Goal: Task Accomplishment & Management: Manage account settings

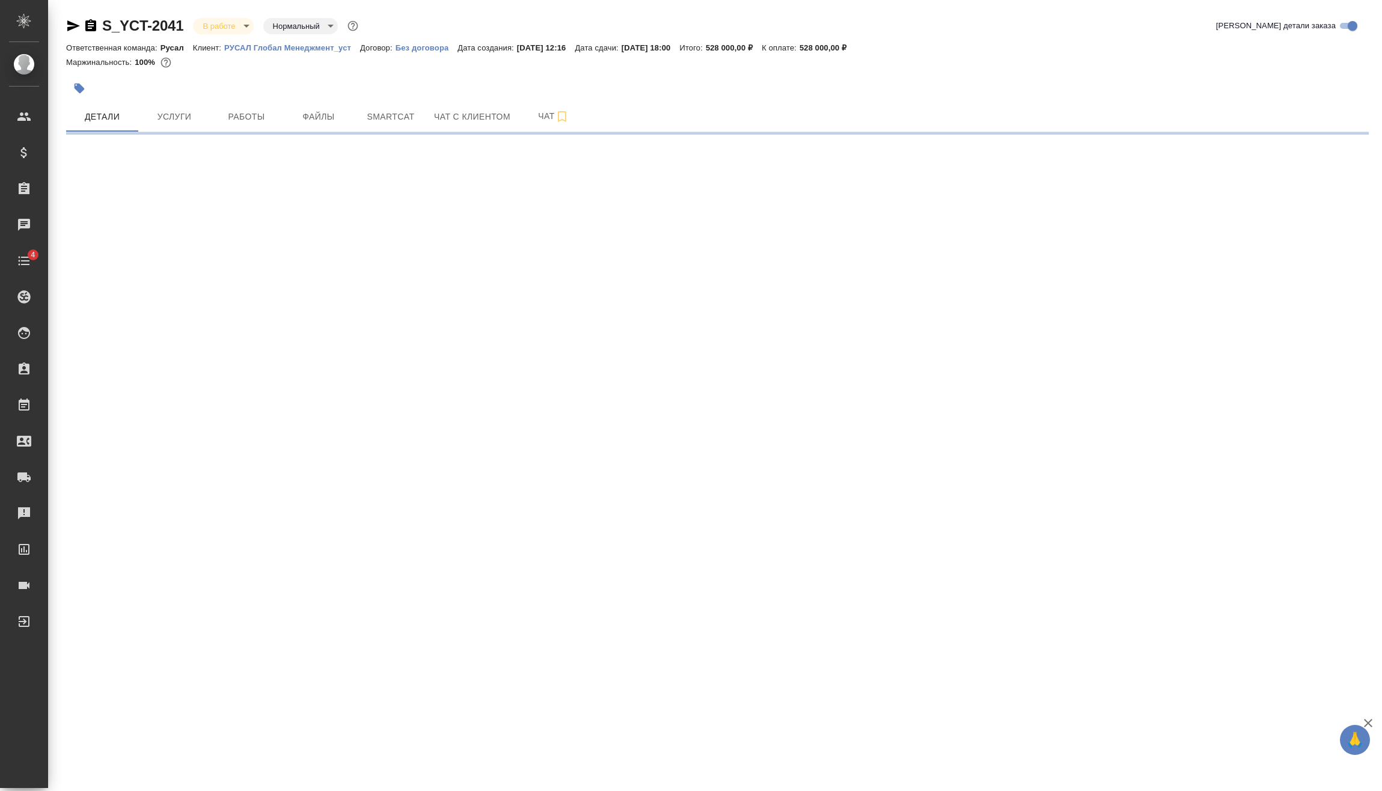
select select "RU"
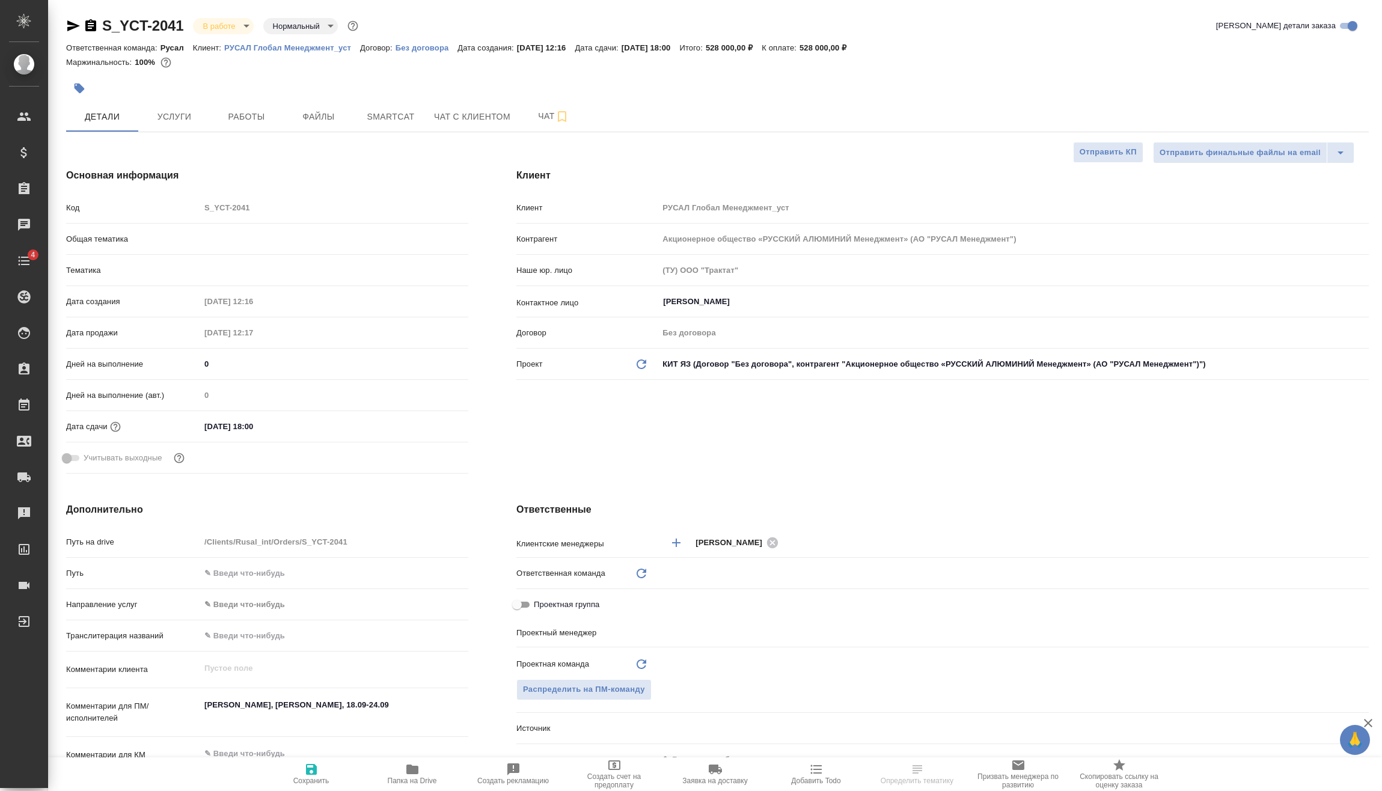
type textarea "x"
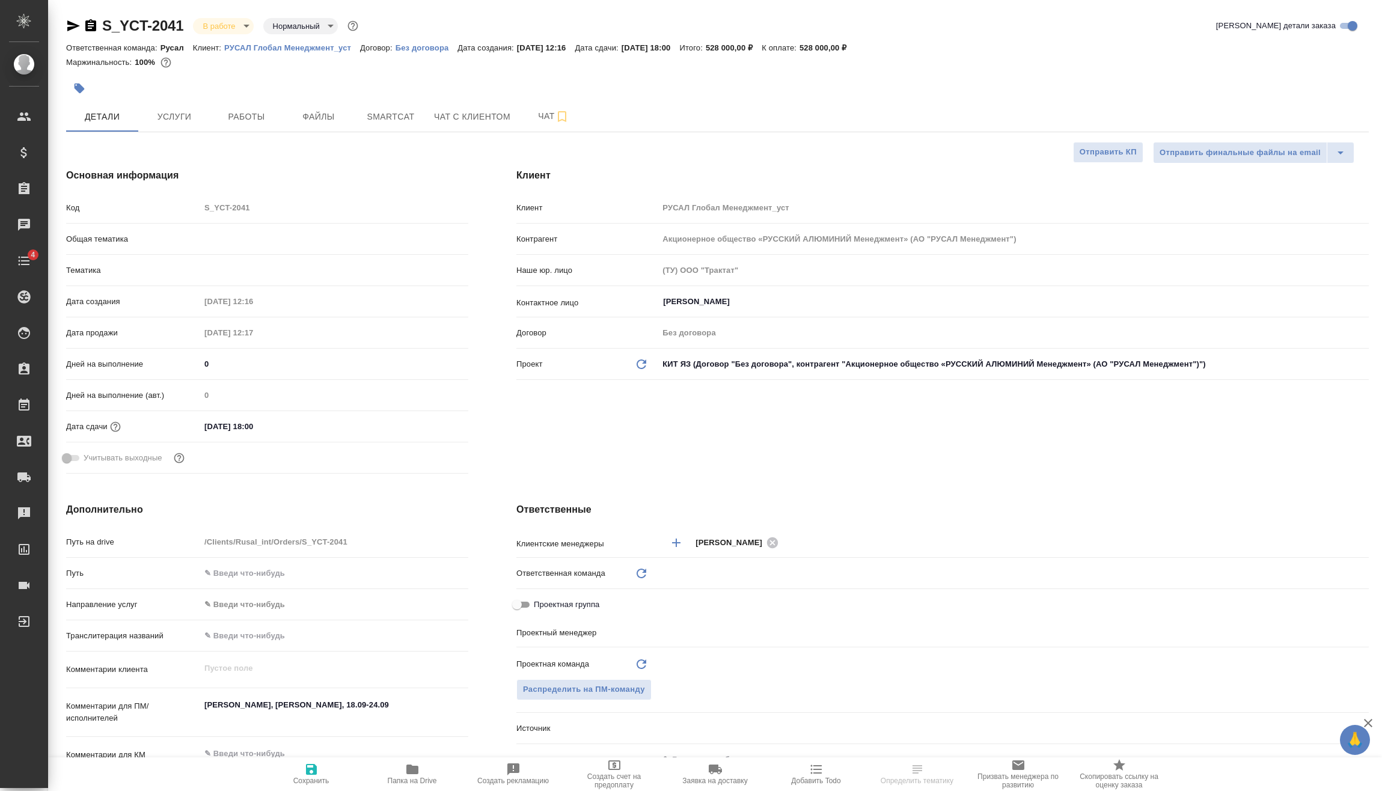
type textarea "x"
type input "Русал"
type input "Васильев Евгений"
type textarea "x"
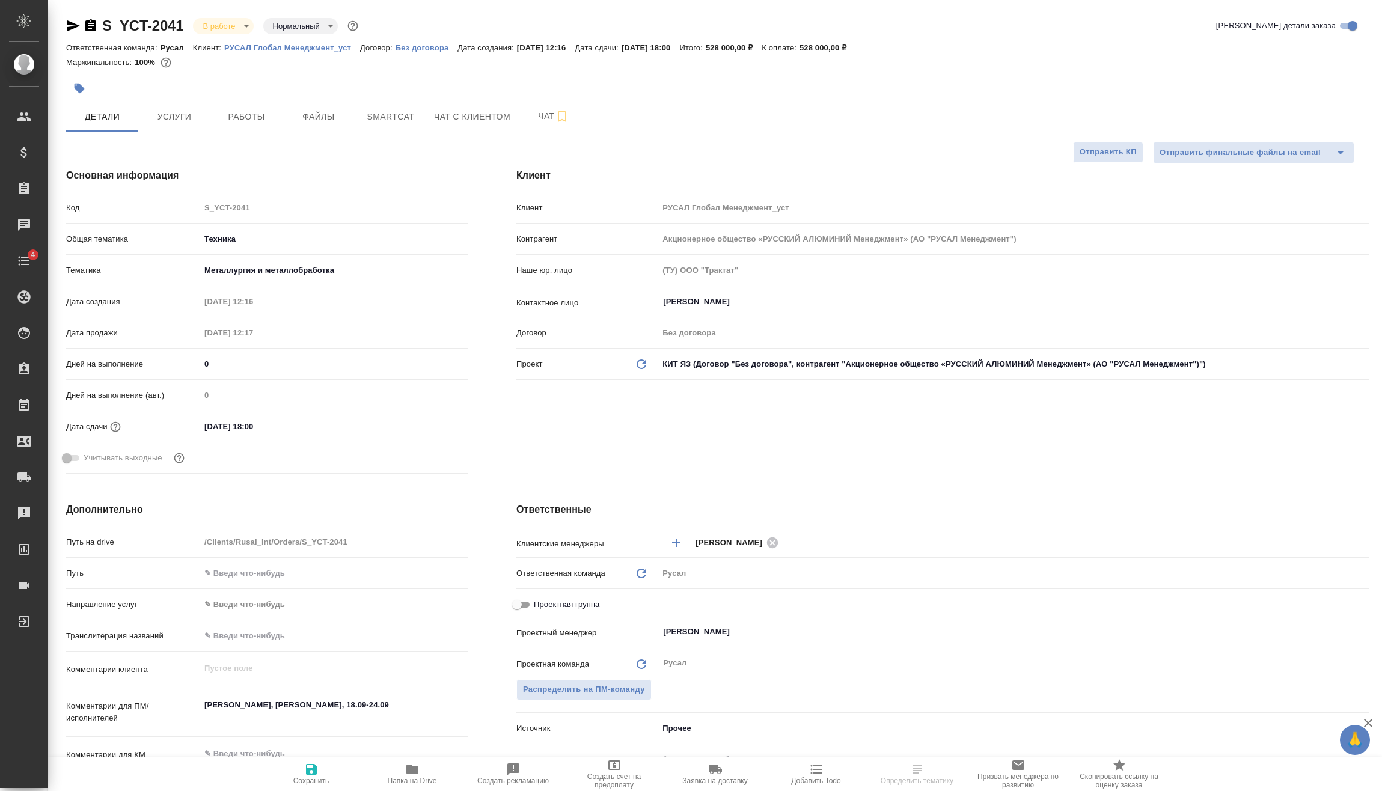
type textarea "x"
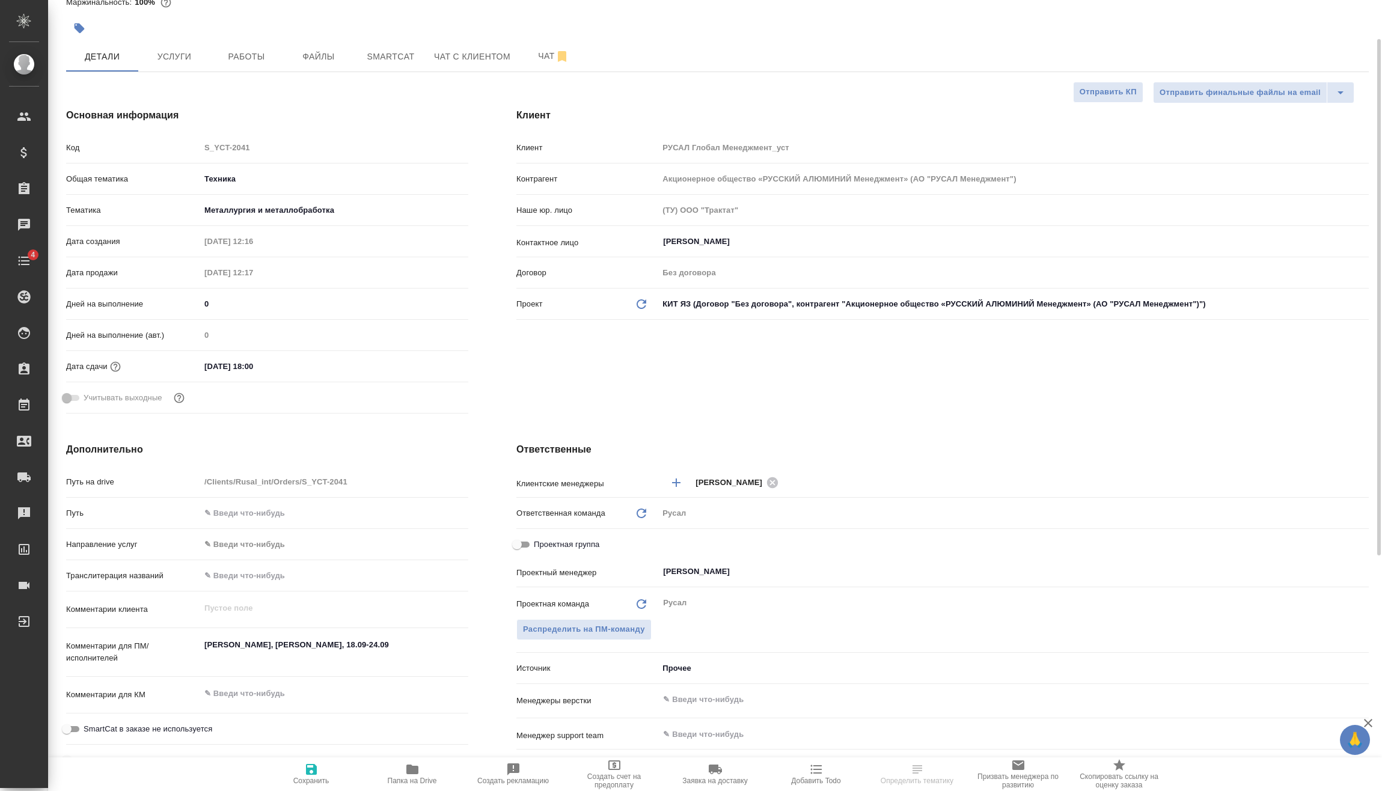
click at [274, 364] on input "25.09.2025 18:00" at bounding box center [252, 366] width 105 height 17
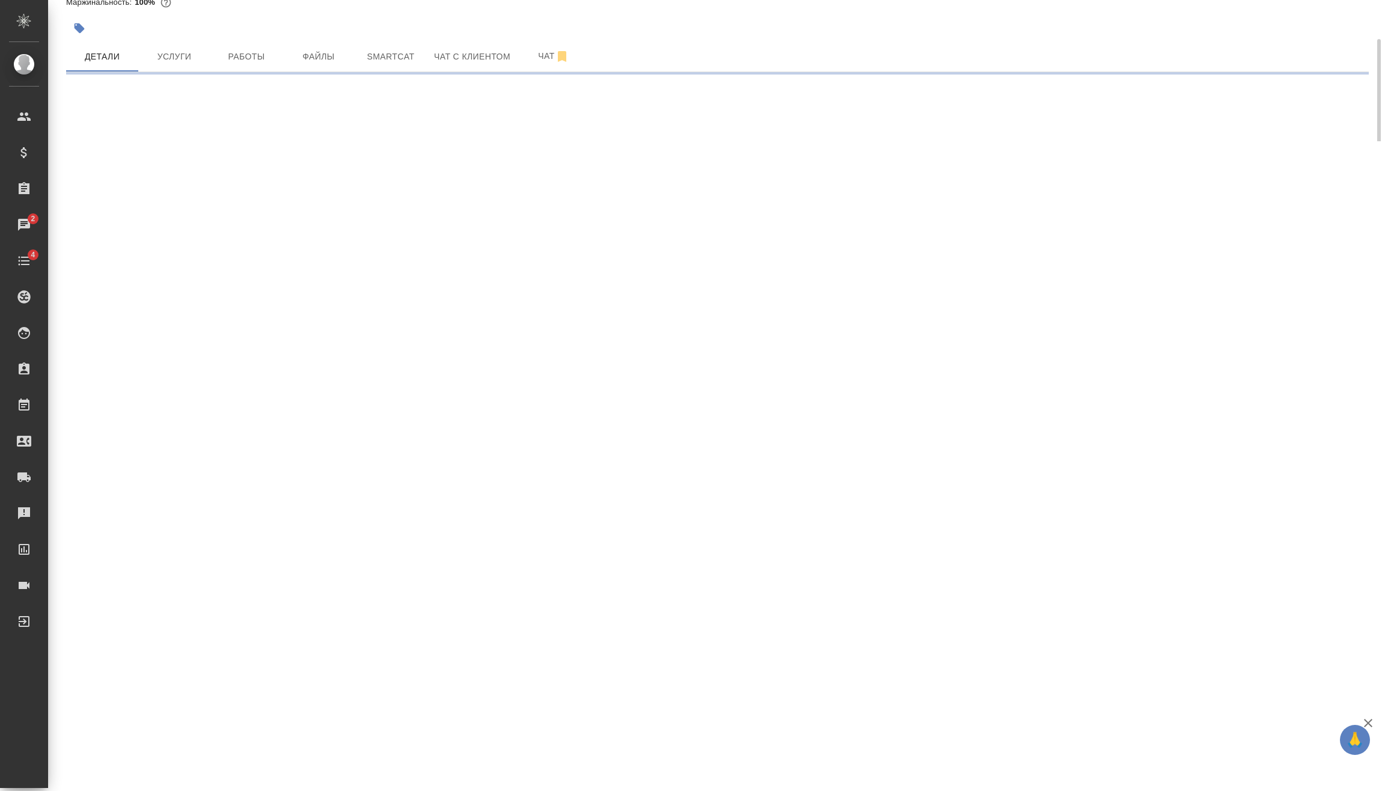
select select "RU"
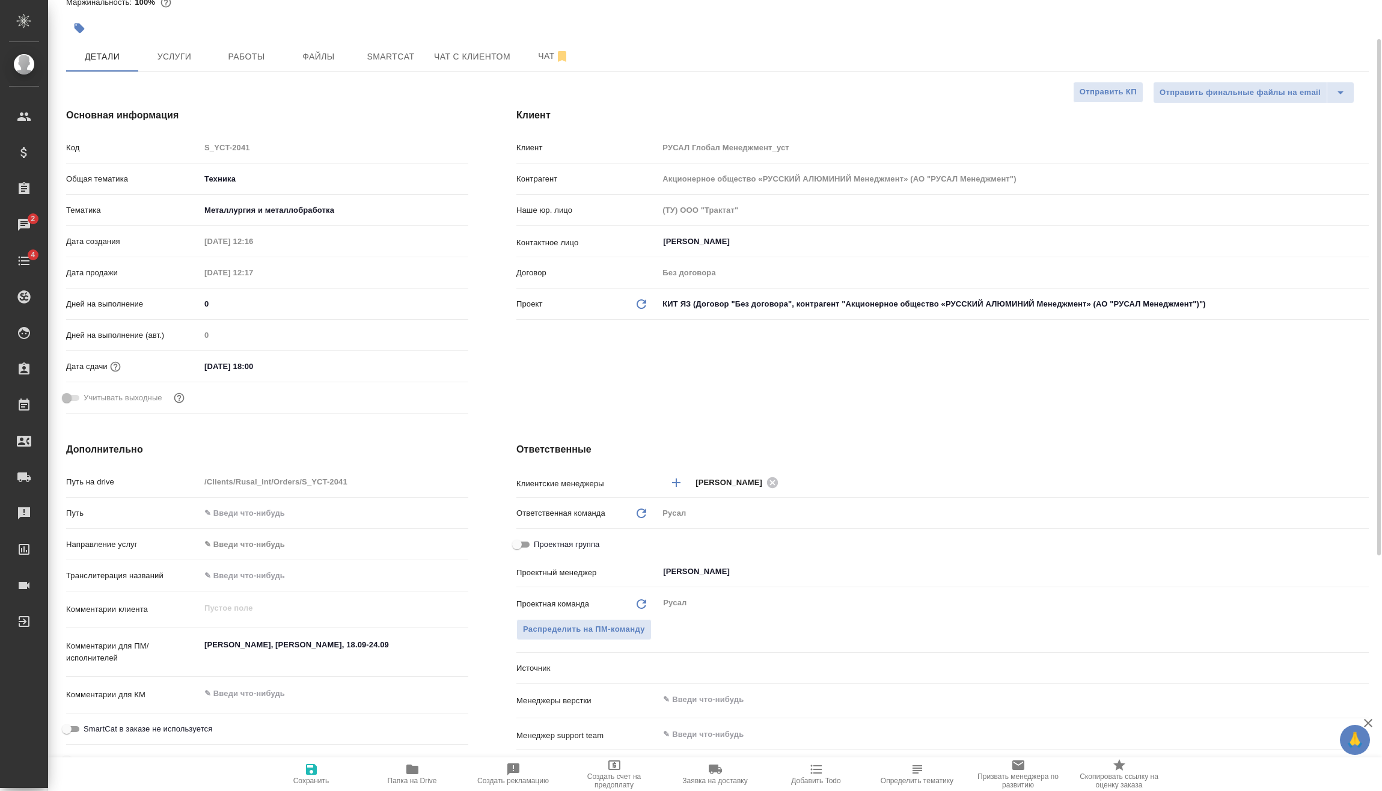
type textarea "x"
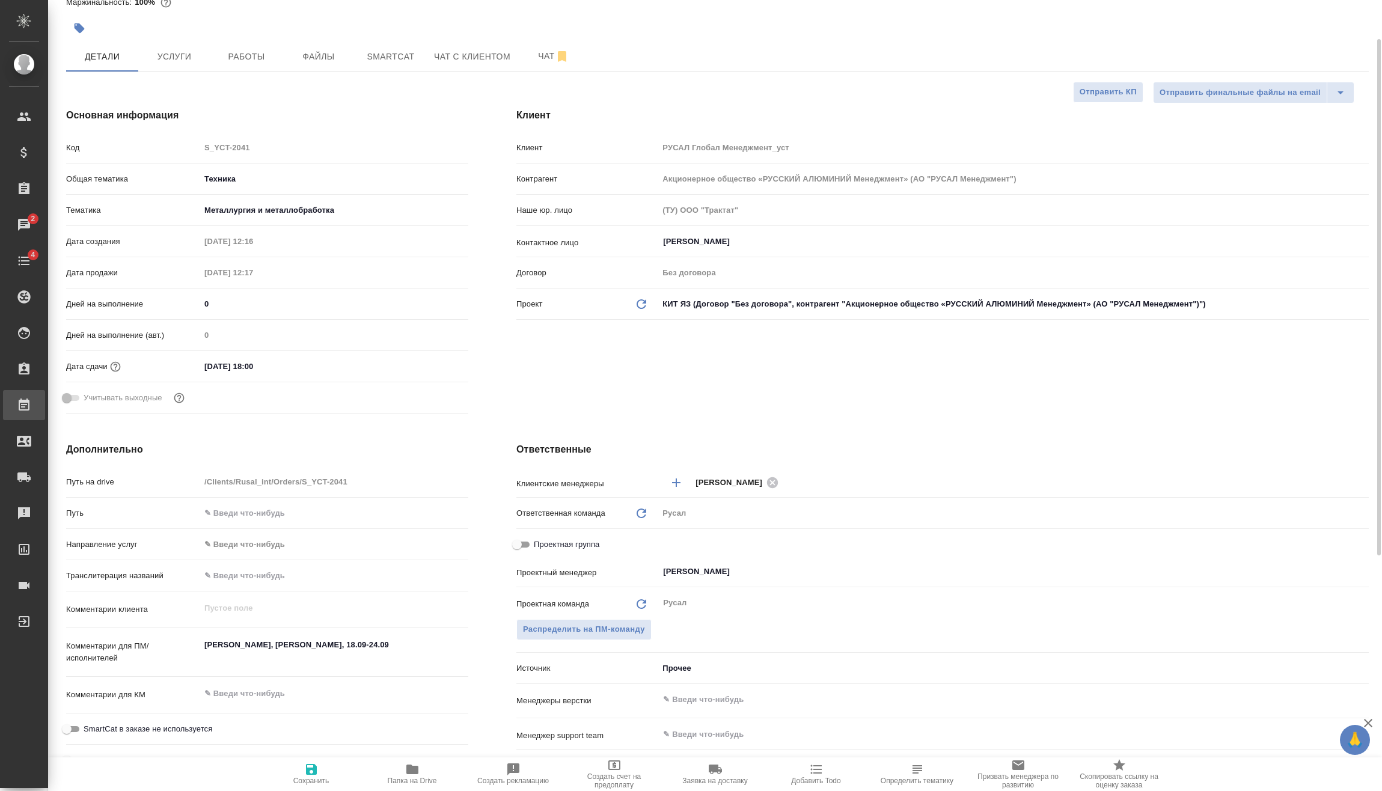
type textarea "x"
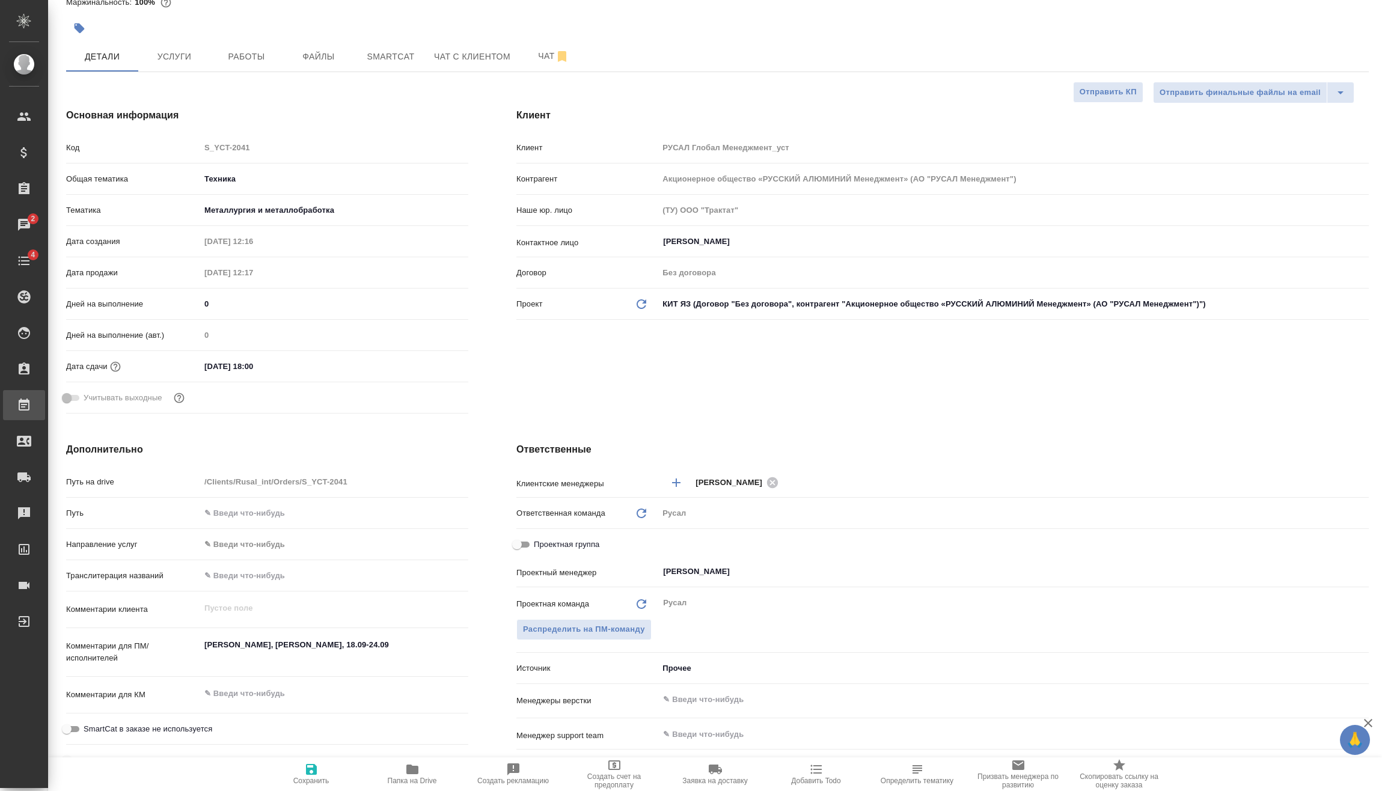
type textarea "x"
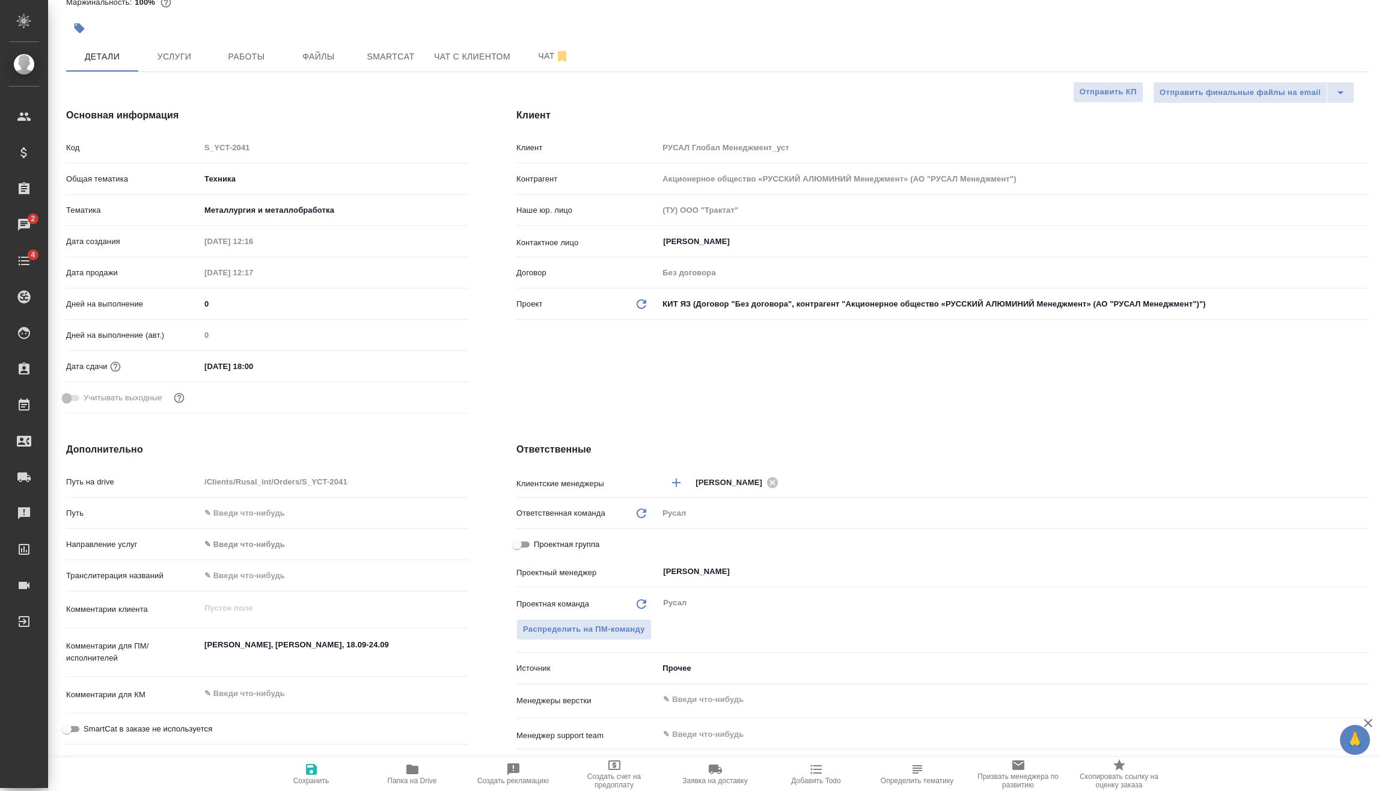
type textarea "x"
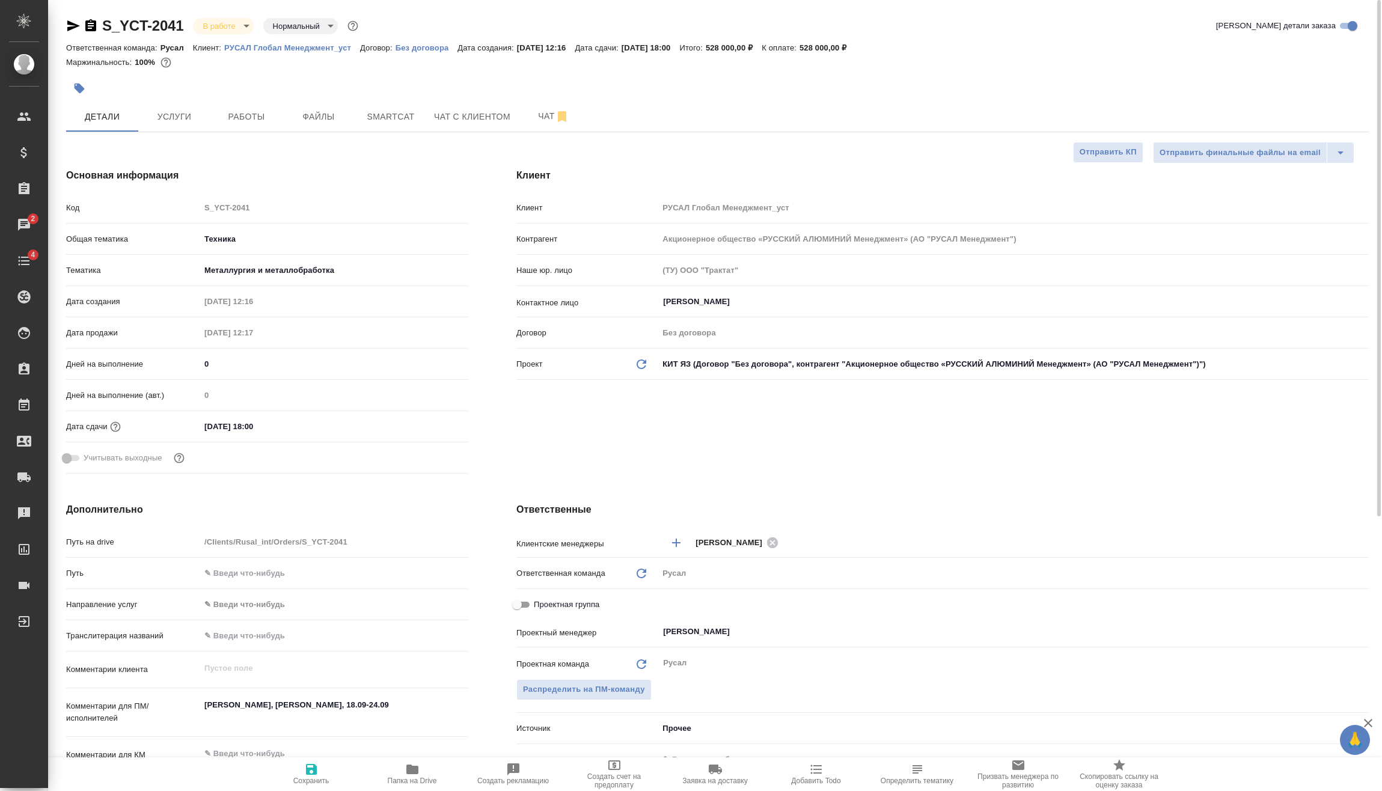
click at [296, 432] on input "25.09.2025 18:00" at bounding box center [252, 426] width 105 height 17
click at [439, 417] on div "25.09.2025 18:00" at bounding box center [334, 426] width 268 height 19
click at [429, 424] on icon "button" at bounding box center [433, 426] width 14 height 14
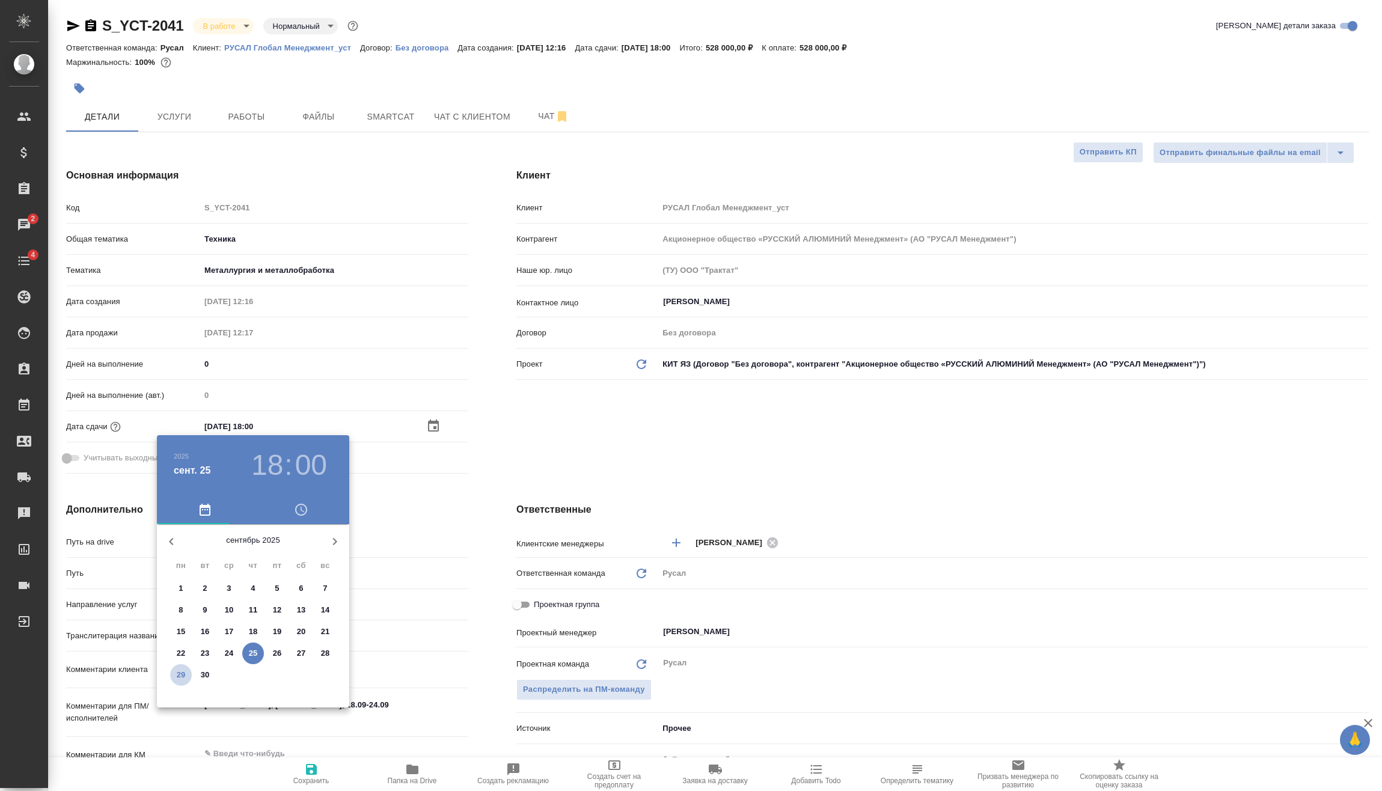
click at [184, 677] on p "29" at bounding box center [181, 675] width 9 height 12
type input "29.09.2025 18:00"
type textarea "x"
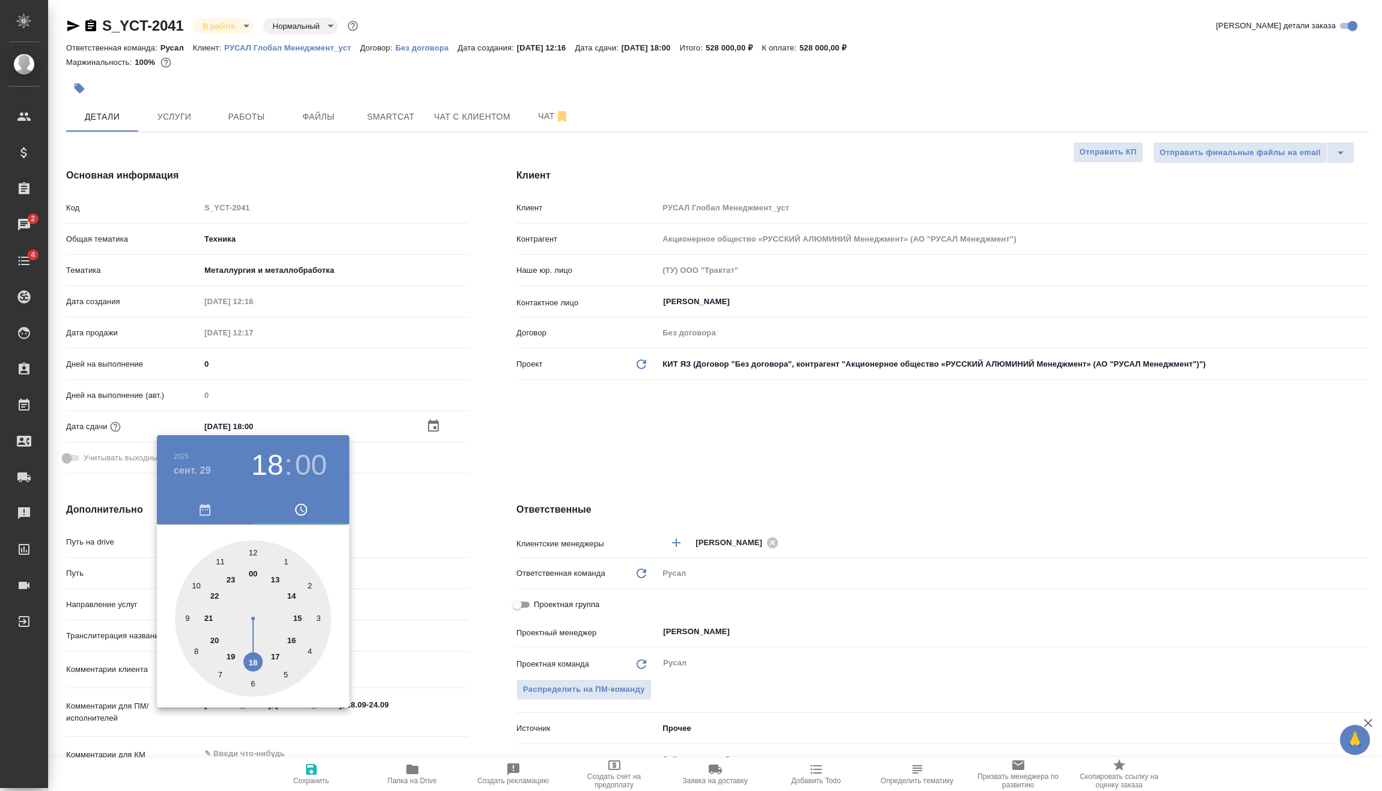
click at [216, 598] on div at bounding box center [253, 618] width 156 height 156
type input "29.09.2025 22:00"
type textarea "x"
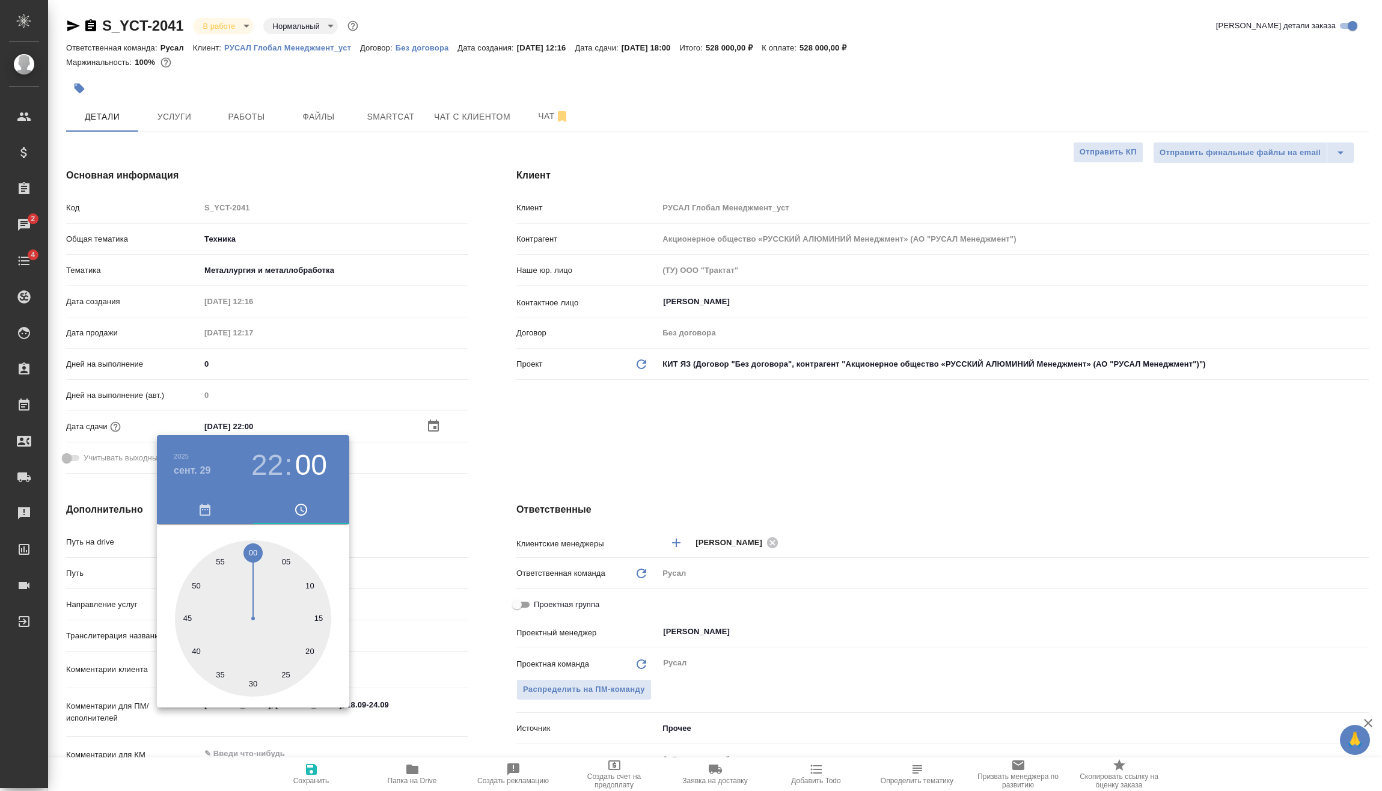
click at [483, 501] on div at bounding box center [691, 395] width 1382 height 791
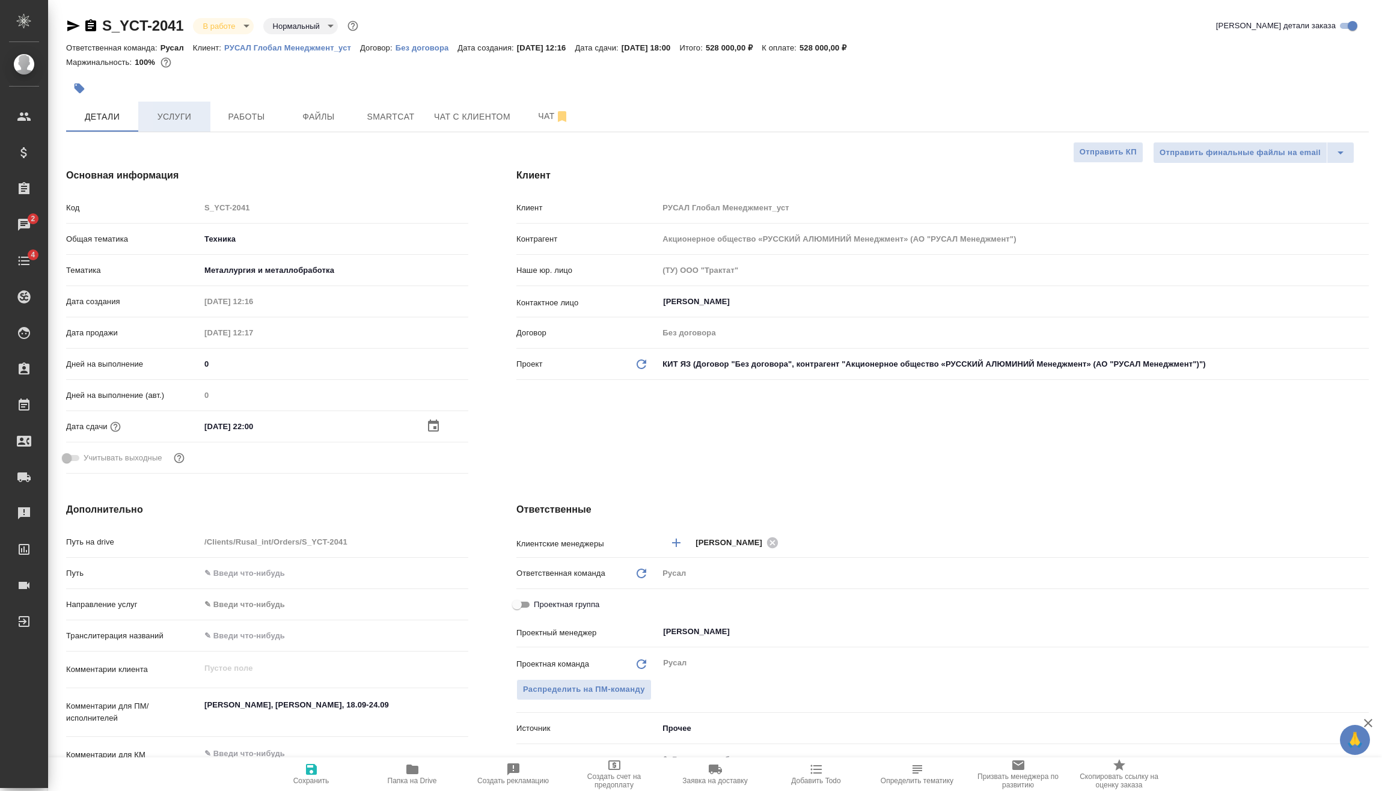
click at [189, 114] on span "Услуги" at bounding box center [174, 116] width 58 height 15
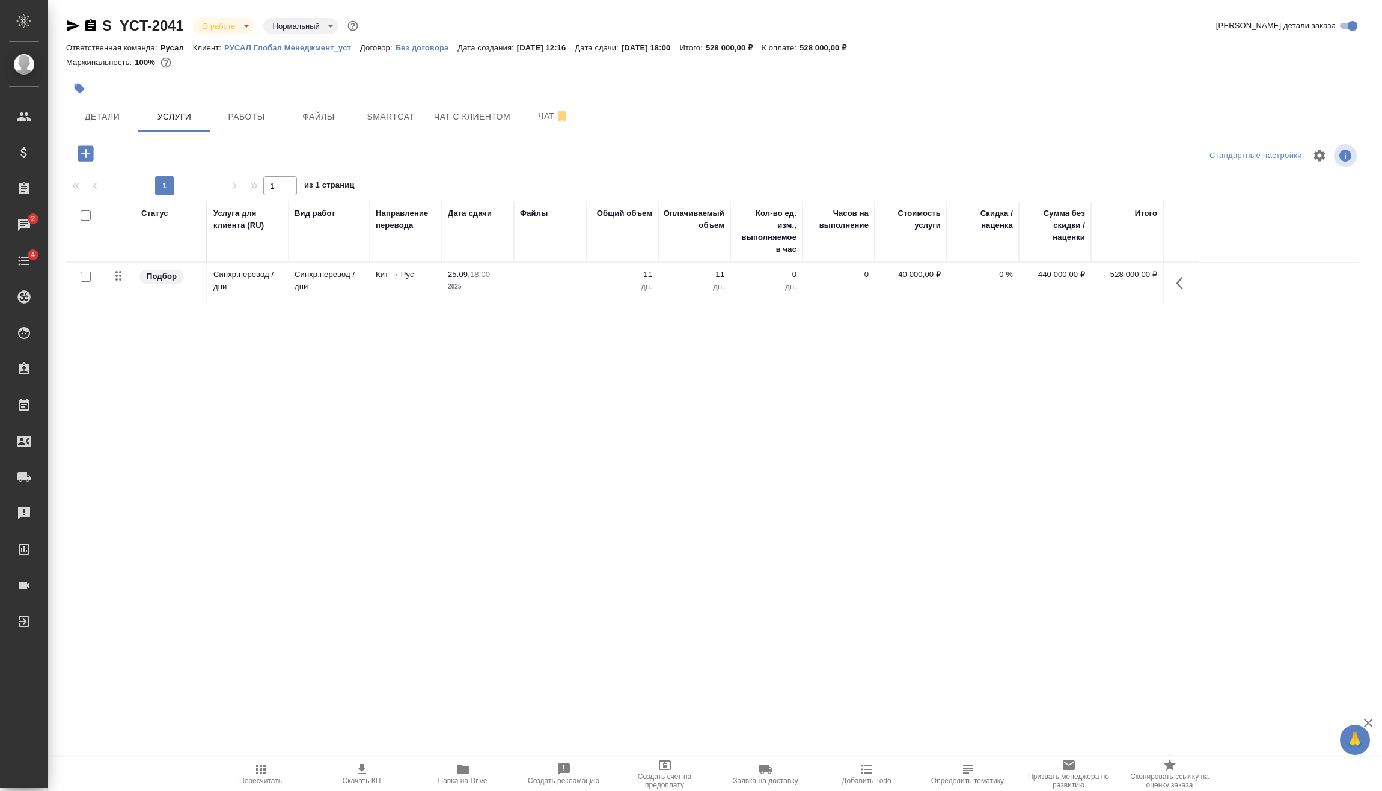
click at [243, 29] on body "🙏 .cls-1 fill:#fff; AWATERA Vasilev Evgeniy Клиенты Спецификации Заказы 2 Чаты …" at bounding box center [691, 395] width 1382 height 791
click at [588, 489] on div at bounding box center [691, 395] width 1382 height 791
click at [1176, 285] on icon "button" at bounding box center [1183, 283] width 14 height 14
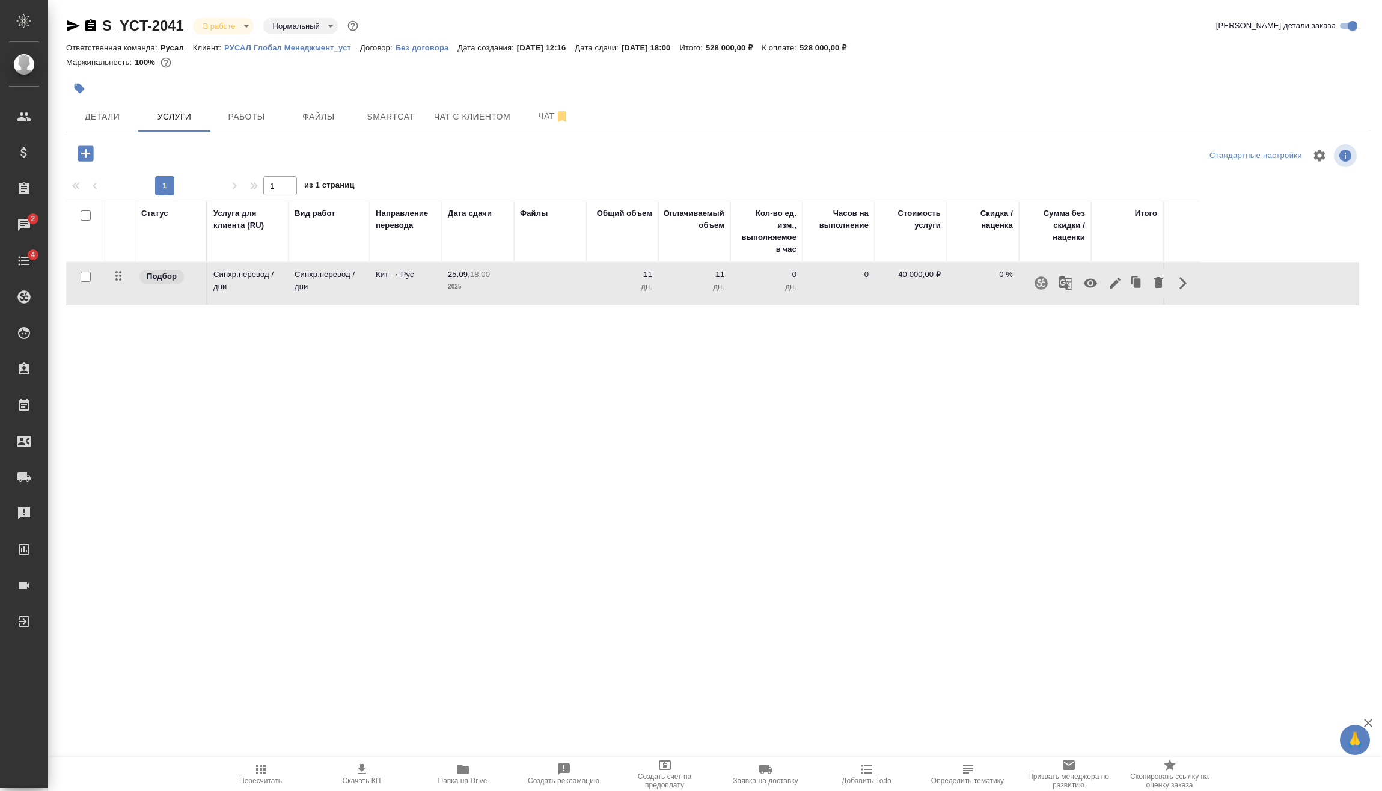
click at [1114, 284] on icon "button" at bounding box center [1115, 283] width 11 height 11
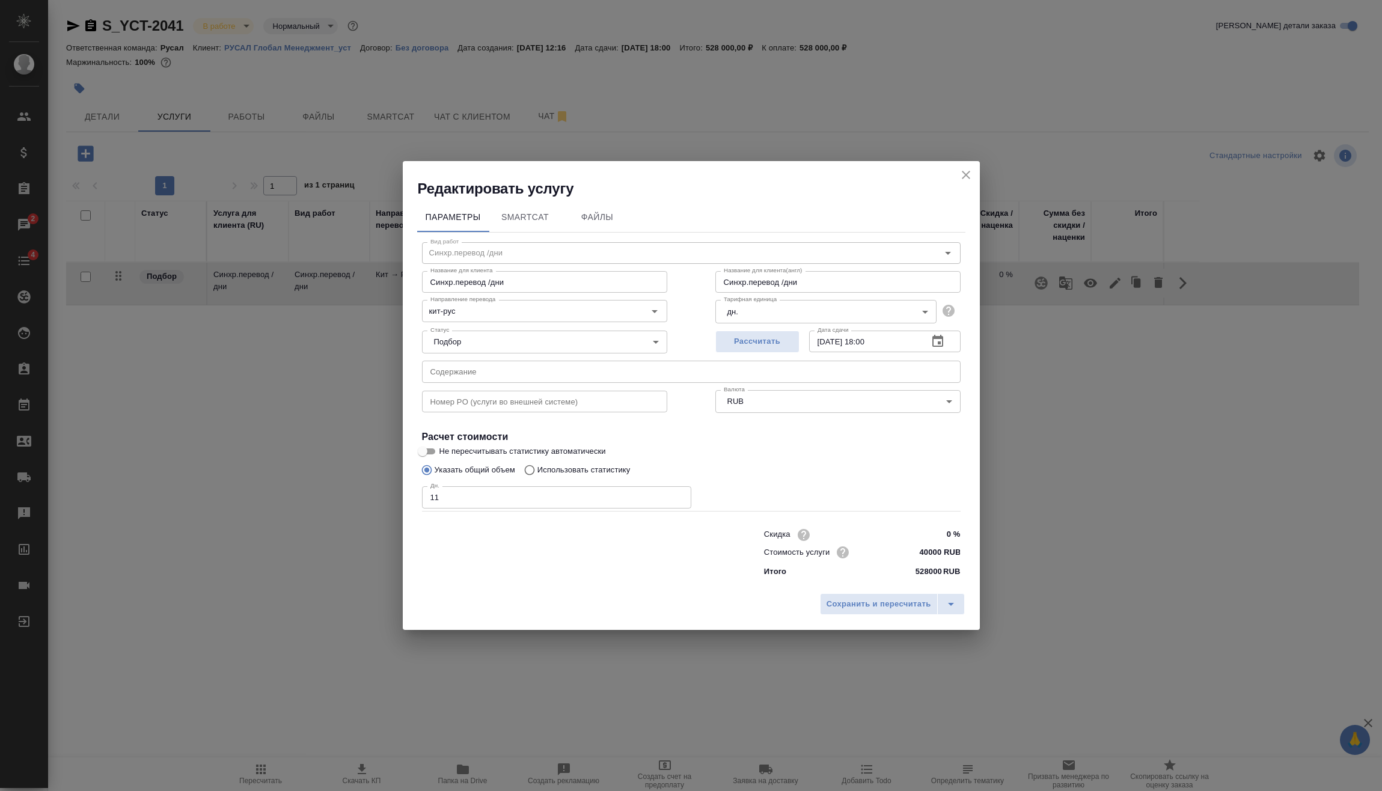
drag, startPoint x: 482, startPoint y: 500, endPoint x: 284, endPoint y: 509, distance: 198.6
click at [412, 504] on div "Параметры SmartCat Файлы Вид работ Синхр.перевод /дни Вид работ Название для кл…" at bounding box center [691, 393] width 577 height 390
type input "9"
click at [864, 609] on span "Сохранить и пересчитать" at bounding box center [879, 605] width 105 height 14
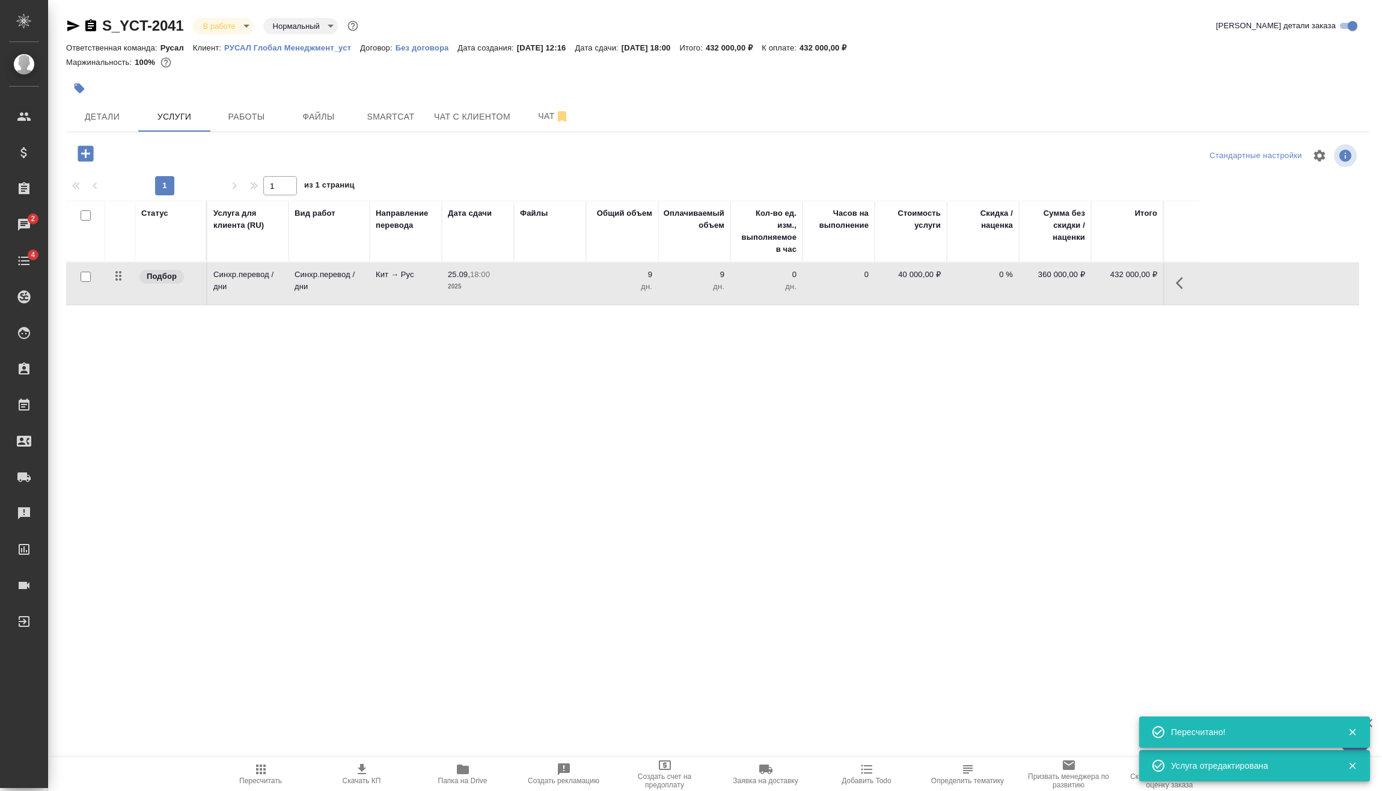
click at [93, 151] on icon "button" at bounding box center [86, 153] width 16 height 16
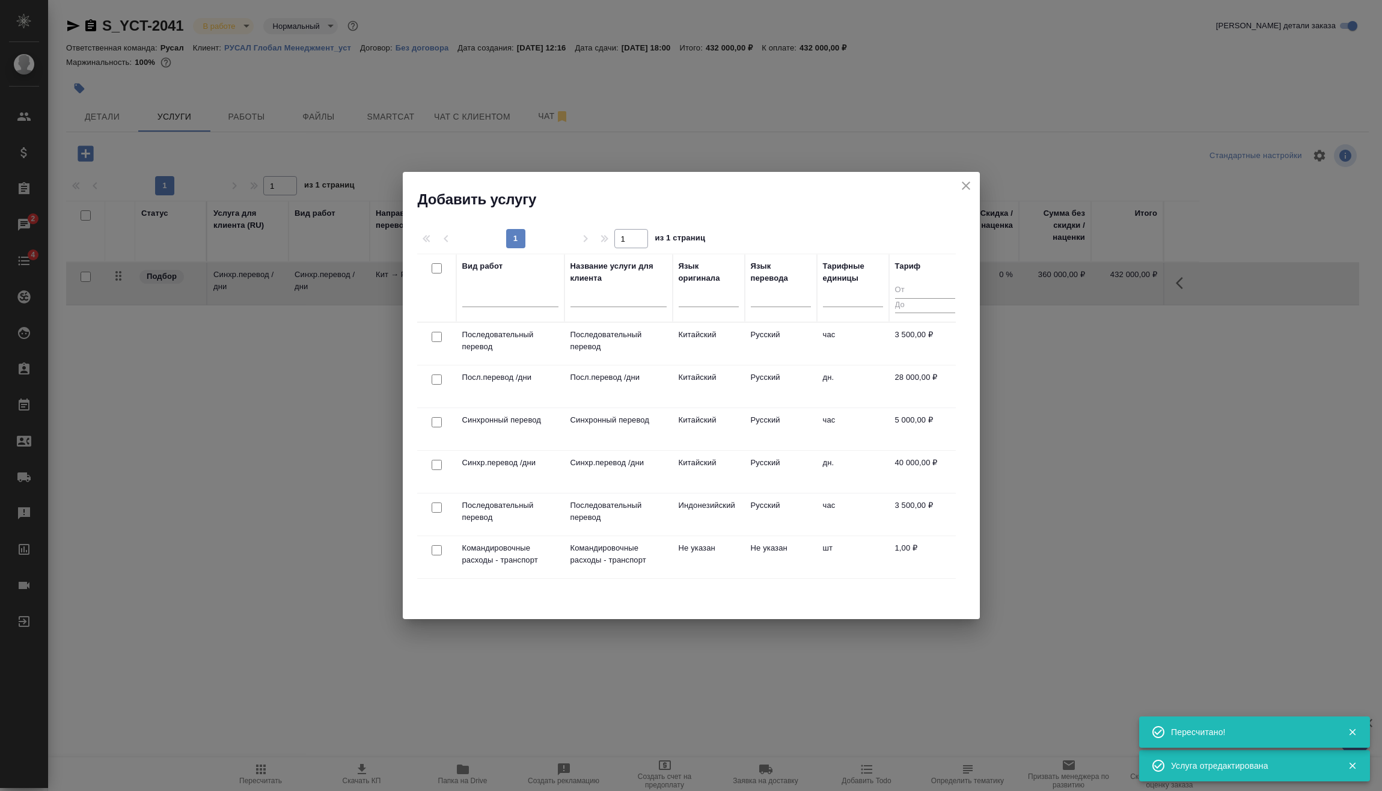
click at [435, 421] on input "checkbox" at bounding box center [437, 422] width 10 height 10
checkbox input "true"
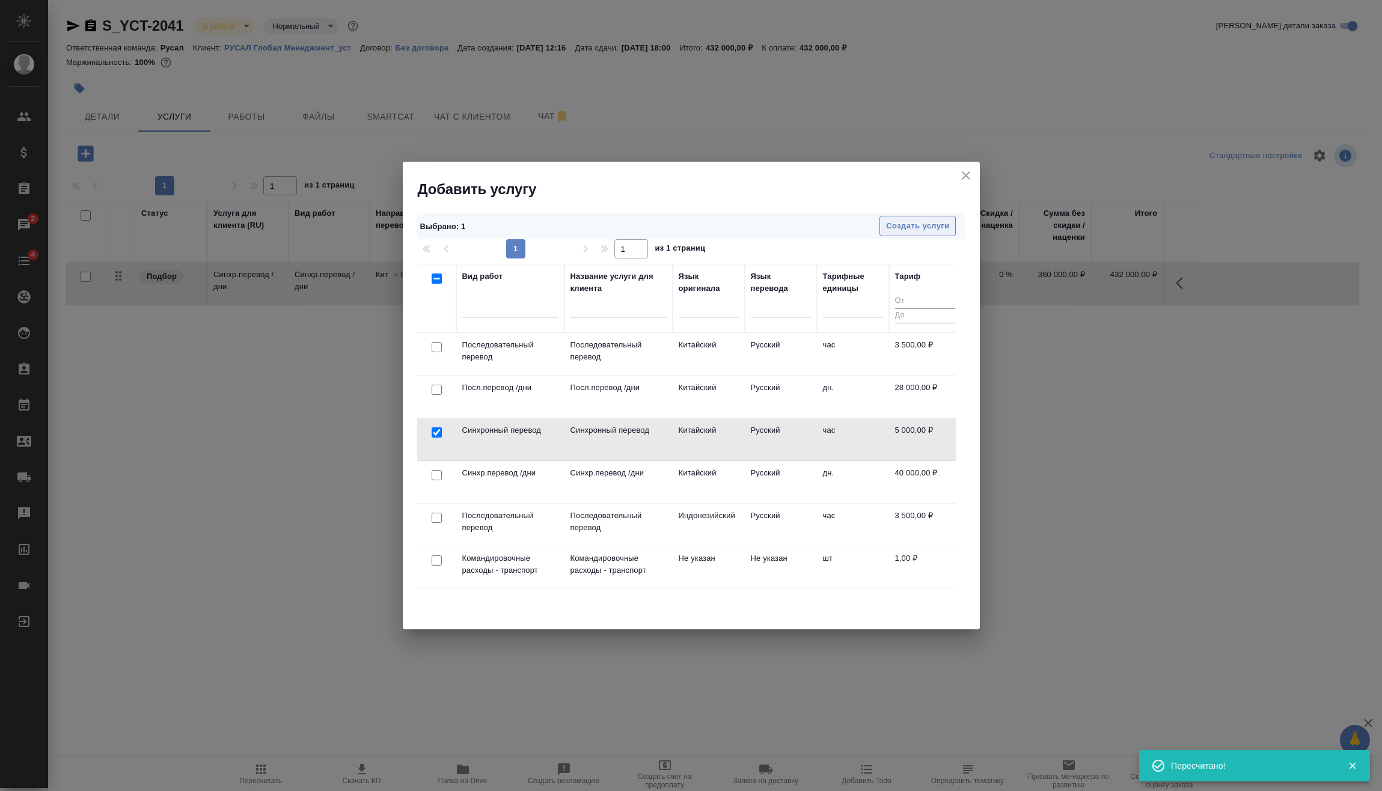
click at [919, 229] on span "Создать услуги" at bounding box center [917, 226] width 63 height 14
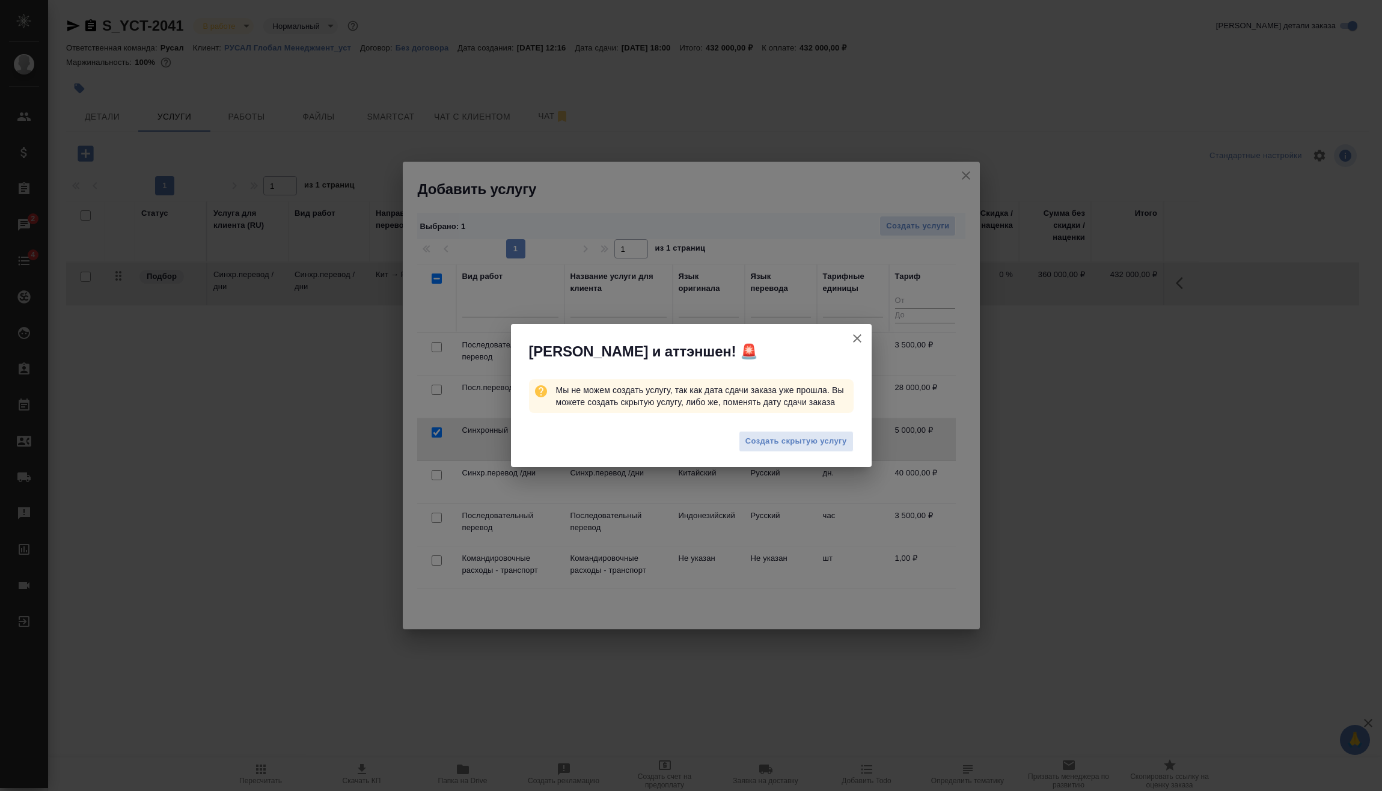
click at [863, 335] on icon "button" at bounding box center [857, 338] width 14 height 14
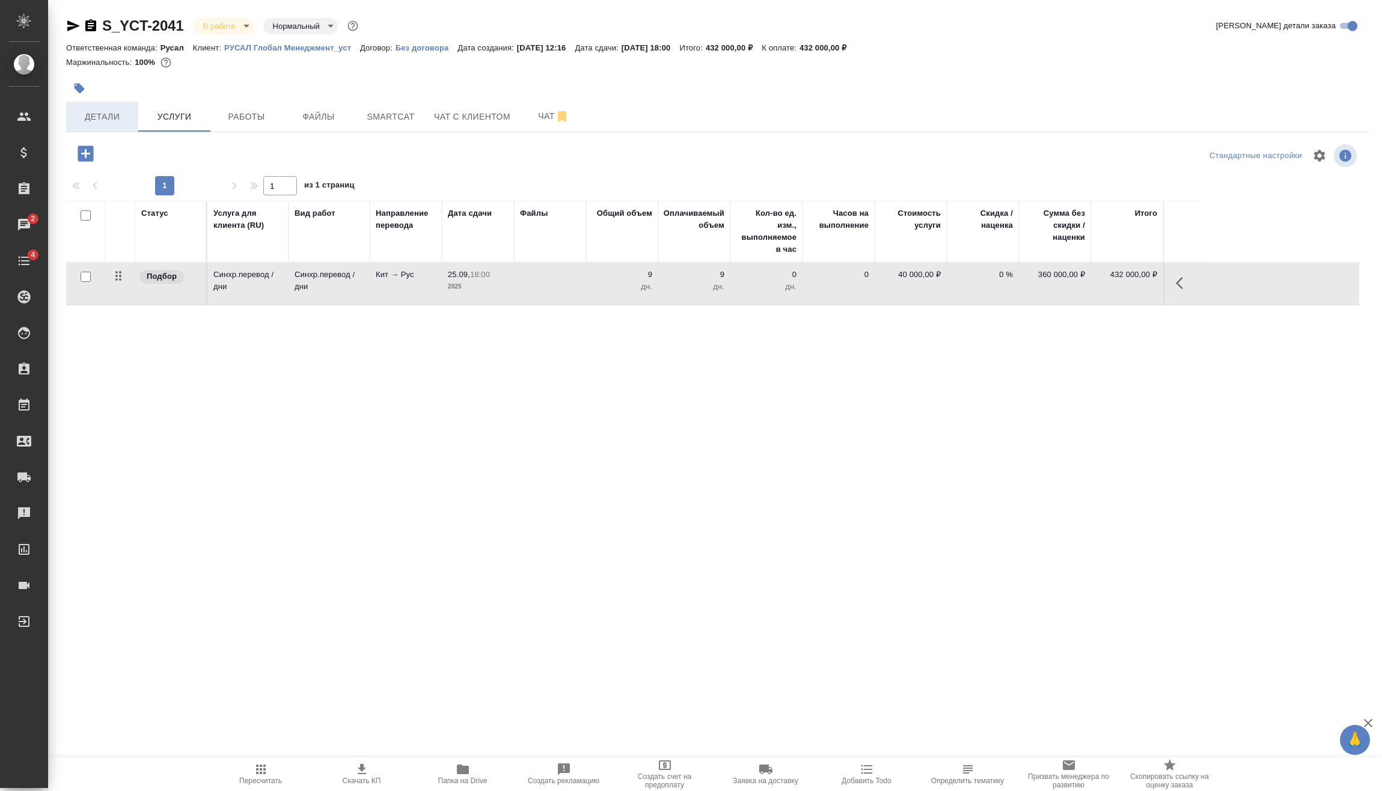
click at [97, 114] on span "Детали" at bounding box center [102, 116] width 58 height 15
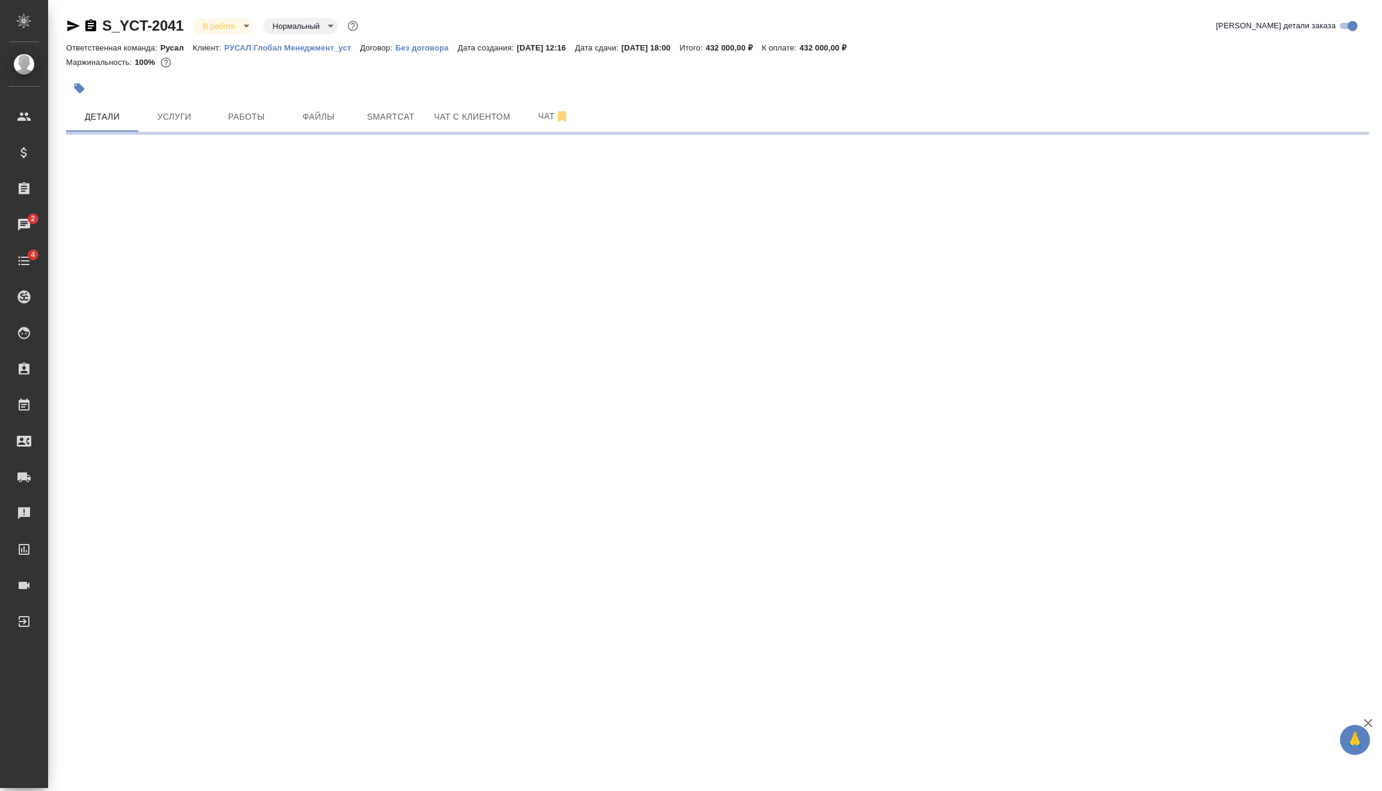
select select "RU"
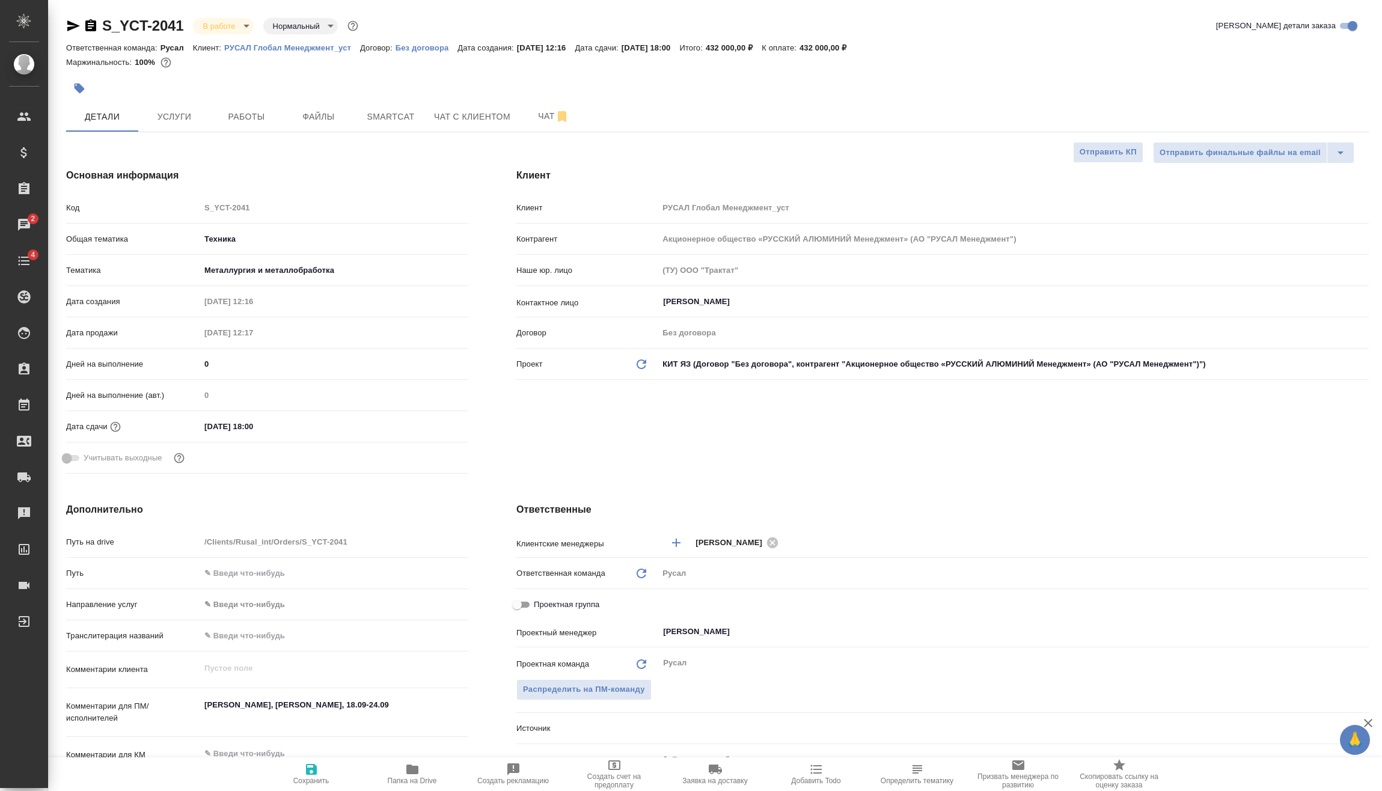
type textarea "x"
click at [299, 426] on input "25.09.2025 18:00" at bounding box center [252, 426] width 105 height 17
click at [433, 421] on icon "button" at bounding box center [433, 425] width 11 height 12
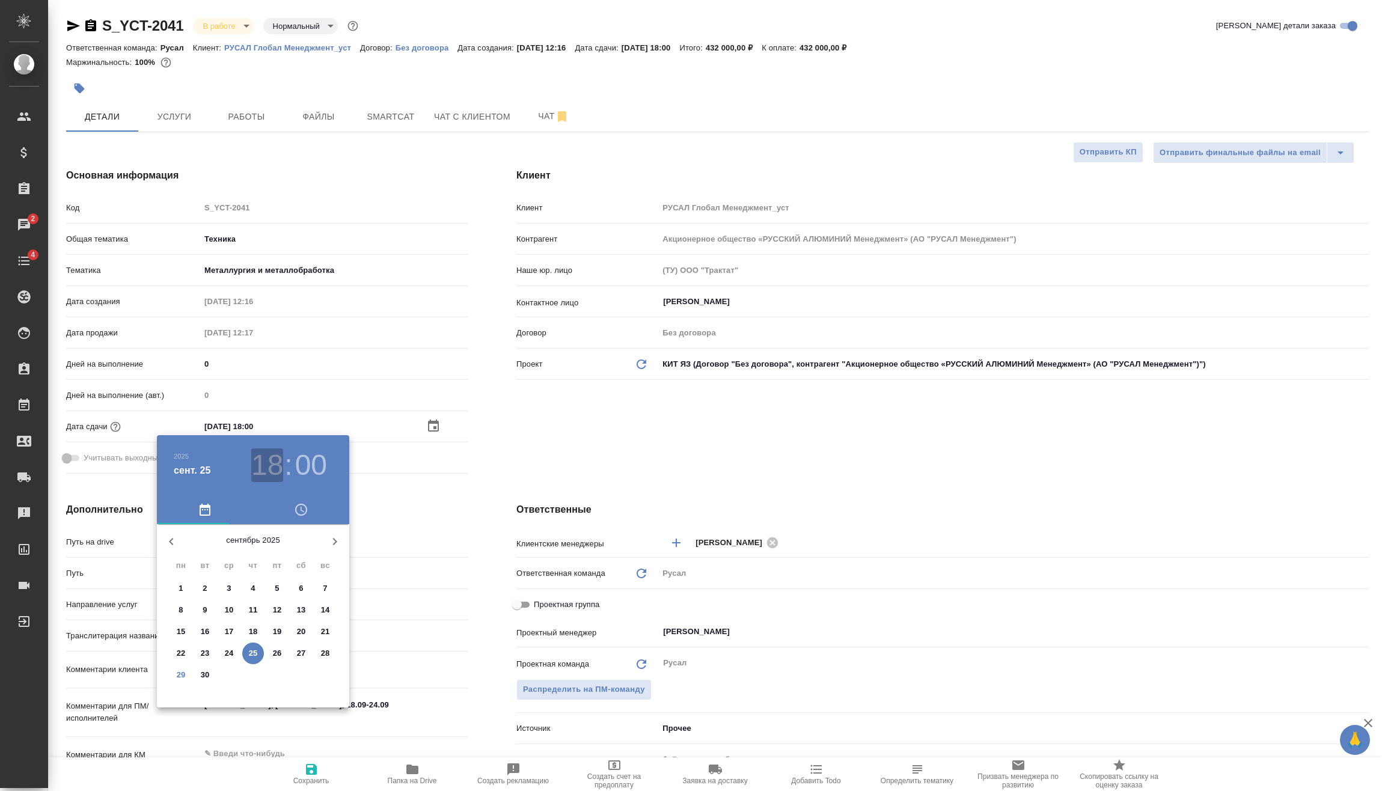
click at [277, 468] on h3 "18" at bounding box center [267, 465] width 32 height 34
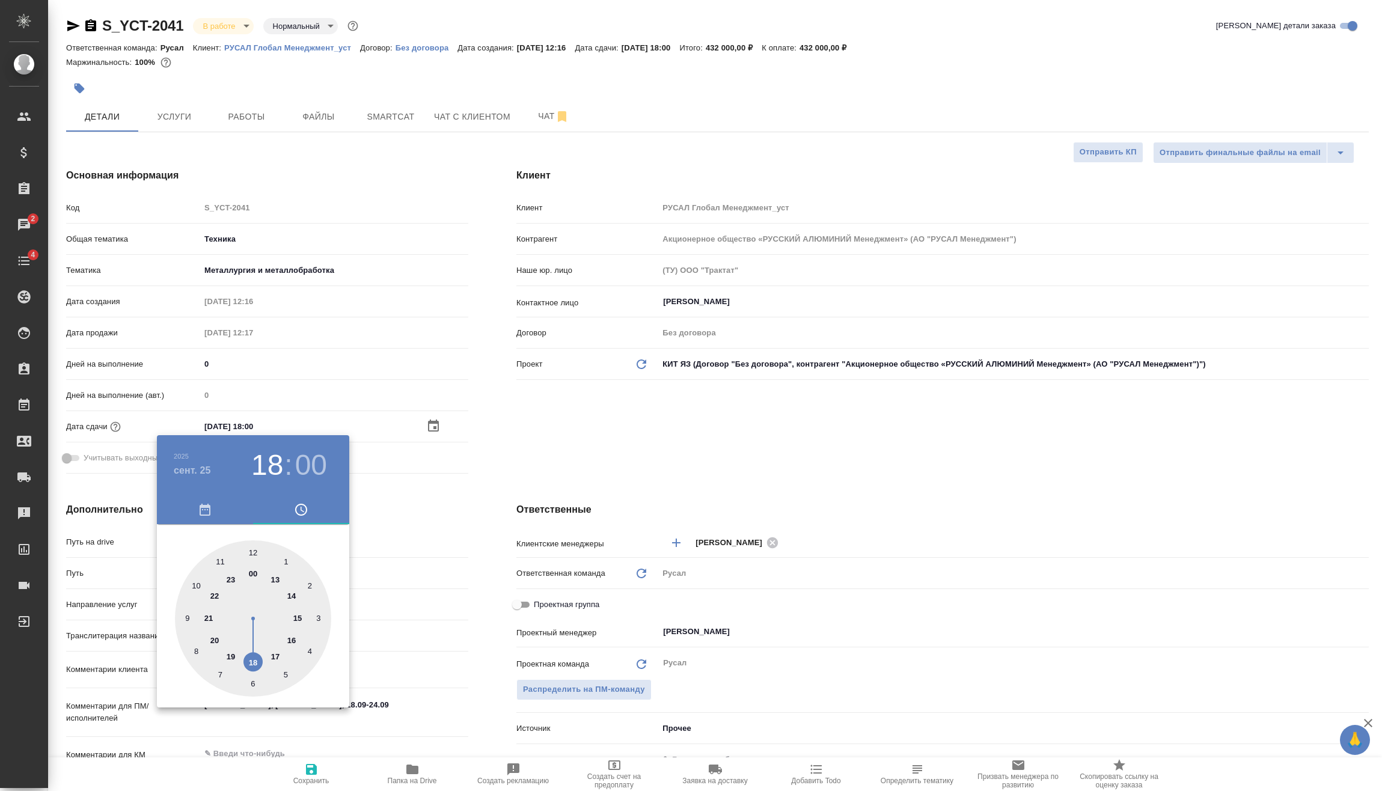
click at [217, 593] on div at bounding box center [253, 618] width 156 height 156
type input "25.09.2025 22:00"
type textarea "x"
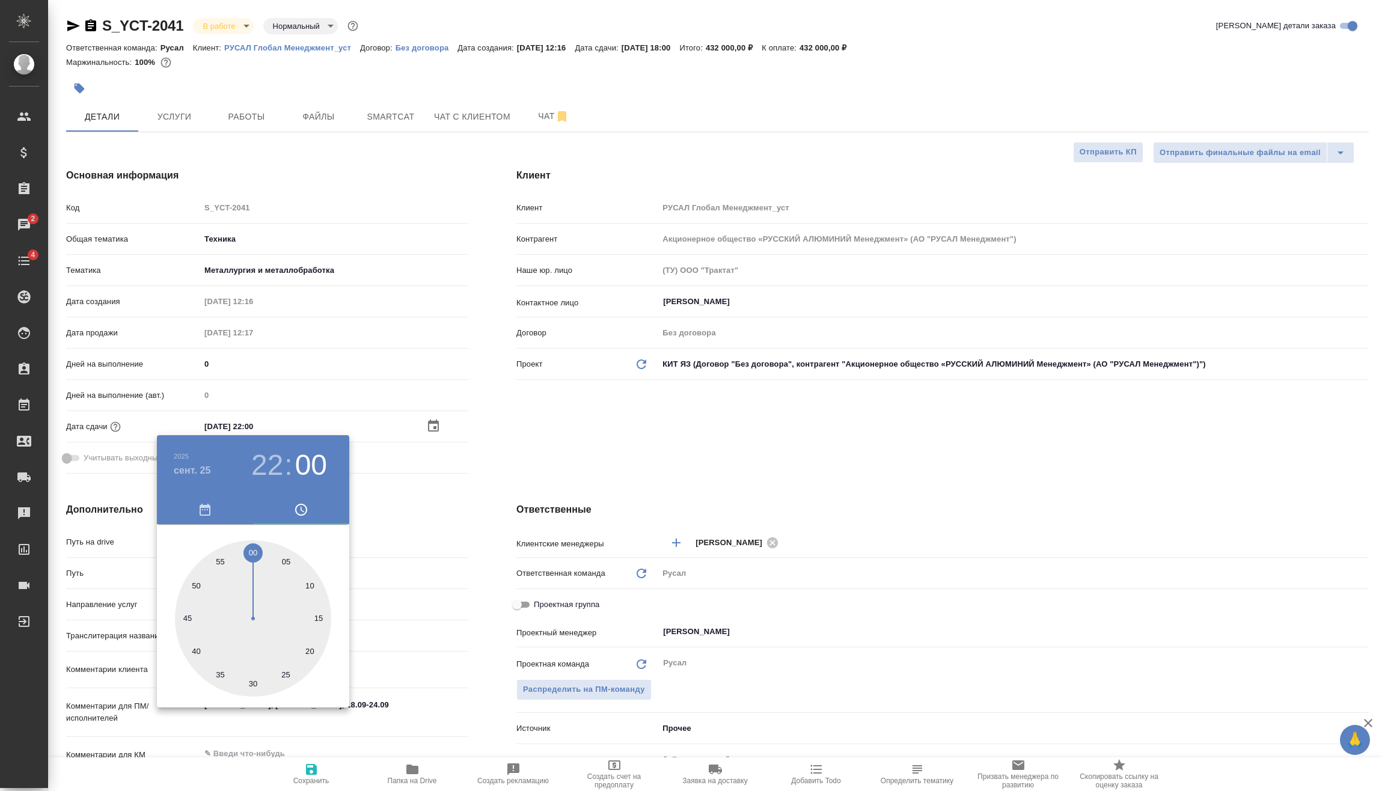
click at [251, 547] on div at bounding box center [253, 618] width 156 height 156
type textarea "x"
click at [201, 472] on h4 "сент. 25" at bounding box center [192, 470] width 37 height 14
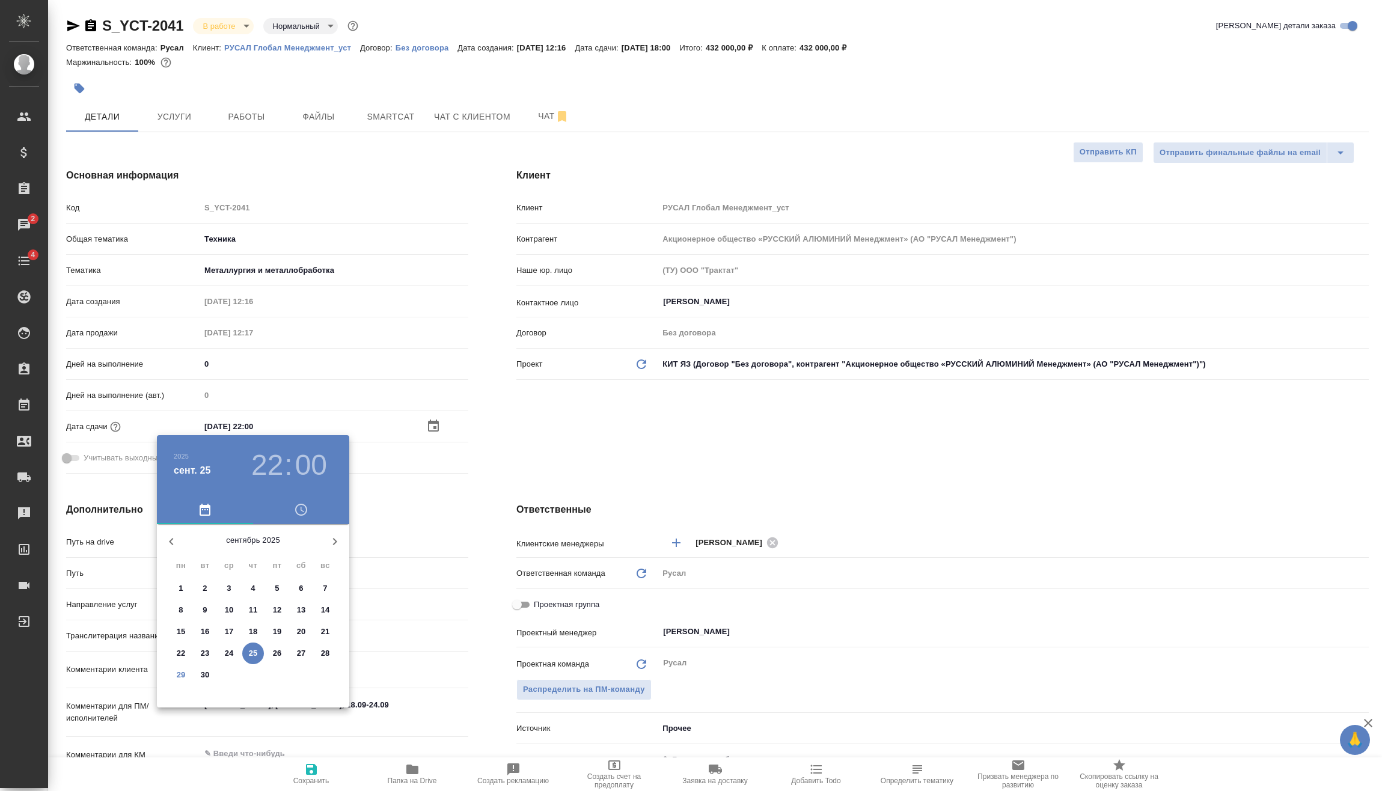
click at [186, 670] on span "29" at bounding box center [181, 675] width 22 height 12
type input "29.09.2025 22:00"
type textarea "x"
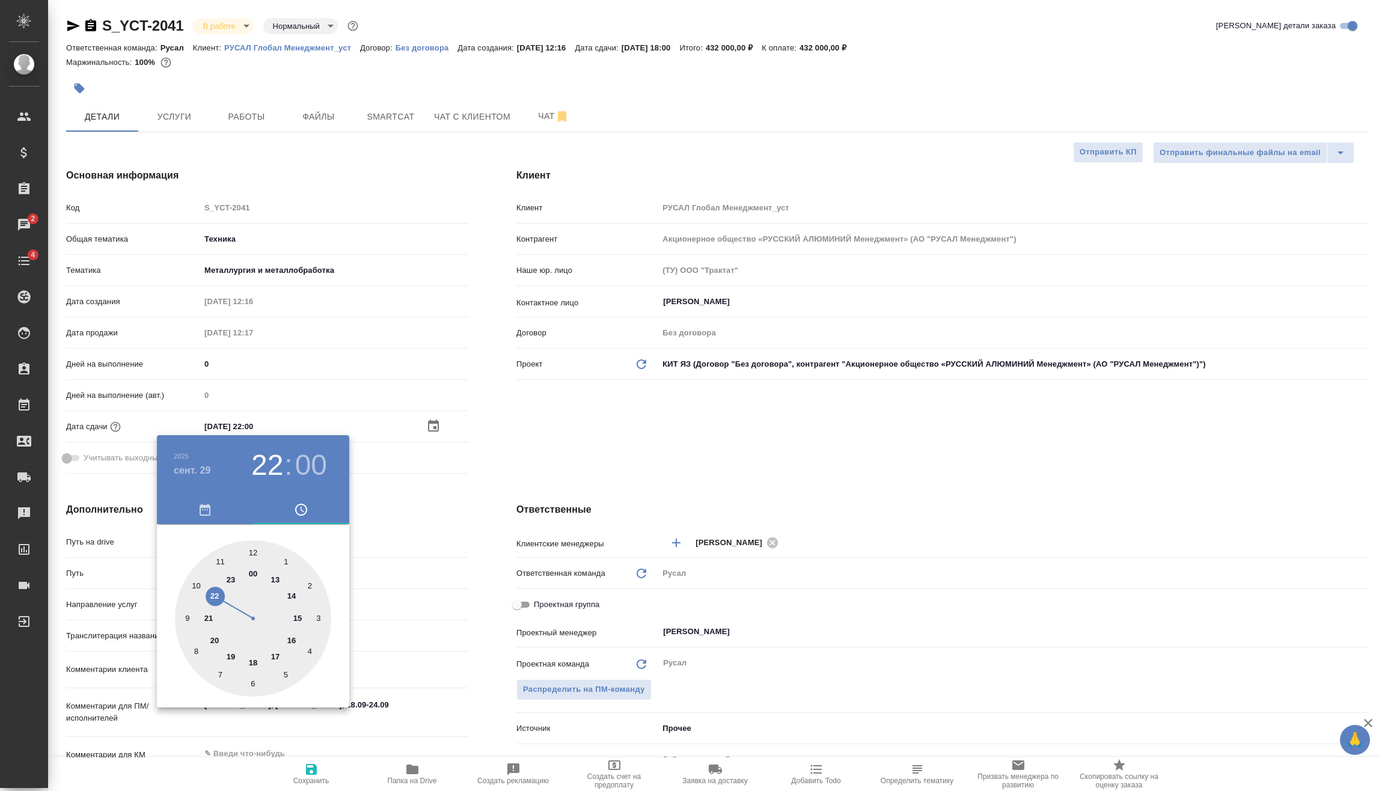
click at [406, 661] on div at bounding box center [691, 395] width 1382 height 791
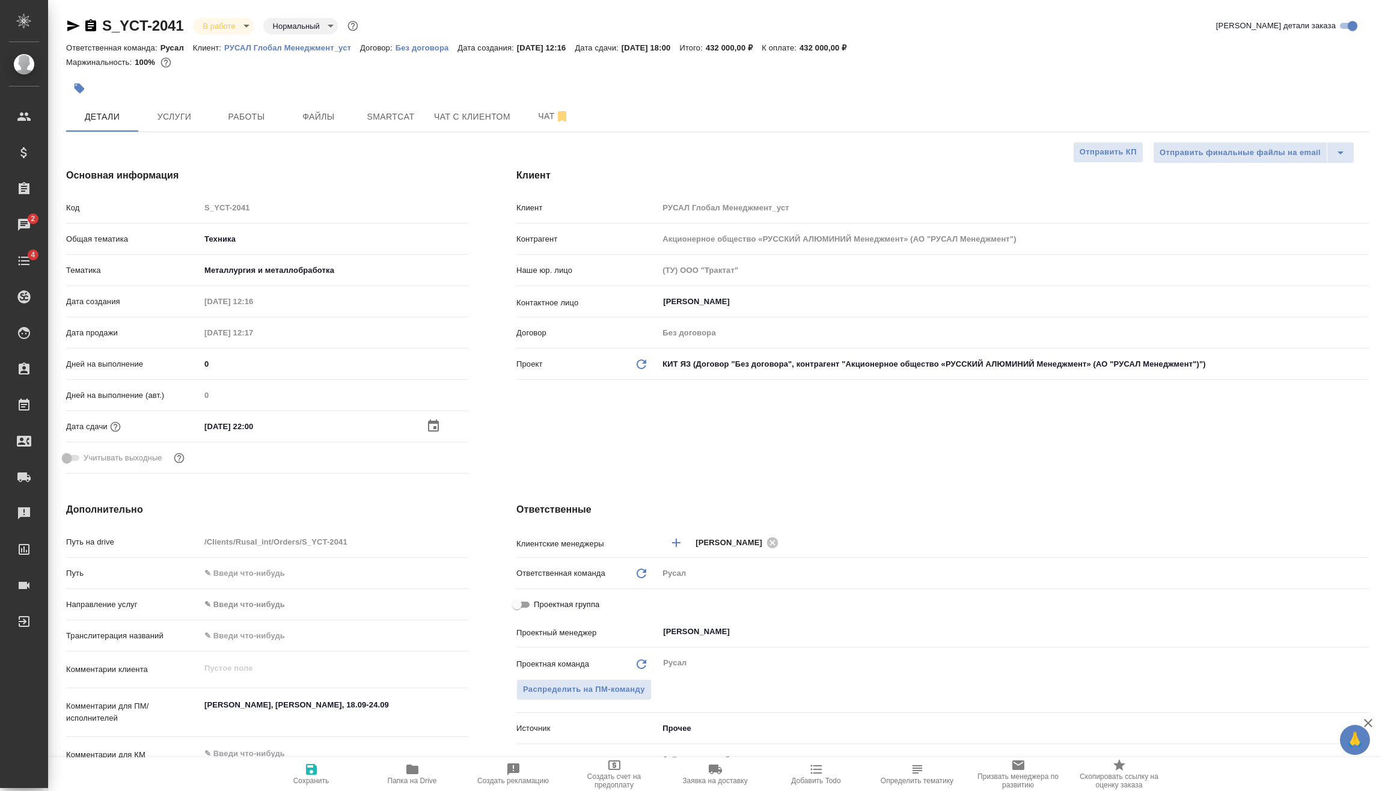
click at [308, 778] on span "Сохранить" at bounding box center [311, 781] width 36 height 8
type textarea "x"
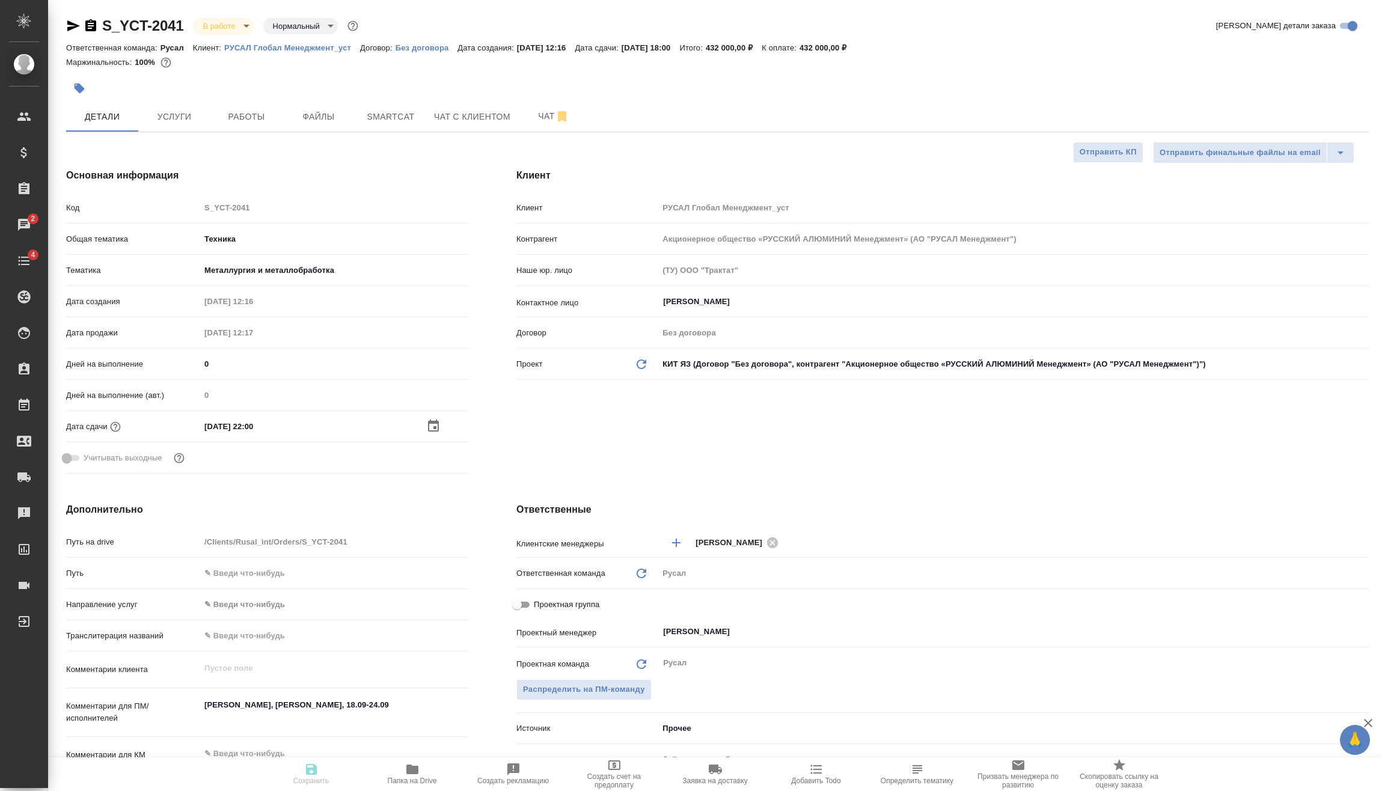
type textarea "x"
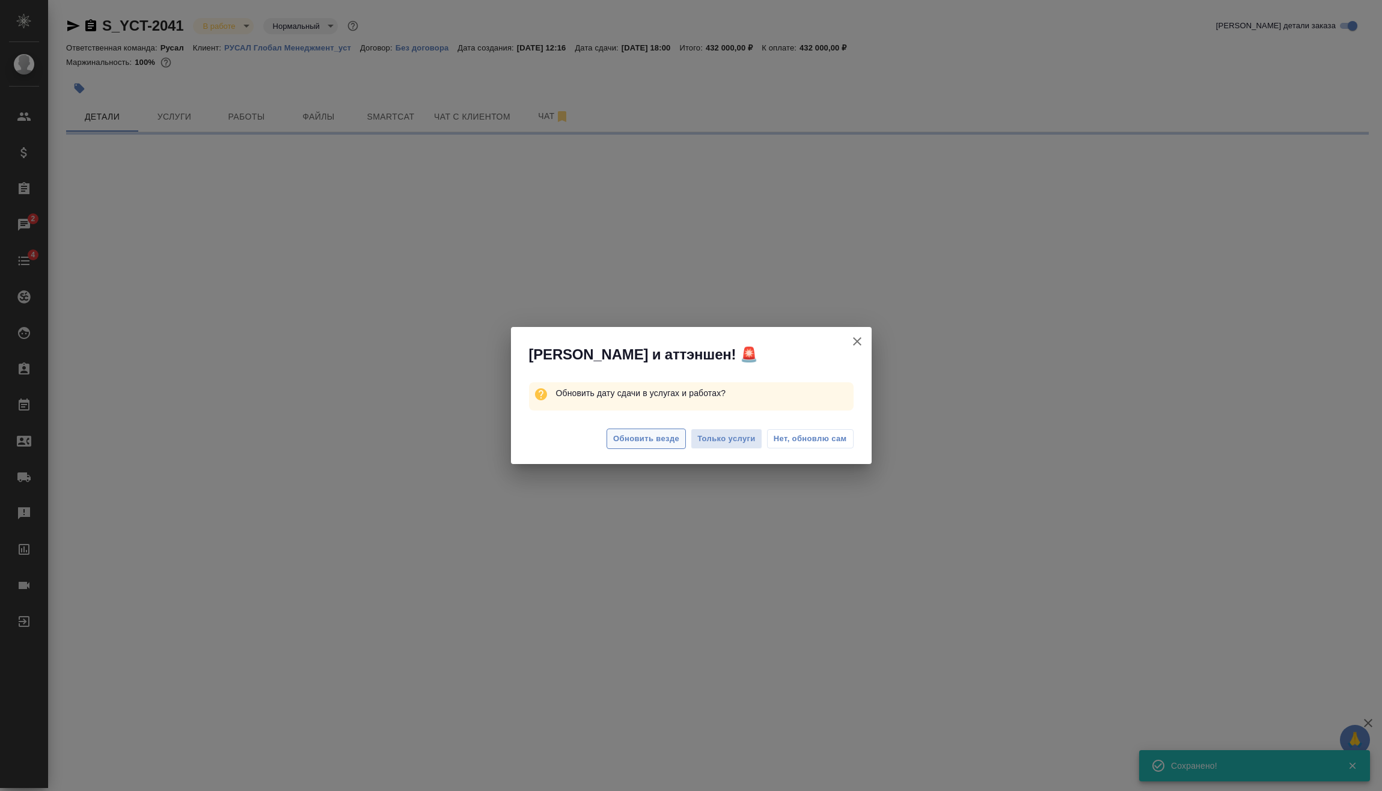
select select "RU"
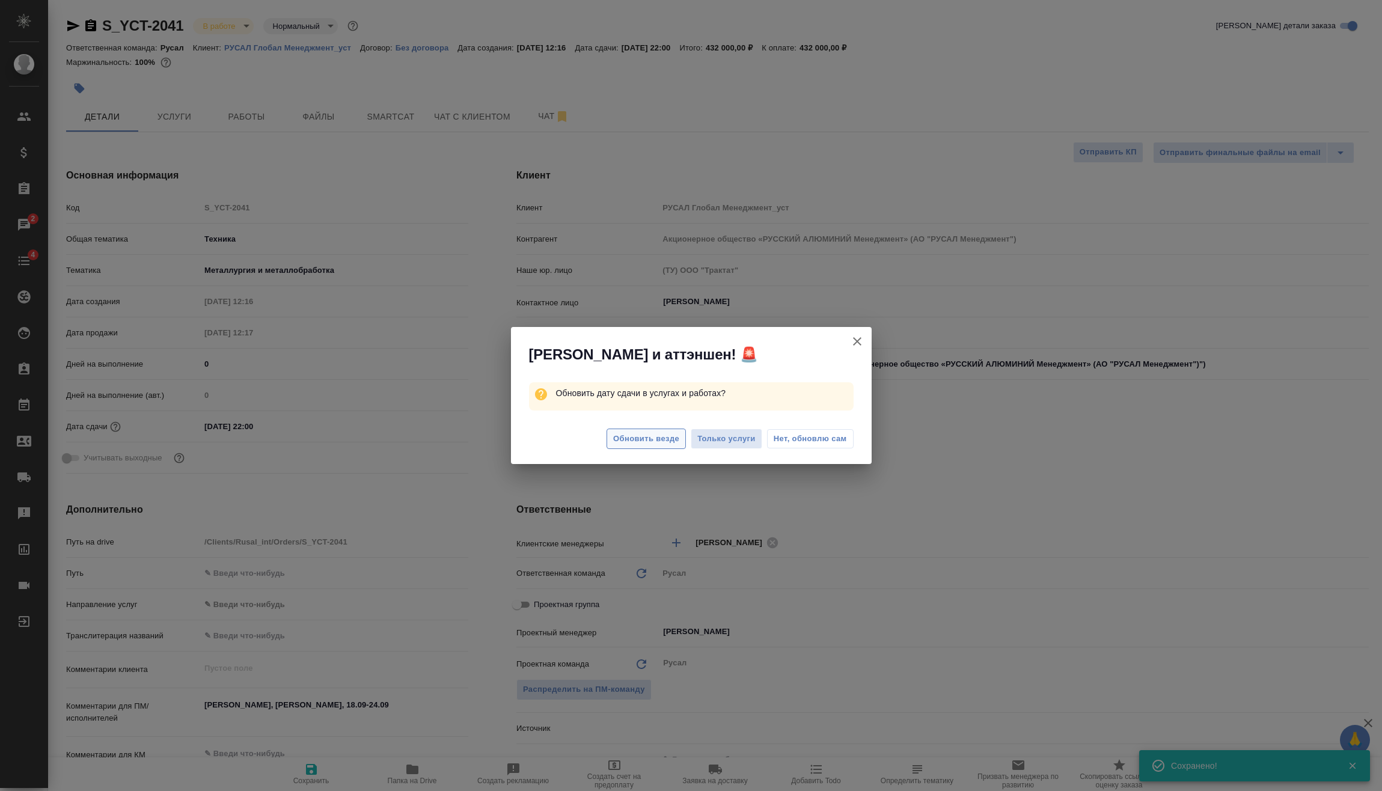
type textarea "x"
click at [651, 436] on span "Обновить везде" at bounding box center [646, 439] width 66 height 14
type textarea "x"
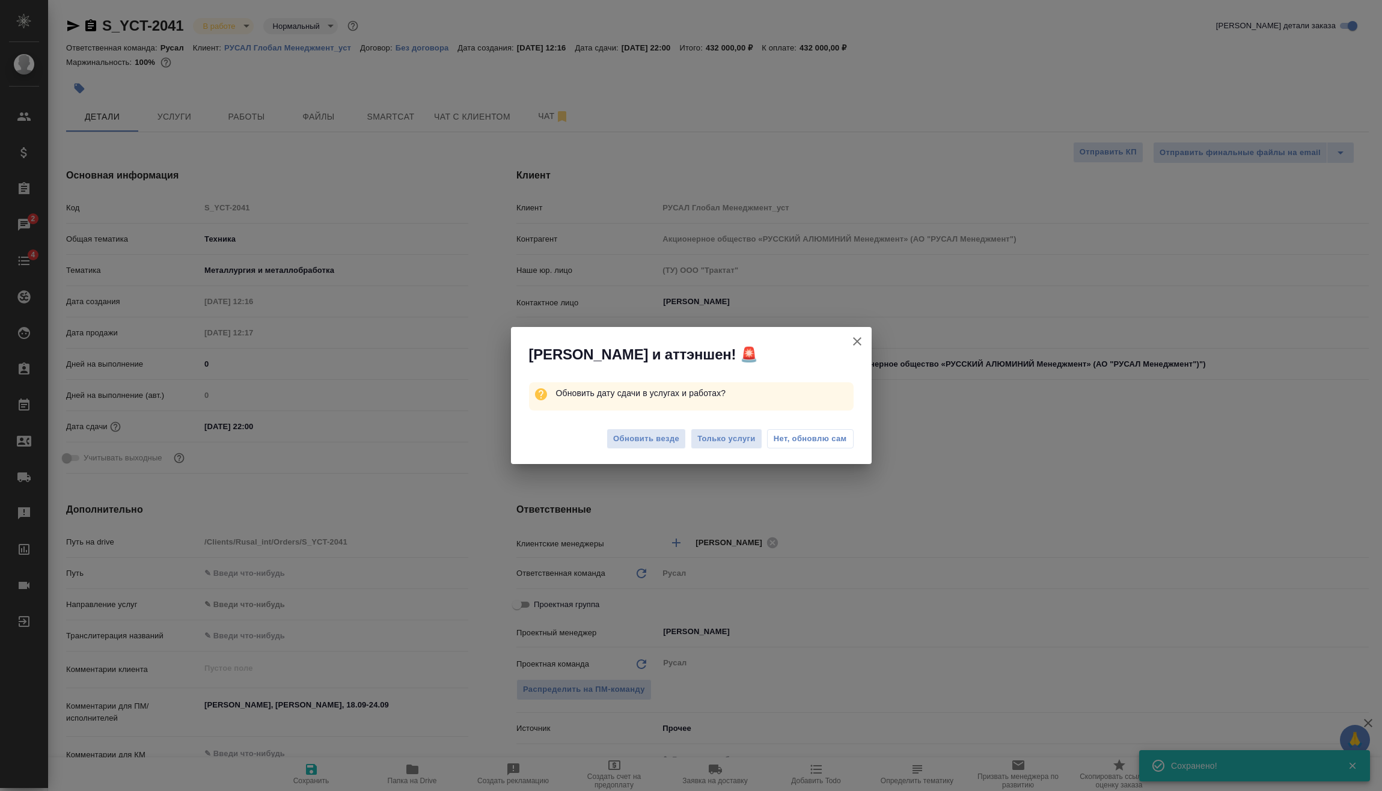
type textarea "x"
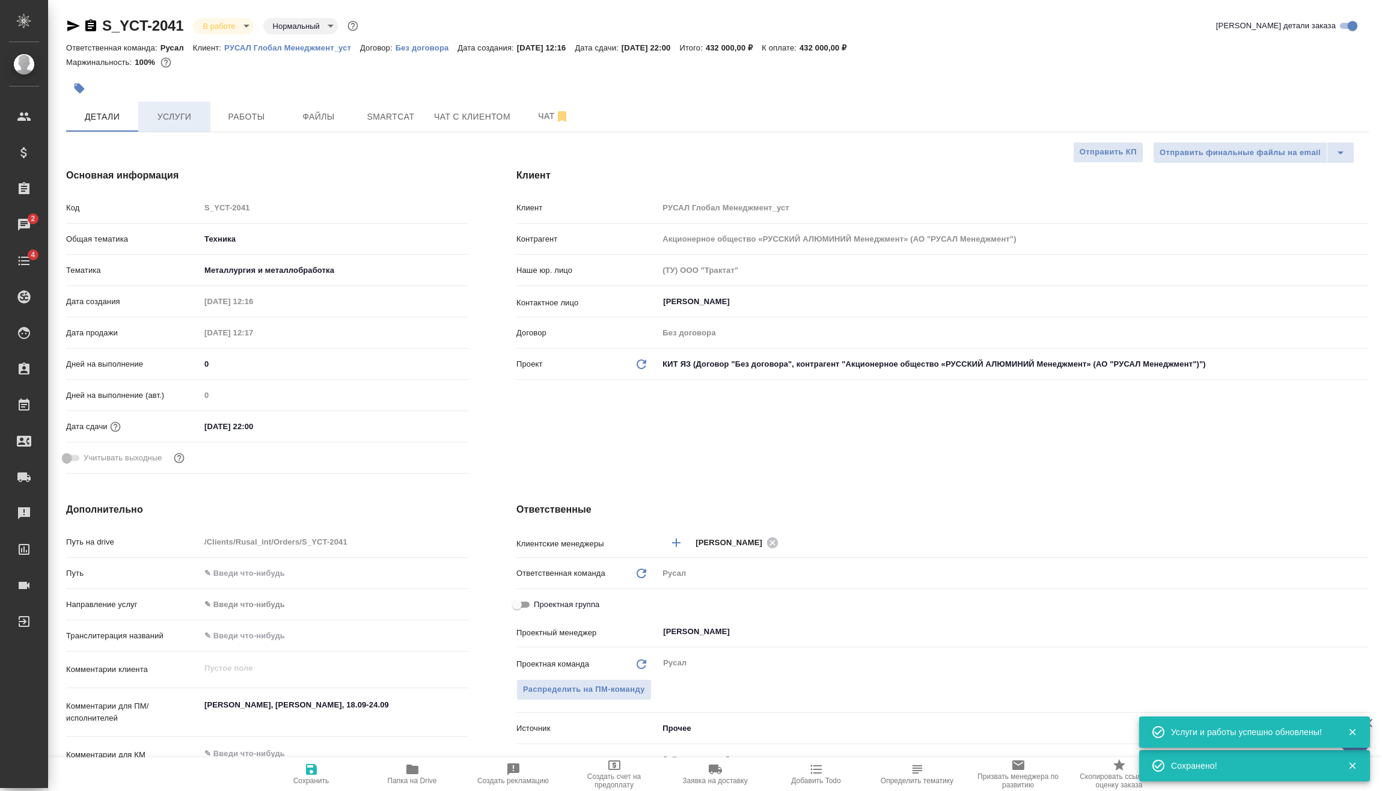
click at [175, 117] on span "Услуги" at bounding box center [174, 116] width 58 height 15
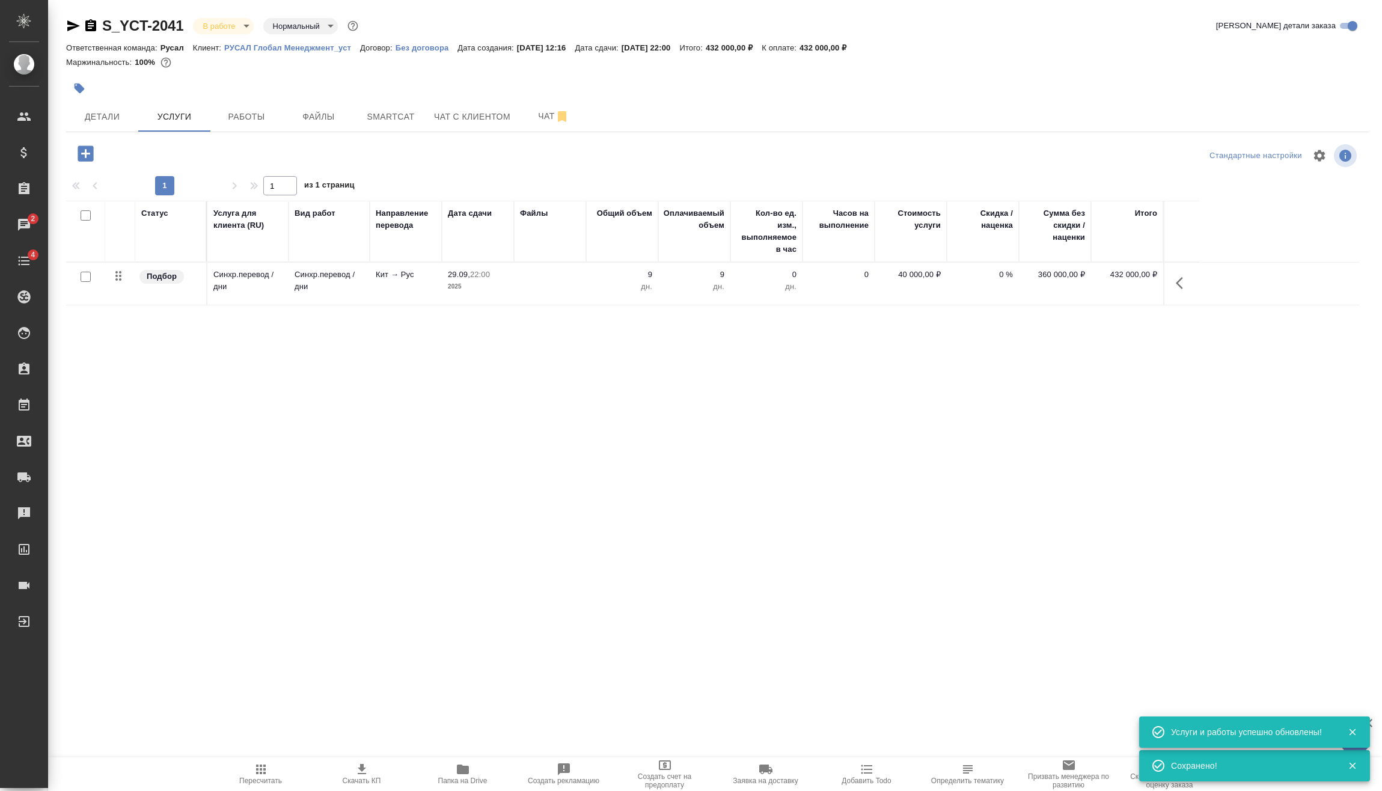
click at [81, 150] on icon "button" at bounding box center [86, 153] width 16 height 16
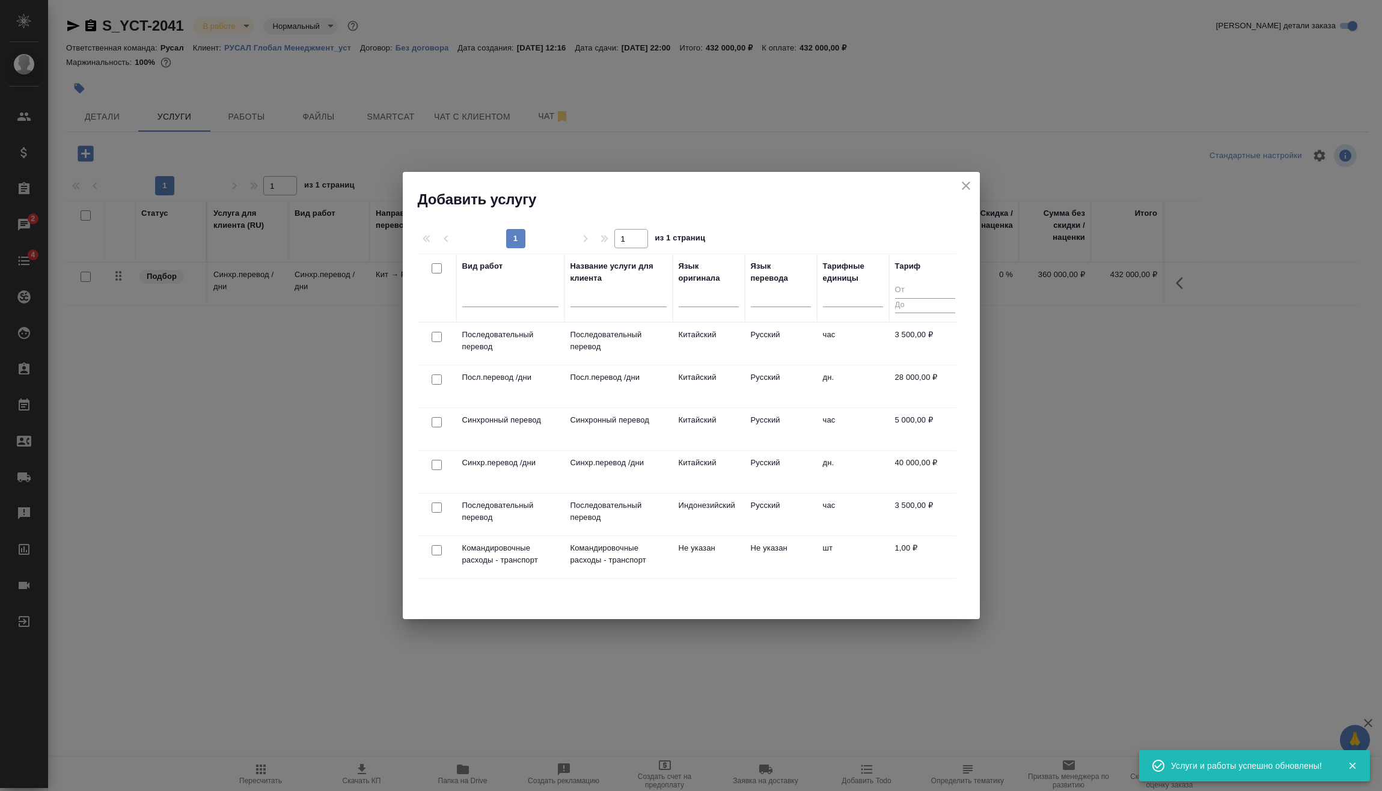
click at [432, 421] on input "checkbox" at bounding box center [437, 422] width 10 height 10
checkbox input "true"
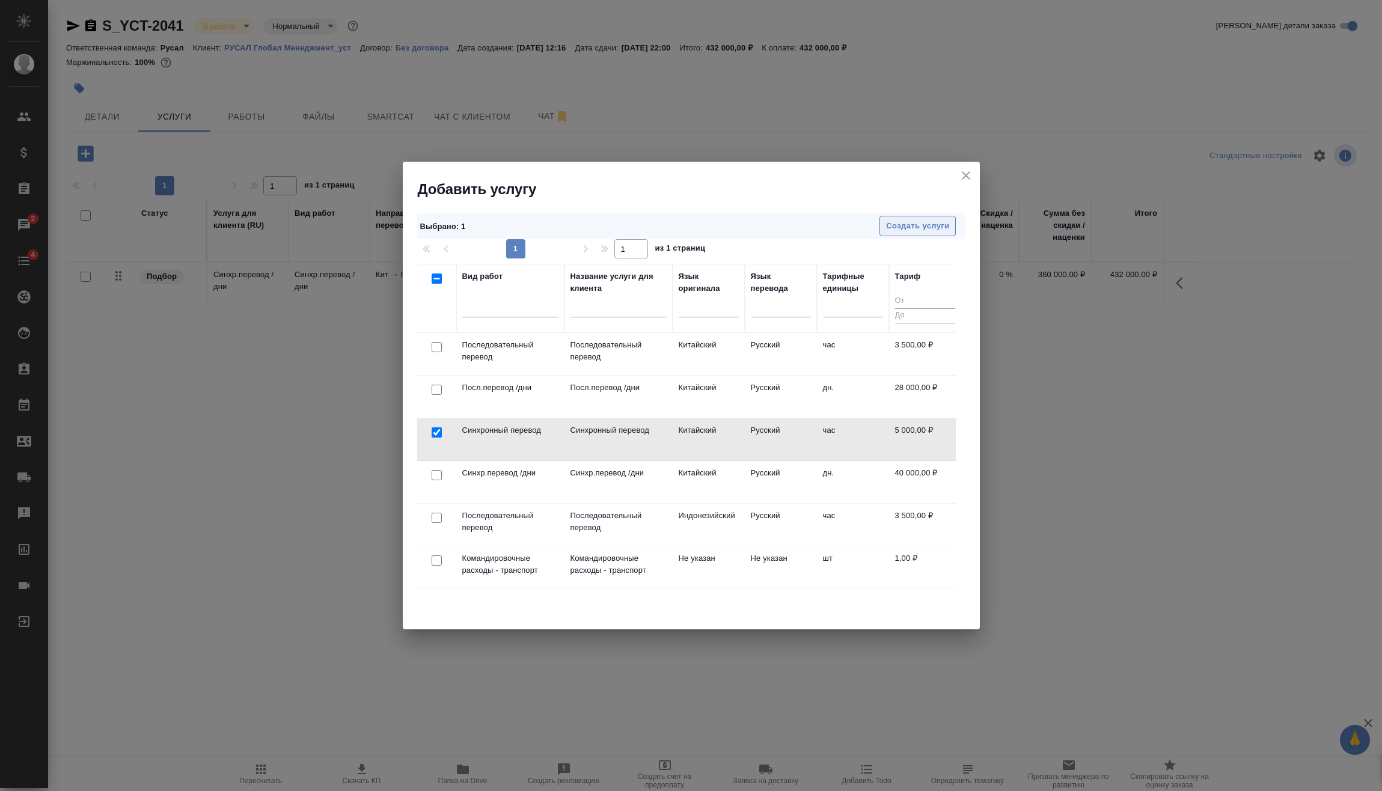
click at [940, 225] on span "Создать услуги" at bounding box center [917, 226] width 63 height 14
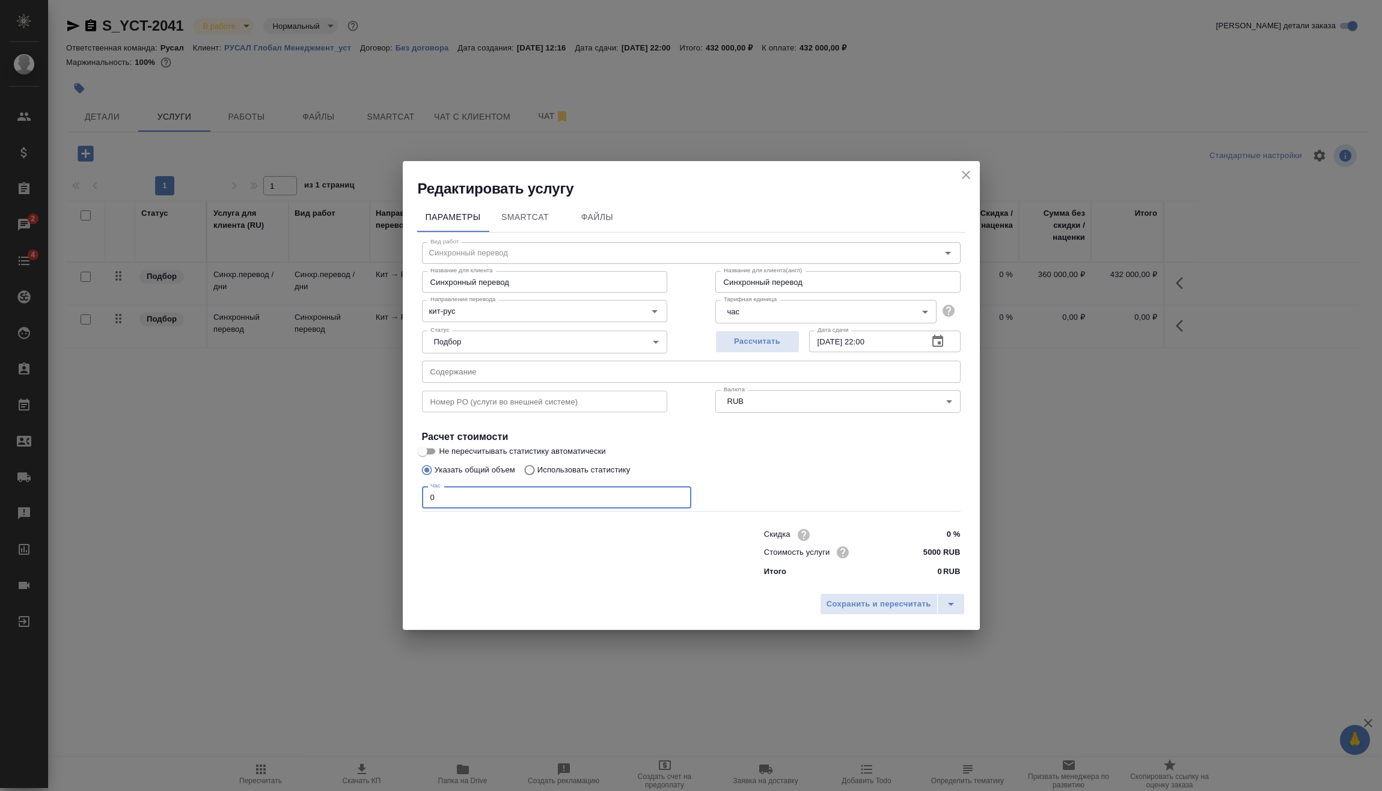
drag, startPoint x: 460, startPoint y: 497, endPoint x: 345, endPoint y: 506, distance: 115.2
click at [346, 508] on div "Редактировать услугу Параметры SmartCat Файлы Вид работ Синхронный перевод Вид …" at bounding box center [691, 395] width 1382 height 791
type input "9"
click at [894, 603] on span "Сохранить и пересчитать" at bounding box center [879, 605] width 105 height 14
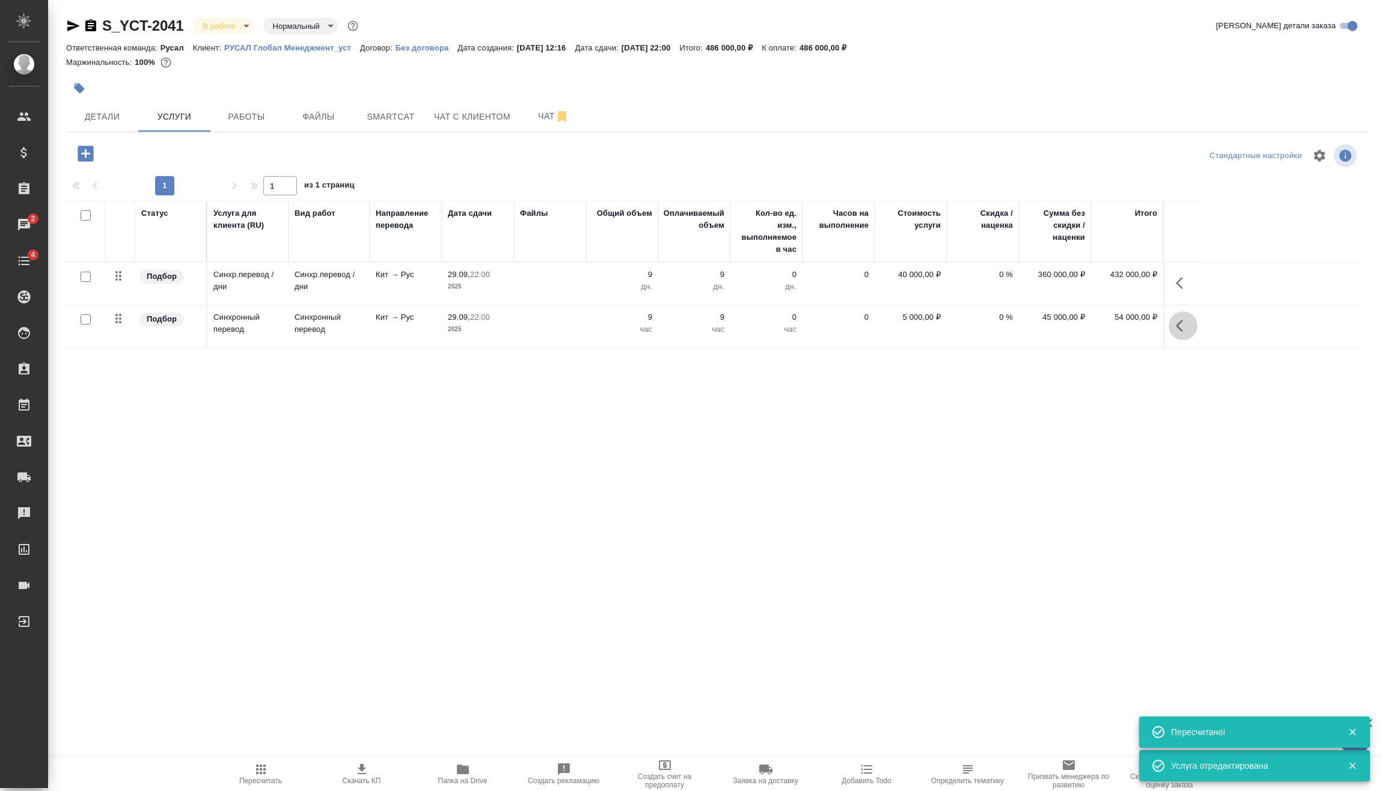
click at [1185, 326] on icon "button" at bounding box center [1183, 326] width 14 height 14
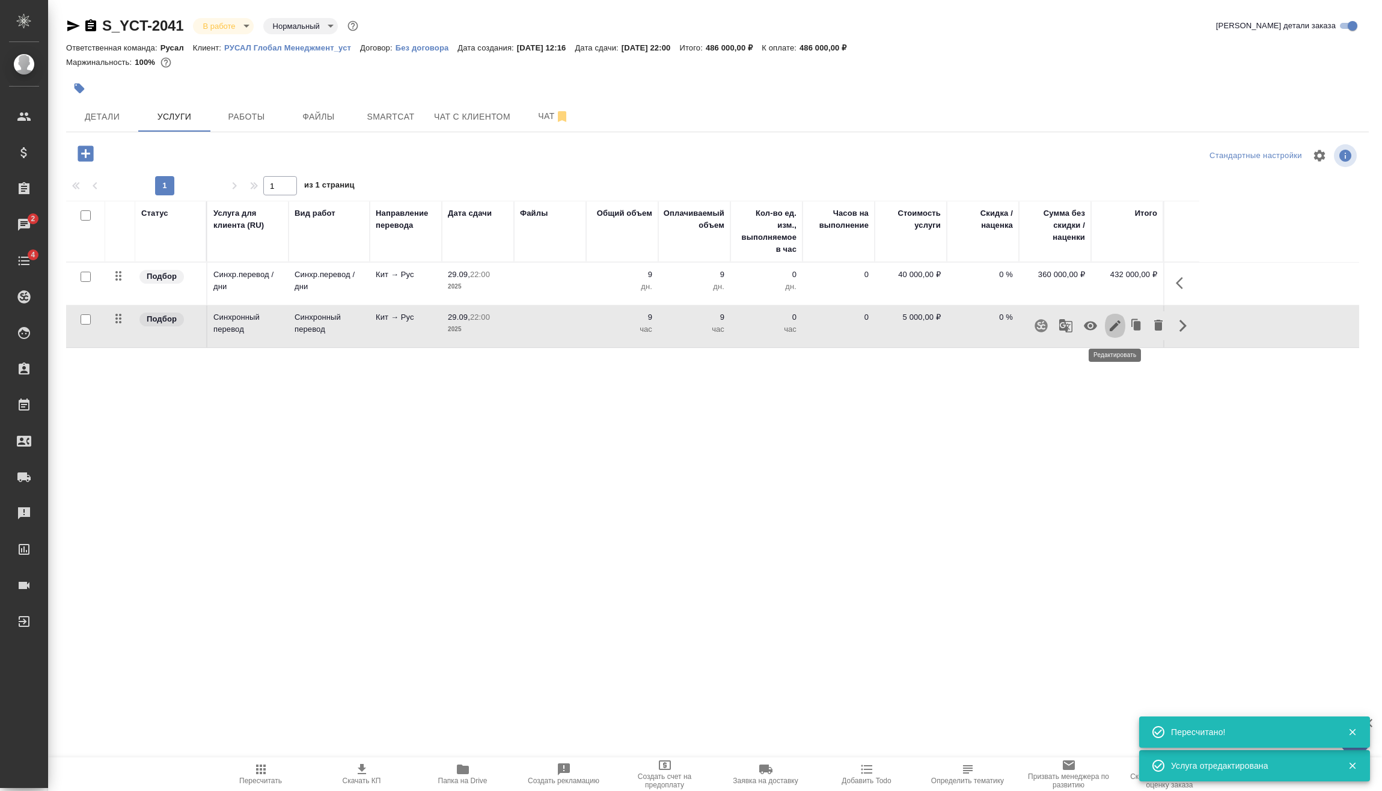
click at [1115, 329] on icon "button" at bounding box center [1115, 326] width 14 height 14
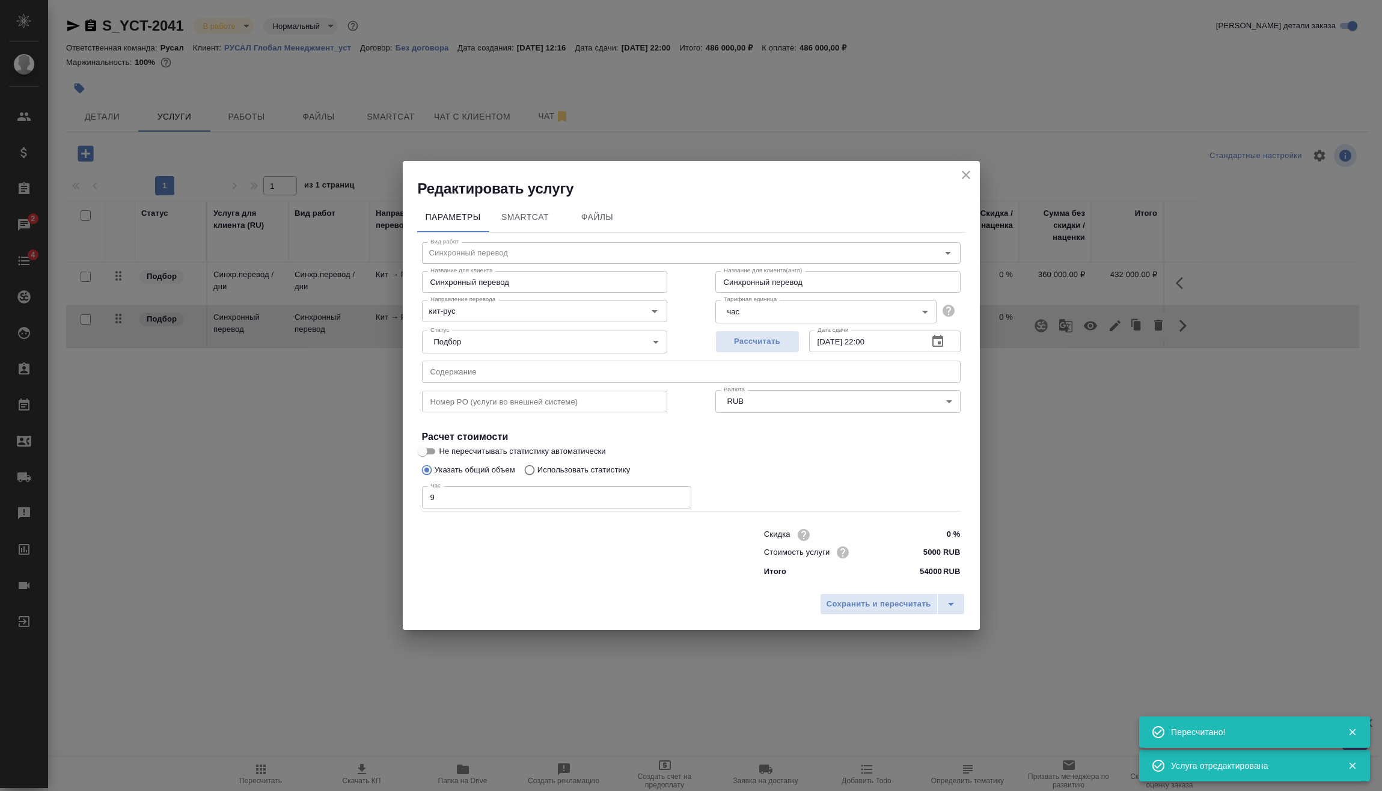
drag, startPoint x: 419, startPoint y: 515, endPoint x: 352, endPoint y: 517, distance: 66.7
click at [414, 516] on div "Параметры SmartCat Файлы Вид работ Синхронный перевод Вид работ Название для кл…" at bounding box center [691, 393] width 577 height 390
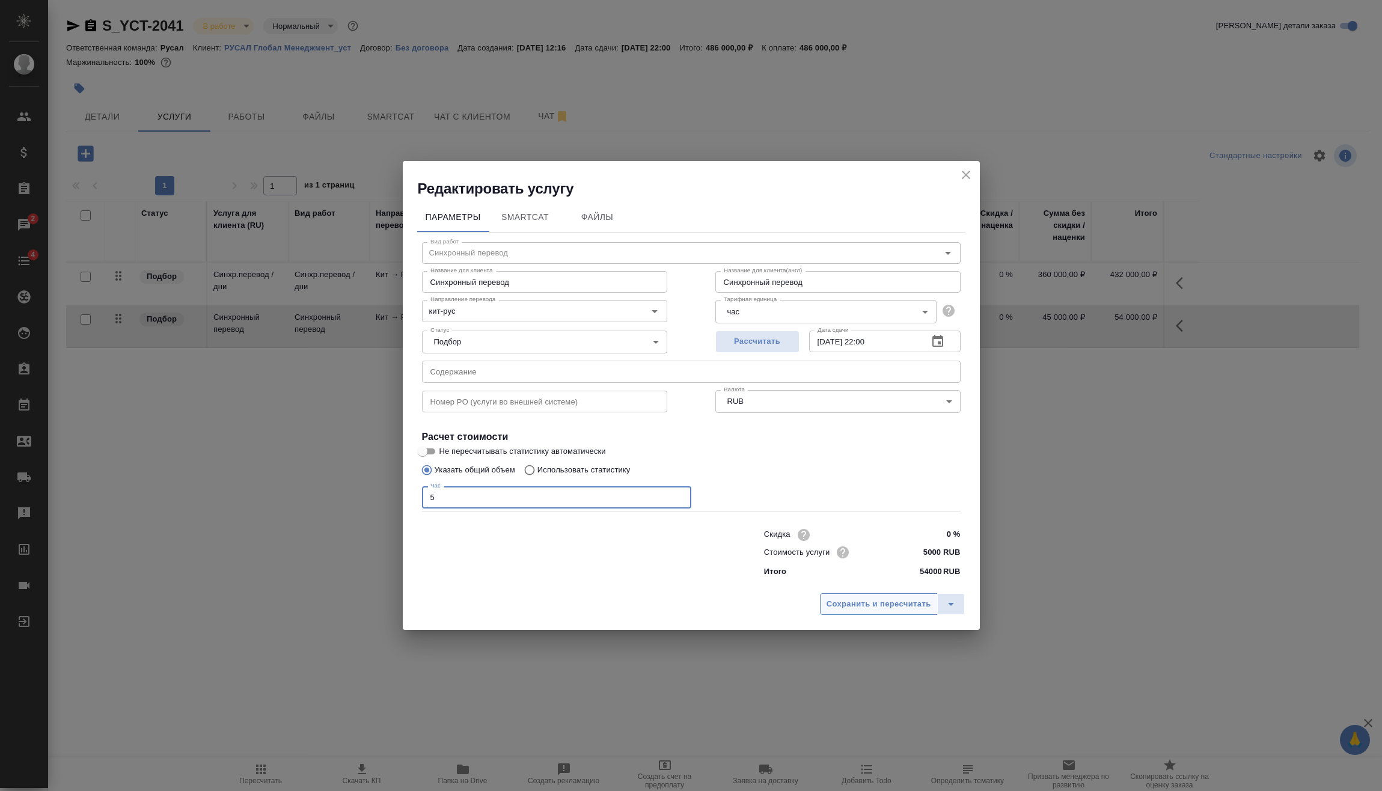
type input "5"
click at [851, 602] on span "Сохранить и пересчитать" at bounding box center [879, 605] width 105 height 14
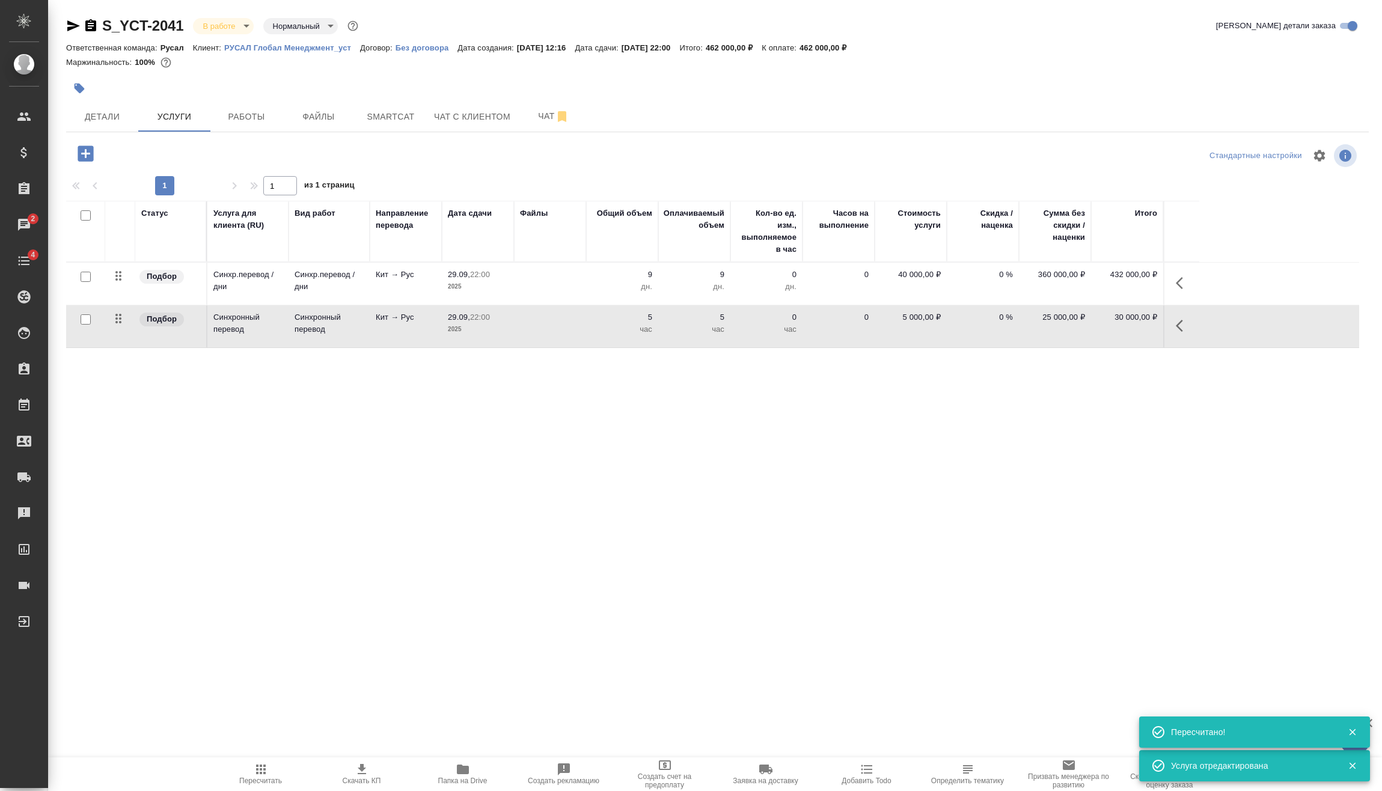
click at [1188, 327] on icon "button" at bounding box center [1183, 326] width 14 height 14
click at [1116, 328] on icon "button" at bounding box center [1115, 326] width 14 height 14
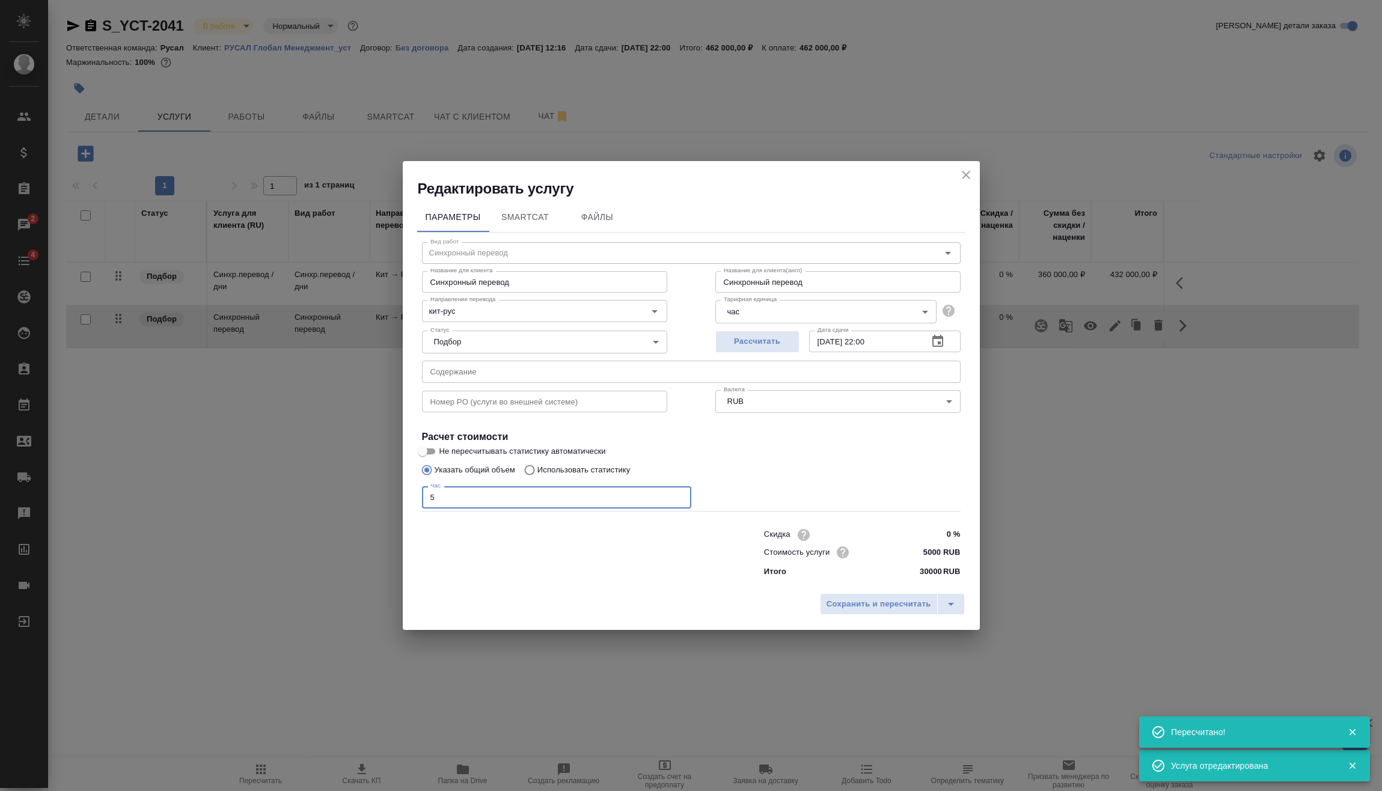
drag, startPoint x: 436, startPoint y: 500, endPoint x: 364, endPoint y: 518, distance: 74.5
click at [410, 507] on div "Параметры SmartCat Файлы Вид работ Синхронный перевод Вид работ Название для кл…" at bounding box center [691, 393] width 577 height 390
type input "4"
click at [854, 610] on span "Сохранить и пересчитать" at bounding box center [879, 605] width 105 height 14
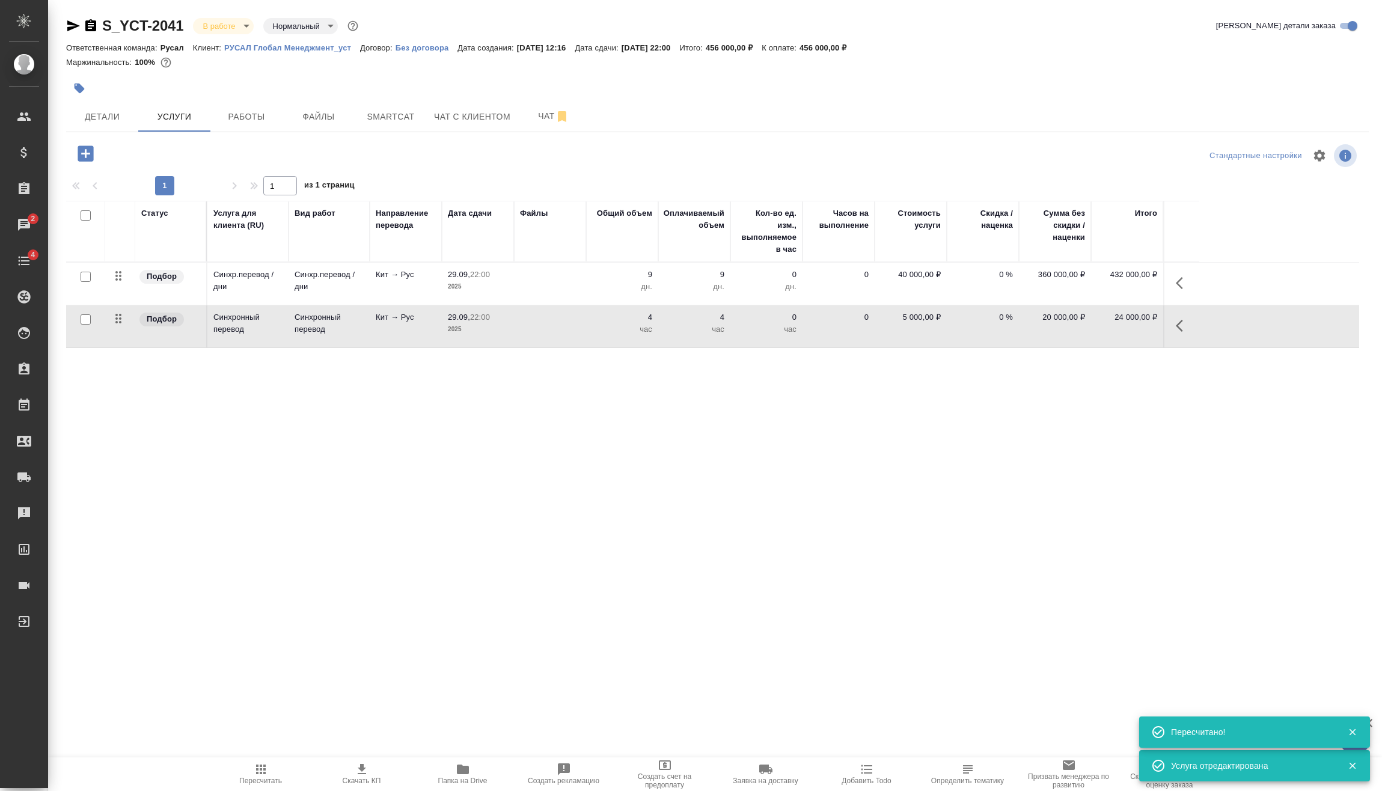
click at [92, 155] on icon "button" at bounding box center [86, 153] width 16 height 16
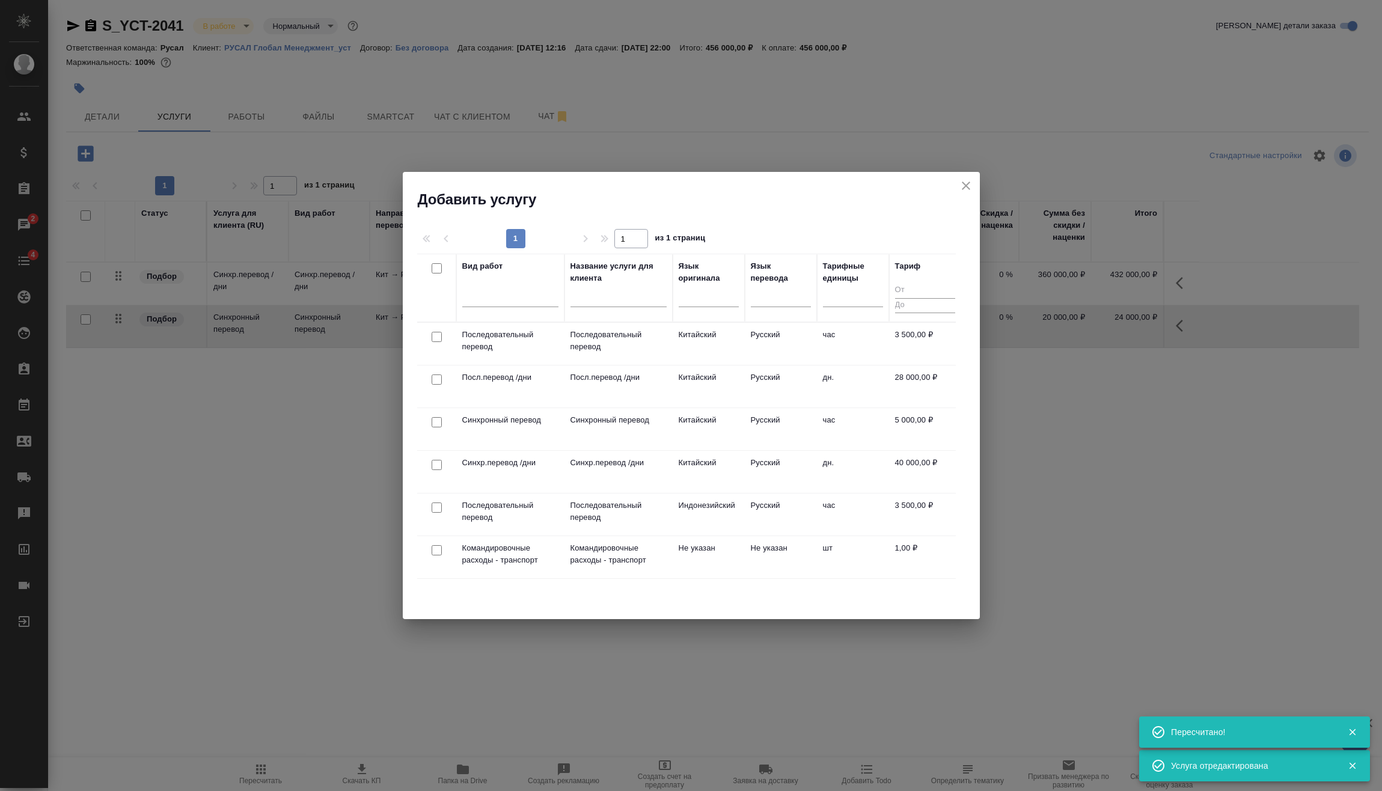
click at [436, 552] on input "checkbox" at bounding box center [437, 550] width 10 height 10
checkbox input "true"
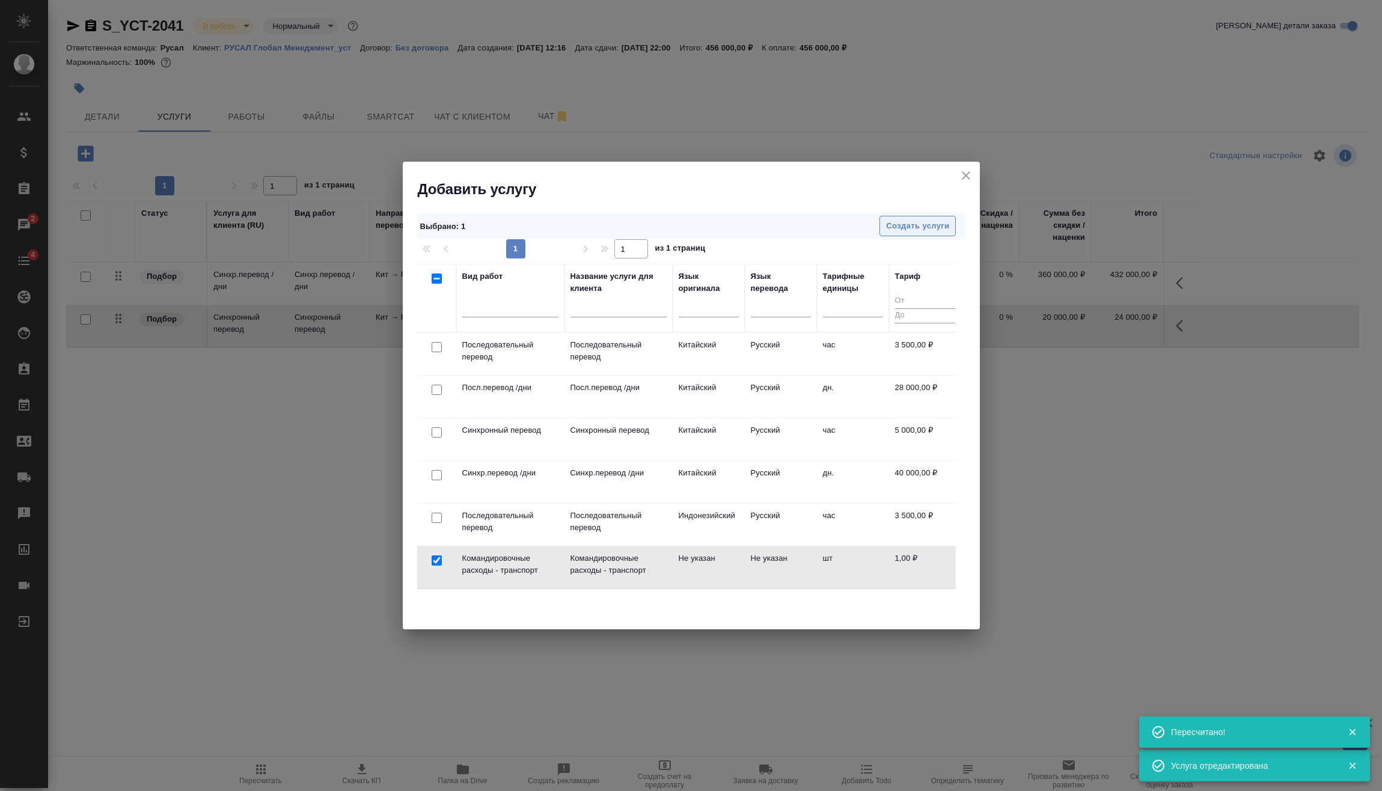
click at [913, 229] on span "Создать услуги" at bounding box center [917, 226] width 63 height 14
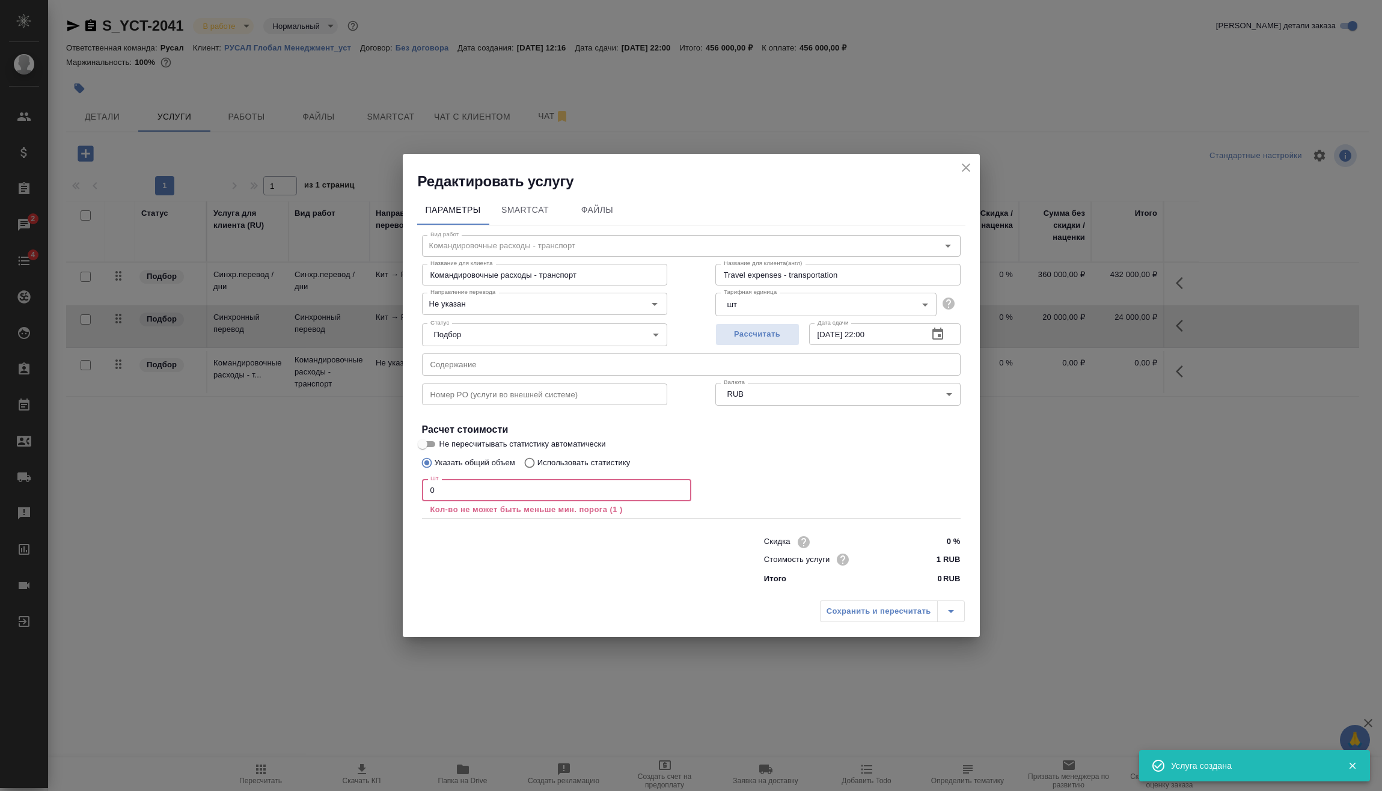
drag, startPoint x: 474, startPoint y: 483, endPoint x: 203, endPoint y: 504, distance: 271.9
click at [312, 500] on div "Редактировать услугу Параметры SmartCat Файлы Вид работ Командировочные расходы…" at bounding box center [691, 395] width 1382 height 791
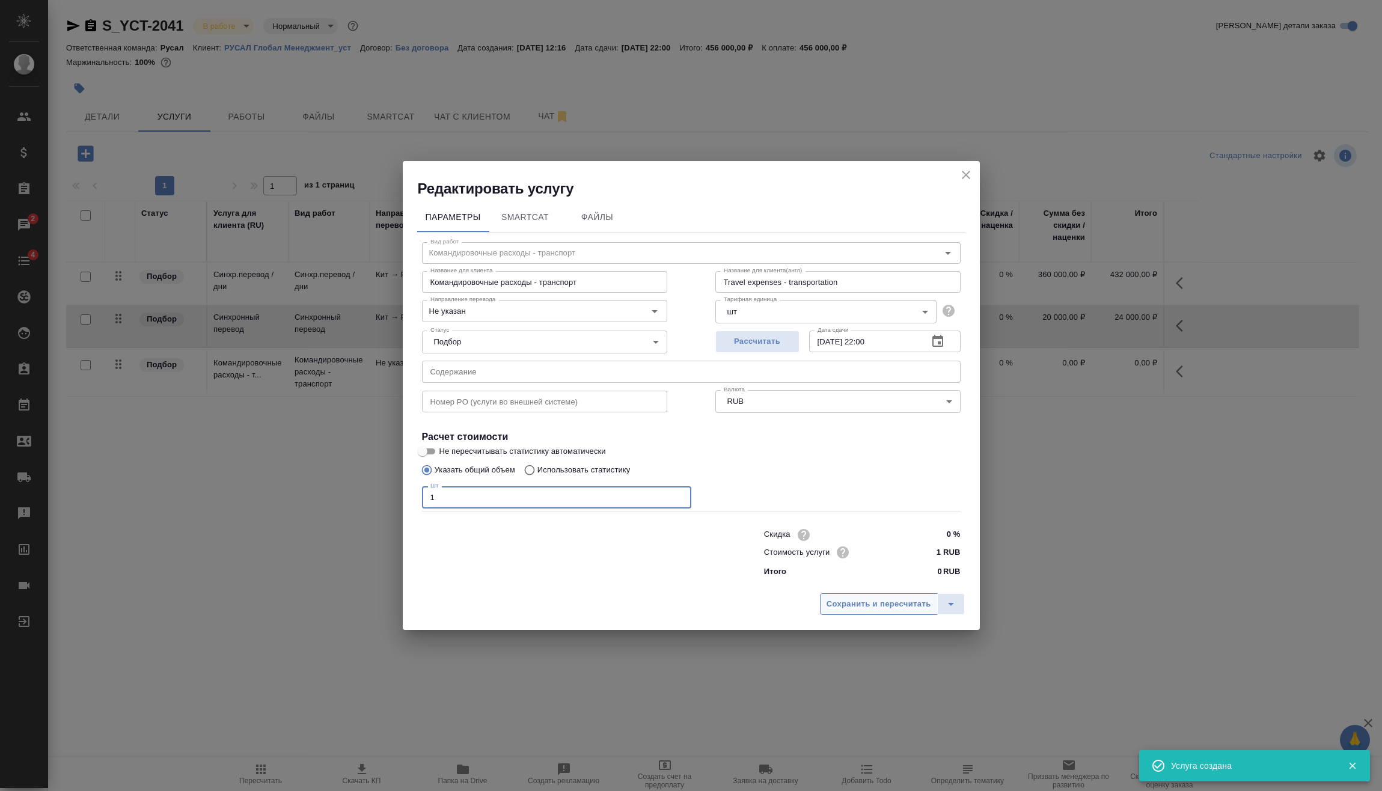
type input "1"
click at [864, 596] on button "Сохранить и пересчитать" at bounding box center [879, 604] width 118 height 22
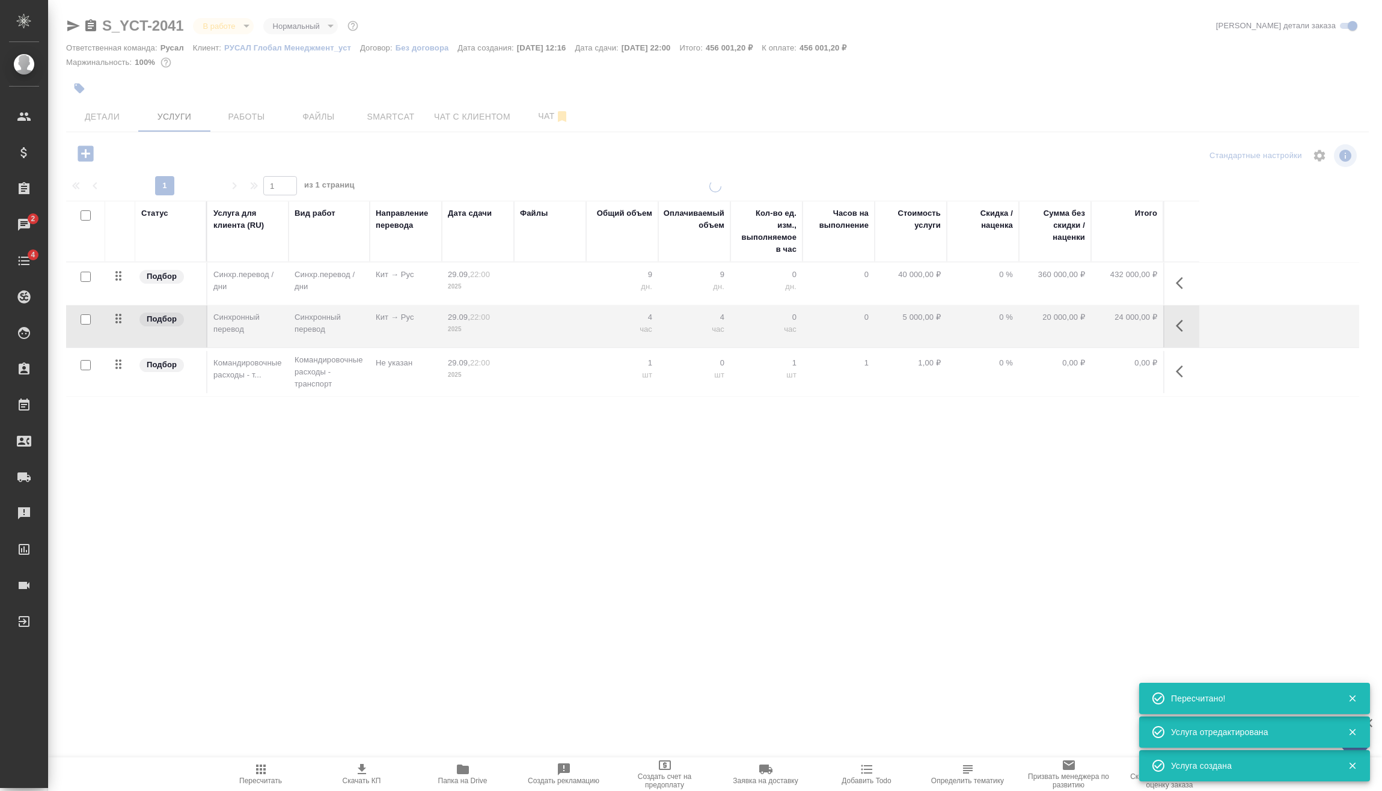
click at [1180, 370] on icon "button" at bounding box center [1183, 371] width 14 height 14
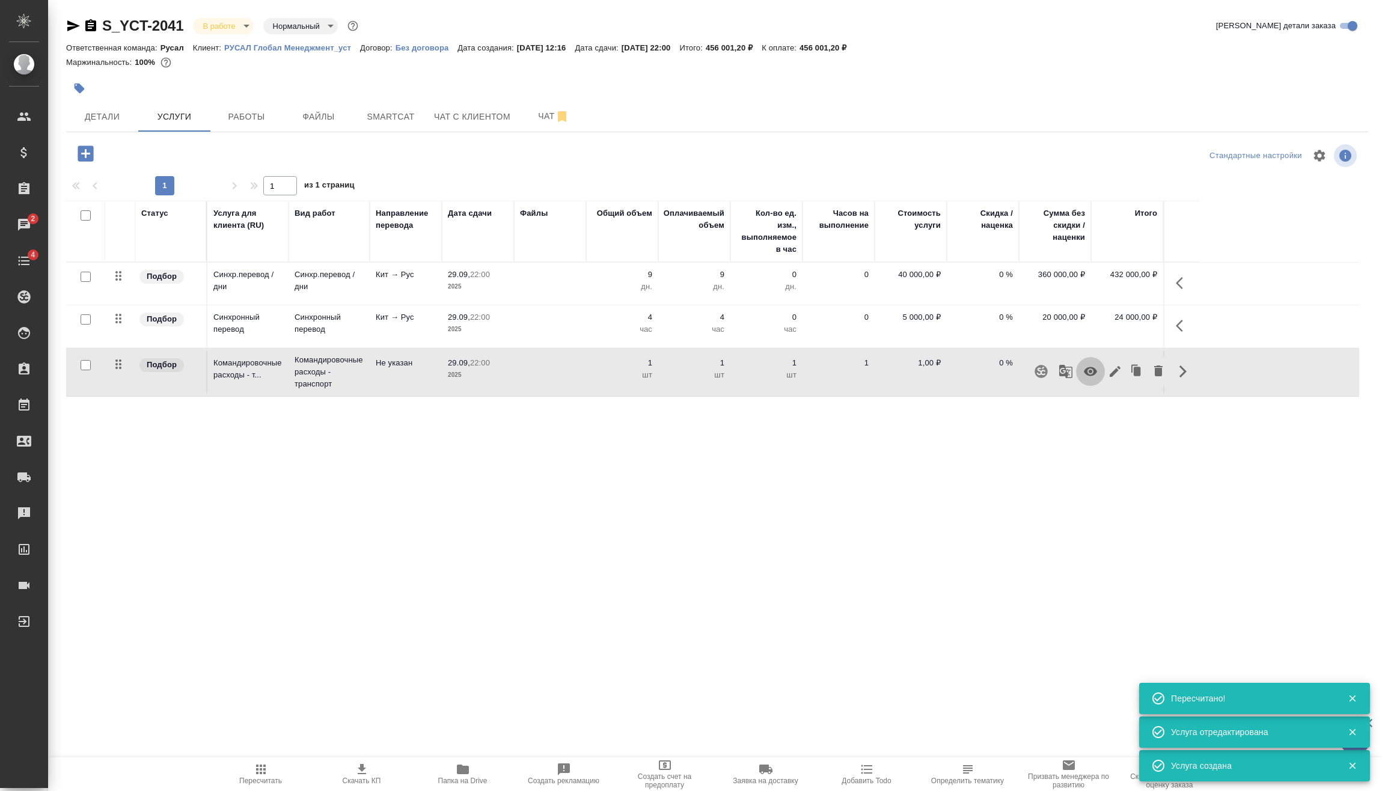
click at [1094, 362] on button "button" at bounding box center [1090, 371] width 29 height 29
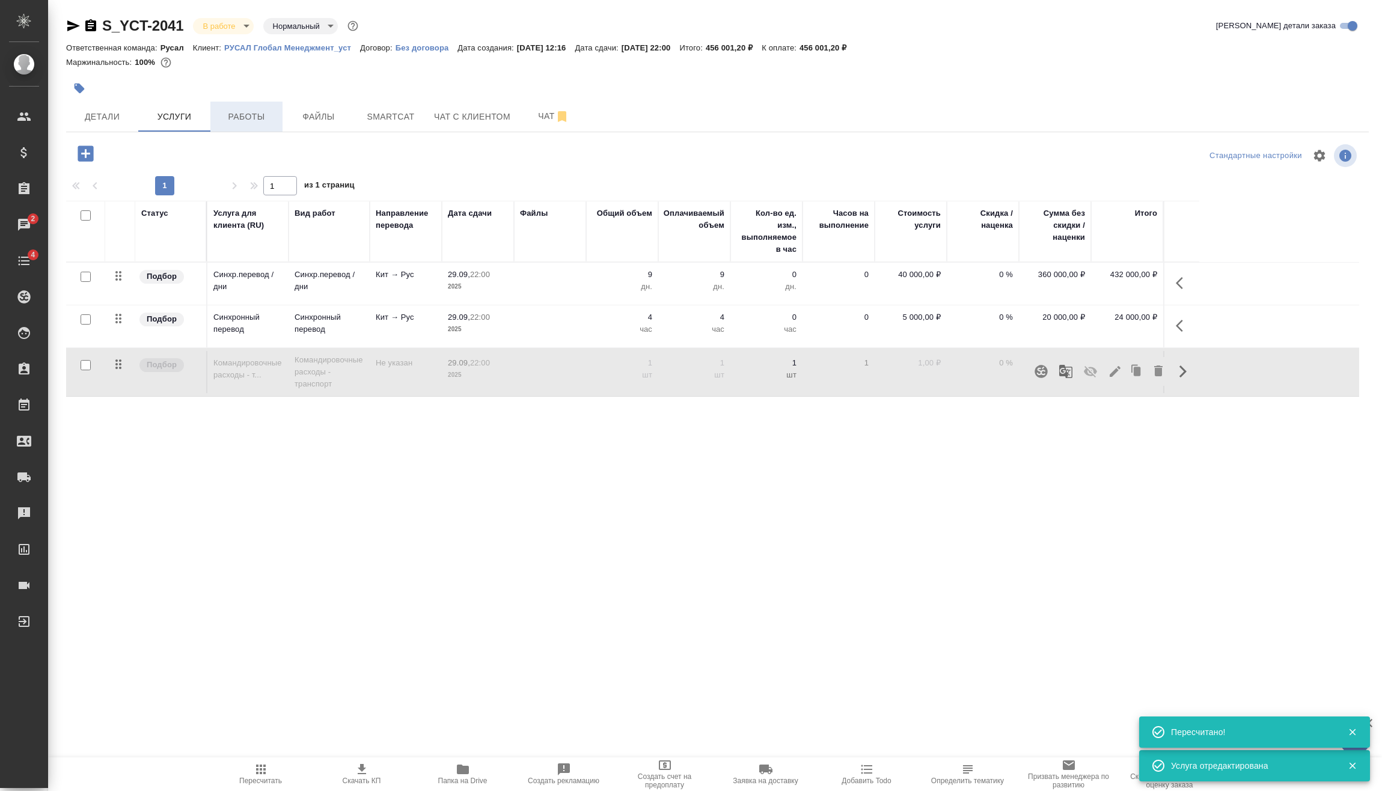
click at [219, 115] on button "Работы" at bounding box center [246, 117] width 72 height 30
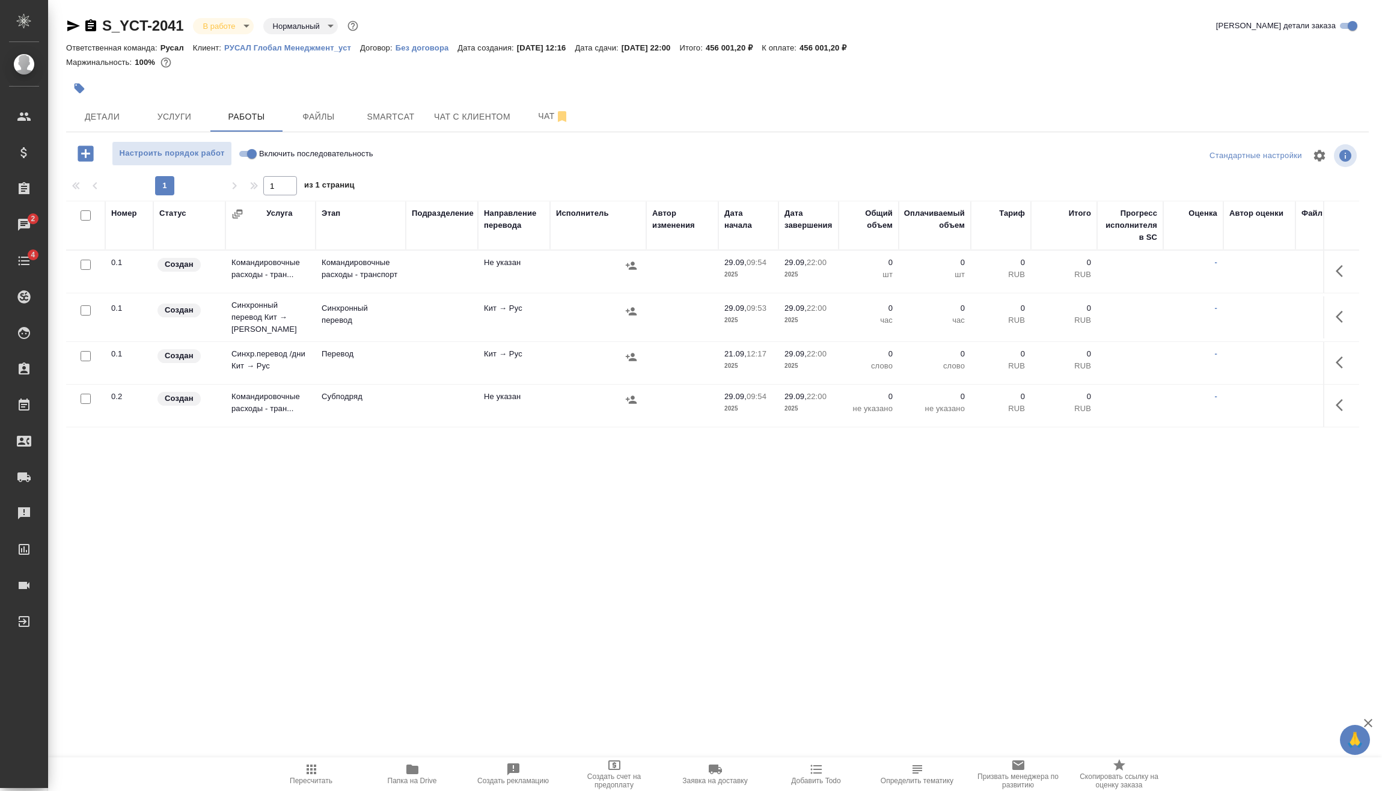
click at [252, 151] on input "Включить последовательность" at bounding box center [251, 154] width 43 height 14
checkbox input "true"
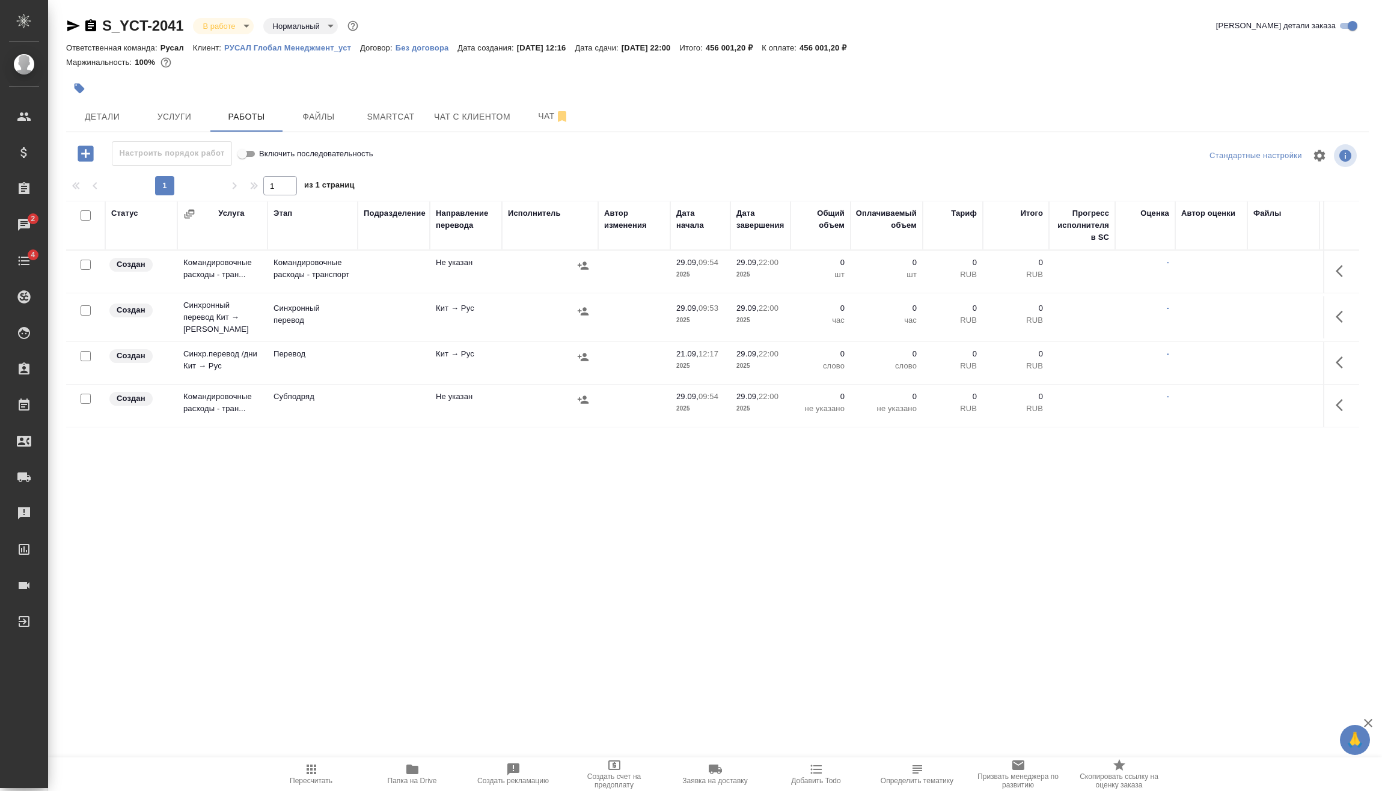
click at [87, 351] on input "checkbox" at bounding box center [86, 356] width 10 height 10
checkbox input "true"
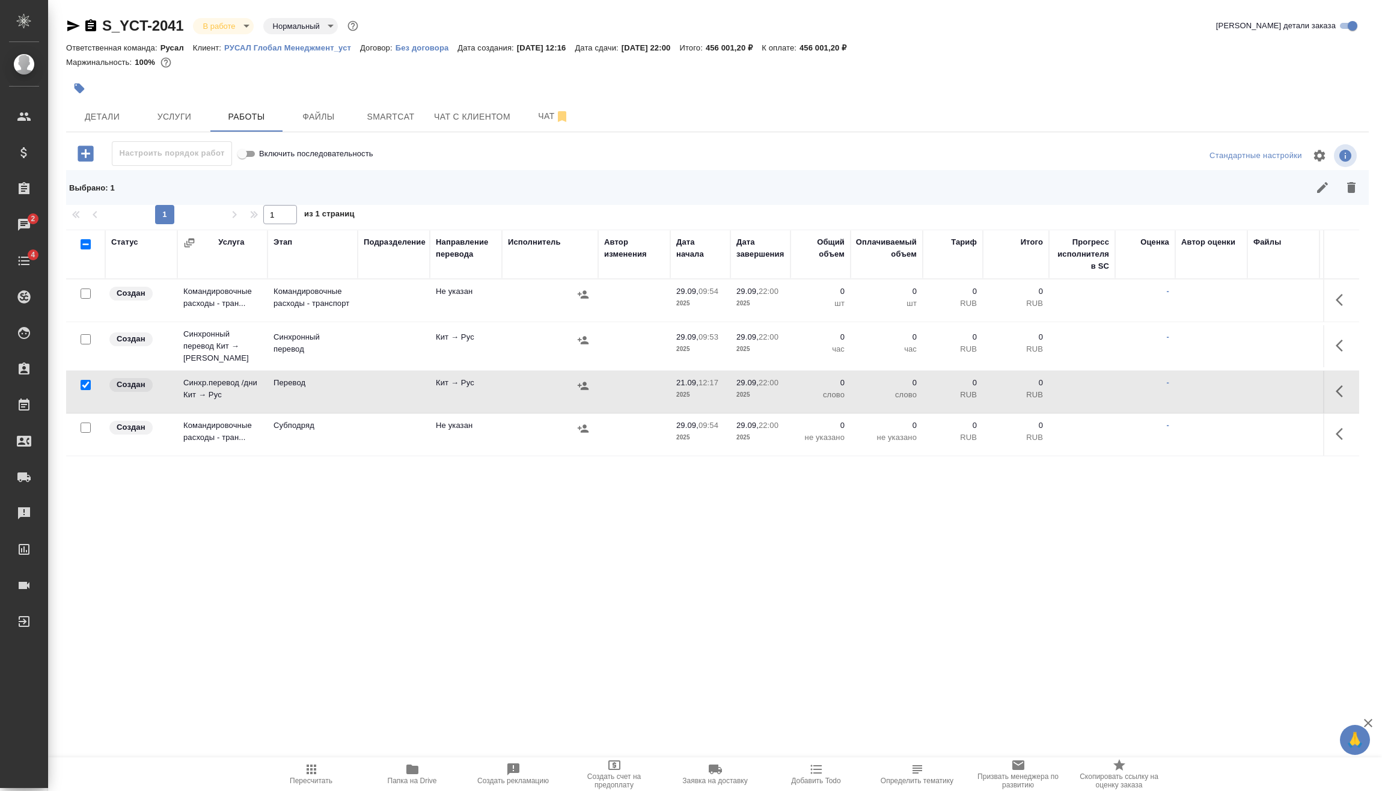
click at [85, 334] on input "checkbox" at bounding box center [86, 339] width 10 height 10
checkbox input "true"
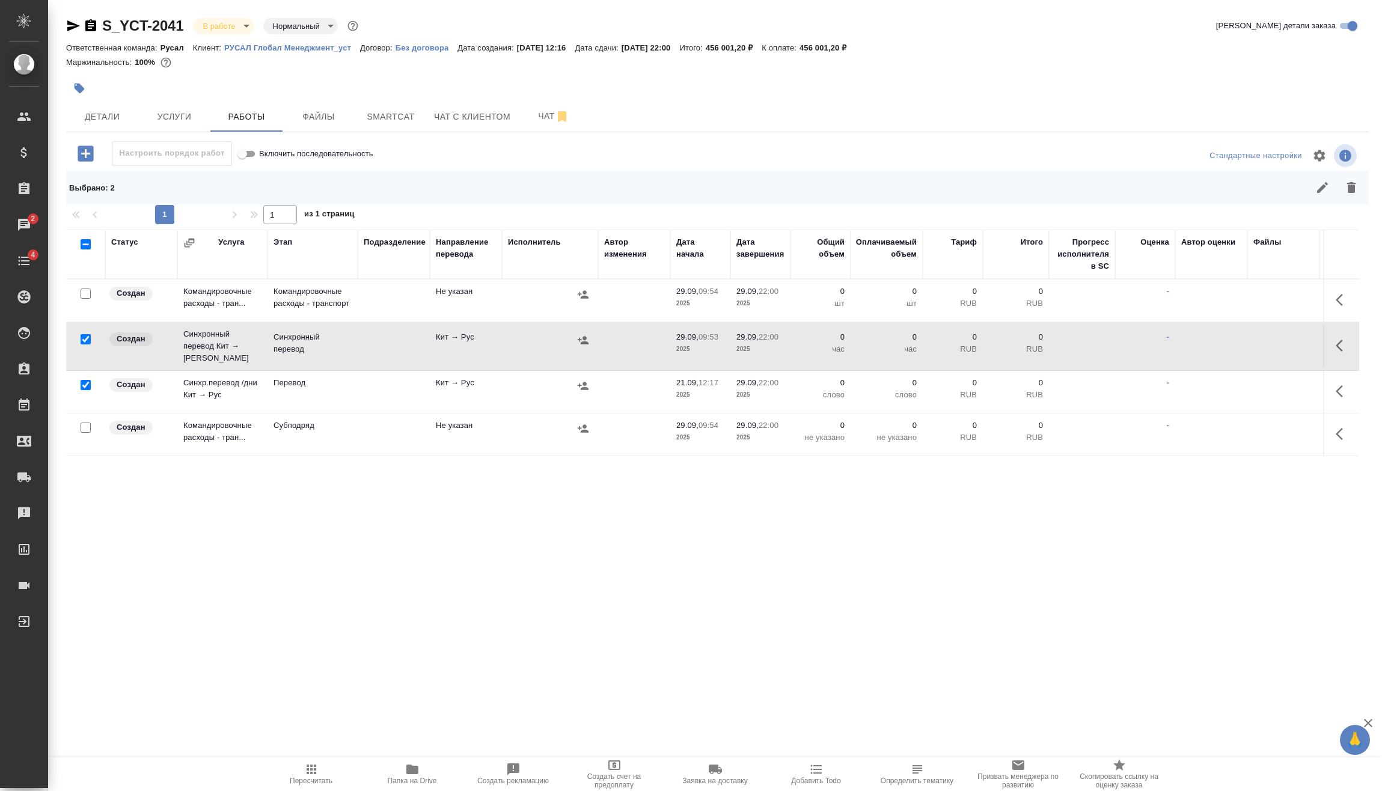
click at [85, 295] on input "checkbox" at bounding box center [86, 294] width 10 height 10
checkbox input "true"
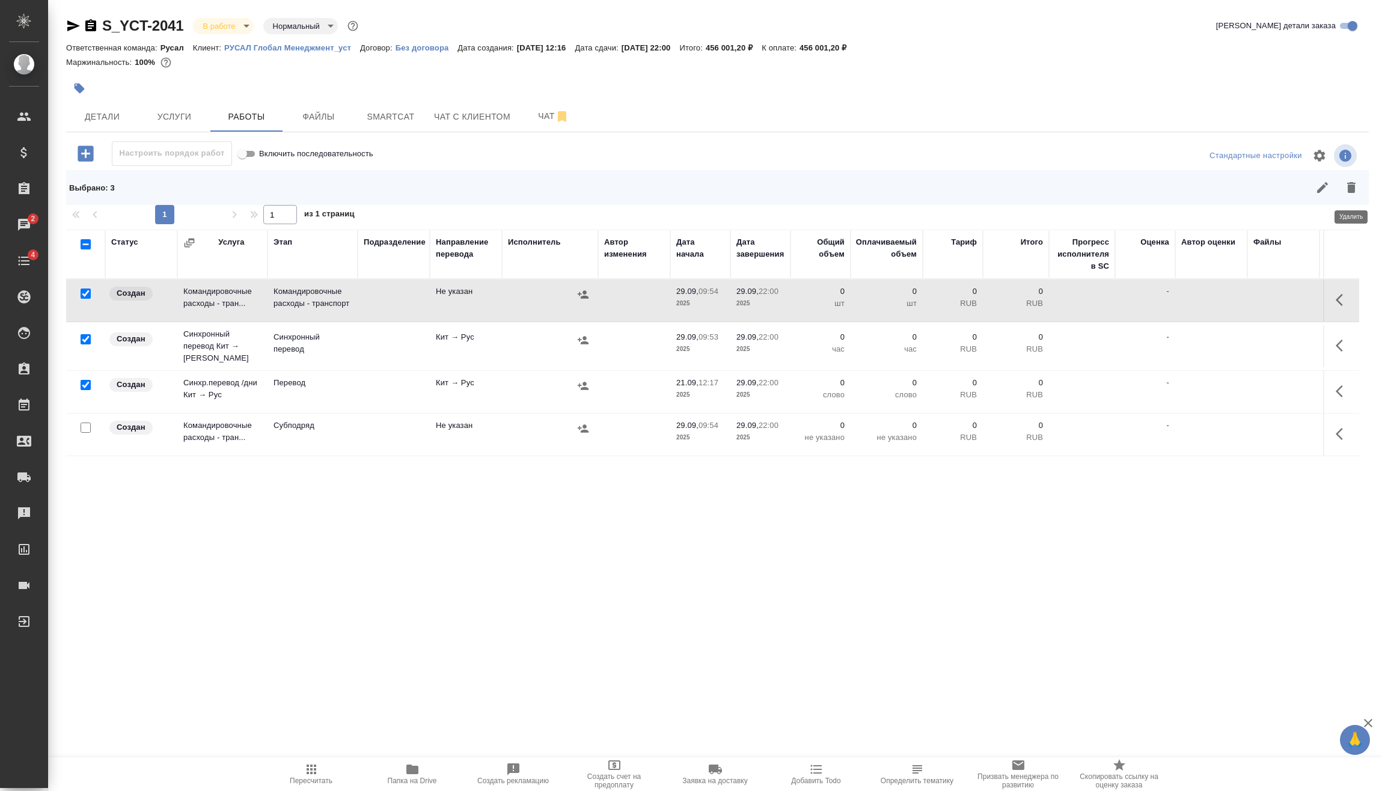
click at [1353, 188] on icon "button" at bounding box center [1351, 187] width 8 height 11
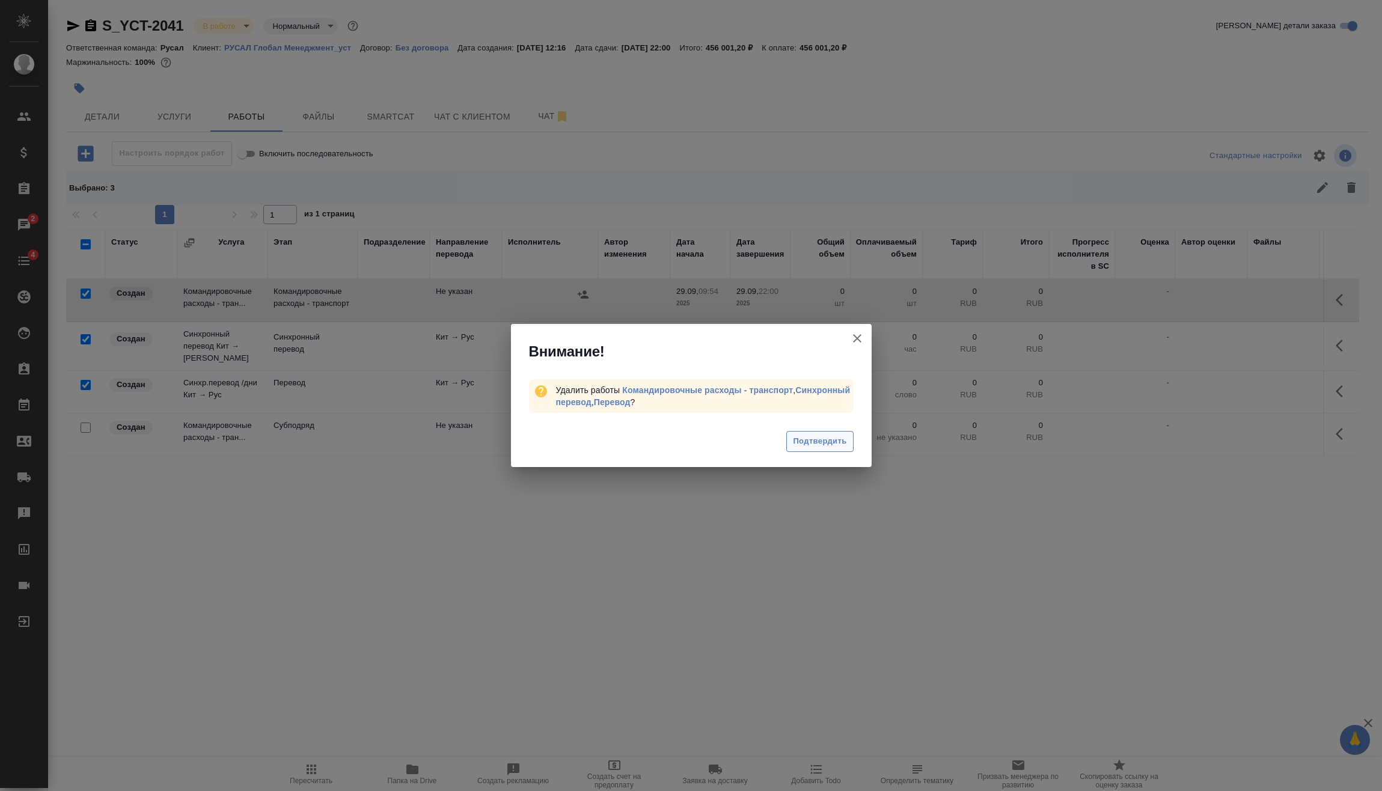
click at [827, 440] on span "Подтвердить" at bounding box center [819, 442] width 53 height 14
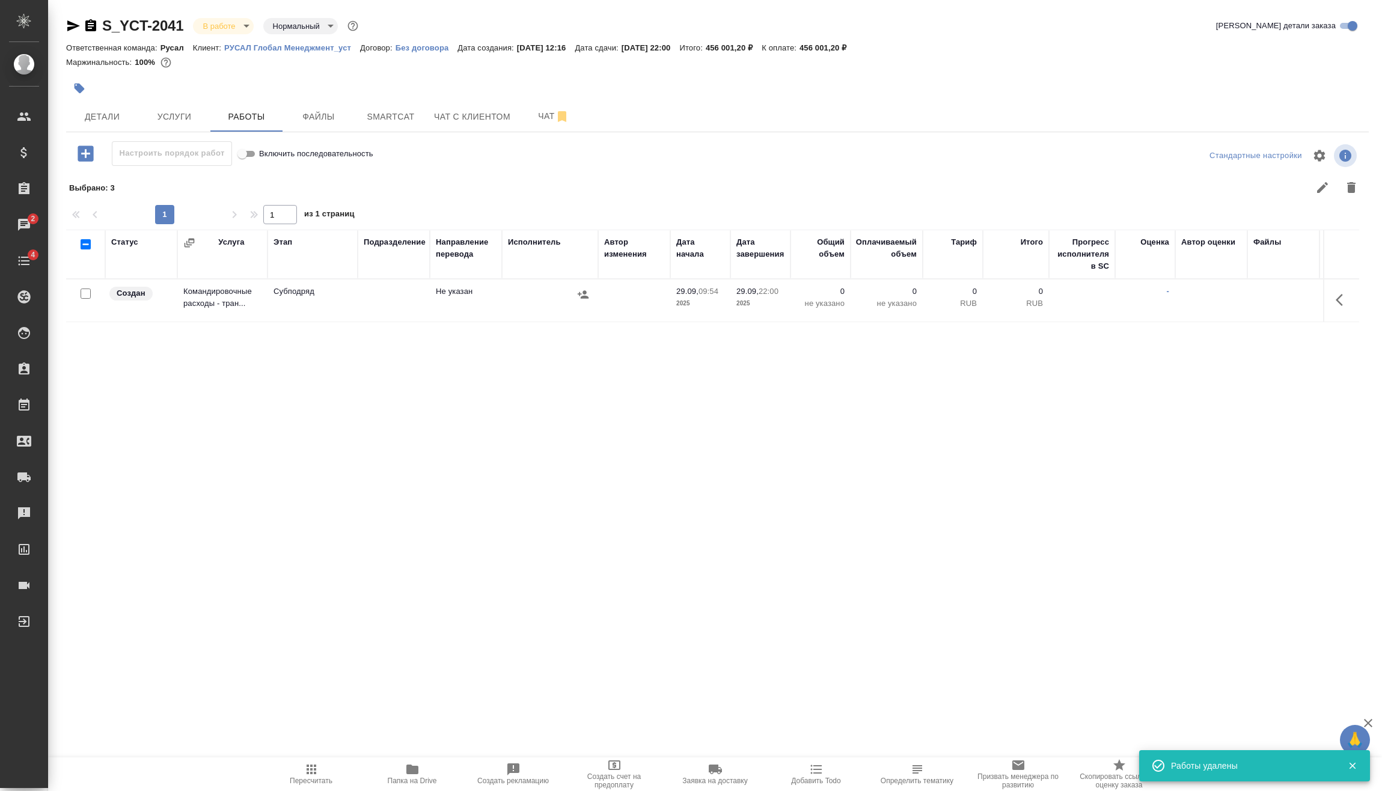
click at [1341, 295] on icon "button" at bounding box center [1343, 300] width 14 height 14
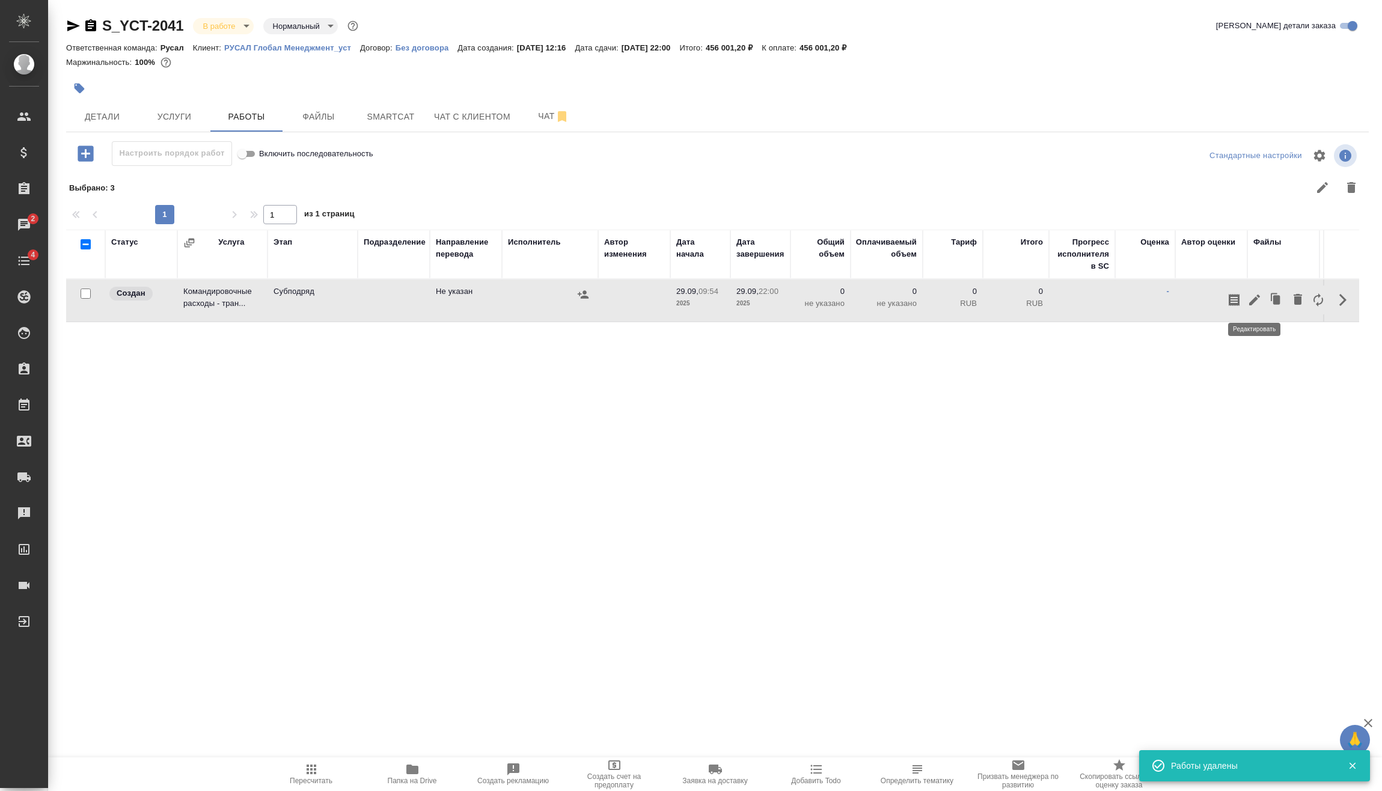
click at [1253, 306] on button "button" at bounding box center [1254, 300] width 20 height 29
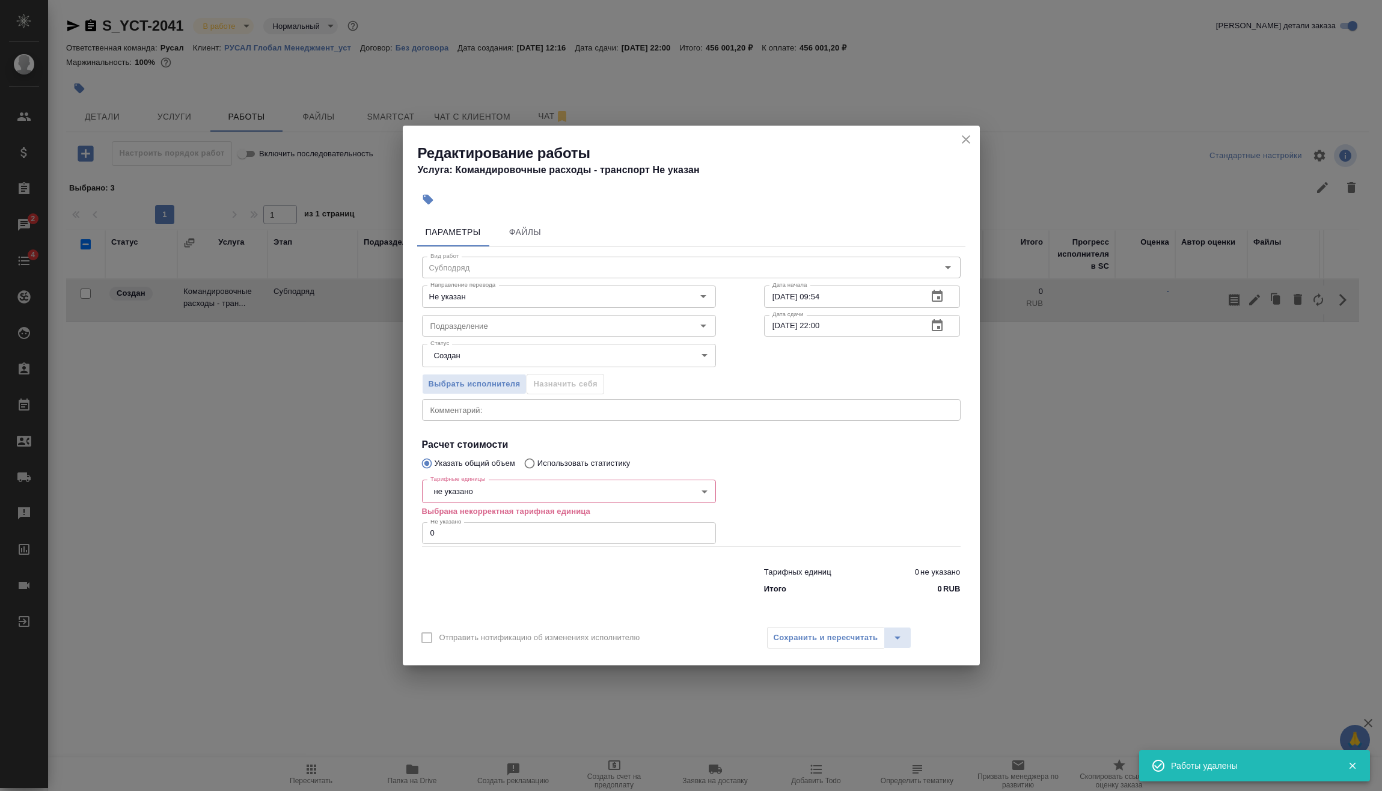
click at [498, 488] on body "🙏 .cls-1 fill:#fff; AWATERA Vasilev Evgeniy Клиенты Спецификации Заказы 2 Чаты …" at bounding box center [691, 395] width 1382 height 791
click at [468, 615] on li "шт" at bounding box center [569, 614] width 294 height 20
type input "5a8b1489cc6b4906c91bfdc1"
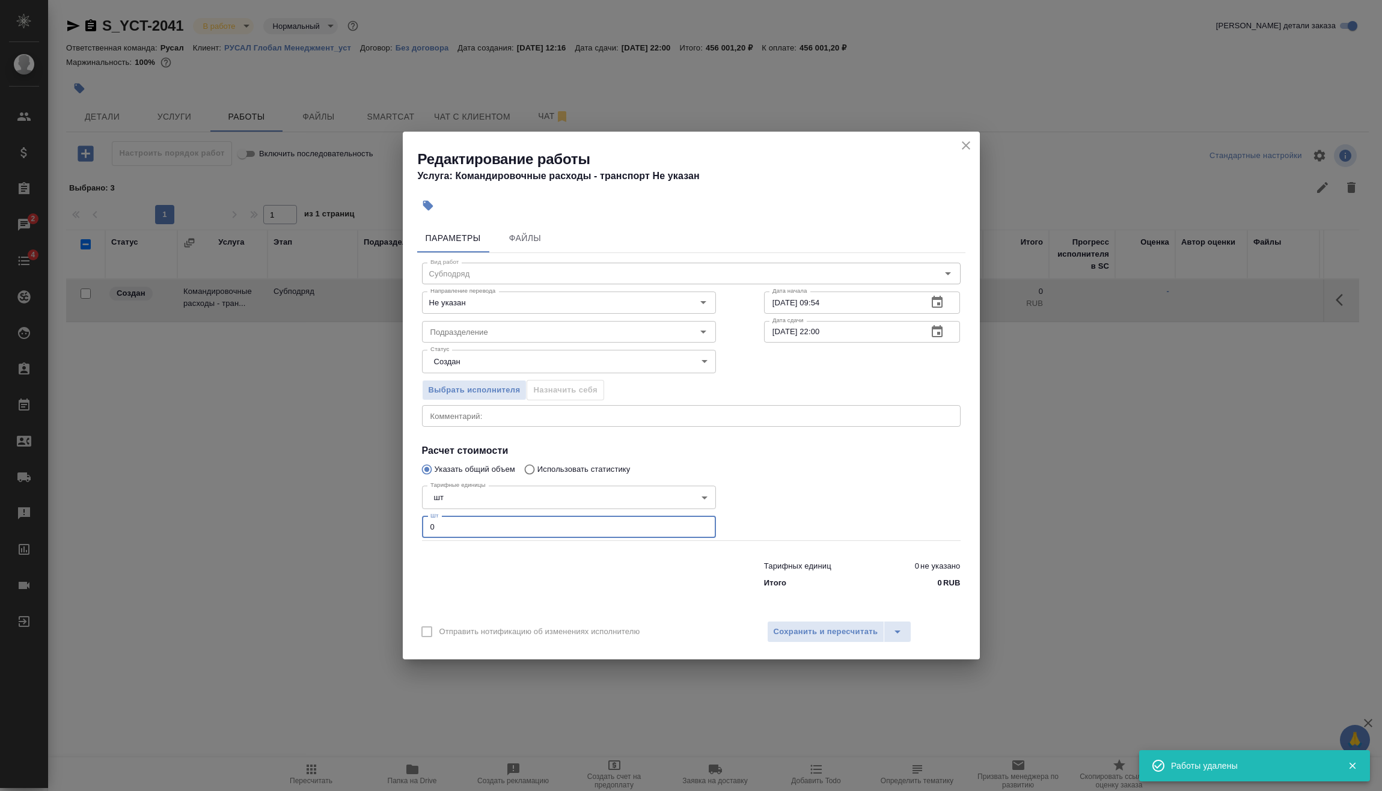
drag, startPoint x: 461, startPoint y: 532, endPoint x: 418, endPoint y: 533, distance: 43.3
click at [422, 533] on input "0" at bounding box center [569, 527] width 294 height 22
type input "1"
click at [804, 630] on span "Сохранить и пересчитать" at bounding box center [826, 632] width 105 height 14
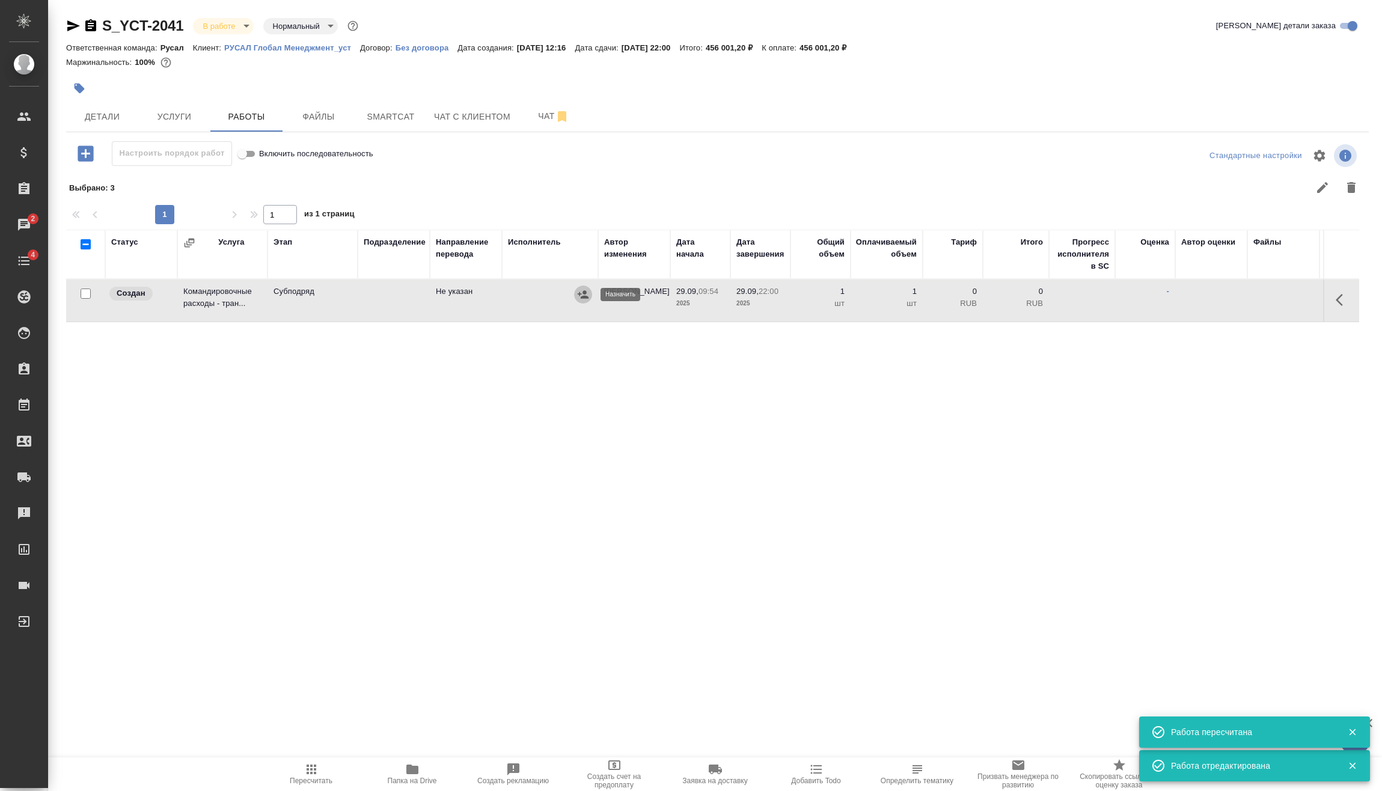
click at [584, 296] on icon "button" at bounding box center [583, 294] width 11 height 8
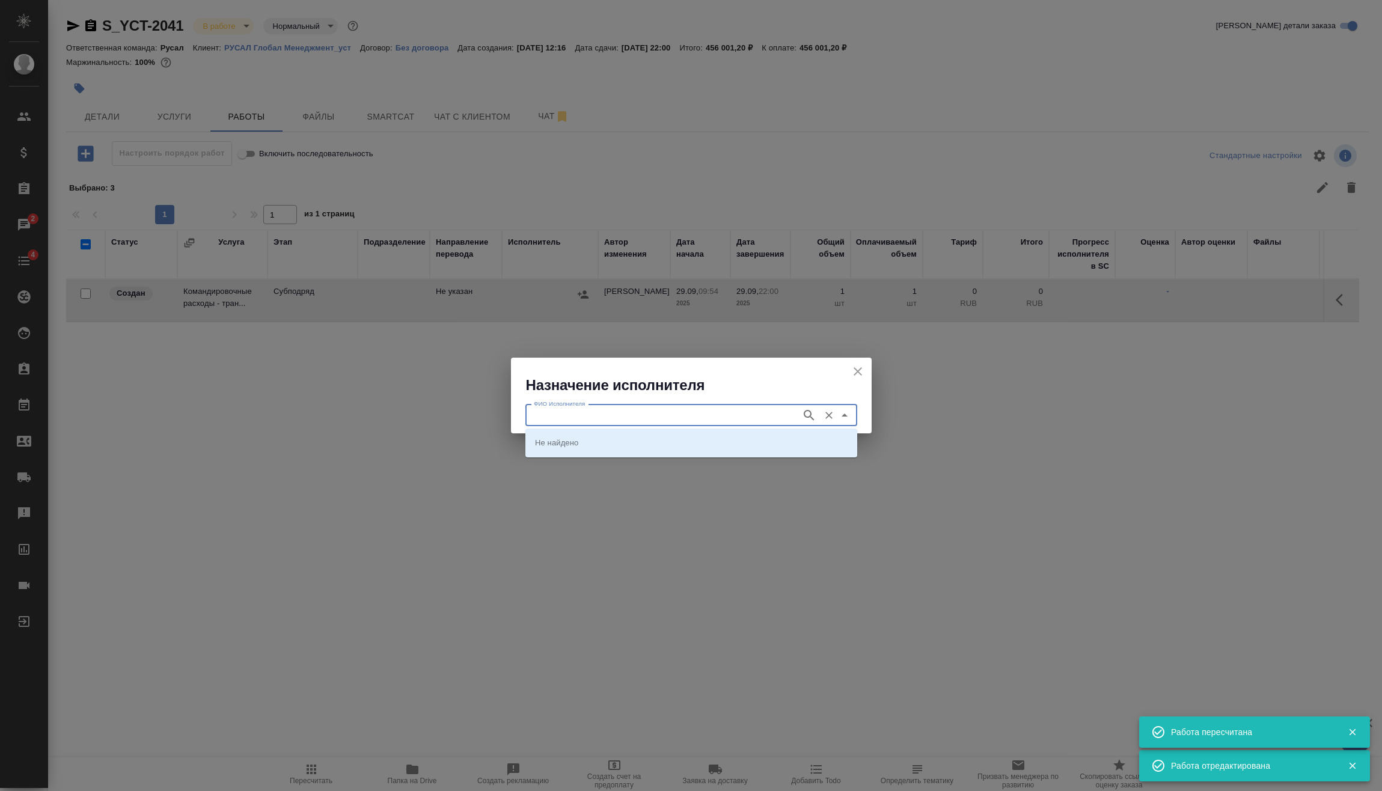
click at [588, 415] on input "ФИО Исполнителя" at bounding box center [662, 415] width 266 height 14
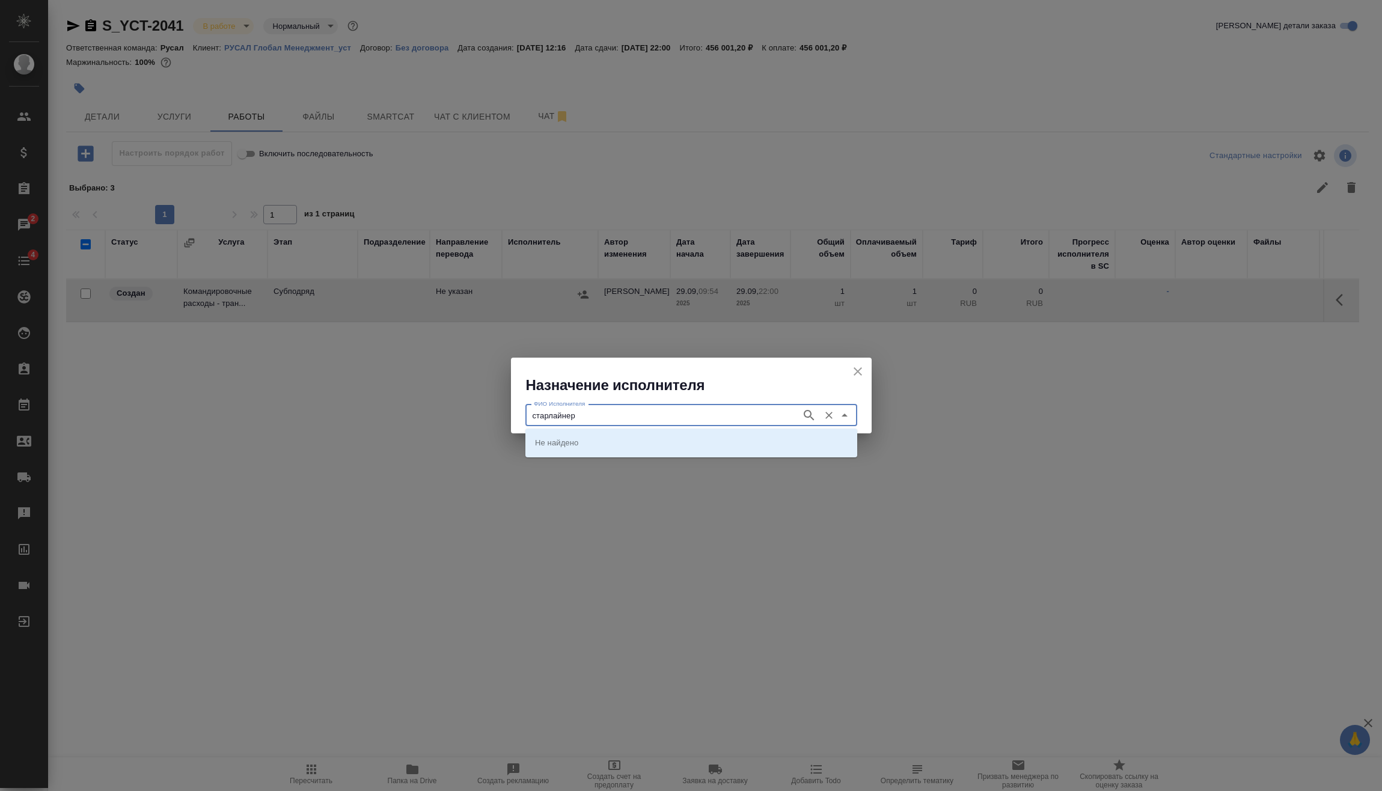
type input "старлайнер"
click at [586, 442] on p "Старлайнер (Starliner)" at bounding box center [576, 442] width 82 height 12
type input "Старлайнер (Starliner)"
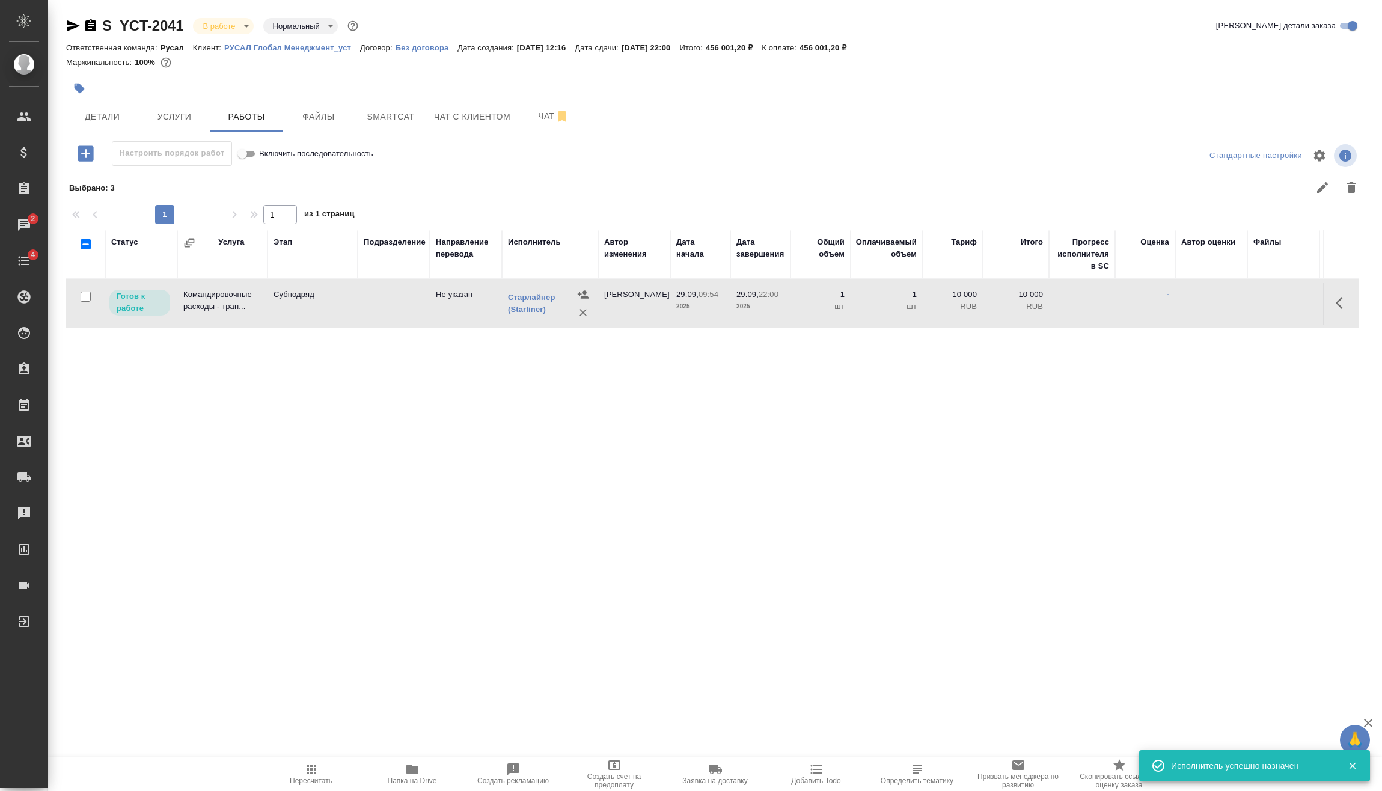
click at [1334, 302] on button "button" at bounding box center [1342, 303] width 29 height 29
click at [1258, 301] on icon "button" at bounding box center [1254, 303] width 14 height 14
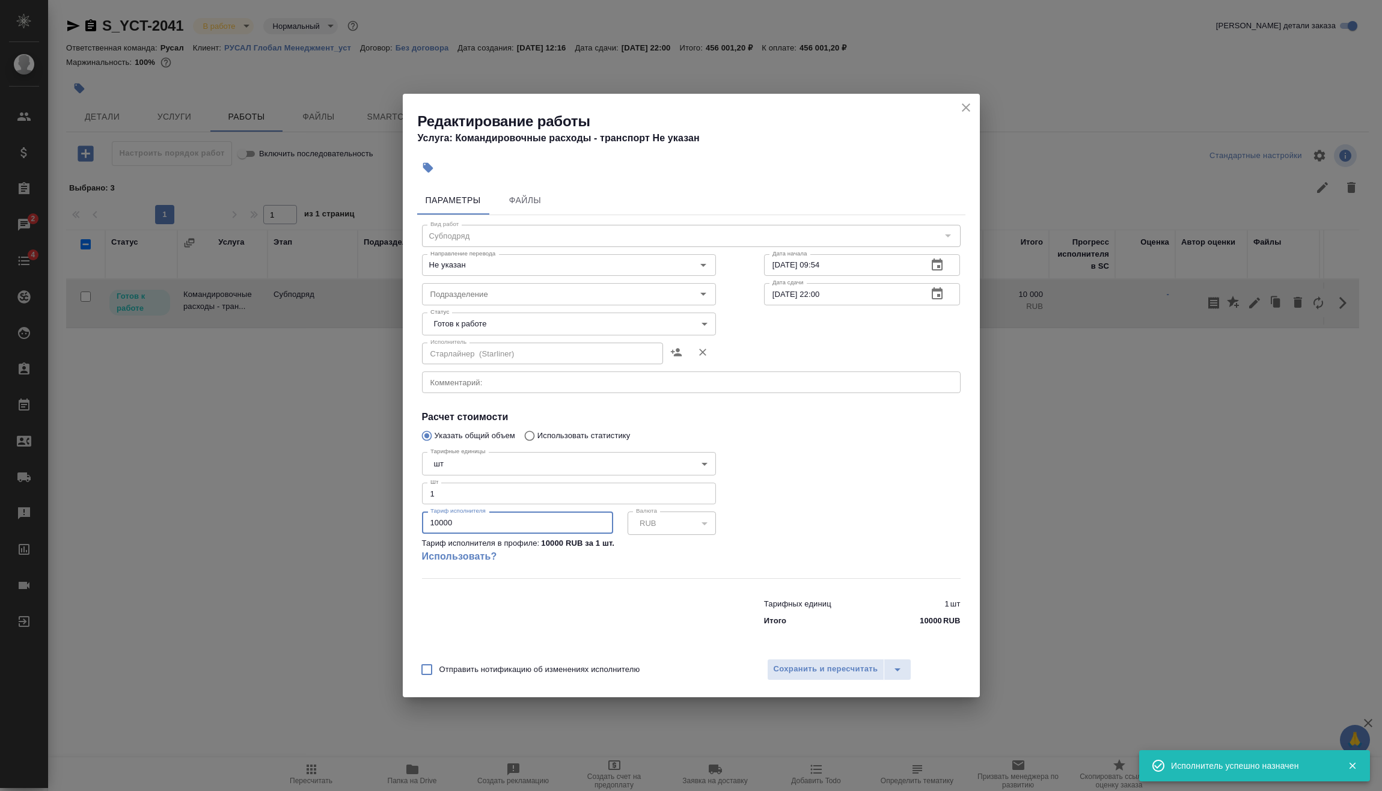
drag, startPoint x: 488, startPoint y: 527, endPoint x: 261, endPoint y: 543, distance: 226.6
click at [325, 542] on div "Редактирование работы Услуга: Командировочные расходы - транспорт Не указан Пар…" at bounding box center [691, 395] width 1382 height 791
type input "85635.38"
click at [830, 668] on span "Сохранить и пересчитать" at bounding box center [826, 669] width 105 height 14
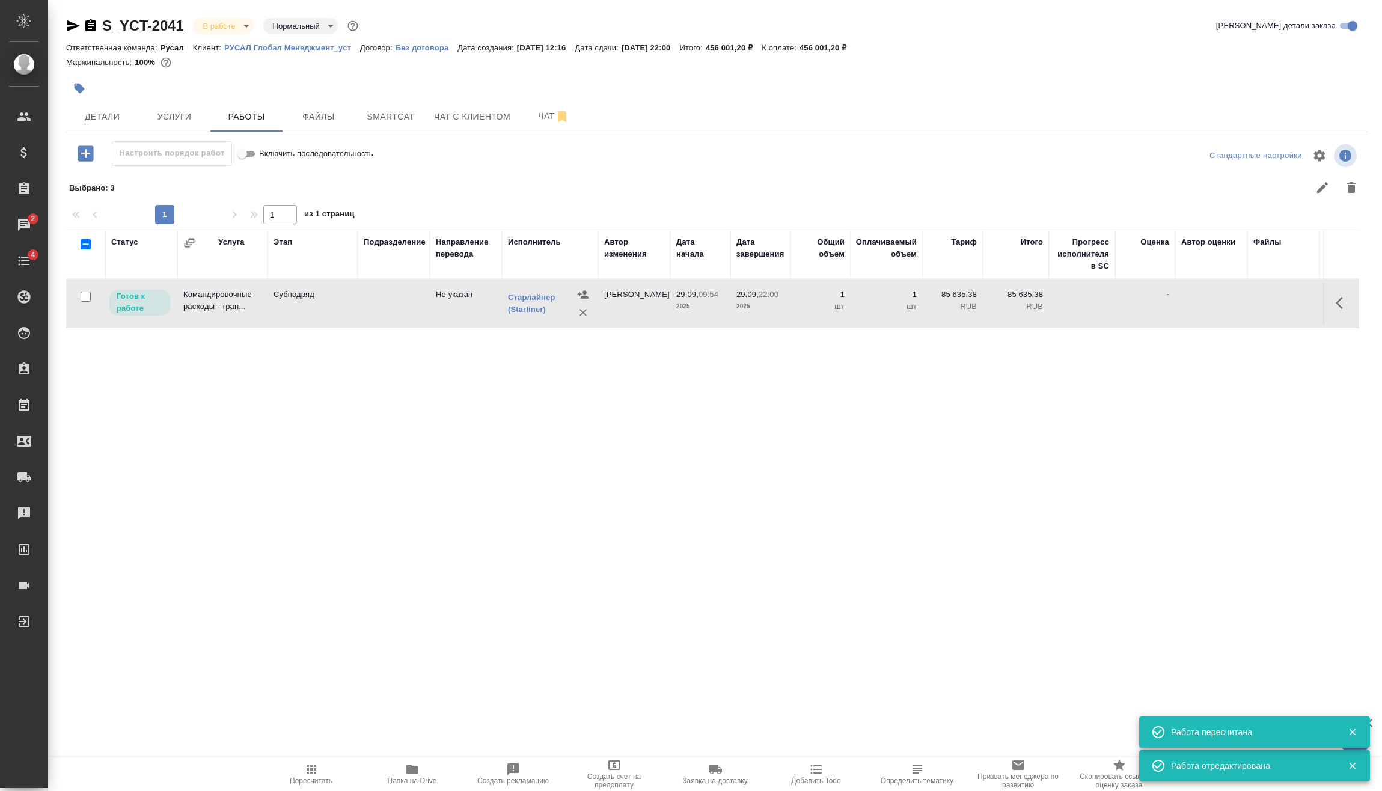
click at [323, 773] on span "Пересчитать" at bounding box center [311, 773] width 87 height 23
click at [88, 298] on input "checkbox" at bounding box center [86, 297] width 10 height 10
checkbox input "true"
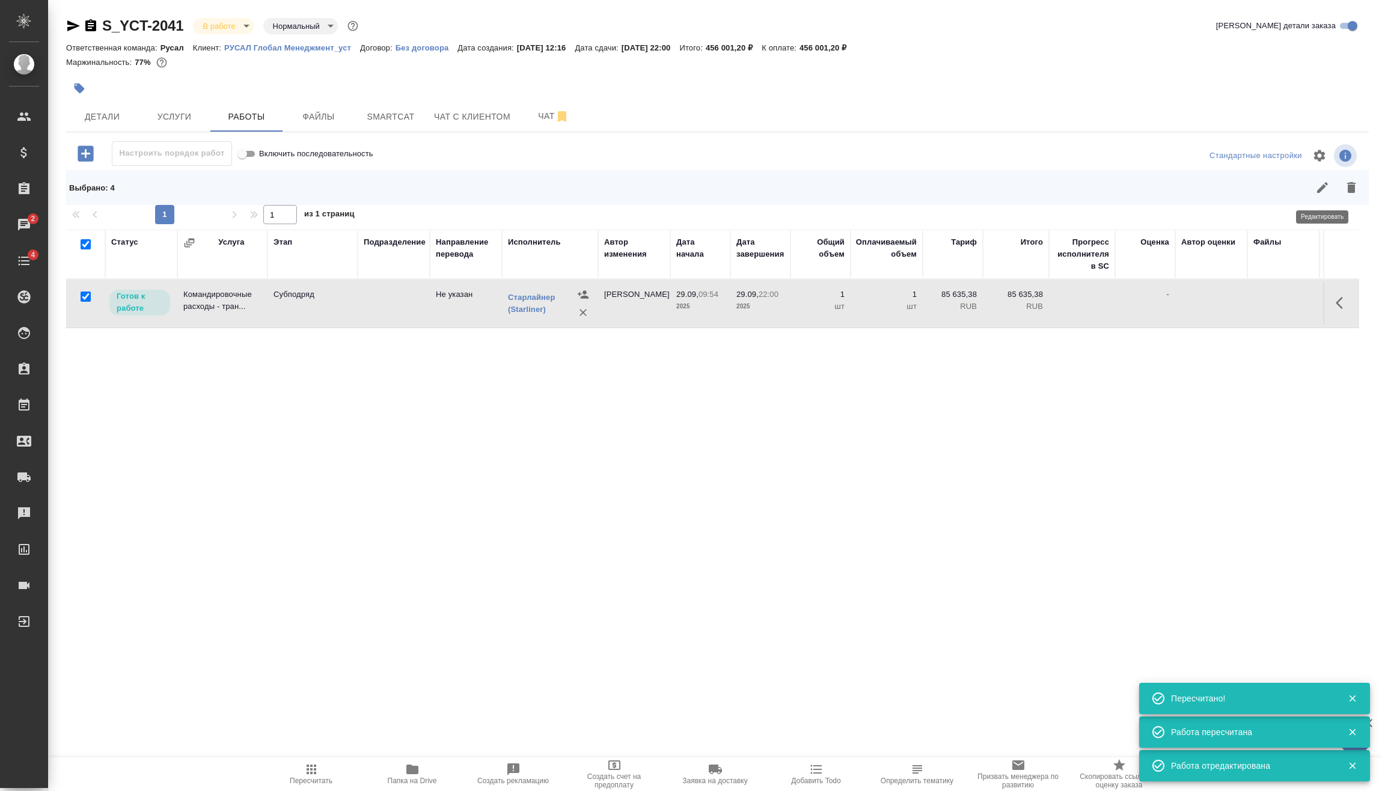
click at [1322, 194] on icon "button" at bounding box center [1322, 187] width 14 height 14
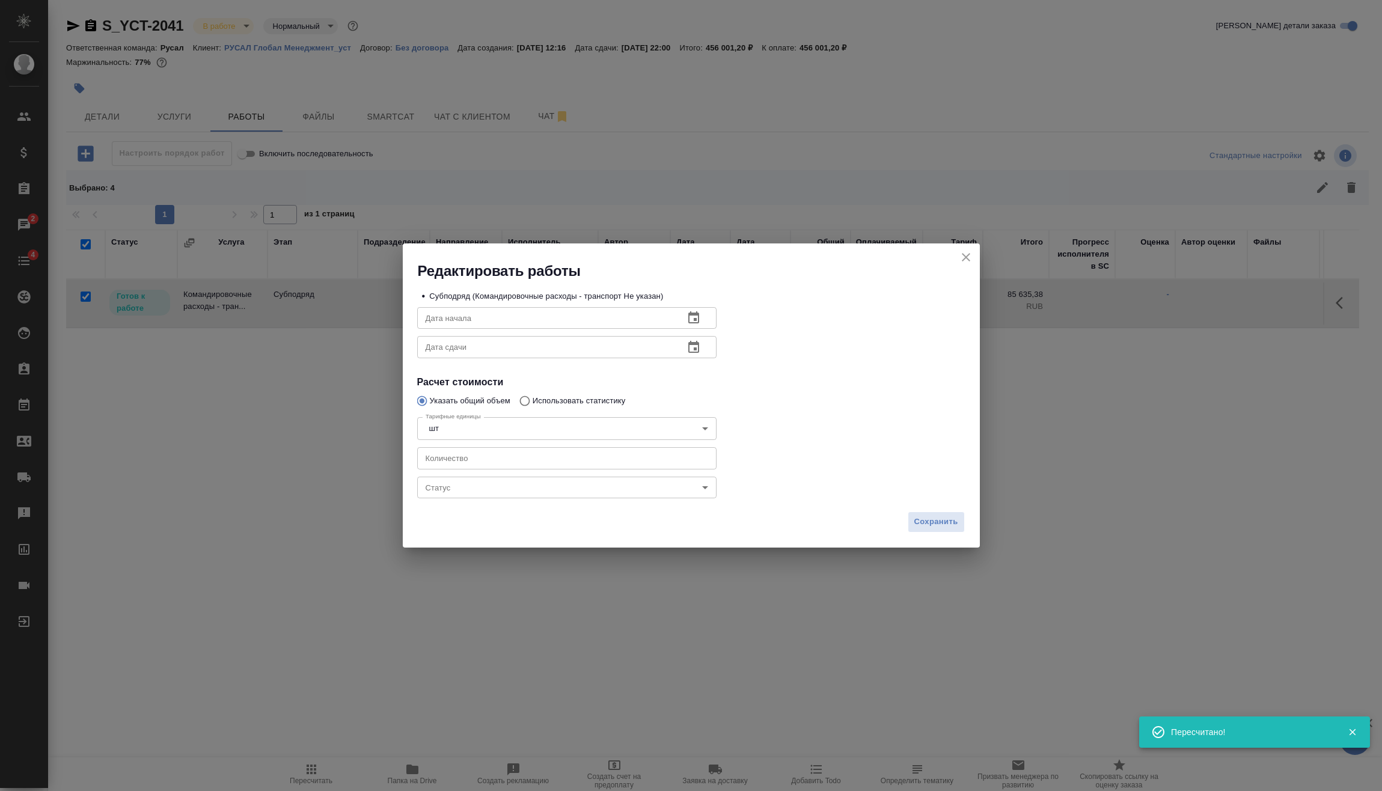
click at [565, 494] on body "🙏 .cls-1 fill:#fff; AWATERA Vasilev Evgeniy Клиенты Спецификации Заказы 2 Чаты …" at bounding box center [691, 395] width 1382 height 791
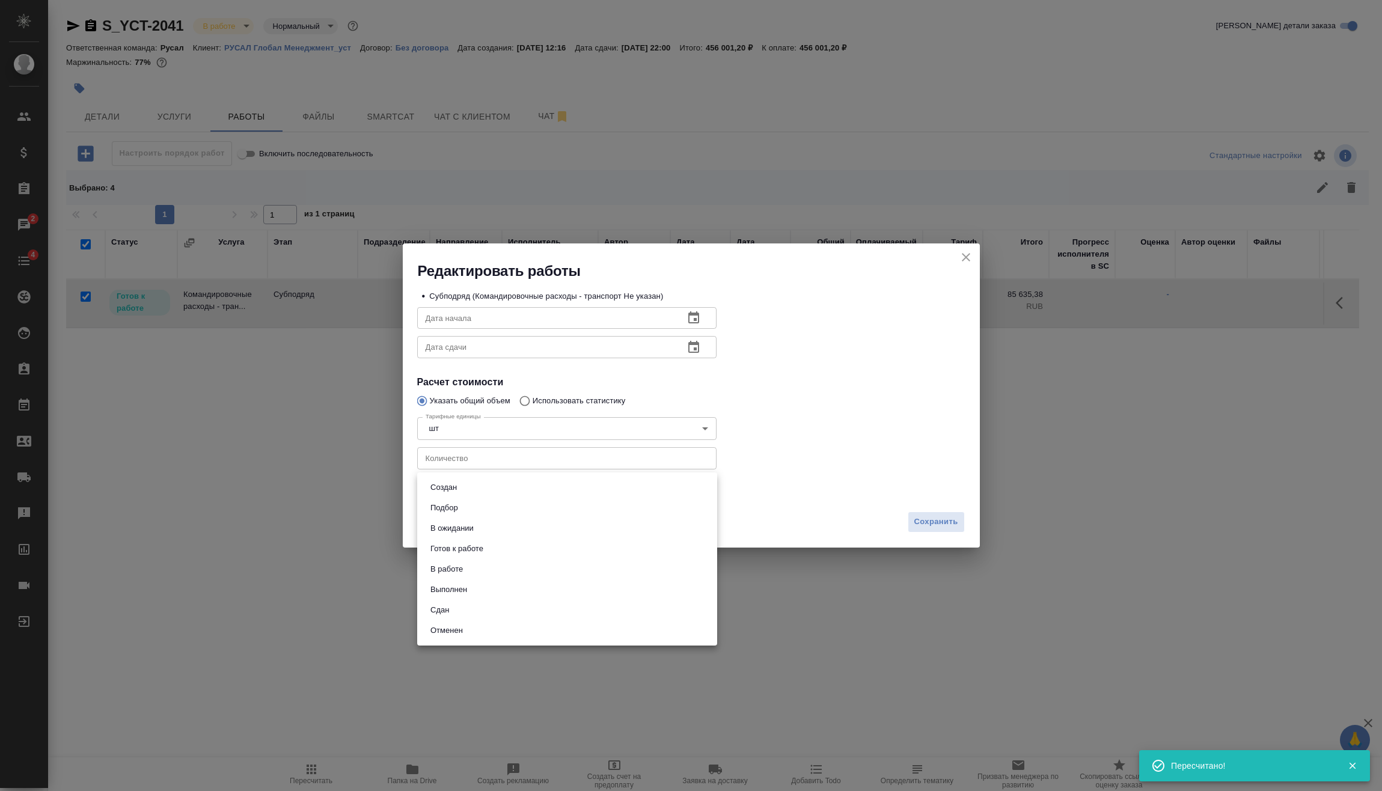
click at [501, 605] on li "Сдан" at bounding box center [567, 610] width 300 height 20
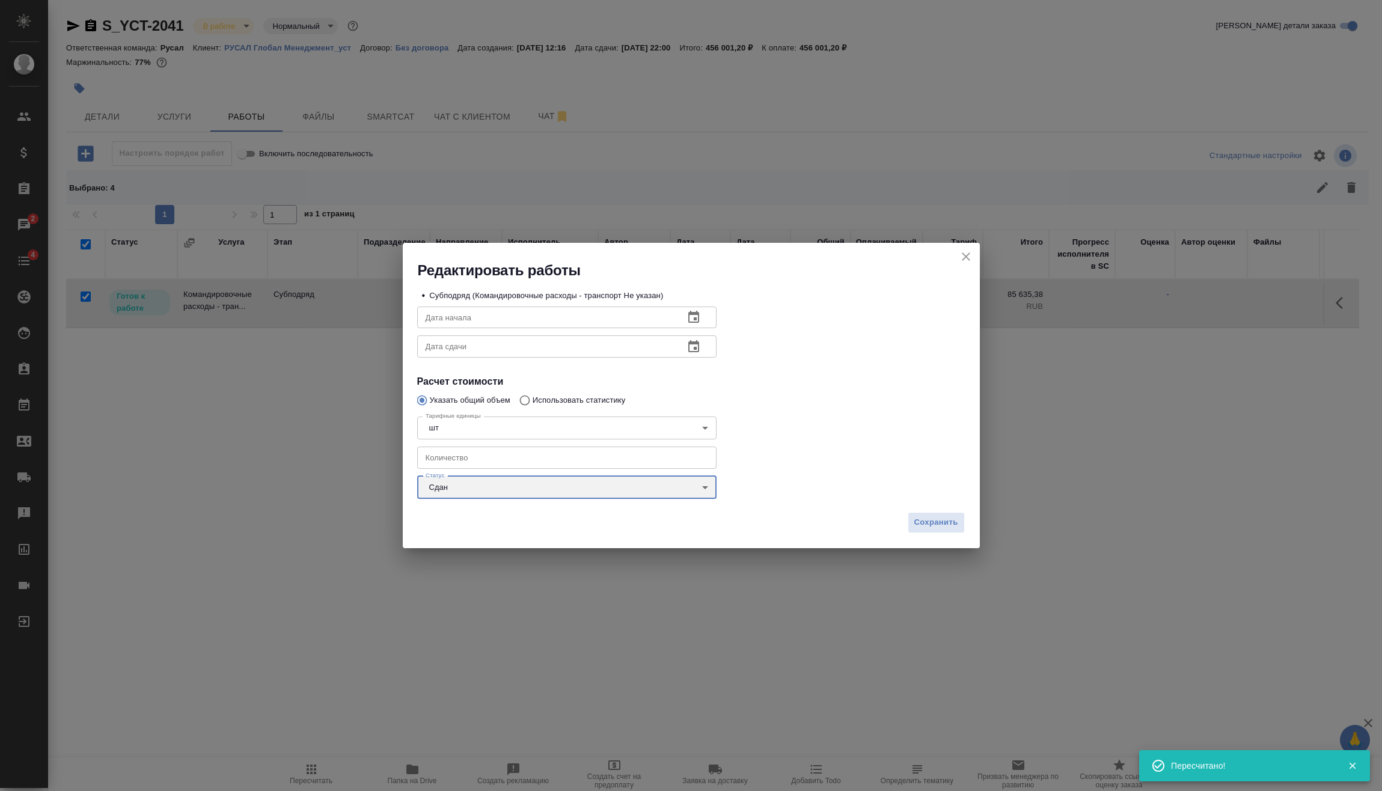
type input "closed"
click at [956, 519] on span "Сохранить" at bounding box center [936, 523] width 44 height 14
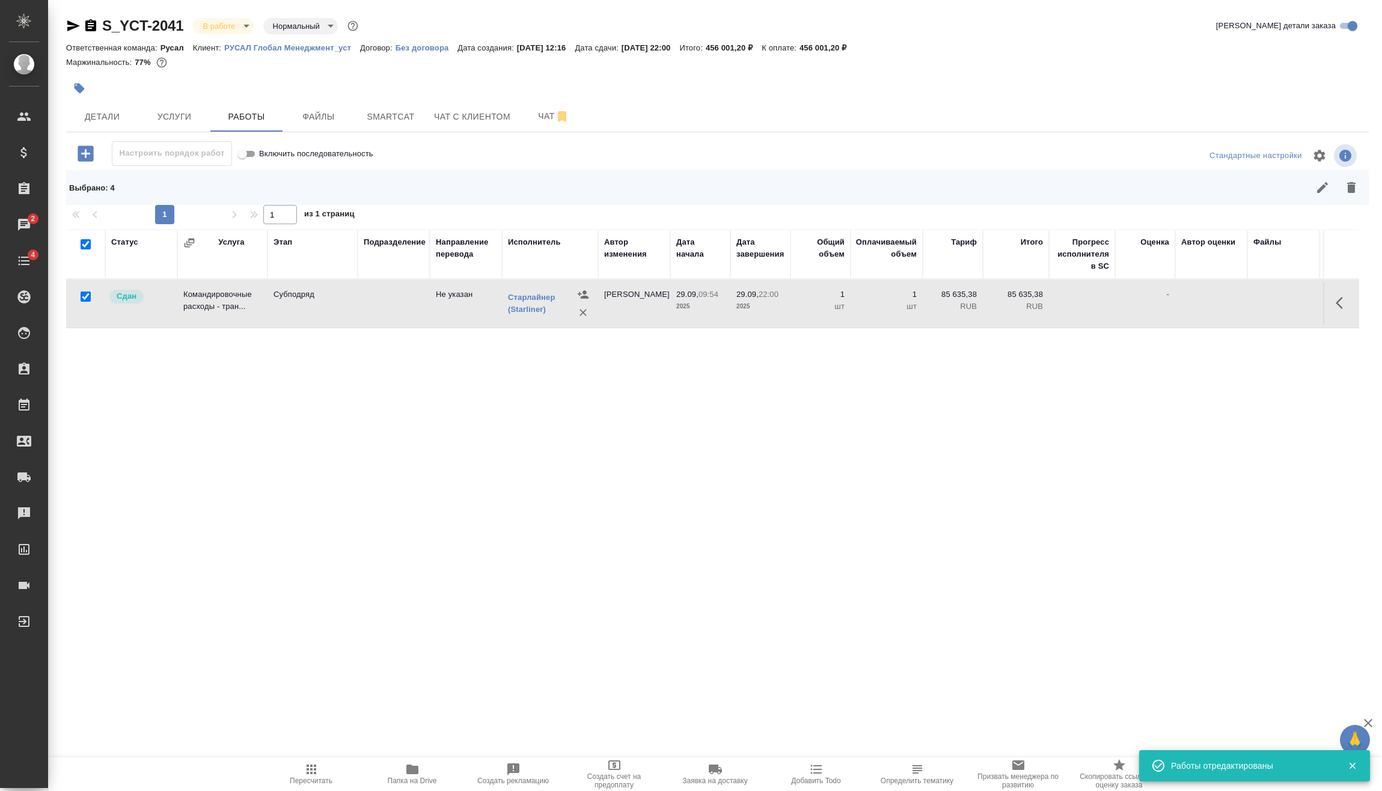
click at [83, 156] on icon "button" at bounding box center [86, 153] width 16 height 16
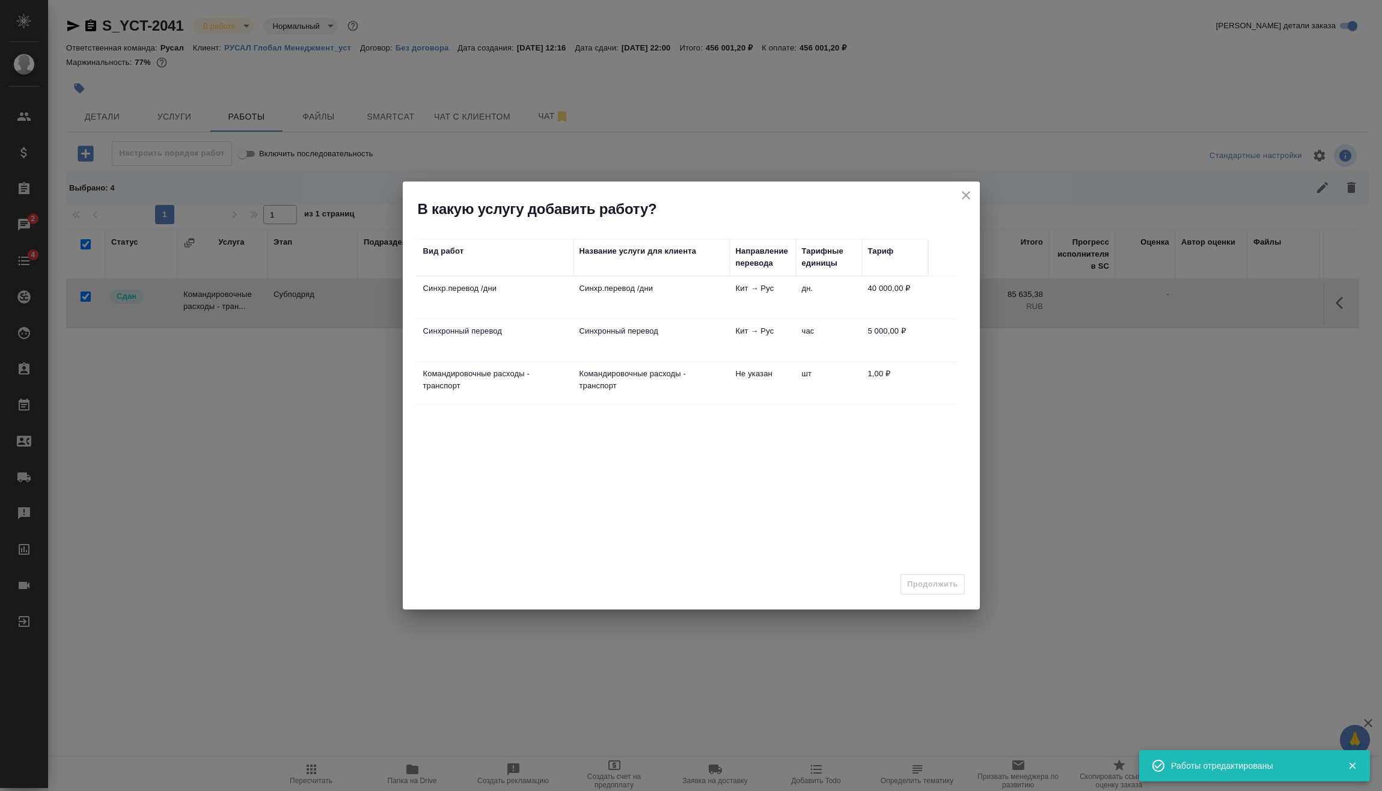
click at [466, 298] on td "Синхр.перевод /дни" at bounding box center [495, 298] width 156 height 42
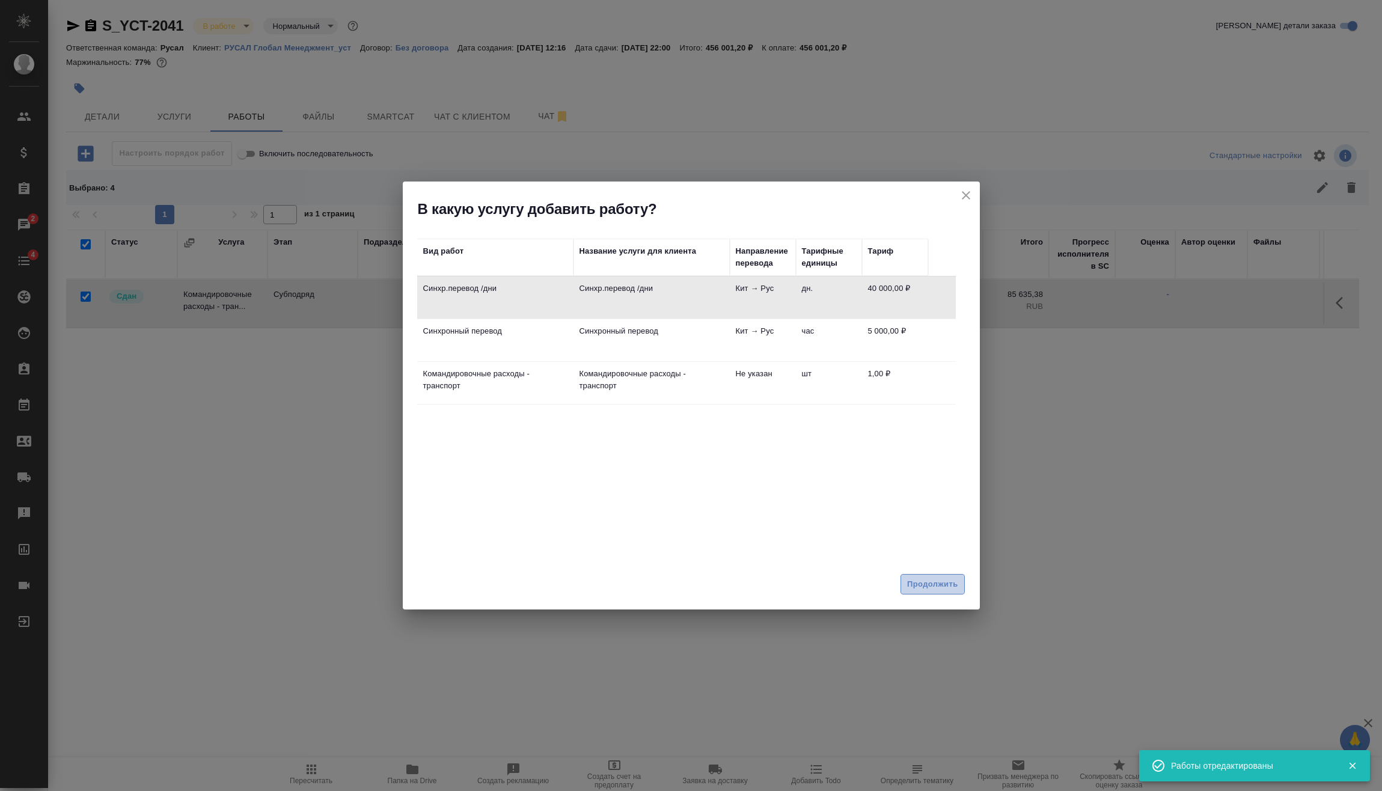
click at [930, 582] on span "Продолжить" at bounding box center [932, 585] width 50 height 14
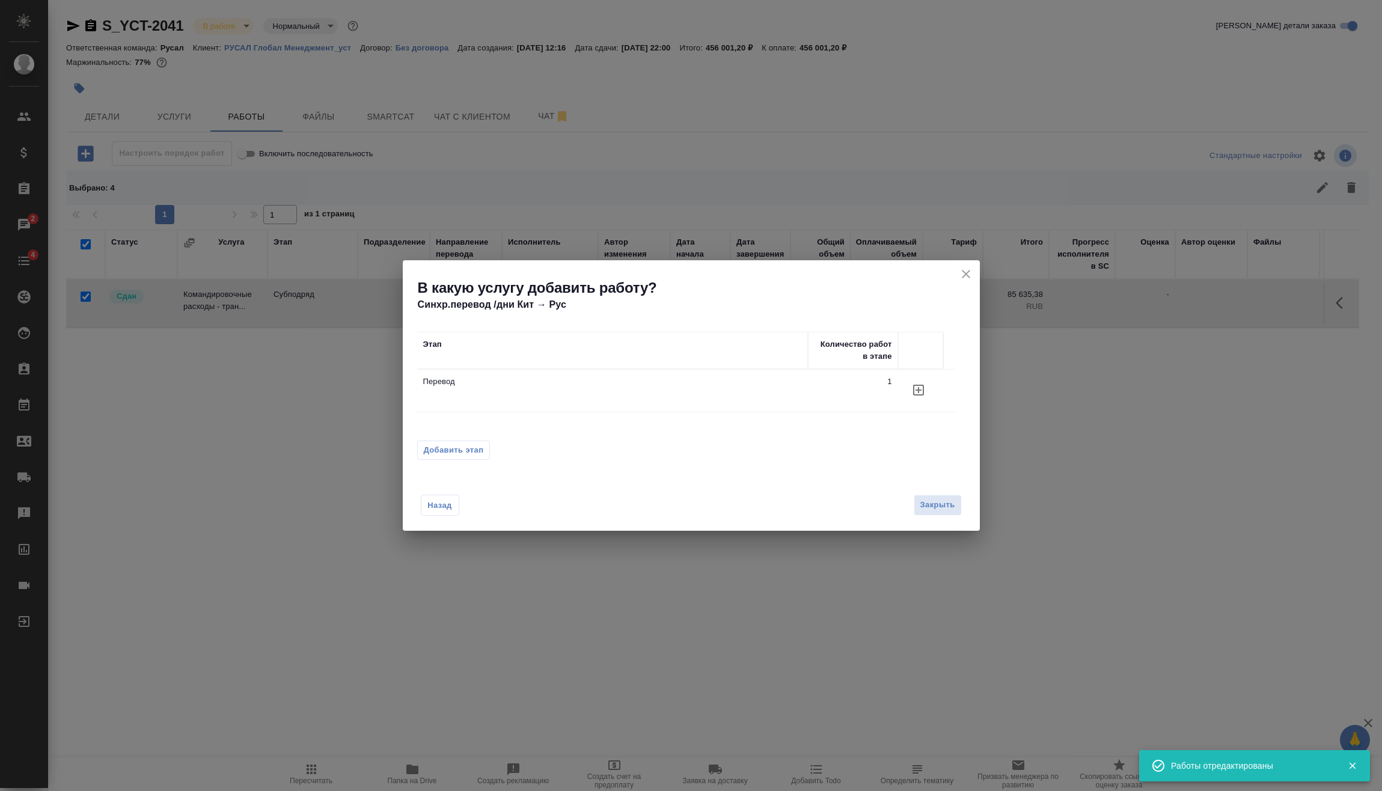
click at [461, 451] on span "Добавить этап" at bounding box center [454, 450] width 60 height 12
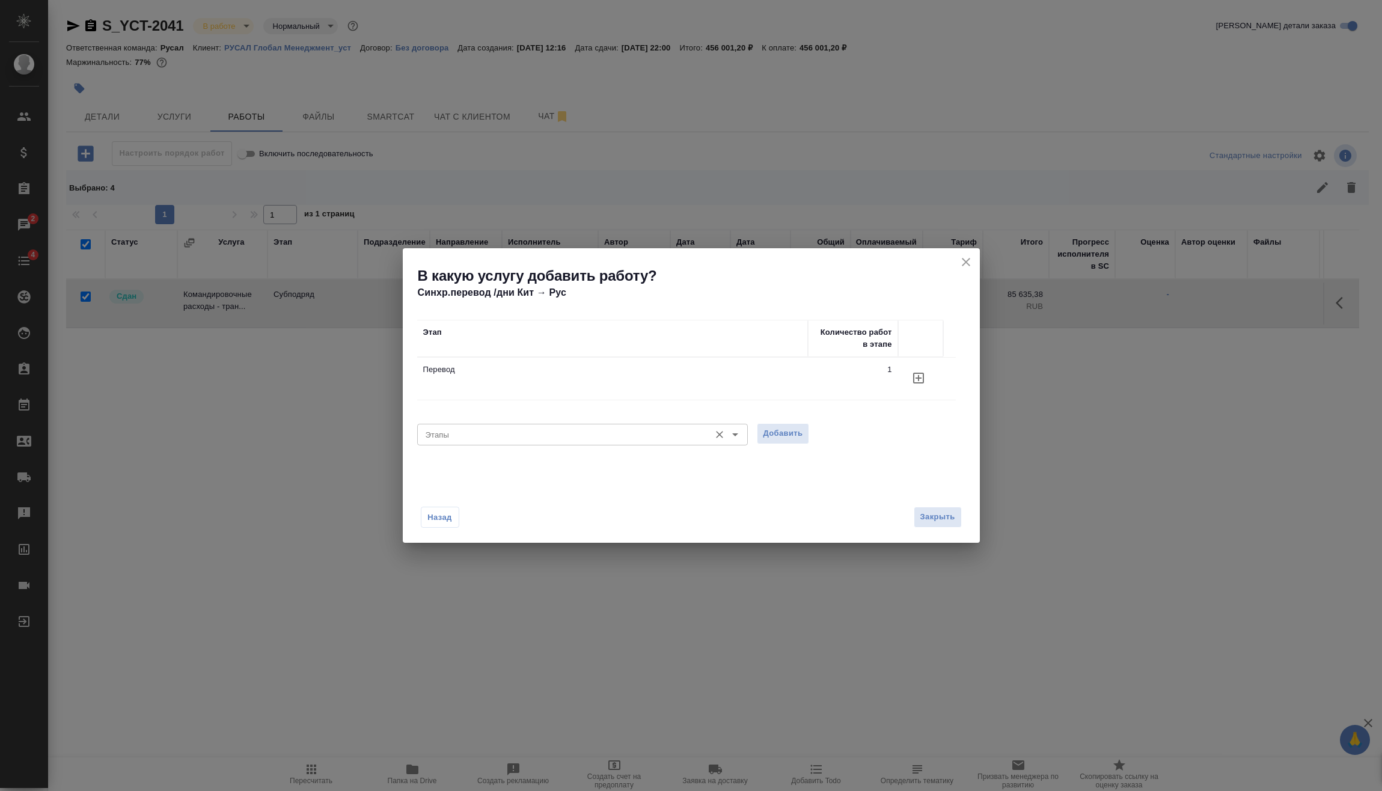
click at [515, 445] on div "Этапы" at bounding box center [582, 435] width 331 height 22
click at [788, 433] on span "Добавить" at bounding box center [783, 434] width 40 height 14
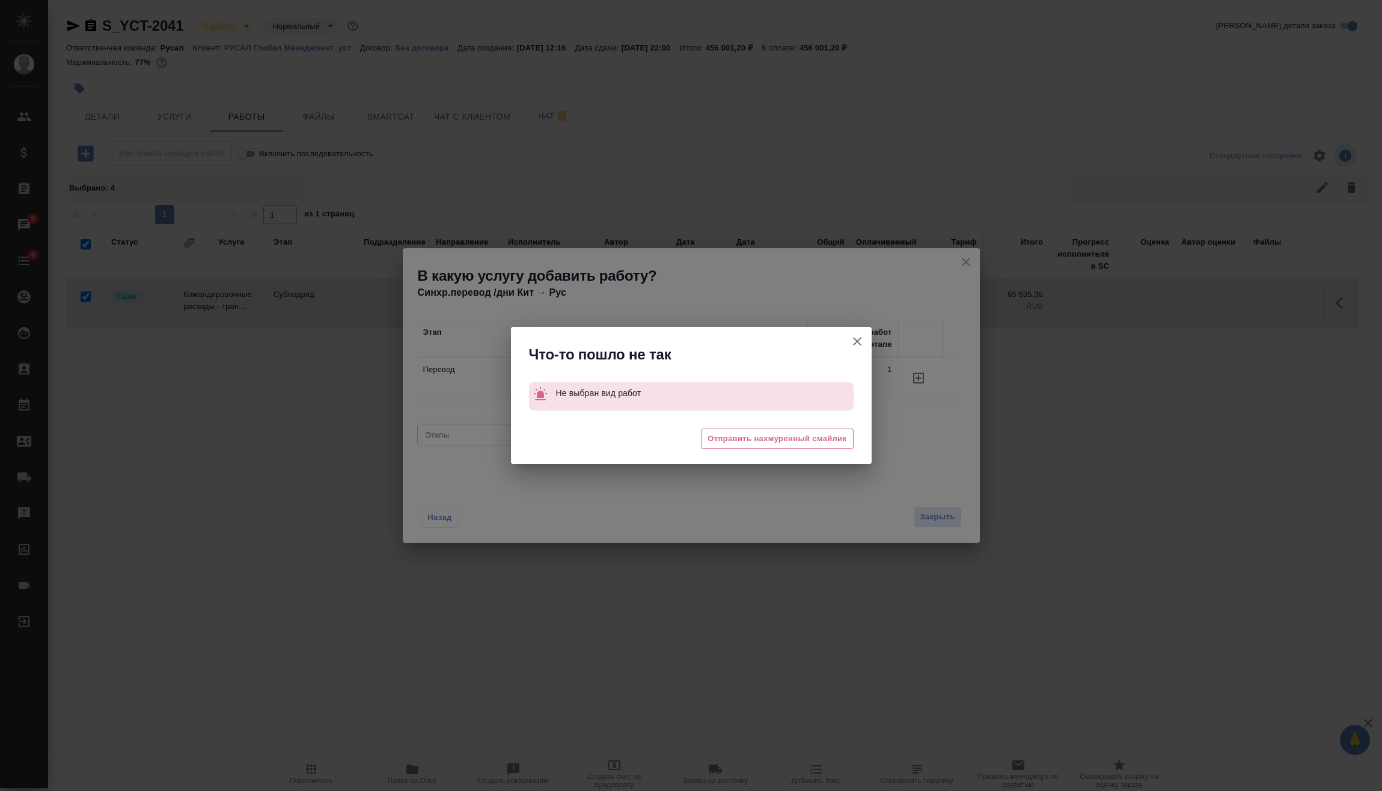
click at [860, 341] on icon "button" at bounding box center [857, 341] width 14 height 14
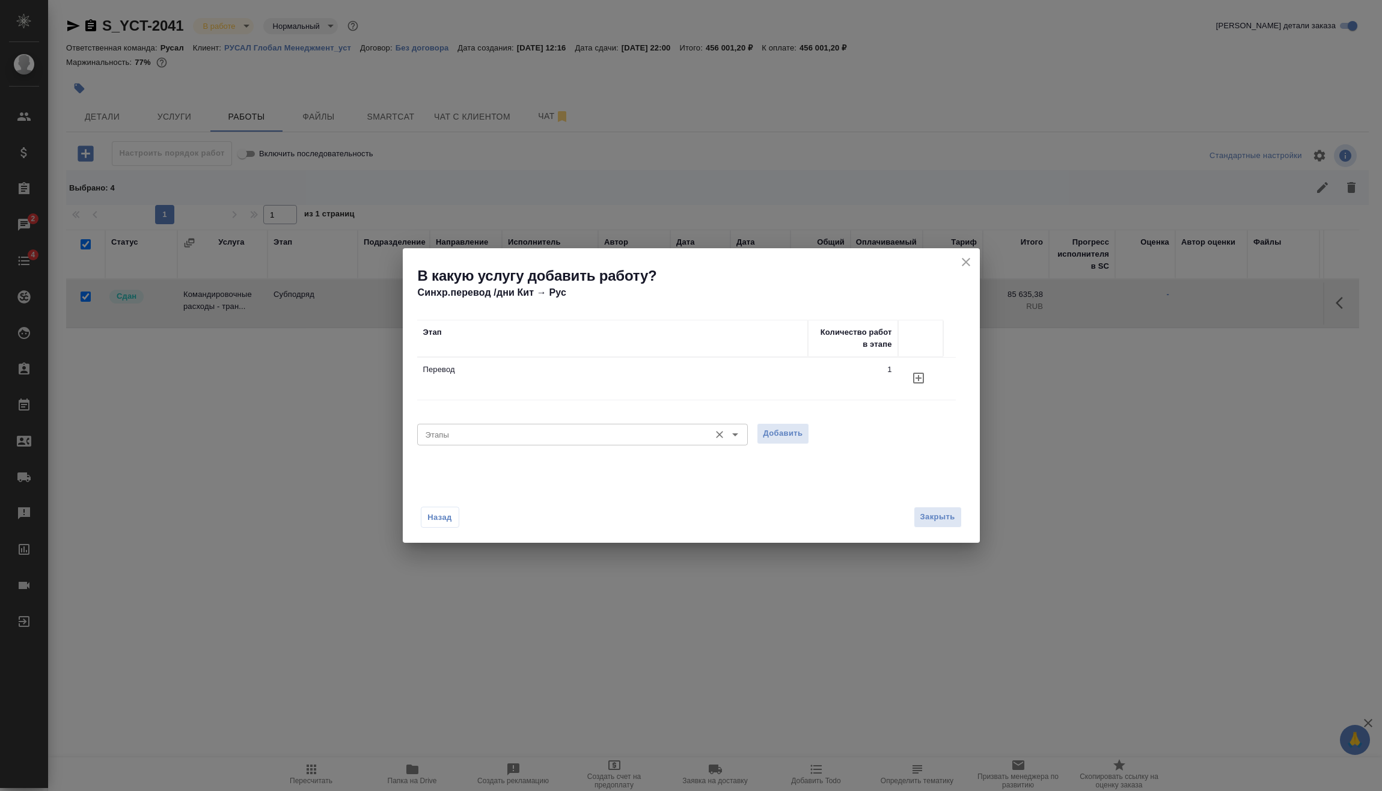
click at [532, 437] on input "Этапы" at bounding box center [562, 434] width 283 height 14
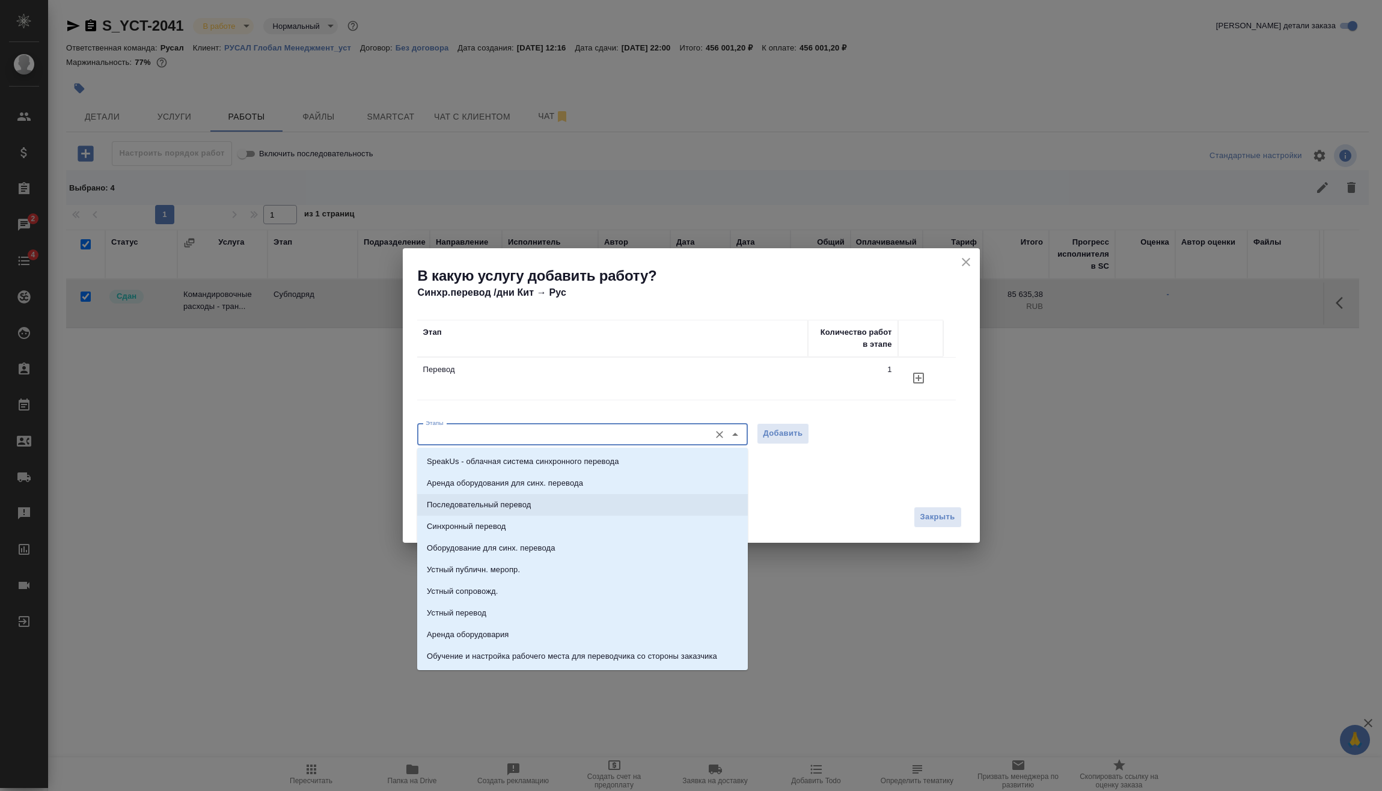
click at [513, 504] on p "Последовательный перевод" at bounding box center [479, 505] width 104 height 12
type input "Последовательный перевод"
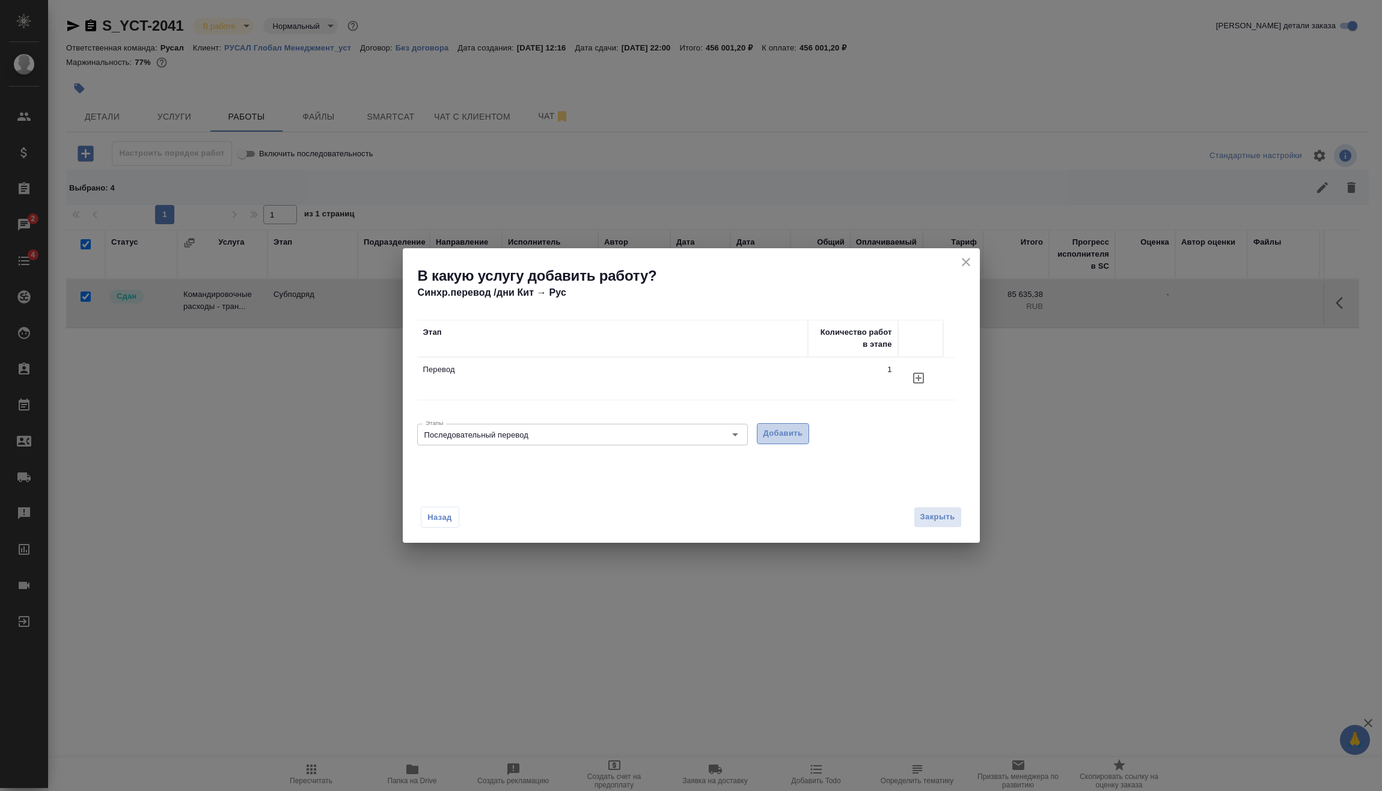
click at [788, 437] on span "Добавить" at bounding box center [783, 434] width 40 height 14
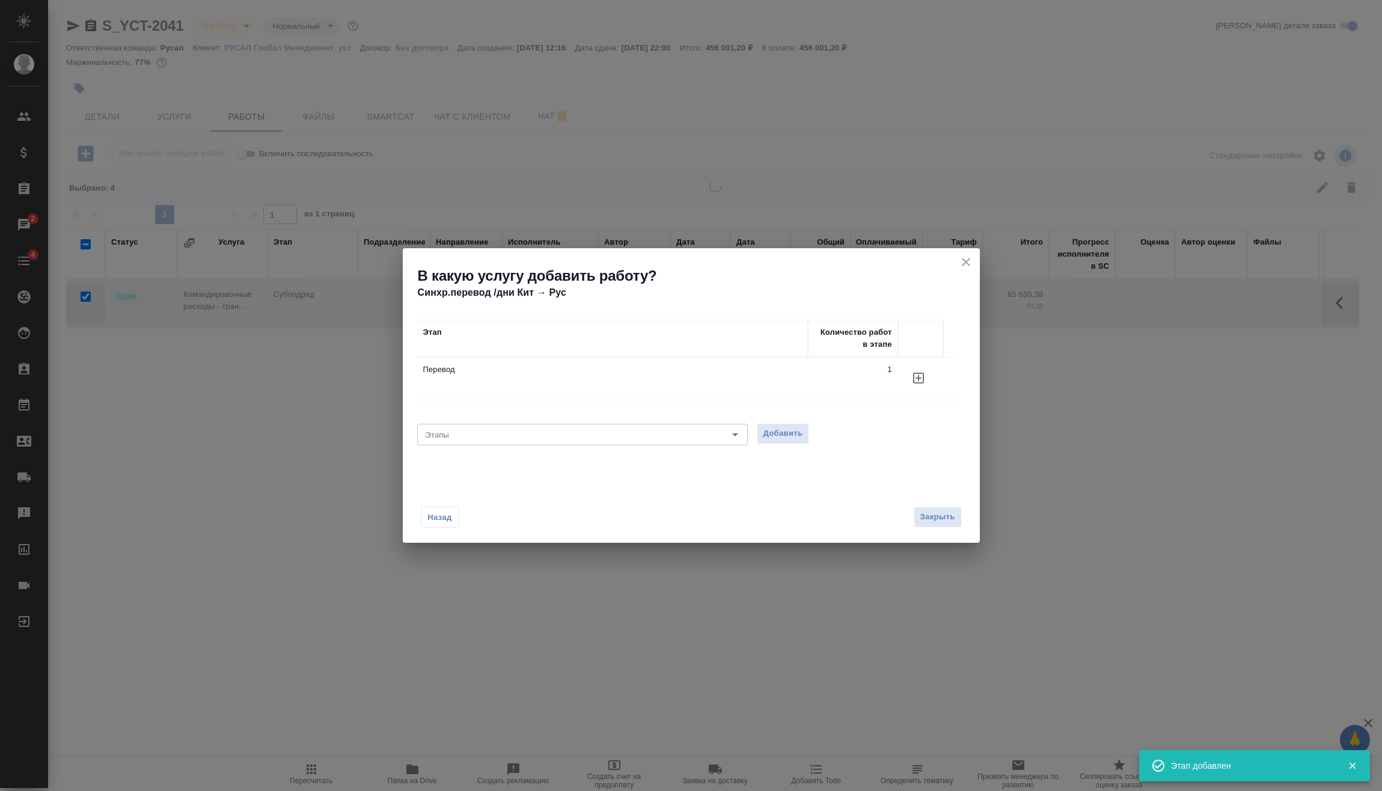
checkbox input "false"
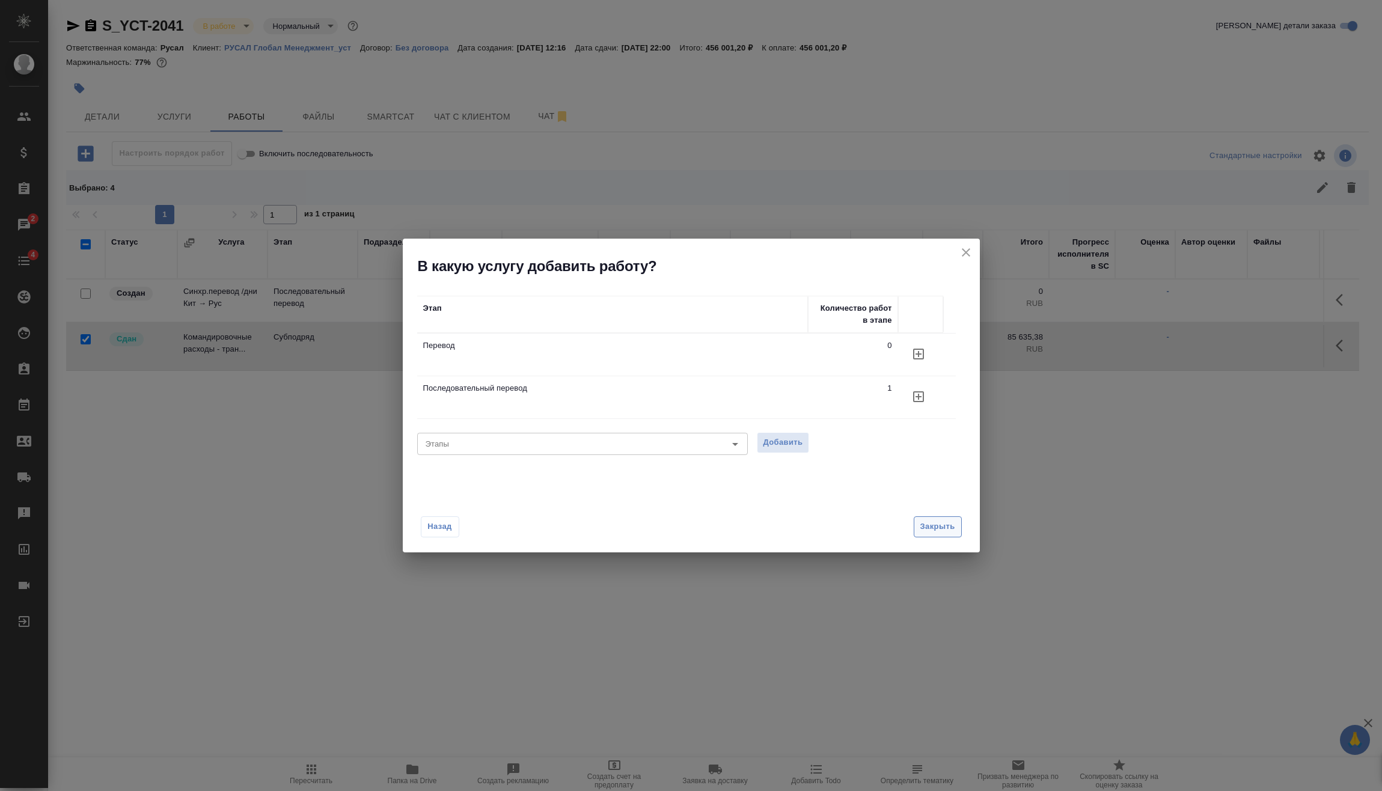
click at [941, 531] on span "Закрыть" at bounding box center [937, 527] width 35 height 14
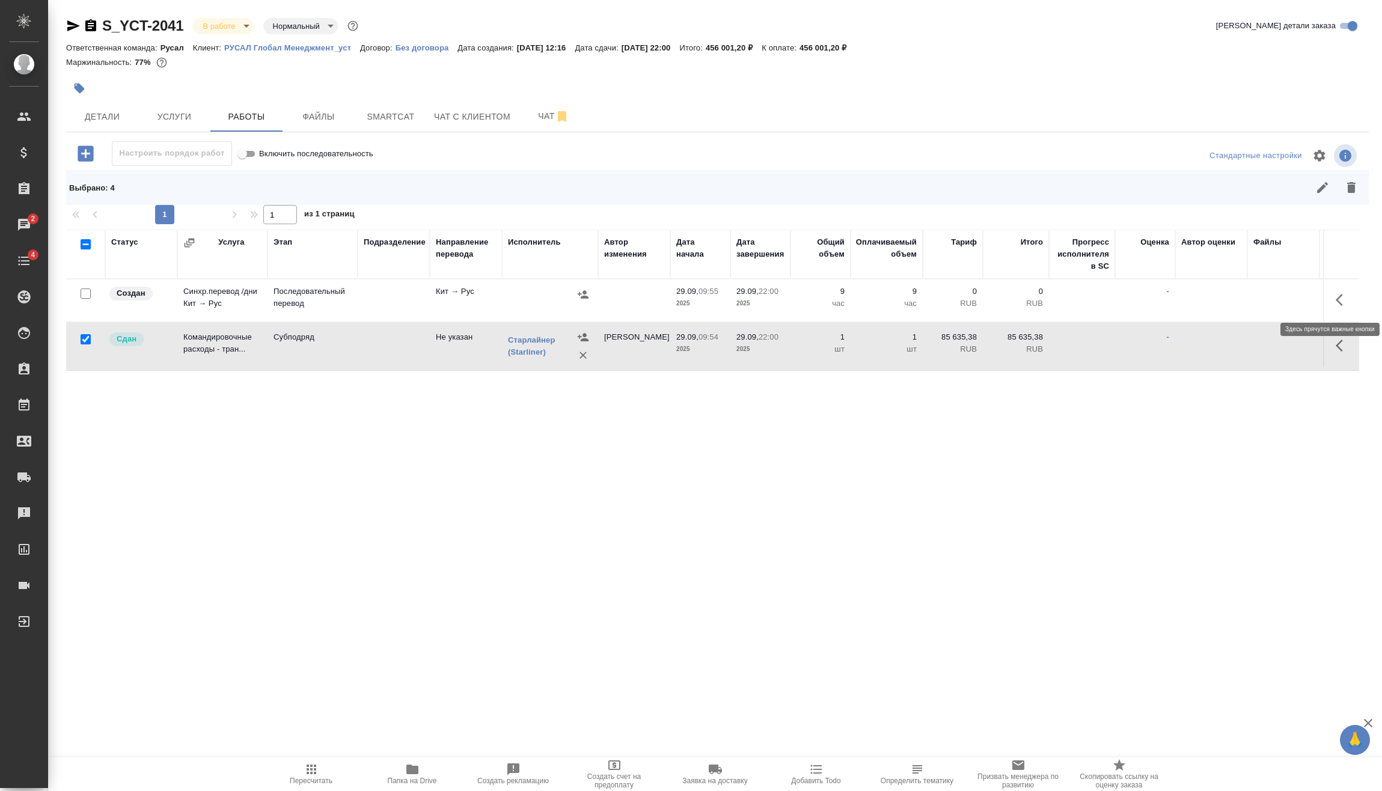
click at [1343, 292] on button "button" at bounding box center [1342, 300] width 29 height 29
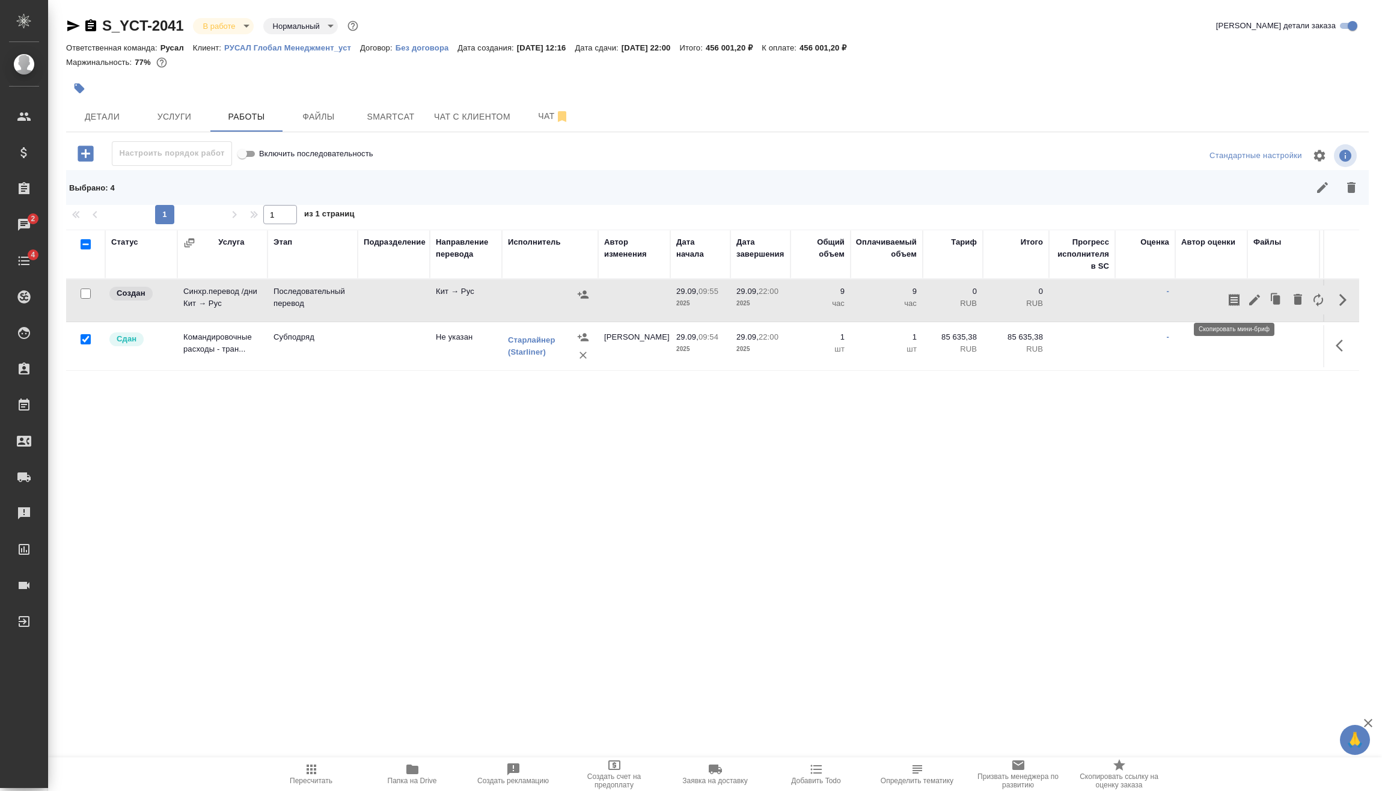
click at [1249, 301] on icon "button" at bounding box center [1254, 300] width 14 height 14
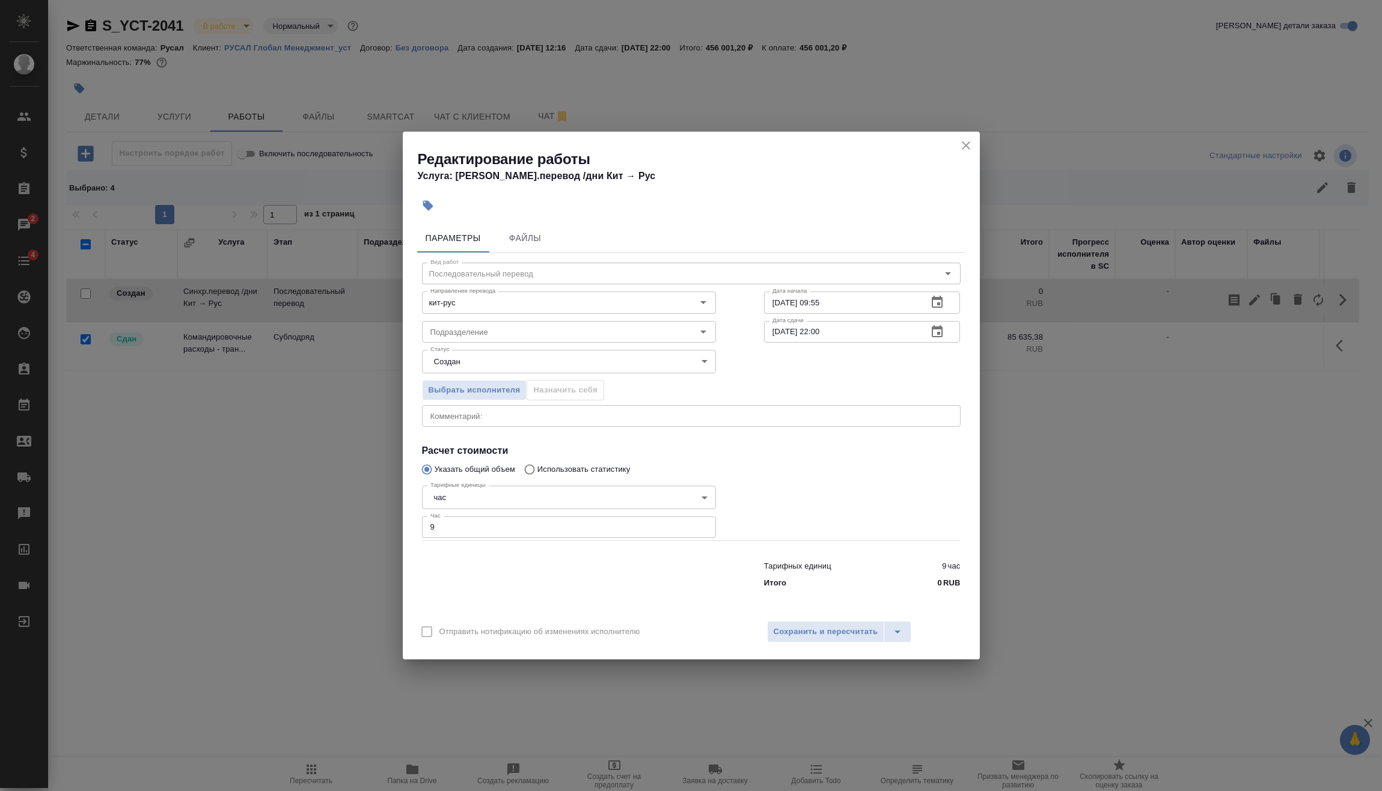
click at [475, 496] on body "🙏 .cls-1 fill:#fff; AWATERA Vasilev Evgeniy Клиенты Спецификации Заказы 2 Чаты …" at bounding box center [691, 395] width 1382 height 791
click at [471, 477] on li "дн." at bounding box center [569, 477] width 294 height 20
type input "5a8b1489cc6b4906c91bfd8a"
drag, startPoint x: 404, startPoint y: 531, endPoint x: 255, endPoint y: 539, distance: 149.3
click at [282, 537] on div "Редактирование работы Услуга: Синхр.перевод /дни Кит → Рус Параметры Файлы Вид …" at bounding box center [691, 395] width 1382 height 791
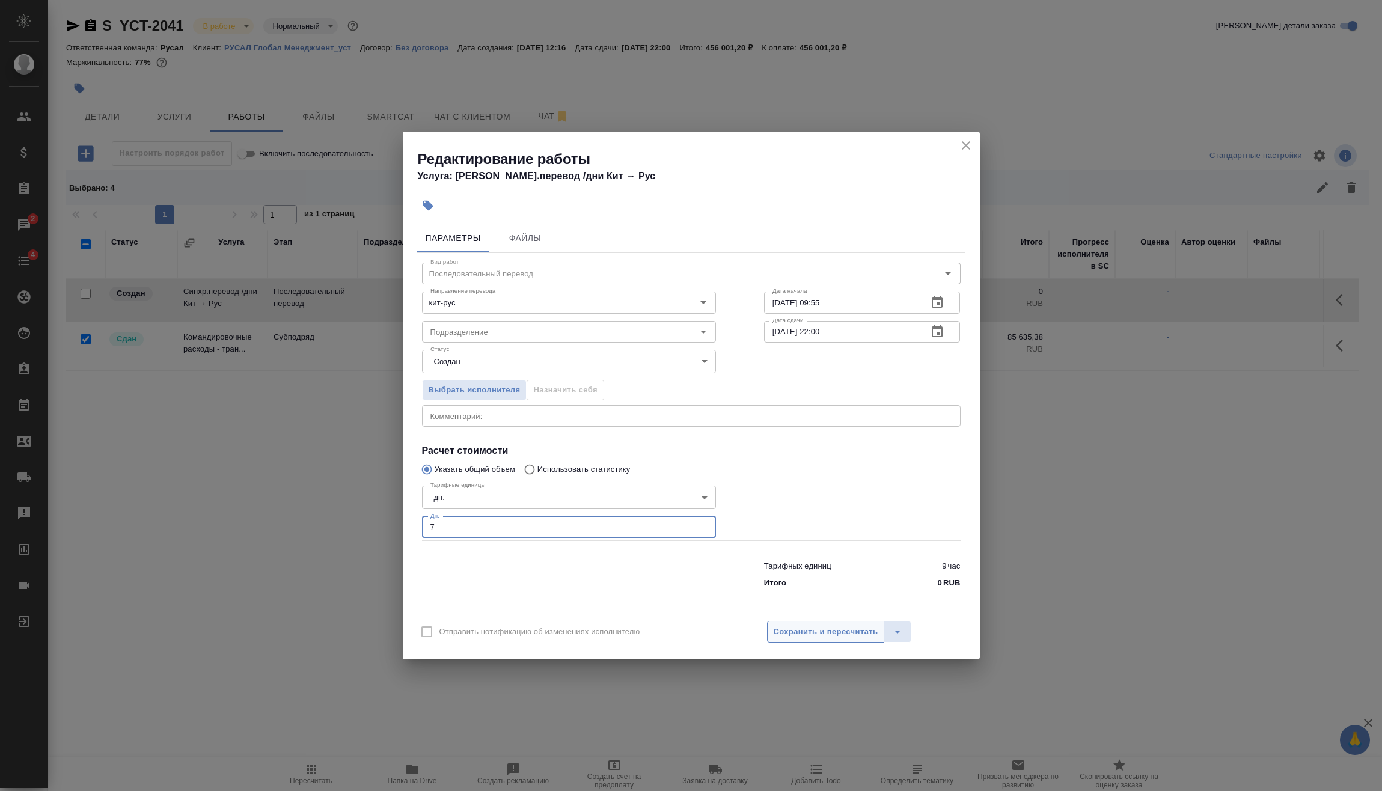
type input "7"
click at [825, 631] on span "Сохранить и пересчитать" at bounding box center [826, 632] width 105 height 14
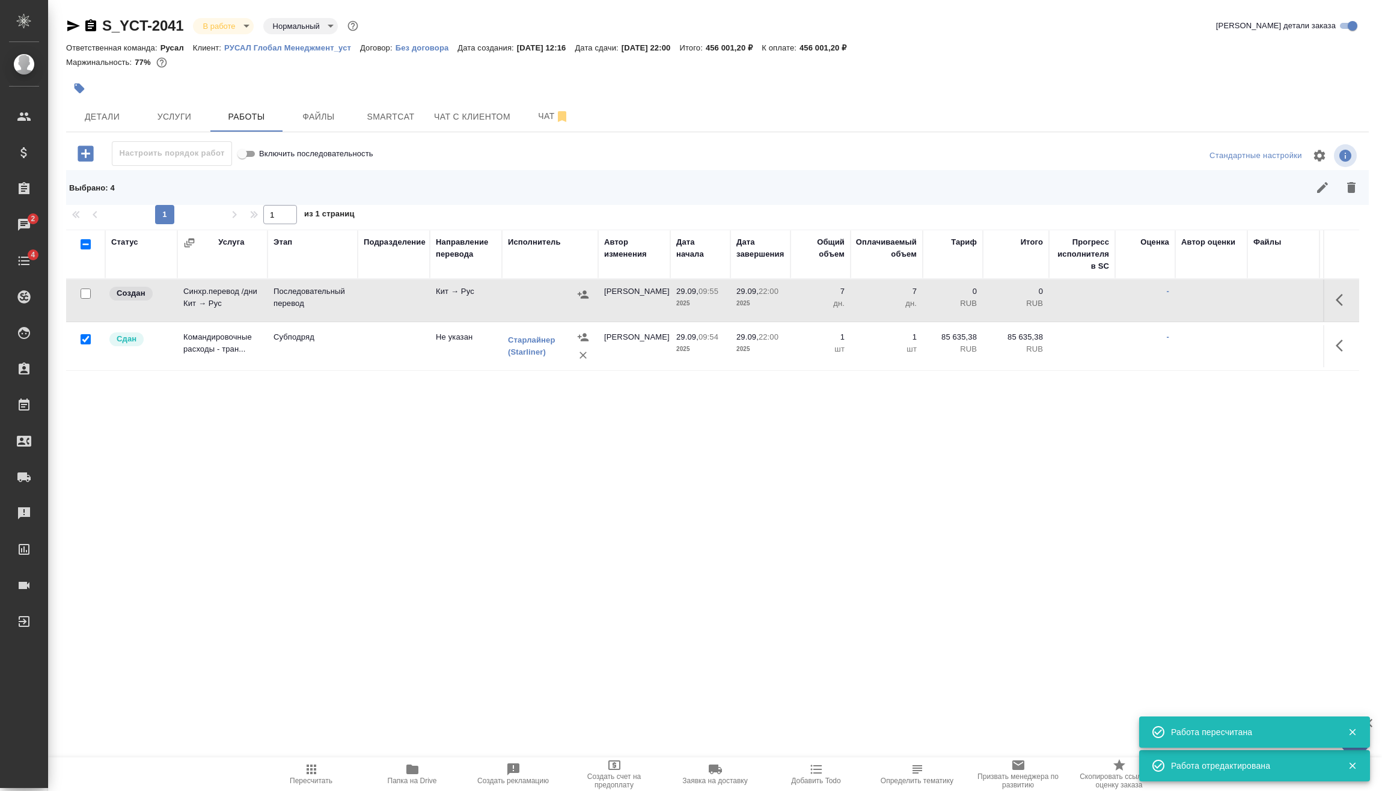
click at [578, 296] on icon "button" at bounding box center [583, 295] width 12 height 12
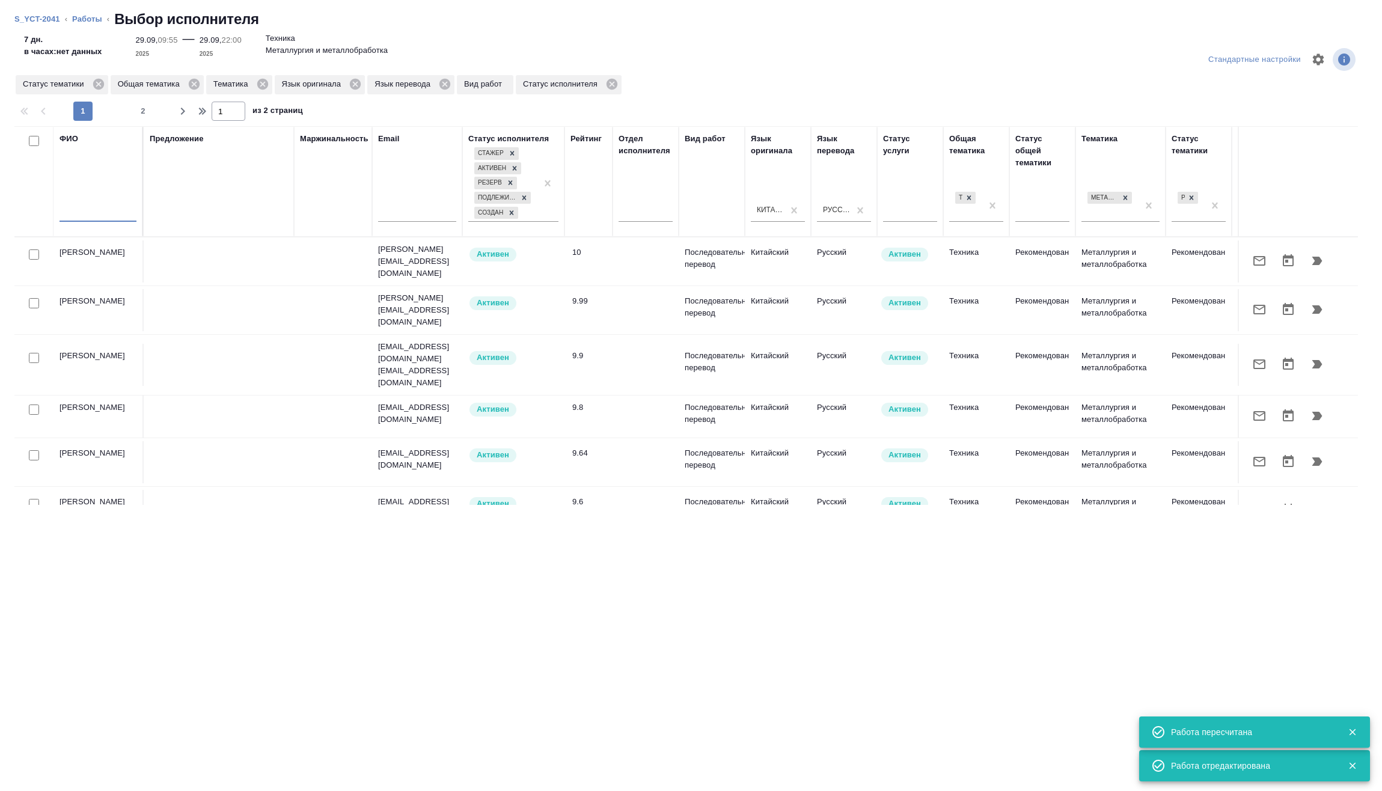
click at [106, 215] on input "text" at bounding box center [98, 214] width 77 height 15
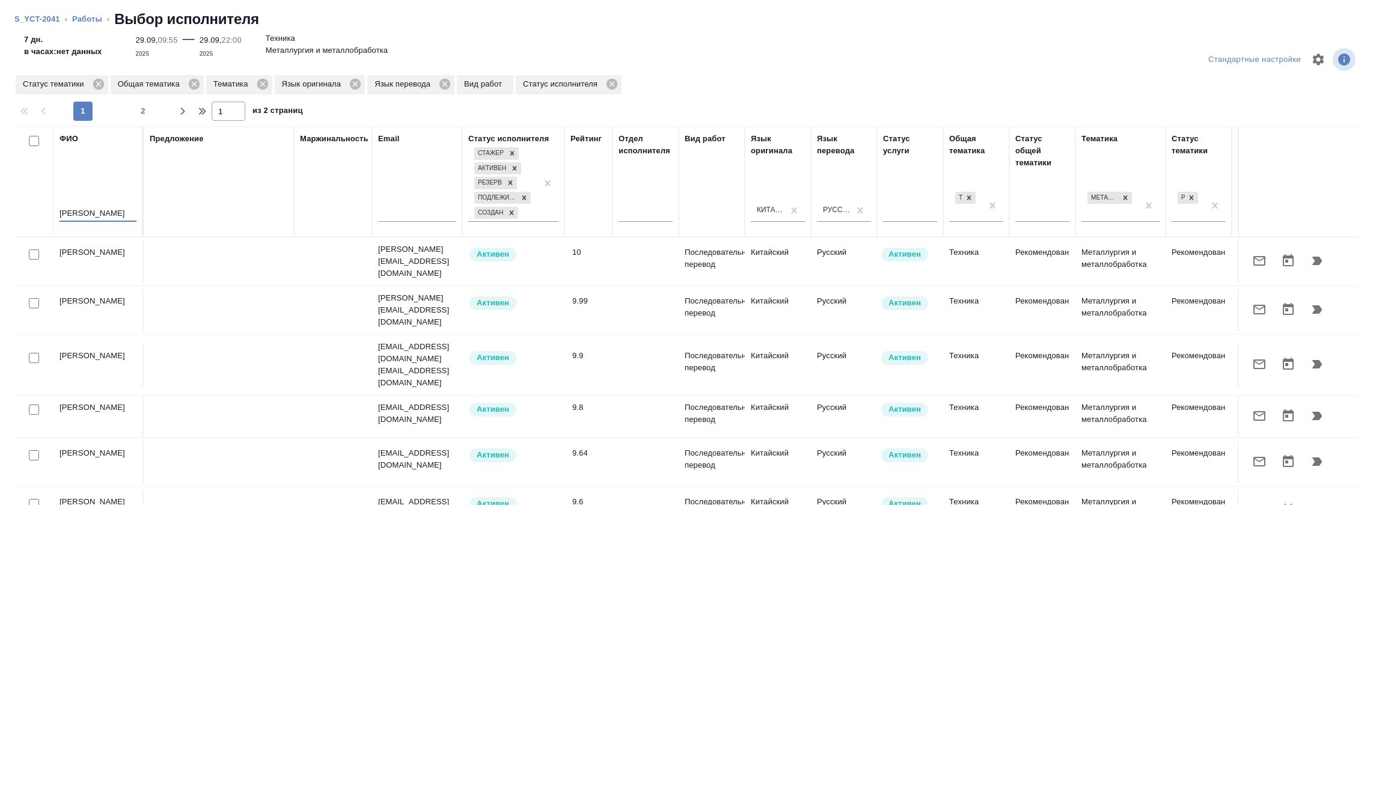
type input "авдей"
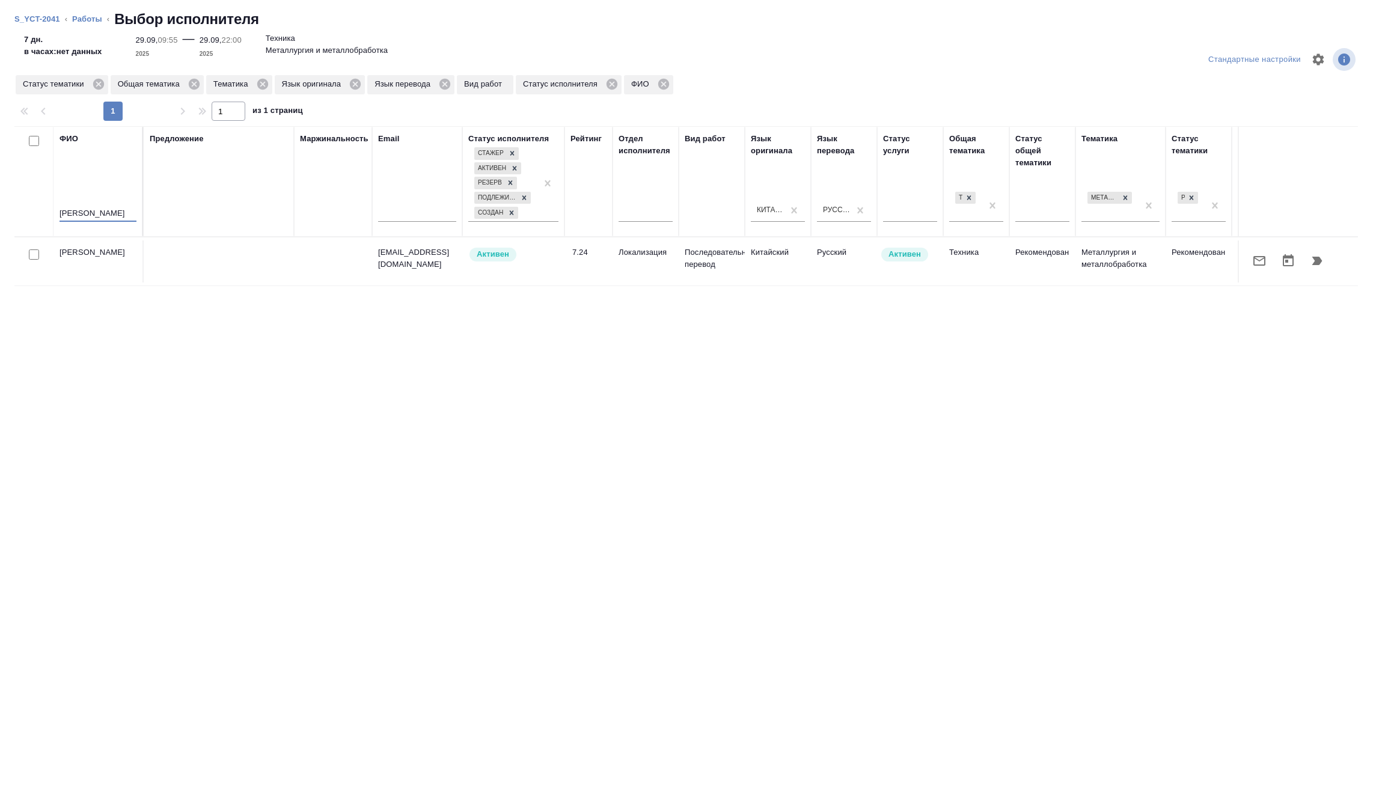
click at [1317, 254] on icon "button" at bounding box center [1317, 261] width 14 height 14
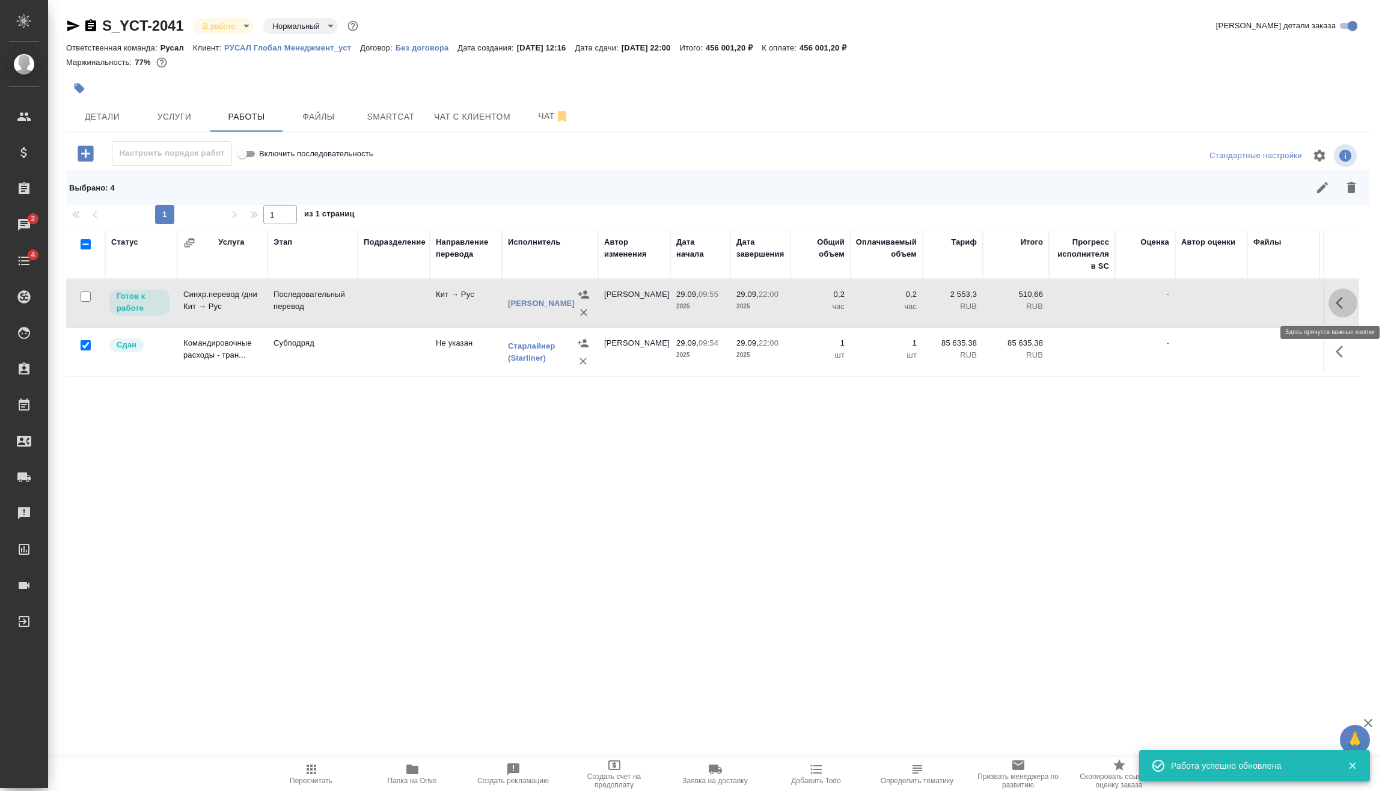
click at [1351, 300] on button "button" at bounding box center [1342, 303] width 29 height 29
click at [1251, 301] on icon "button" at bounding box center [1254, 303] width 14 height 14
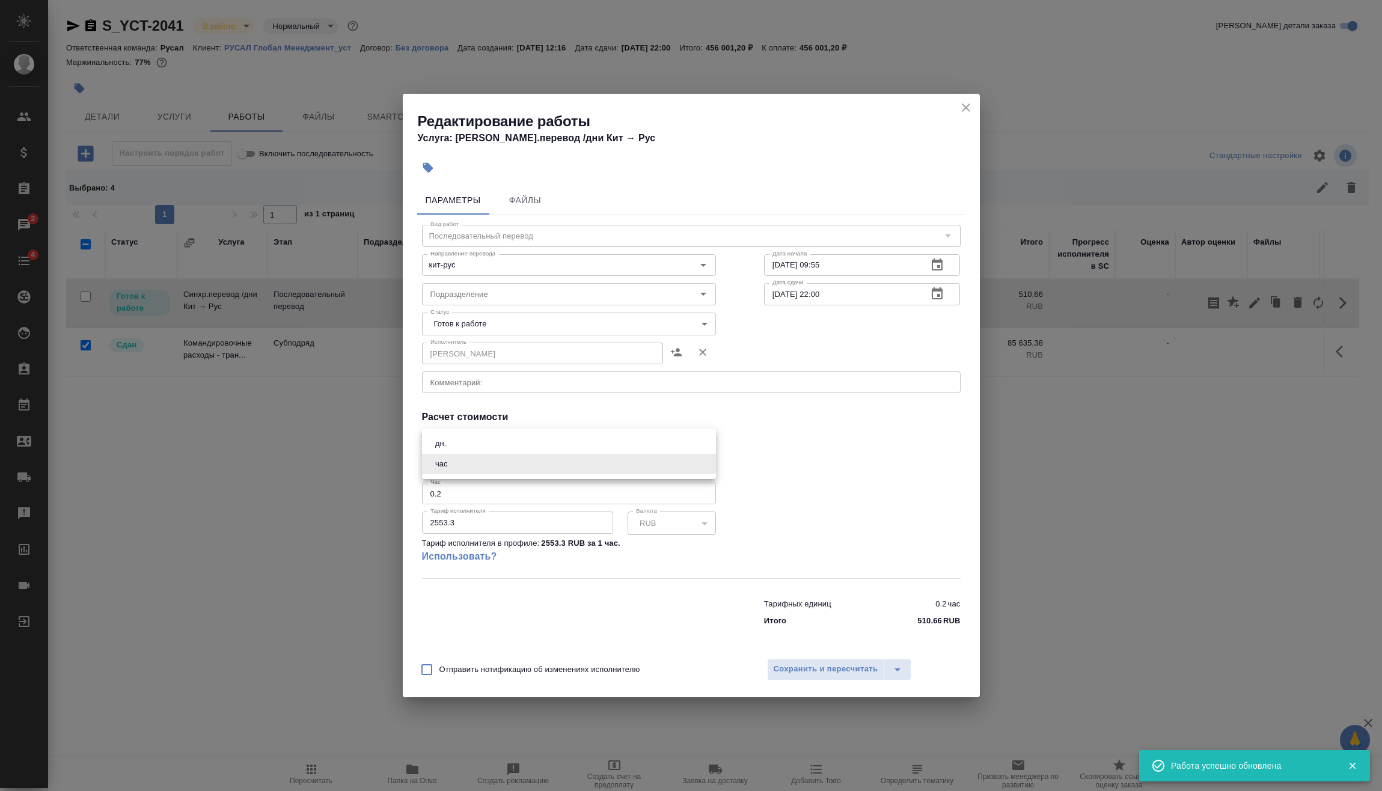
click at [510, 462] on body "🙏 .cls-1 fill:#fff; AWATERA Vasilev Evgeniy Клиенты Спецификации Заказы 2 Чаты …" at bounding box center [691, 395] width 1382 height 791
click at [484, 444] on li "дн." at bounding box center [569, 443] width 294 height 20
type input "5a8b1489cc6b4906c91bfd8a"
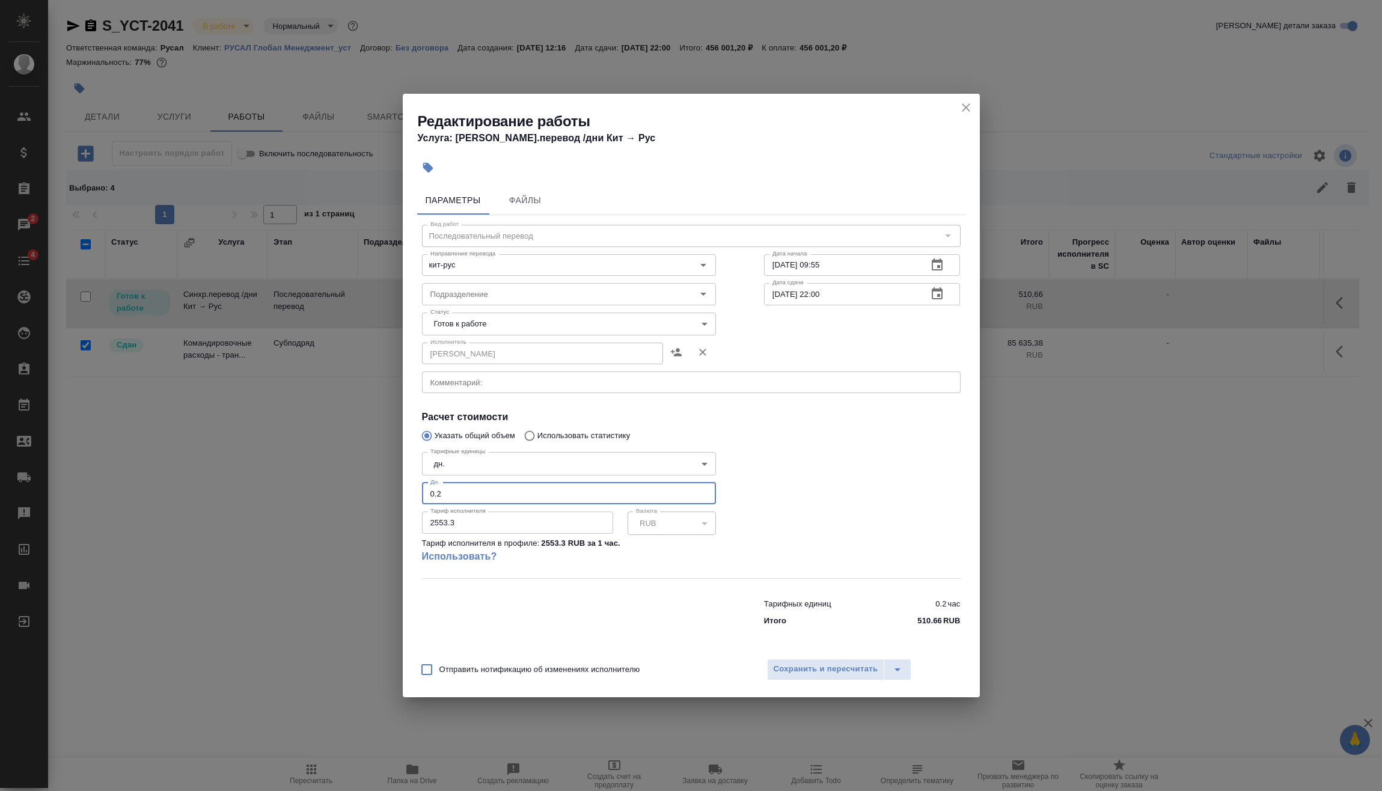
drag, startPoint x: 472, startPoint y: 497, endPoint x: 275, endPoint y: 527, distance: 199.4
click at [320, 513] on div "Редактирование работы Услуга: Синхр.перевод /дни Кит → Рус Параметры Файлы Вид …" at bounding box center [691, 395] width 1382 height 791
type input "7"
drag, startPoint x: 472, startPoint y: 530, endPoint x: 362, endPoint y: 538, distance: 109.7
click at [369, 533] on div "Редактирование работы Услуга: Синхр.перевод /дни Кит → Рус Параметры Файлы Вид …" at bounding box center [691, 395] width 1382 height 791
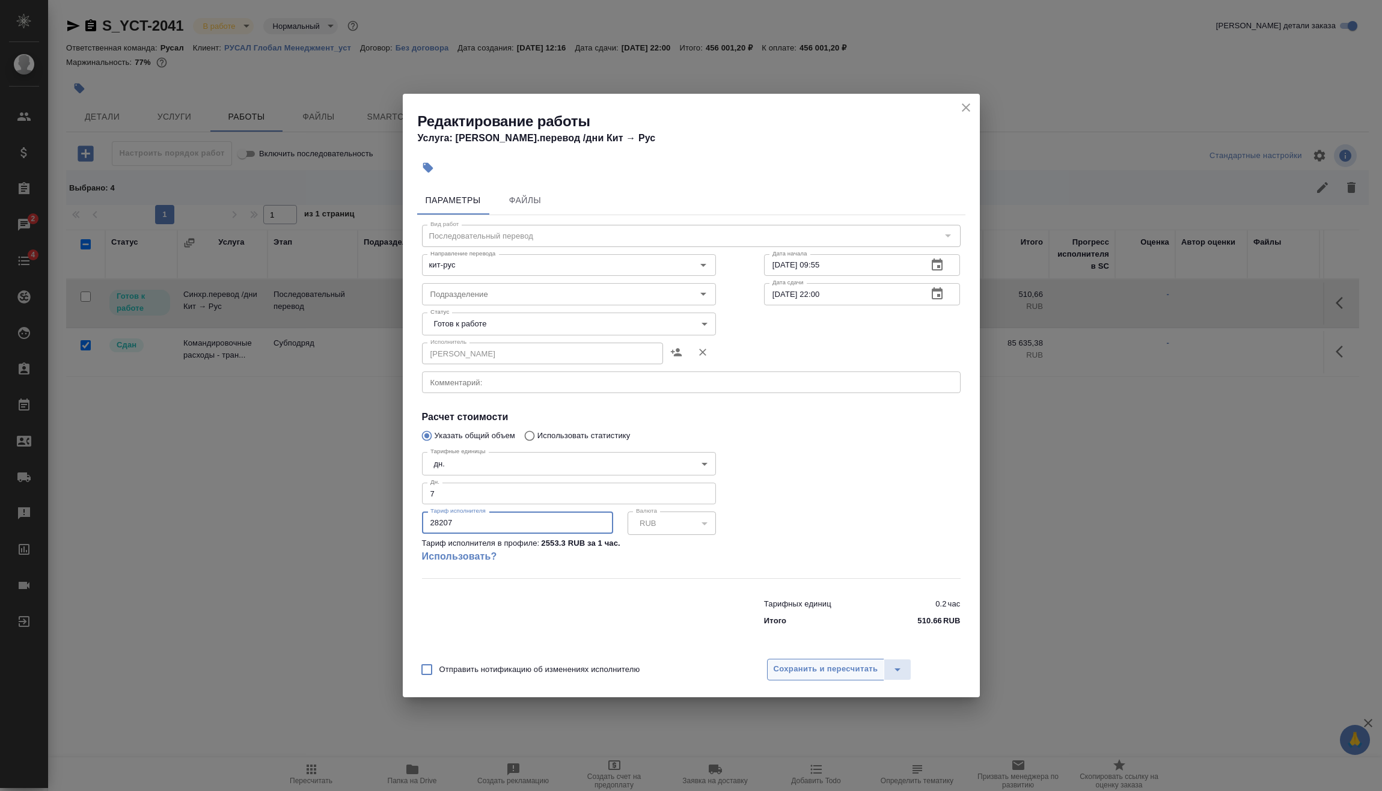
type input "28207"
click at [849, 675] on span "Сохранить и пересчитать" at bounding box center [826, 669] width 105 height 14
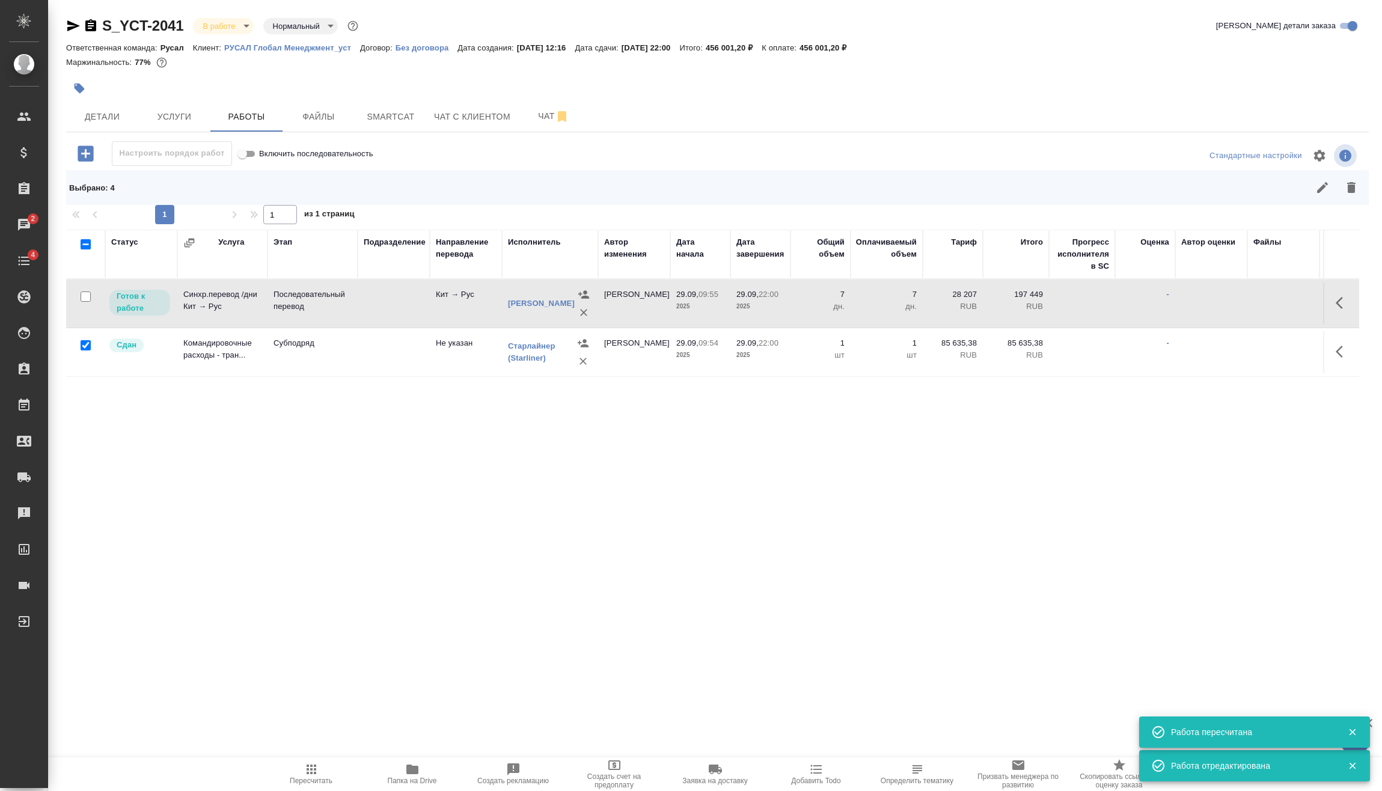
click at [85, 293] on input "checkbox" at bounding box center [86, 297] width 10 height 10
checkbox input "true"
click at [1319, 182] on icon "button" at bounding box center [1322, 187] width 14 height 14
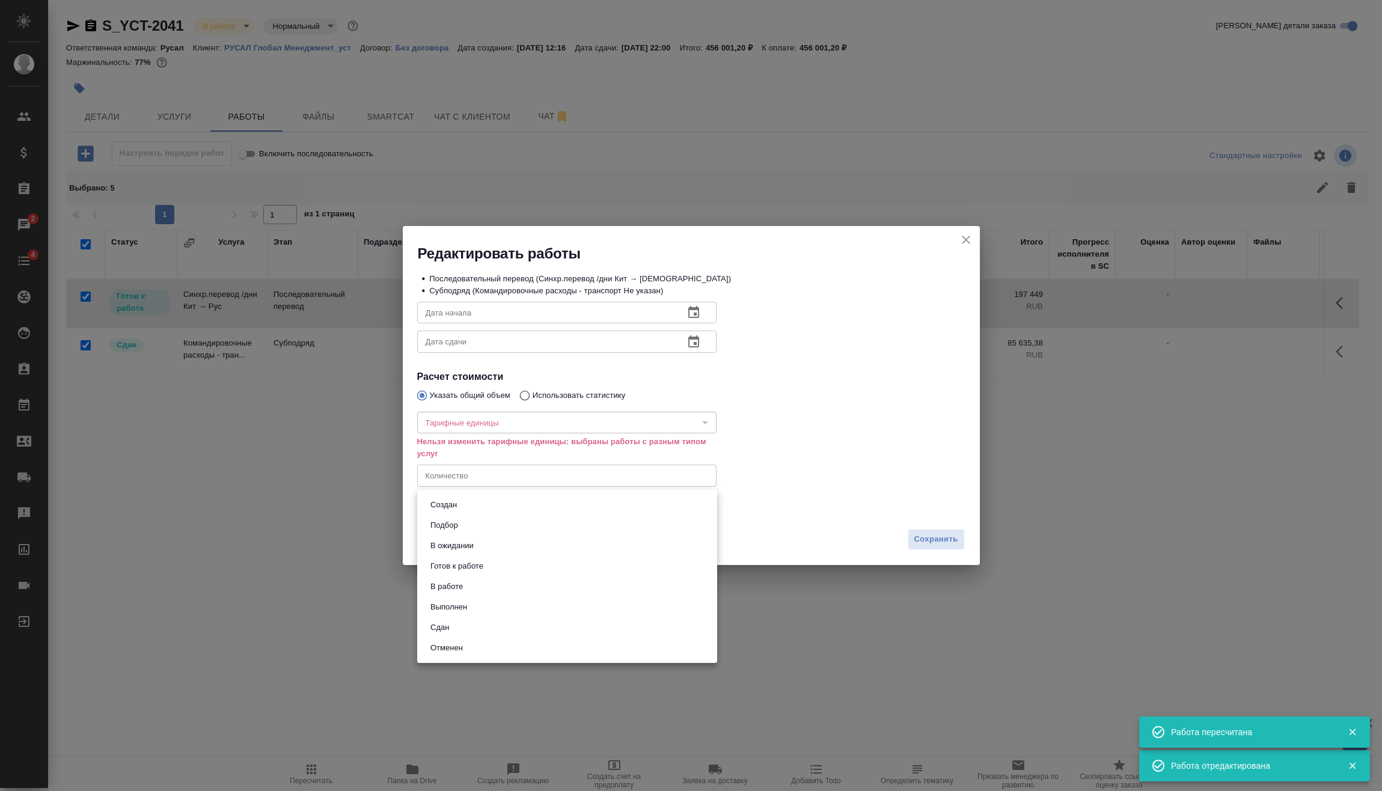
click at [487, 506] on body "🙏 .cls-1 fill:#fff; AWATERA Vasilev Evgeniy Клиенты Спецификации Заказы 2 Чаты …" at bounding box center [691, 395] width 1382 height 791
click at [466, 628] on li "Сдан" at bounding box center [567, 627] width 300 height 20
type input "closed"
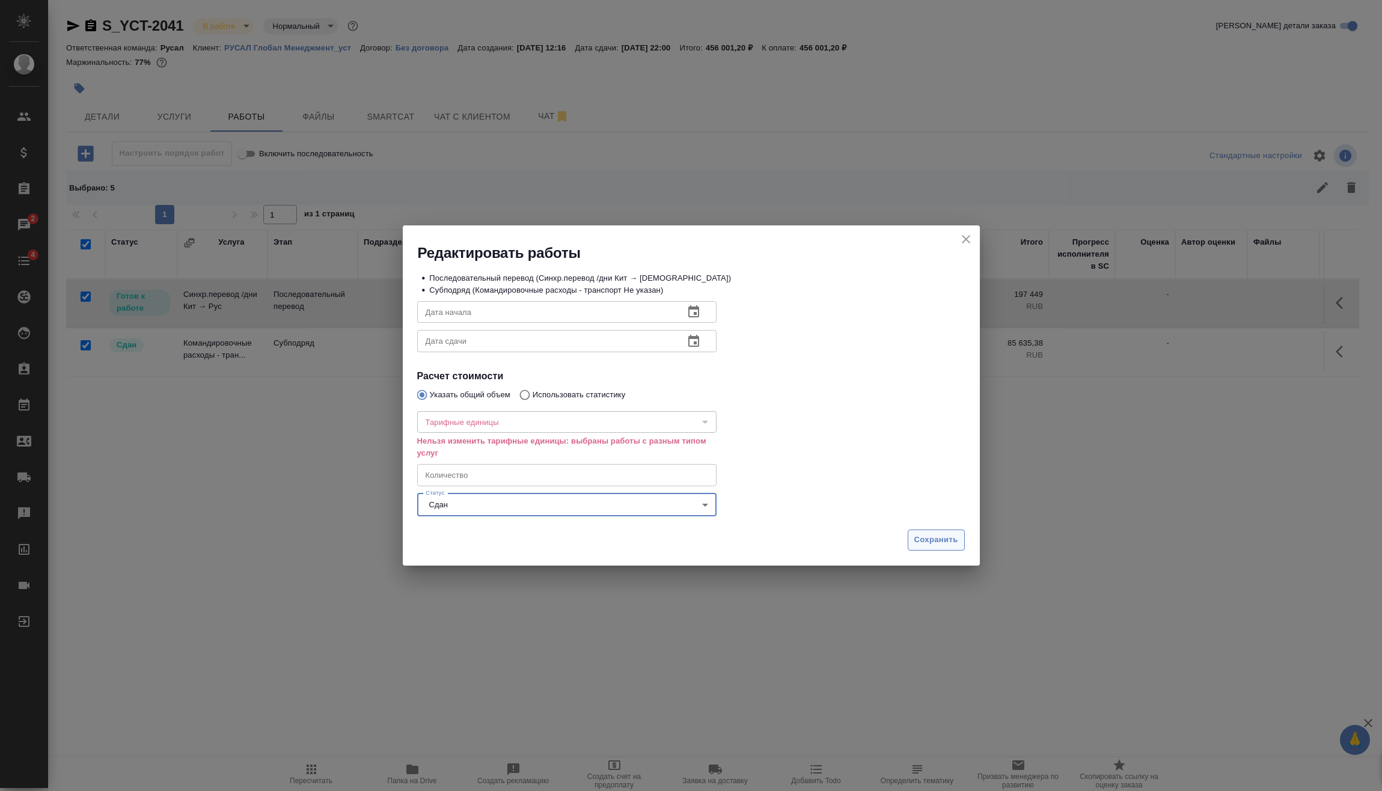
click at [934, 546] on span "Сохранить" at bounding box center [936, 540] width 44 height 14
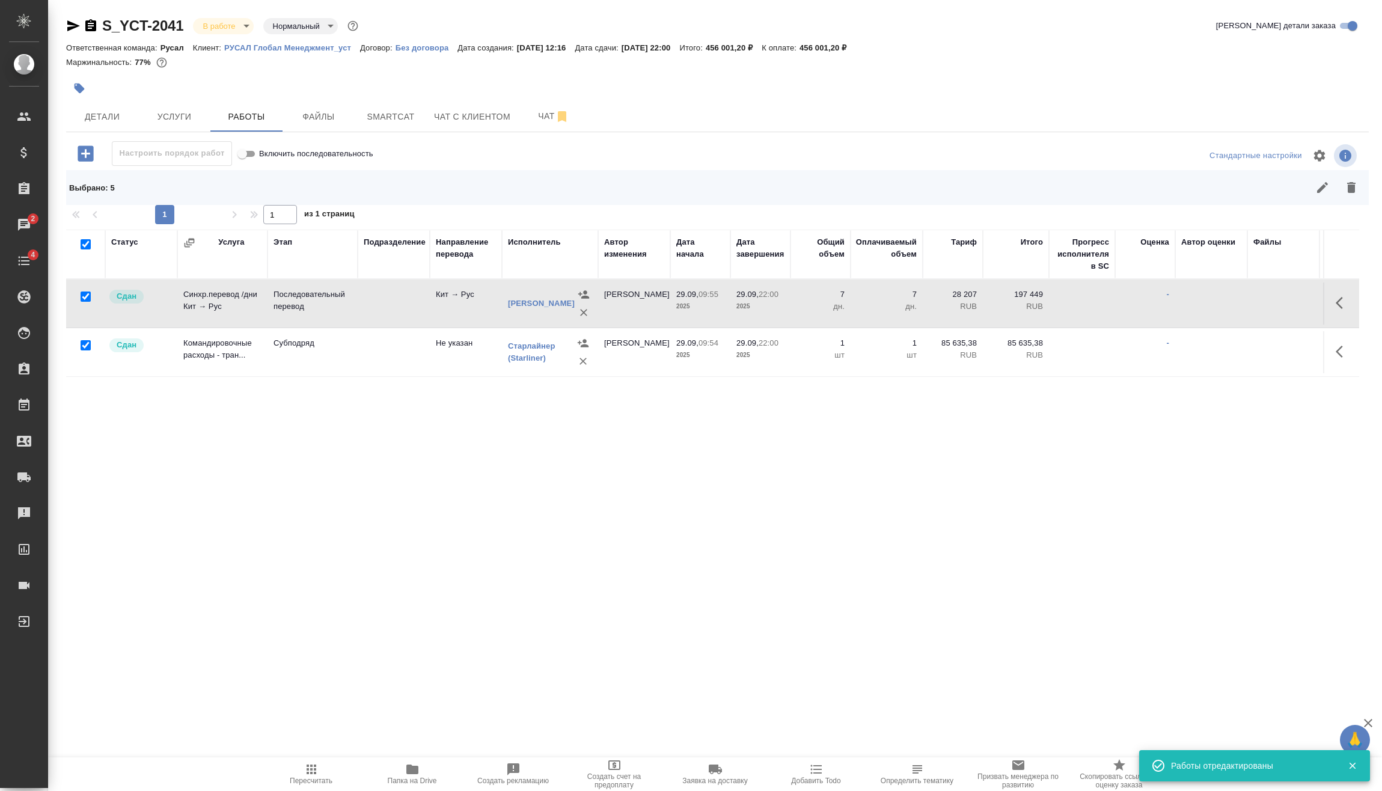
click at [307, 778] on span "Пересчитать" at bounding box center [311, 781] width 43 height 8
click at [117, 115] on span "Детали" at bounding box center [102, 116] width 58 height 15
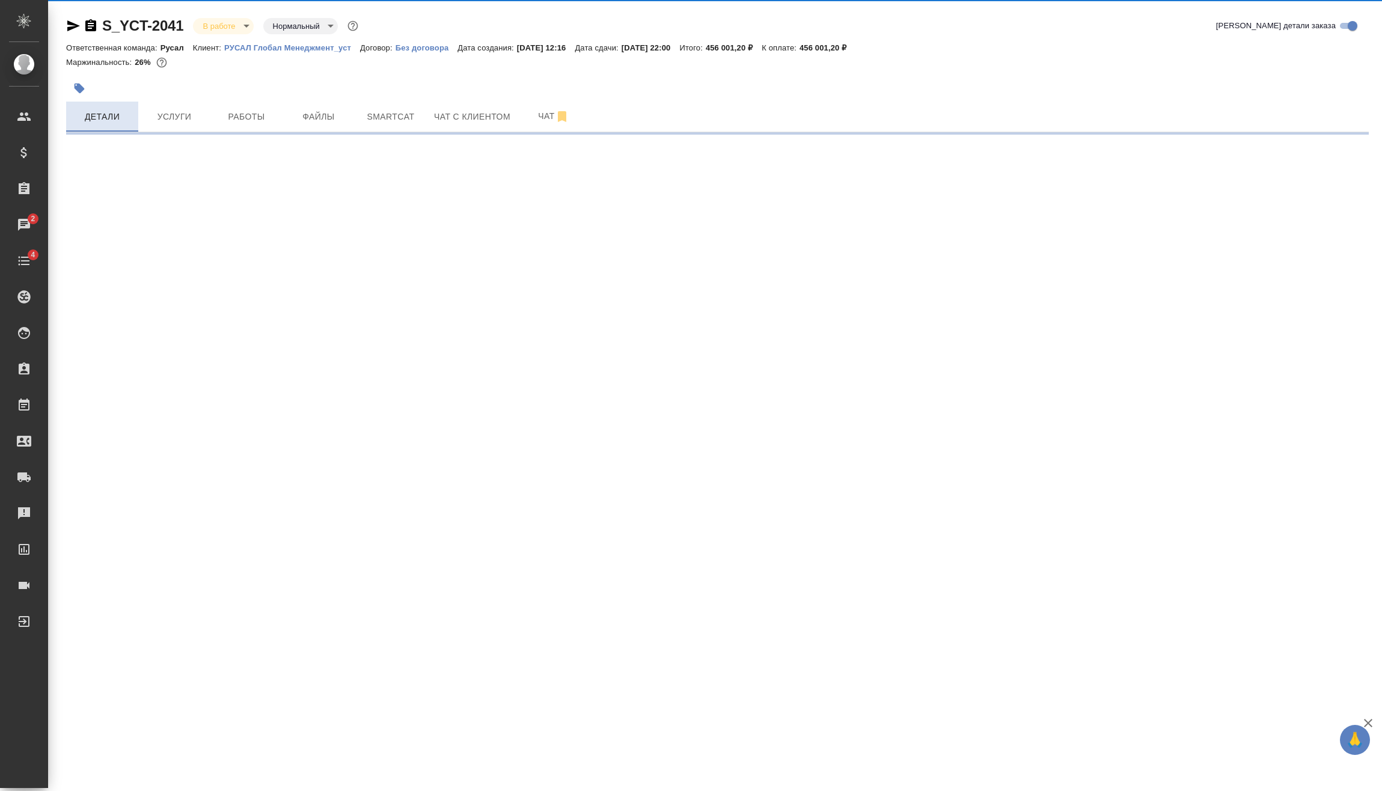
select select "RU"
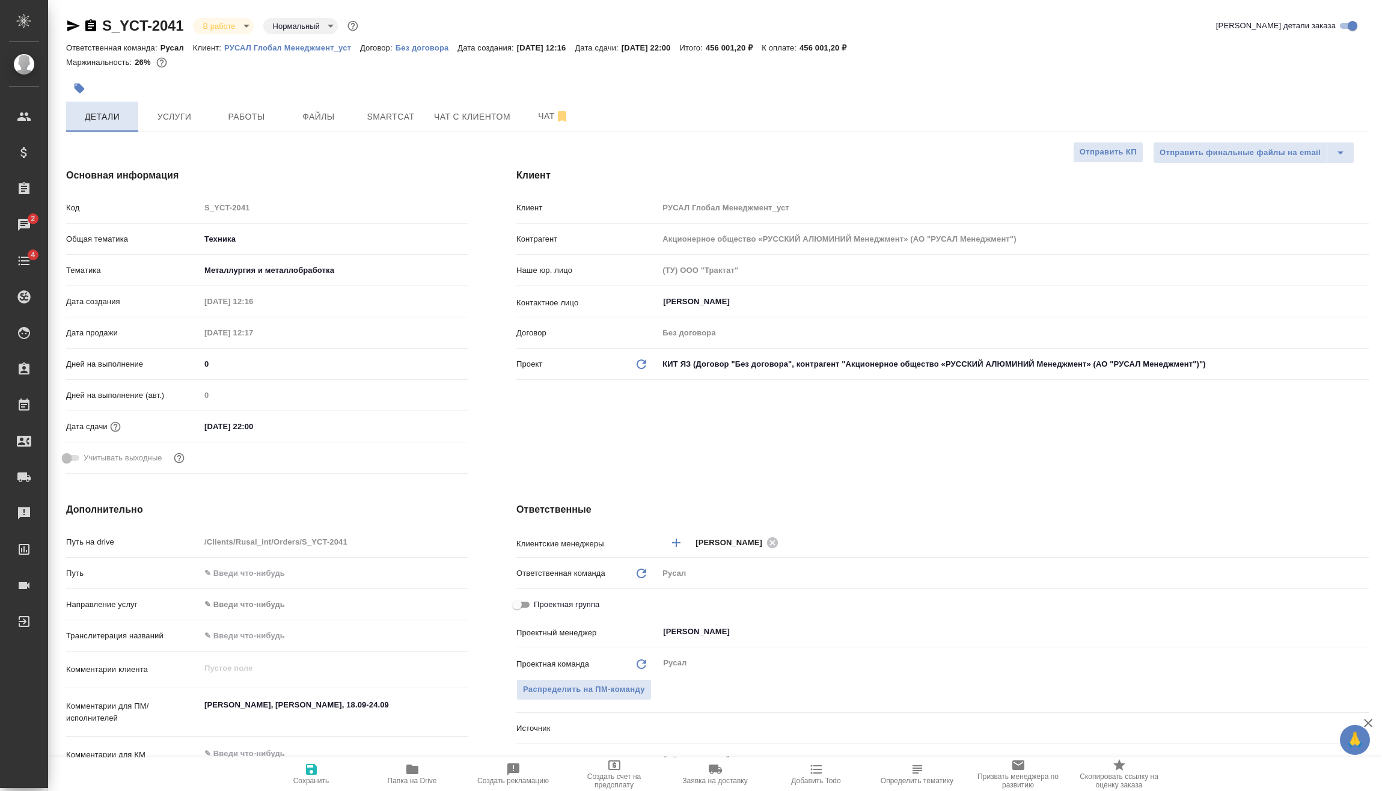
type textarea "x"
click at [168, 103] on button "Услуги" at bounding box center [174, 117] width 72 height 30
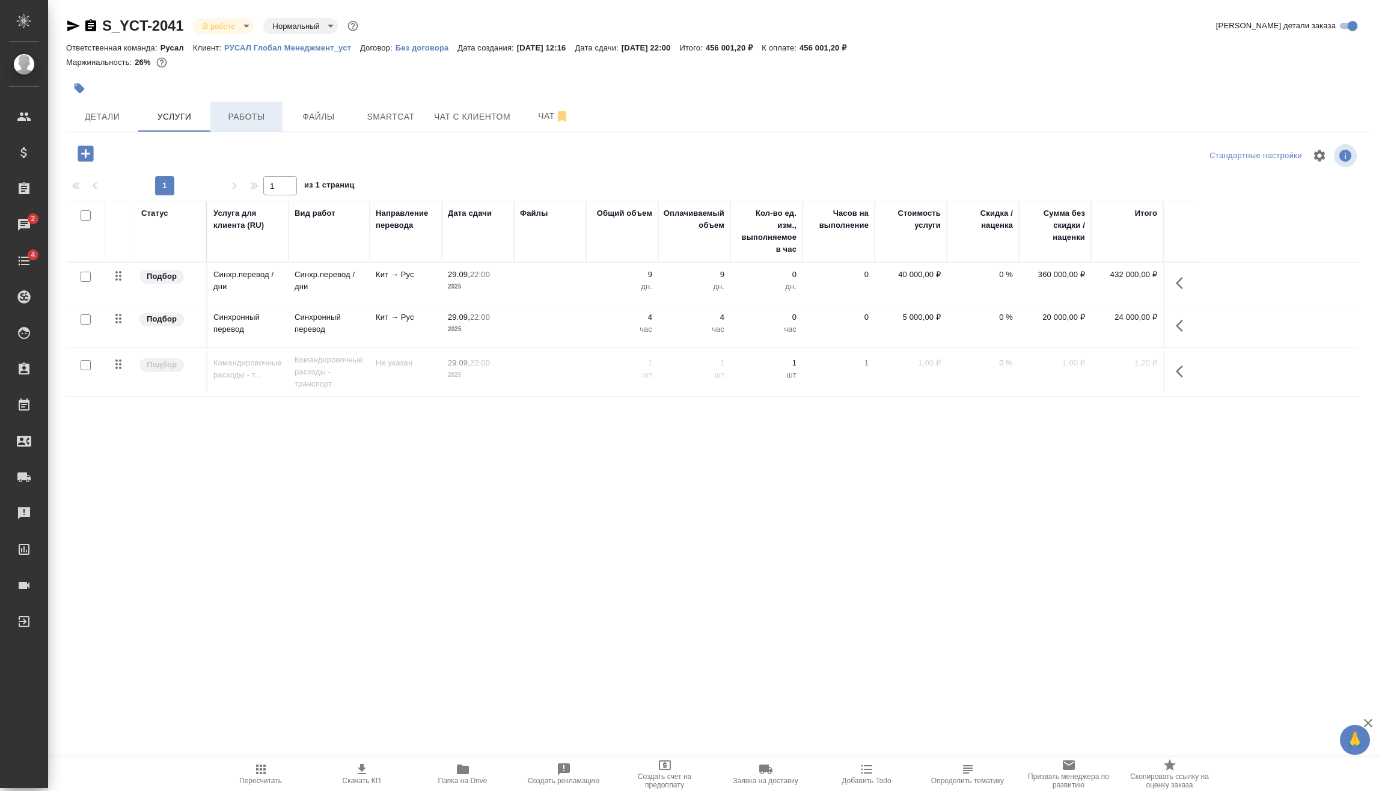
click at [225, 107] on button "Работы" at bounding box center [246, 117] width 72 height 30
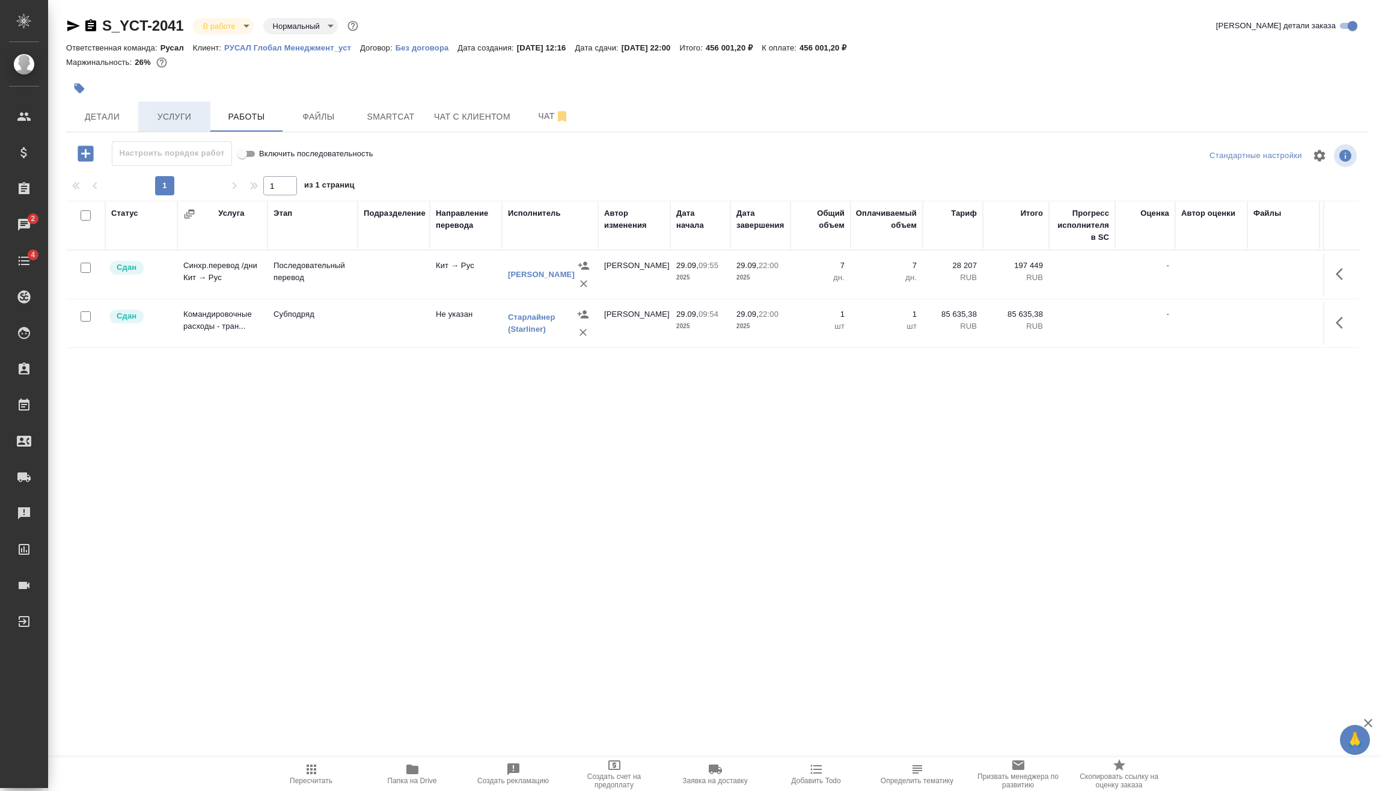
click at [192, 111] on span "Услуги" at bounding box center [174, 116] width 58 height 15
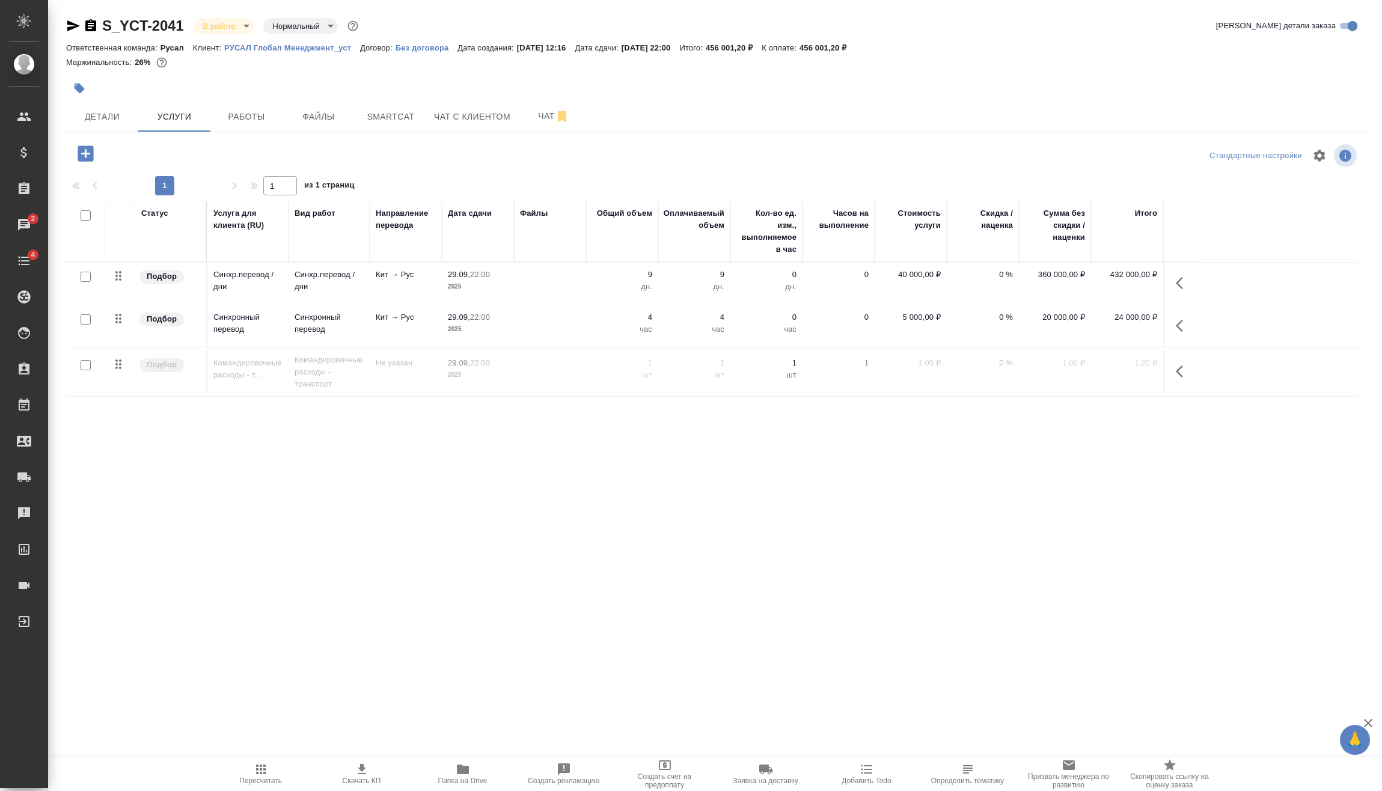
click at [1185, 289] on icon "button" at bounding box center [1183, 283] width 14 height 14
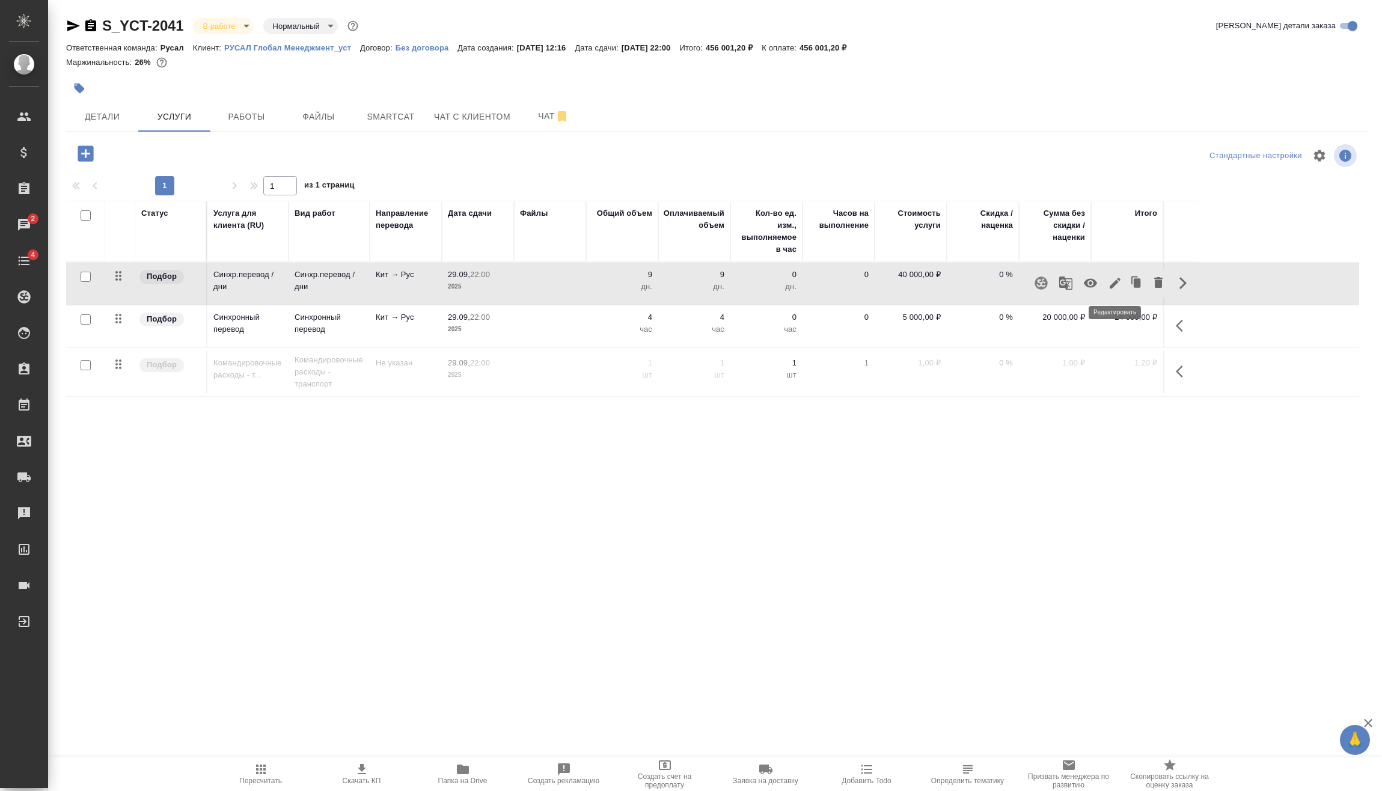
click at [1111, 287] on icon "button" at bounding box center [1115, 283] width 11 height 11
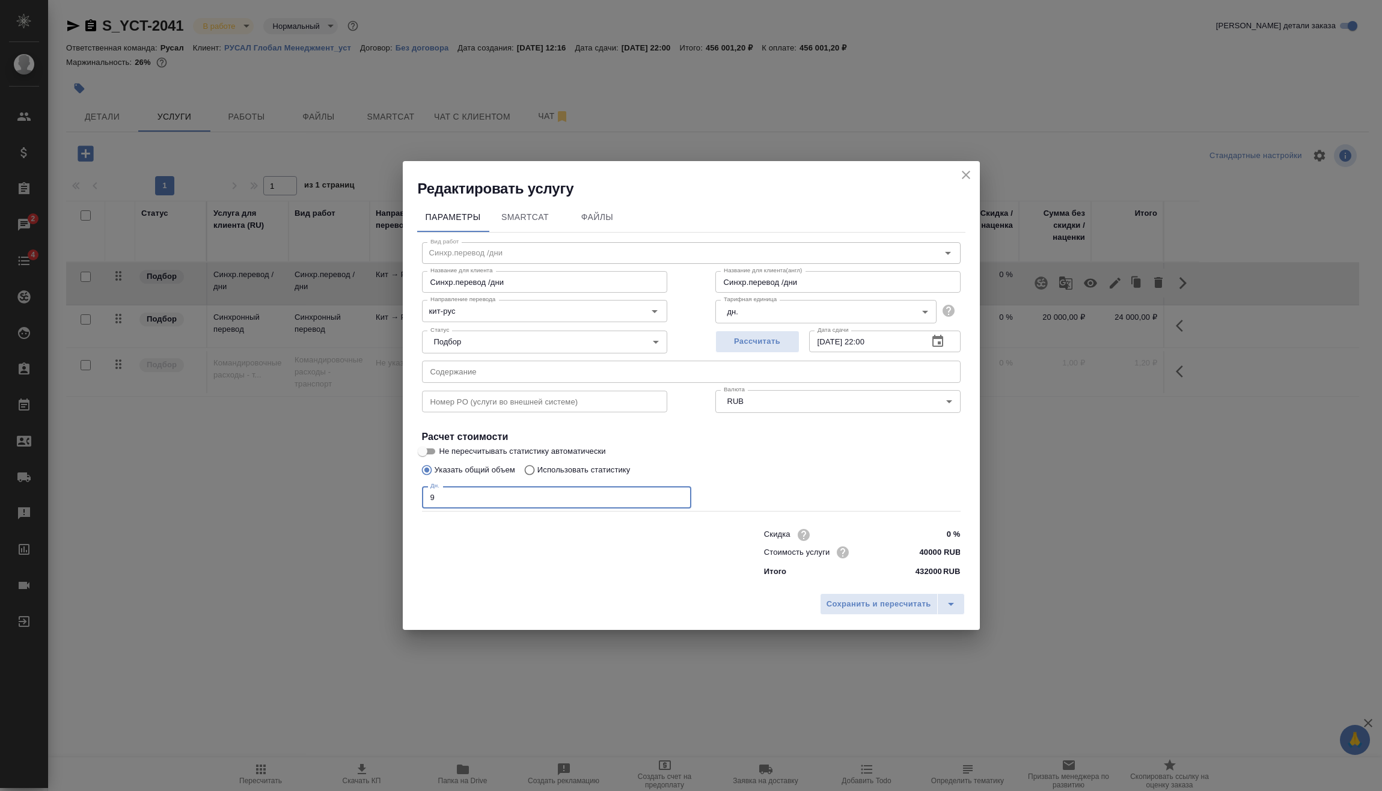
drag, startPoint x: 436, startPoint y: 497, endPoint x: 414, endPoint y: 500, distance: 22.4
click at [415, 499] on div "Параметры SmartCat Файлы Вид работ Синхр.перевод /дни Вид работ Название для кл…" at bounding box center [691, 393] width 577 height 390
type input "12"
click at [866, 609] on span "Сохранить и пересчитать" at bounding box center [879, 605] width 105 height 14
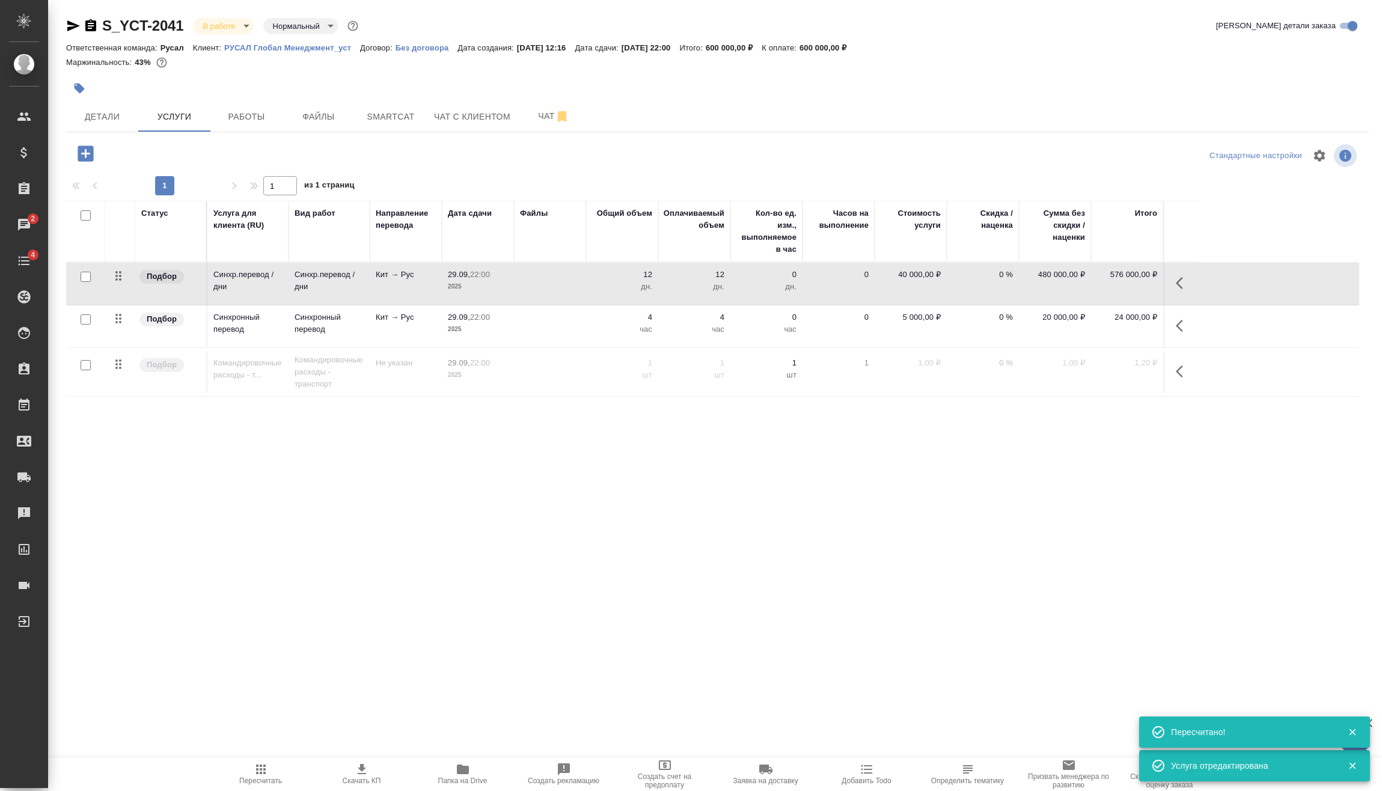
click at [1176, 327] on icon "button" at bounding box center [1183, 326] width 14 height 14
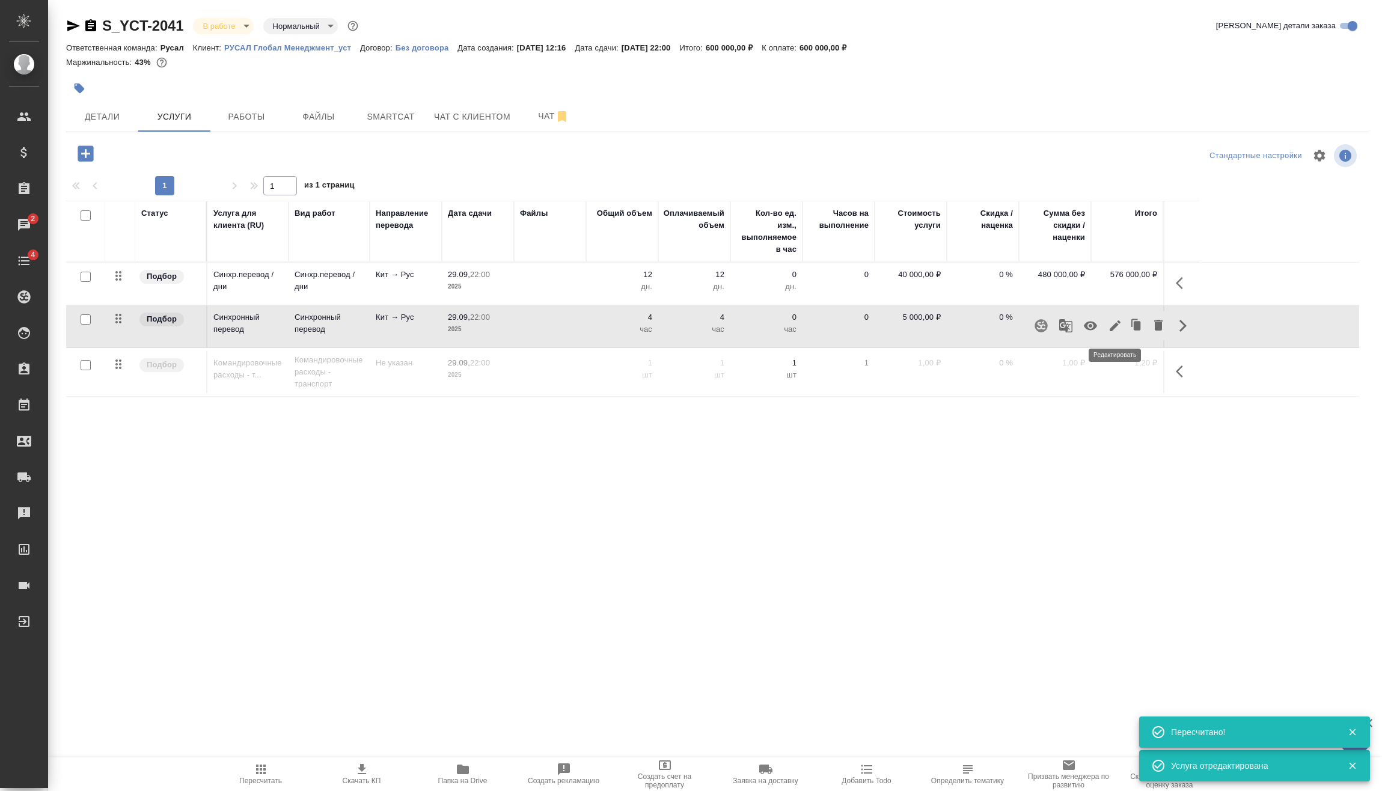
click at [1113, 325] on icon "button" at bounding box center [1115, 326] width 14 height 14
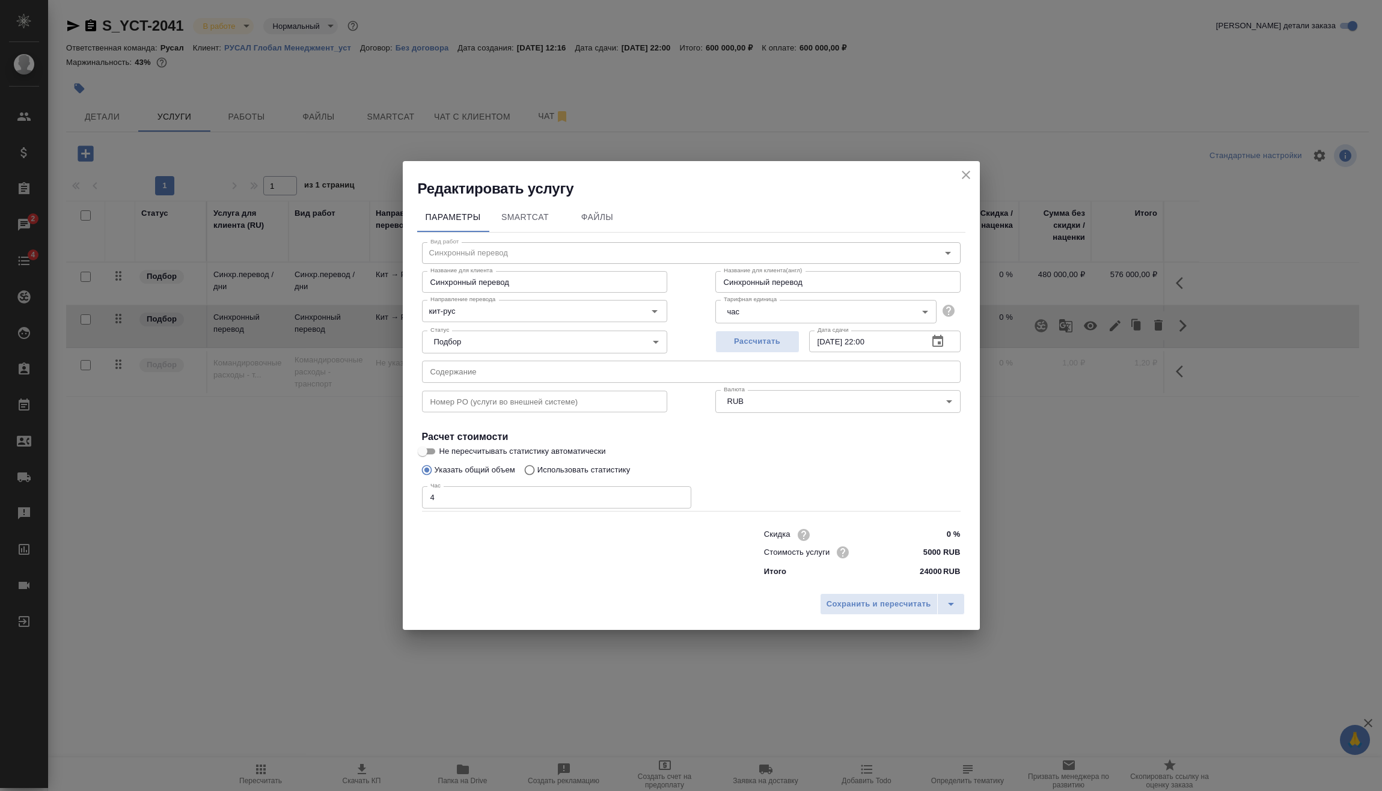
click at [878, 590] on div "Сохранить и пересчитать" at bounding box center [691, 608] width 577 height 43
click at [878, 595] on button "Сохранить и пересчитать" at bounding box center [879, 604] width 118 height 22
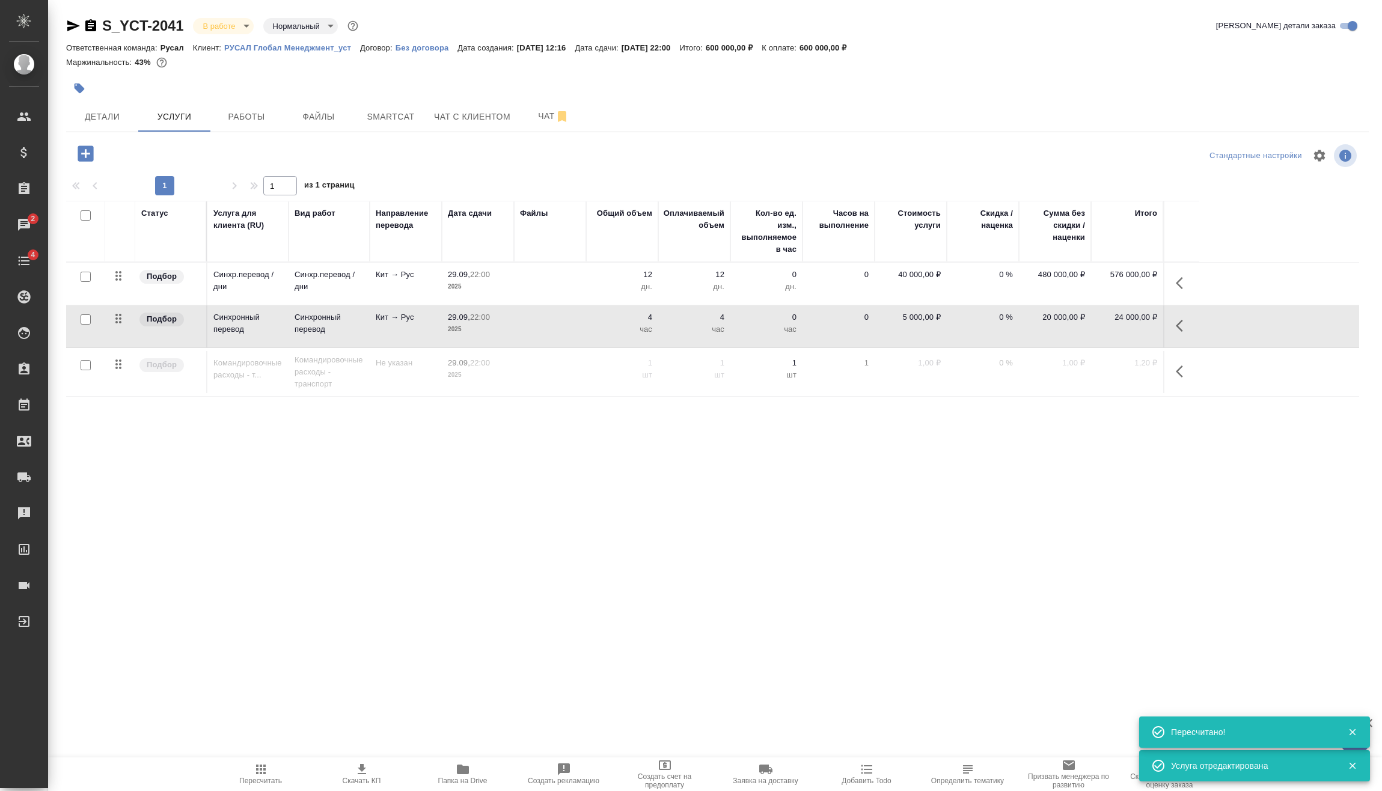
click at [292, 770] on span "Пересчитать" at bounding box center [261, 773] width 87 height 23
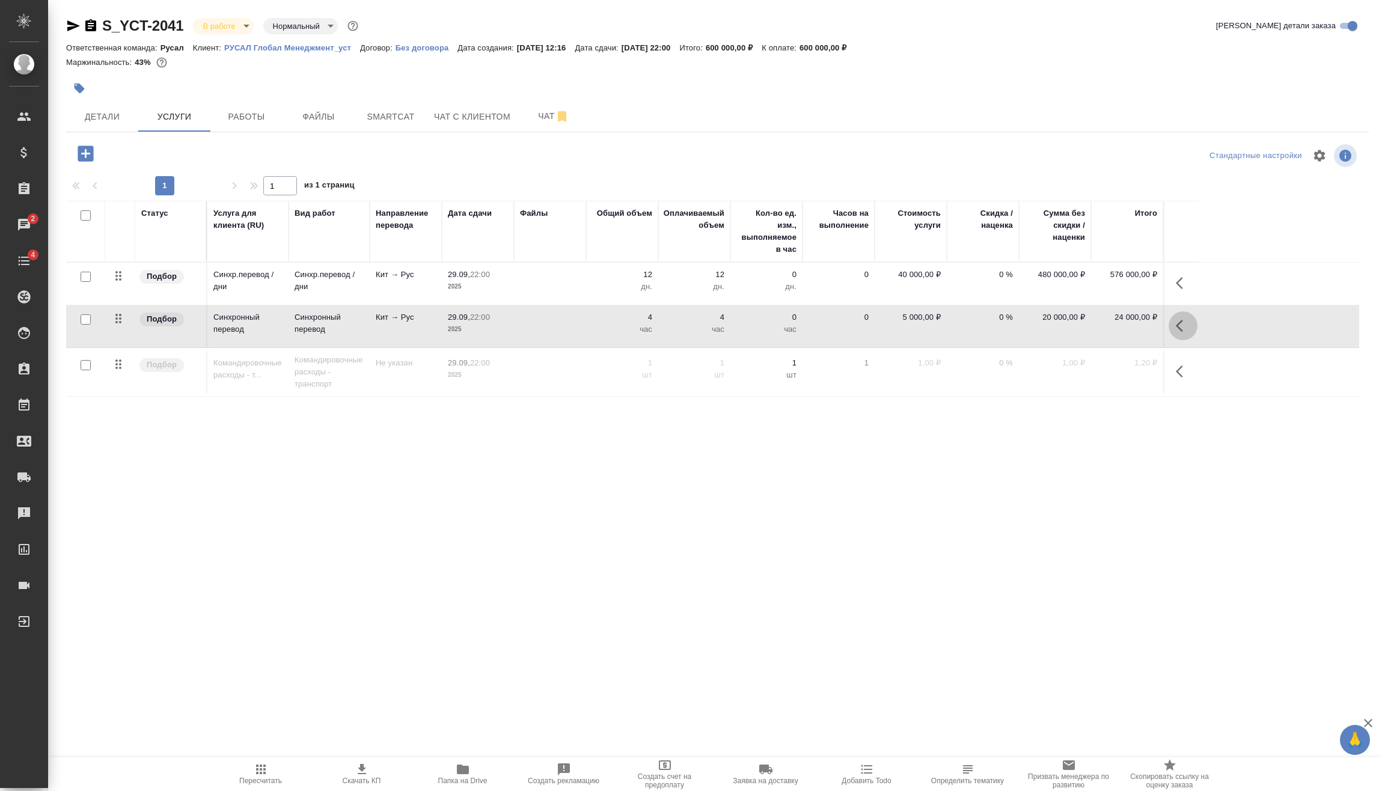
click at [1184, 332] on icon "button" at bounding box center [1183, 326] width 14 height 14
click at [1113, 329] on icon "button" at bounding box center [1115, 325] width 11 height 11
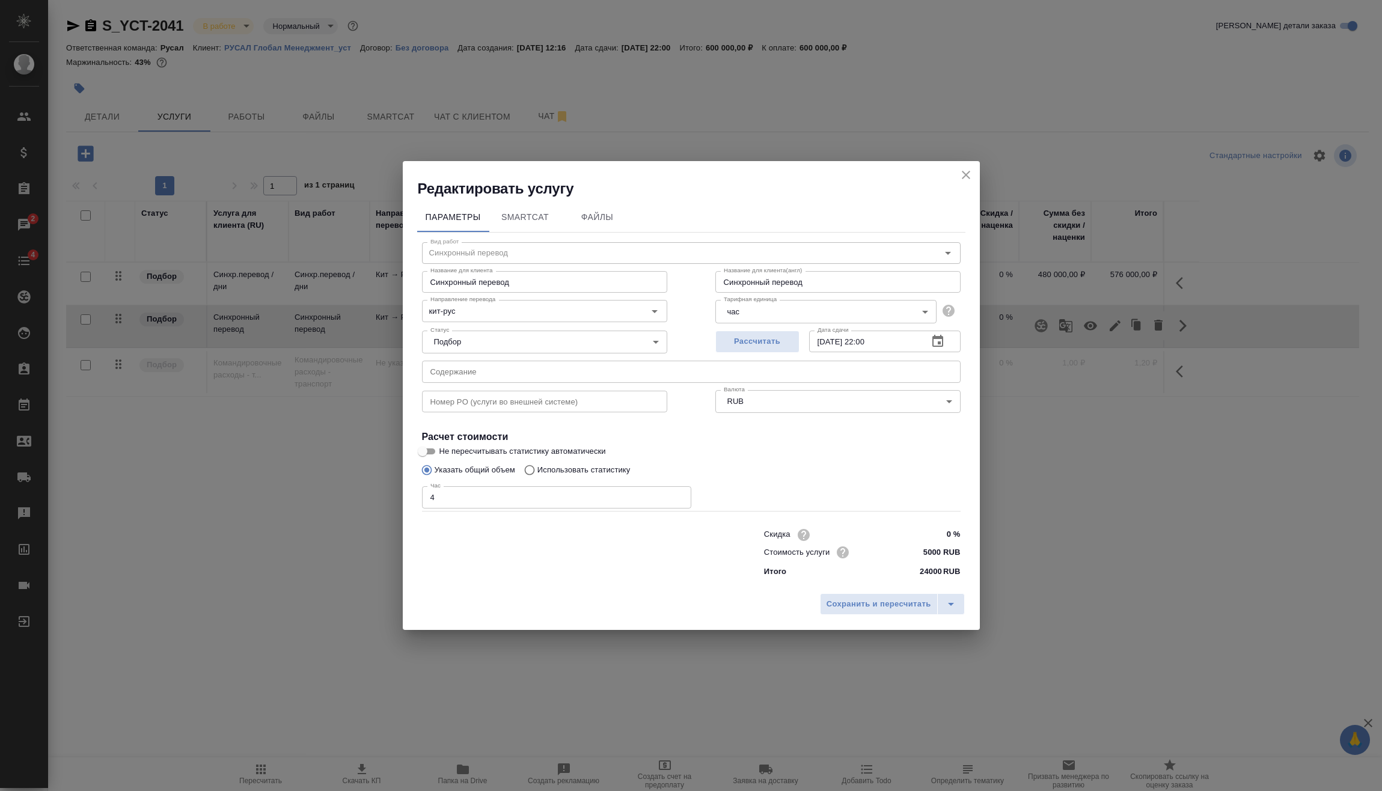
drag, startPoint x: 455, startPoint y: 504, endPoint x: 415, endPoint y: 510, distance: 40.8
click at [417, 510] on div "Вид работ Синхронный перевод Вид работ Название для клиента Синхронный перевод …" at bounding box center [691, 408] width 548 height 350
type input "3"
click at [842, 605] on span "Сохранить и пересчитать" at bounding box center [879, 605] width 105 height 14
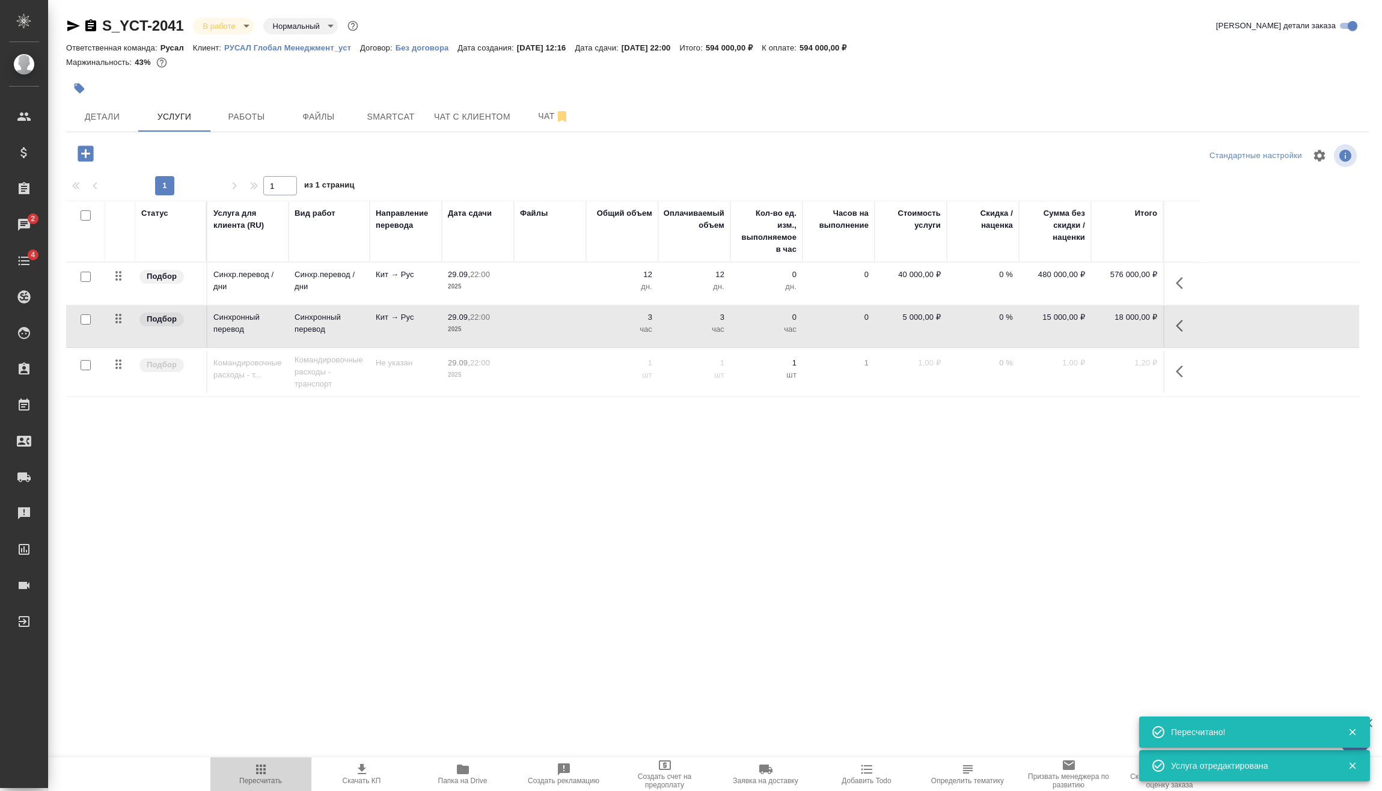
click at [268, 777] on span "Пересчитать" at bounding box center [260, 781] width 43 height 8
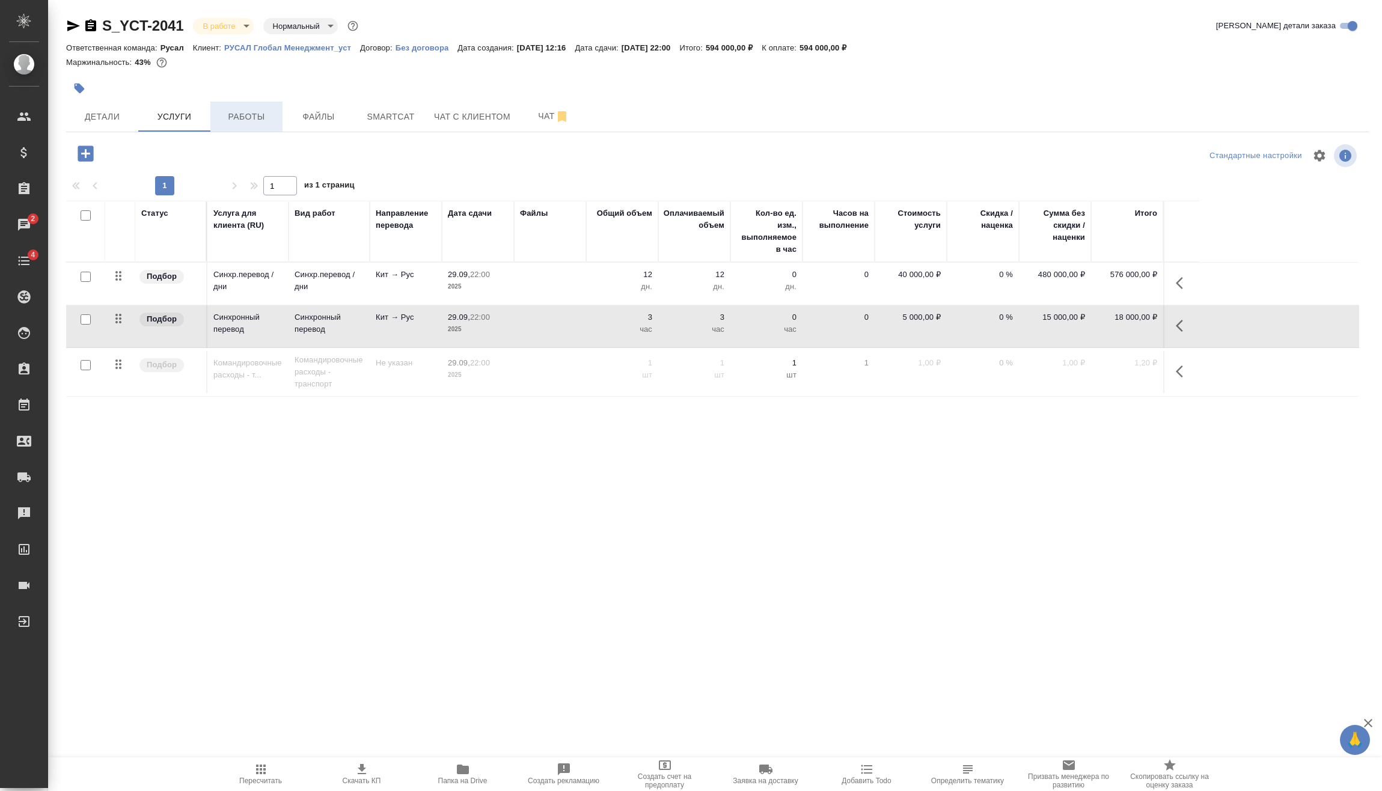
drag, startPoint x: 246, startPoint y: 112, endPoint x: 237, endPoint y: 121, distance: 13.2
click at [246, 112] on span "Работы" at bounding box center [247, 116] width 58 height 15
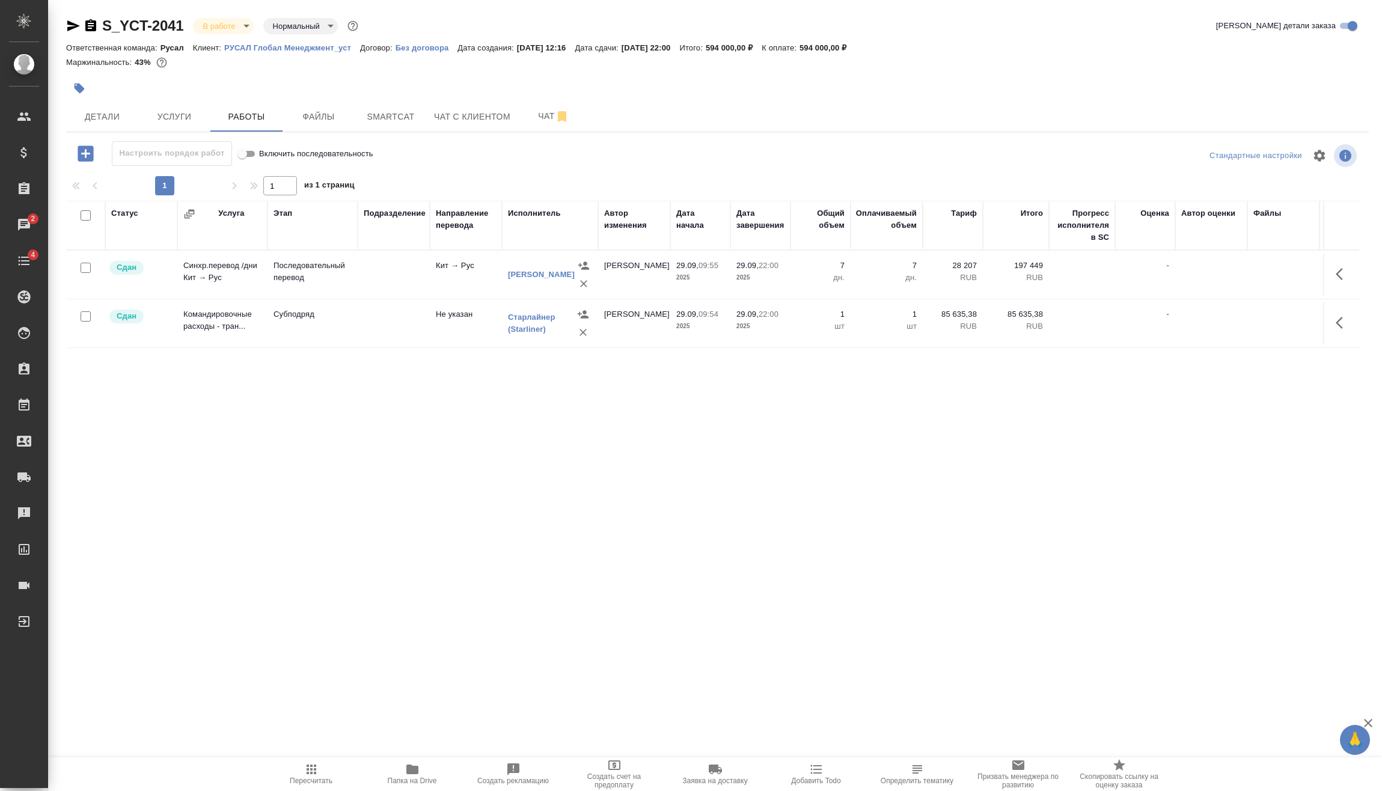
click at [235, 23] on body "🙏 .cls-1 fill:#fff; AWATERA Vasilev Evgeniy Клиенты Спецификации Заказы 2 Чаты …" at bounding box center [691, 395] width 1382 height 791
click at [236, 149] on button "Сдан без статистики" at bounding box center [244, 147] width 82 height 13
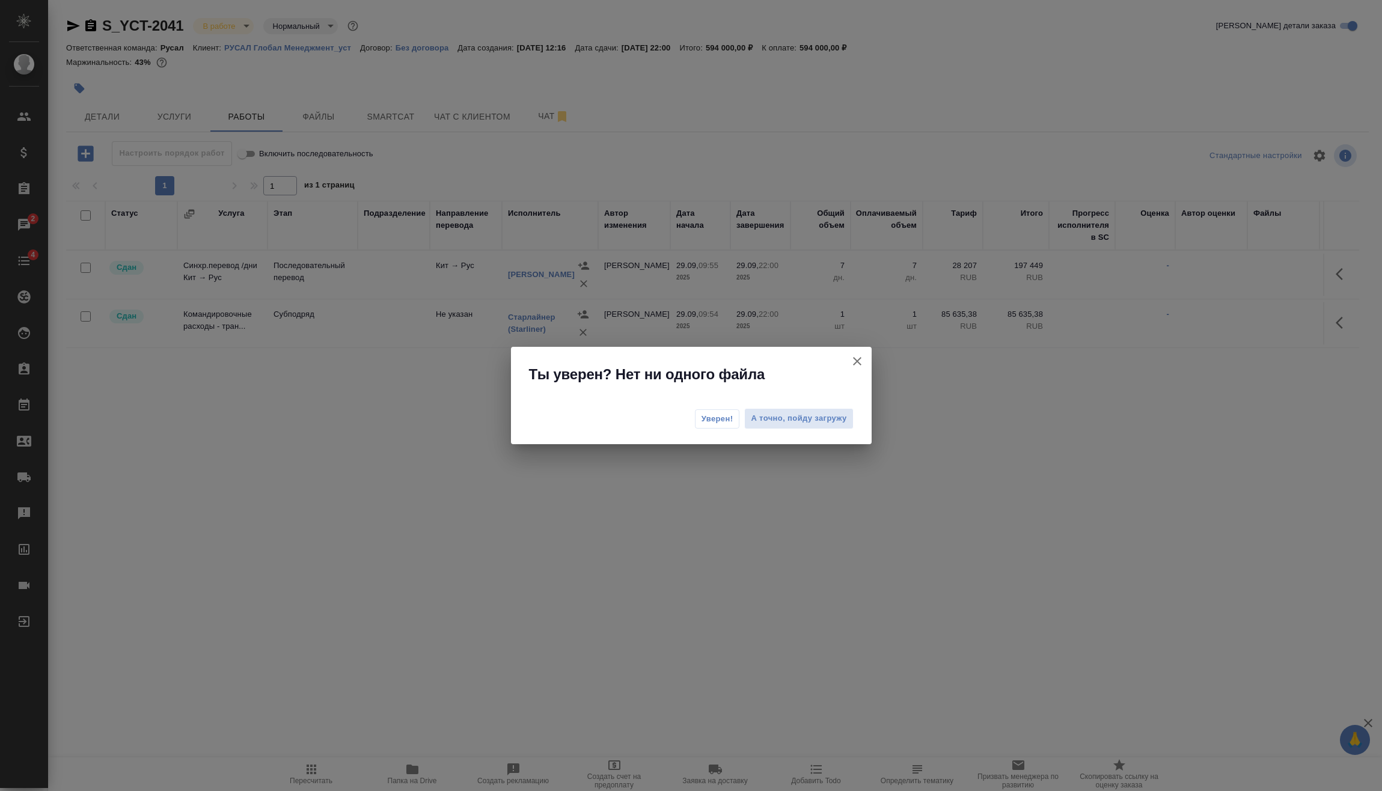
click at [739, 420] on button "Уверен!" at bounding box center [717, 418] width 45 height 19
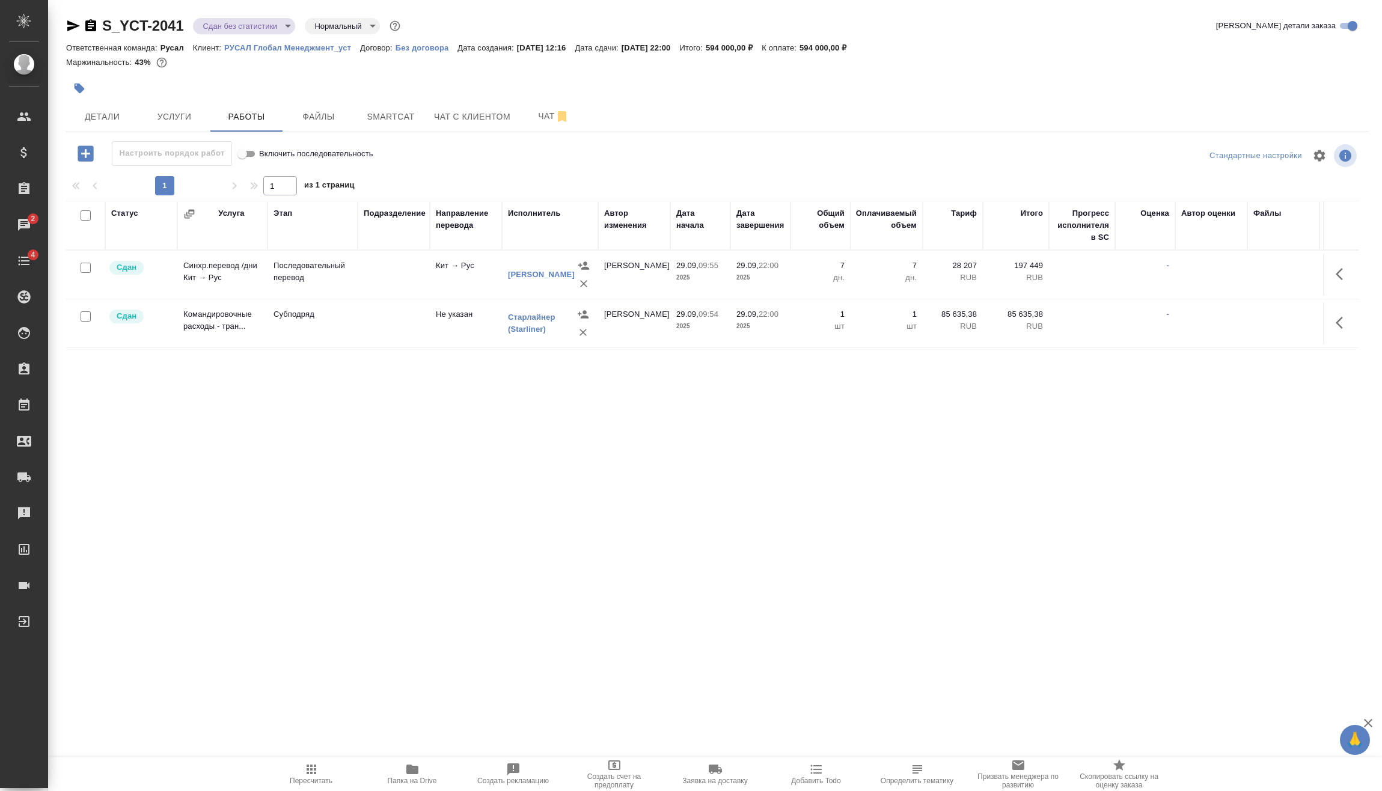
click at [241, 20] on body "🙏 .cls-1 fill:#fff; AWATERA Vasilev Evgeniy Клиенты Спецификации Заказы 2 Чаты …" at bounding box center [691, 395] width 1382 height 791
click at [242, 168] on button "Выполнен" at bounding box center [225, 167] width 44 height 13
click at [249, 20] on body "🙏 .cls-1 fill:#fff; AWATERA Vasilev Evgeniy Клиенты Спецификации Заказы 2 Чаты …" at bounding box center [691, 395] width 1382 height 791
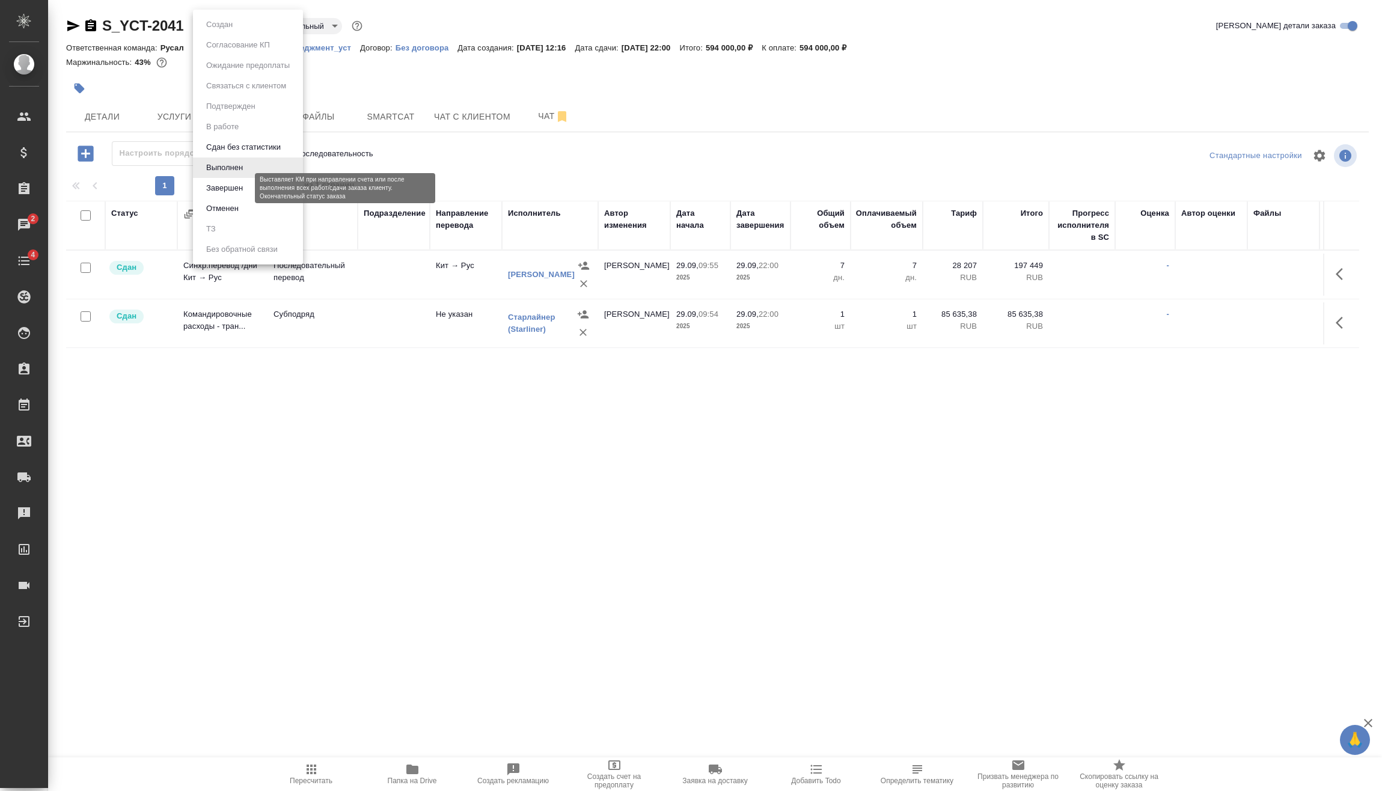
click at [227, 186] on button "Завершен" at bounding box center [225, 188] width 44 height 13
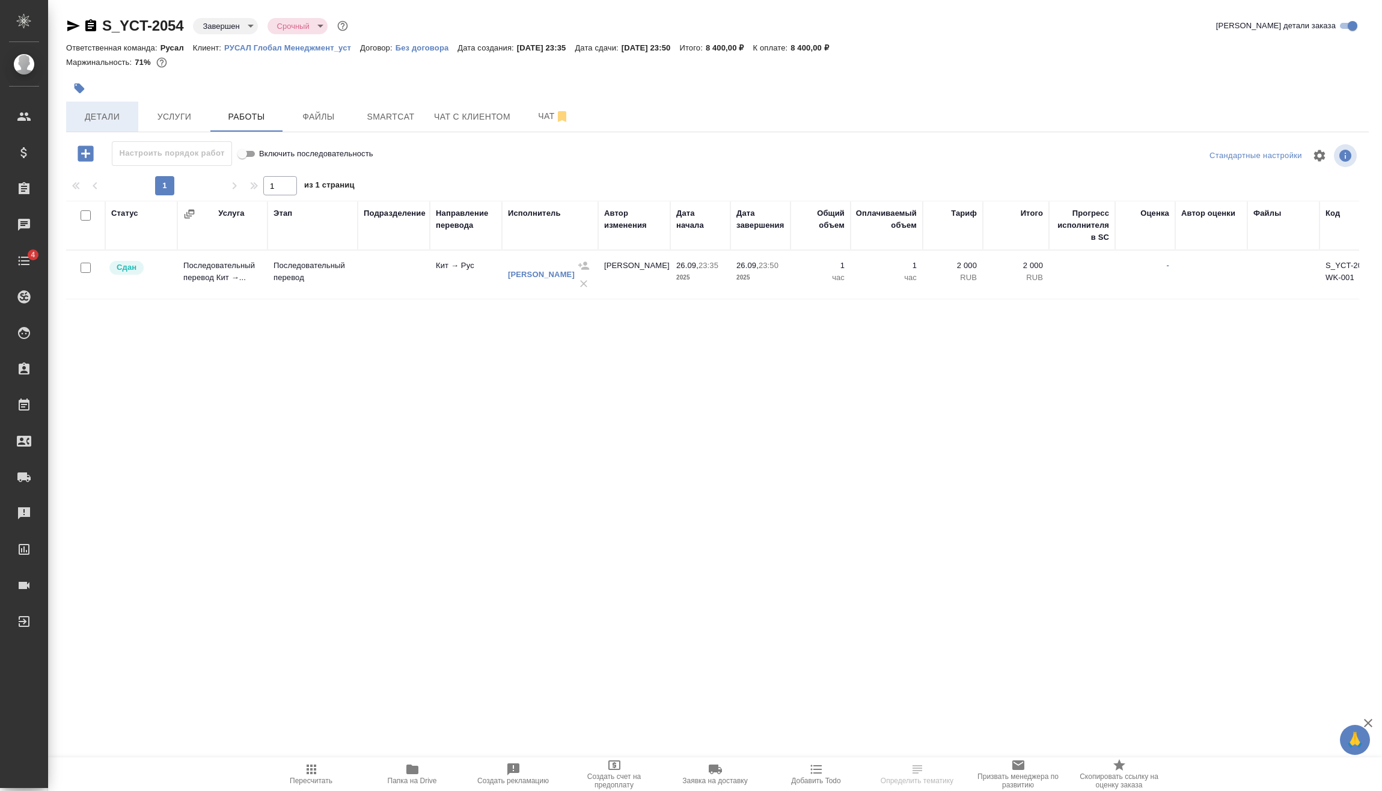
click at [134, 111] on button "Детали" at bounding box center [102, 117] width 72 height 30
click at [171, 109] on span "Услуги" at bounding box center [174, 116] width 58 height 15
click at [227, 23] on body "🙏 .cls-1 fill:#fff; AWATERA [PERSON_NAME] Спецификации Заказы 2 Чаты 4 Todo Про…" at bounding box center [691, 395] width 1382 height 791
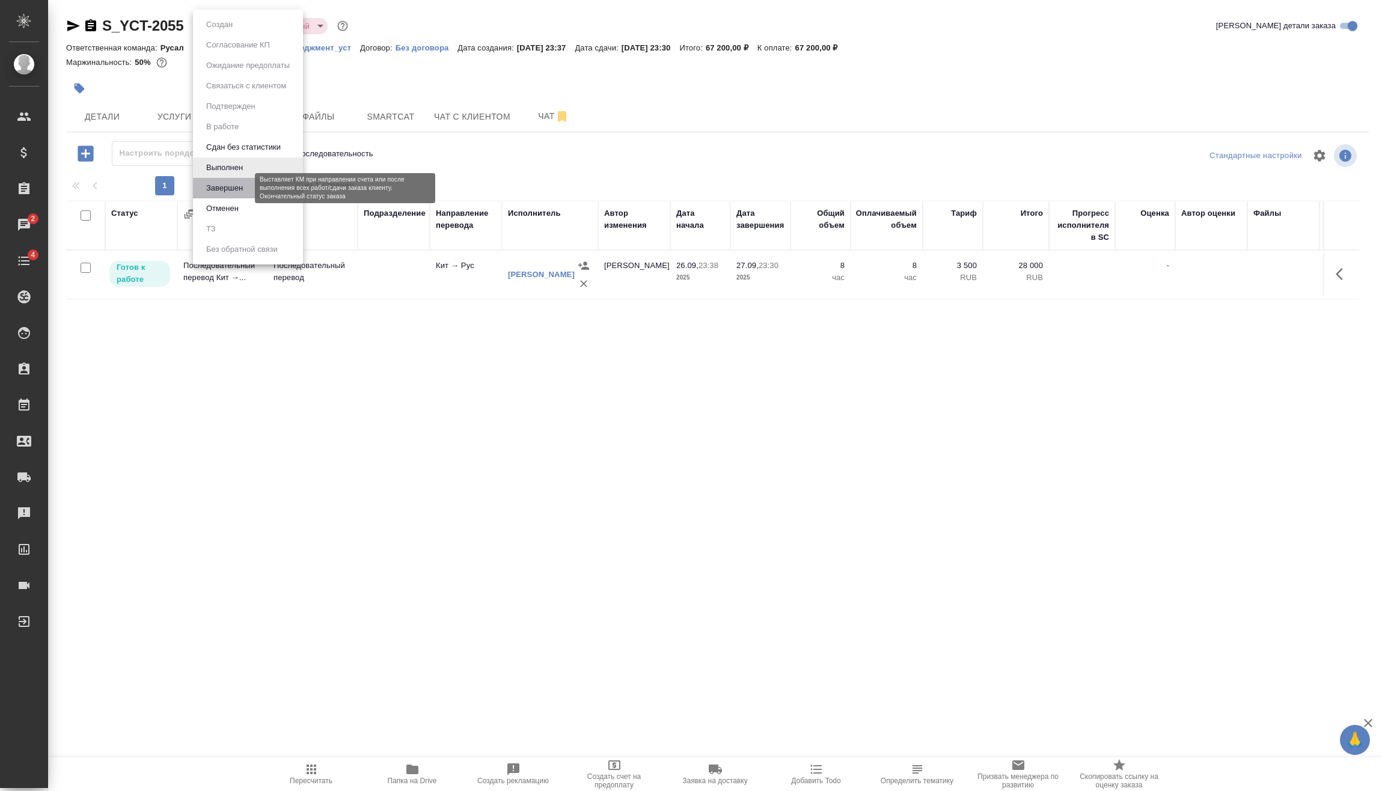
click at [243, 192] on button "Завершен" at bounding box center [225, 188] width 44 height 13
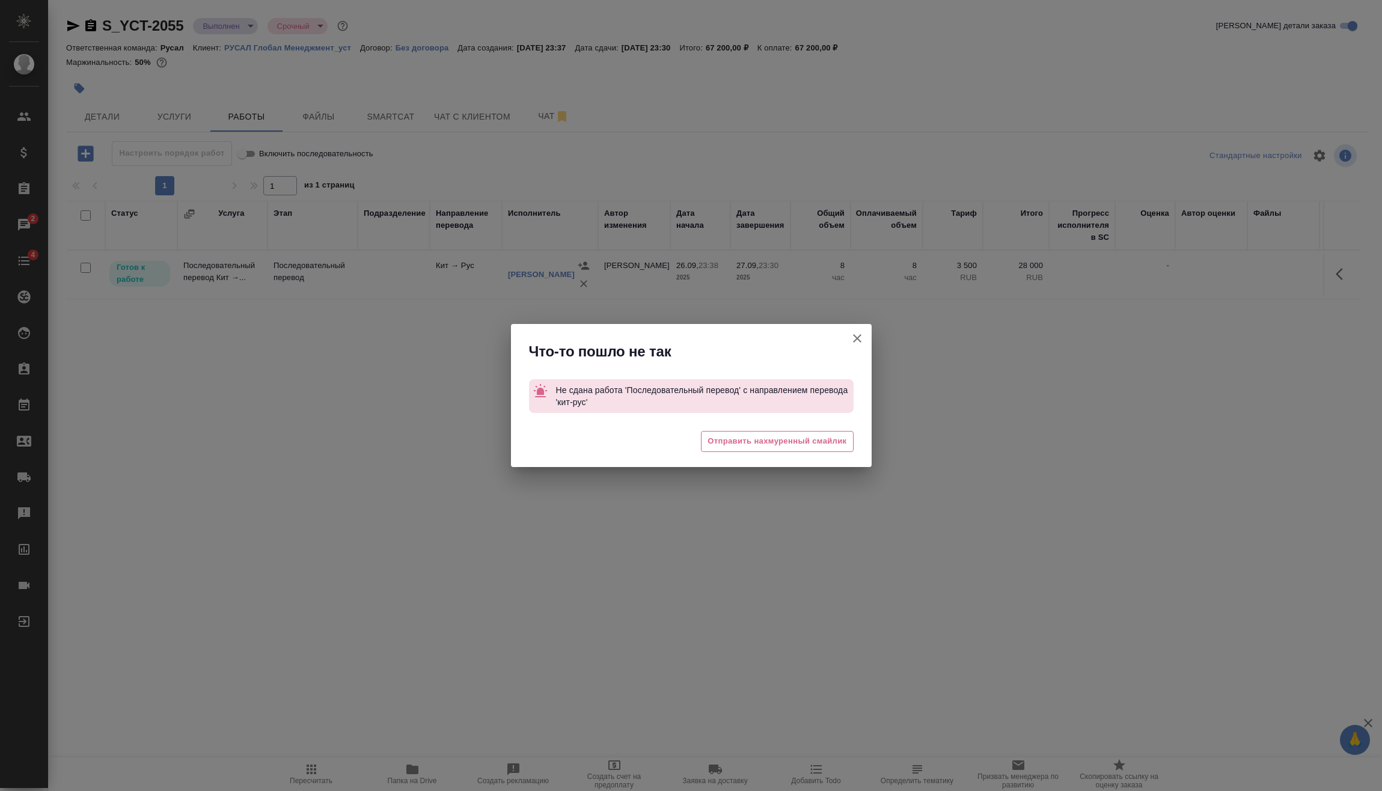
click at [855, 334] on icon "button" at bounding box center [857, 338] width 14 height 14
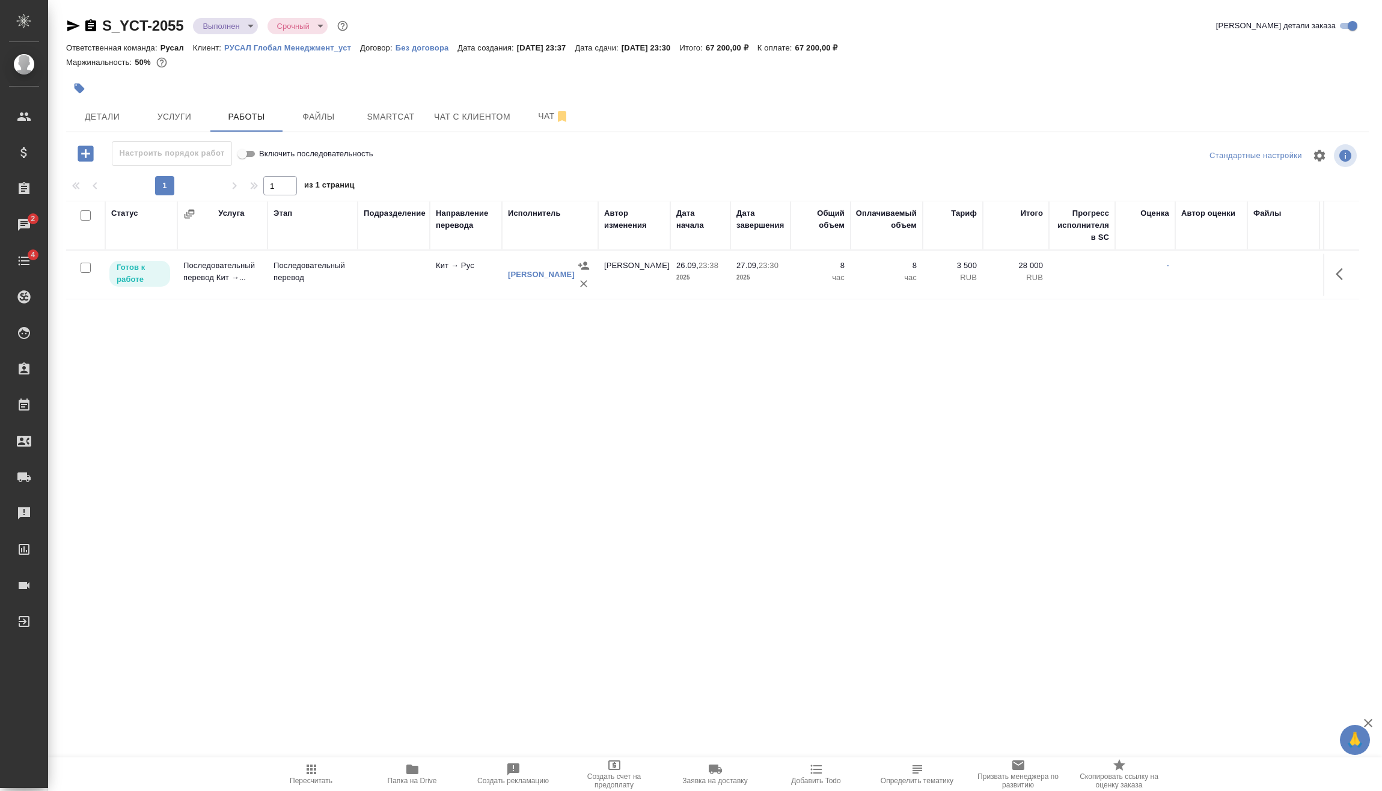
click at [87, 269] on input "checkbox" at bounding box center [86, 268] width 10 height 10
checkbox input "true"
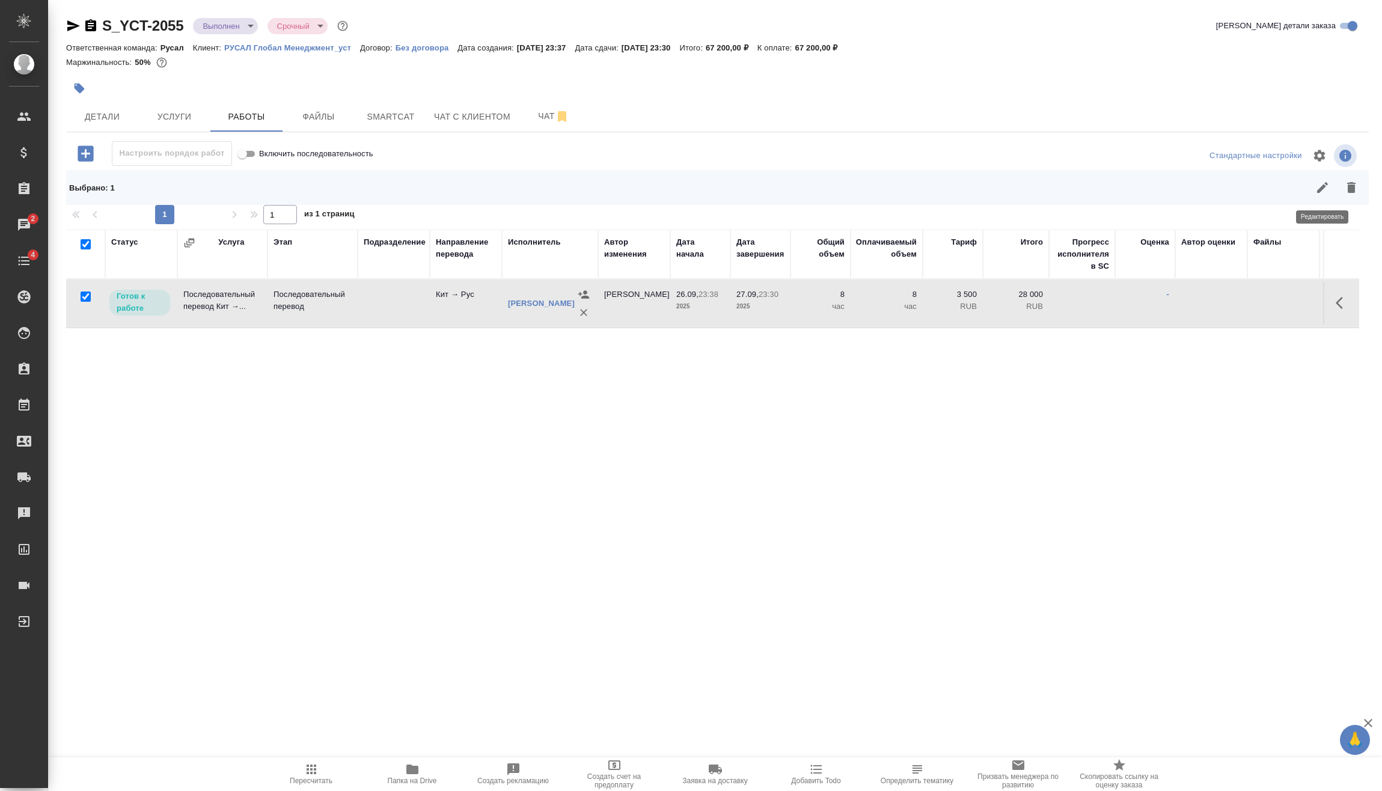
click at [1320, 189] on icon "button" at bounding box center [1322, 187] width 11 height 11
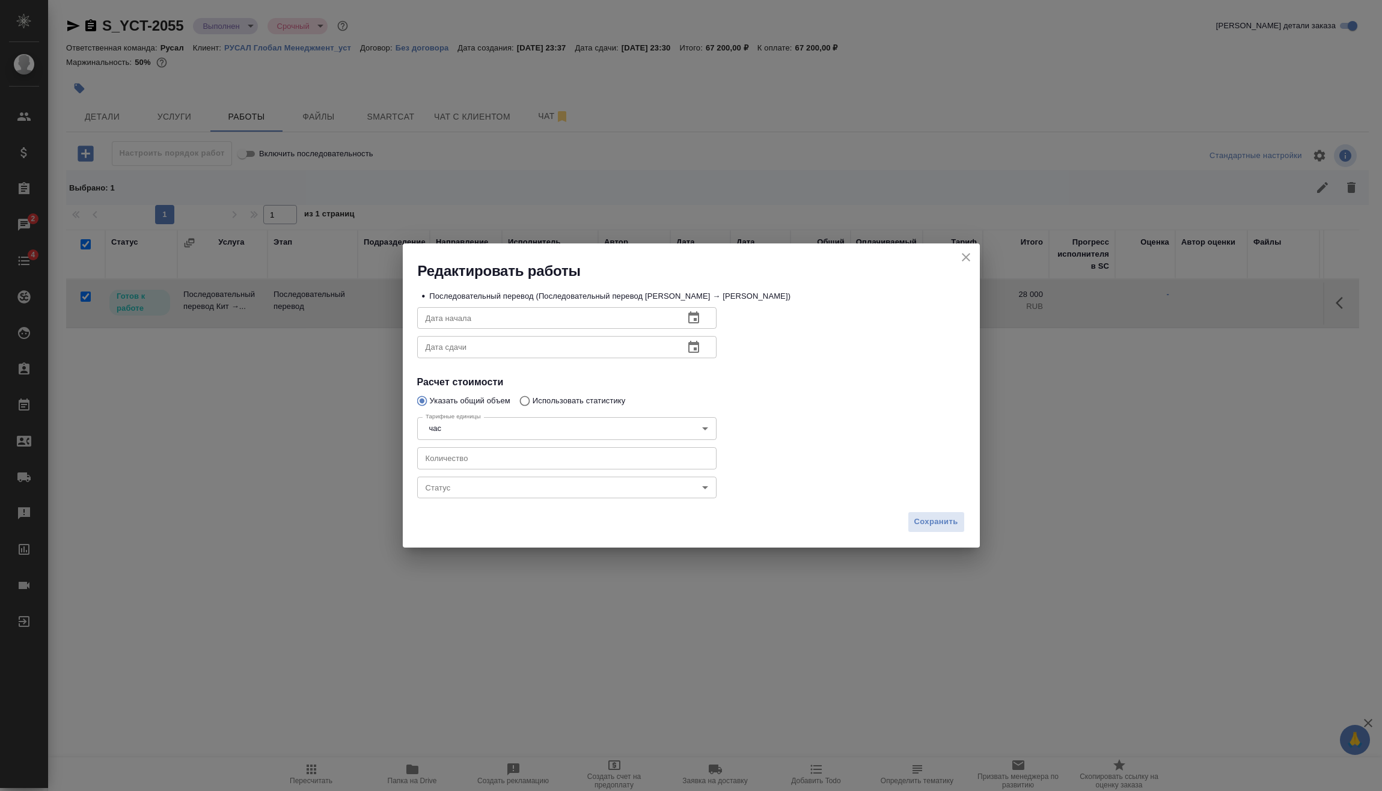
click at [559, 478] on body "🙏 .cls-1 fill:#fff; AWATERA Vasilev Evgeniy Клиенты Спецификации Заказы 2 Чаты …" at bounding box center [691, 395] width 1382 height 791
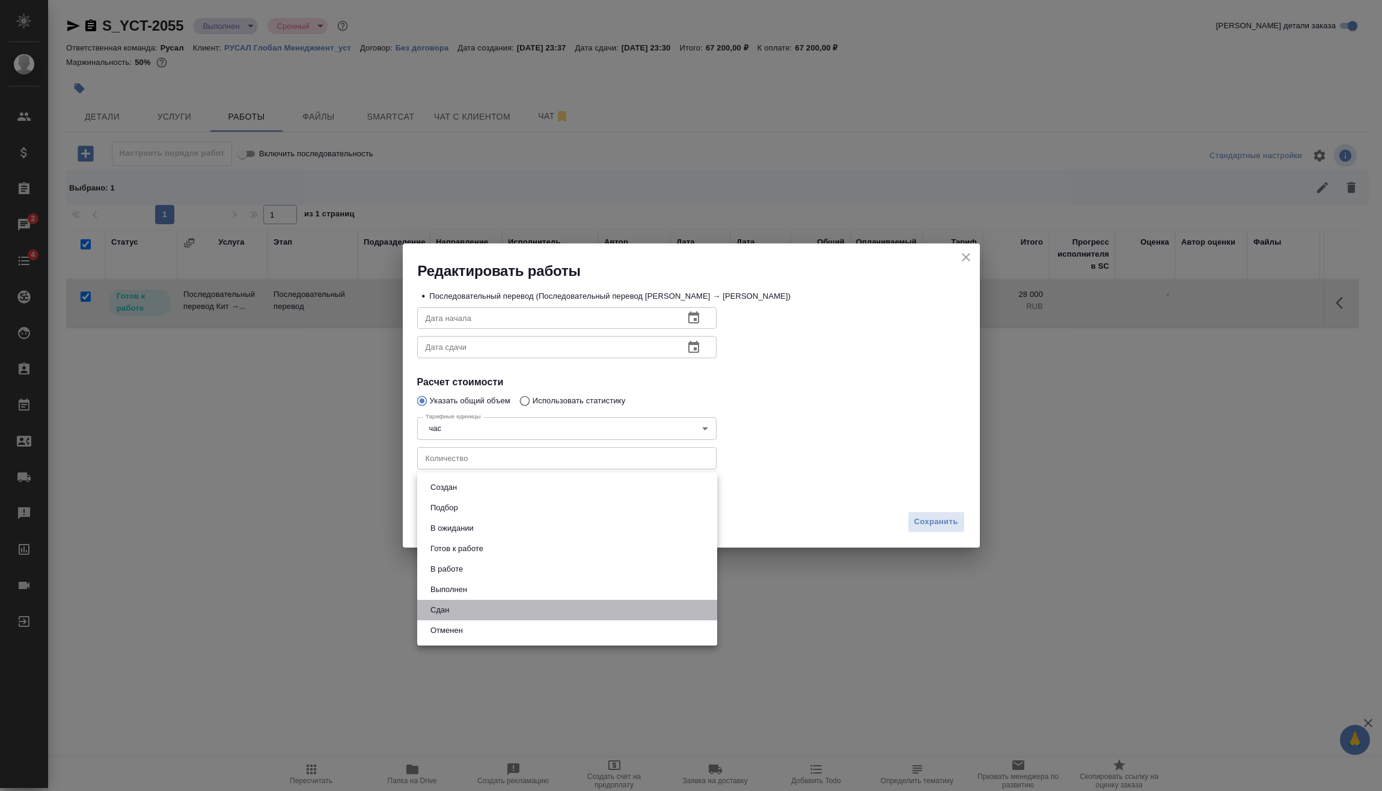
click at [460, 607] on li "Сдан" at bounding box center [567, 610] width 300 height 20
type input "closed"
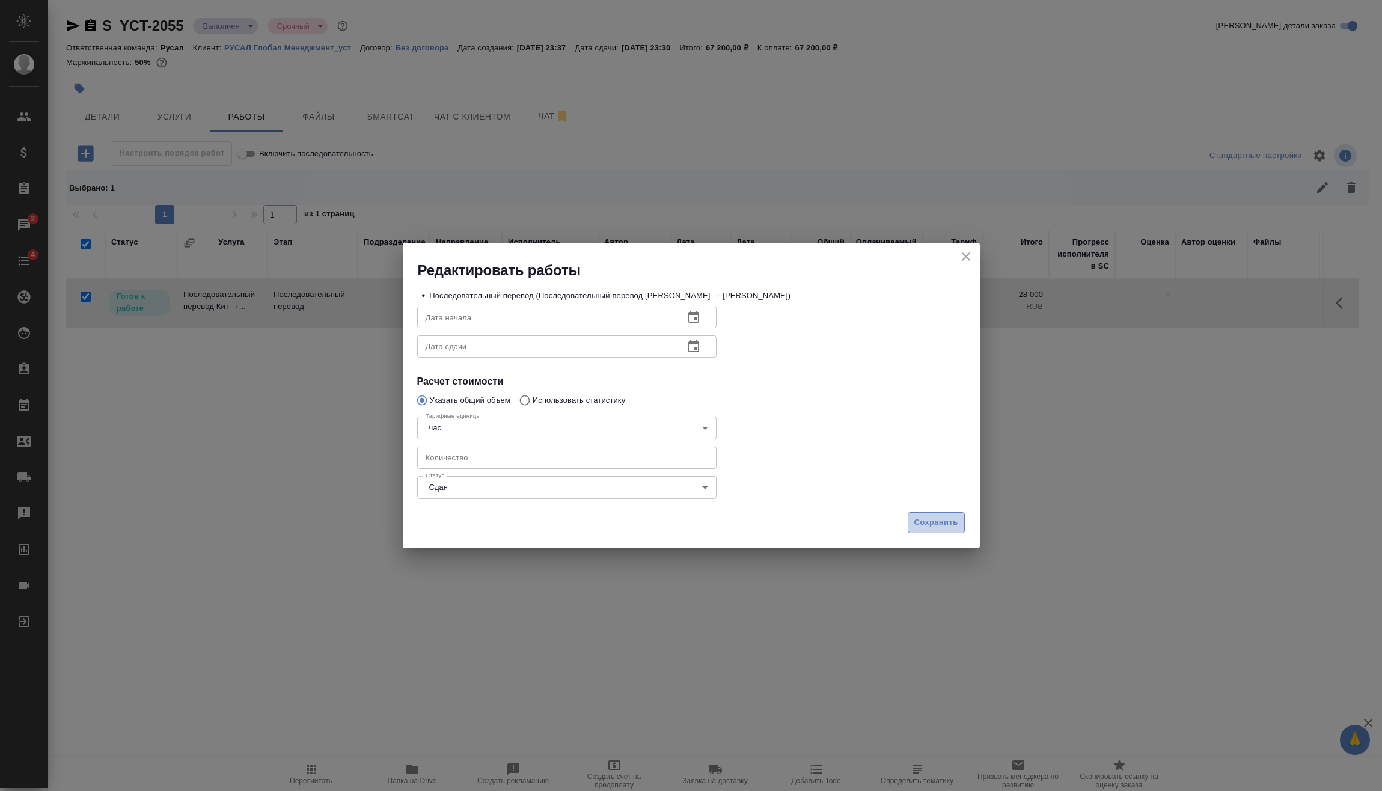
click at [941, 533] on button "Сохранить" at bounding box center [936, 522] width 57 height 21
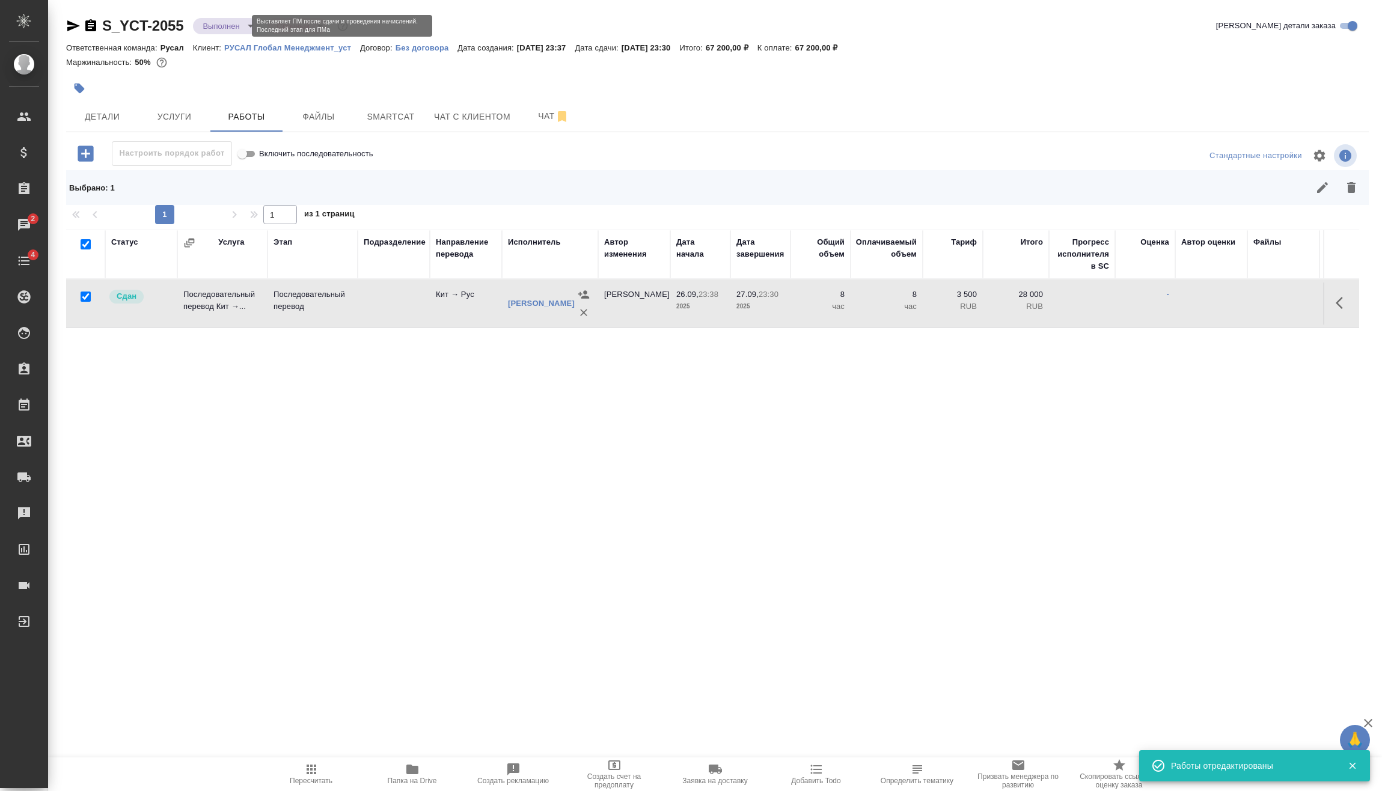
click at [224, 22] on body "🙏 .cls-1 fill:#fff; AWATERA Vasilev Evgeniy Клиенты Спецификации Заказы 2 Чаты …" at bounding box center [691, 395] width 1382 height 791
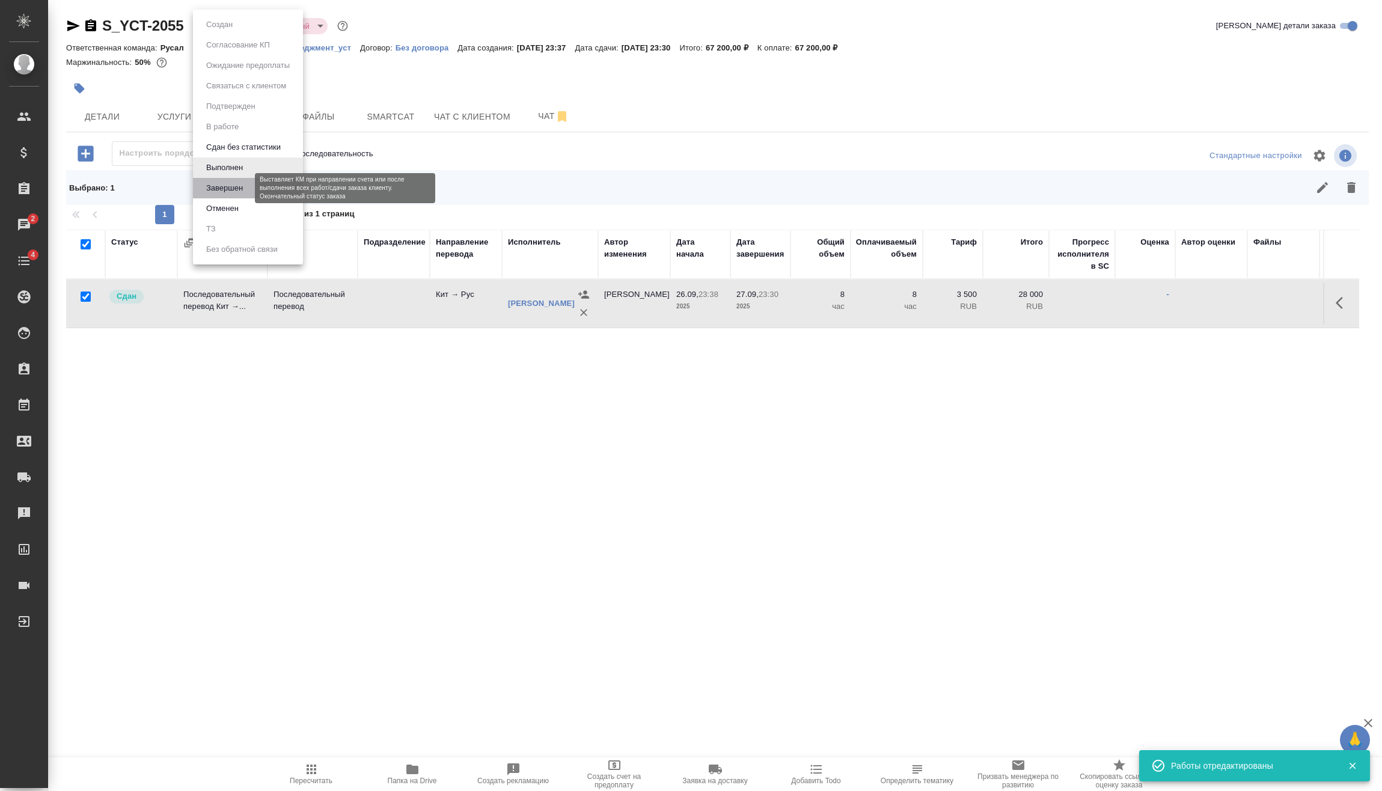
click at [235, 186] on button "Завершен" at bounding box center [225, 188] width 44 height 13
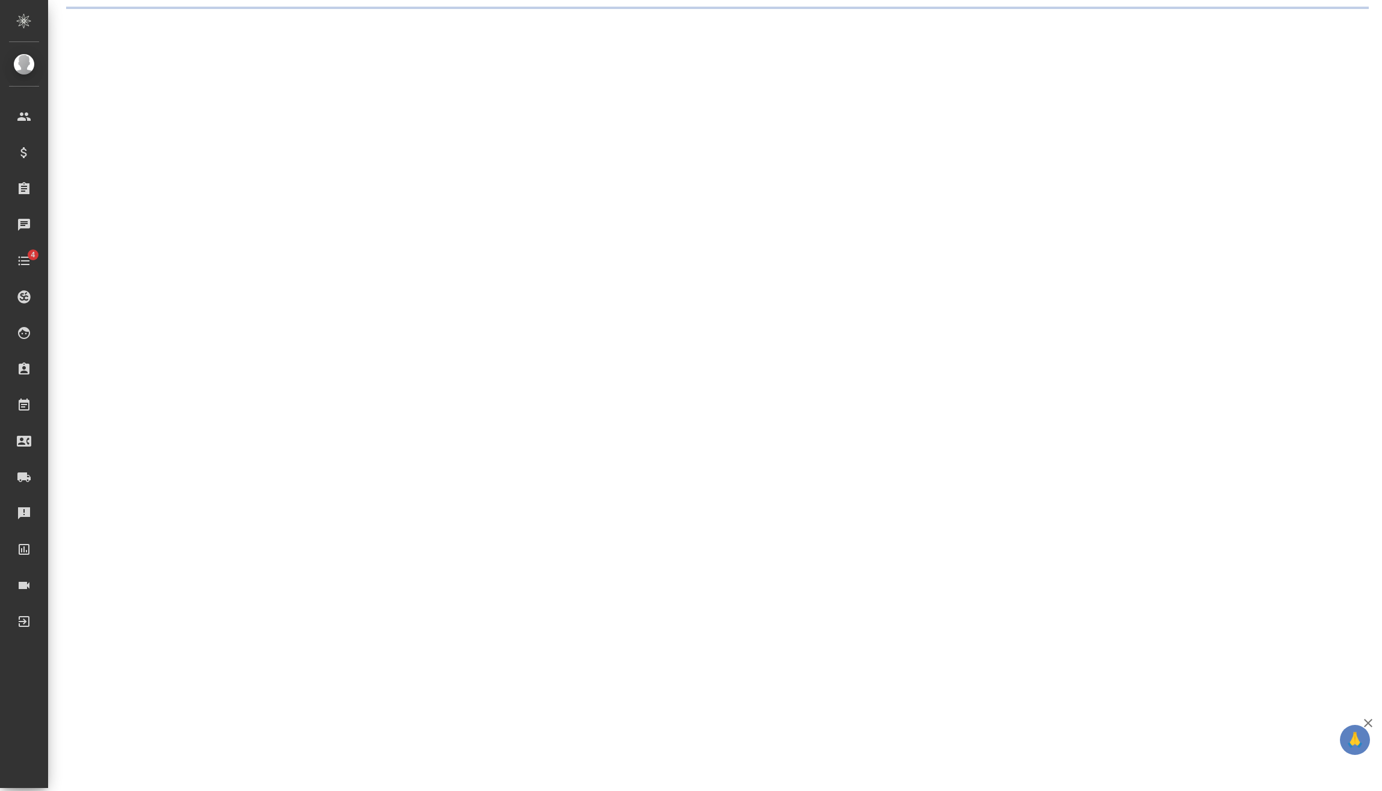
select select "RU"
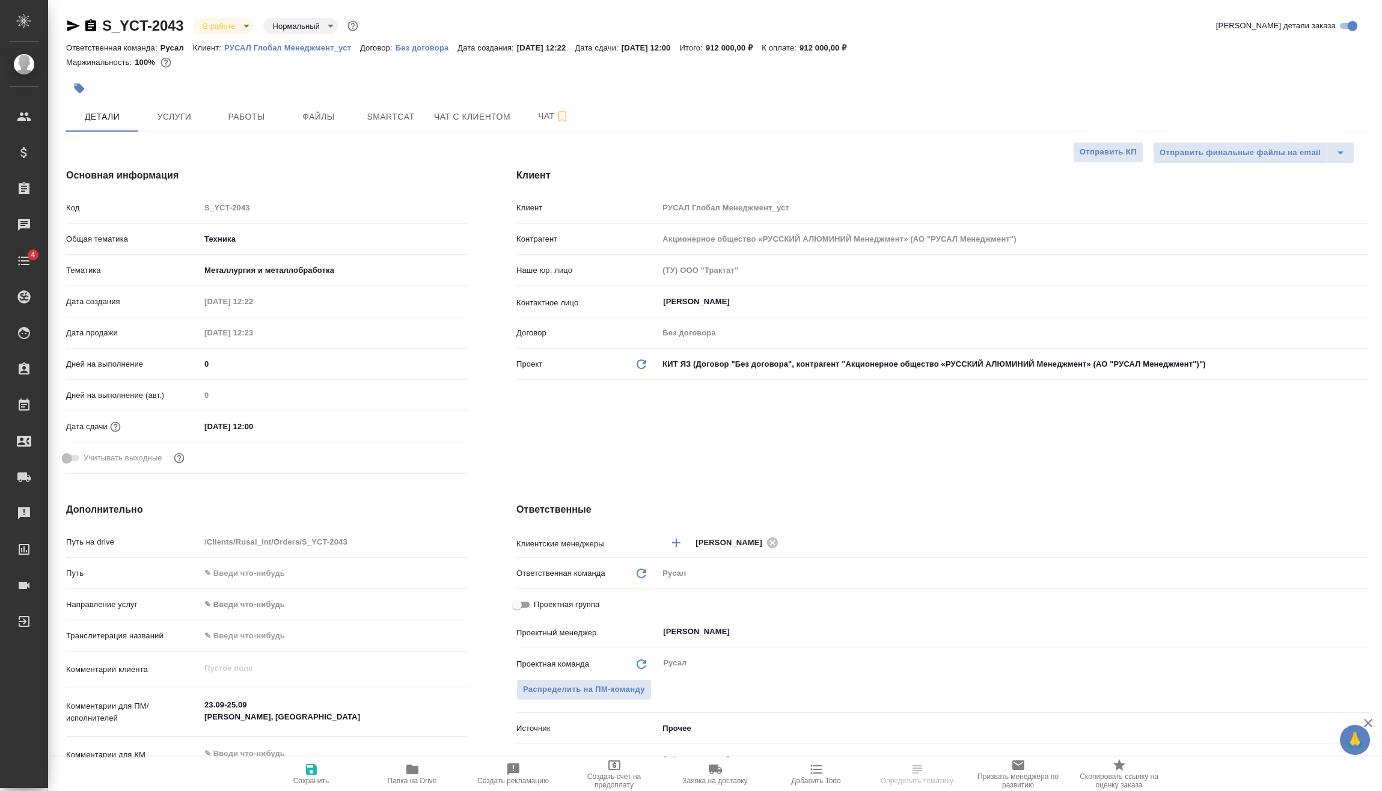
type textarea "x"
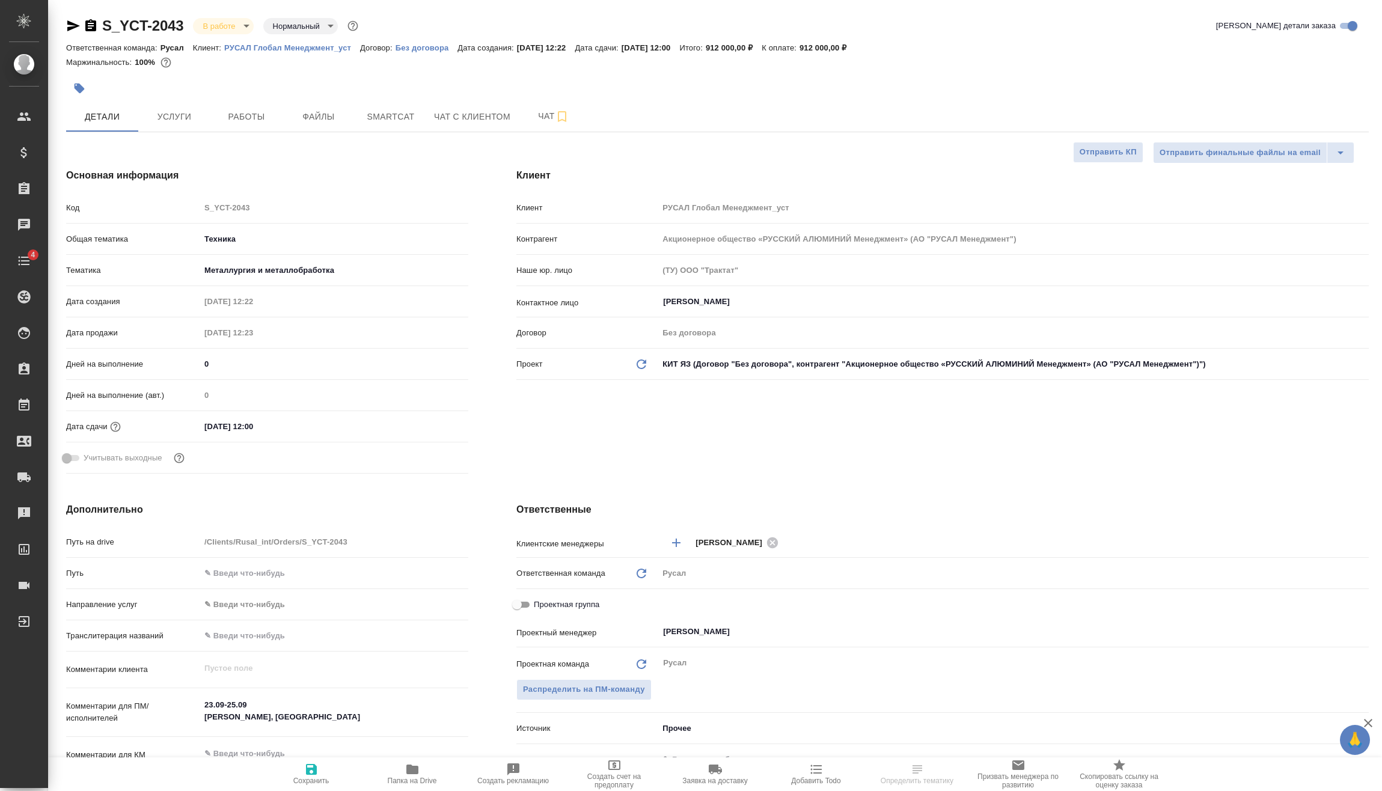
type textarea "x"
click at [176, 109] on span "Услуги" at bounding box center [174, 116] width 58 height 15
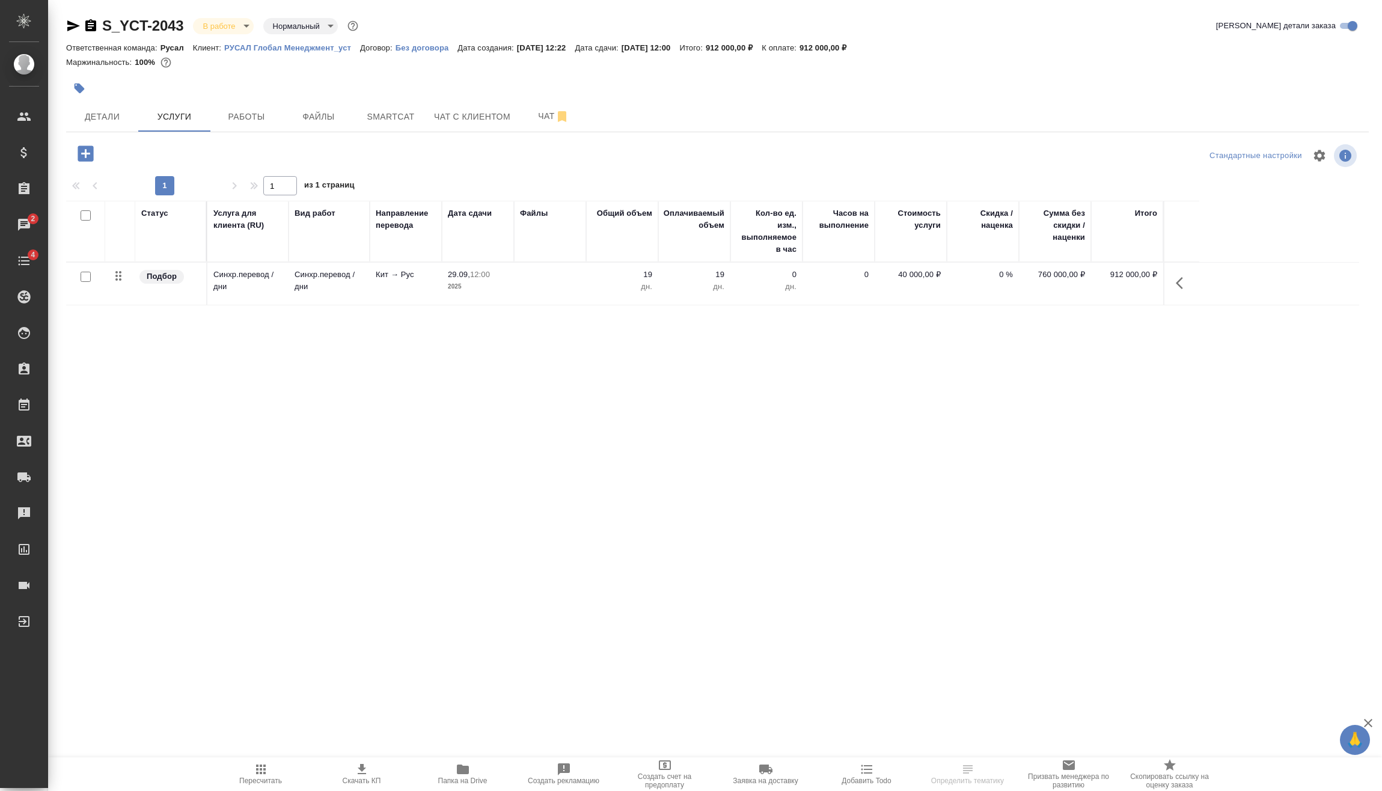
click at [1176, 285] on icon "button" at bounding box center [1183, 283] width 14 height 14
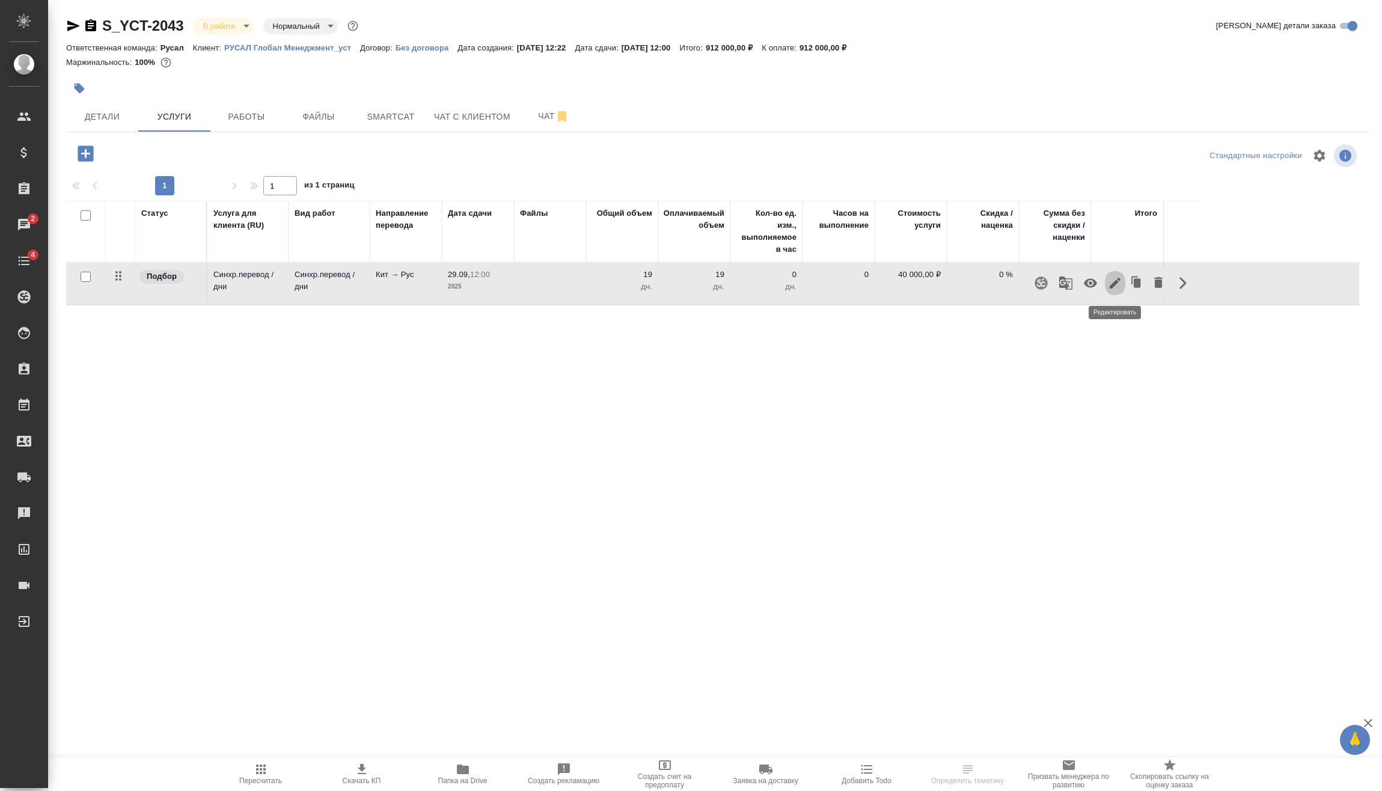
click at [1111, 284] on icon "button" at bounding box center [1115, 283] width 14 height 14
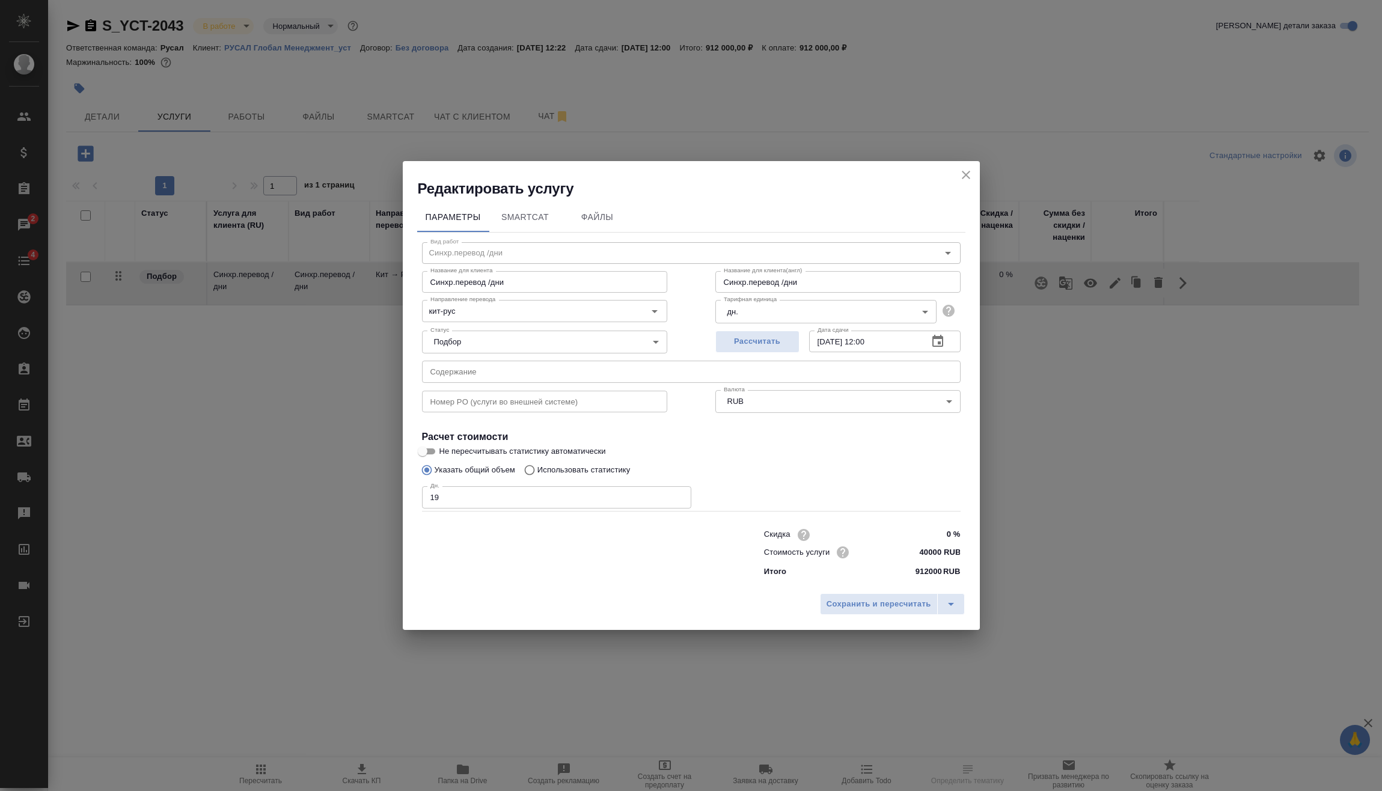
drag, startPoint x: 477, startPoint y: 499, endPoint x: 300, endPoint y: 518, distance: 178.4
click at [305, 518] on div "Редактировать услугу Параметры SmartCat Файлы Вид работ Синхр.перевод /дни Вид …" at bounding box center [691, 395] width 1382 height 791
type input "31"
click at [867, 604] on span "Сохранить и пересчитать" at bounding box center [879, 605] width 105 height 14
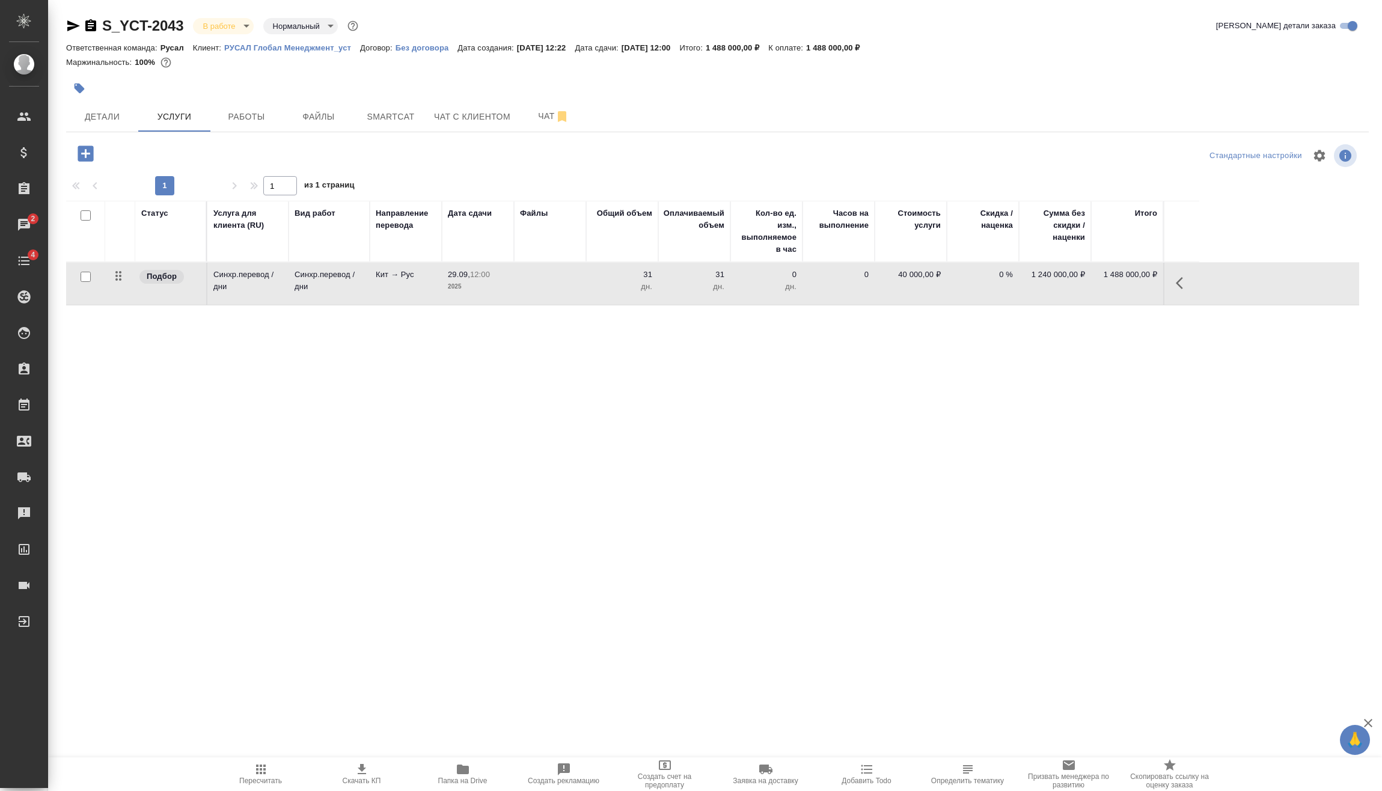
click at [91, 153] on icon "button" at bounding box center [86, 153] width 16 height 16
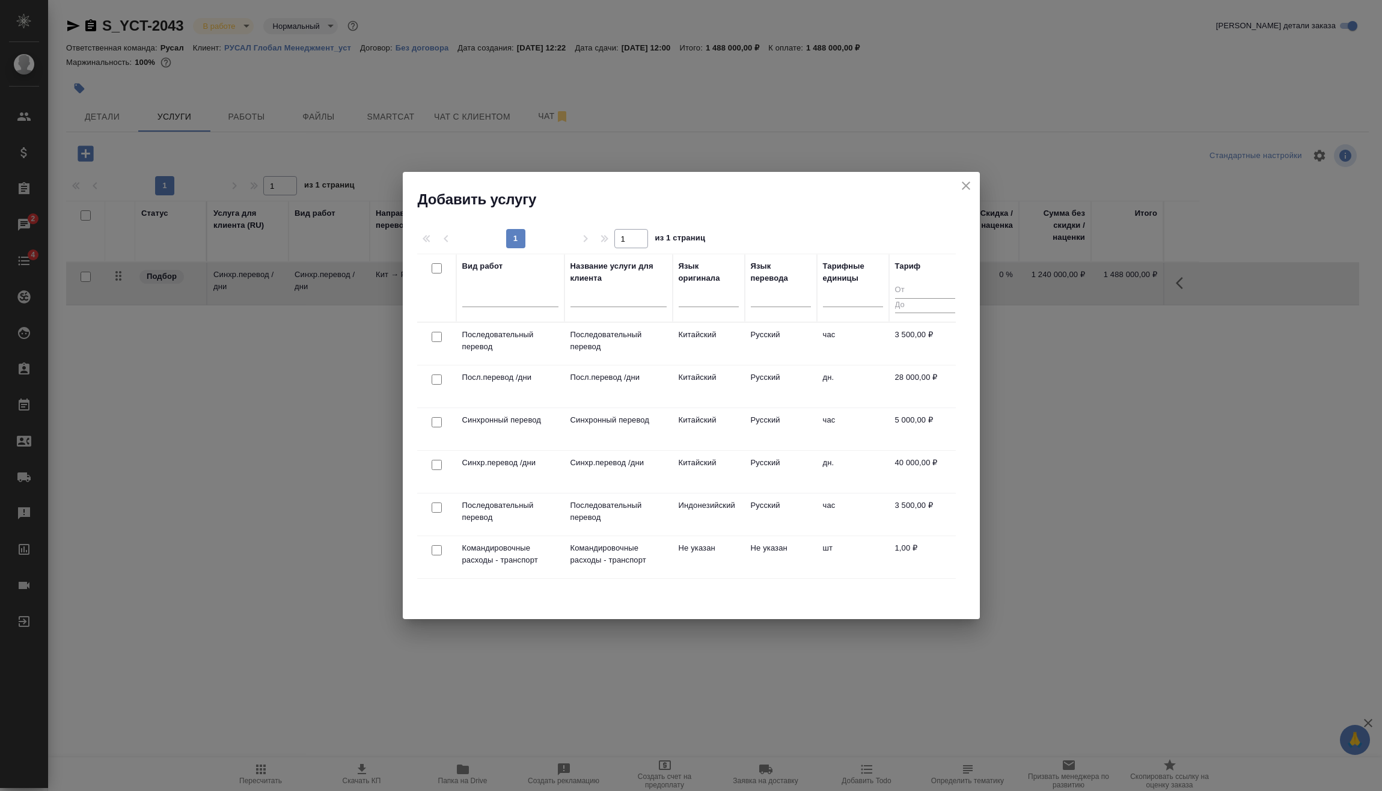
click at [436, 550] on input "checkbox" at bounding box center [437, 550] width 10 height 10
checkbox input "true"
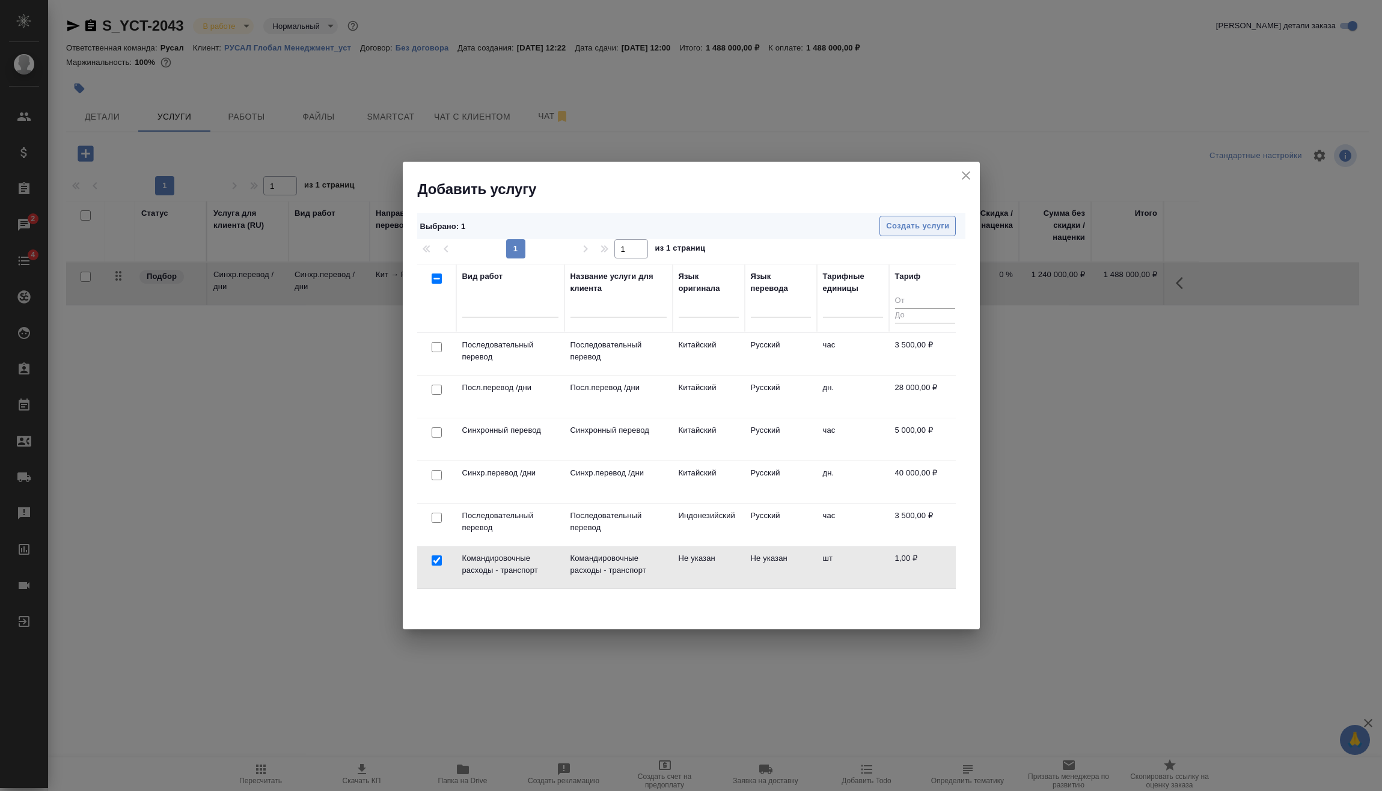
click at [929, 228] on span "Создать услуги" at bounding box center [917, 226] width 63 height 14
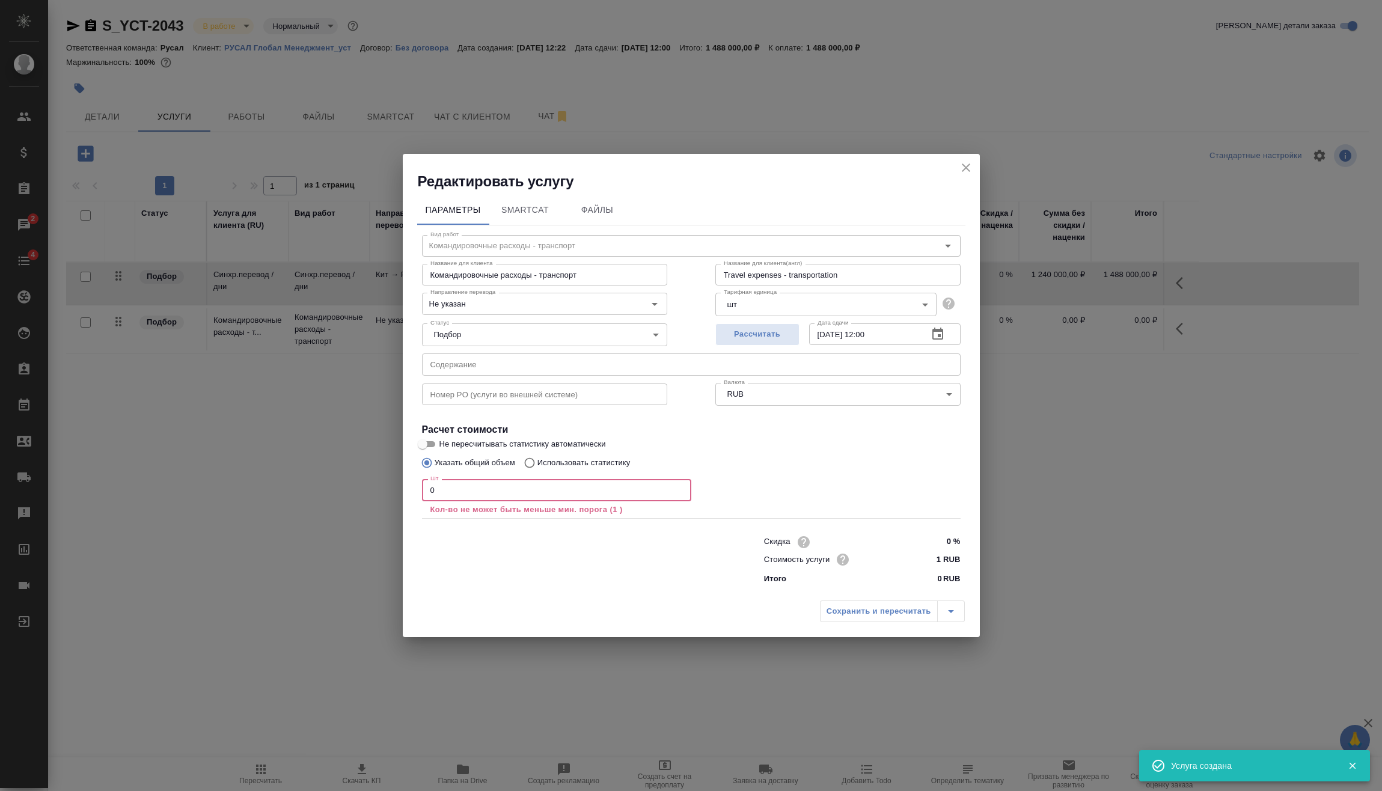
drag, startPoint x: 492, startPoint y: 491, endPoint x: 412, endPoint y: 524, distance: 86.8
click at [359, 514] on div "Редактировать услугу Параметры SmartCat Файлы Вид работ Командировочные расходы…" at bounding box center [691, 395] width 1382 height 791
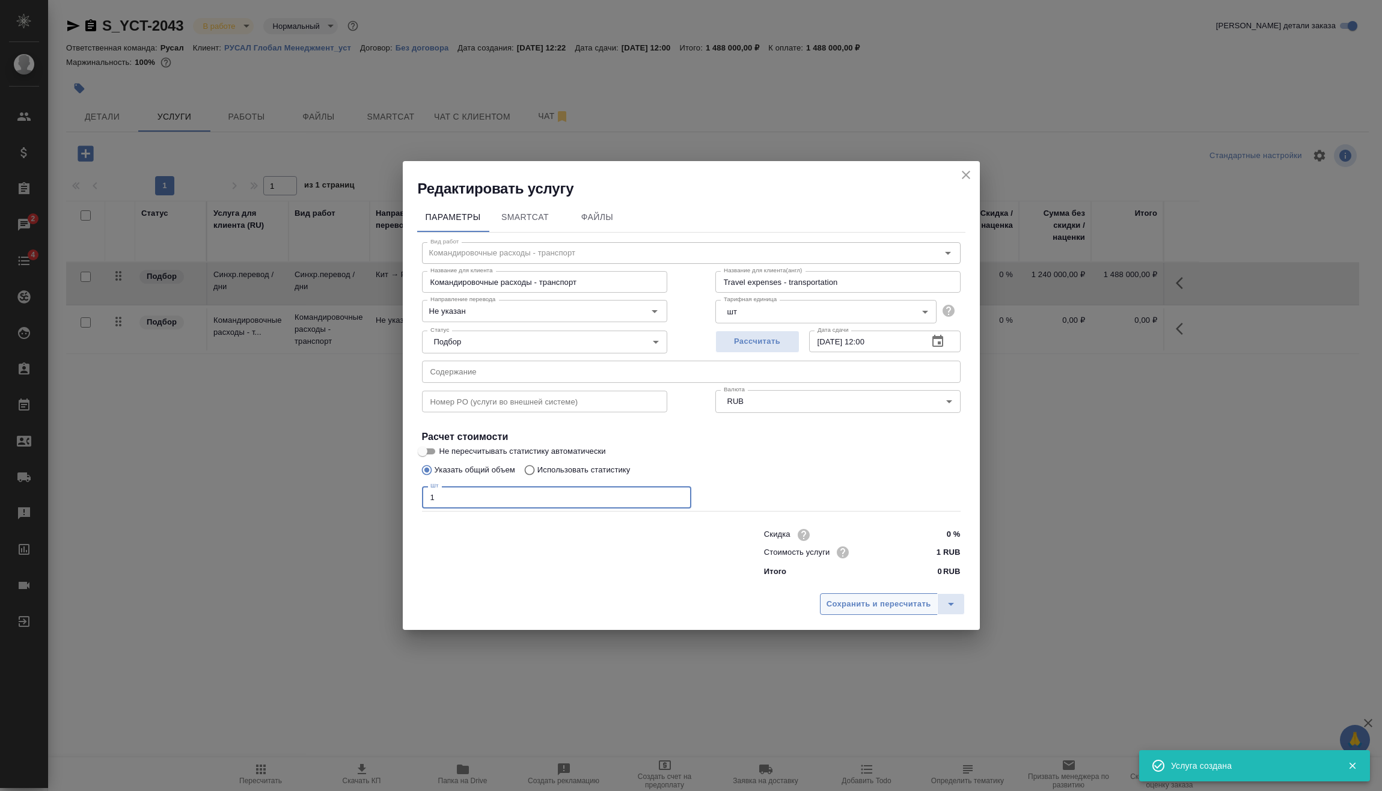
type input "1"
click at [914, 605] on span "Сохранить и пересчитать" at bounding box center [879, 605] width 105 height 14
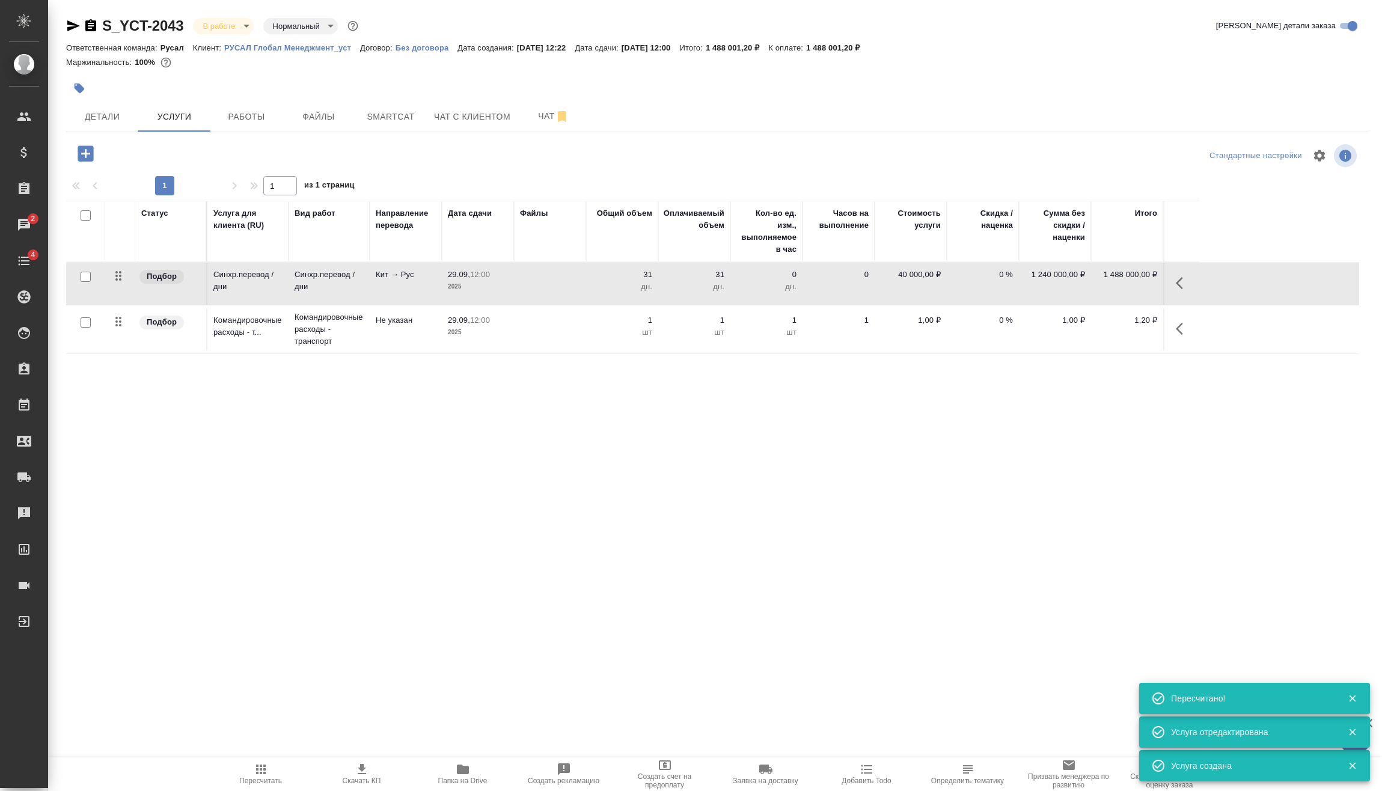
click at [1188, 333] on icon "button" at bounding box center [1183, 329] width 14 height 14
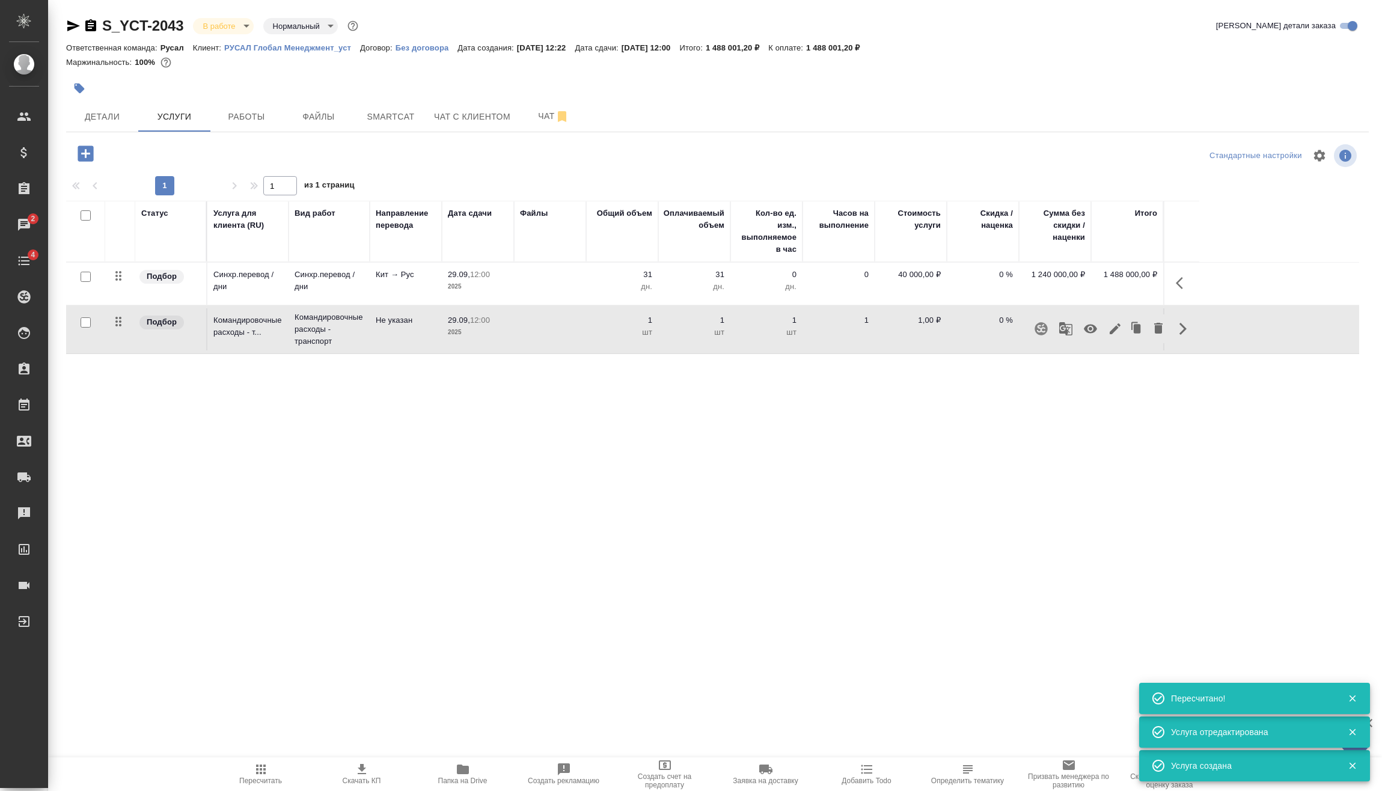
click at [1089, 329] on icon "button" at bounding box center [1090, 329] width 14 height 14
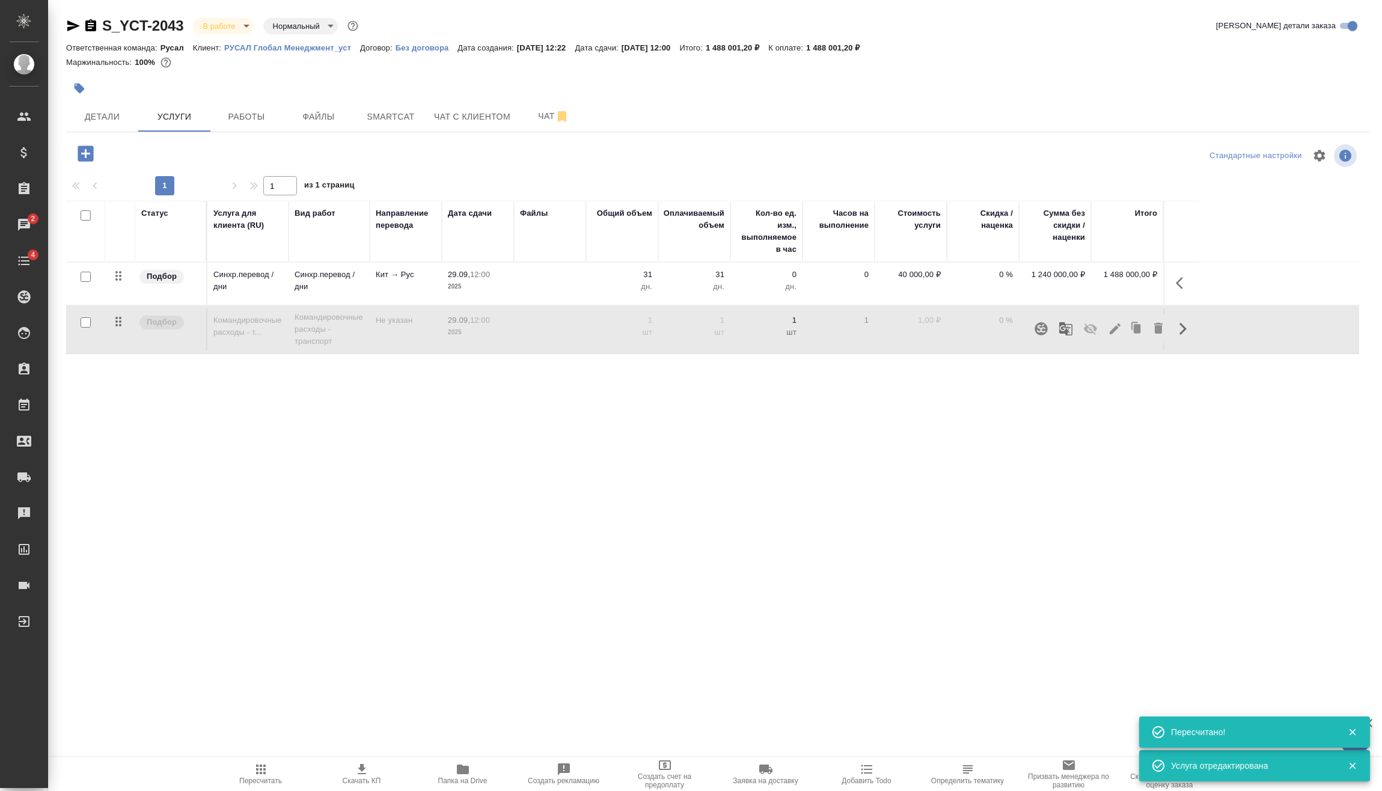
click at [276, 772] on span "Пересчитать" at bounding box center [261, 773] width 87 height 23
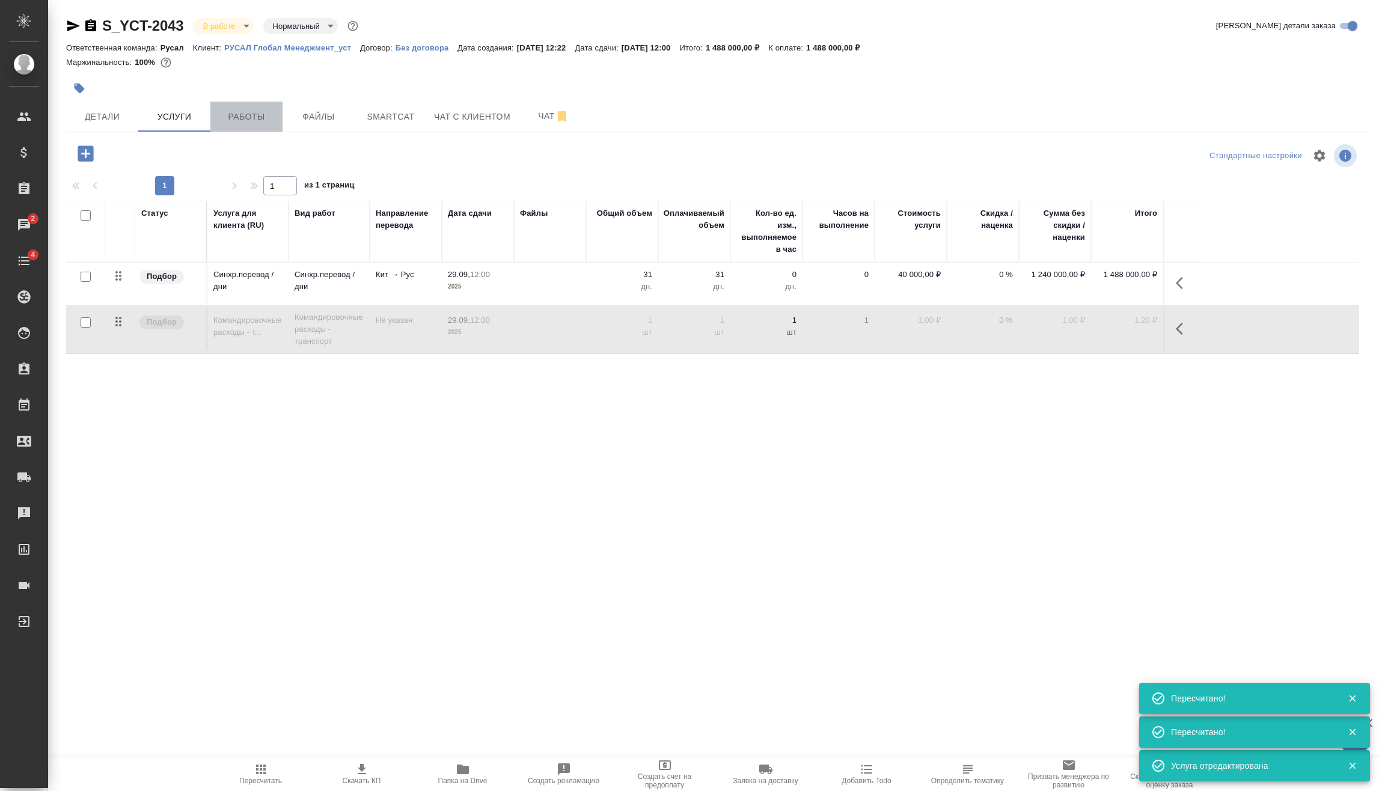
click at [246, 119] on span "Работы" at bounding box center [247, 116] width 58 height 15
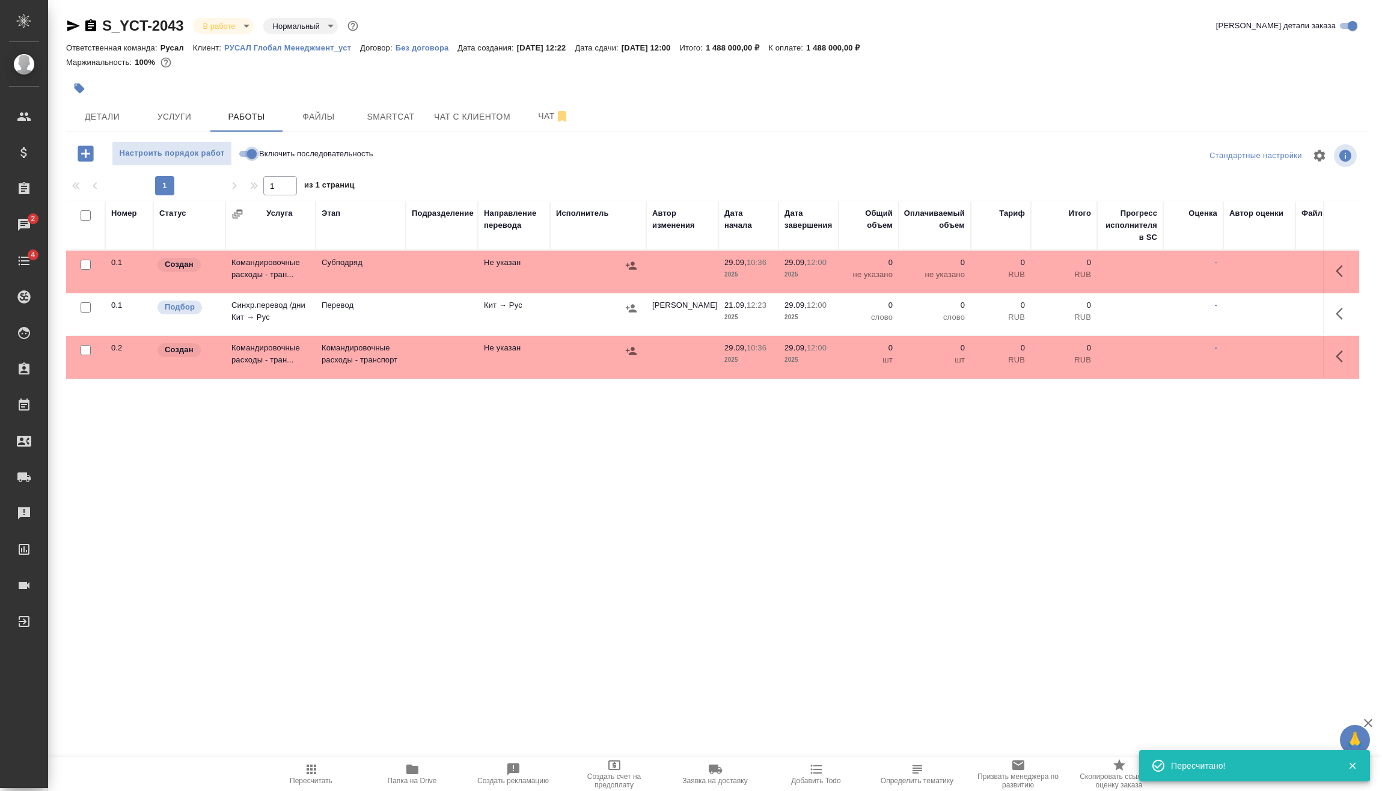
click at [248, 153] on input "Включить последовательность" at bounding box center [251, 154] width 43 height 14
checkbox input "true"
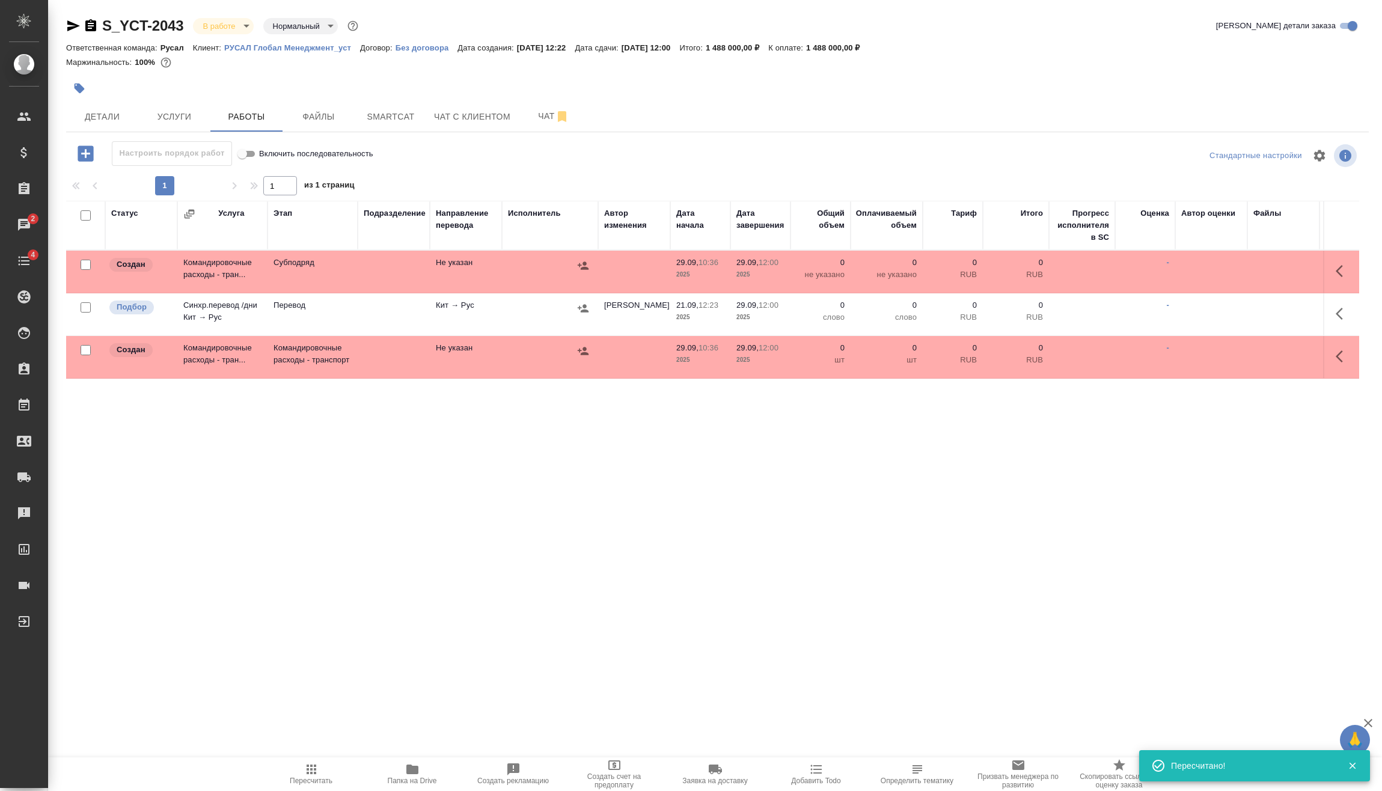
click at [84, 350] on input "checkbox" at bounding box center [86, 350] width 10 height 10
checkbox input "true"
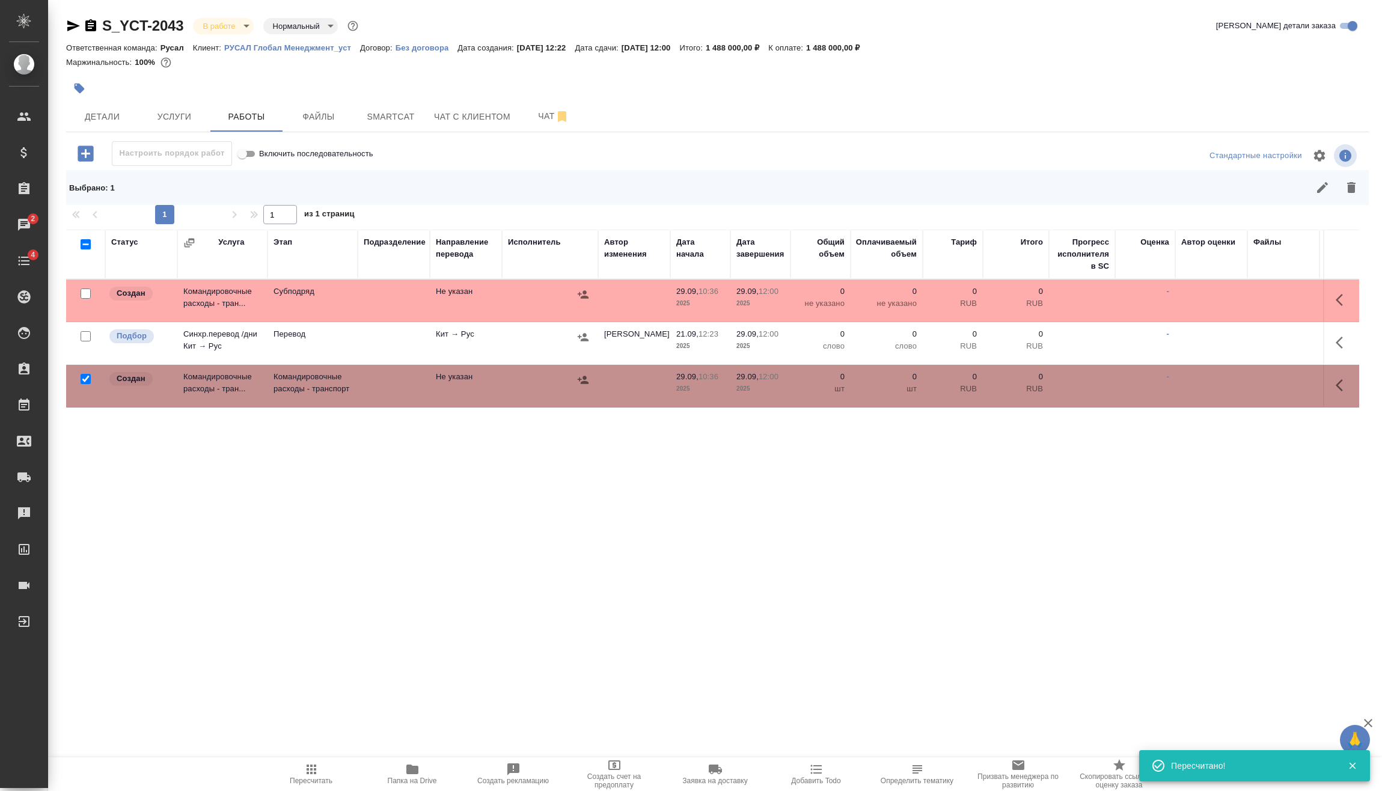
click at [85, 335] on input "checkbox" at bounding box center [86, 336] width 10 height 10
checkbox input "true"
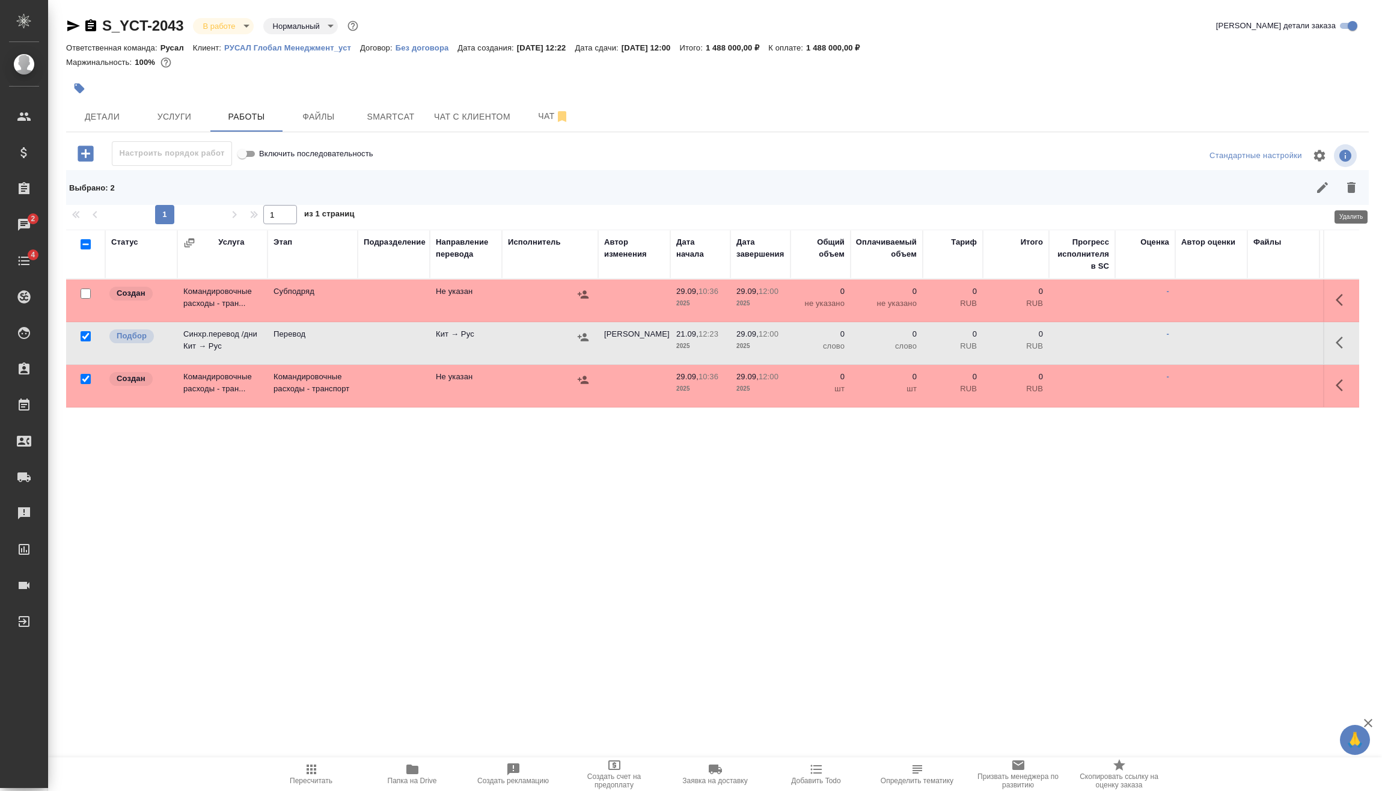
click at [1353, 186] on icon "button" at bounding box center [1351, 187] width 8 height 11
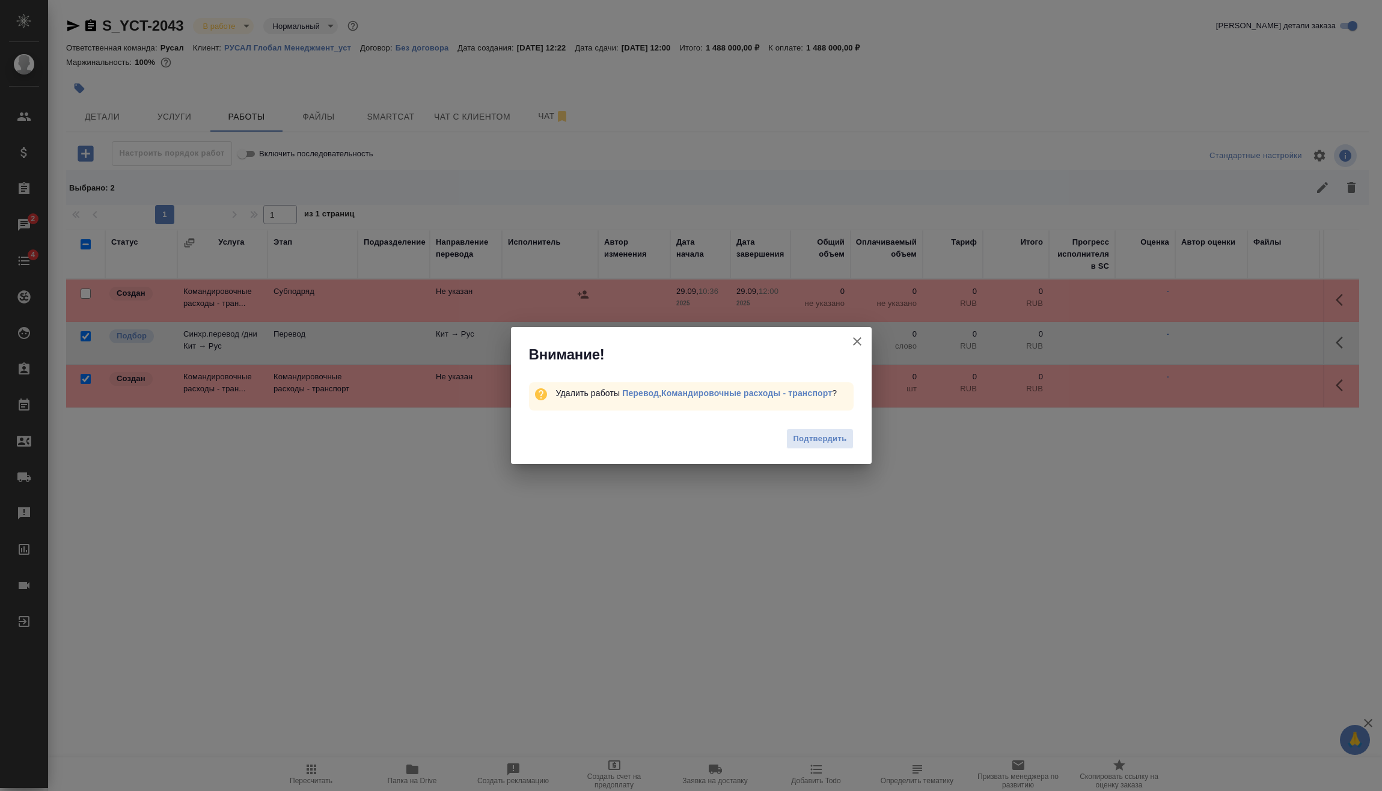
click at [807, 441] on span "Подтвердить" at bounding box center [819, 439] width 53 height 14
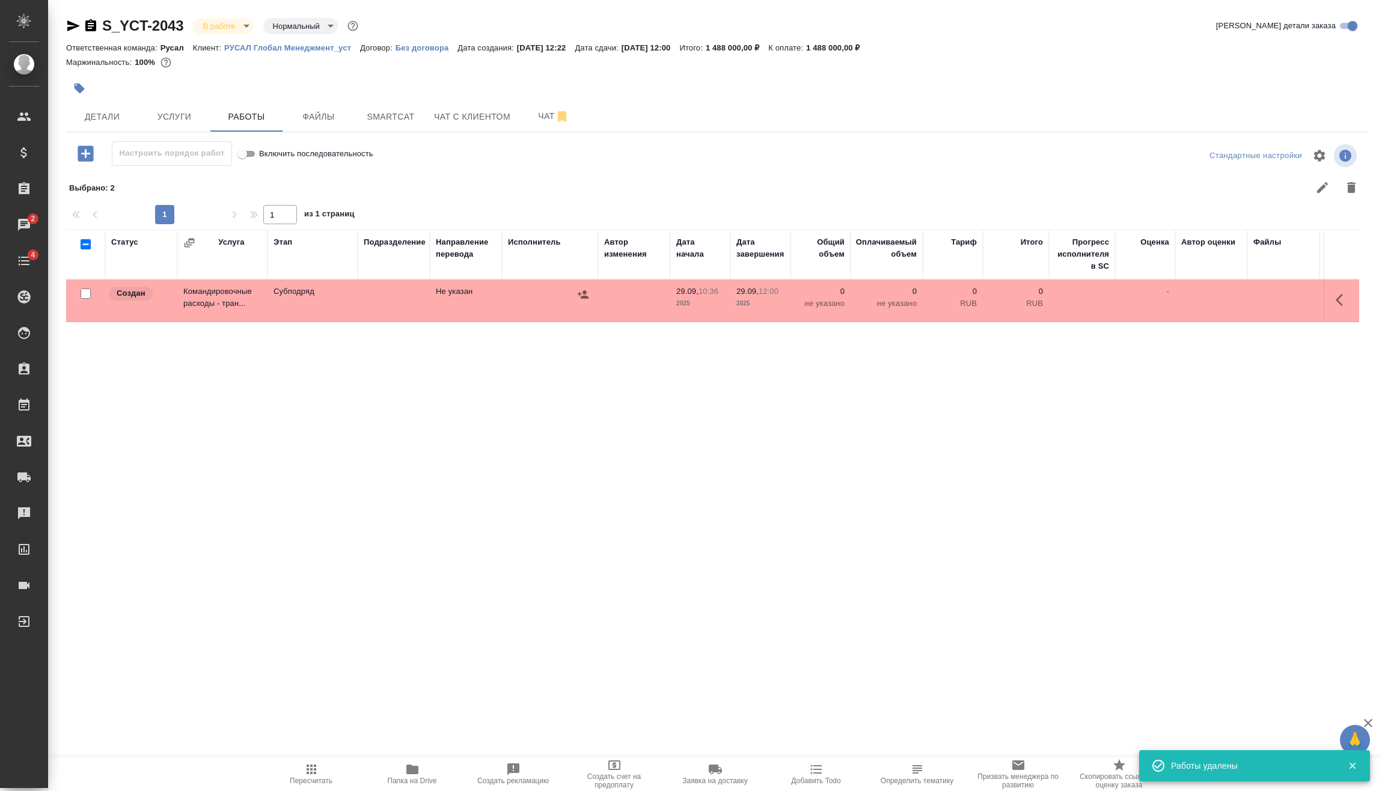
click at [1351, 298] on button "button" at bounding box center [1342, 300] width 29 height 29
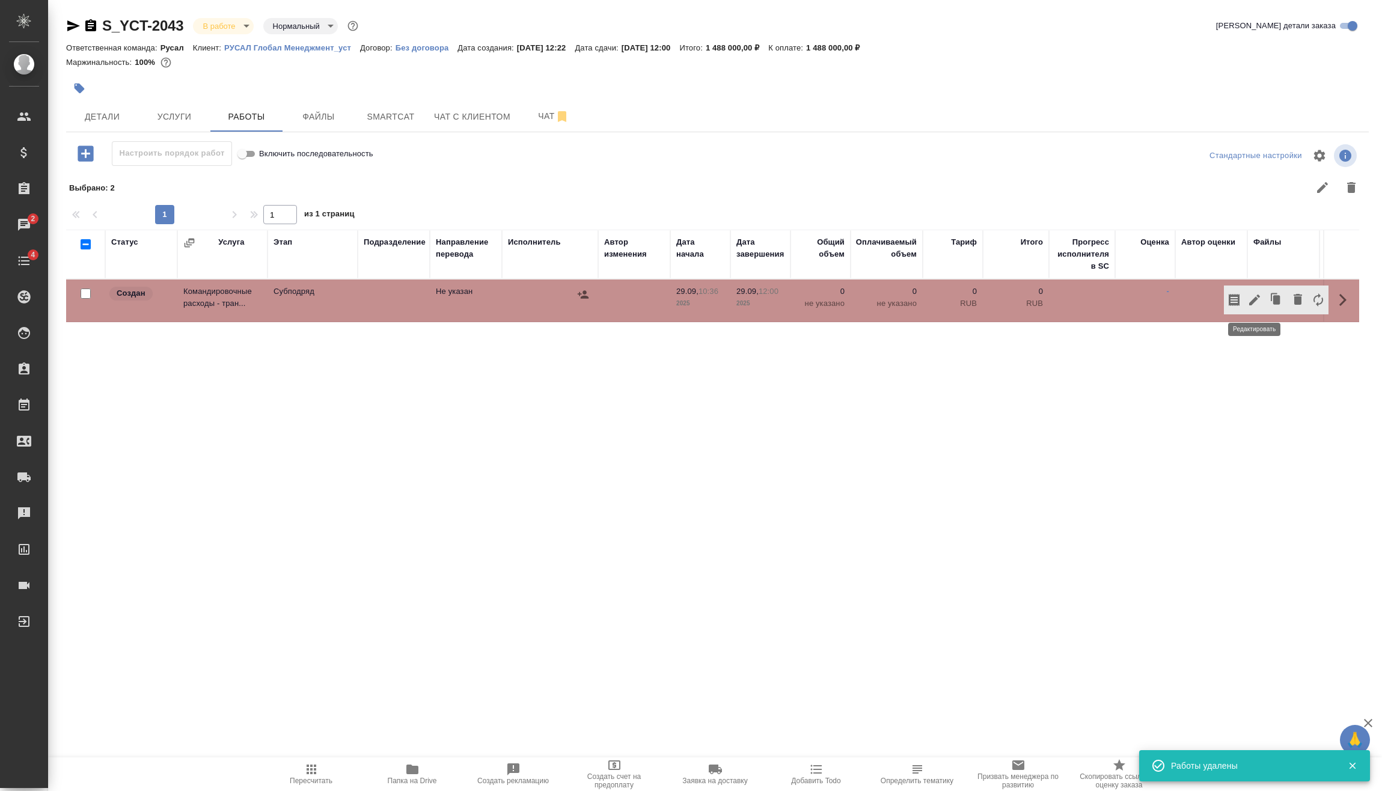
click at [1260, 303] on icon "button" at bounding box center [1254, 300] width 14 height 14
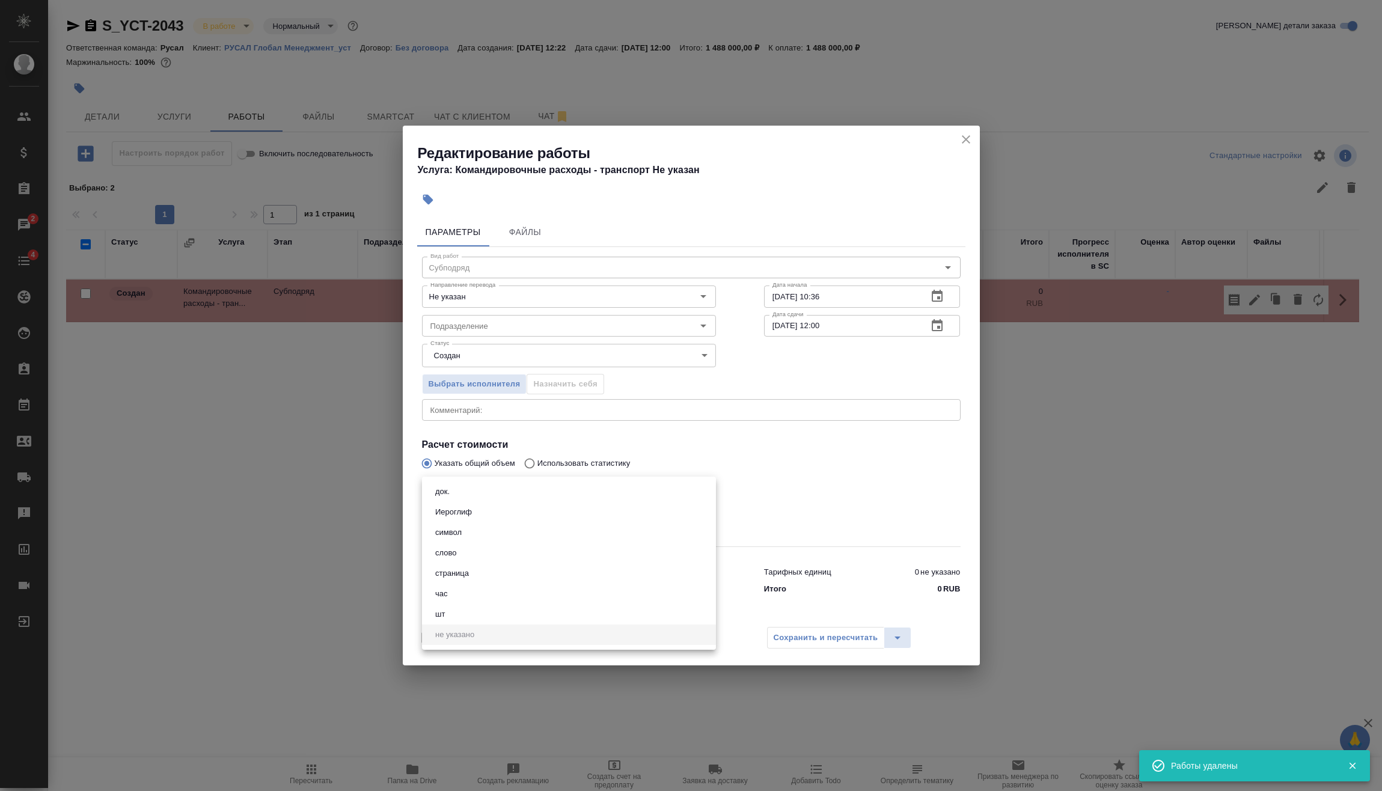
drag, startPoint x: 492, startPoint y: 480, endPoint x: 500, endPoint y: 491, distance: 13.3
click at [492, 483] on body "🙏 .cls-1 fill:#fff; AWATERA Vasilev Evgeniy Клиенты Спецификации Заказы 2 Чаты …" at bounding box center [691, 395] width 1382 height 791
click at [460, 623] on li "шт" at bounding box center [569, 614] width 294 height 20
type input "5a8b1489cc6b4906c91bfdc1"
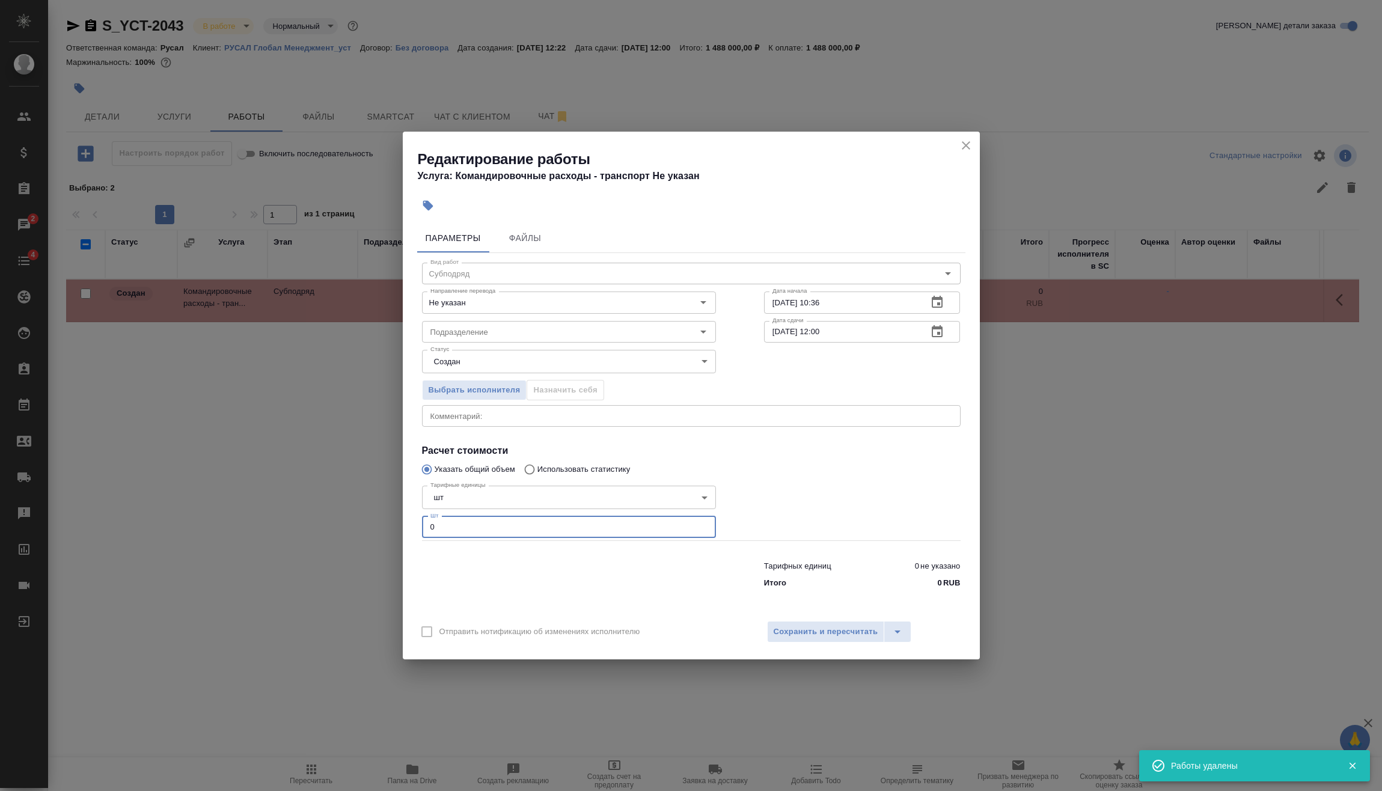
drag, startPoint x: 474, startPoint y: 530, endPoint x: 465, endPoint y: 552, distance: 24.2
click at [394, 534] on div "Редактирование работы Услуга: Командировочные расходы - транспорт Не указан Пар…" at bounding box center [691, 395] width 1382 height 791
type input "1"
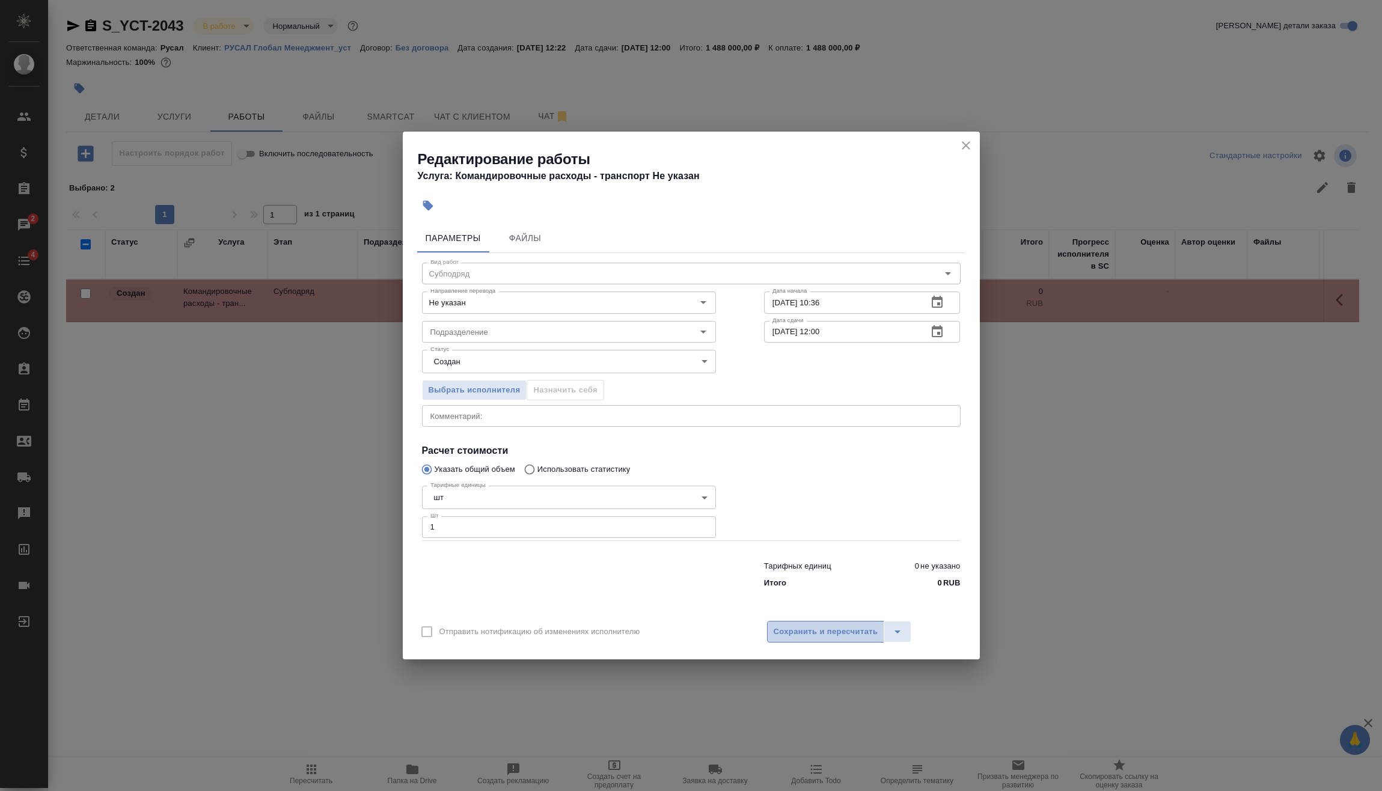
click at [818, 624] on button "Сохранить и пересчитать" at bounding box center [826, 632] width 118 height 22
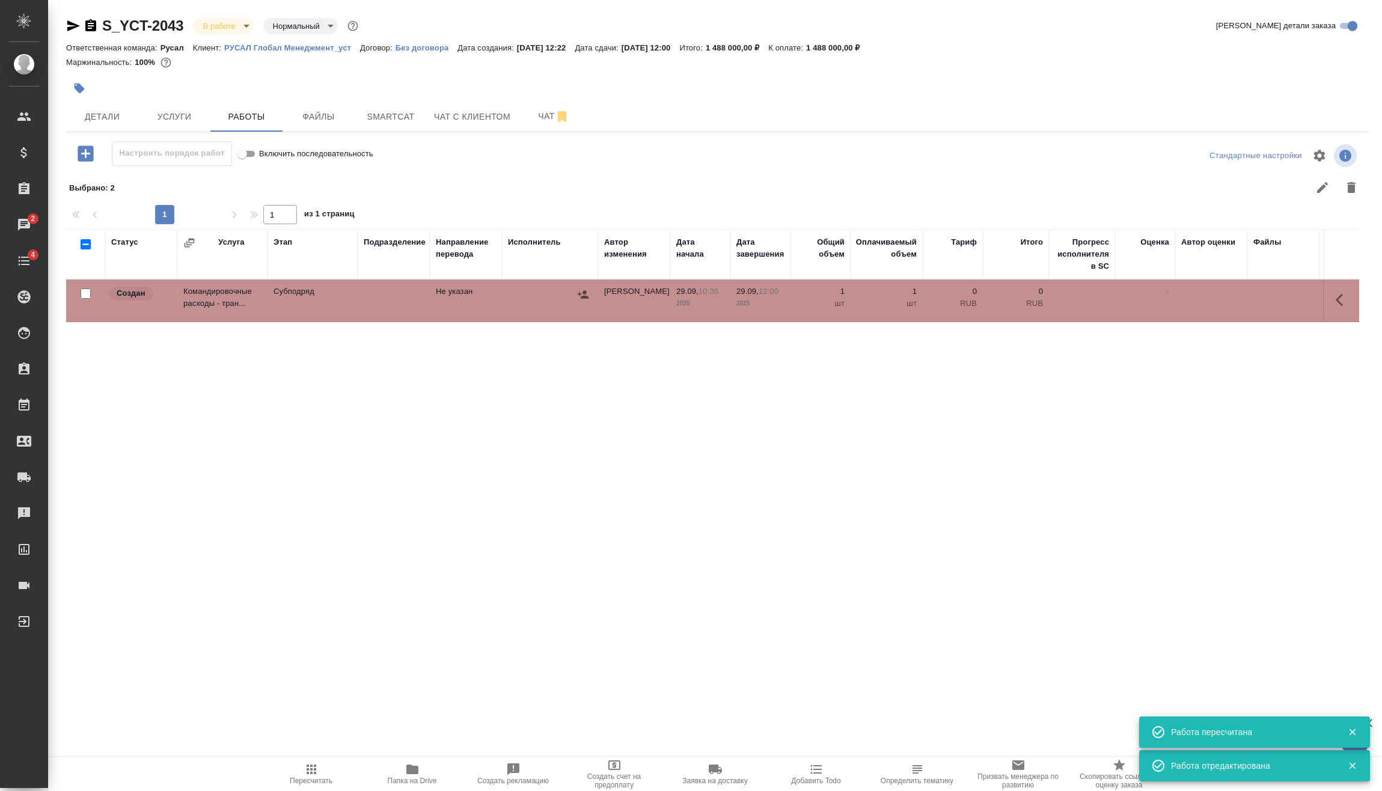
click at [584, 292] on icon "button" at bounding box center [583, 294] width 11 height 8
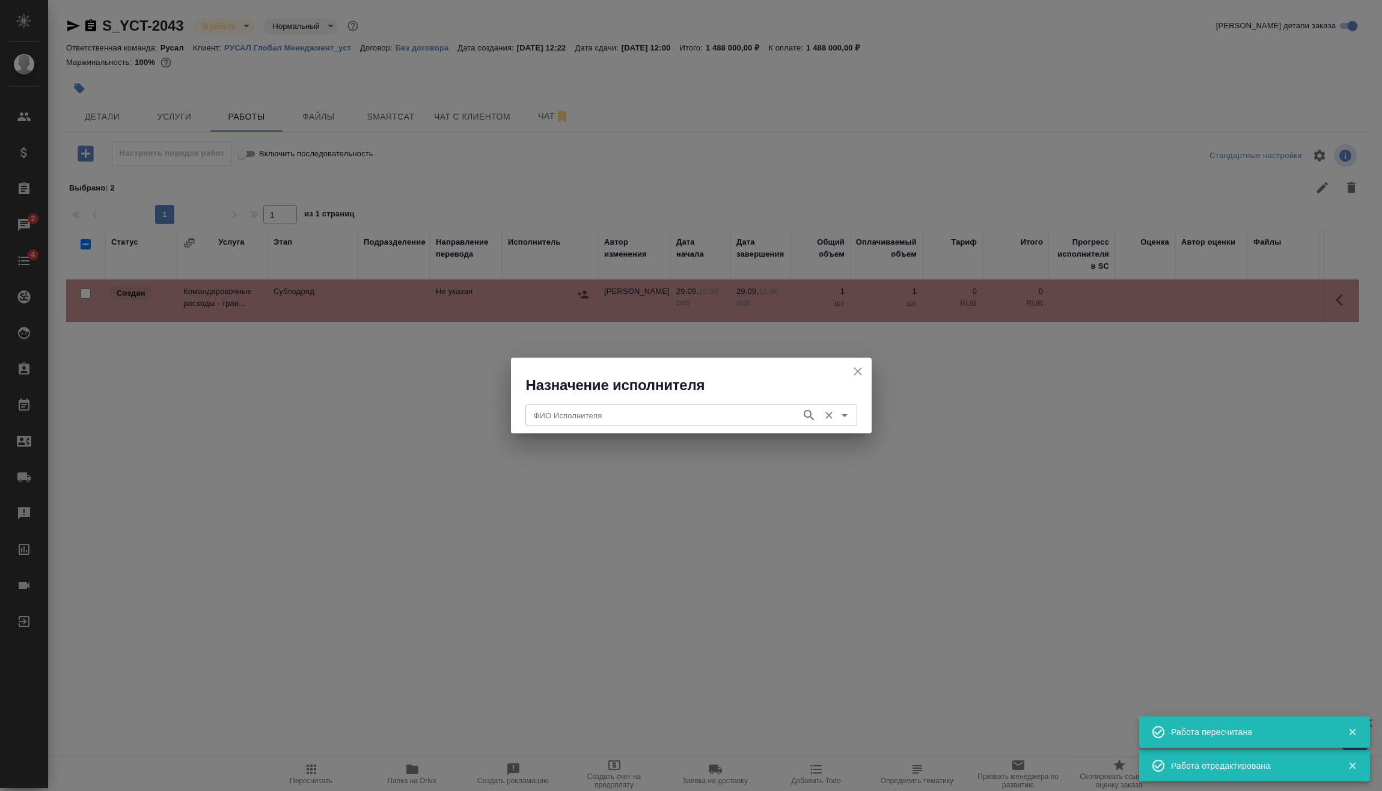
click at [535, 418] on input "ФИО Исполнителя" at bounding box center [662, 415] width 266 height 14
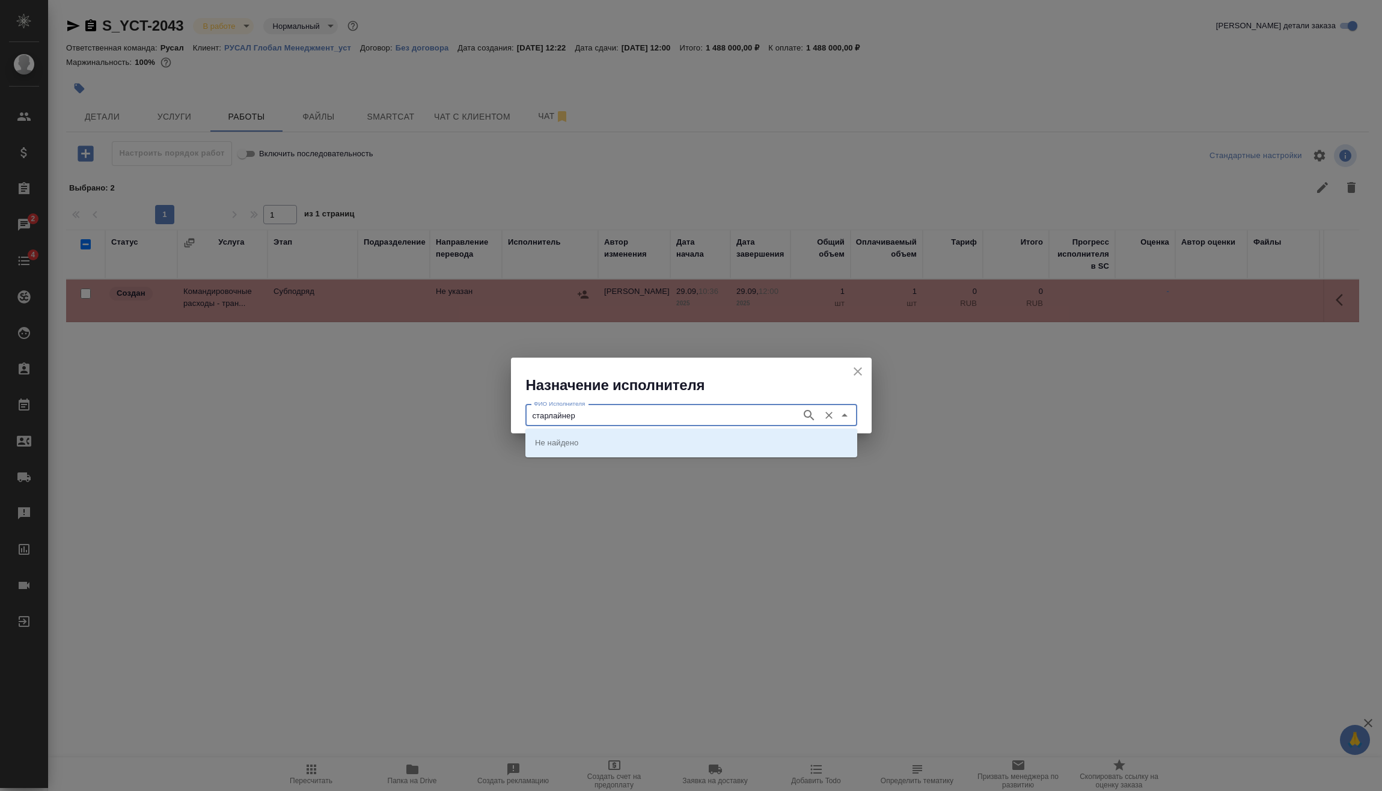
type input "старлайнер"
click at [589, 443] on p "Старлайнер (Starliner)" at bounding box center [576, 442] width 82 height 12
type input "Старлайнер (Starliner)"
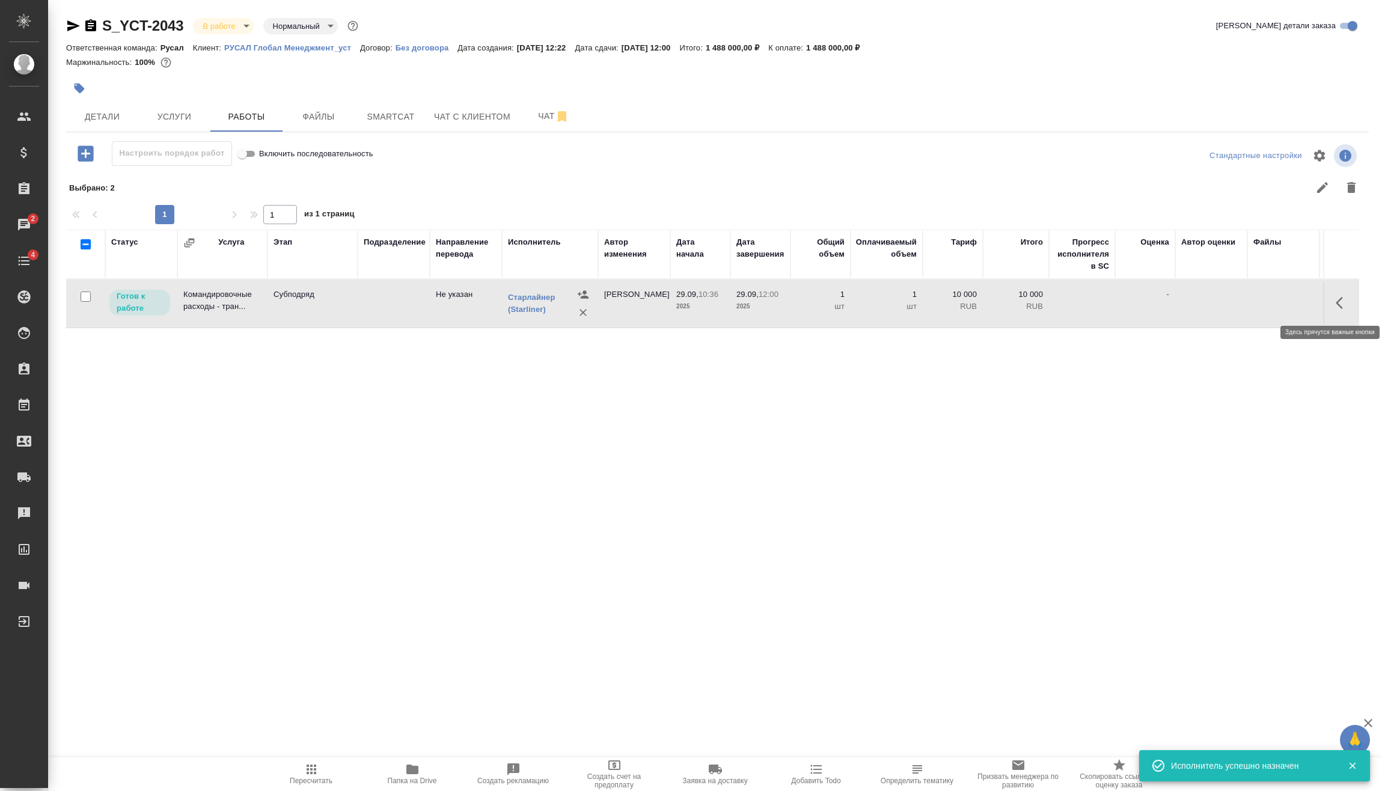
click at [1342, 305] on icon "button" at bounding box center [1343, 303] width 14 height 14
click at [1255, 298] on icon "button" at bounding box center [1254, 303] width 14 height 14
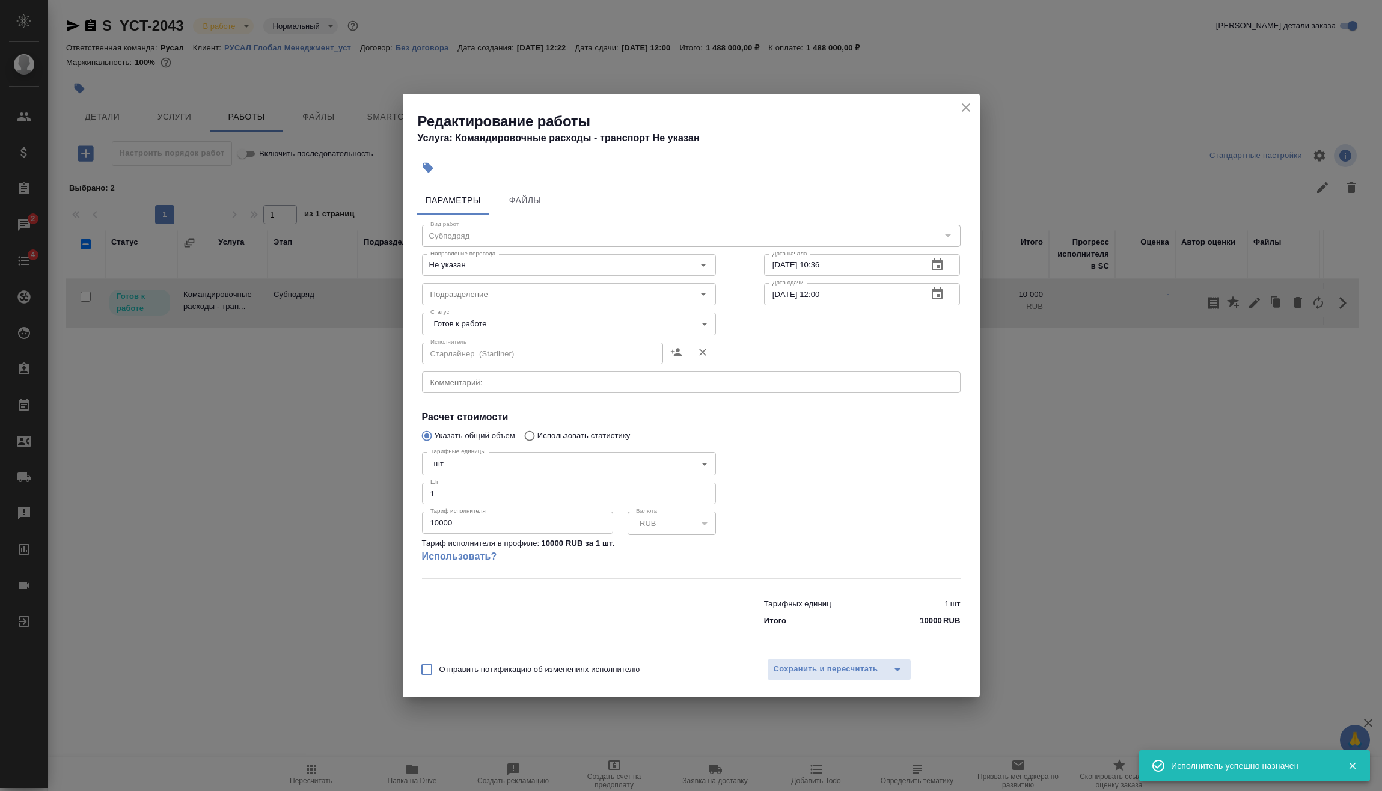
drag, startPoint x: 489, startPoint y: 527, endPoint x: 340, endPoint y: 521, distance: 149.2
click at [381, 522] on div "Редактирование работы Услуга: Командировочные расходы - транспорт Не указан Пар…" at bounding box center [691, 395] width 1382 height 791
type input "321190"
click at [819, 667] on span "Сохранить и пересчитать" at bounding box center [826, 669] width 105 height 14
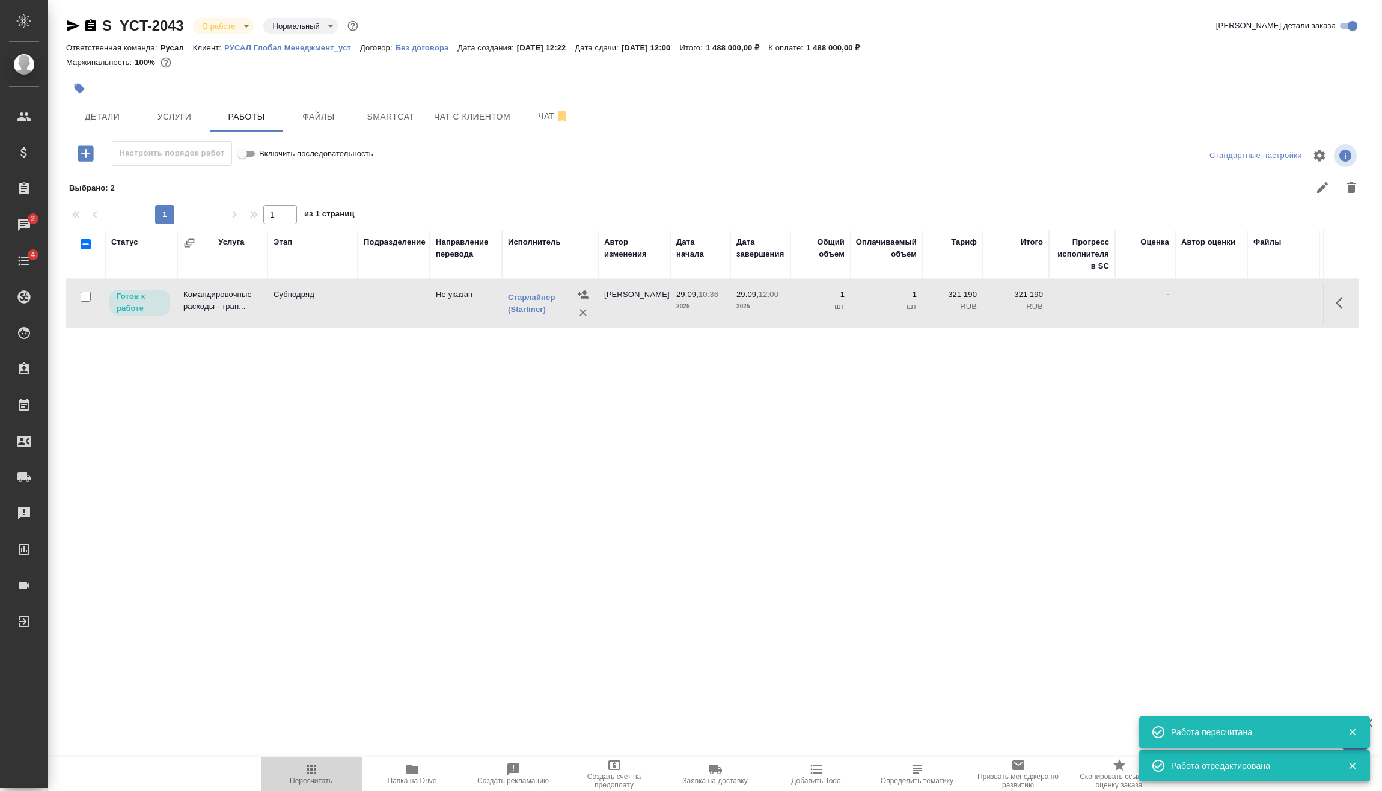
click at [303, 781] on span "Пересчитать" at bounding box center [311, 781] width 43 height 8
click at [84, 295] on input "checkbox" at bounding box center [86, 297] width 10 height 10
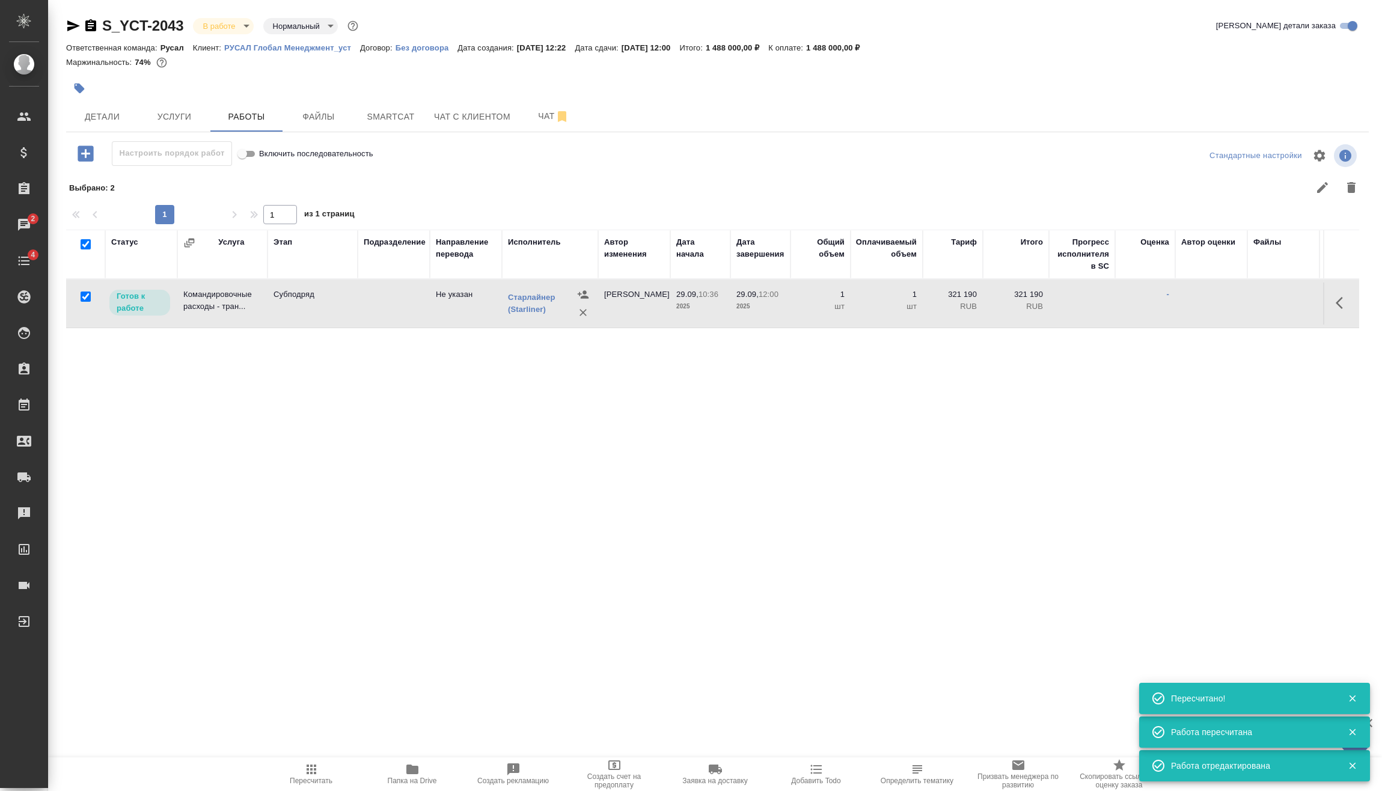
checkbox input "true"
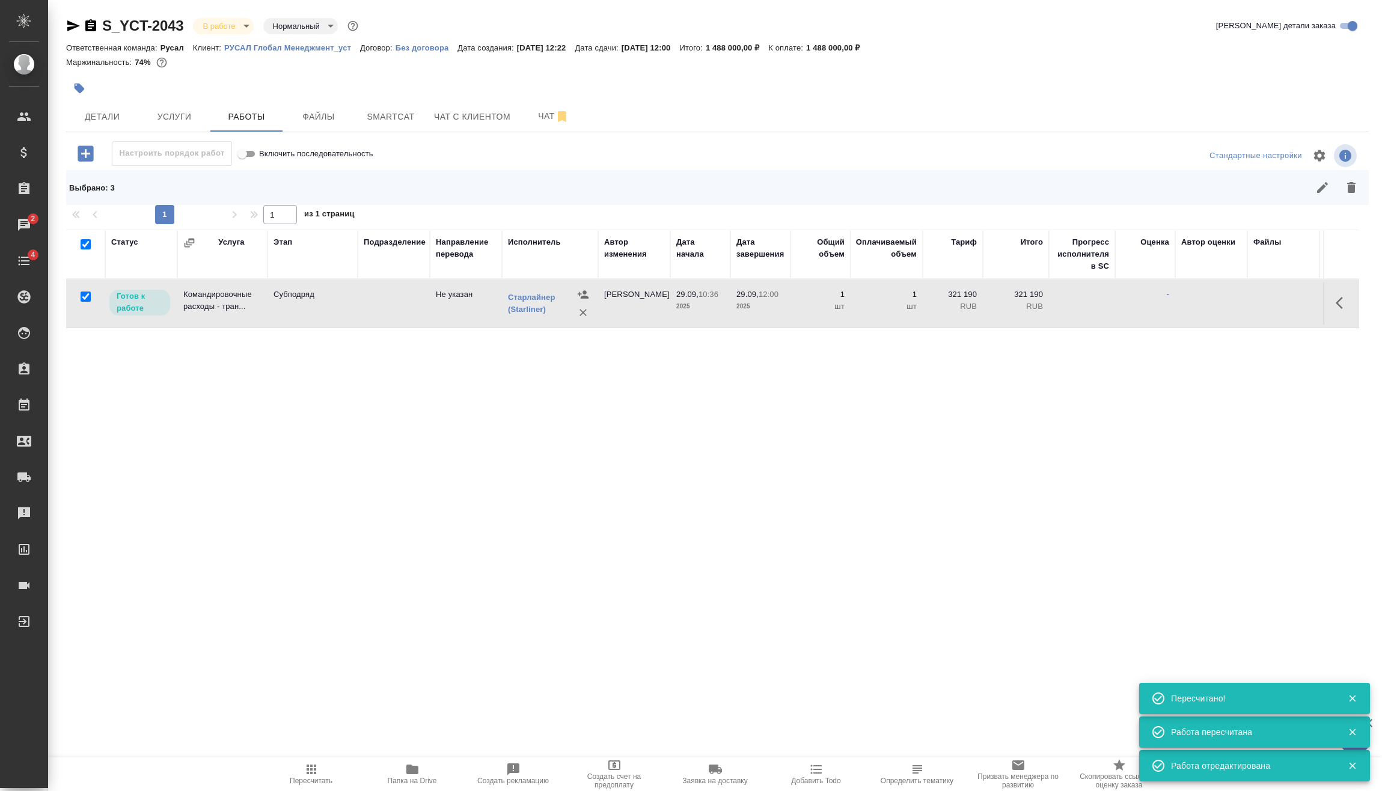
click at [1324, 192] on icon "button" at bounding box center [1322, 187] width 14 height 14
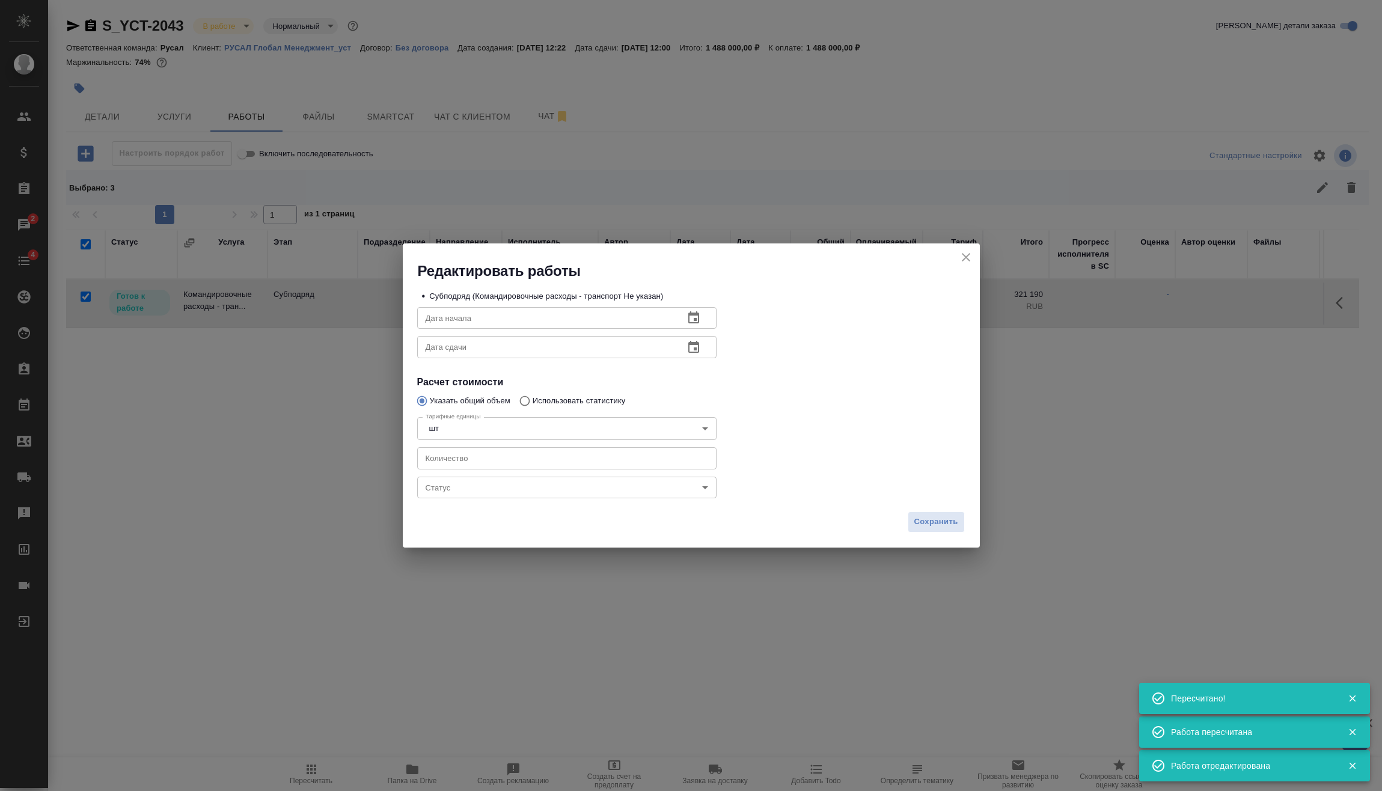
click at [533, 503] on div "• Субподряд (Командировочные расходы - транспорт Не указан) Дата начала Дата на…" at bounding box center [691, 393] width 577 height 225
click at [536, 483] on body "🙏 .cls-1 fill:#fff; AWATERA Vasilev Evgeniy Клиенты Спецификации Заказы 2 Чаты …" at bounding box center [691, 395] width 1382 height 791
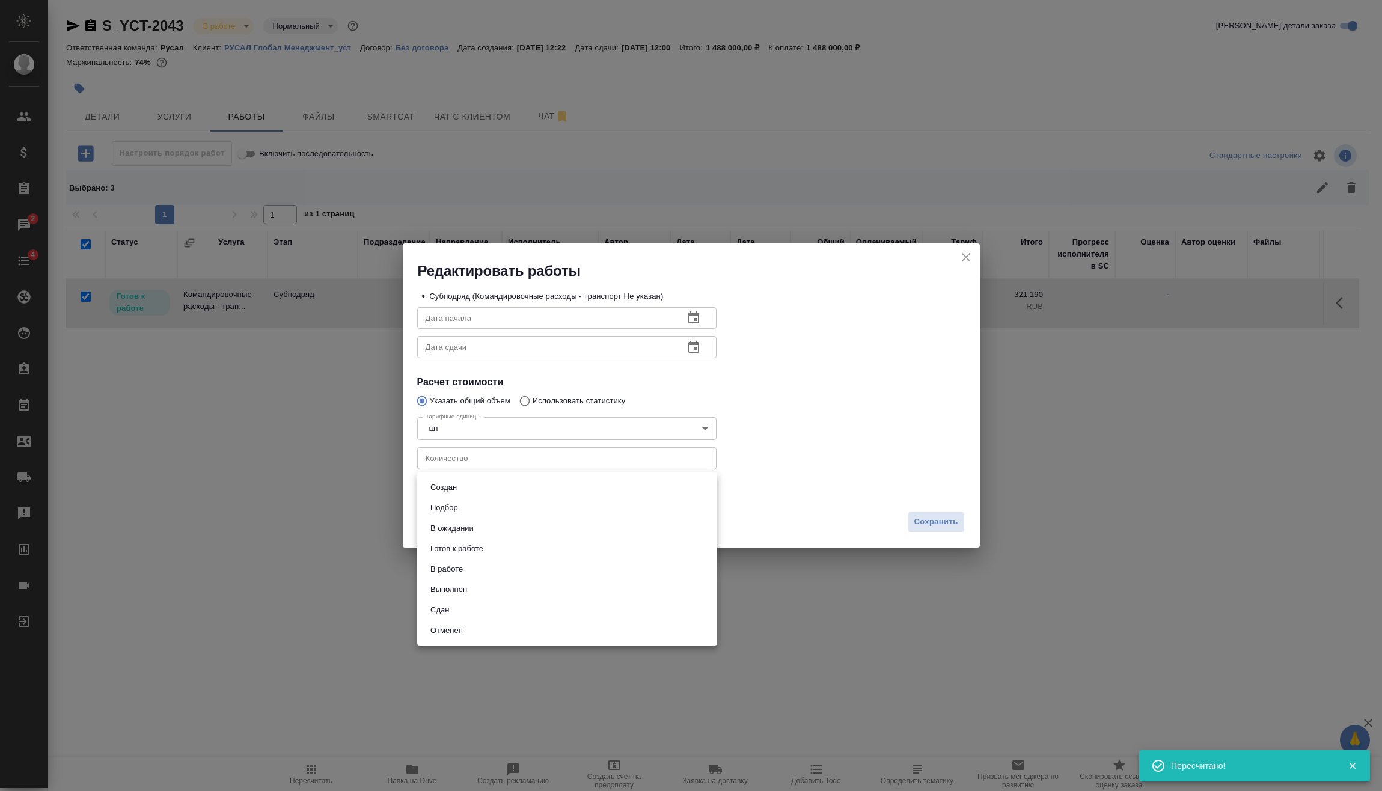
click at [507, 607] on li "Сдан" at bounding box center [567, 610] width 300 height 20
type input "closed"
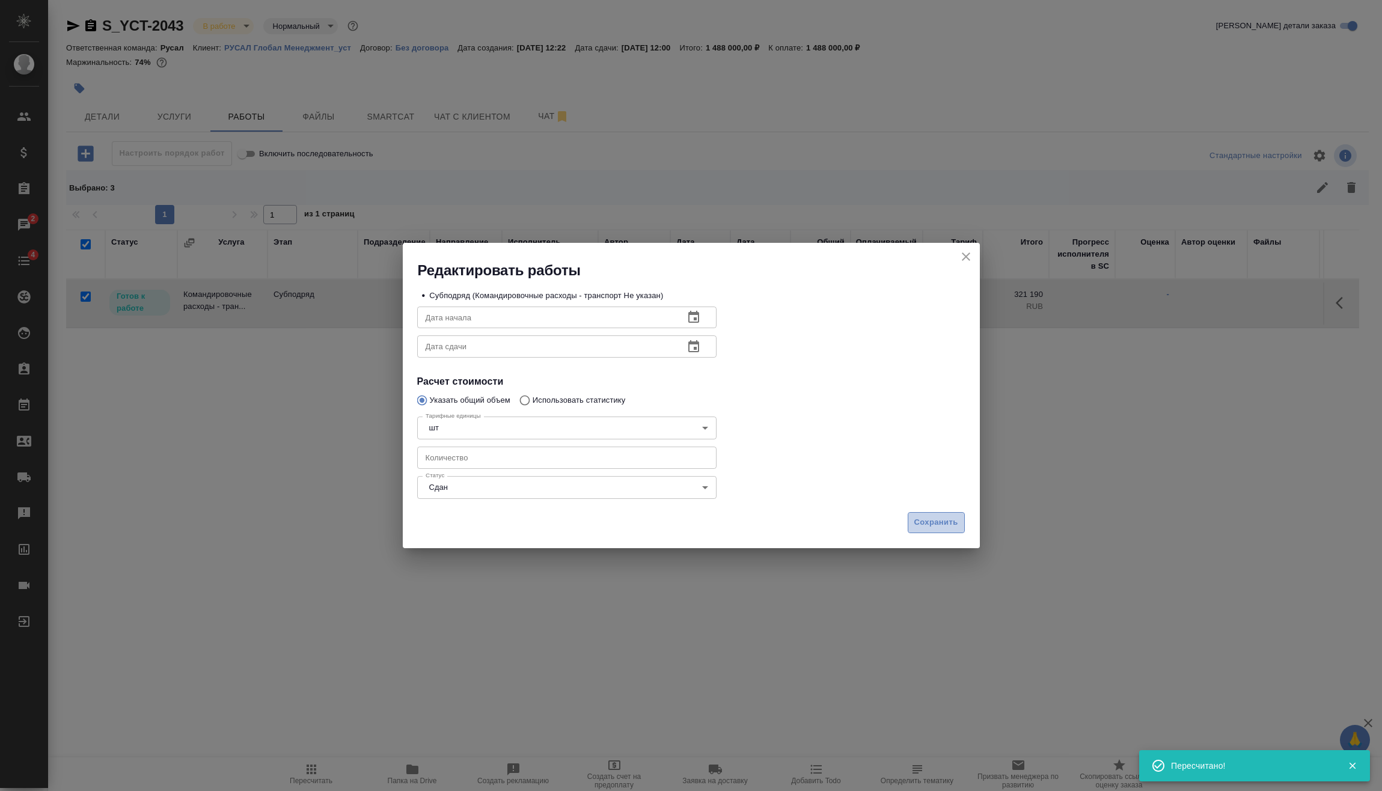
click at [932, 519] on span "Сохранить" at bounding box center [936, 523] width 44 height 14
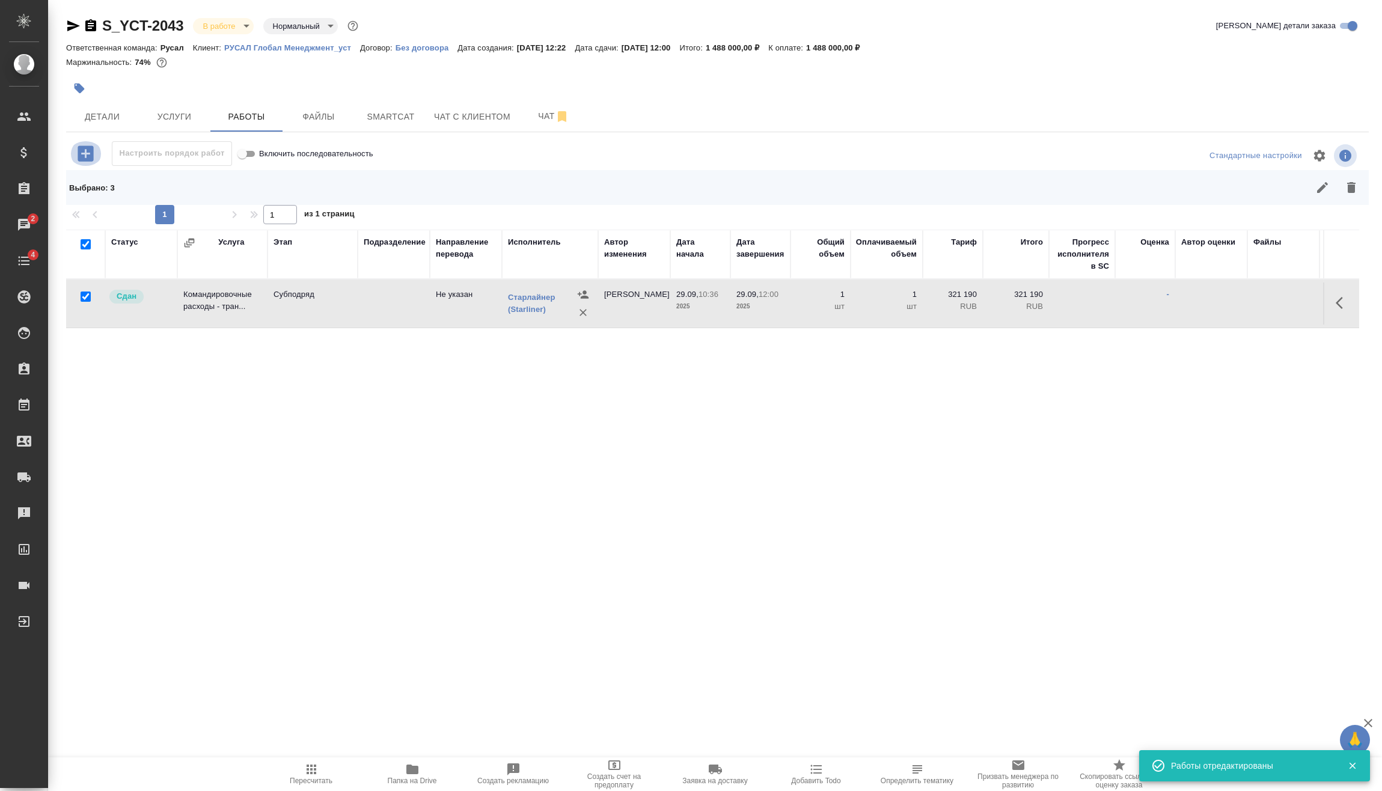
click at [87, 154] on icon "button" at bounding box center [86, 153] width 16 height 16
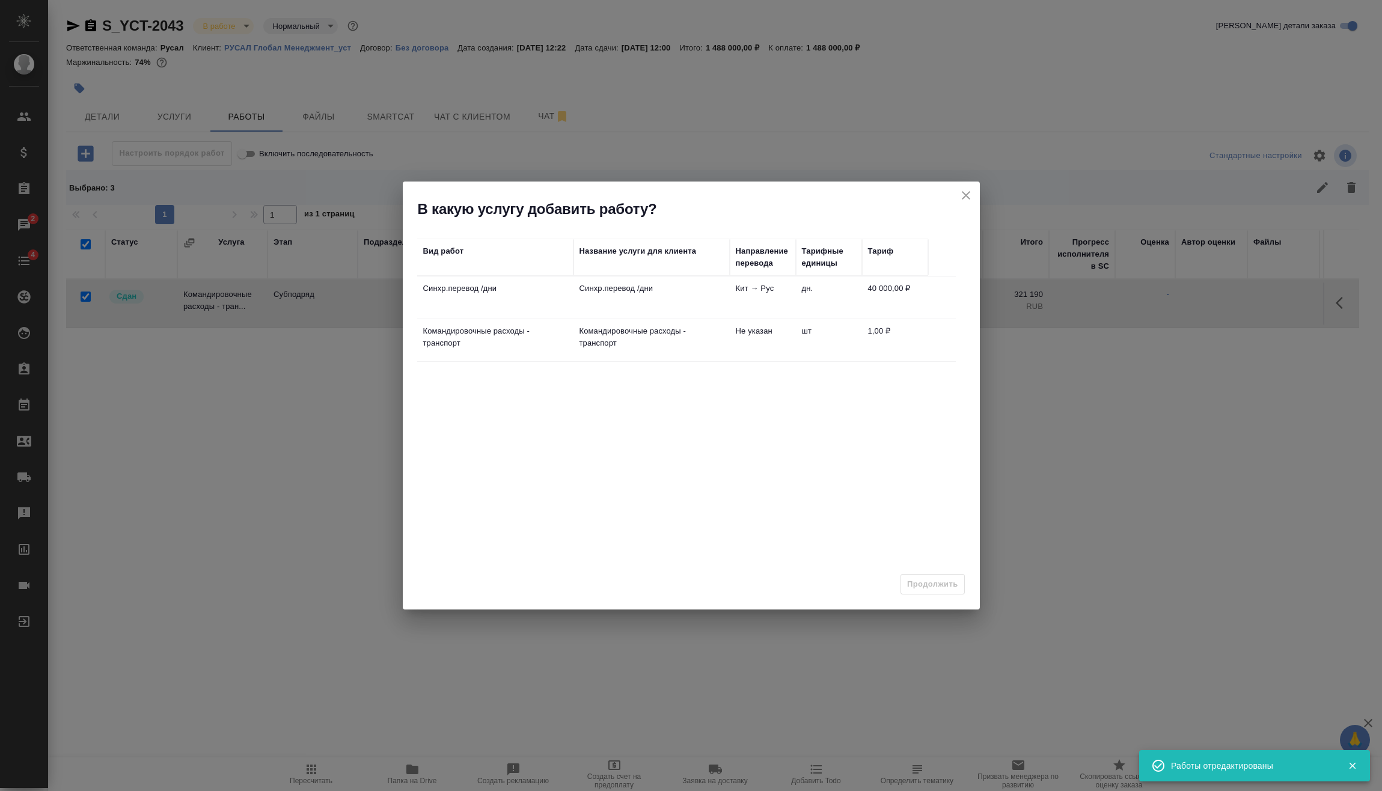
click at [561, 300] on td "Синхр.перевод /дни" at bounding box center [495, 298] width 156 height 42
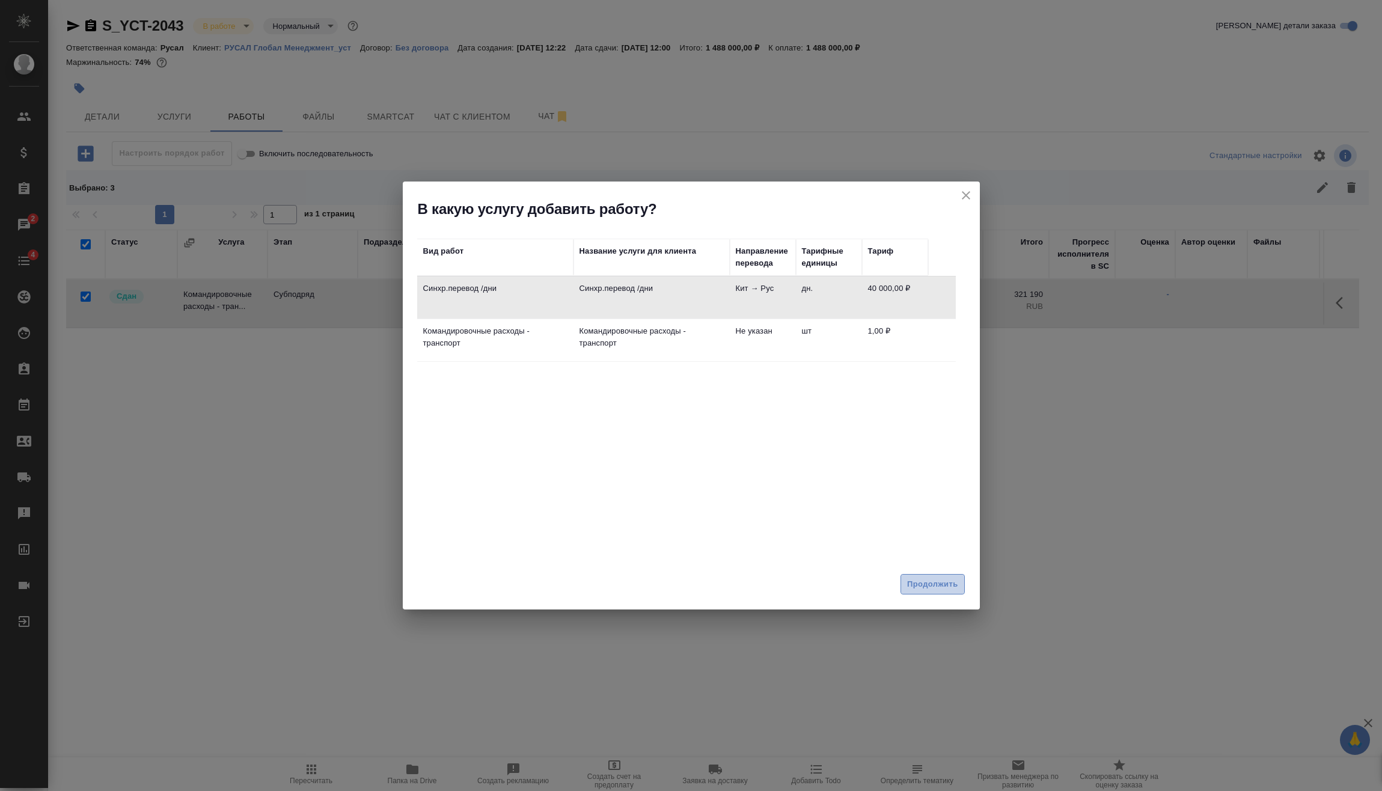
click at [949, 581] on span "Продолжить" at bounding box center [932, 585] width 50 height 14
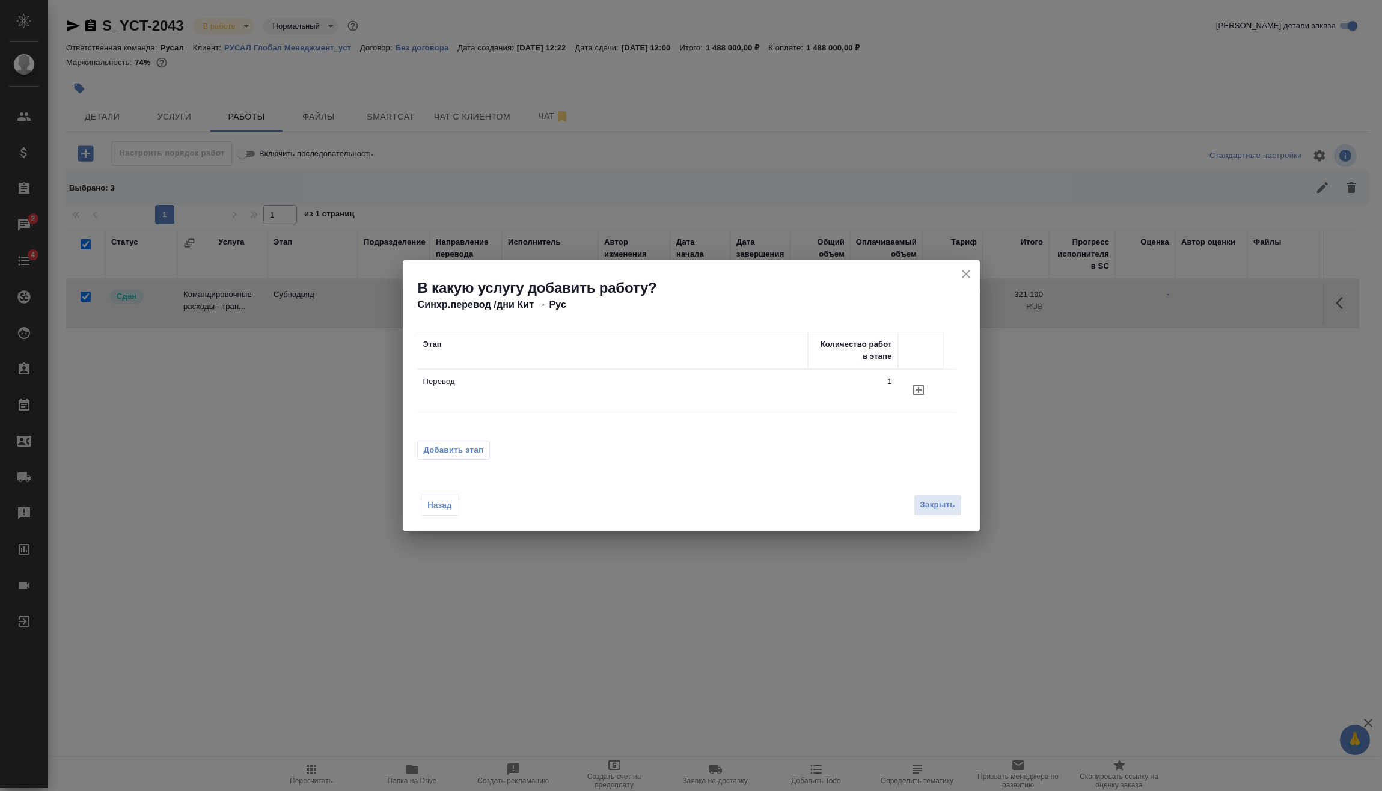
click at [482, 451] on span "Добавить этап" at bounding box center [454, 450] width 60 height 12
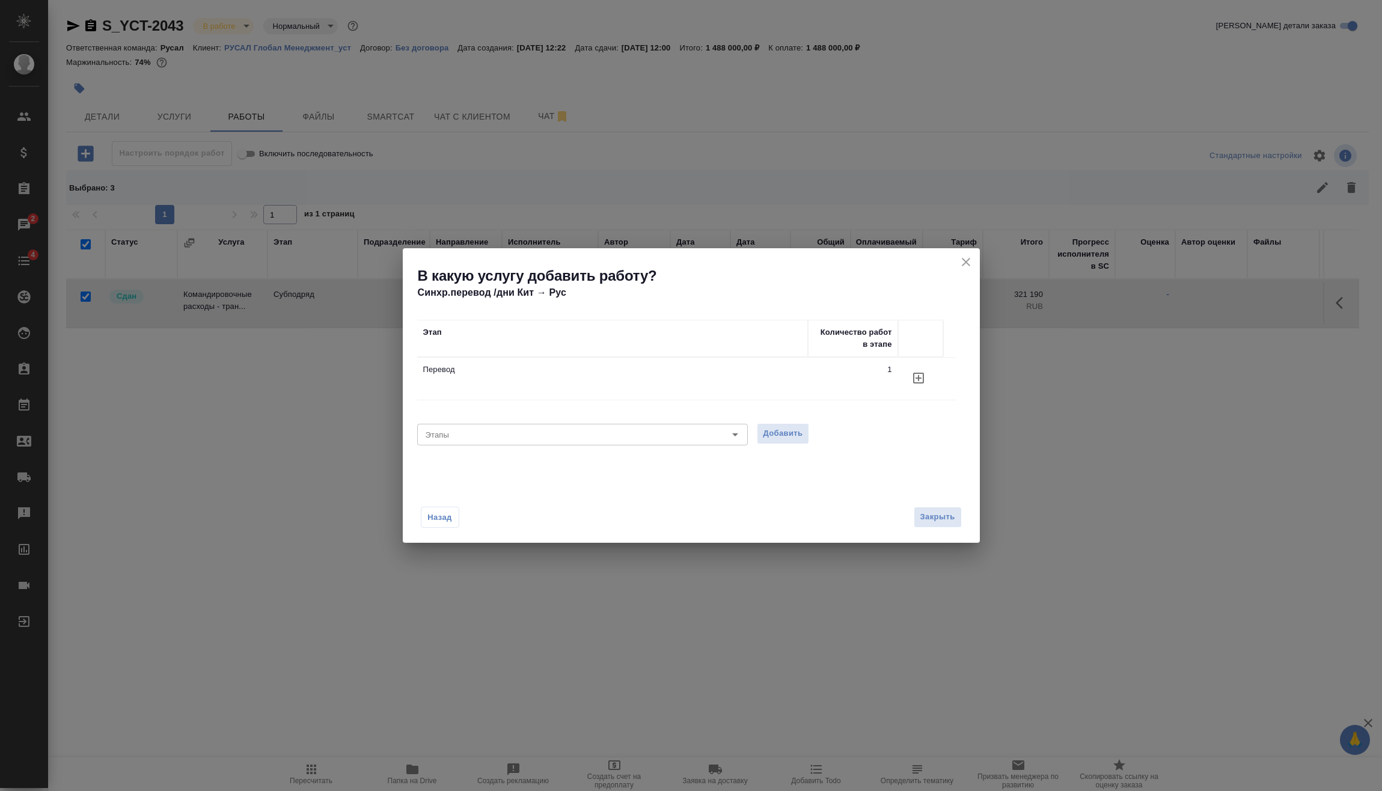
click at [524, 417] on div "Этап Количество работ в этапе Перевод 1" at bounding box center [686, 369] width 539 height 99
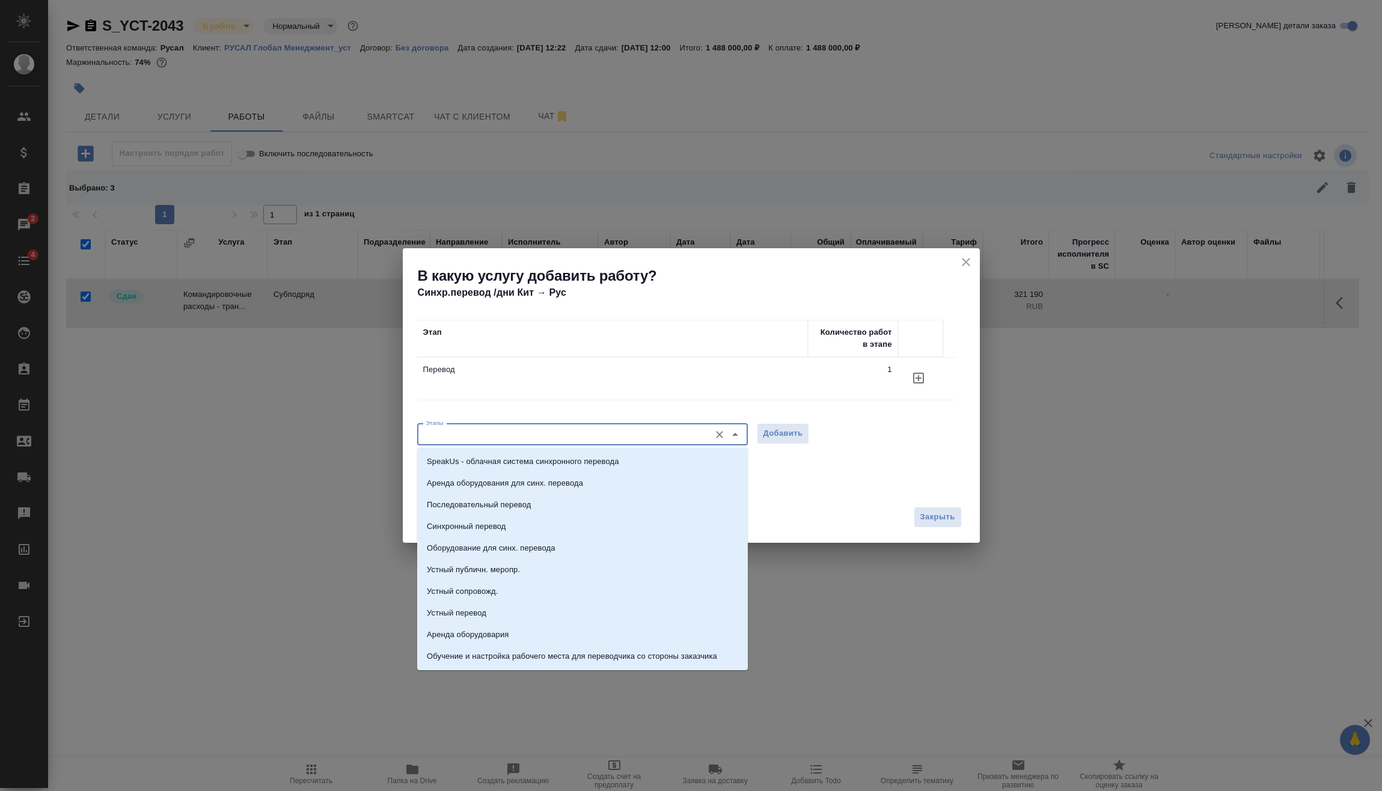
click at [527, 432] on input "Этапы" at bounding box center [562, 434] width 283 height 14
click at [528, 504] on p "Последовательный перевод" at bounding box center [479, 505] width 104 height 12
type input "Последовательный перевод"
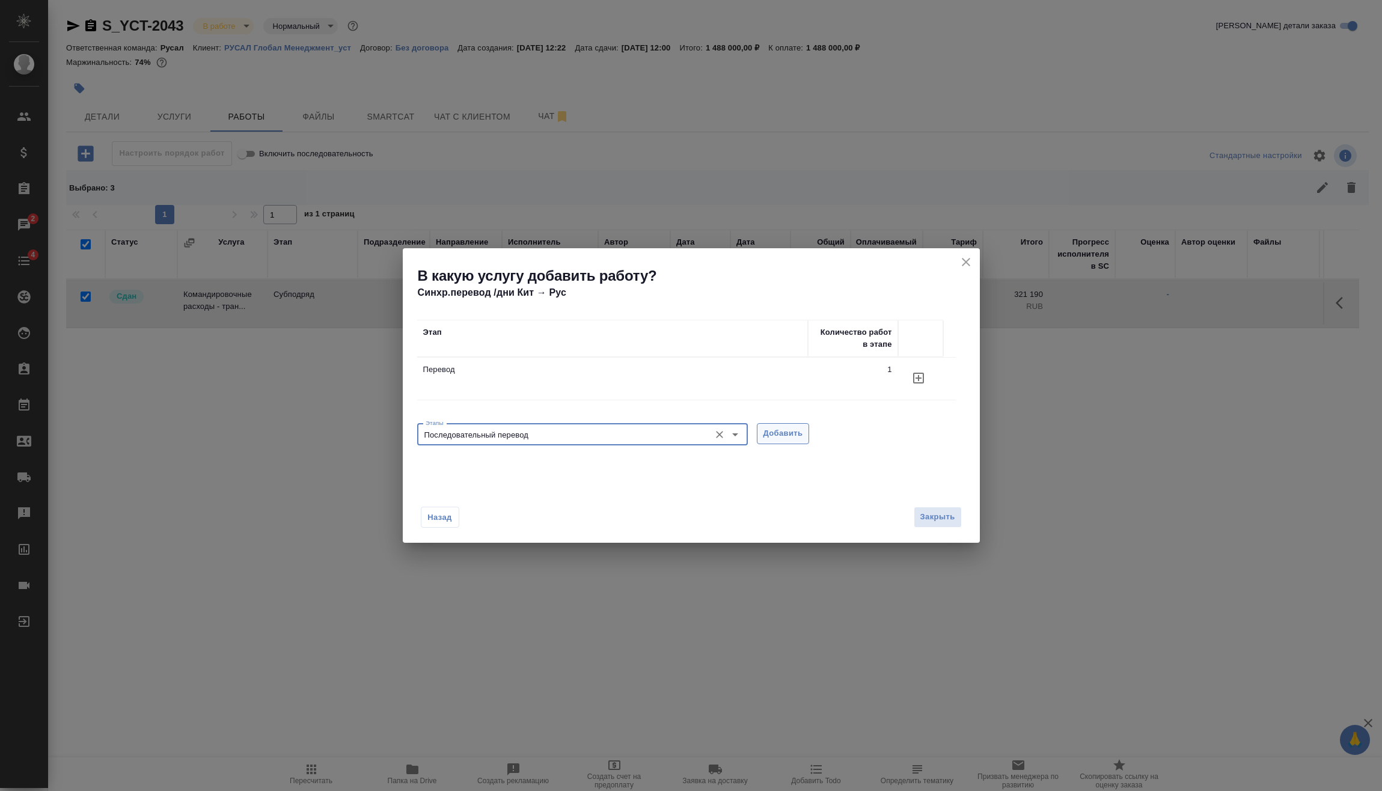
click at [787, 430] on span "Добавить" at bounding box center [783, 434] width 40 height 14
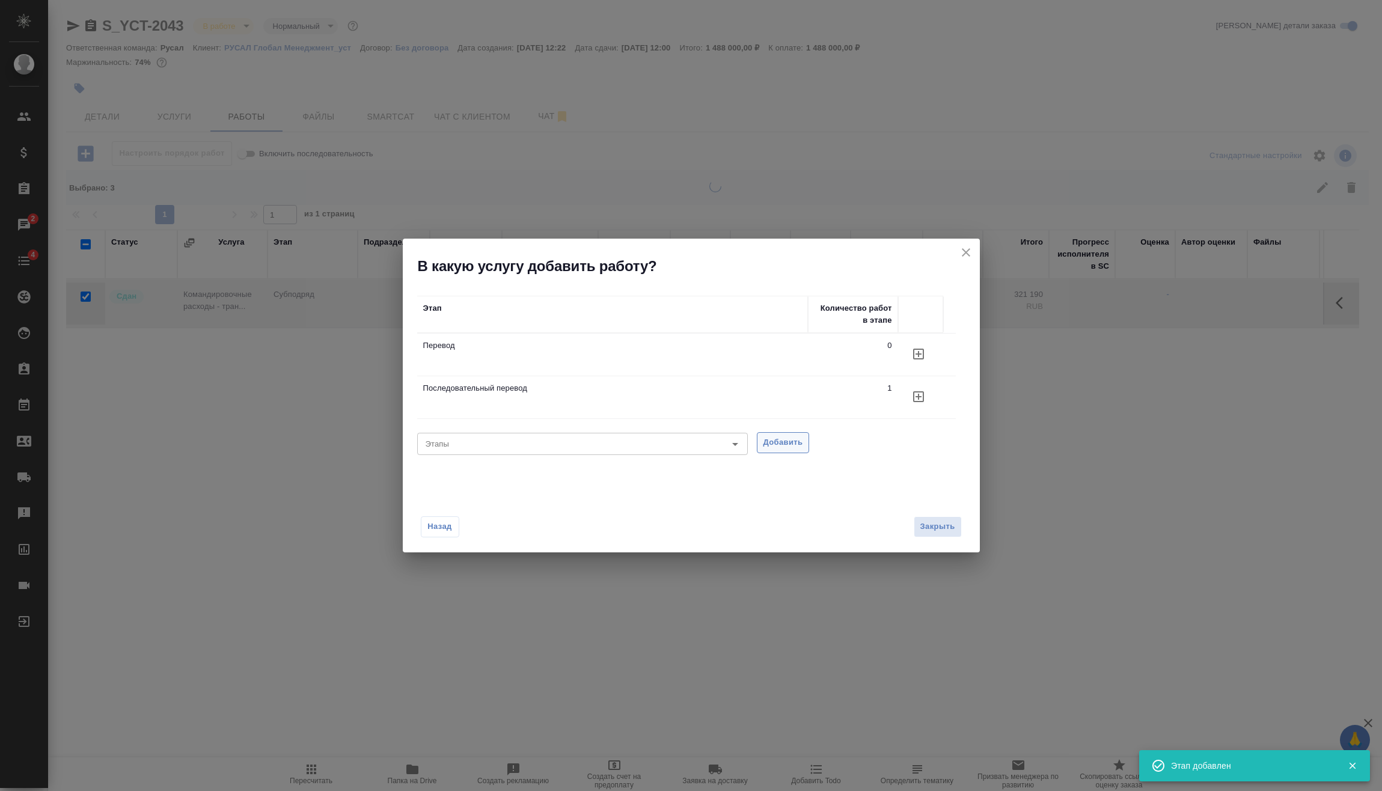
checkbox input "false"
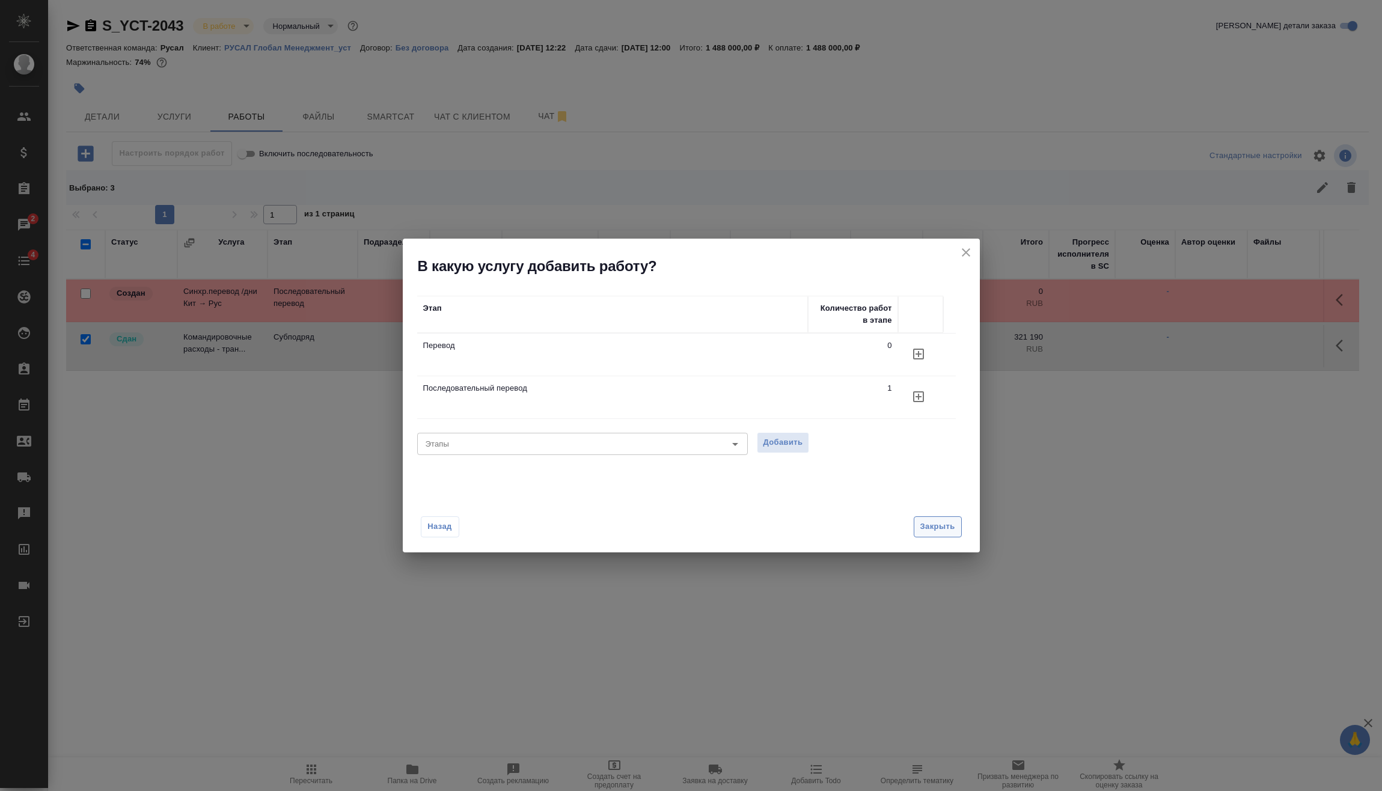
click at [949, 526] on span "Закрыть" at bounding box center [937, 527] width 35 height 14
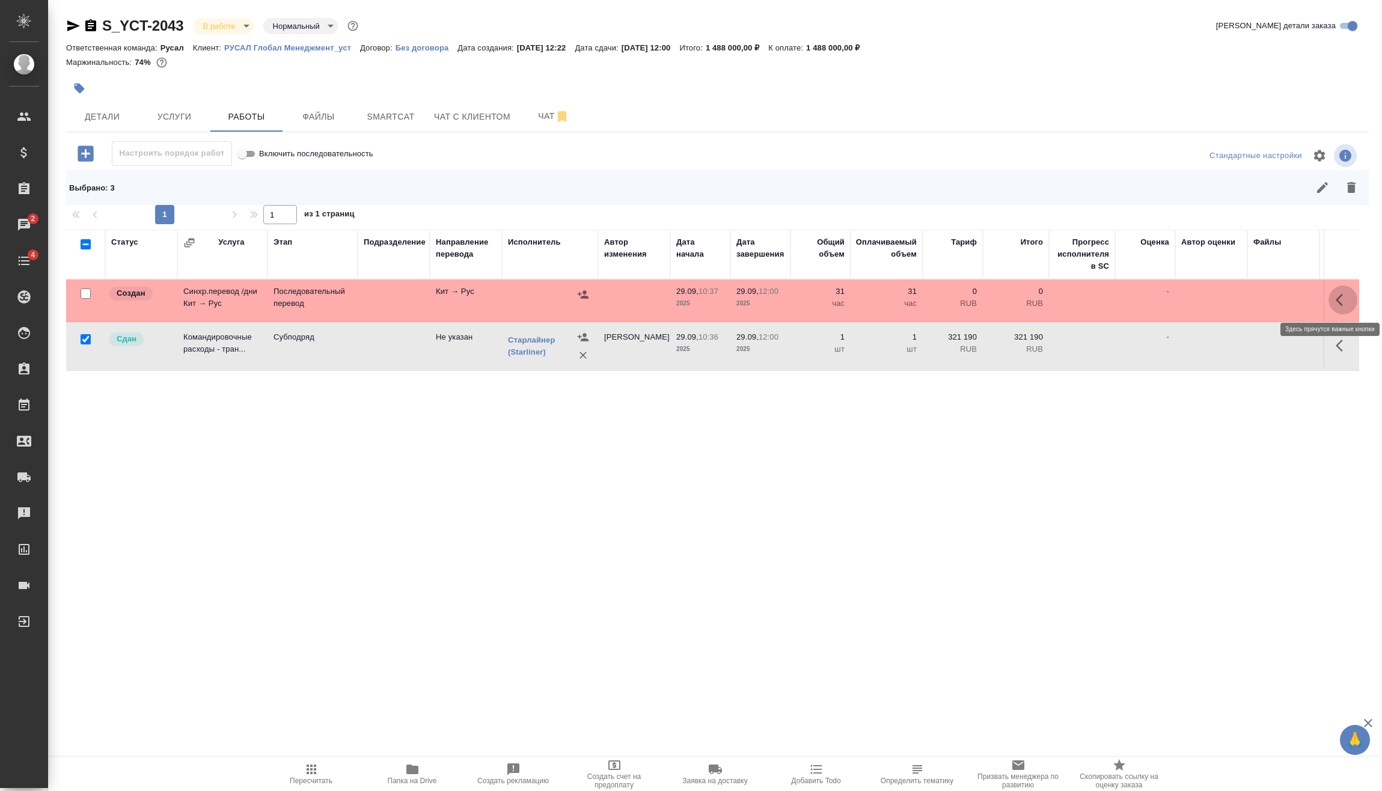
click at [1347, 296] on icon "button" at bounding box center [1343, 300] width 14 height 14
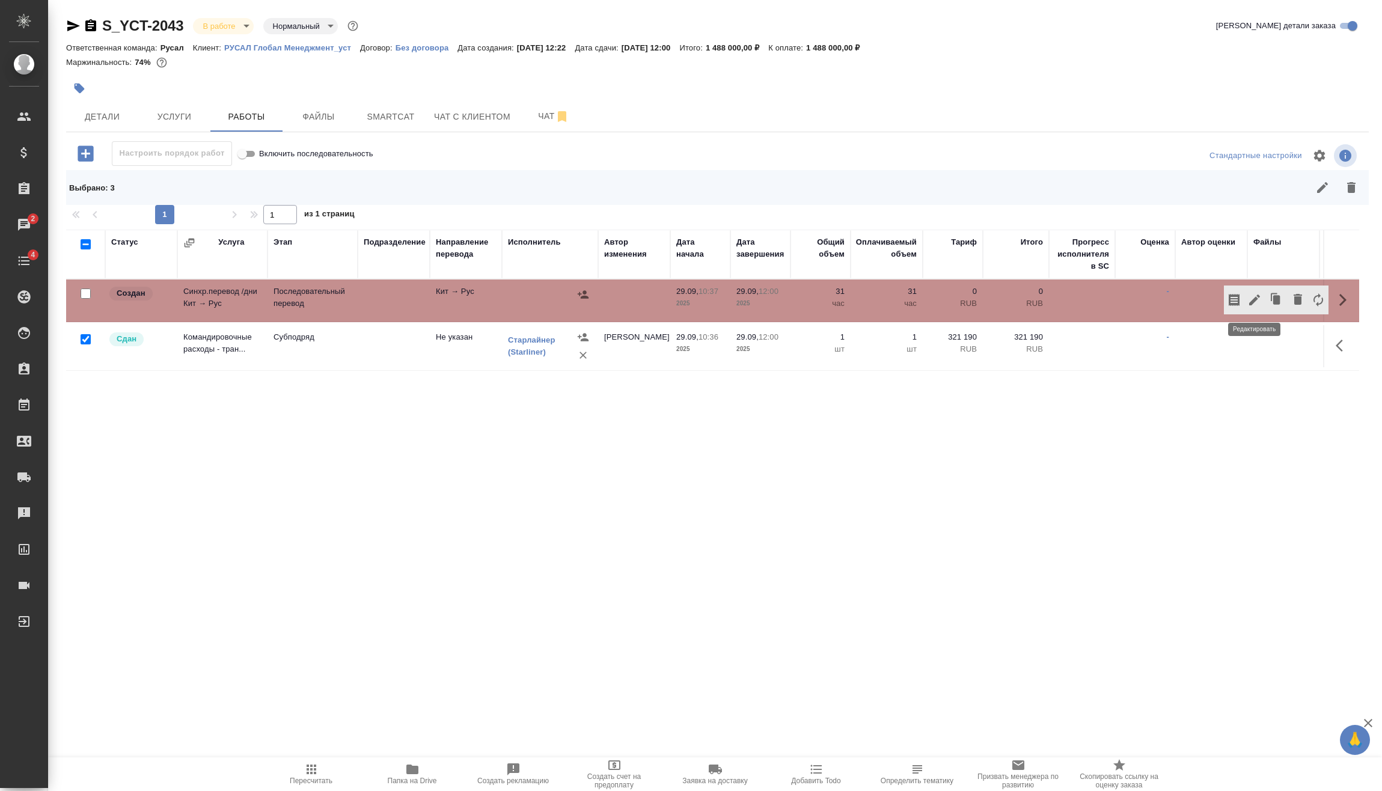
click at [1259, 296] on icon "button" at bounding box center [1254, 300] width 11 height 11
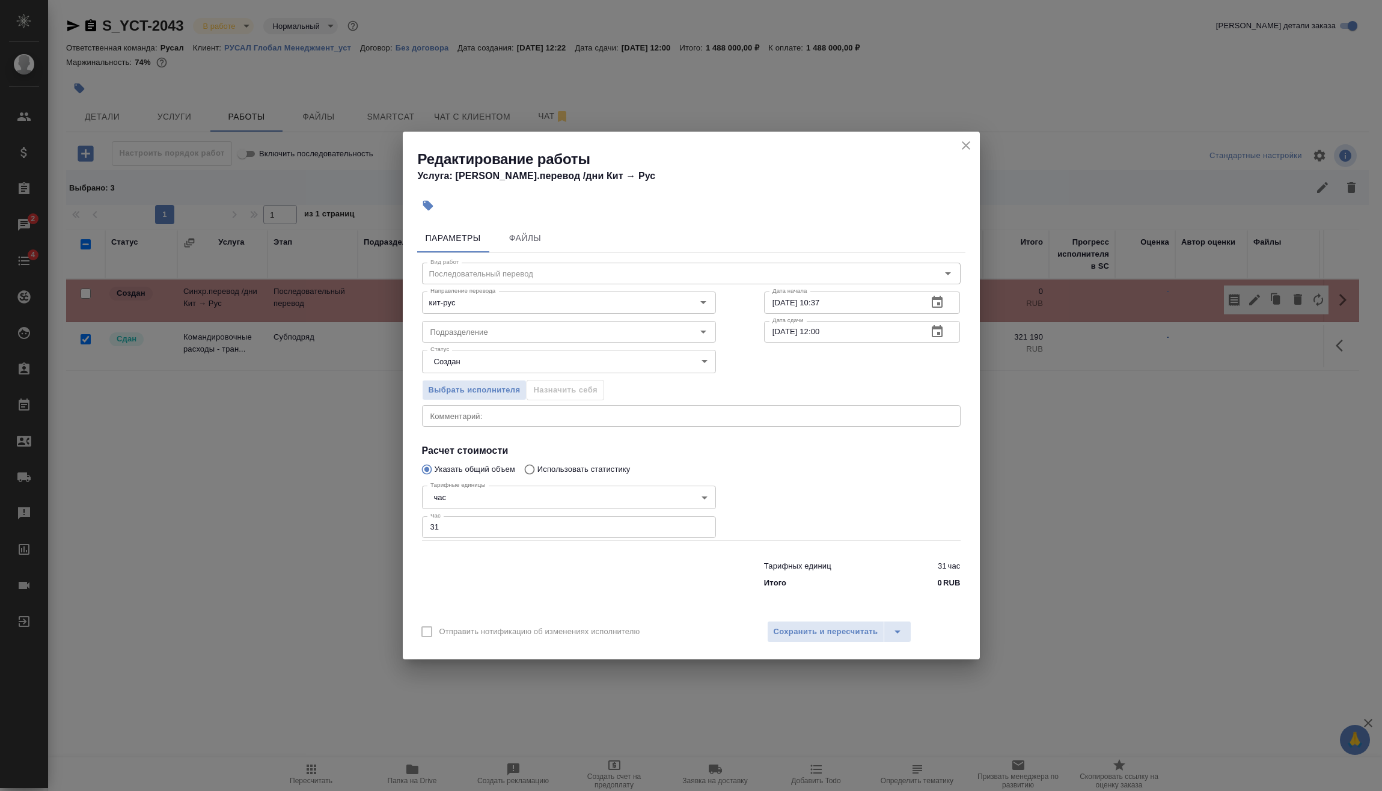
click at [501, 496] on body "🙏 .cls-1 fill:#fff; AWATERA Vasilev Evgeniy Клиенты Спецификации Заказы 2 Чаты …" at bounding box center [691, 395] width 1382 height 791
click at [496, 472] on li "дн." at bounding box center [569, 477] width 294 height 20
type input "5a8b1489cc6b4906c91bfd8a"
drag, startPoint x: 468, startPoint y: 530, endPoint x: 324, endPoint y: 548, distance: 144.7
click at [372, 543] on div "Редактирование работы Услуга: Синхр.перевод /дни Кит → Рус Параметры Файлы Вид …" at bounding box center [691, 395] width 1382 height 791
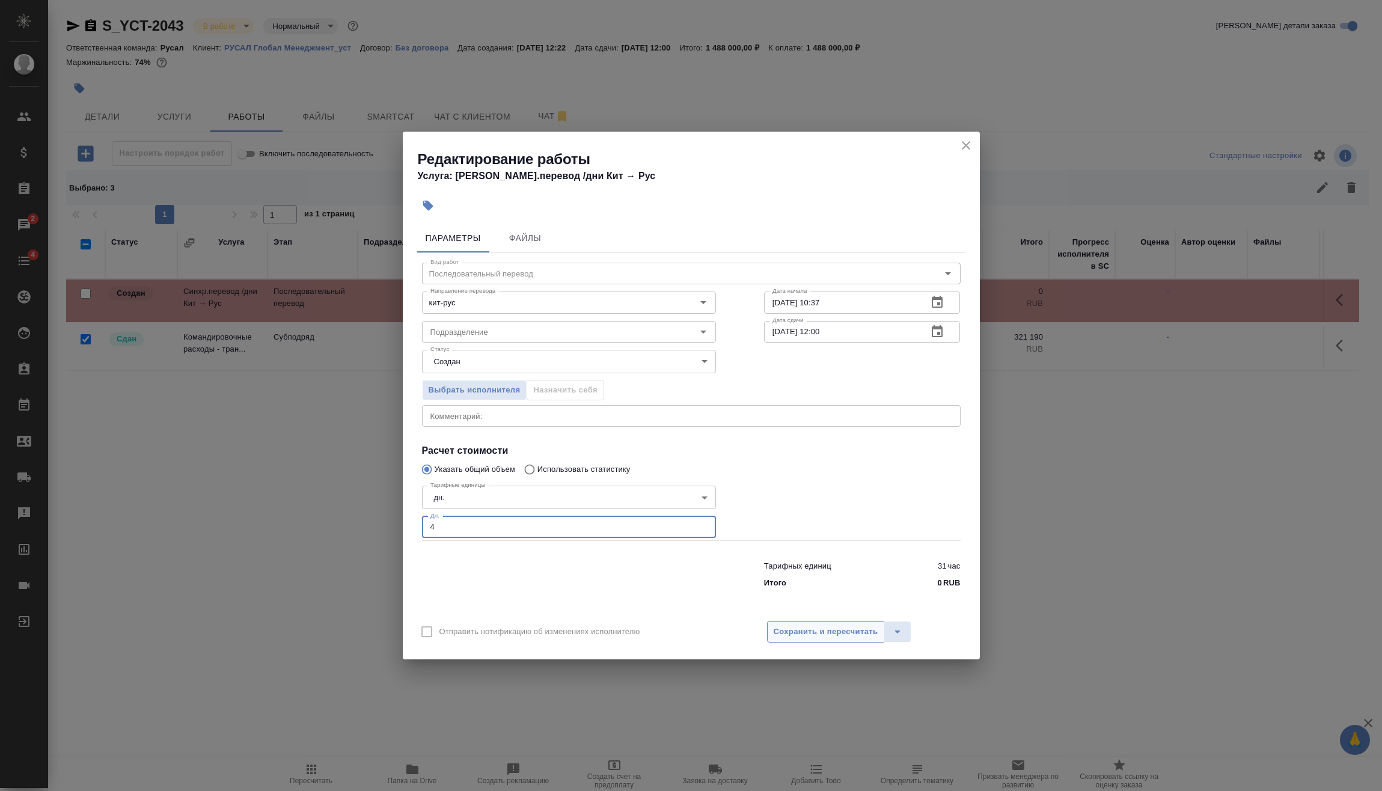
type input "4"
click at [809, 638] on span "Сохранить и пересчитать" at bounding box center [826, 632] width 105 height 14
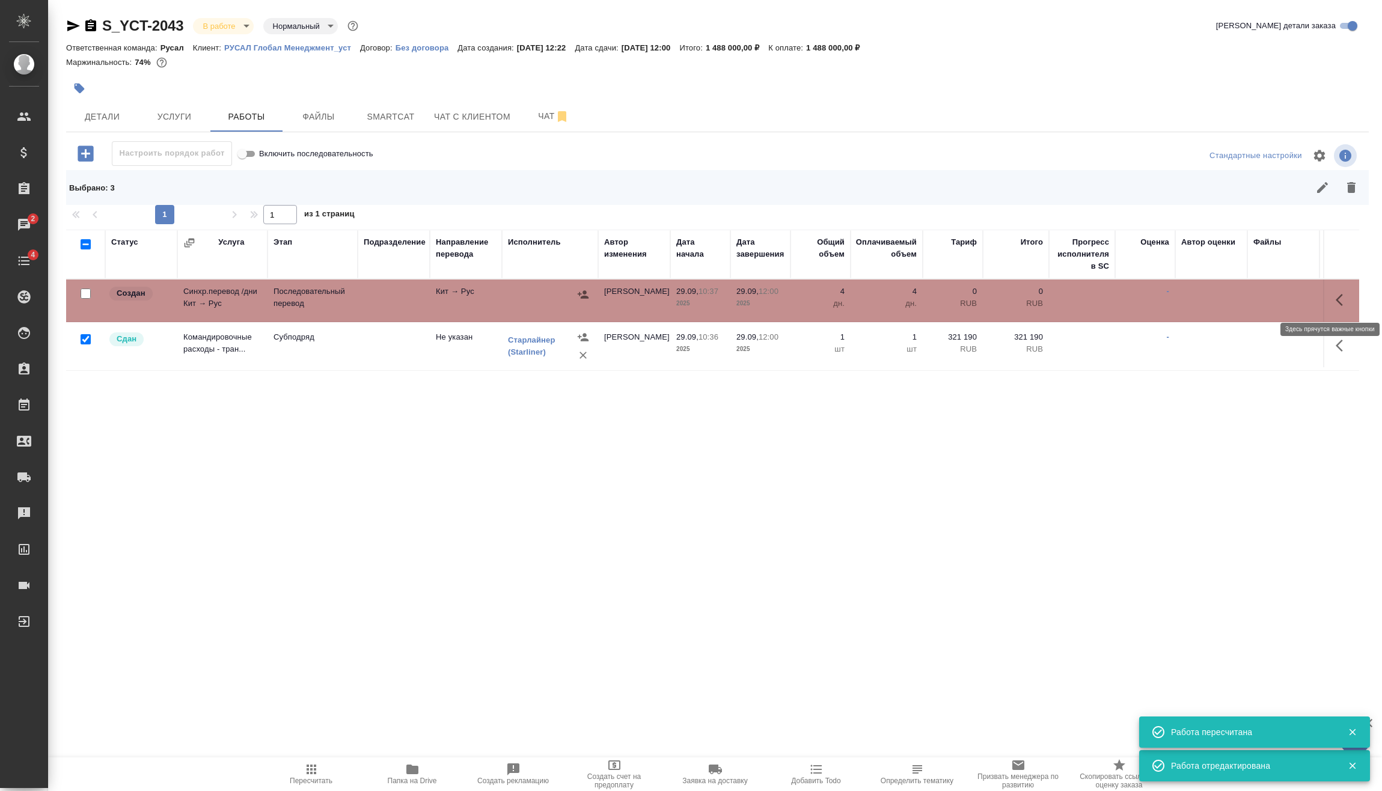
click at [1344, 298] on icon "button" at bounding box center [1343, 300] width 14 height 14
click at [1265, 305] on button "button" at bounding box center [1276, 300] width 23 height 29
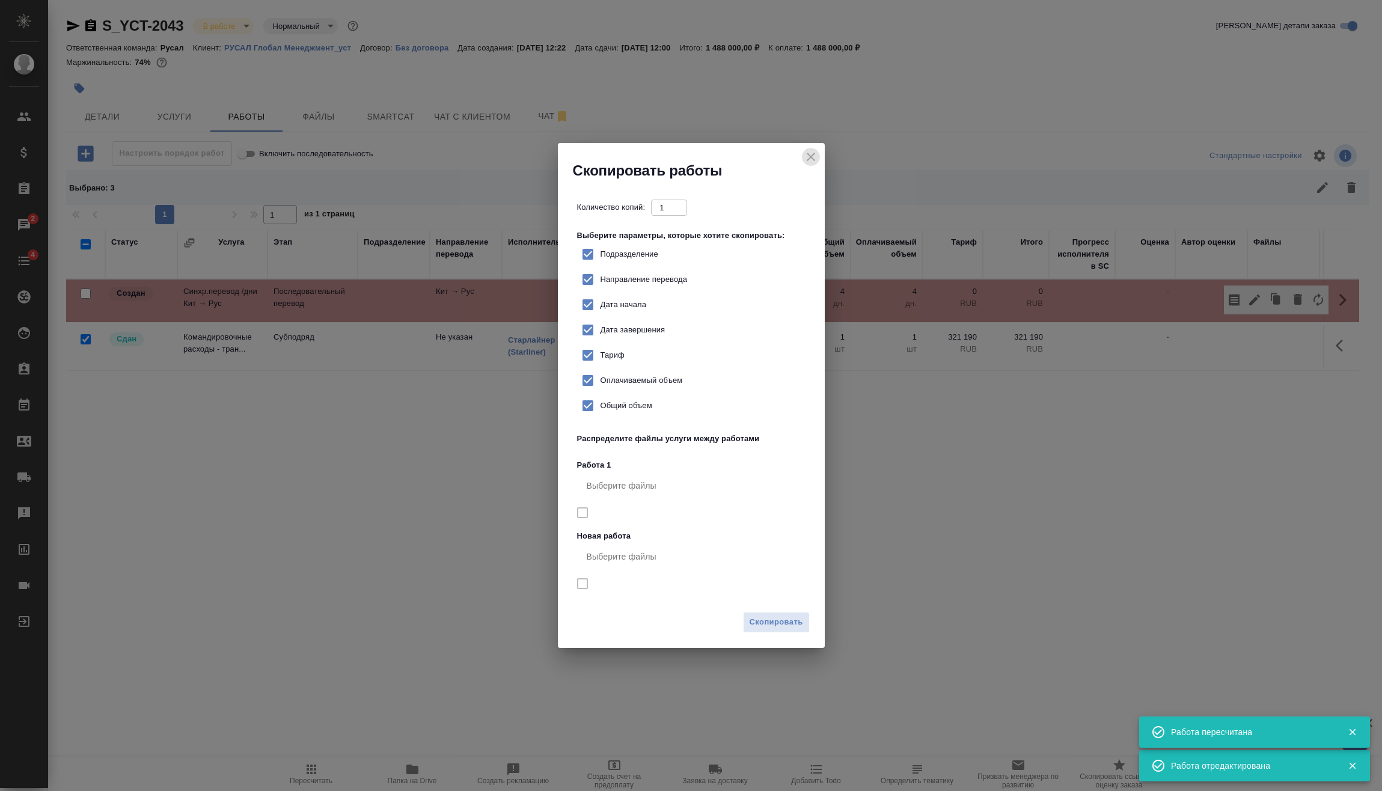
click at [807, 156] on icon "close" at bounding box center [811, 157] width 14 height 14
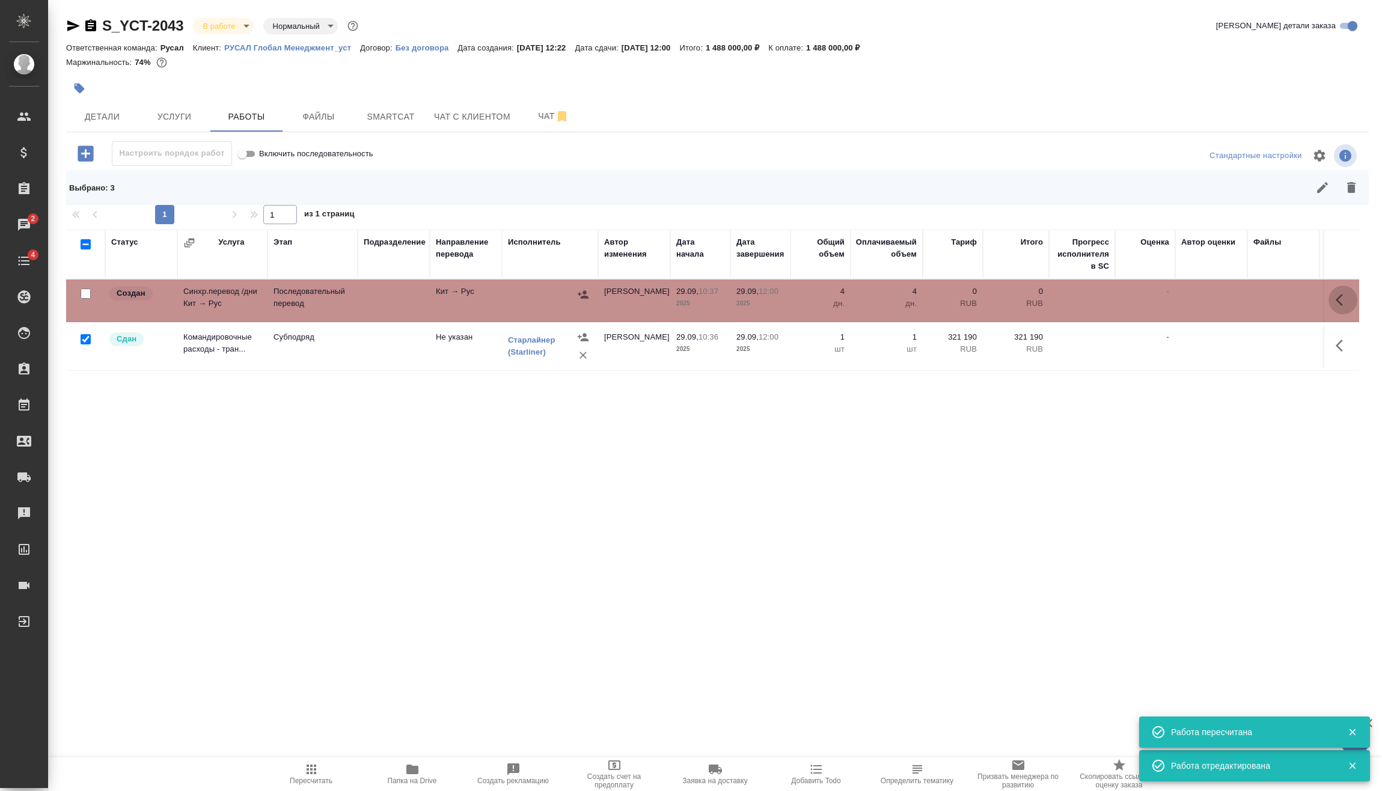
click at [1341, 307] on icon "button" at bounding box center [1343, 300] width 14 height 14
click at [1249, 299] on icon "button" at bounding box center [1254, 300] width 14 height 14
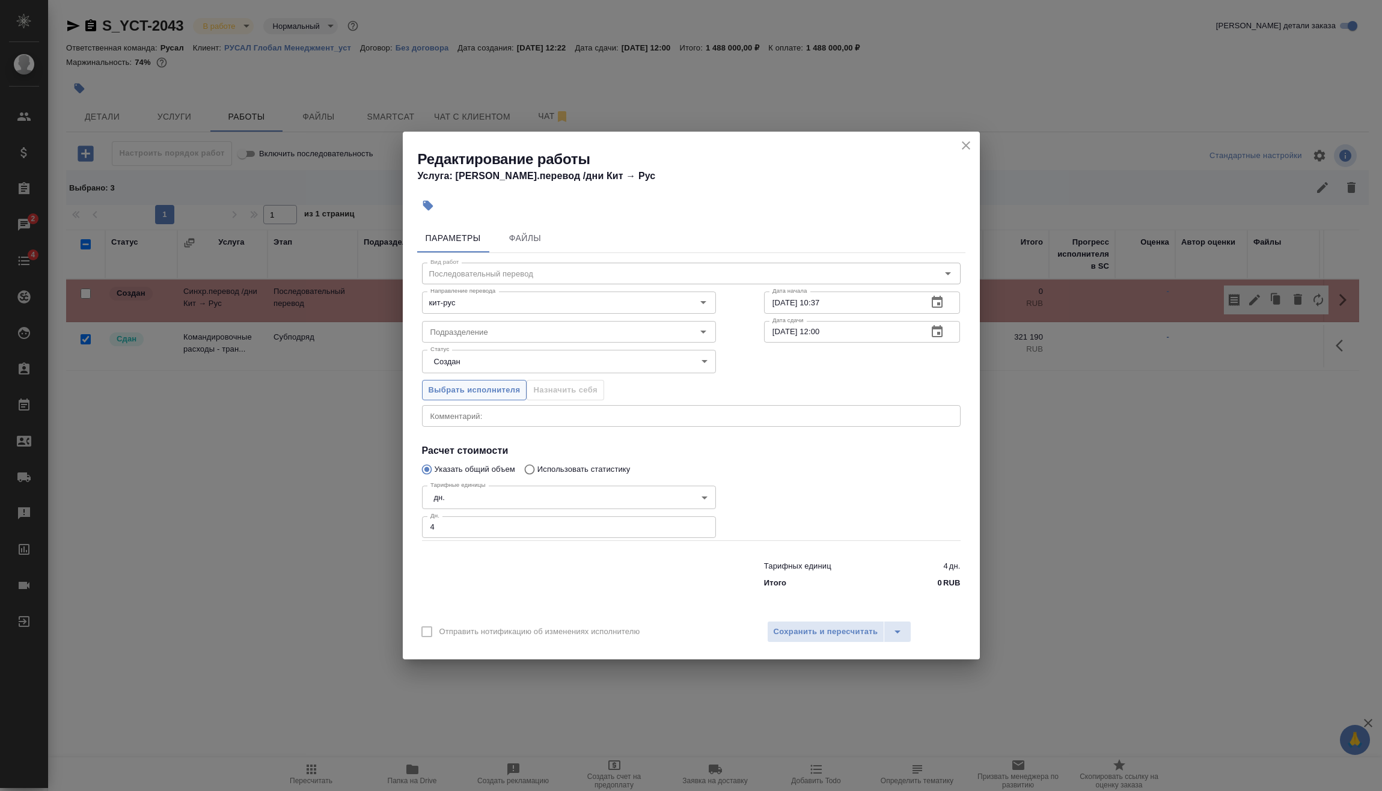
click at [469, 393] on span "Выбрать исполнителя" at bounding box center [475, 391] width 92 height 14
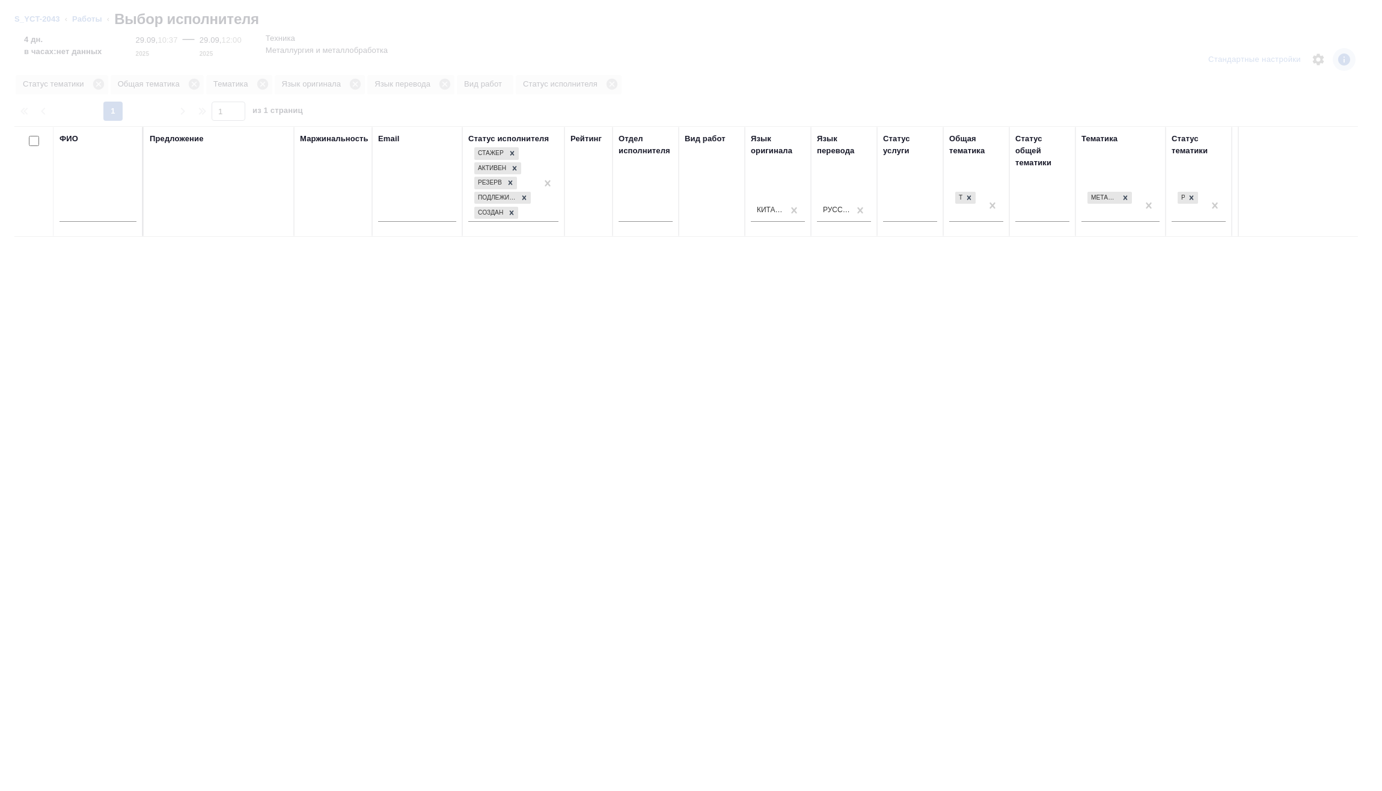
click at [96, 216] on input "text" at bounding box center [98, 214] width 77 height 15
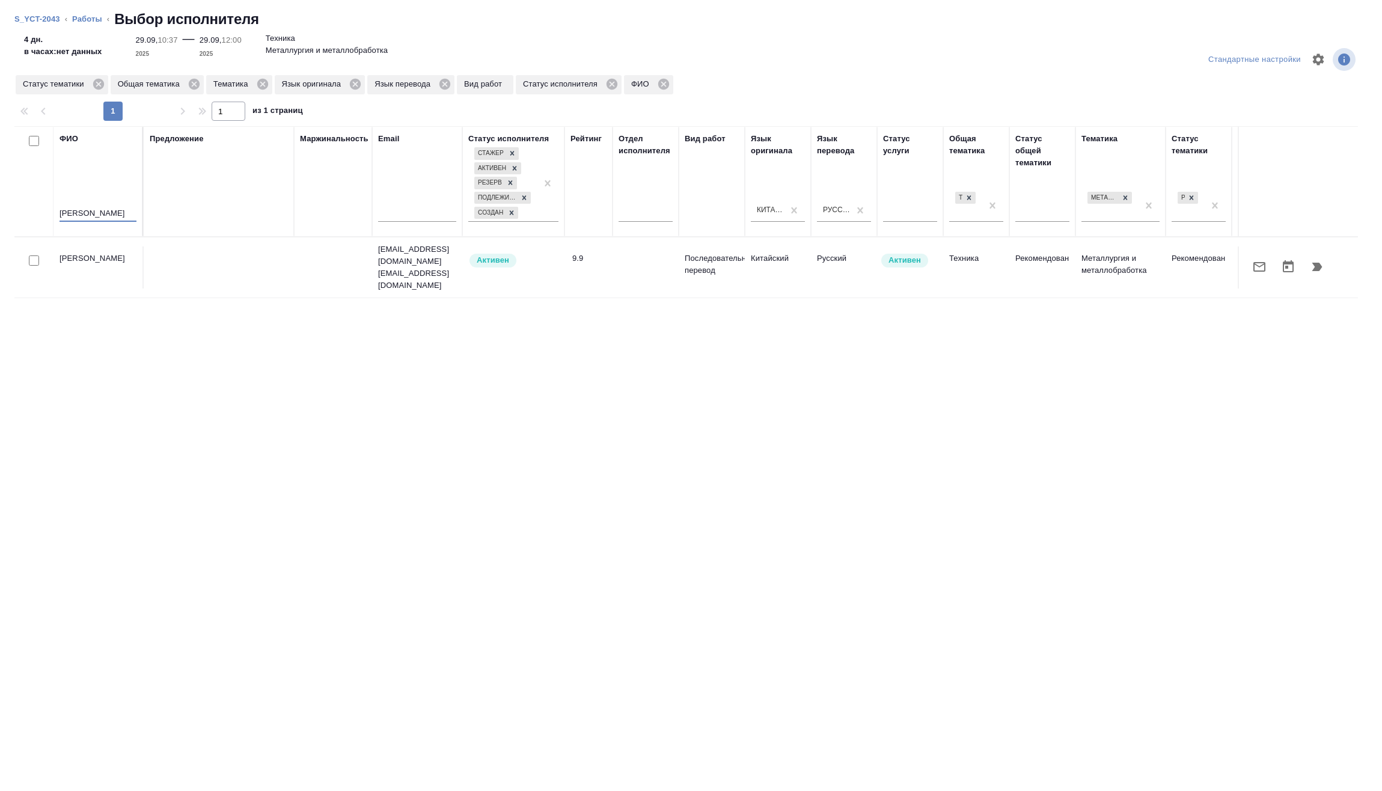
type input "Хэ Син"
click at [1312, 260] on icon "button" at bounding box center [1317, 267] width 14 height 14
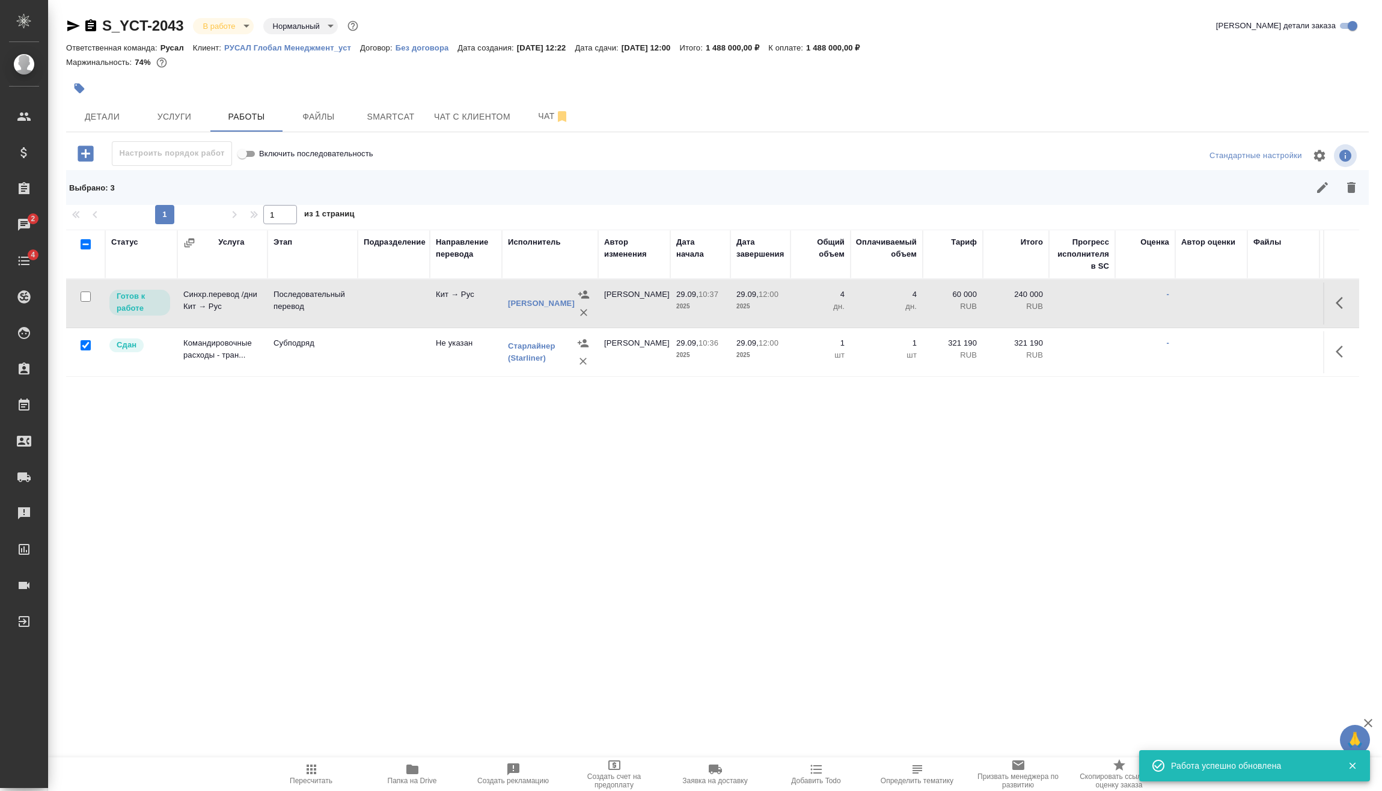
click at [1344, 309] on icon "button" at bounding box center [1343, 303] width 14 height 14
click at [1249, 304] on icon "button" at bounding box center [1254, 303] width 14 height 14
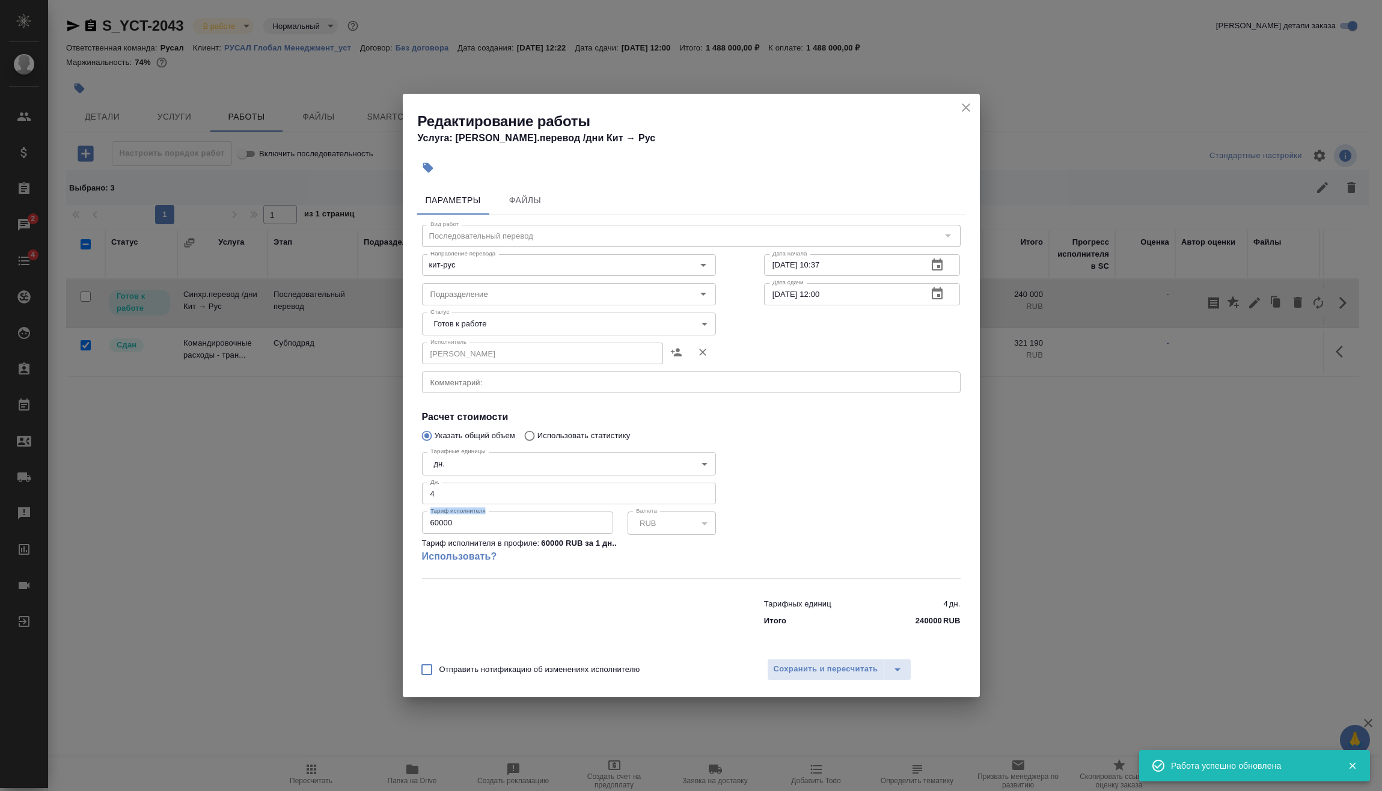
drag, startPoint x: 482, startPoint y: 534, endPoint x: 284, endPoint y: 532, distance: 198.4
click at [284, 532] on div "Редактирование работы Услуга: Синхр.перевод /дни Кит → Рус Параметры Файлы Вид …" at bounding box center [691, 395] width 1382 height 791
click at [486, 515] on input "60000" at bounding box center [517, 523] width 191 height 22
drag, startPoint x: 481, startPoint y: 519, endPoint x: 343, endPoint y: 525, distance: 138.4
click at [343, 525] on div "Редактирование работы Услуга: Синхр.перевод /дни Кит → Рус Параметры Файлы Вид …" at bounding box center [691, 395] width 1382 height 791
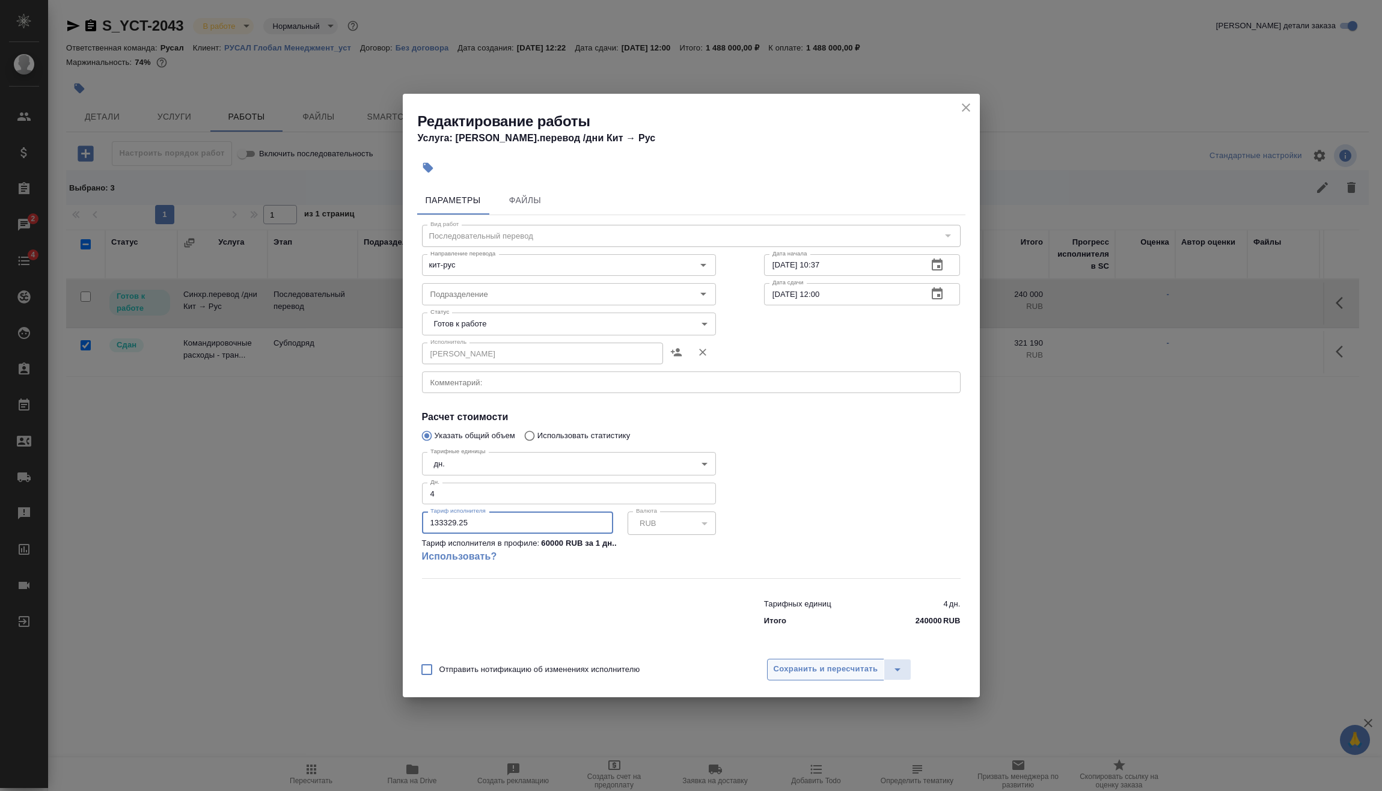
type input "133329.25"
click at [834, 669] on span "Сохранить и пересчитать" at bounding box center [826, 669] width 105 height 14
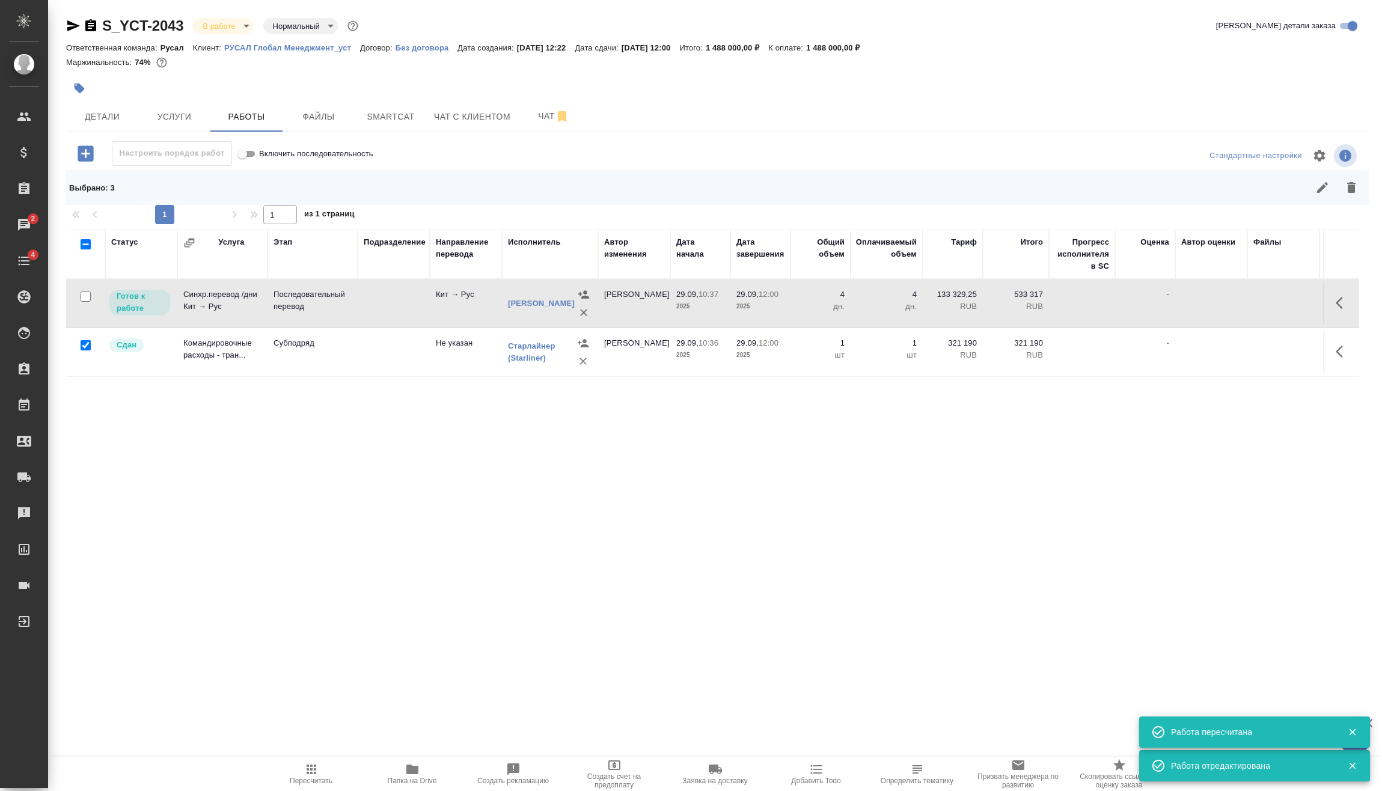
click at [310, 776] on icon "button" at bounding box center [311, 769] width 14 height 14
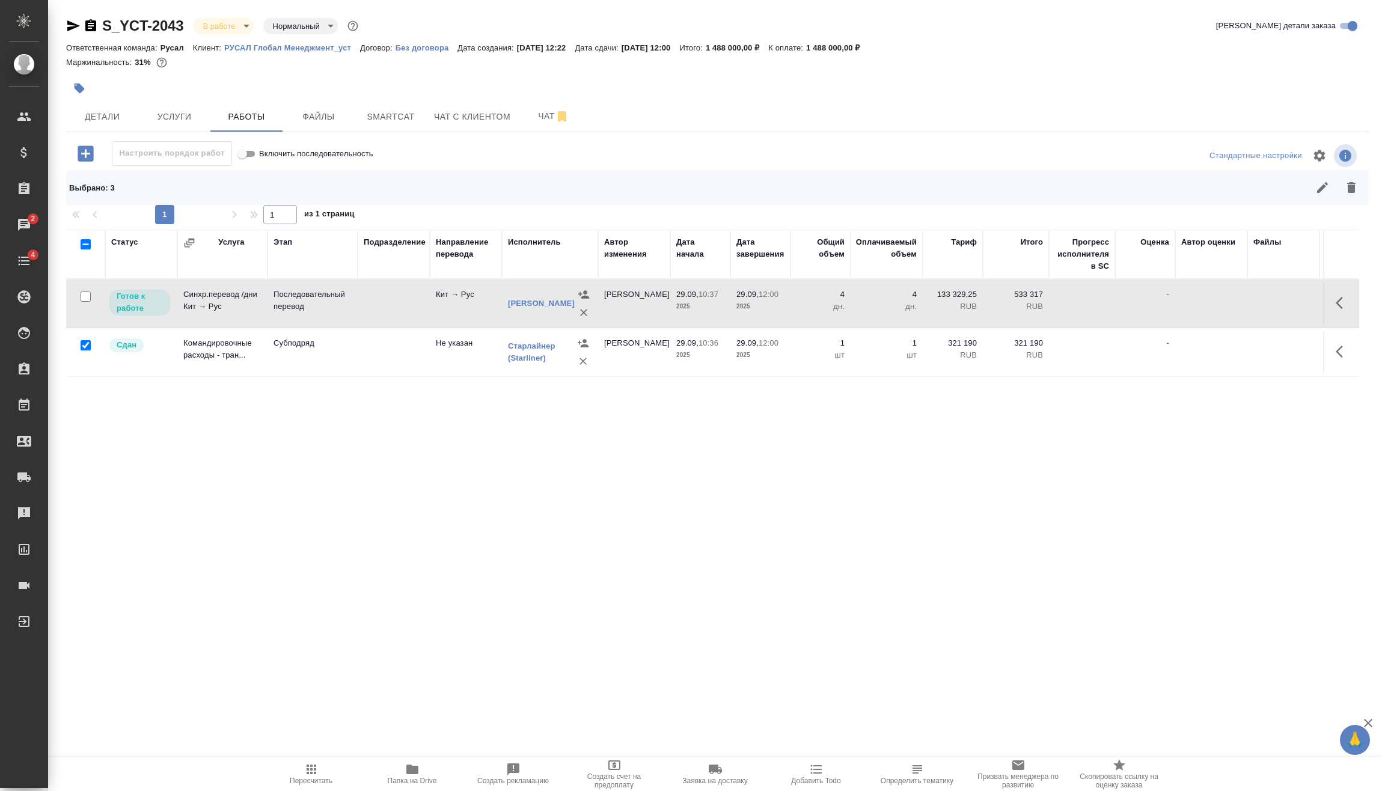
click at [87, 299] on input "checkbox" at bounding box center [86, 297] width 10 height 10
checkbox input "true"
click at [1322, 182] on icon "button" at bounding box center [1322, 187] width 14 height 14
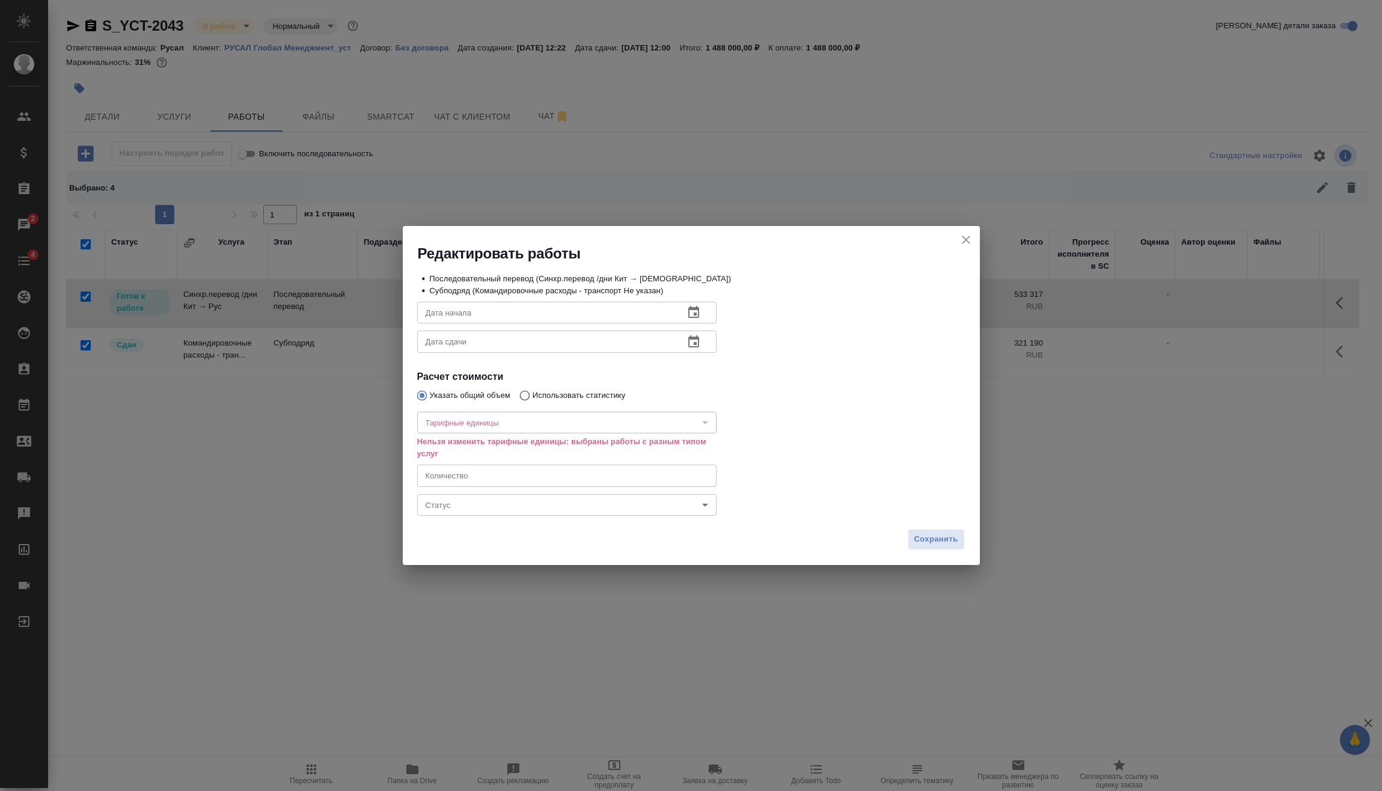
click at [468, 507] on body "🙏 .cls-1 fill:#fff; AWATERA Vasilev Evgeniy Клиенты Спецификации Заказы 2 Чаты …" at bounding box center [691, 395] width 1382 height 791
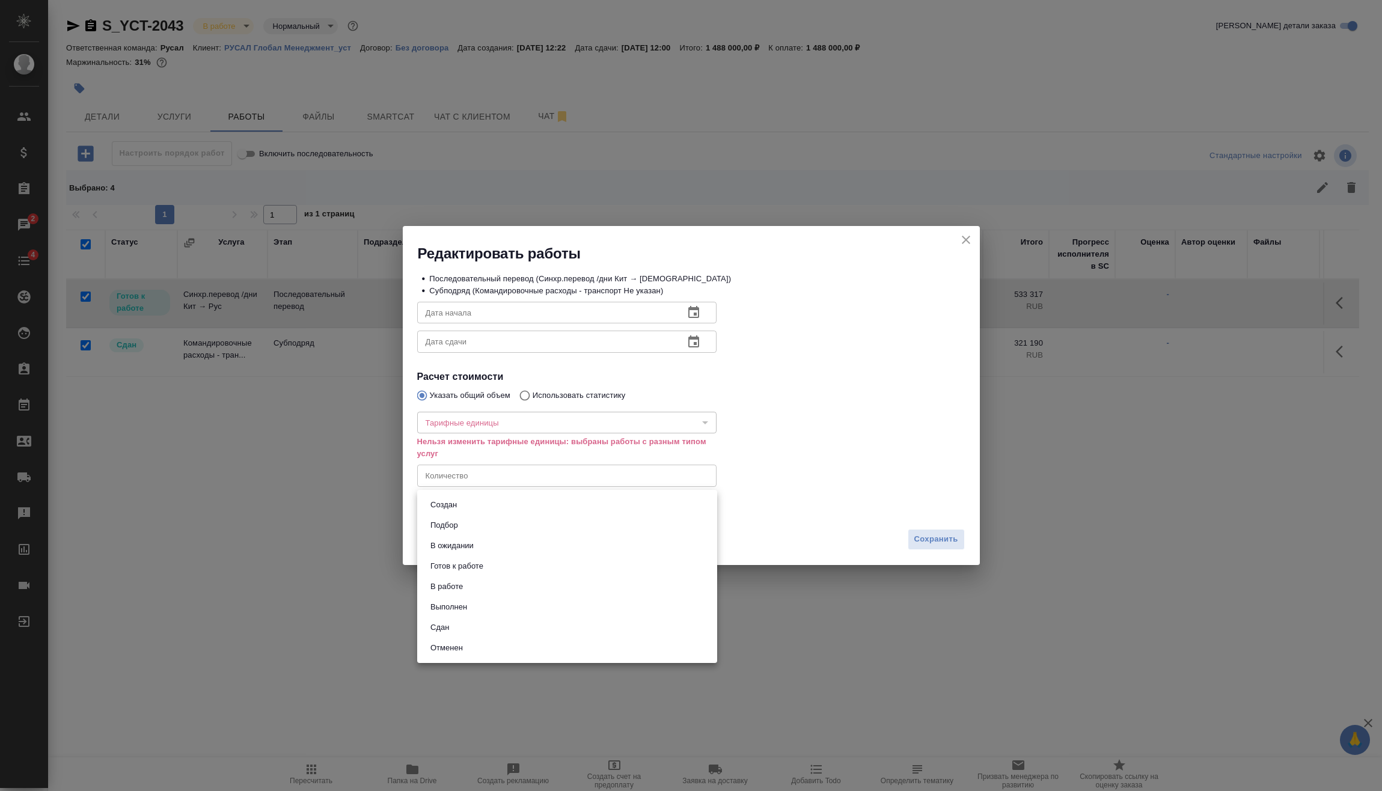
click at [464, 627] on li "Сдан" at bounding box center [567, 627] width 300 height 20
type input "closed"
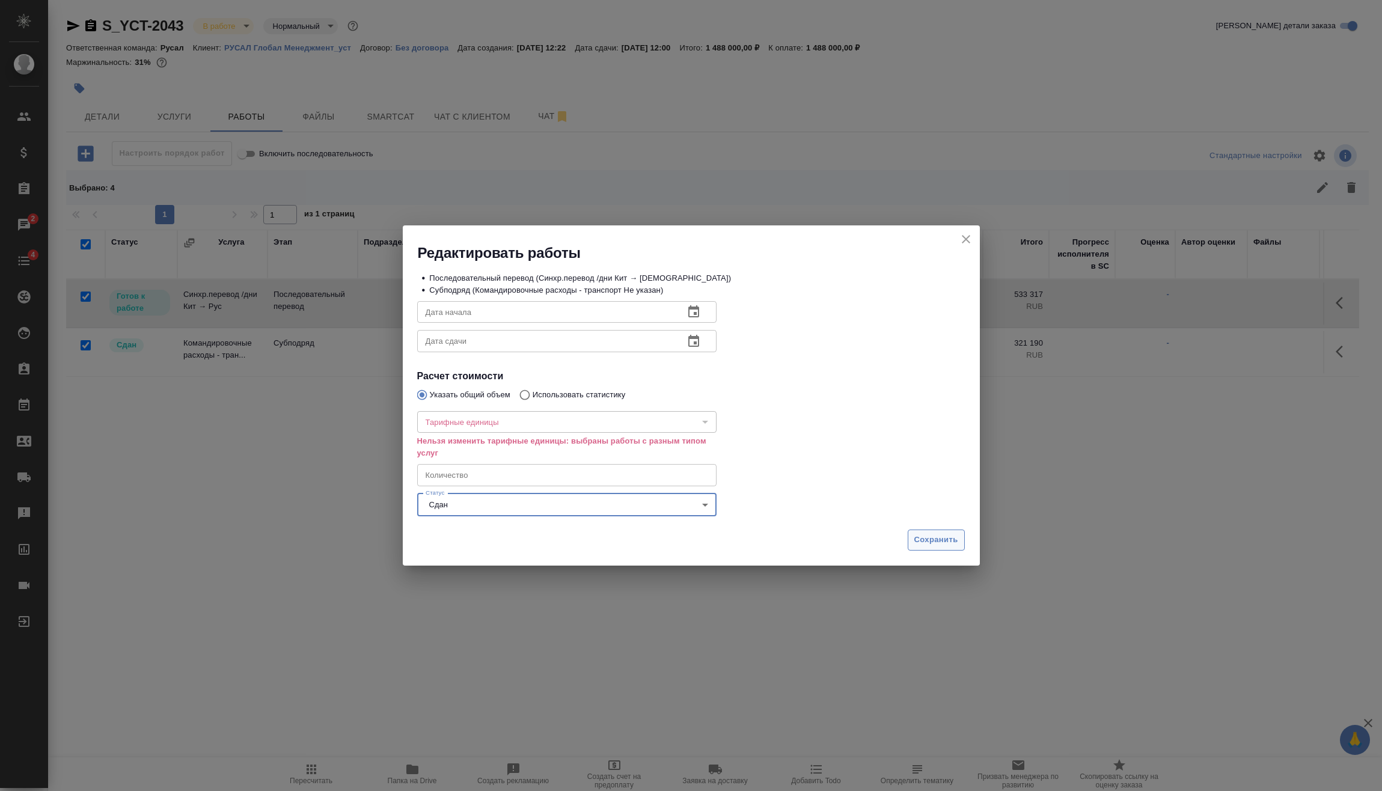
drag, startPoint x: 929, startPoint y: 537, endPoint x: 922, endPoint y: 540, distance: 7.5
click at [929, 537] on span "Сохранить" at bounding box center [936, 540] width 44 height 14
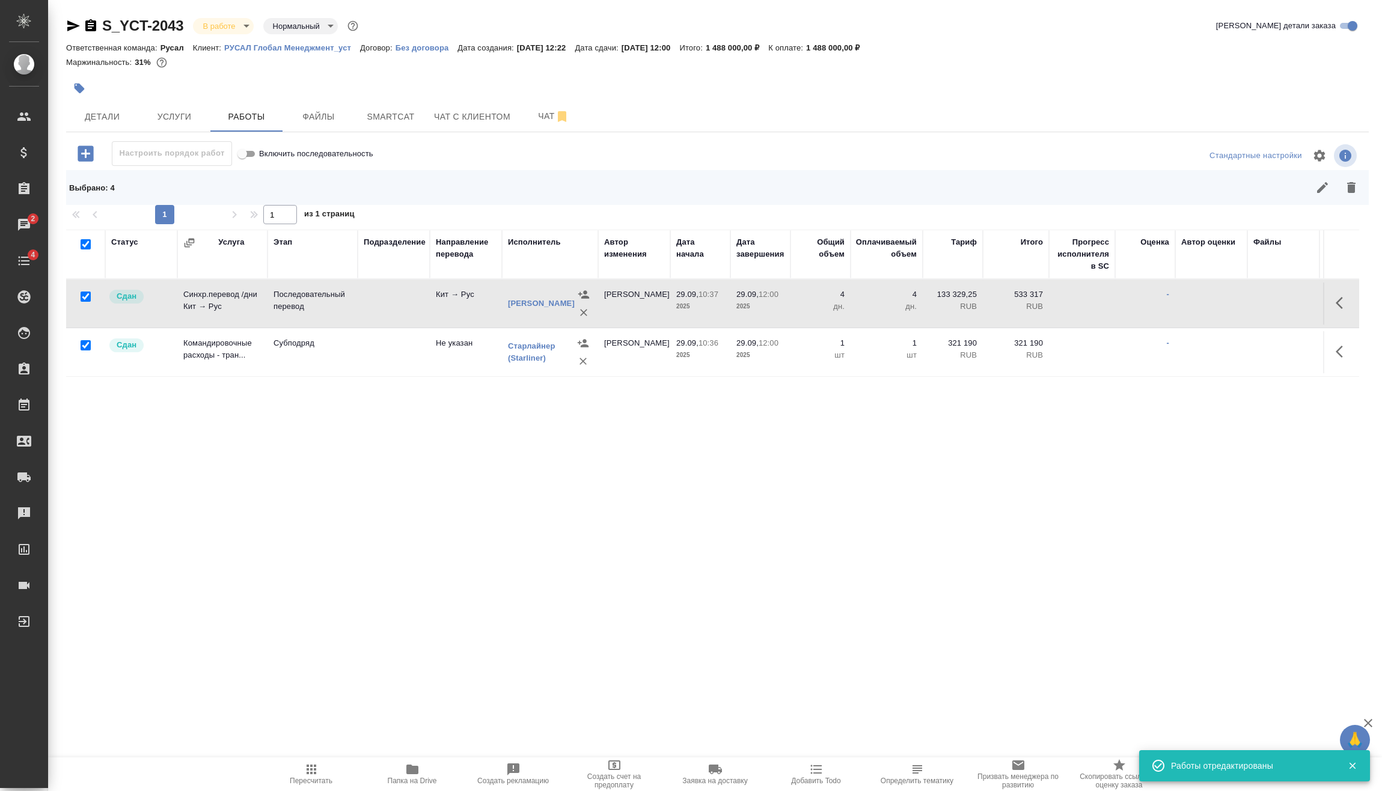
click at [239, 26] on body "🙏 .cls-1 fill:#fff; AWATERA Vasilev Evgeniy Клиенты Спецификации Заказы 2 Чаты …" at bounding box center [691, 395] width 1382 height 791
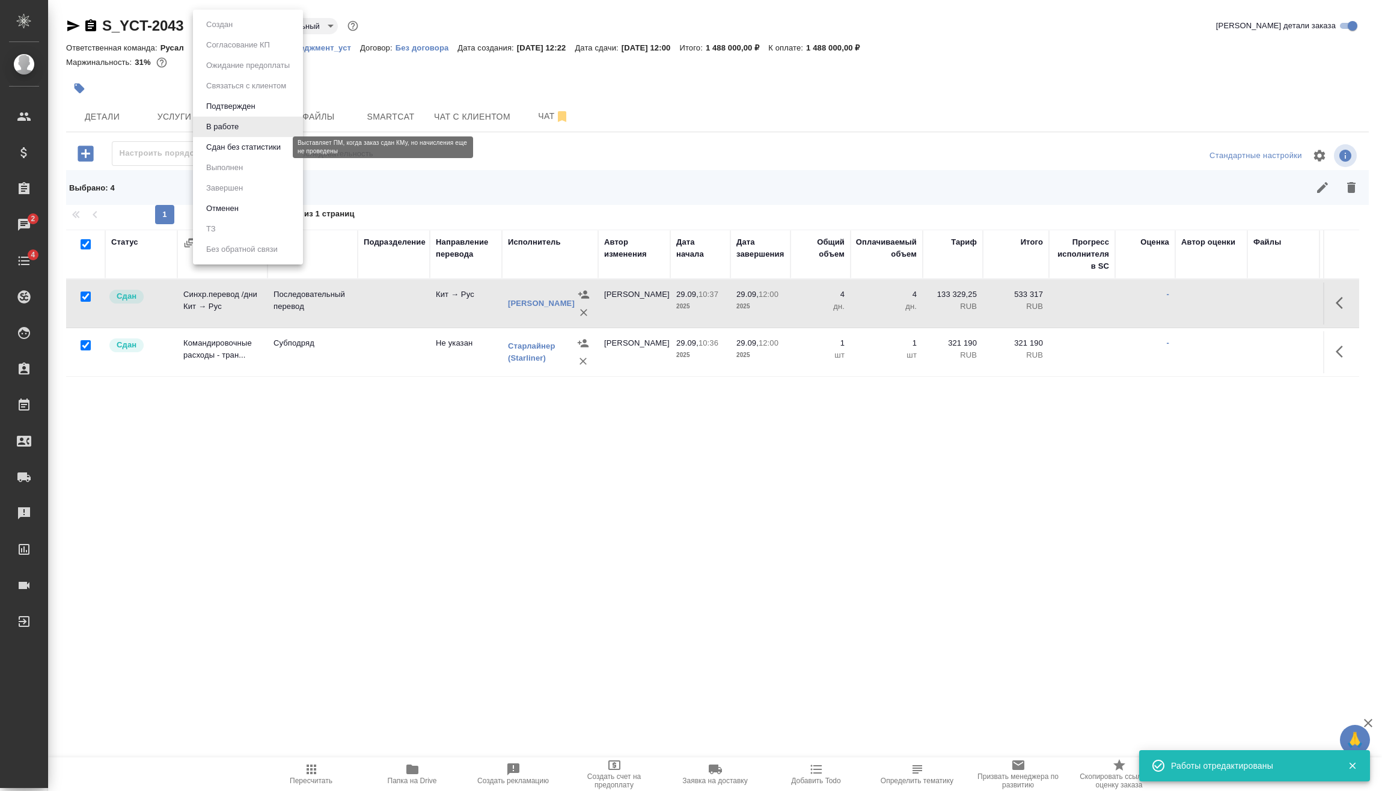
click at [247, 145] on button "Сдан без статистики" at bounding box center [244, 147] width 82 height 13
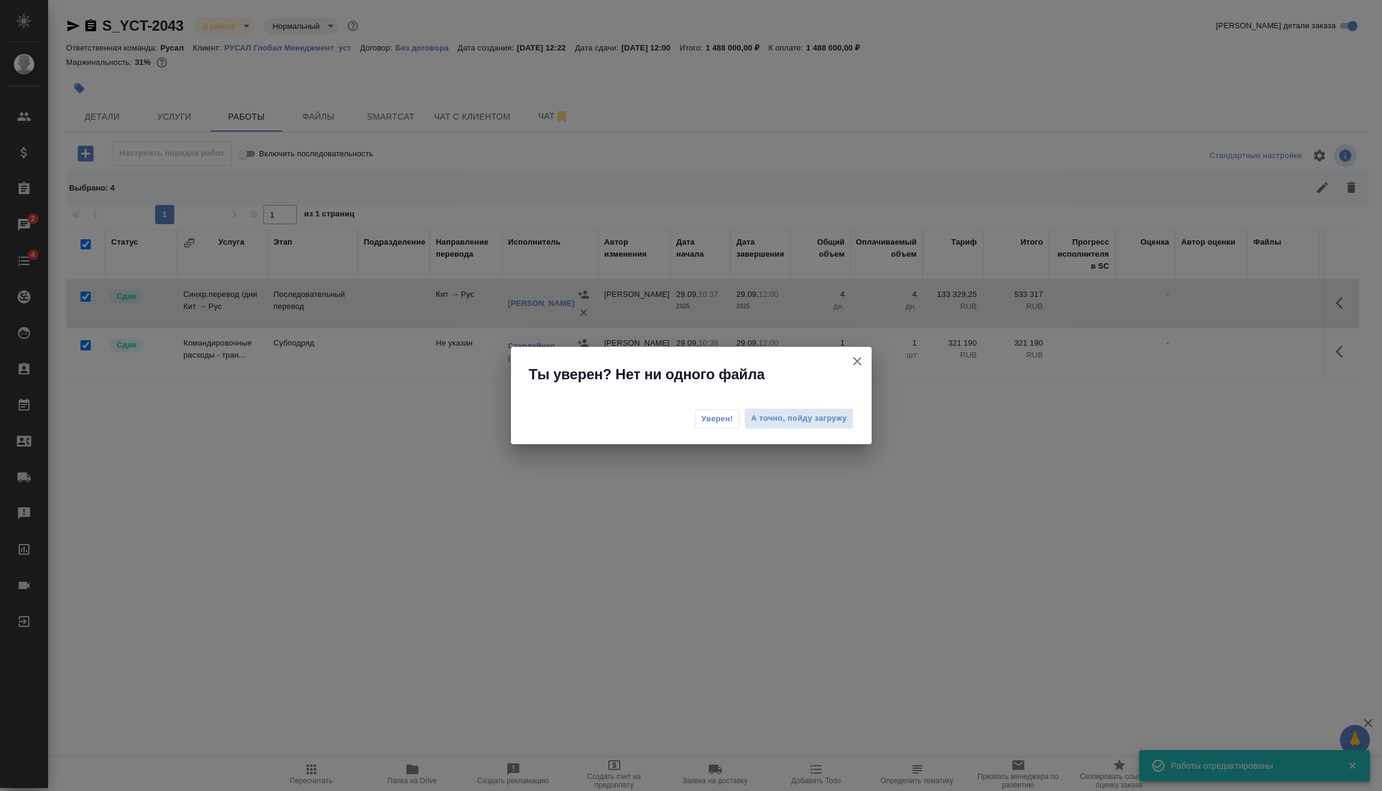
click at [721, 424] on span "Уверен!" at bounding box center [718, 419] width 32 height 12
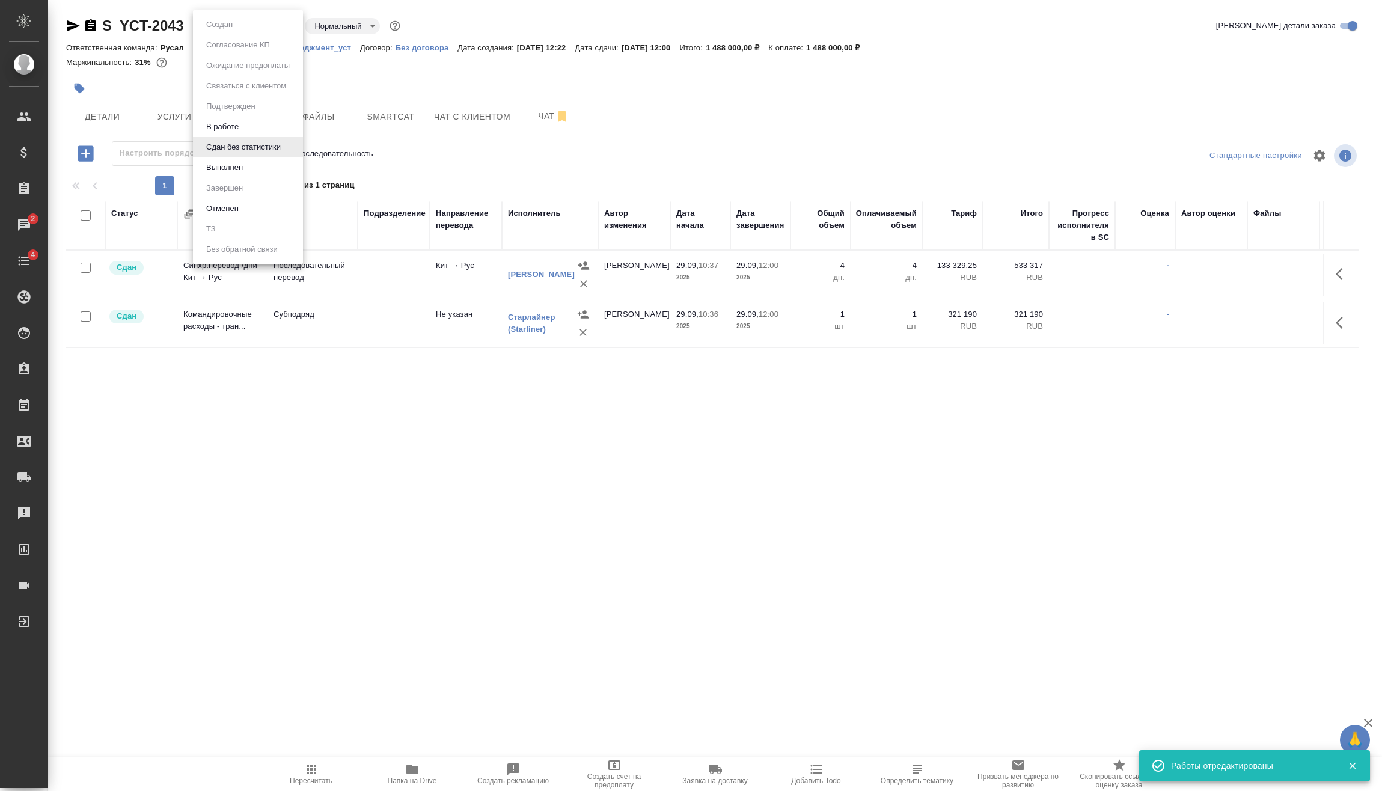
click at [238, 31] on body "🙏 .cls-1 fill:#fff; AWATERA Vasilev Evgeniy Клиенты Спецификации Заказы 2 Чаты …" at bounding box center [691, 395] width 1382 height 791
click at [253, 165] on li "Выполнен" at bounding box center [248, 167] width 110 height 20
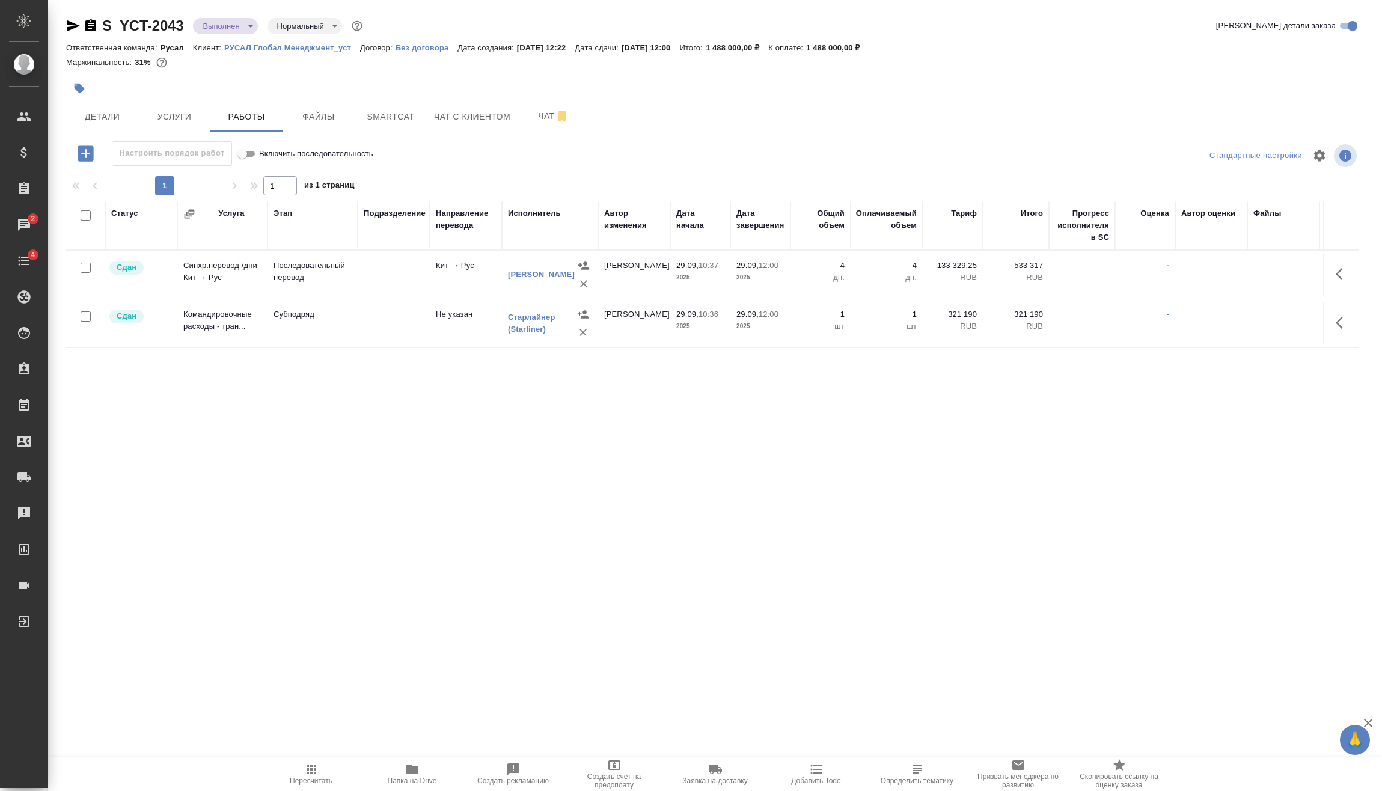
click at [232, 28] on body "🙏 .cls-1 fill:#fff; AWATERA Vasilev Evgeniy Клиенты Спецификации Заказы 2 Чаты …" at bounding box center [691, 395] width 1382 height 791
click at [258, 183] on li "Завершен" at bounding box center [248, 188] width 110 height 20
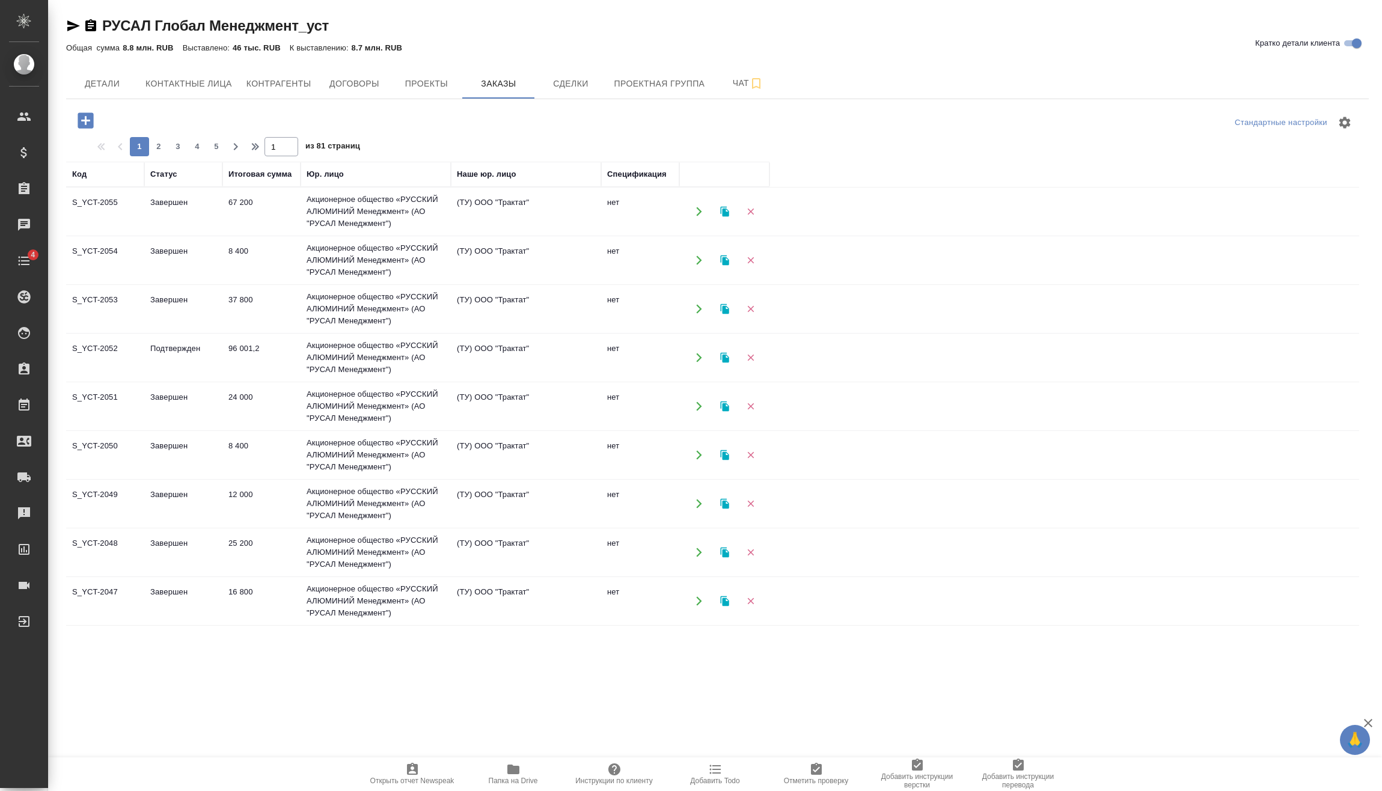
click at [95, 118] on icon "button" at bounding box center [85, 120] width 21 height 21
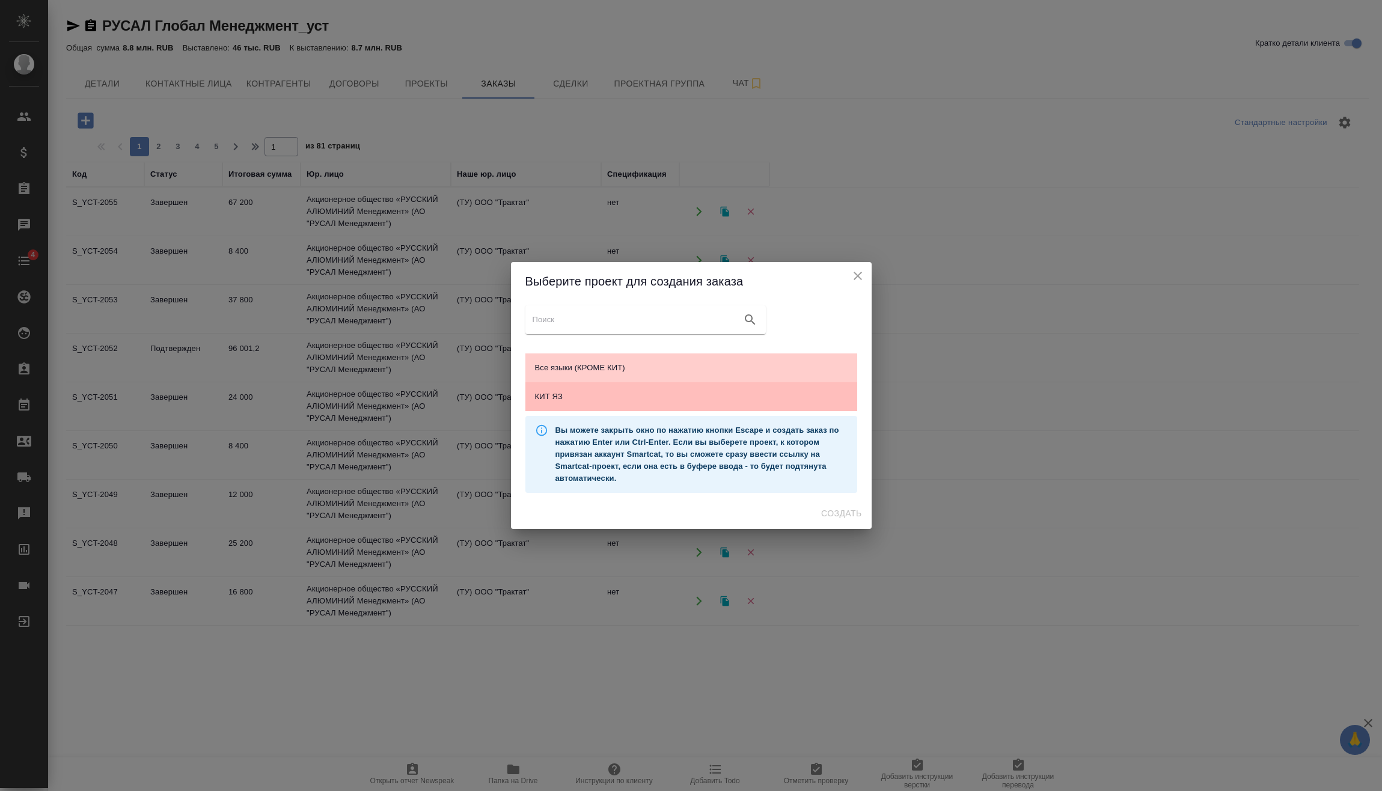
click at [719, 396] on span "КИТ ЯЗ" at bounding box center [691, 397] width 313 height 12
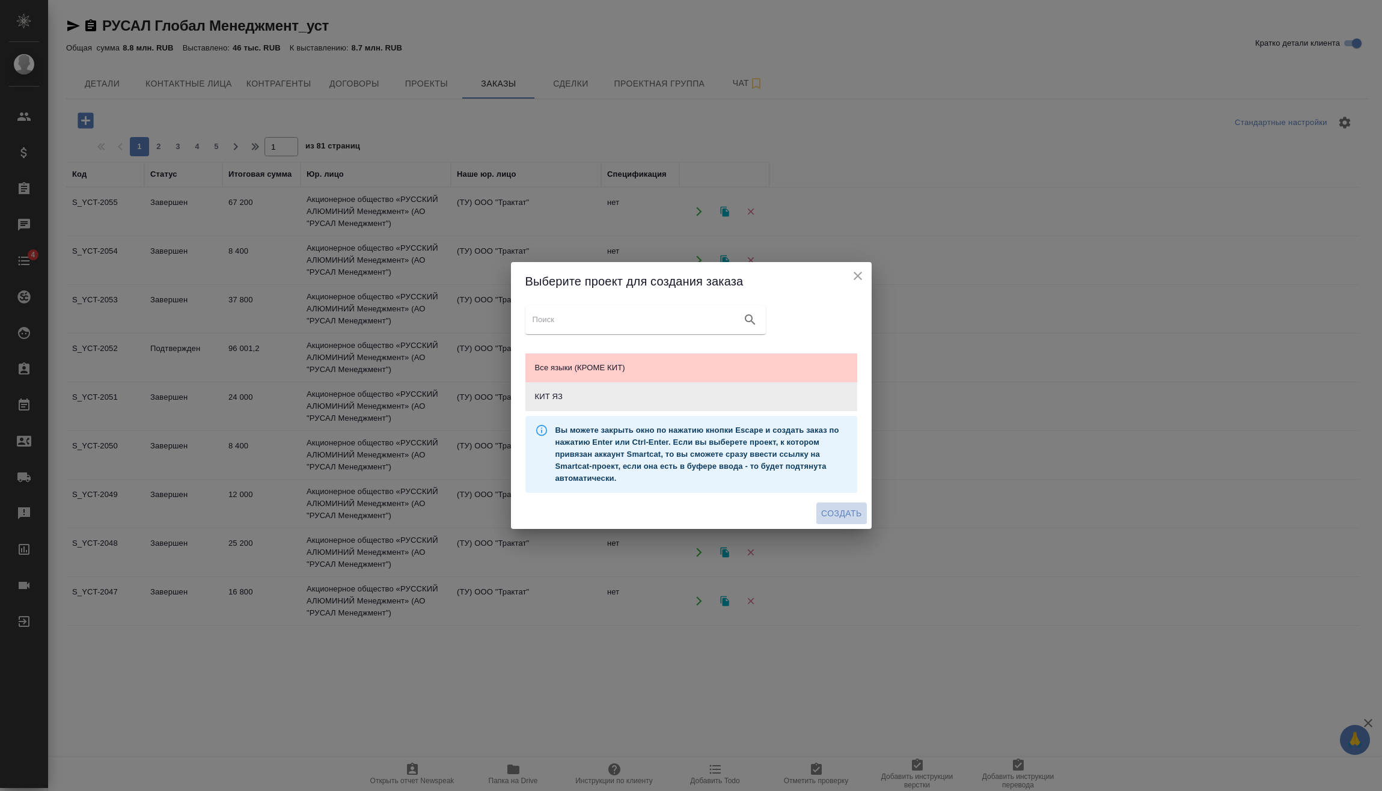
click at [854, 519] on span "Создать" at bounding box center [841, 513] width 40 height 15
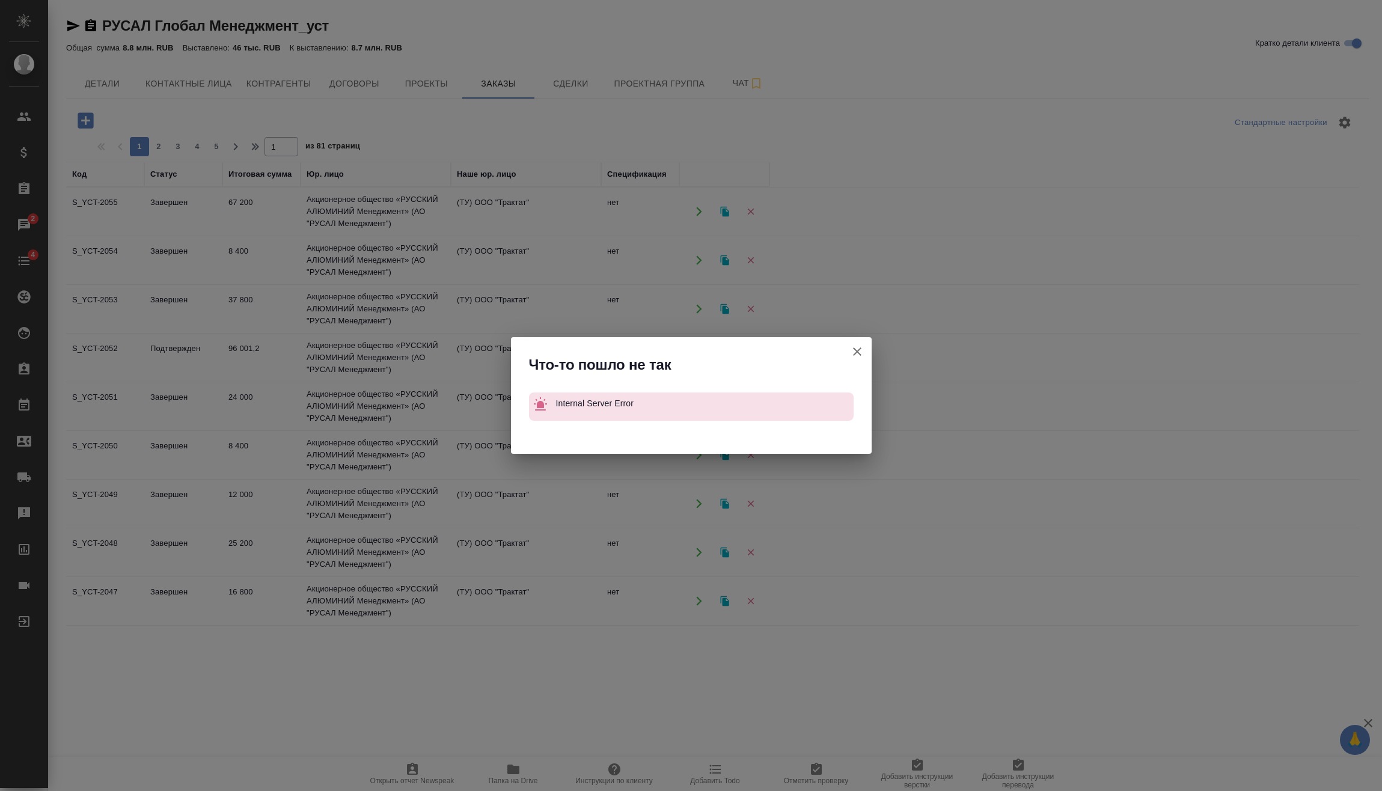
click at [854, 351] on icon "button" at bounding box center [857, 351] width 14 height 14
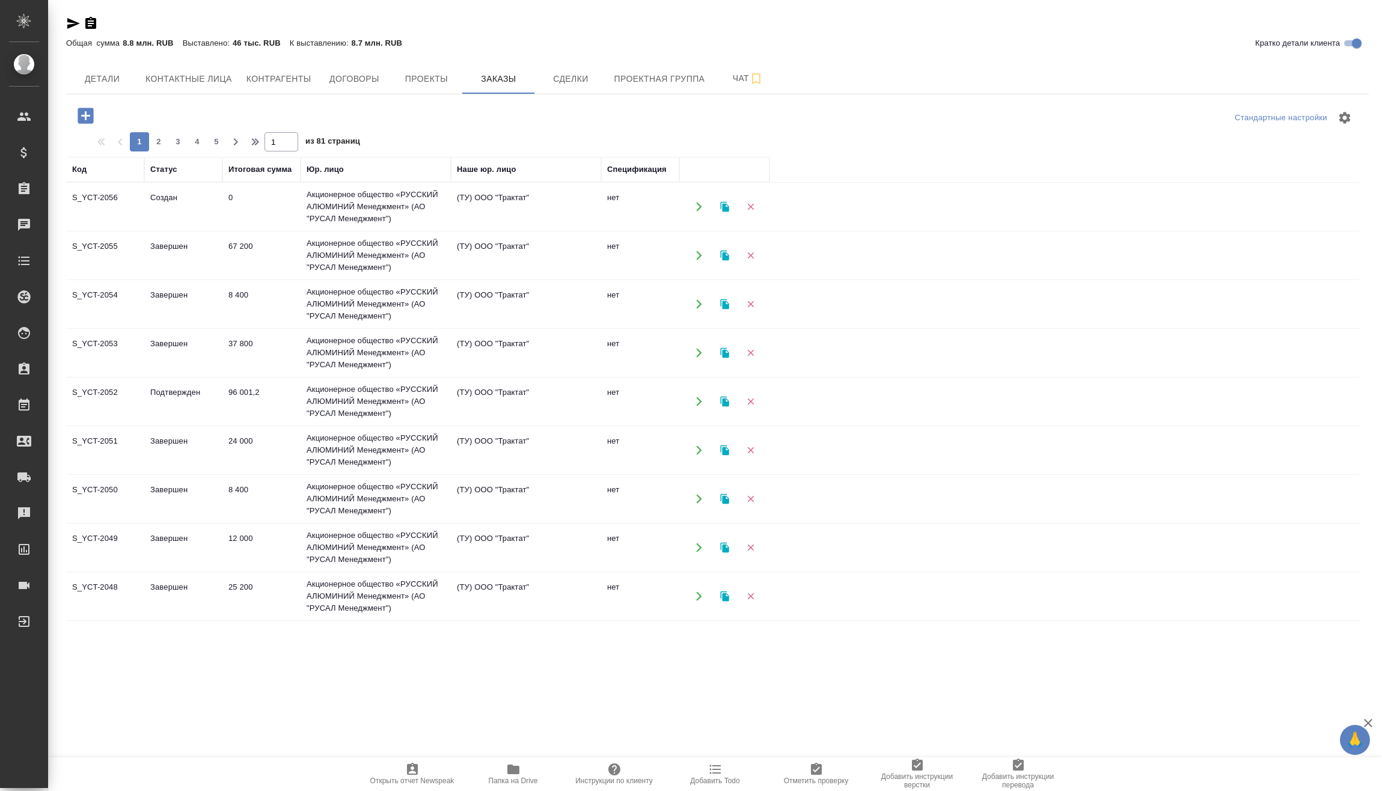
click at [187, 197] on td "Создан" at bounding box center [183, 207] width 78 height 42
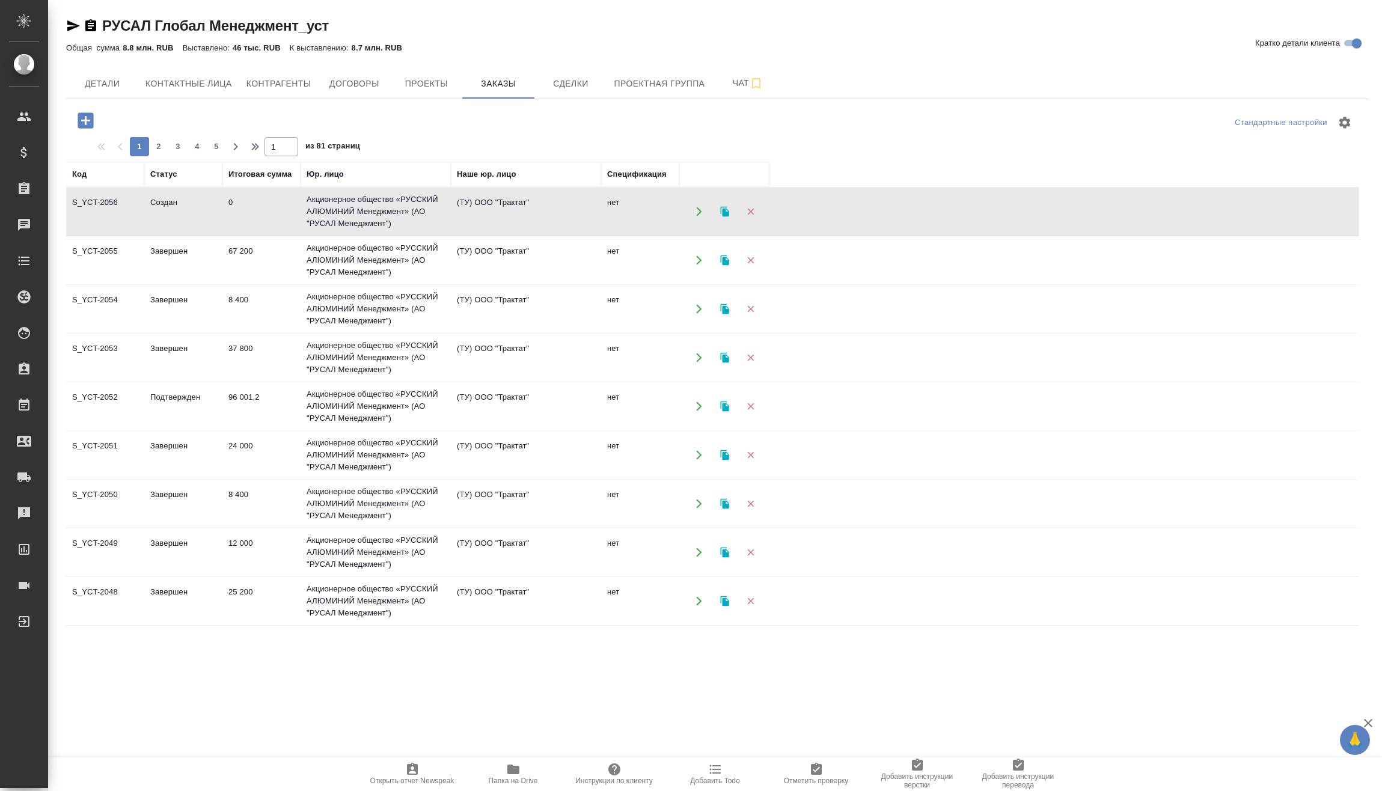
click at [187, 197] on td "Создан" at bounding box center [183, 212] width 78 height 42
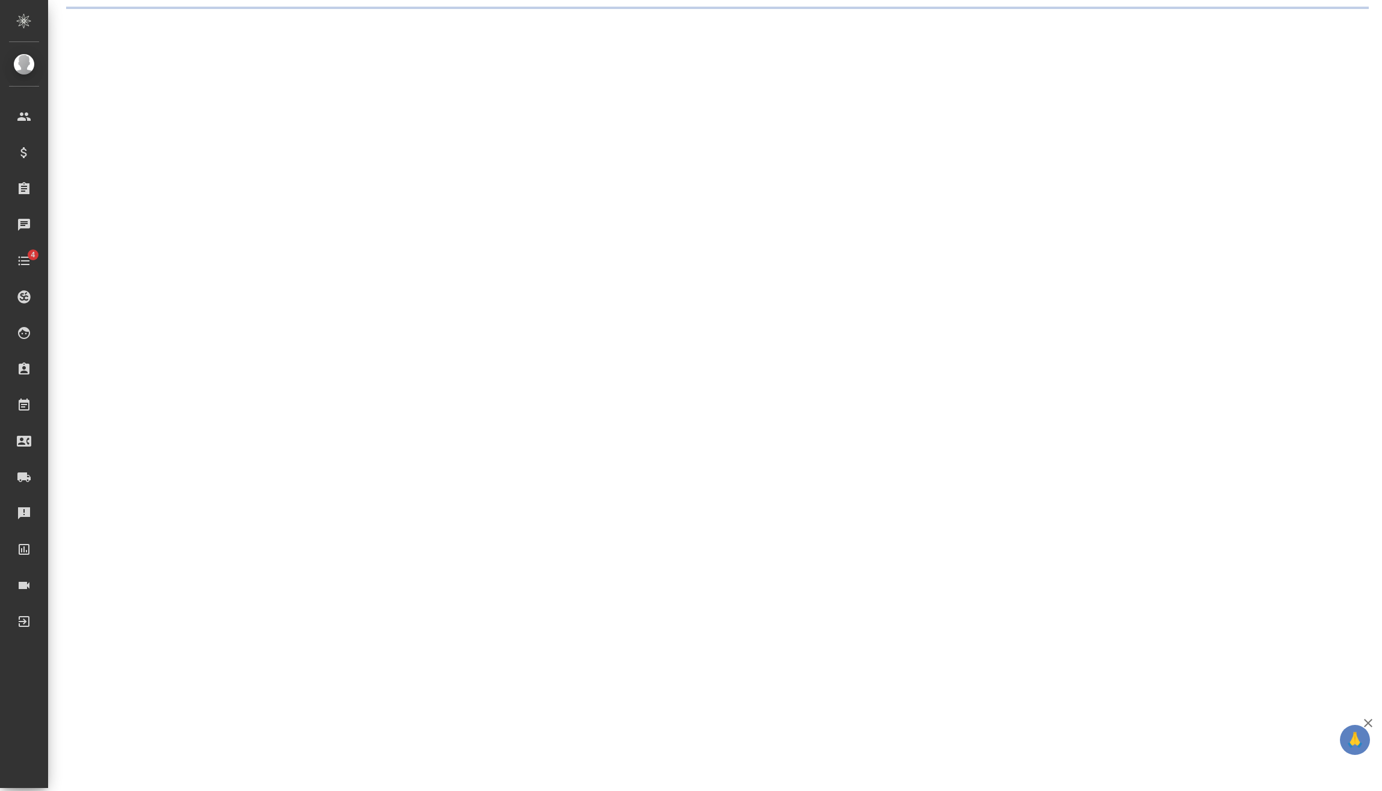
select select "RU"
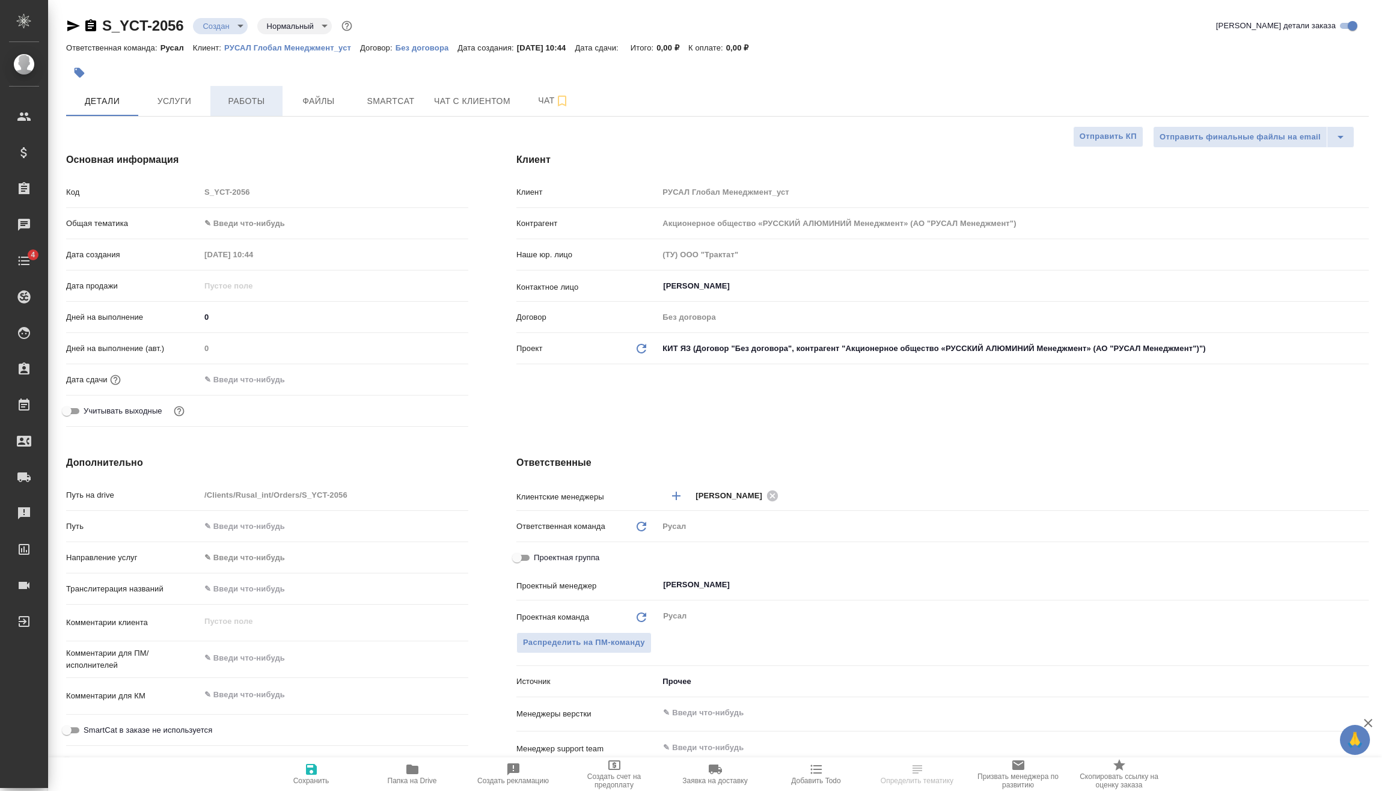
type textarea "x"
click at [234, 31] on body "🙏 .cls-1 fill:#fff; AWATERA [PERSON_NAME] Спецификации Заказы Чаты 4 Todo Проек…" at bounding box center [691, 395] width 1382 height 791
type textarea "x"
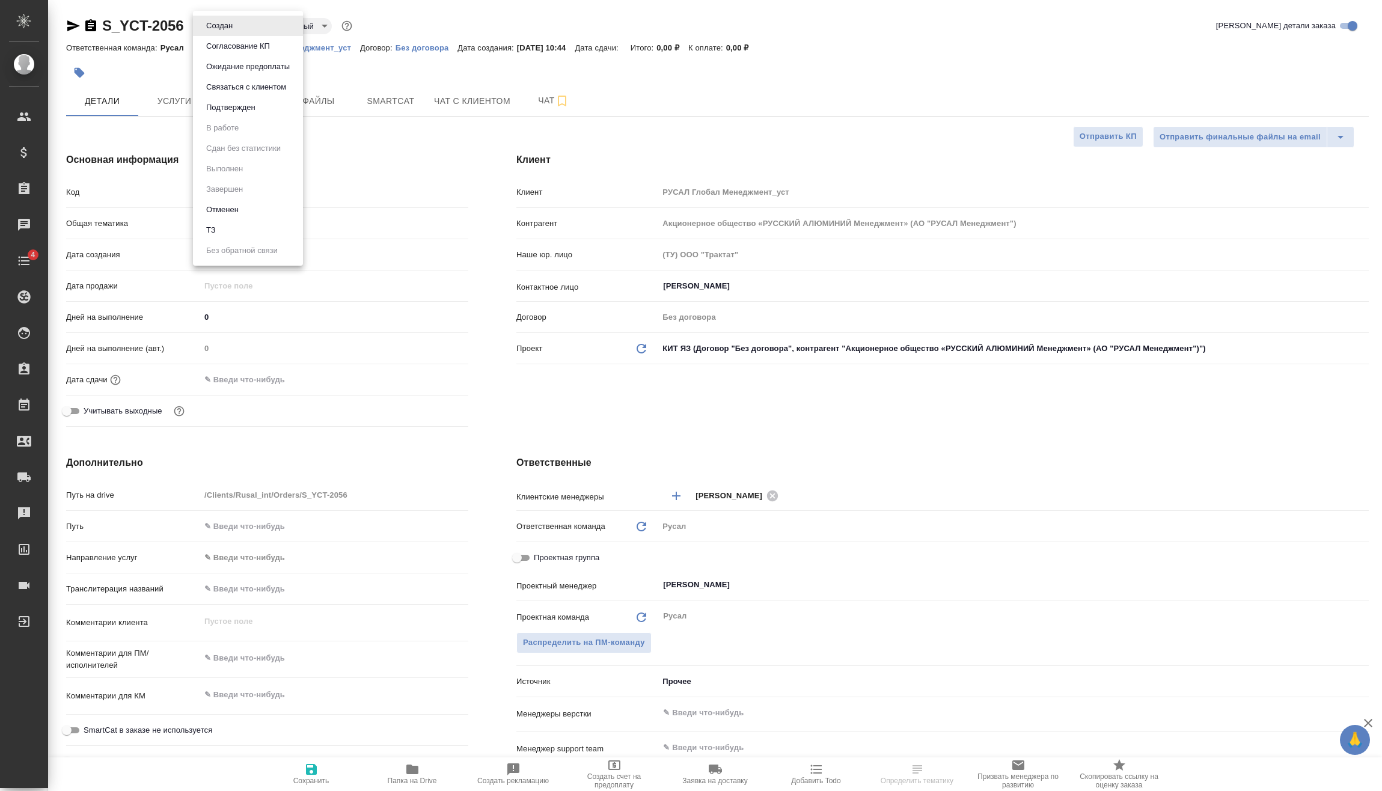
type textarea "x"
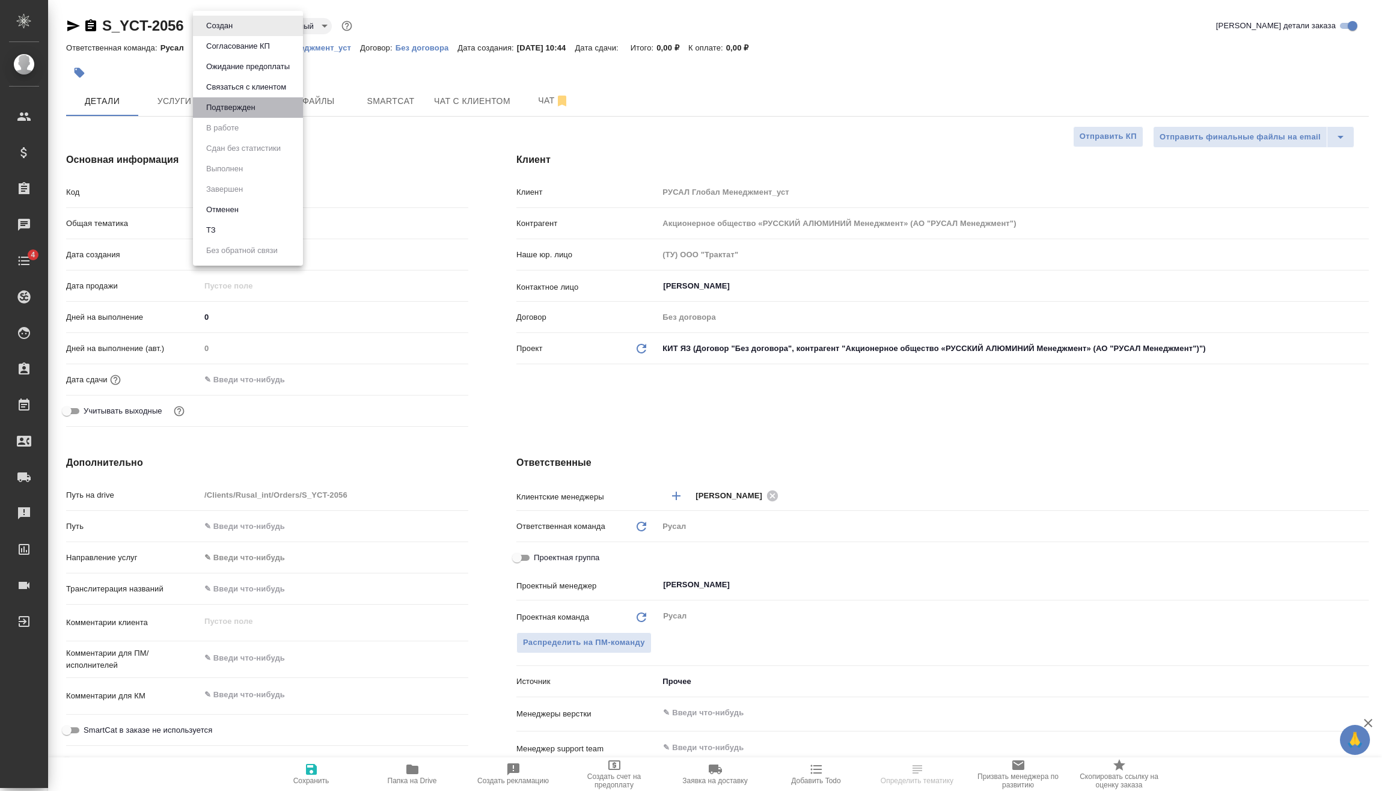
click at [243, 106] on button "Подтвержден" at bounding box center [231, 107] width 57 height 13
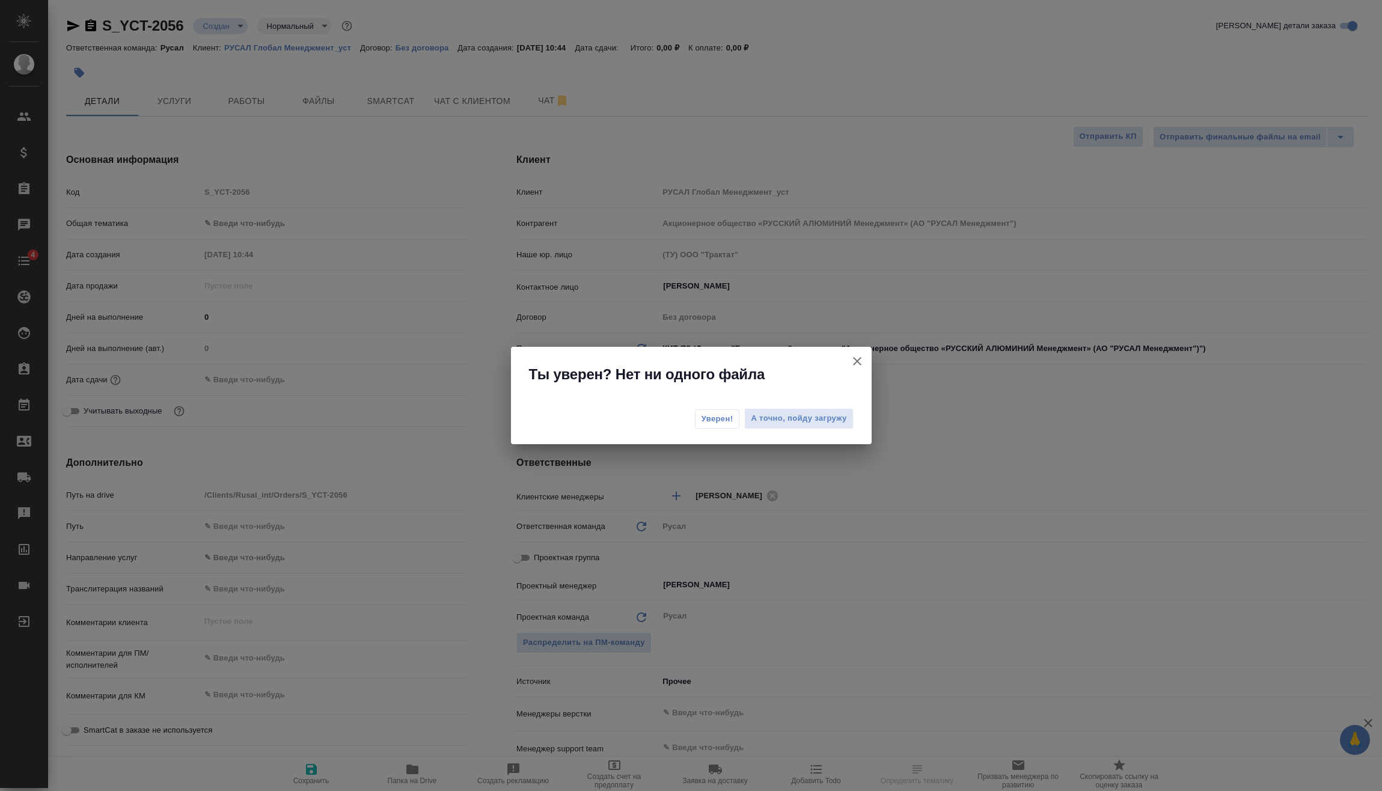
click at [723, 422] on span "Уверен!" at bounding box center [718, 419] width 32 height 12
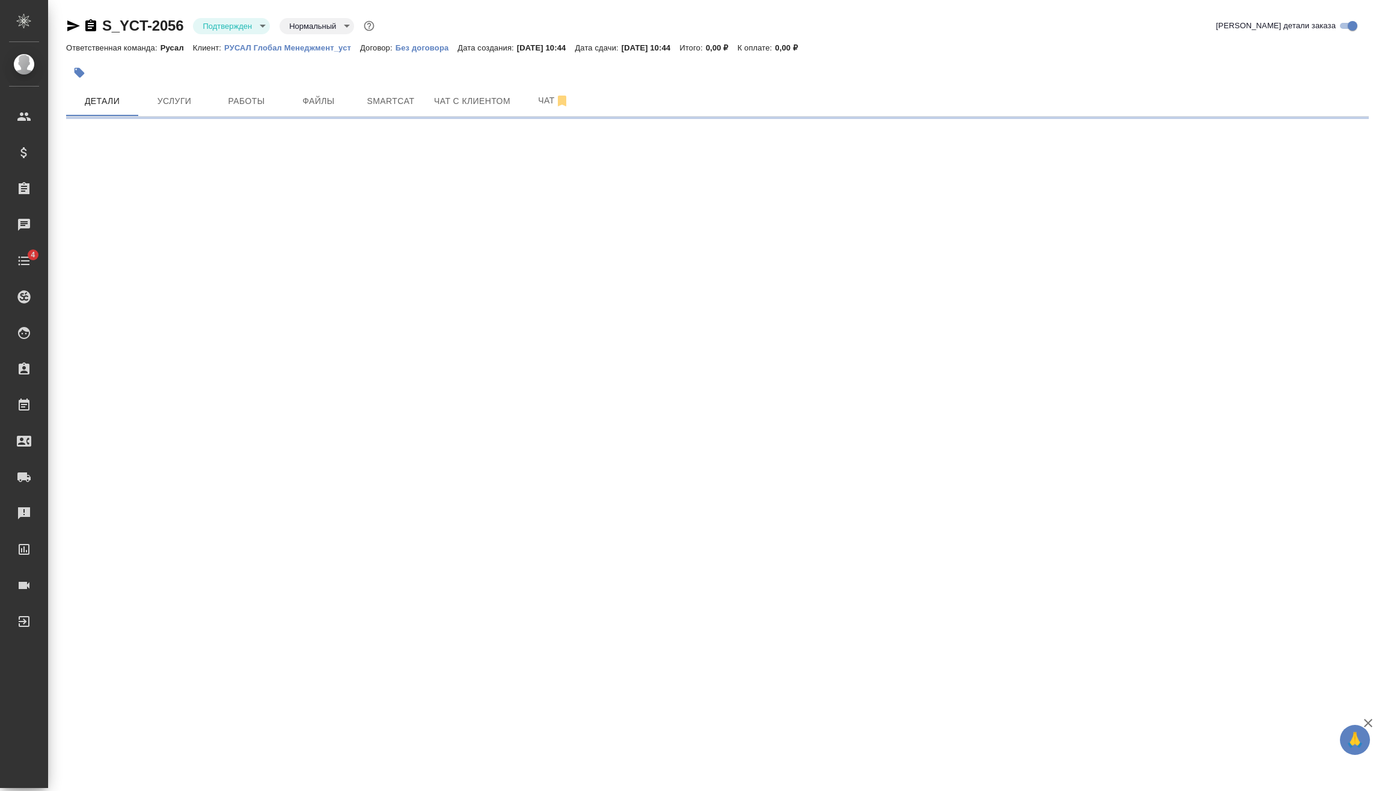
select select "RU"
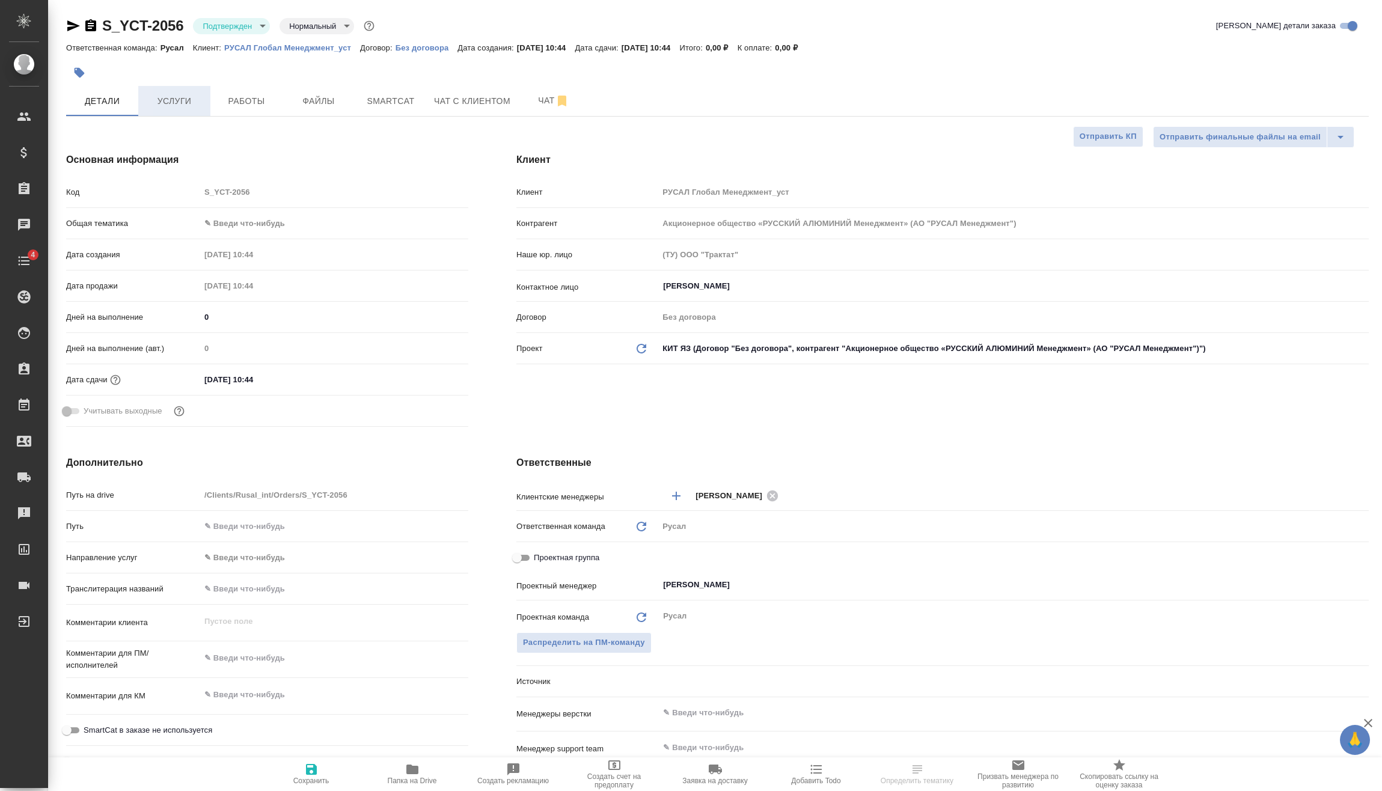
type textarea "x"
click at [278, 219] on body "🙏 .cls-1 fill:#fff; AWATERA Vasilev Evgeniy Клиенты Спецификации Заказы Чаты 4 …" at bounding box center [691, 395] width 1382 height 791
click at [270, 319] on li "Техника" at bounding box center [334, 319] width 268 height 19
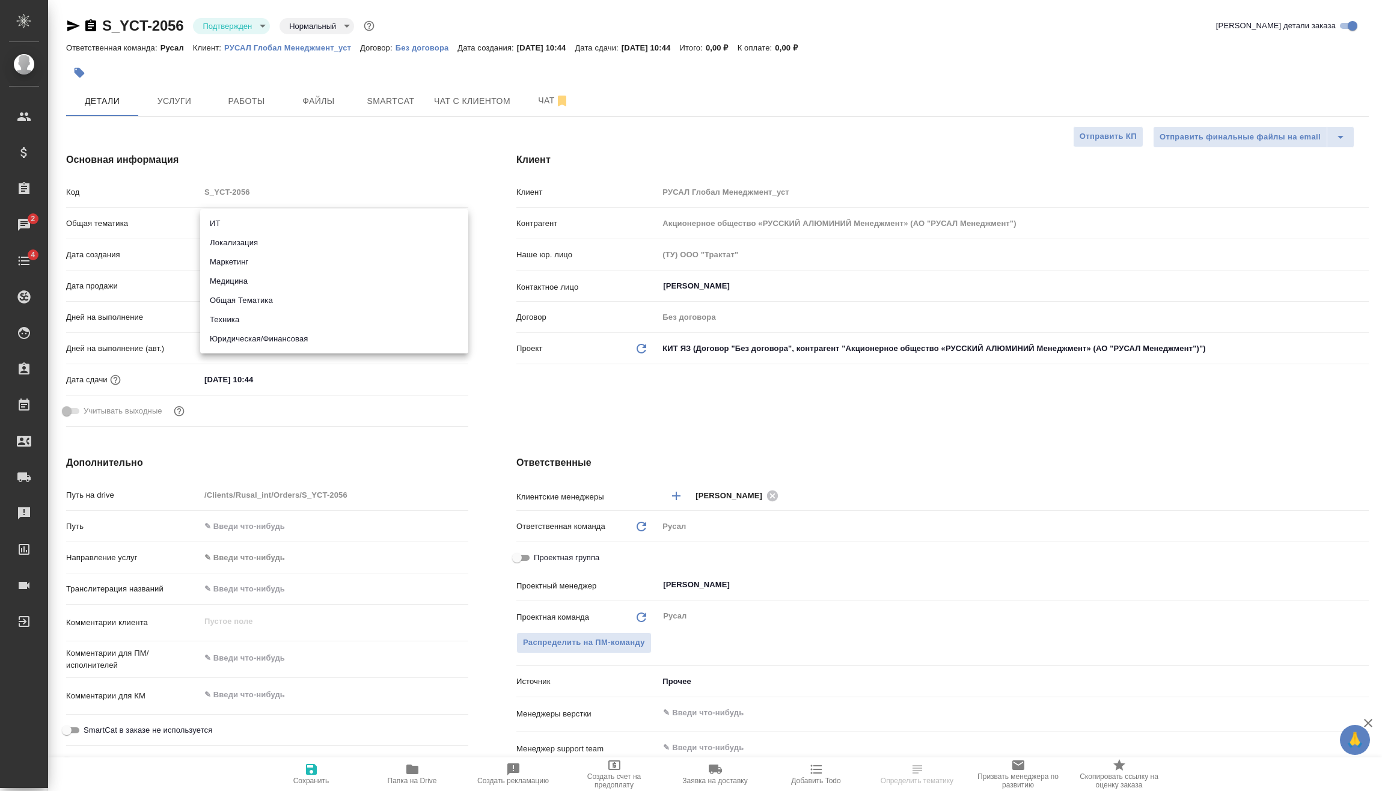
type input "tech"
type textarea "x"
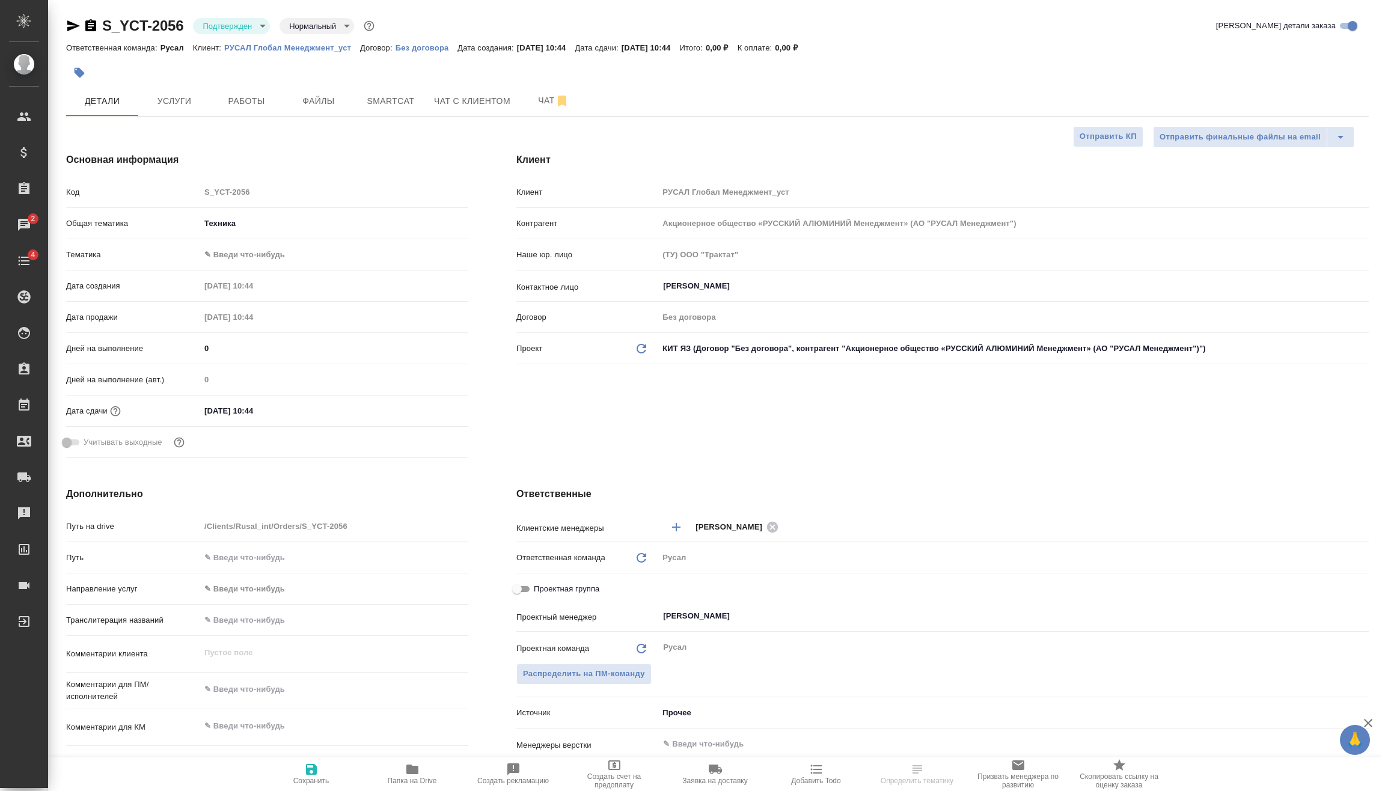
click at [280, 255] on body "🙏 .cls-1 fill:#fff; AWATERA Vasilev Evgeniy Клиенты Спецификации Заказы 2 Чаты …" at bounding box center [691, 395] width 1382 height 791
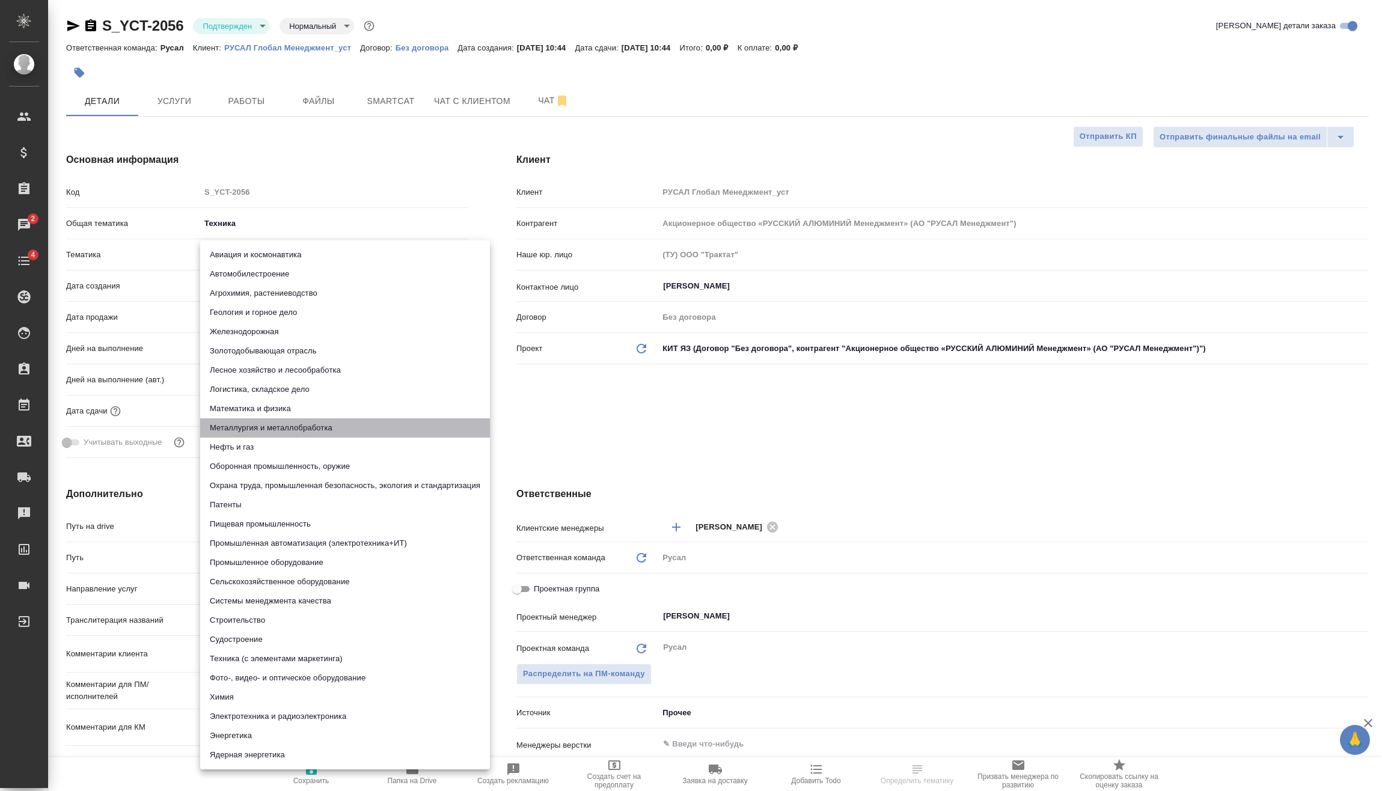
click at [266, 426] on li "Металлургия и металлобработка" at bounding box center [345, 427] width 290 height 19
type textarea "x"
type input "60014e23f7d9dc5f480a3cf8"
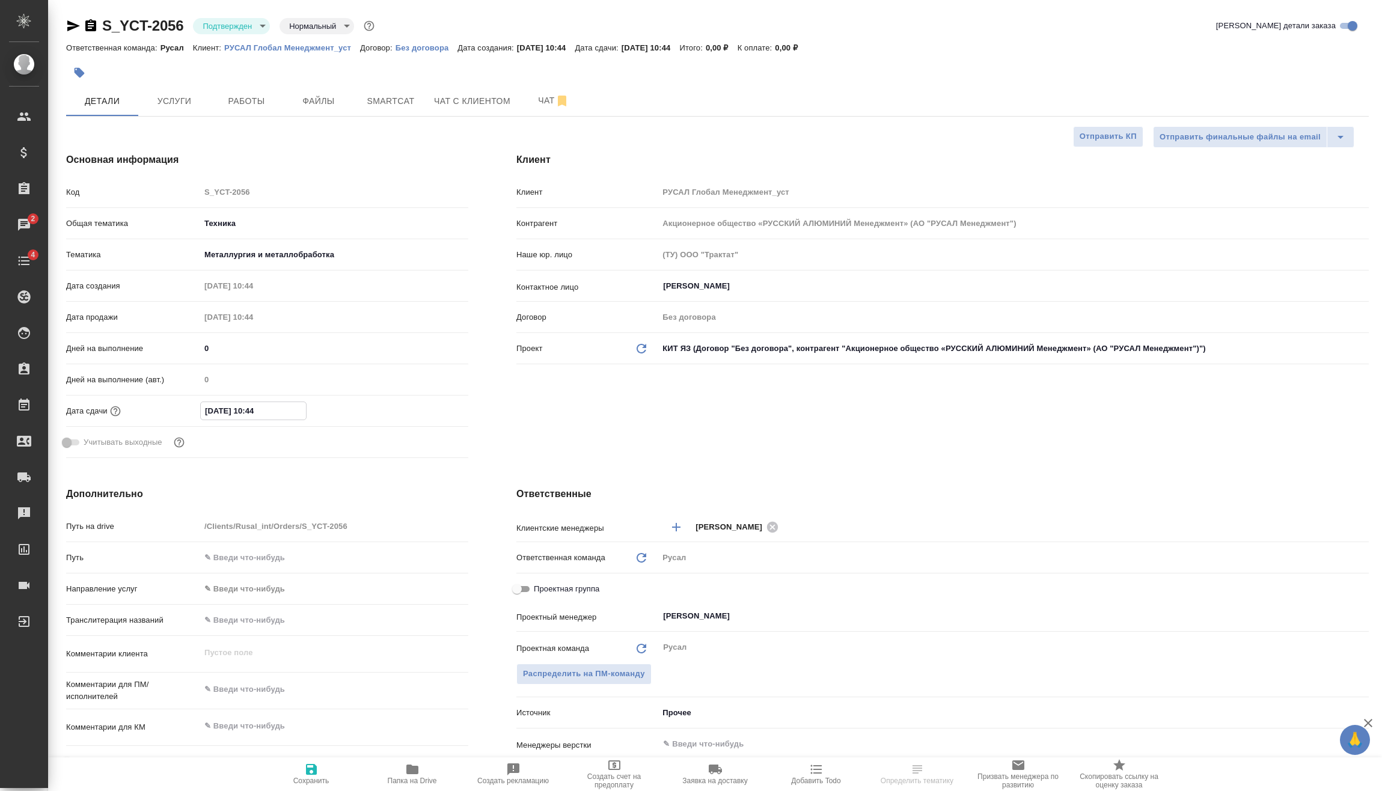
click at [285, 411] on input "29.09.2025 10:44" at bounding box center [253, 410] width 105 height 17
click at [432, 412] on icon "button" at bounding box center [433, 410] width 14 height 14
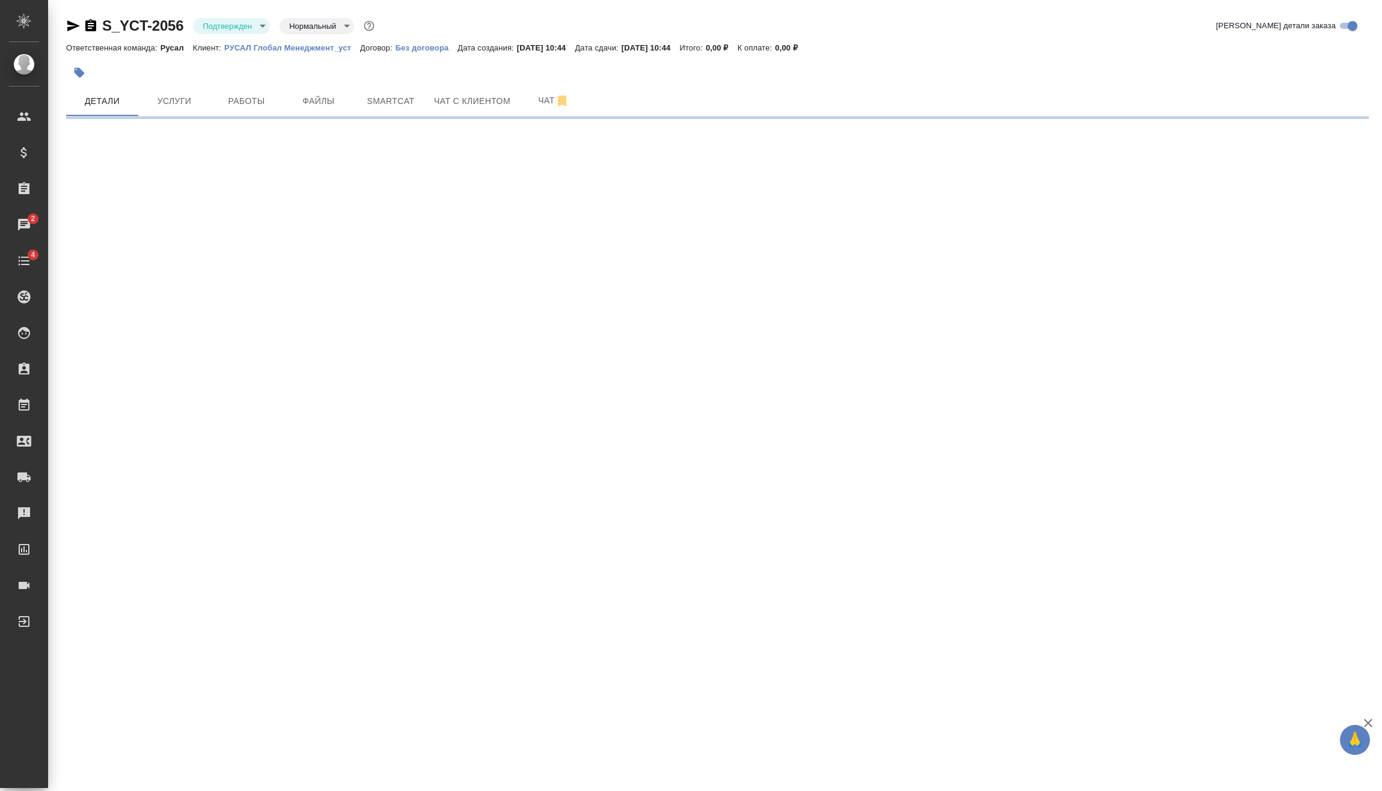
select select "RU"
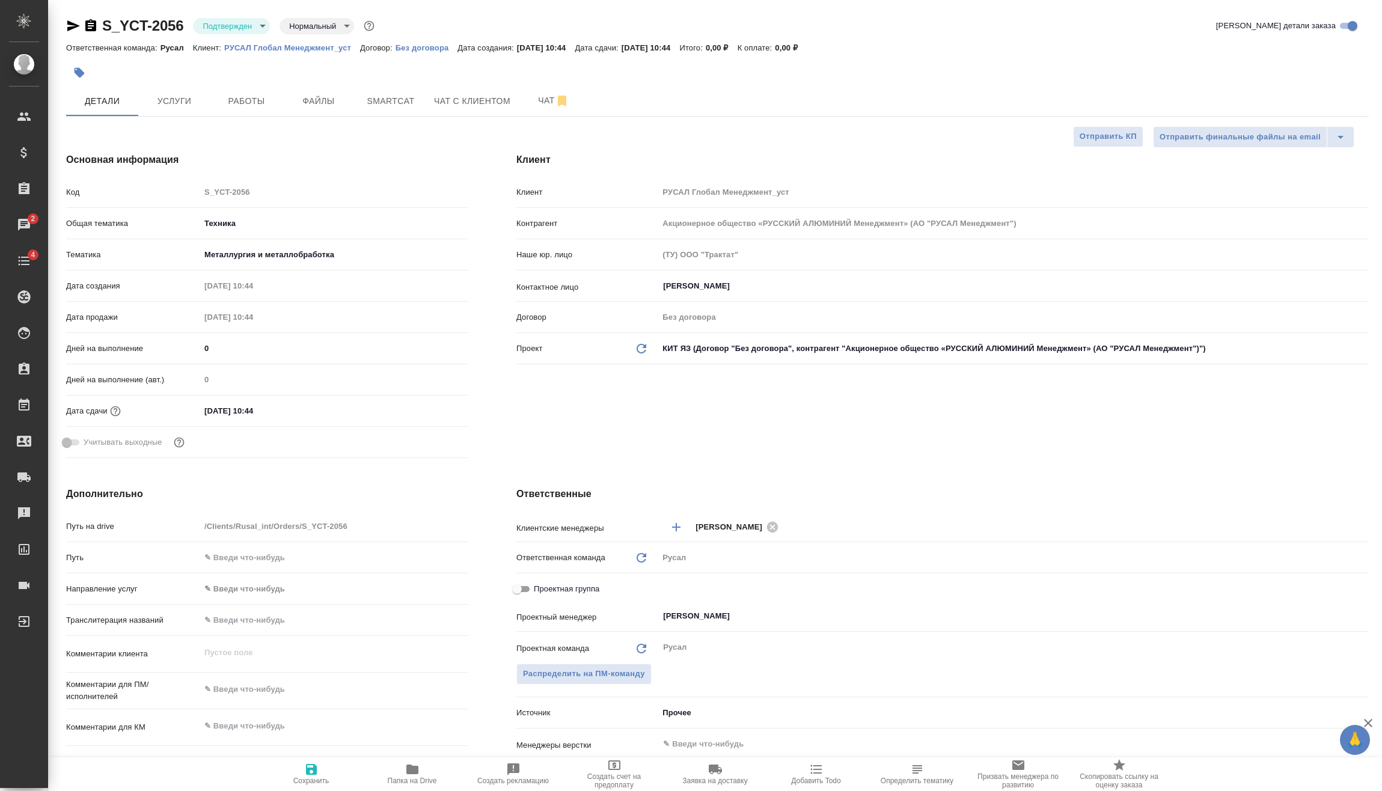
type textarea "x"
click at [289, 407] on input "29.09.2025 10:44" at bounding box center [252, 410] width 105 height 17
click at [434, 406] on icon "button" at bounding box center [433, 410] width 11 height 12
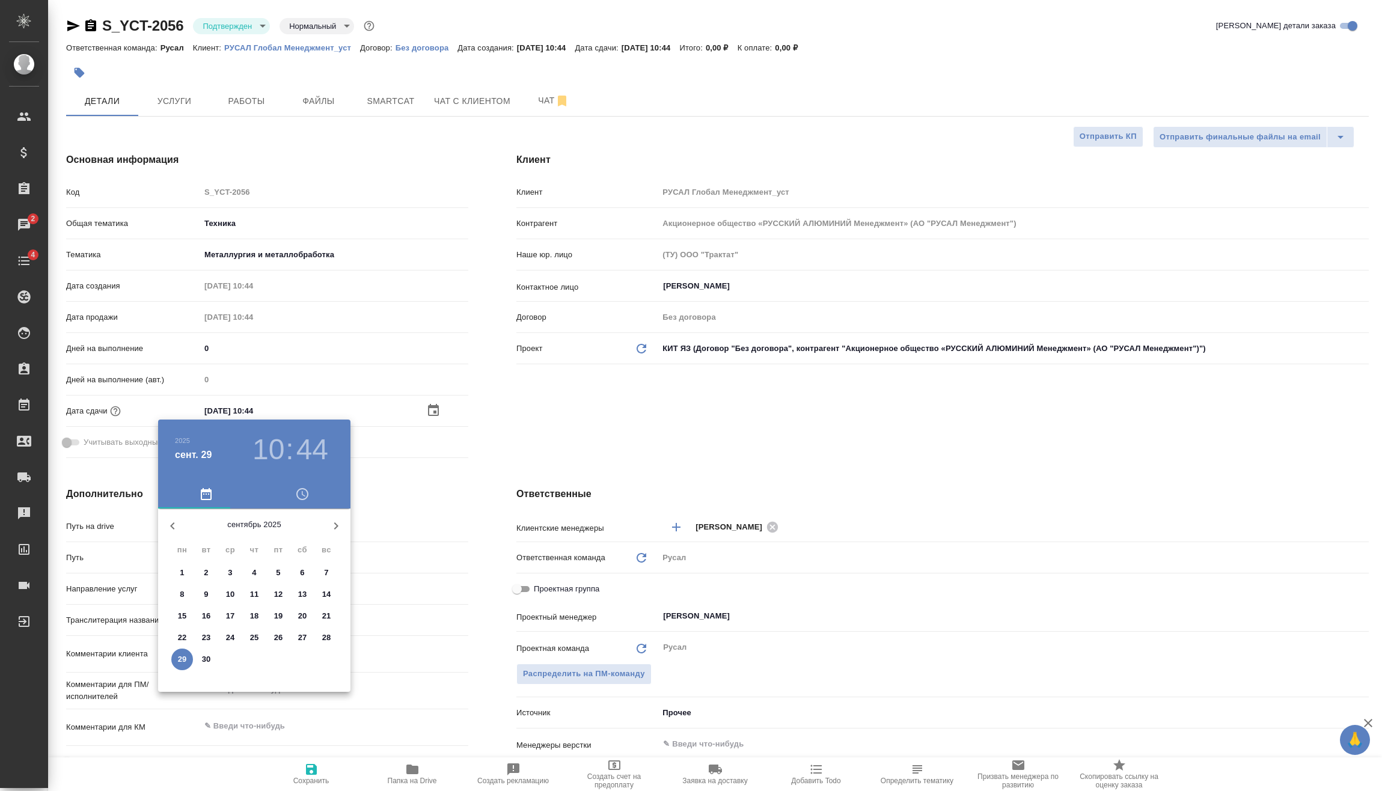
click at [268, 452] on h3 "10" at bounding box center [268, 450] width 32 height 34
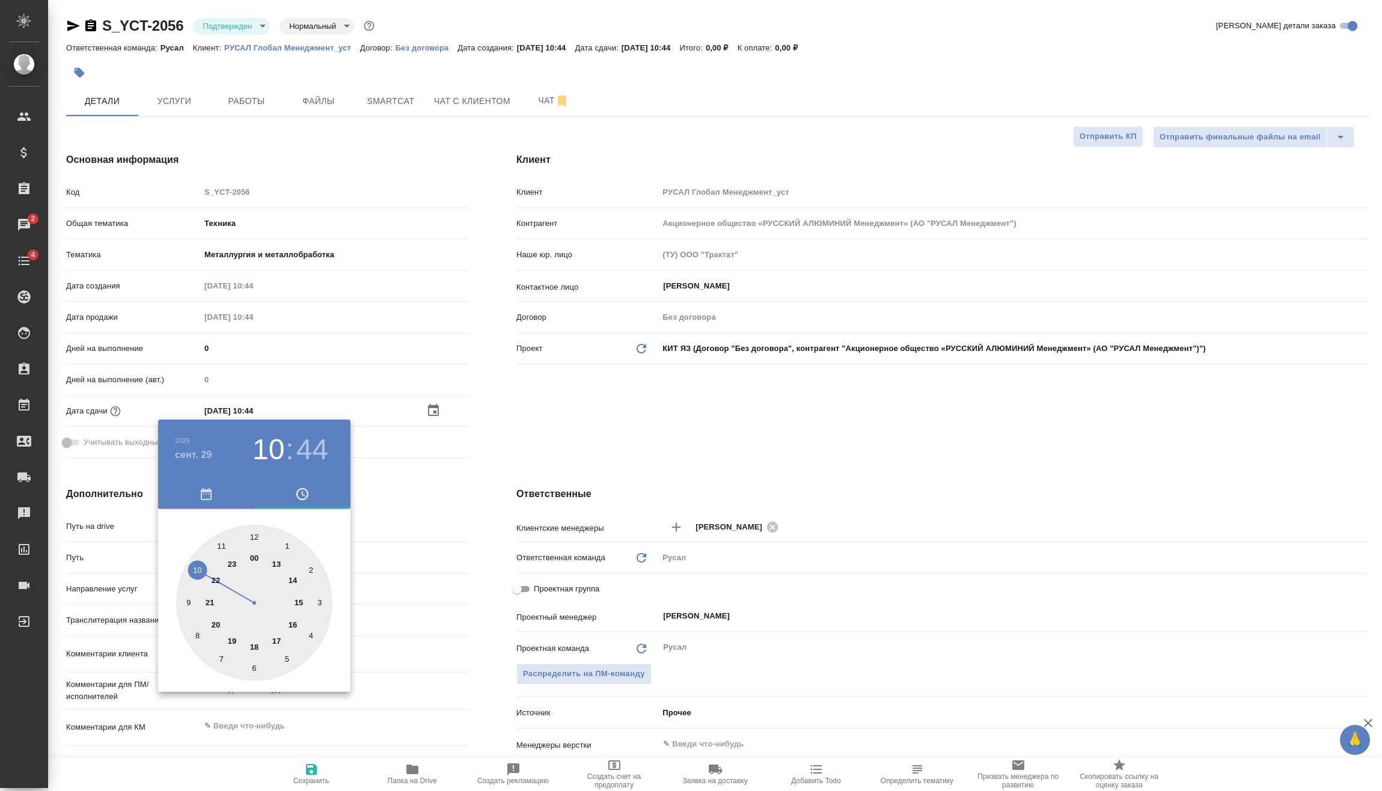
click at [221, 546] on div at bounding box center [254, 603] width 156 height 156
type input "29.09.2025 11:44"
type textarea "x"
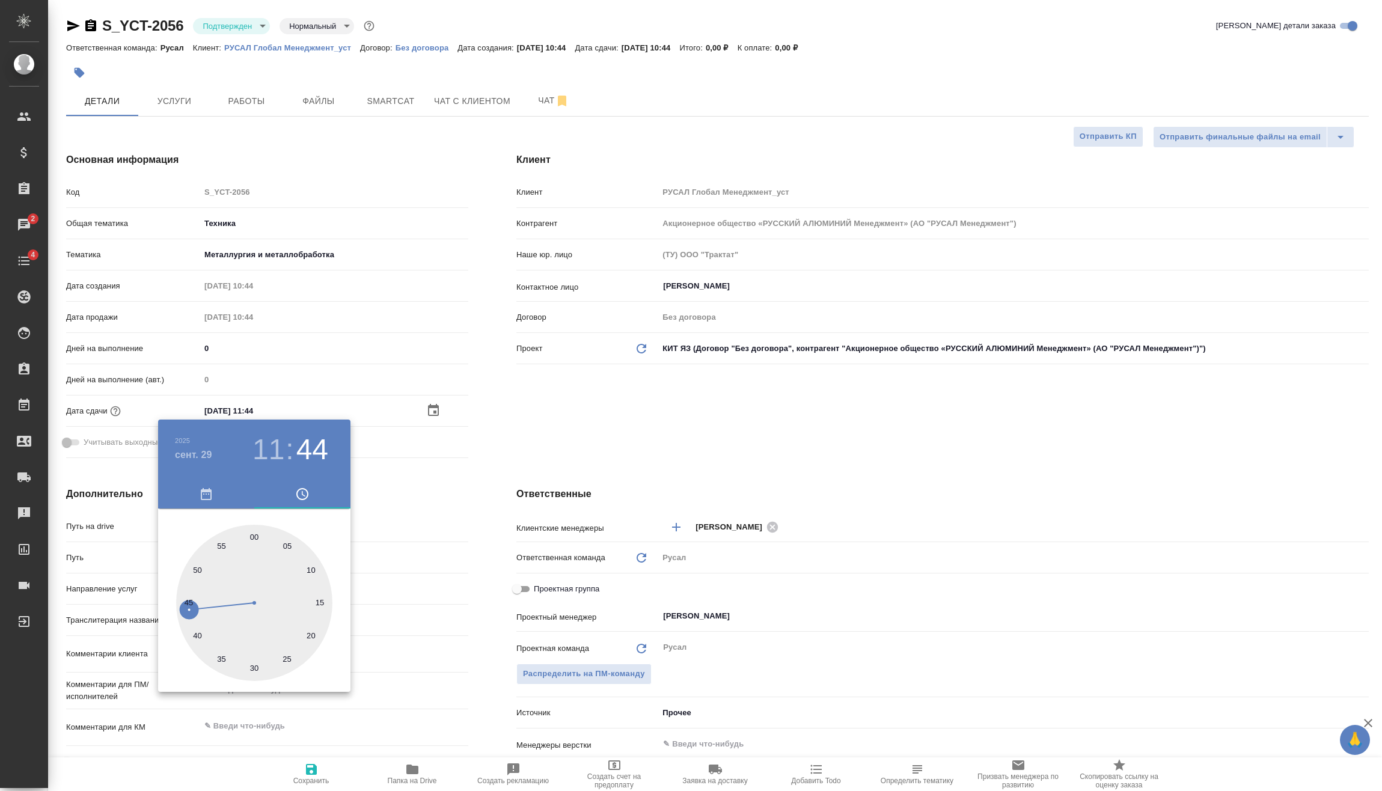
click at [255, 665] on div at bounding box center [254, 603] width 156 height 156
type input "29.09.2025 11:30"
type textarea "x"
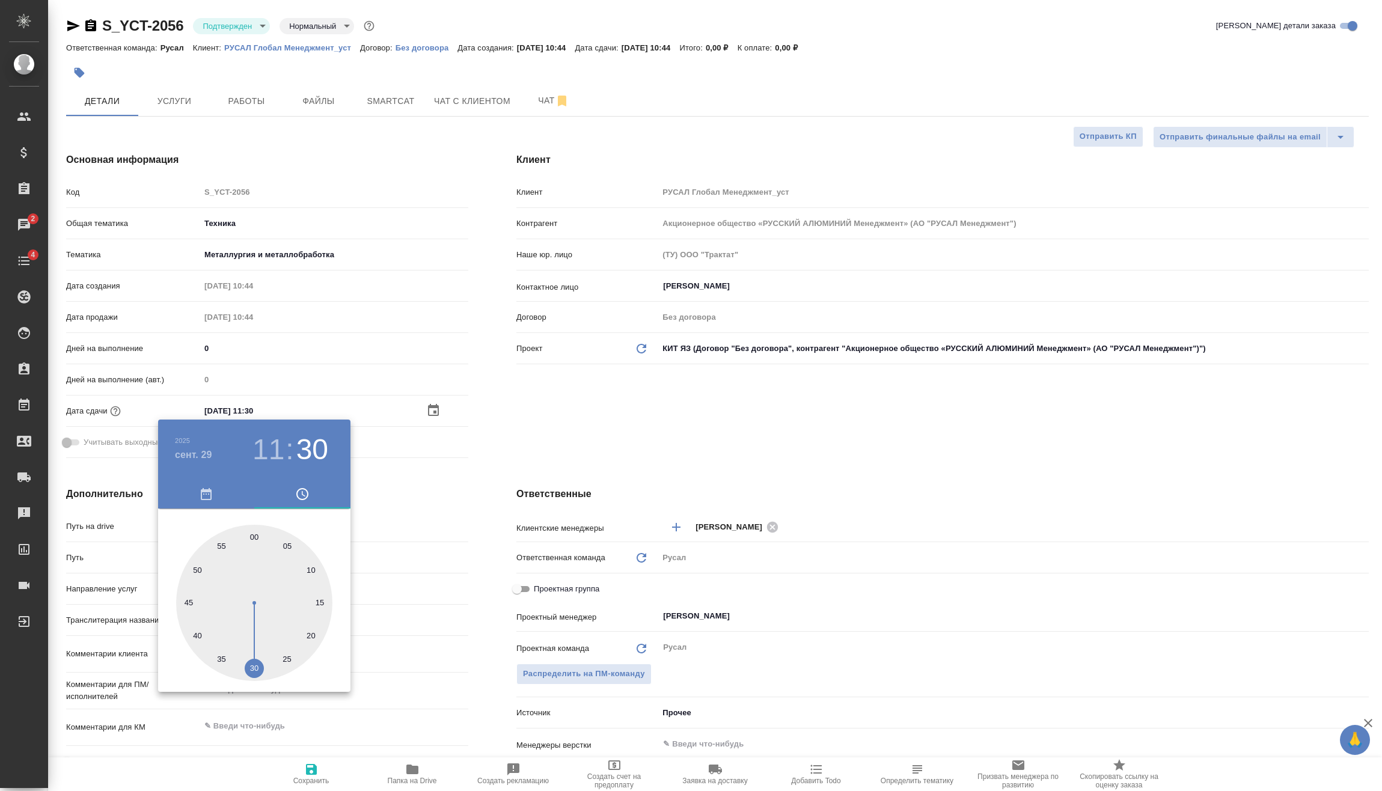
click at [403, 548] on div at bounding box center [691, 395] width 1382 height 791
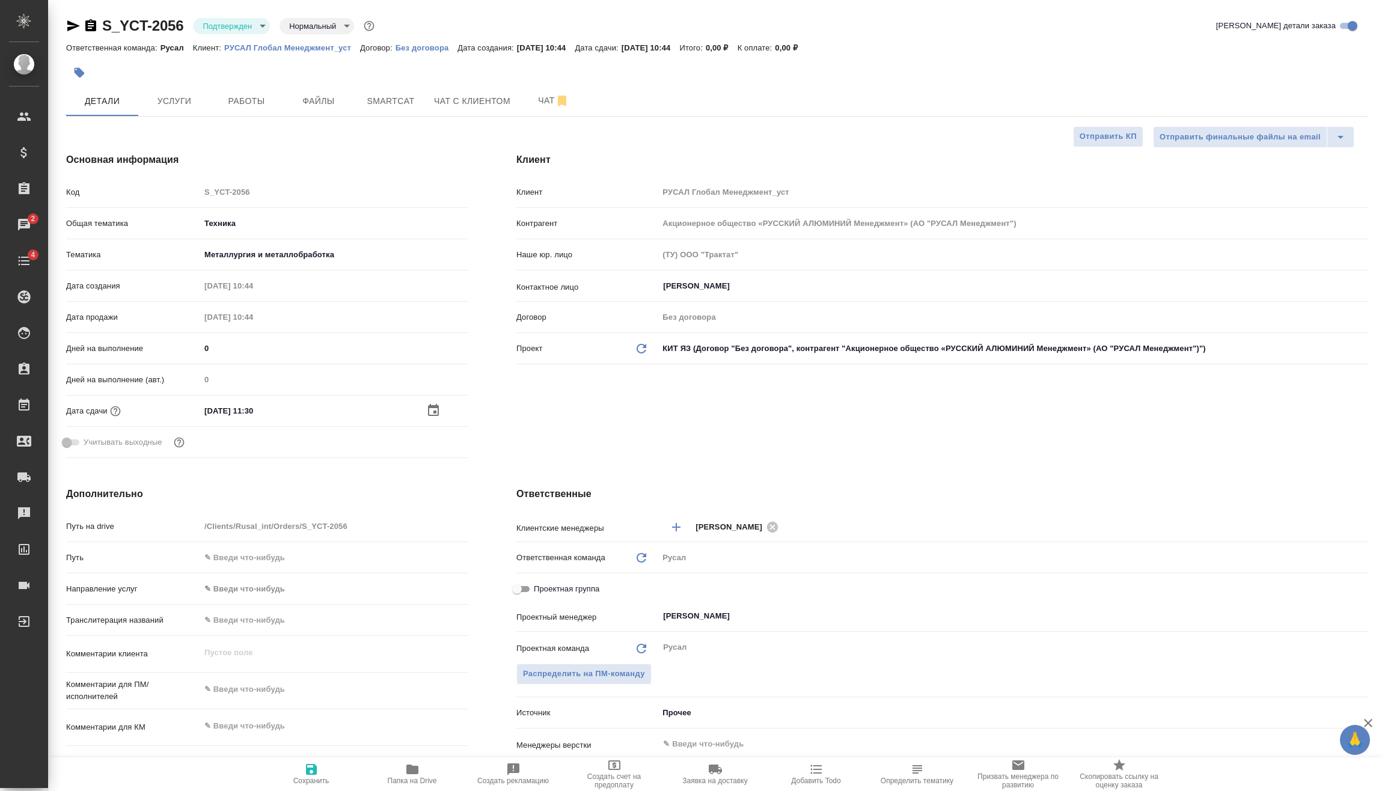
scroll to position [60, 0]
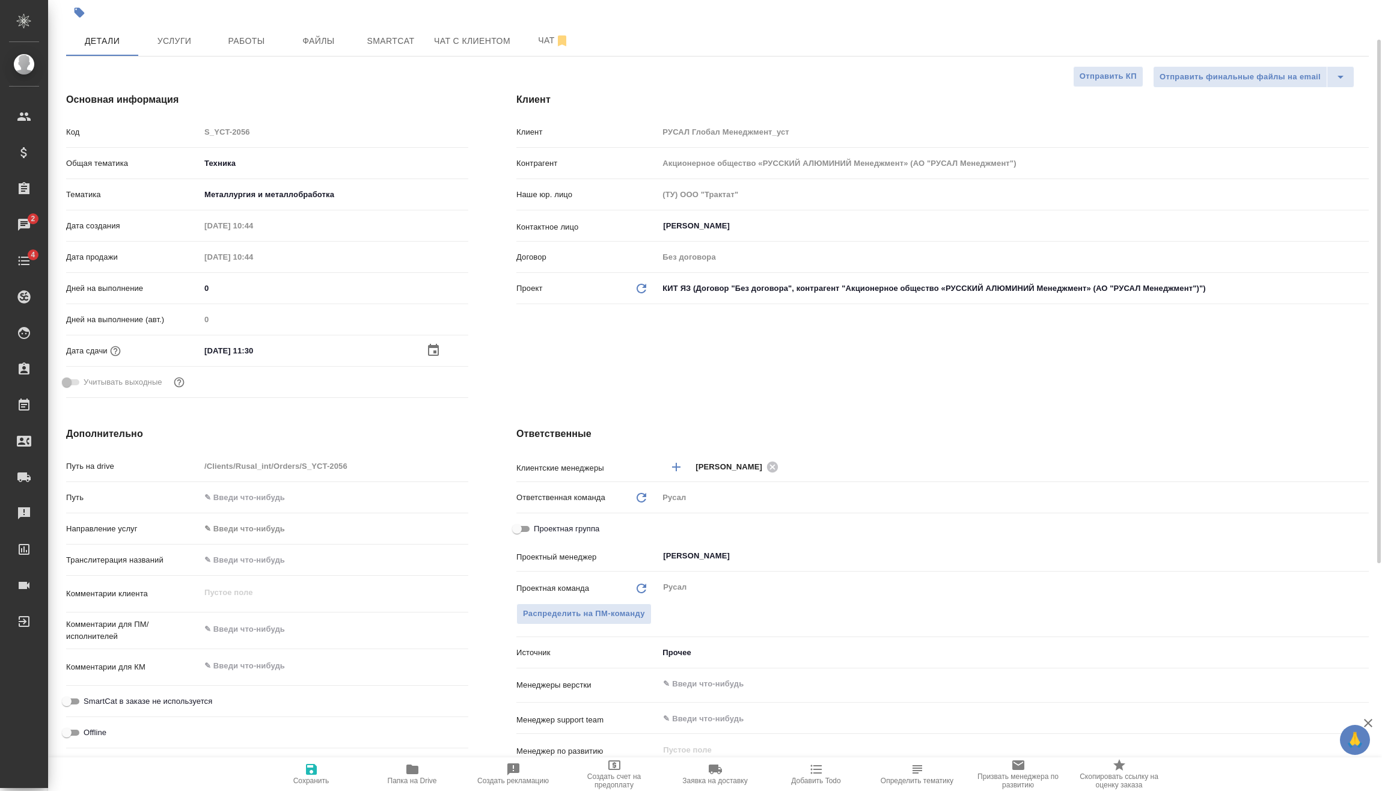
type textarea "x"
click at [283, 628] on textarea at bounding box center [334, 629] width 268 height 20
type textarea "x"
type textarea "М"
type textarea "x"
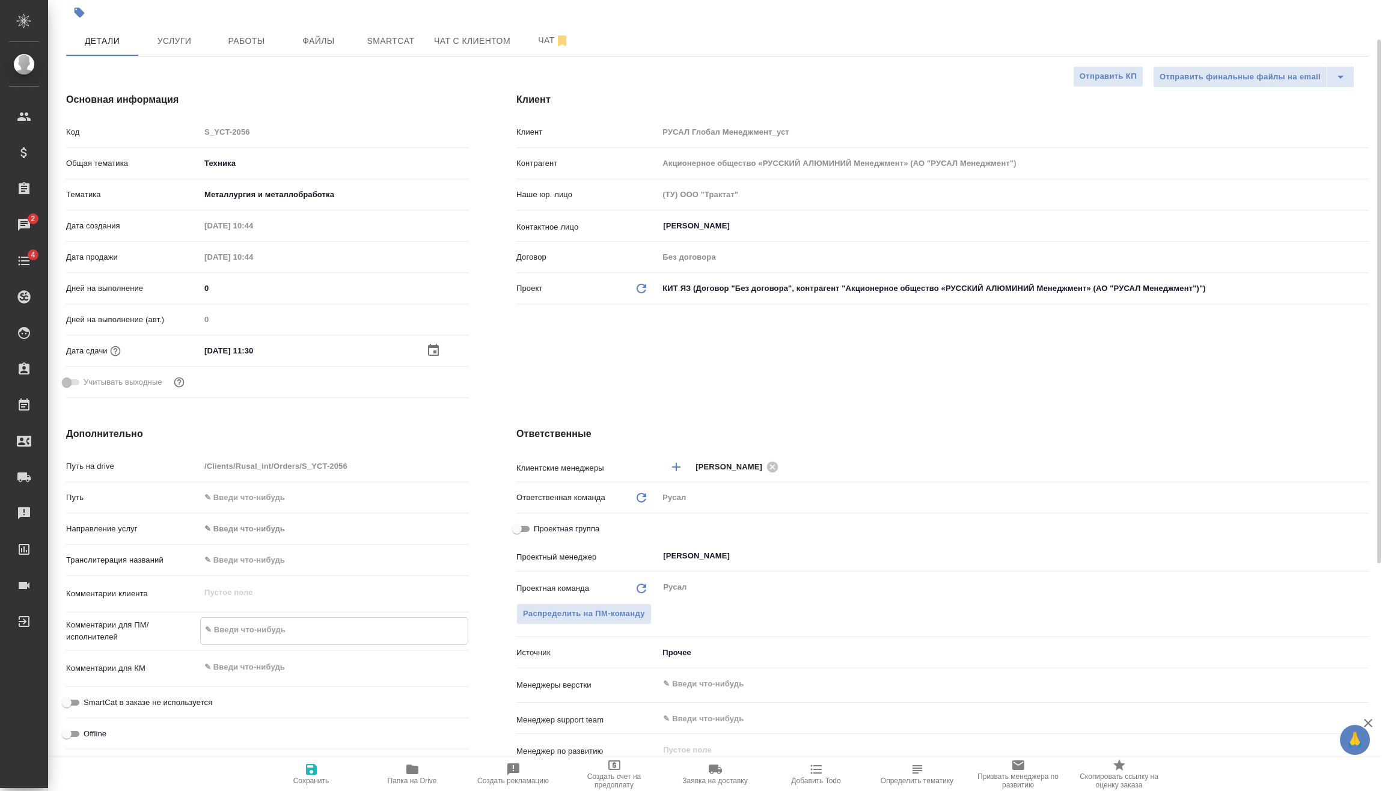
type textarea "x"
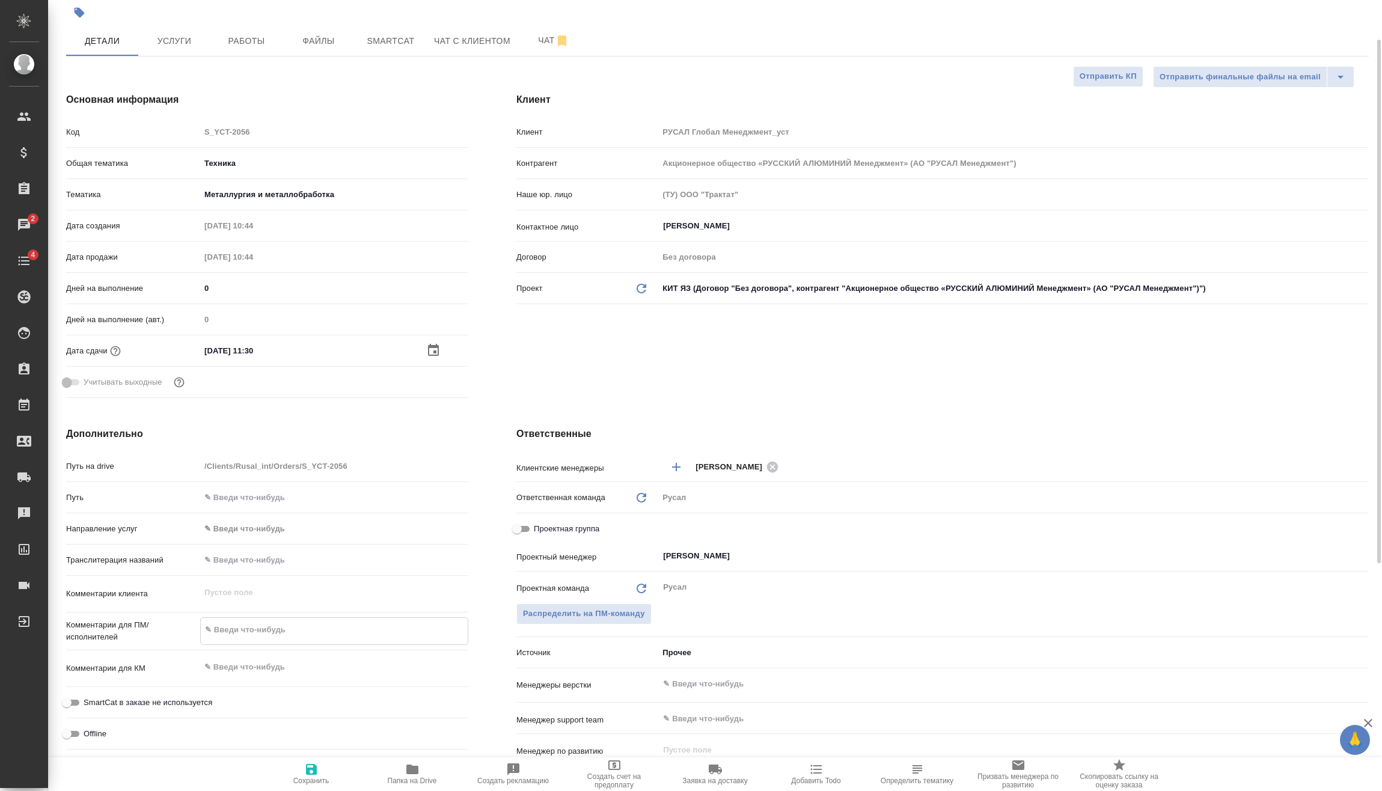
type textarea "2"
type textarea "x"
type textarea "29"
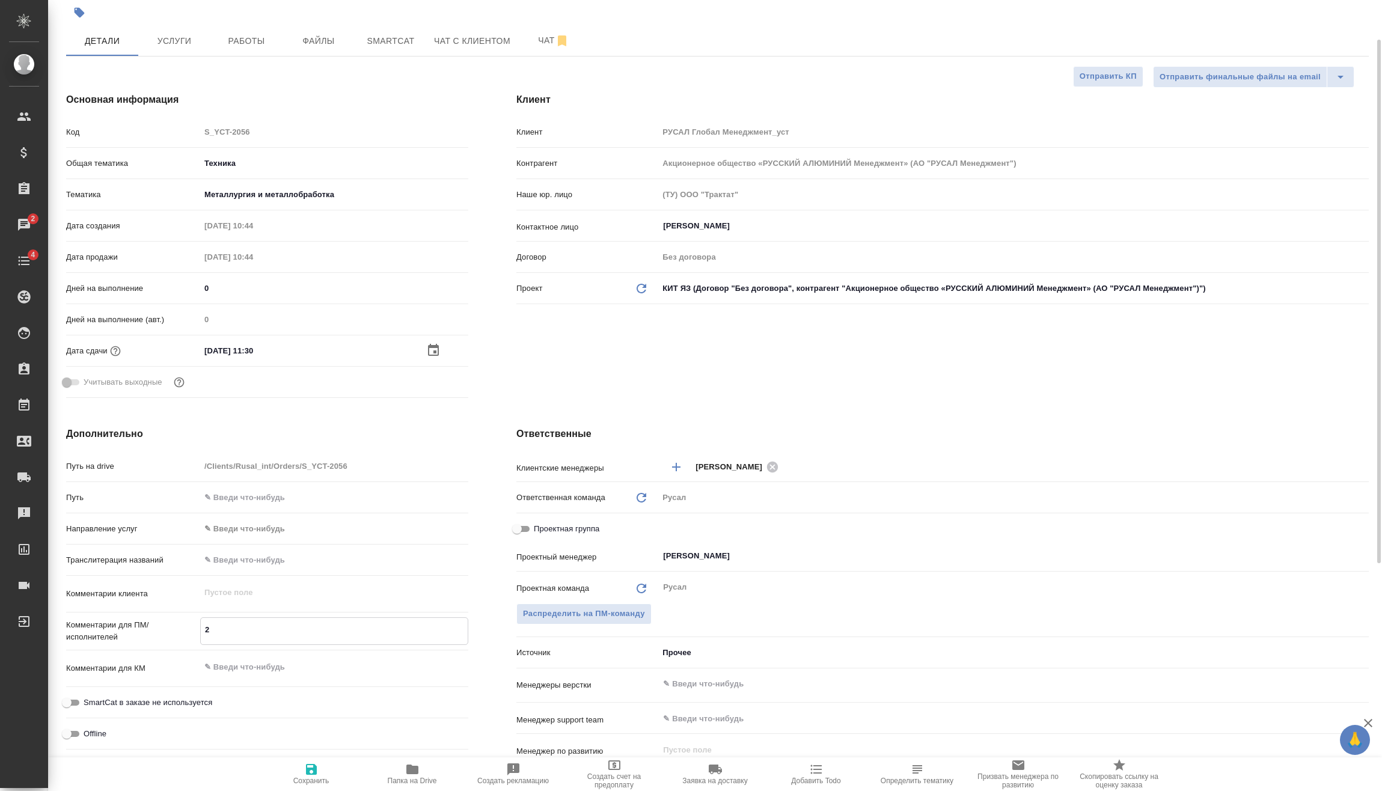
type textarea "x"
type textarea "29."
type textarea "x"
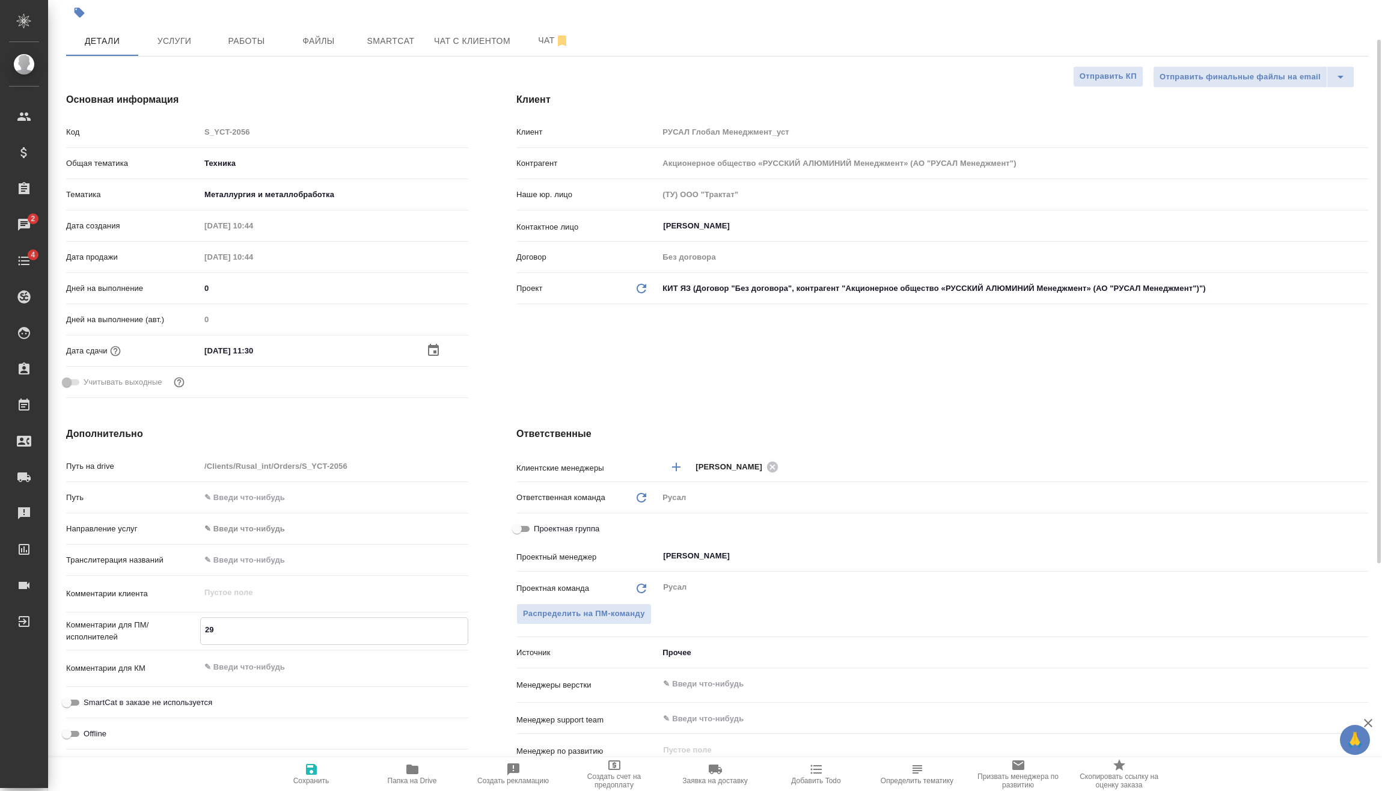
type textarea "x"
type textarea "29.0"
type textarea "x"
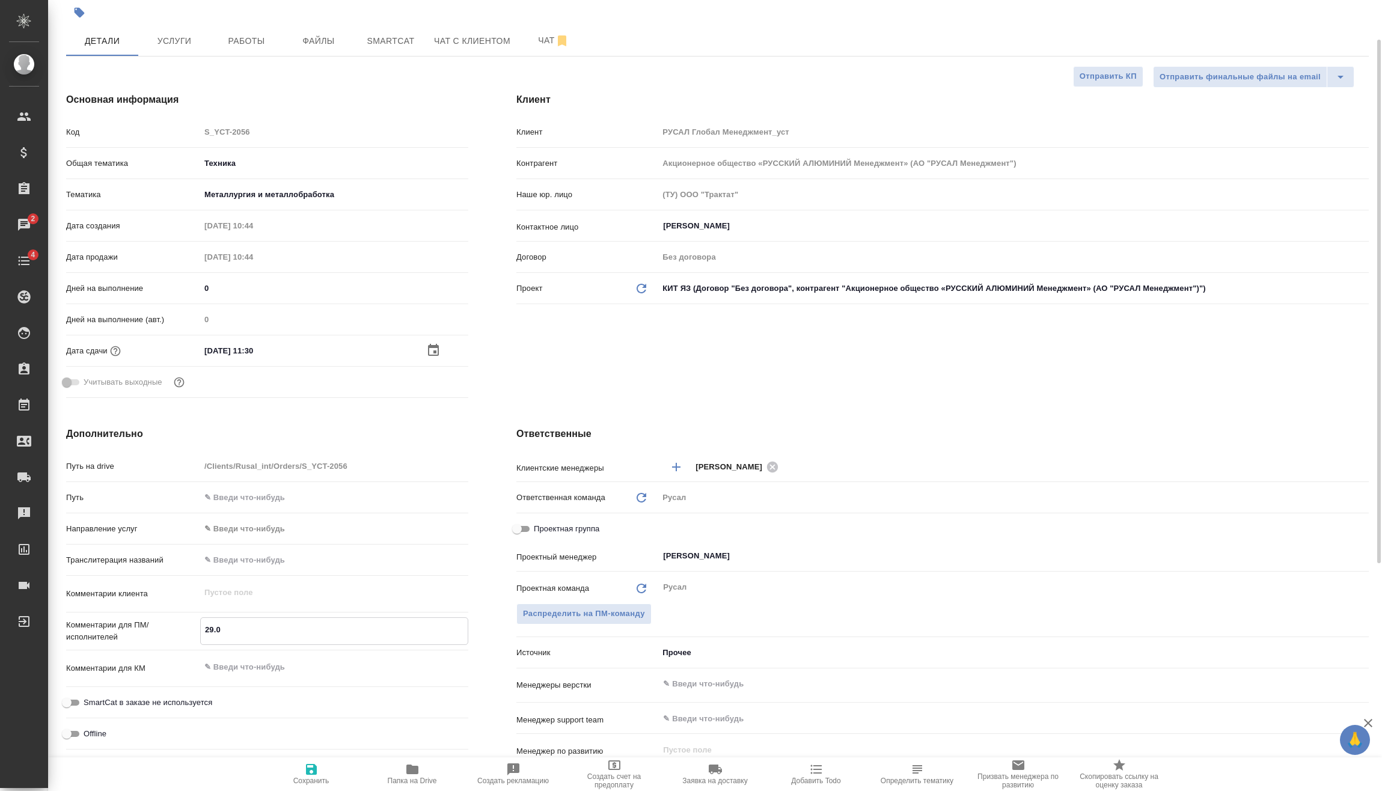
type textarea "x"
type textarea "29.09"
type textarea "x"
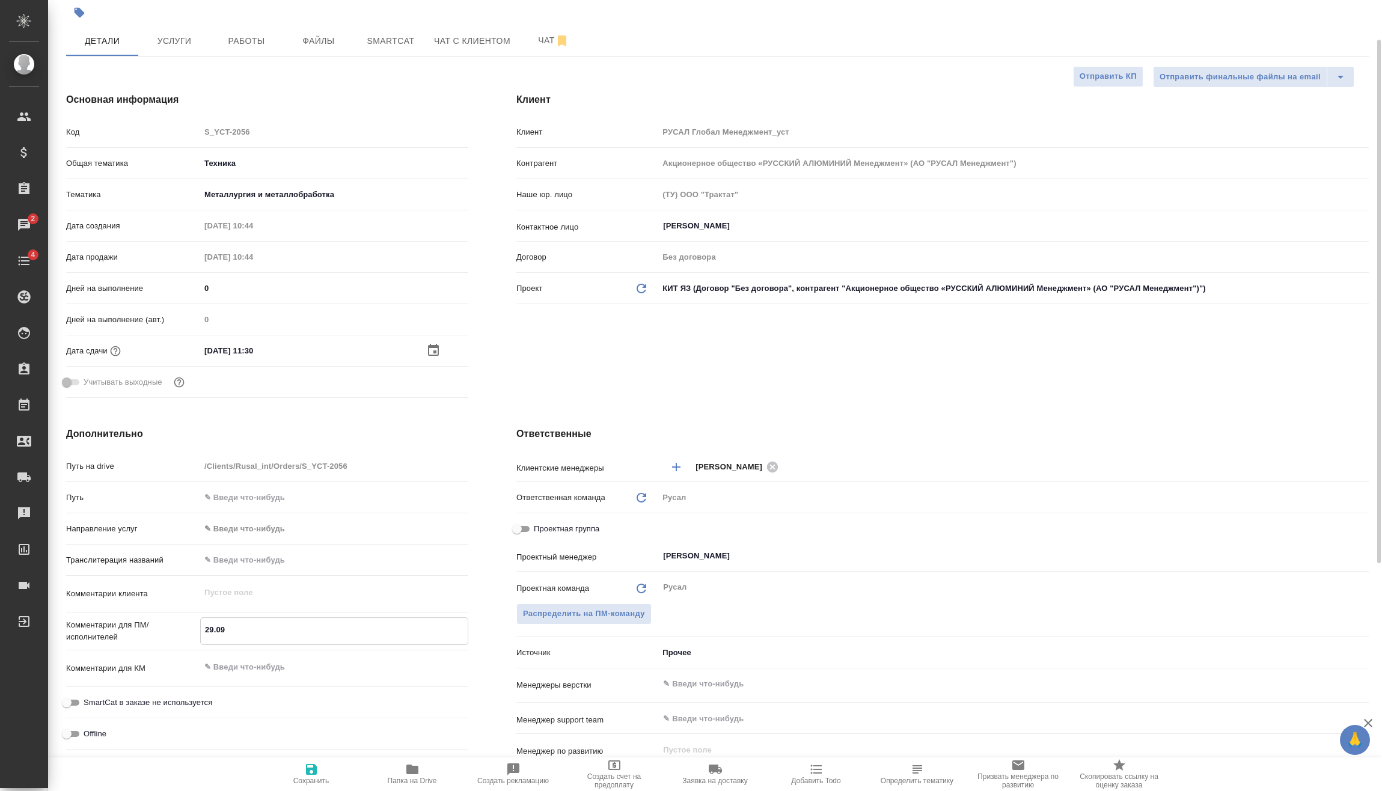
type textarea "29.09"
type textarea "x"
type textarea "29.09 М"
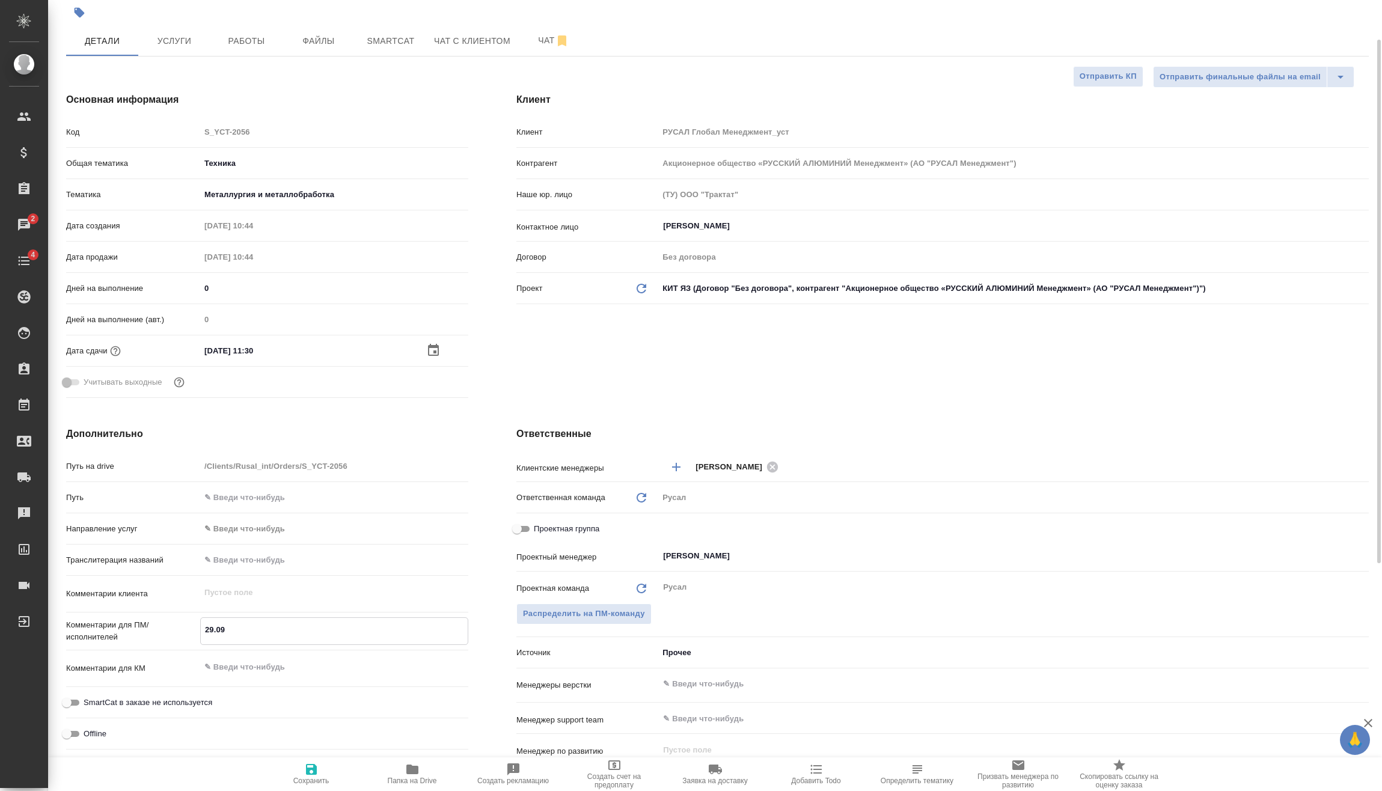
type textarea "x"
type textarea "29.09 Ми"
type textarea "x"
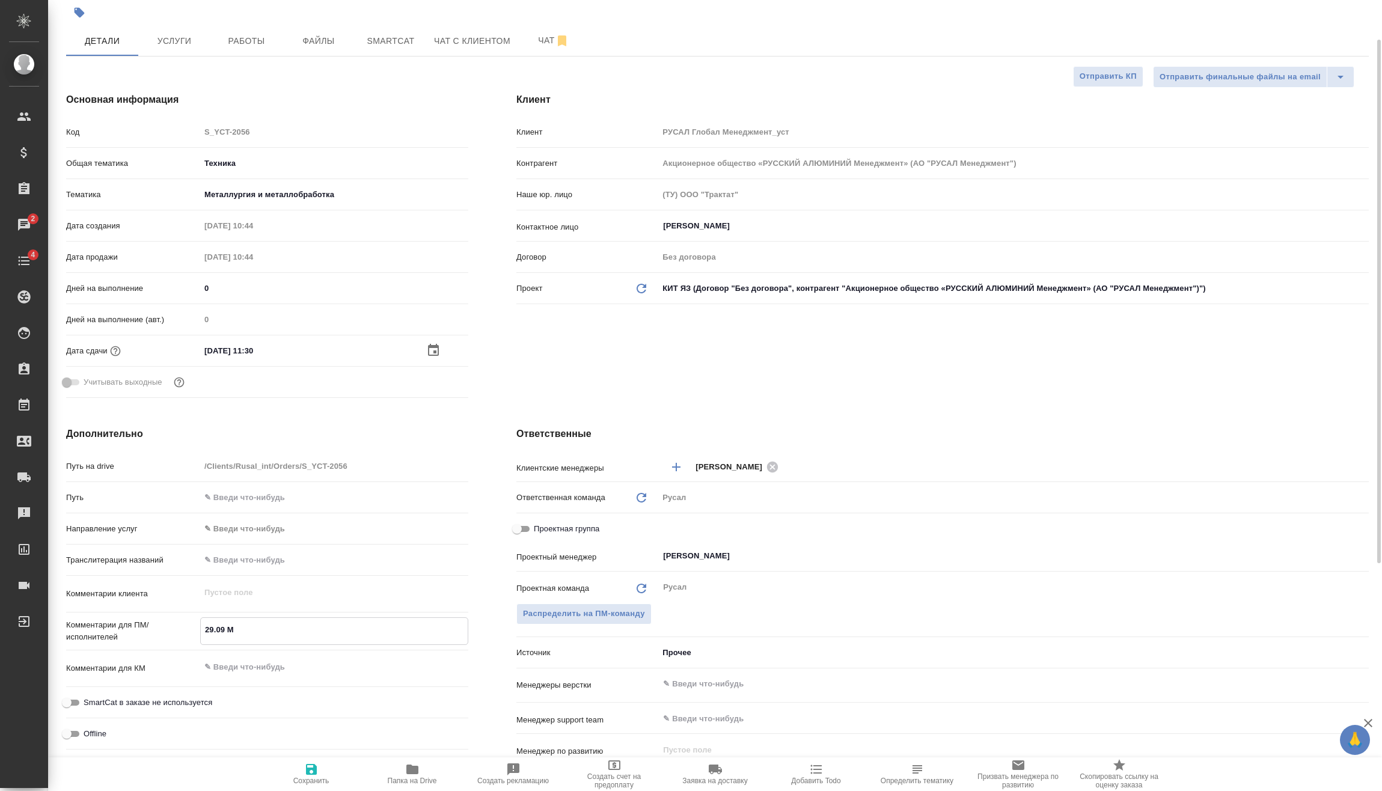
type textarea "x"
type textarea "29.09 Мир"
type textarea "x"
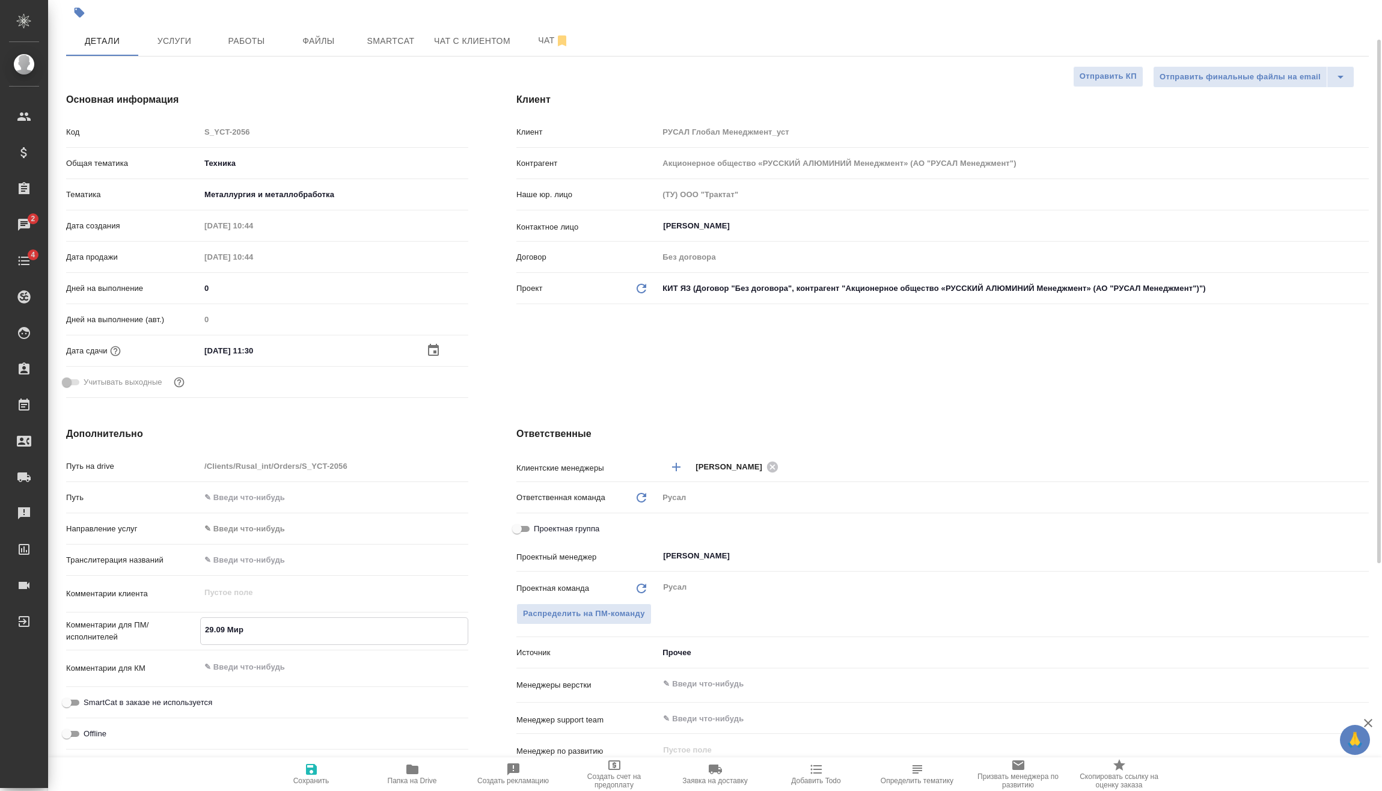
type textarea "x"
type textarea "29.09 Миро"
type textarea "x"
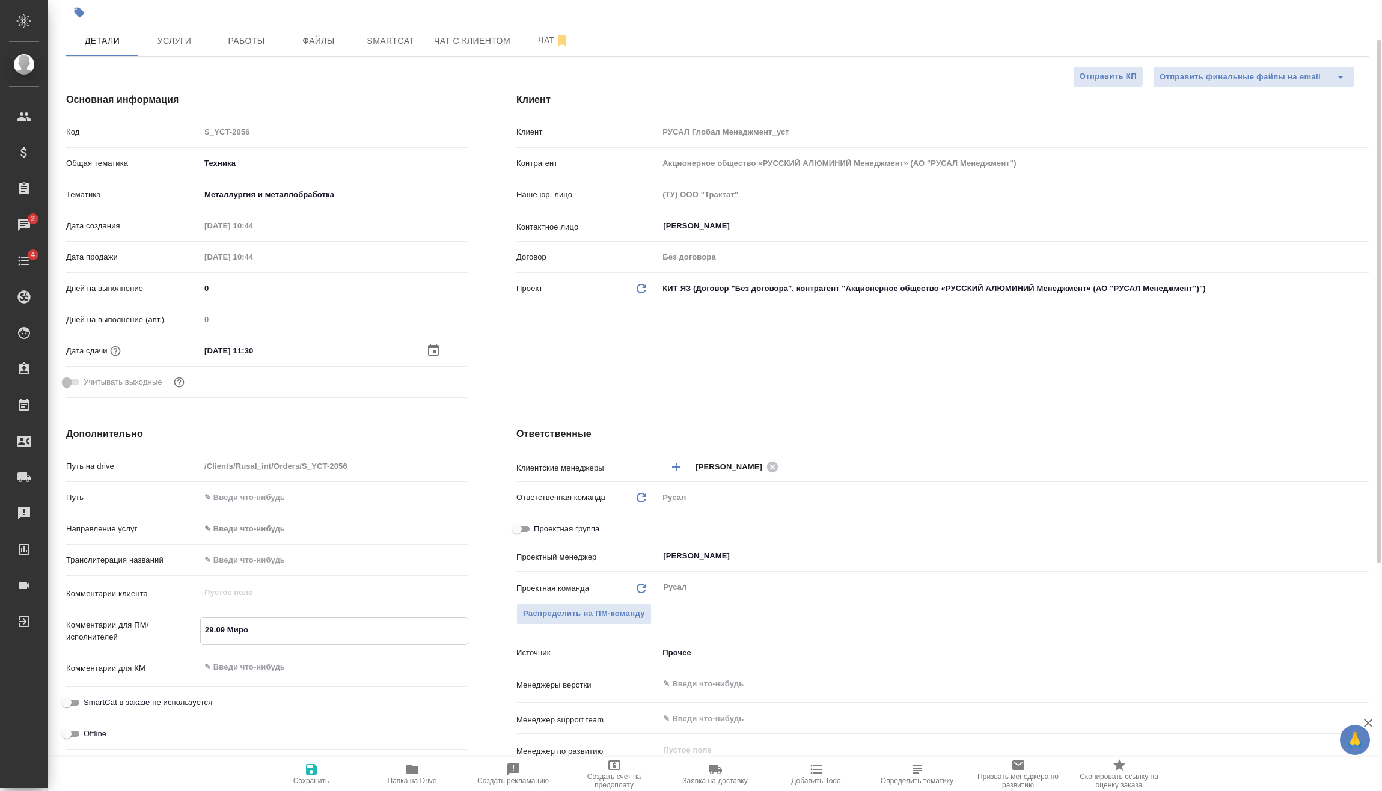
type textarea "29.09 Мирош"
type textarea "x"
type textarea "29.09 Мироши"
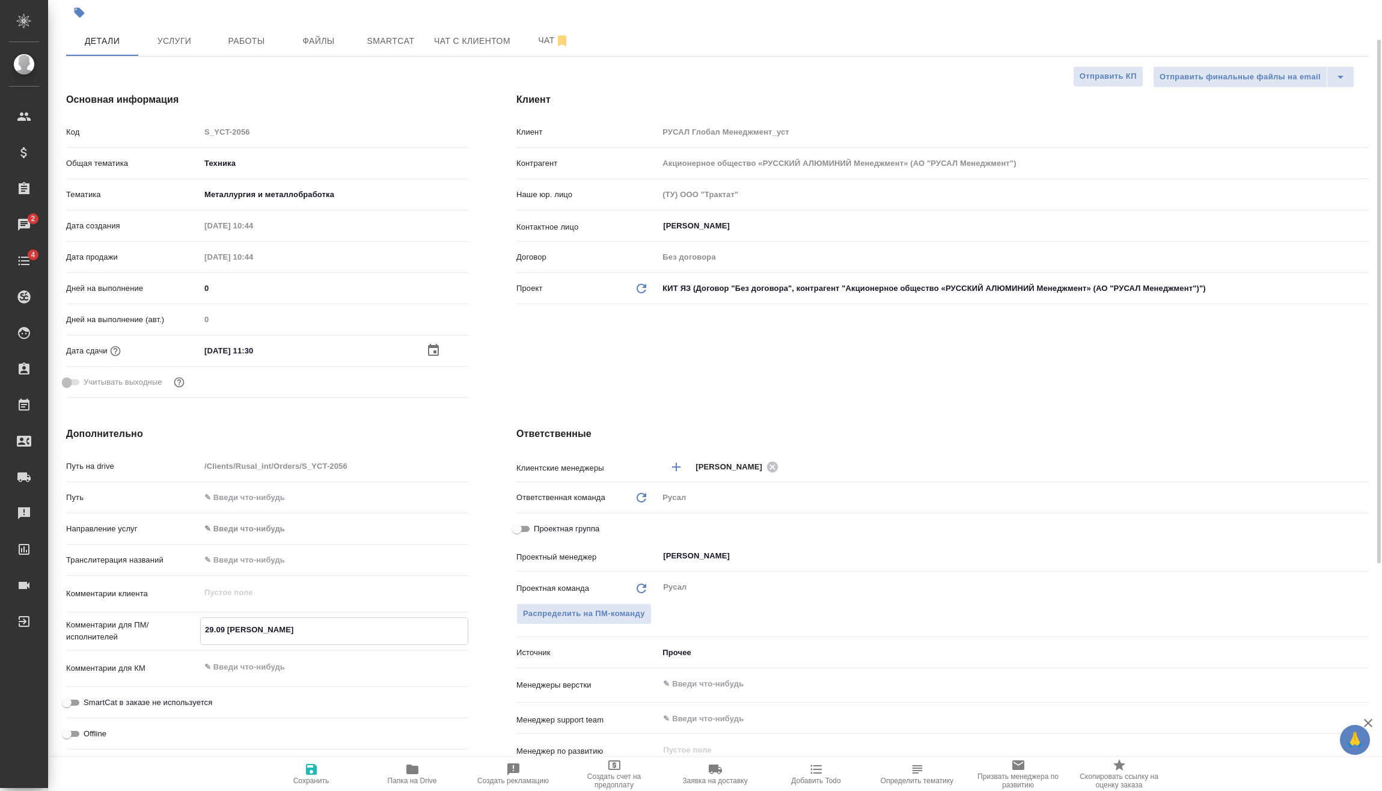
type textarea "x"
type textarea "29.09 Мирошин"
type textarea "x"
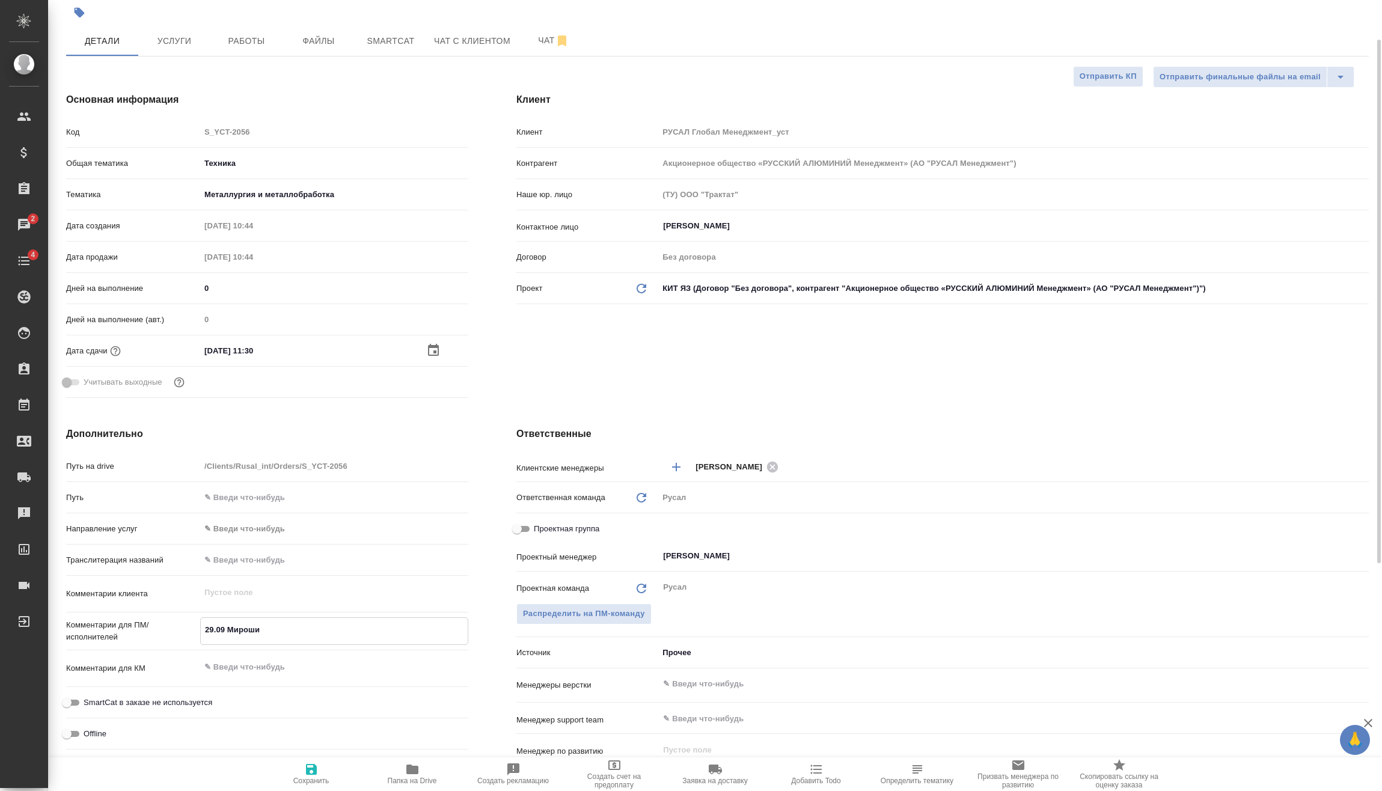
type textarea "x"
type textarea "29.09 Мирошина"
type textarea "x"
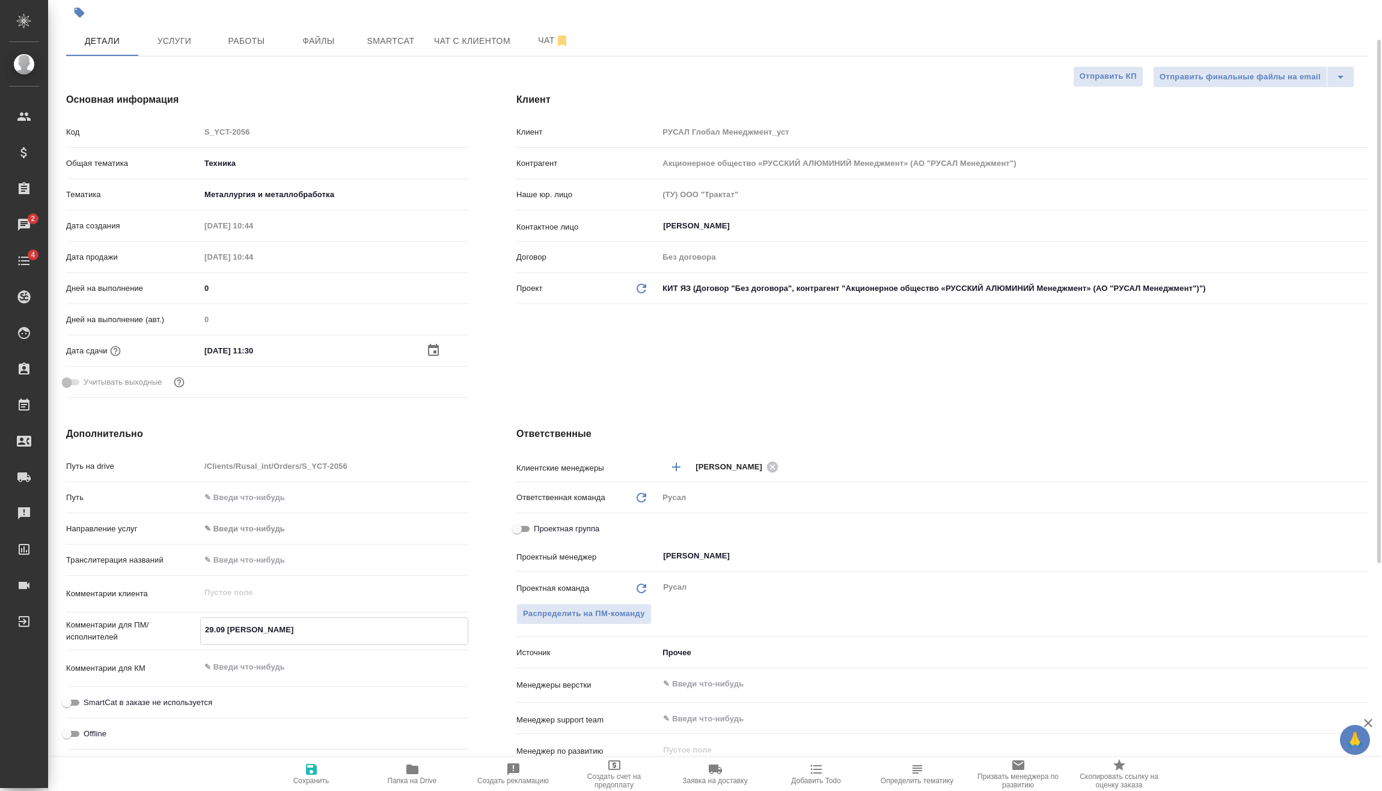
type textarea "x"
type textarea "29.09 Мирошина"
type textarea "x"
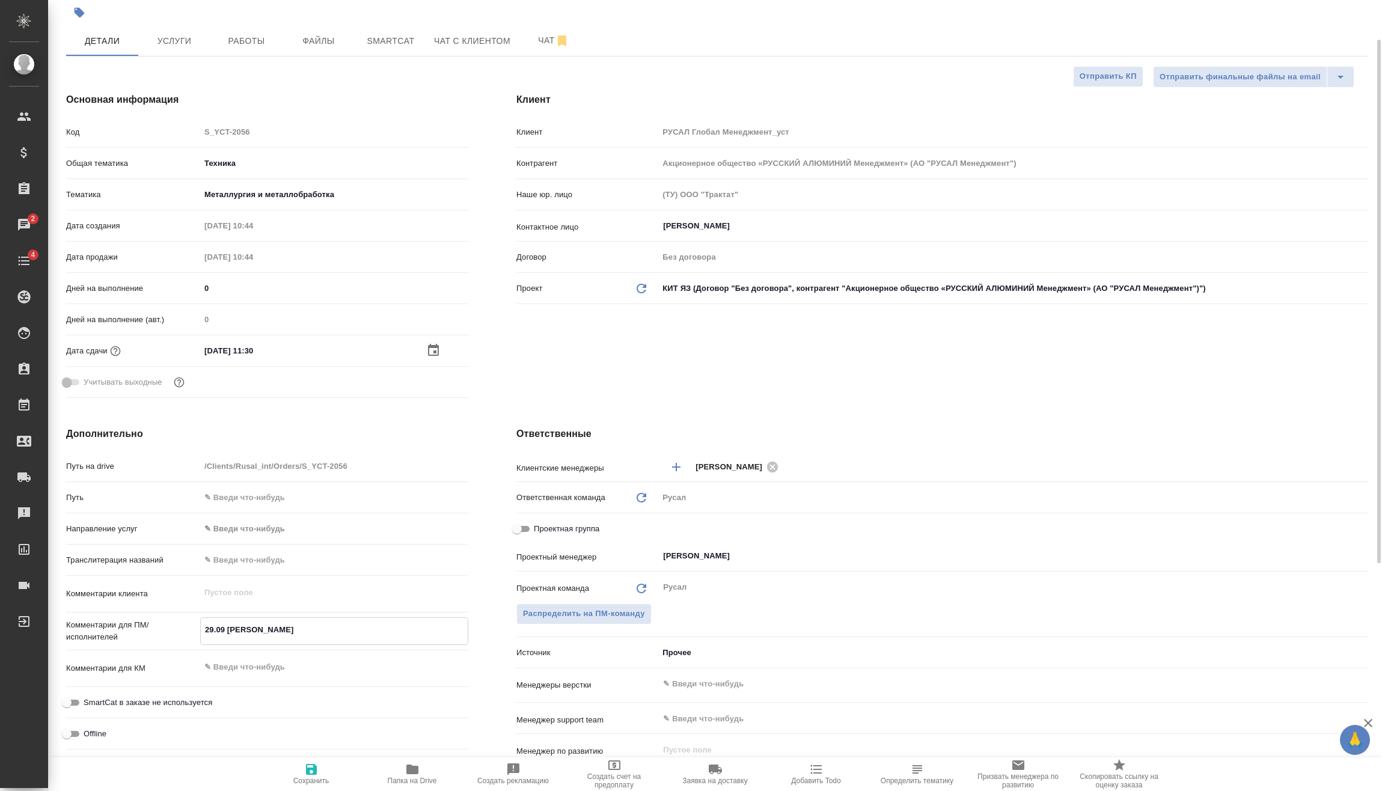
type textarea "29.09 Мирошина о"
type textarea "x"
type textarea "29.09 Мирошина он"
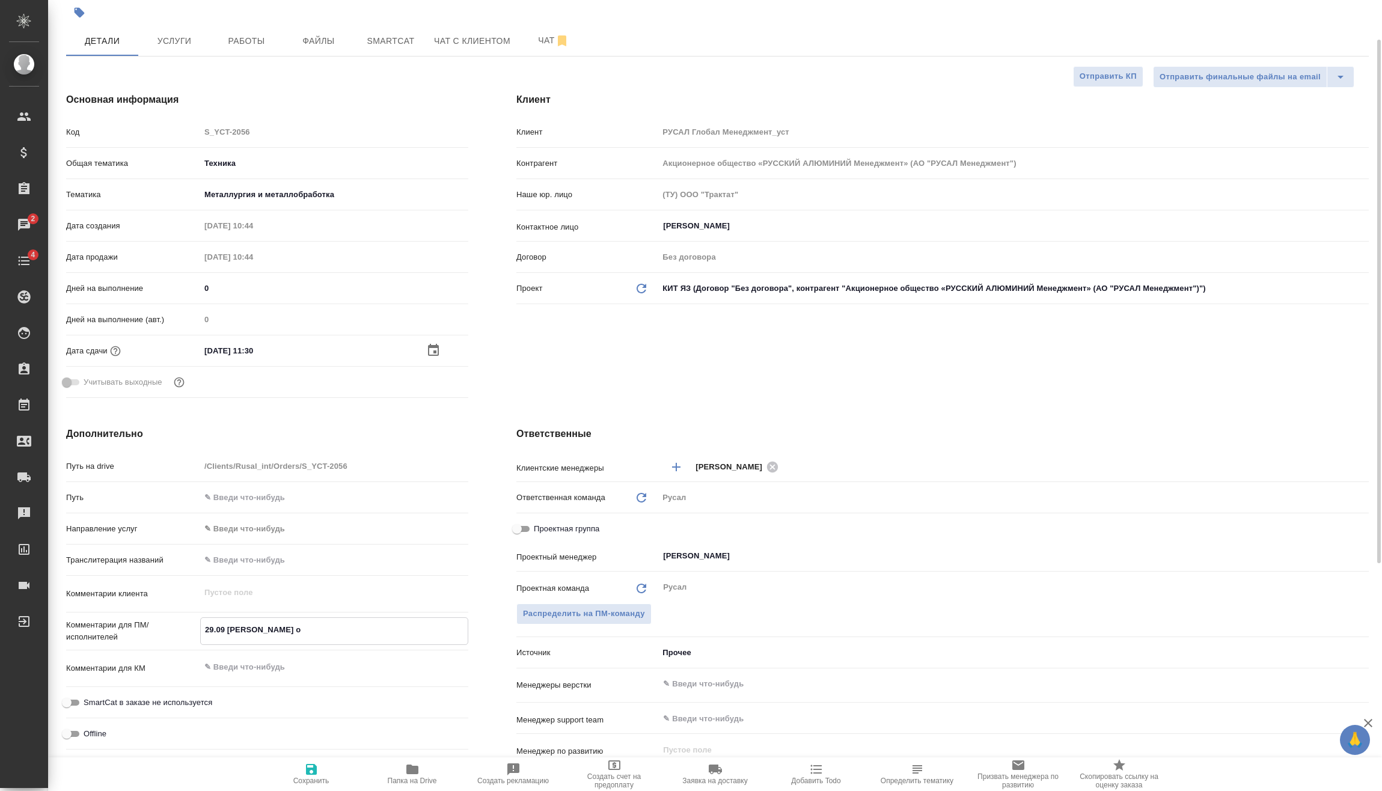
type textarea "x"
type textarea "29.09 Мирошина онл"
type textarea "x"
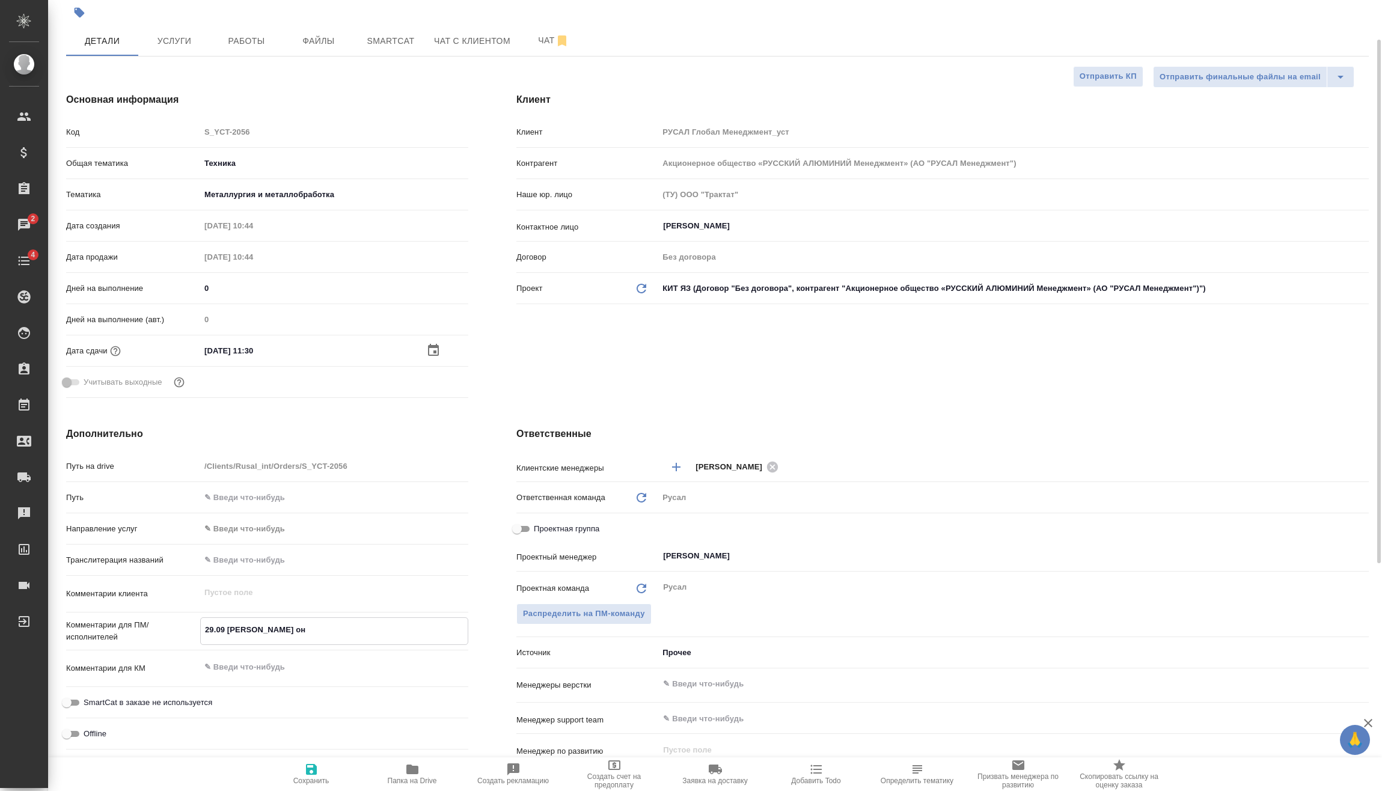
type textarea "x"
type textarea "29.09 Мирошина онла"
type textarea "x"
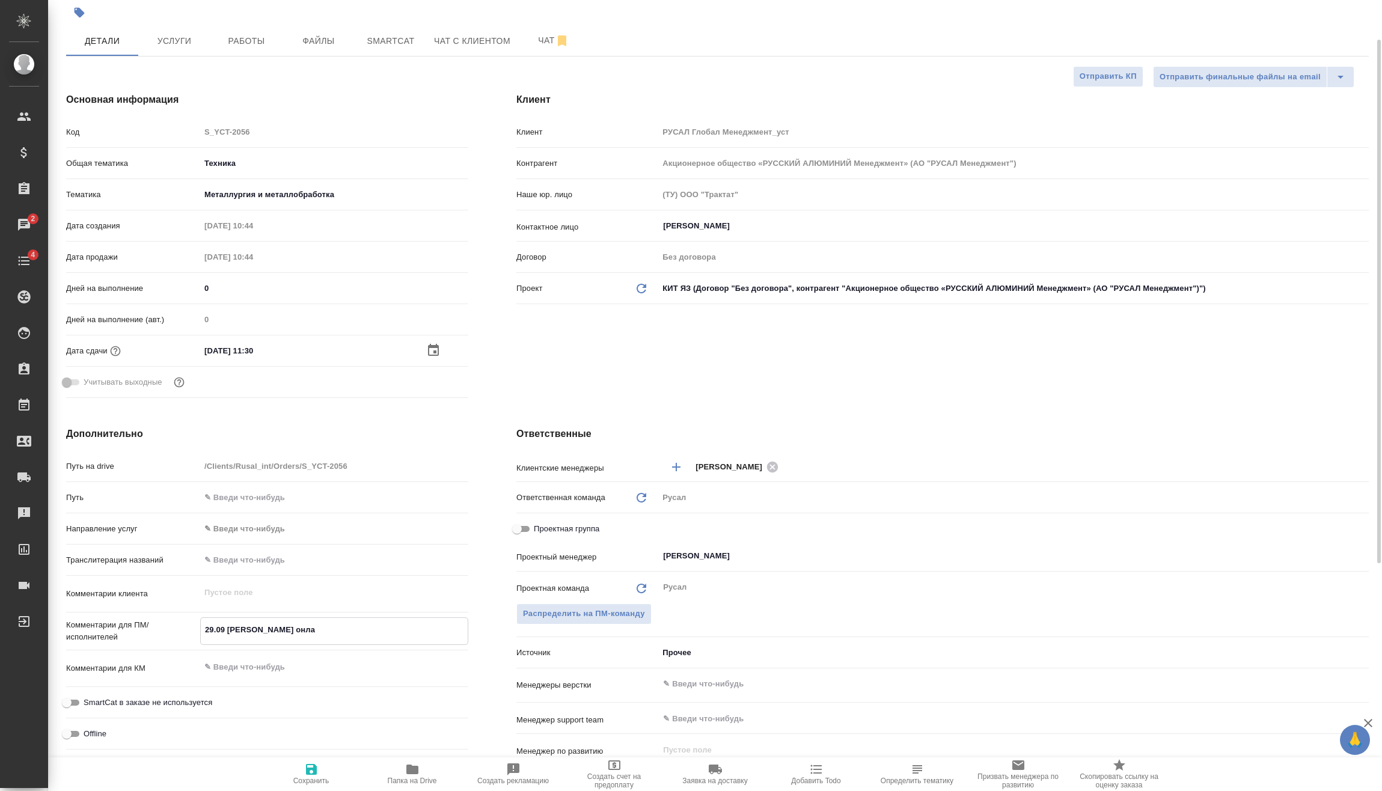
type textarea "x"
type textarea "29.09 Мирошина онлай"
type textarea "x"
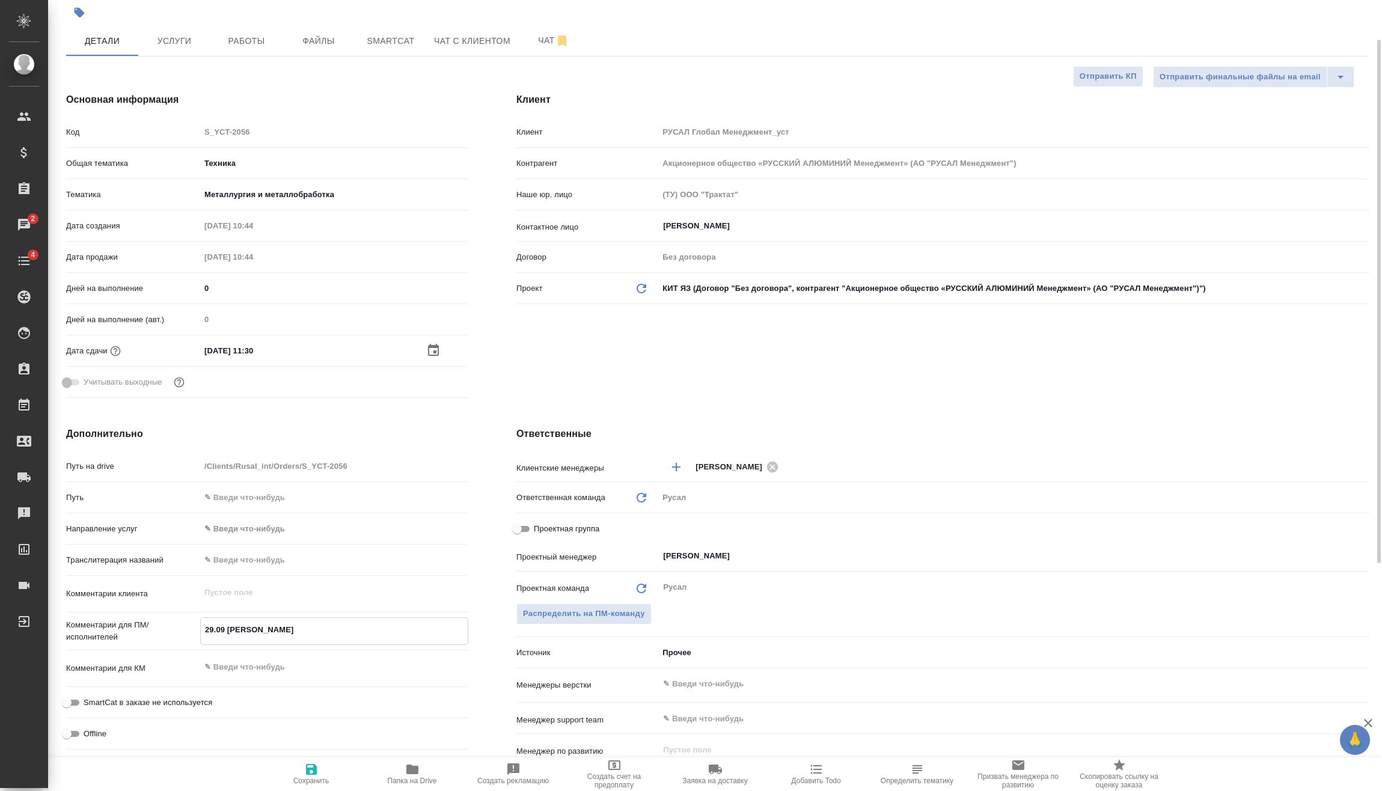
type textarea "29.09 Мирошина онлайн"
type textarea "x"
type textarea "29.09 Мирошина онлайн"
type textarea "x"
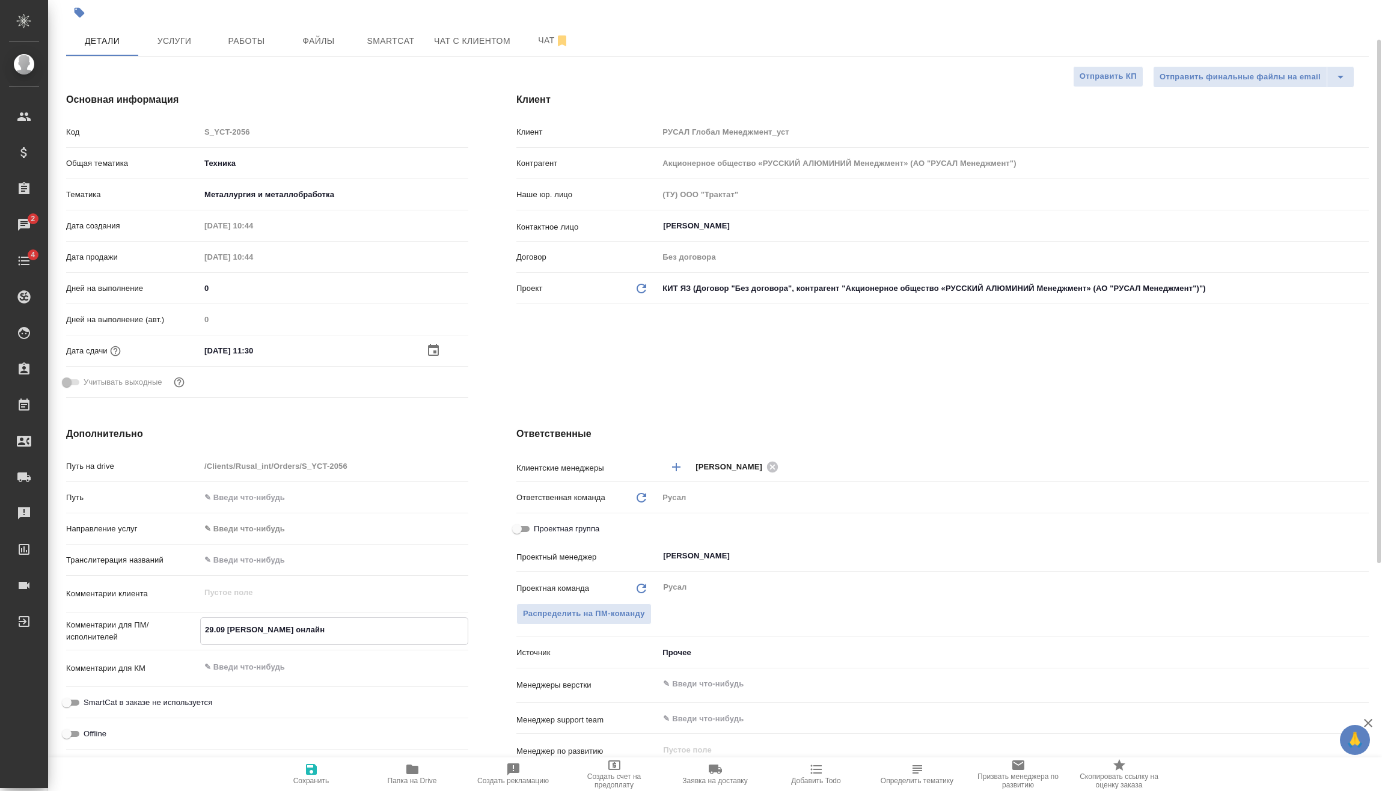
click at [313, 773] on icon "button" at bounding box center [311, 769] width 11 height 11
type textarea "x"
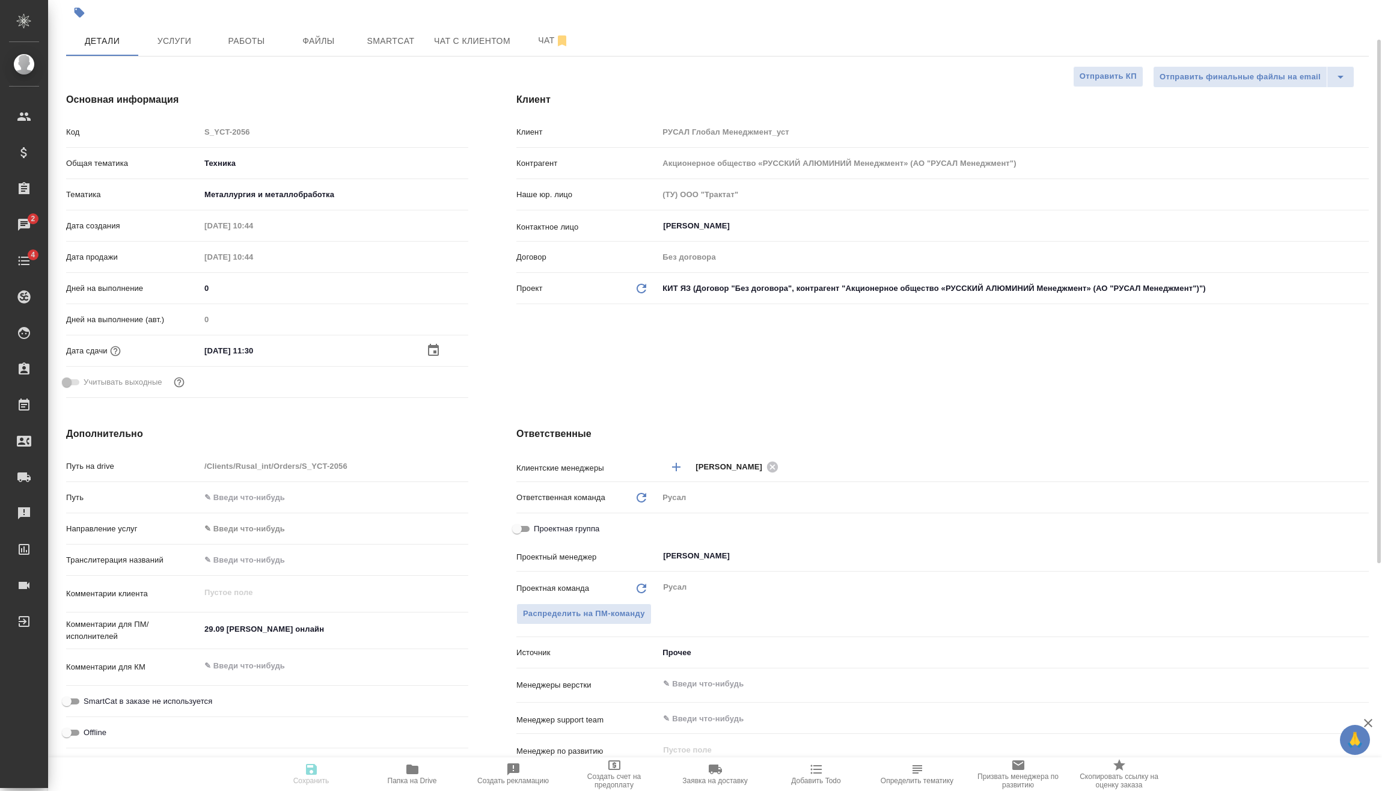
type textarea "x"
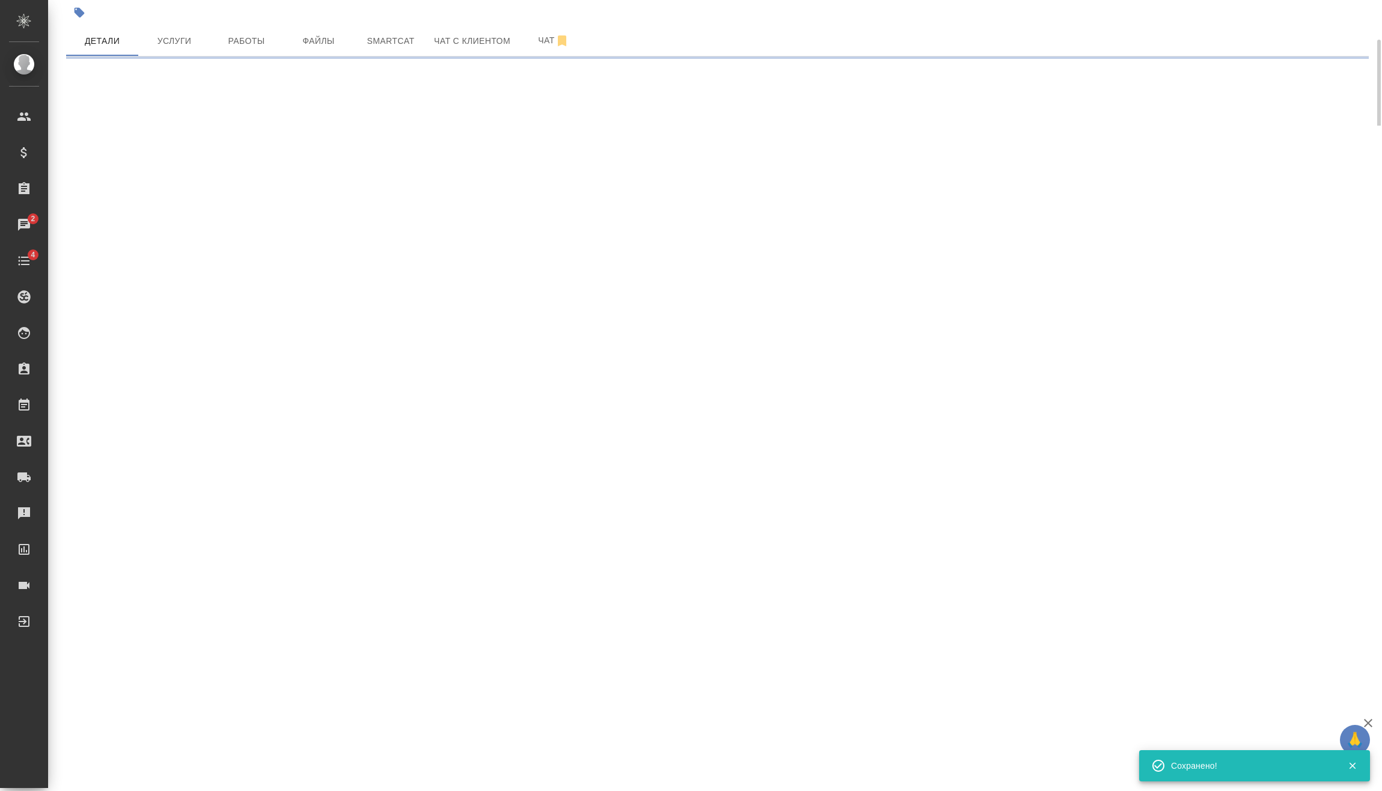
select select "RU"
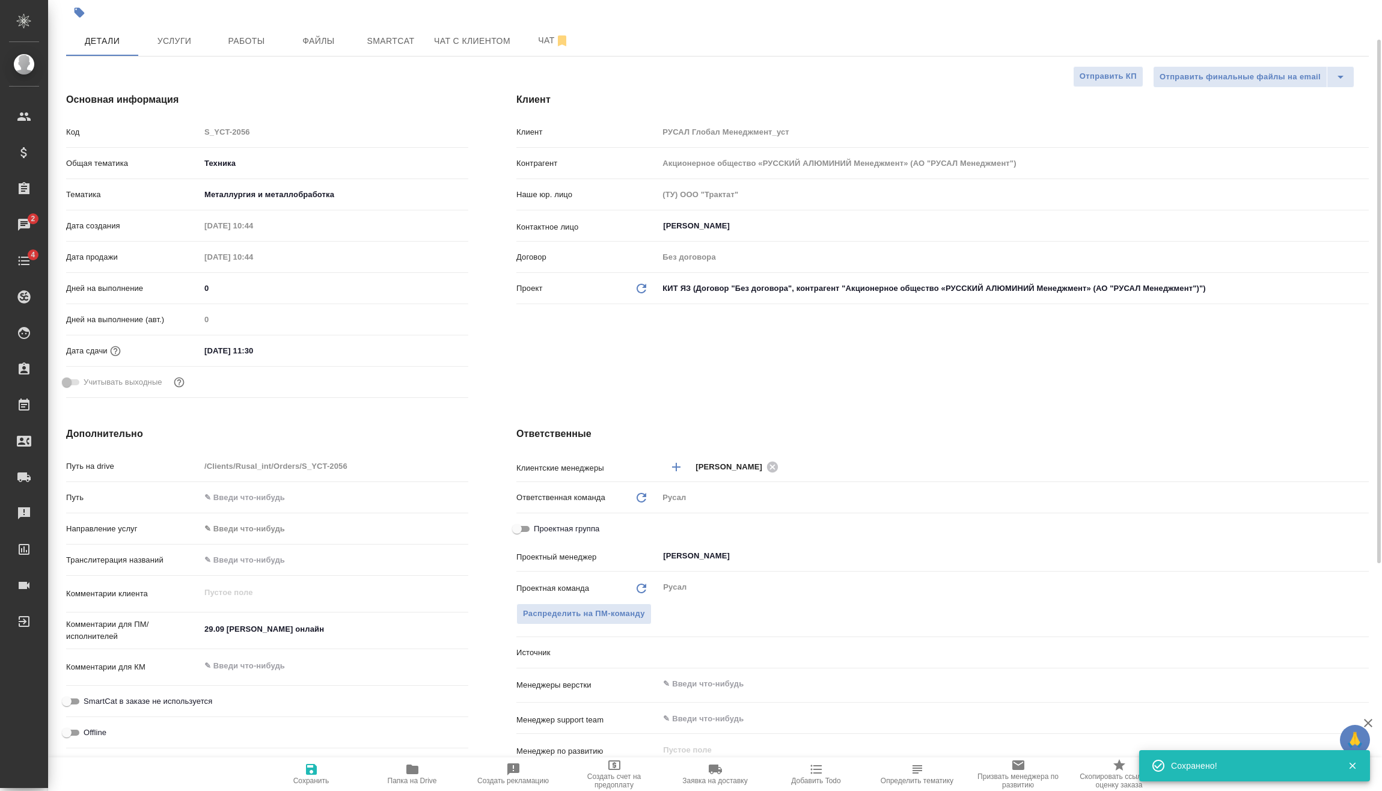
type textarea "x"
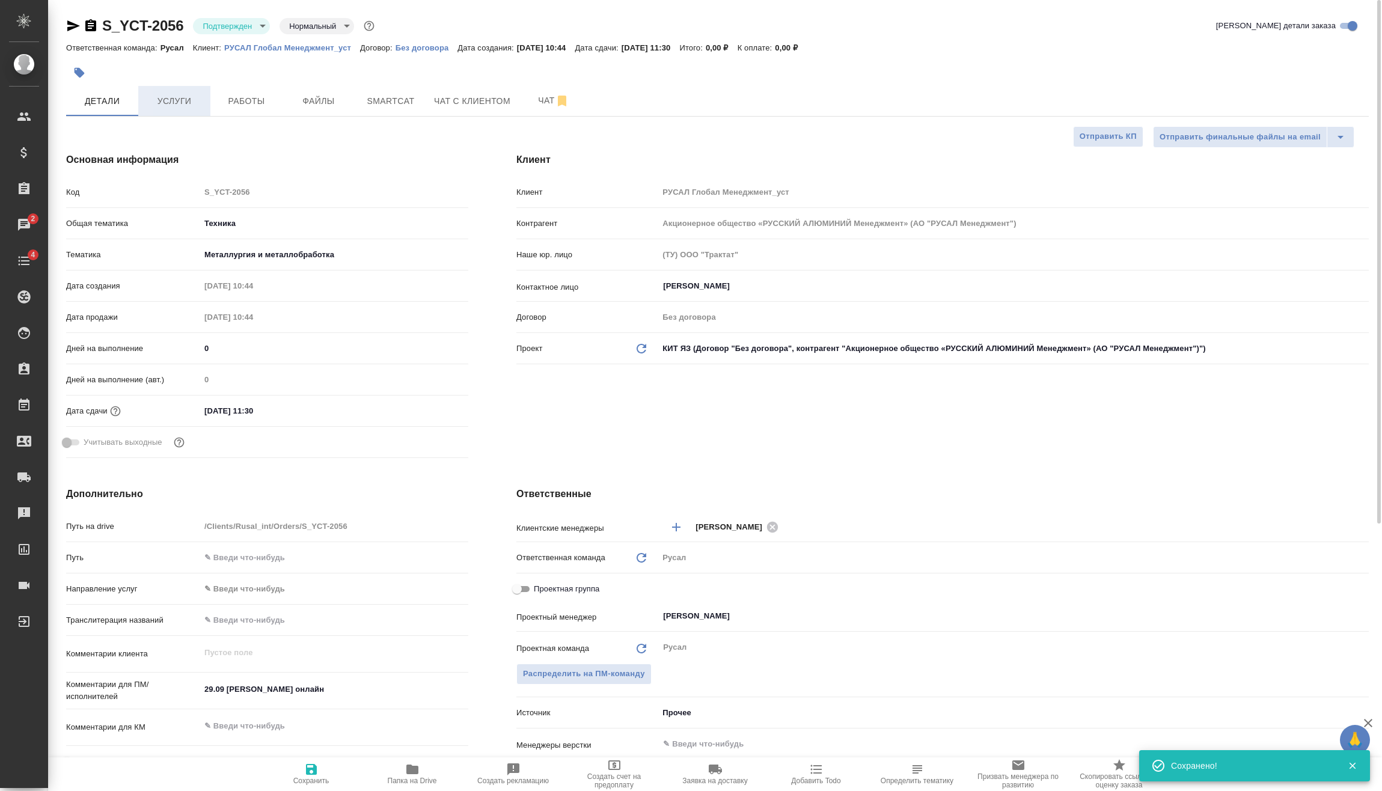
click at [194, 114] on button "Услуги" at bounding box center [174, 101] width 72 height 30
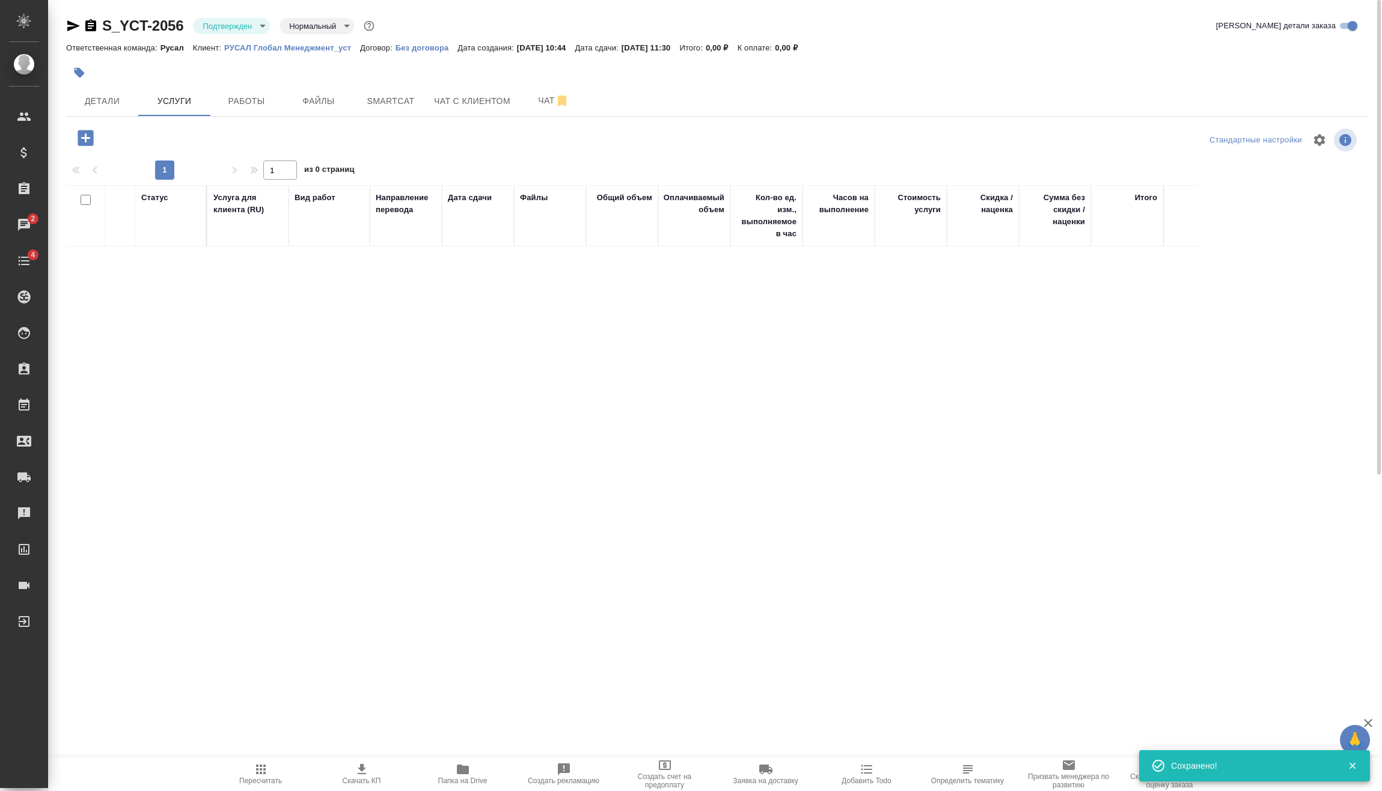
click at [253, 19] on body "🙏 .cls-1 fill:#fff; AWATERA Vasilev Evgeniy Клиенты Спецификации Заказы 2 Чаты …" at bounding box center [691, 395] width 1382 height 791
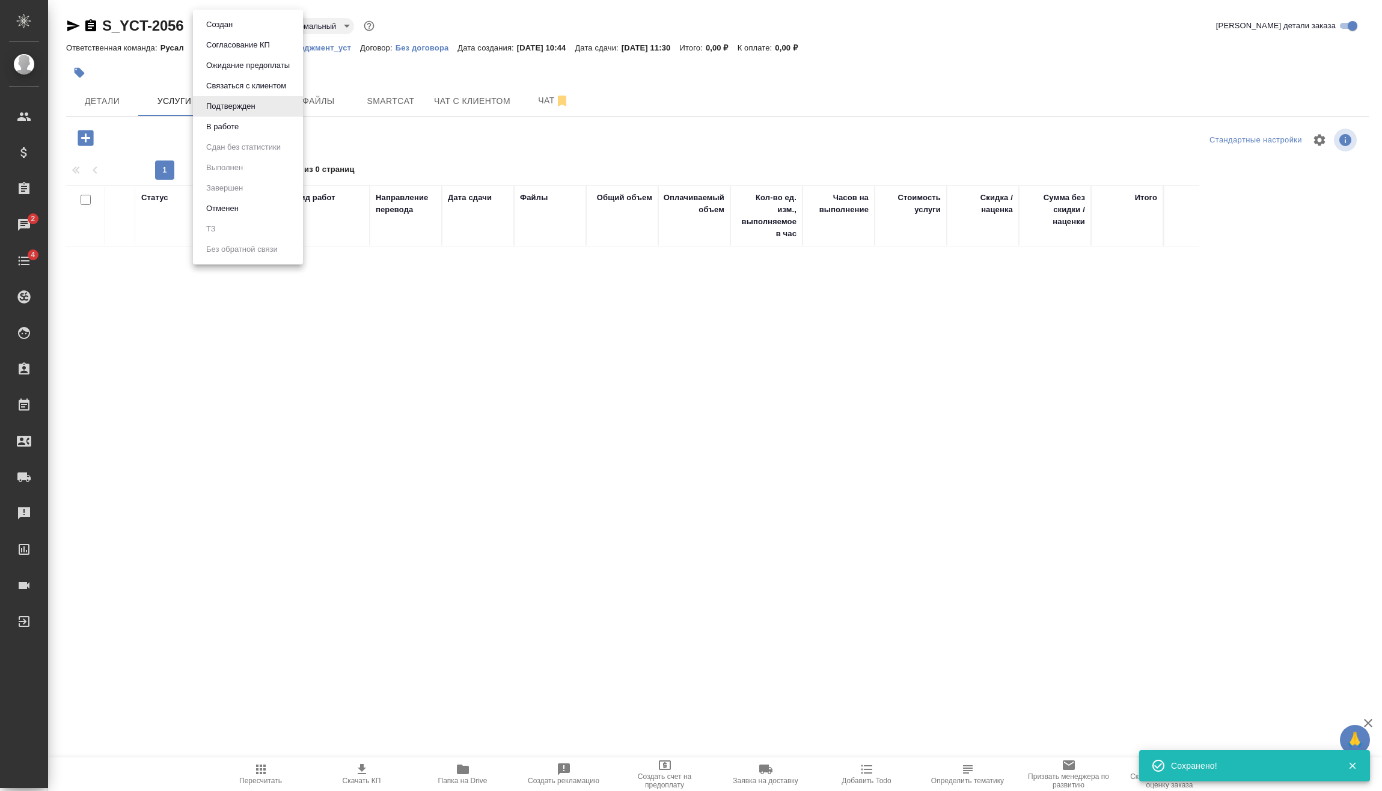
click at [264, 114] on li "Подтвержден" at bounding box center [248, 106] width 110 height 20
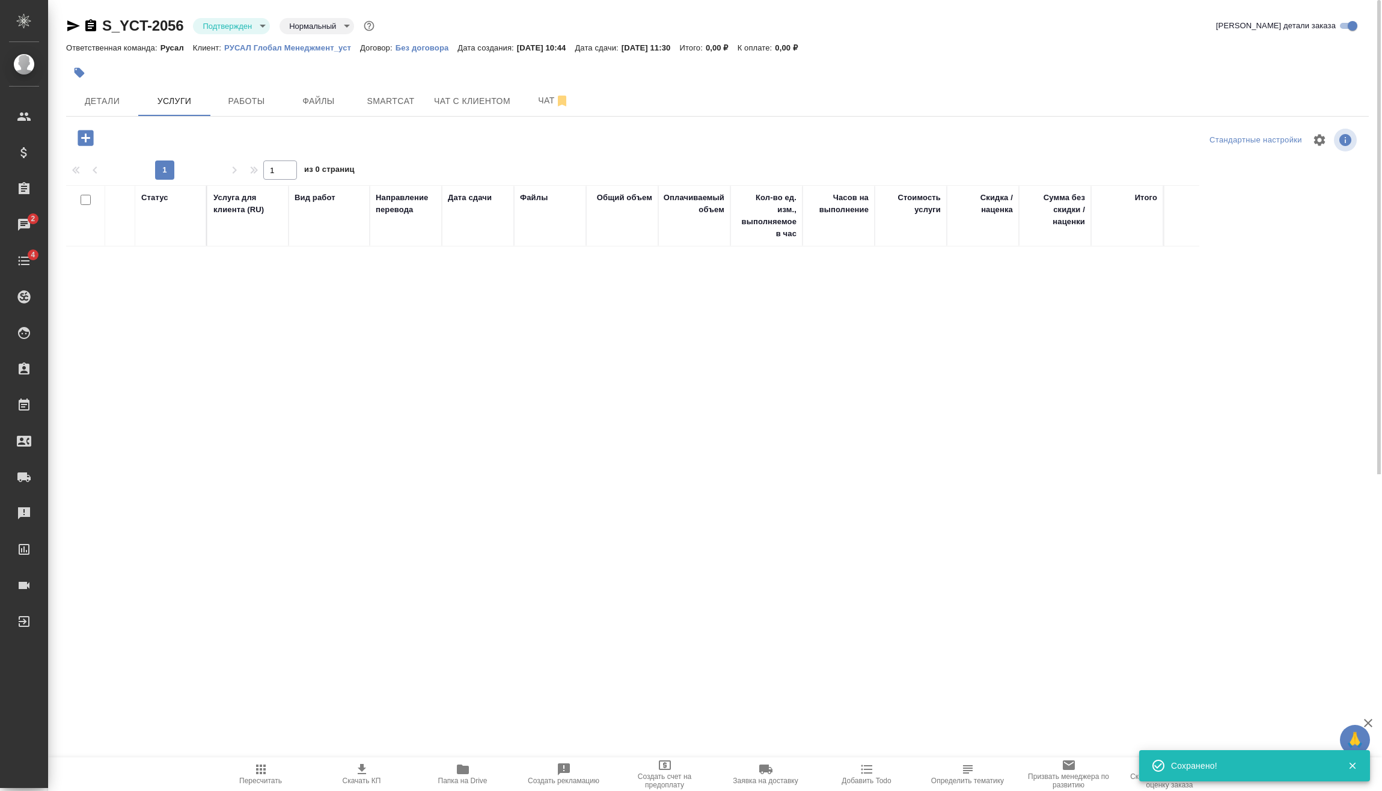
click at [248, 18] on body "🙏 .cls-1 fill:#fff; AWATERA Vasilev Evgeniy Клиенты Спецификации Заказы 2 Чаты …" at bounding box center [691, 395] width 1382 height 791
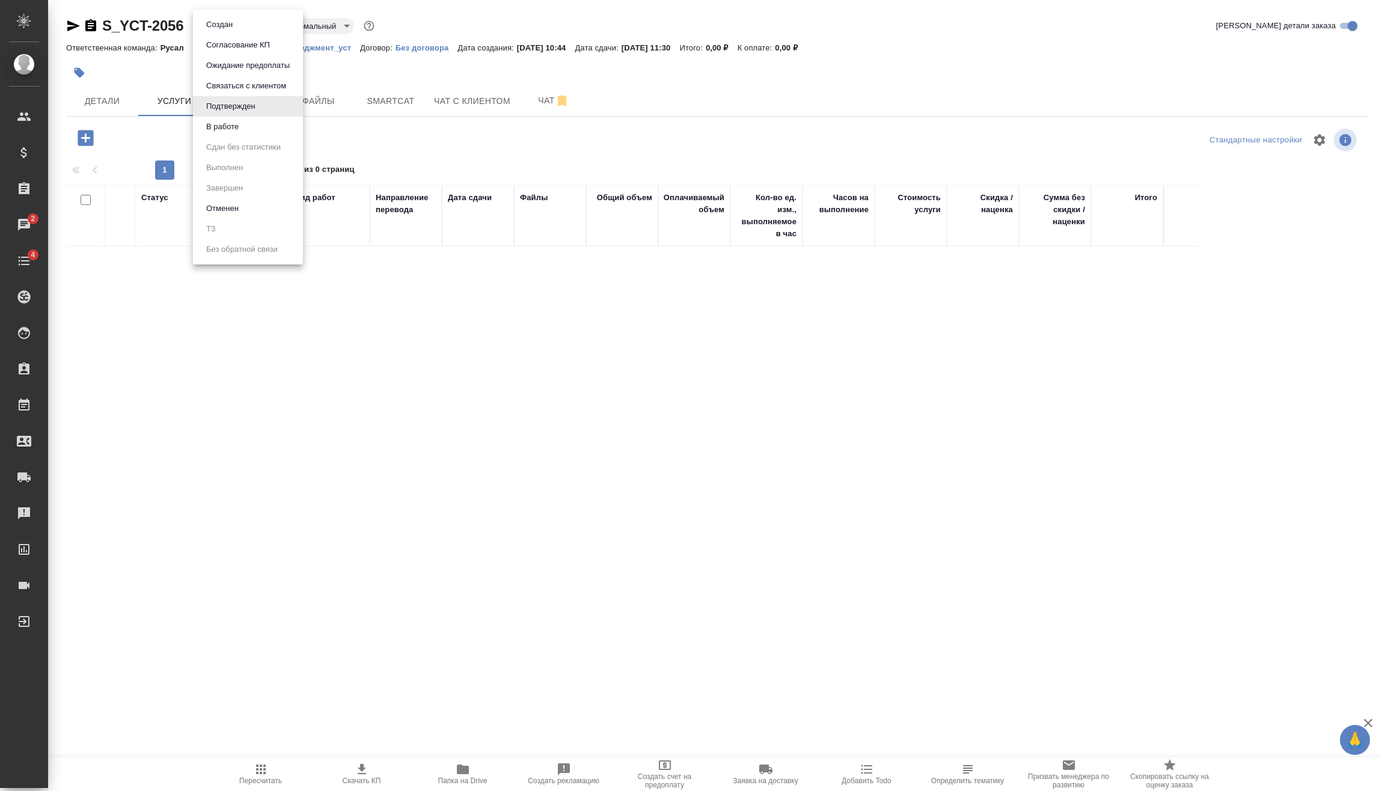
click at [255, 125] on li "В работе" at bounding box center [248, 127] width 110 height 20
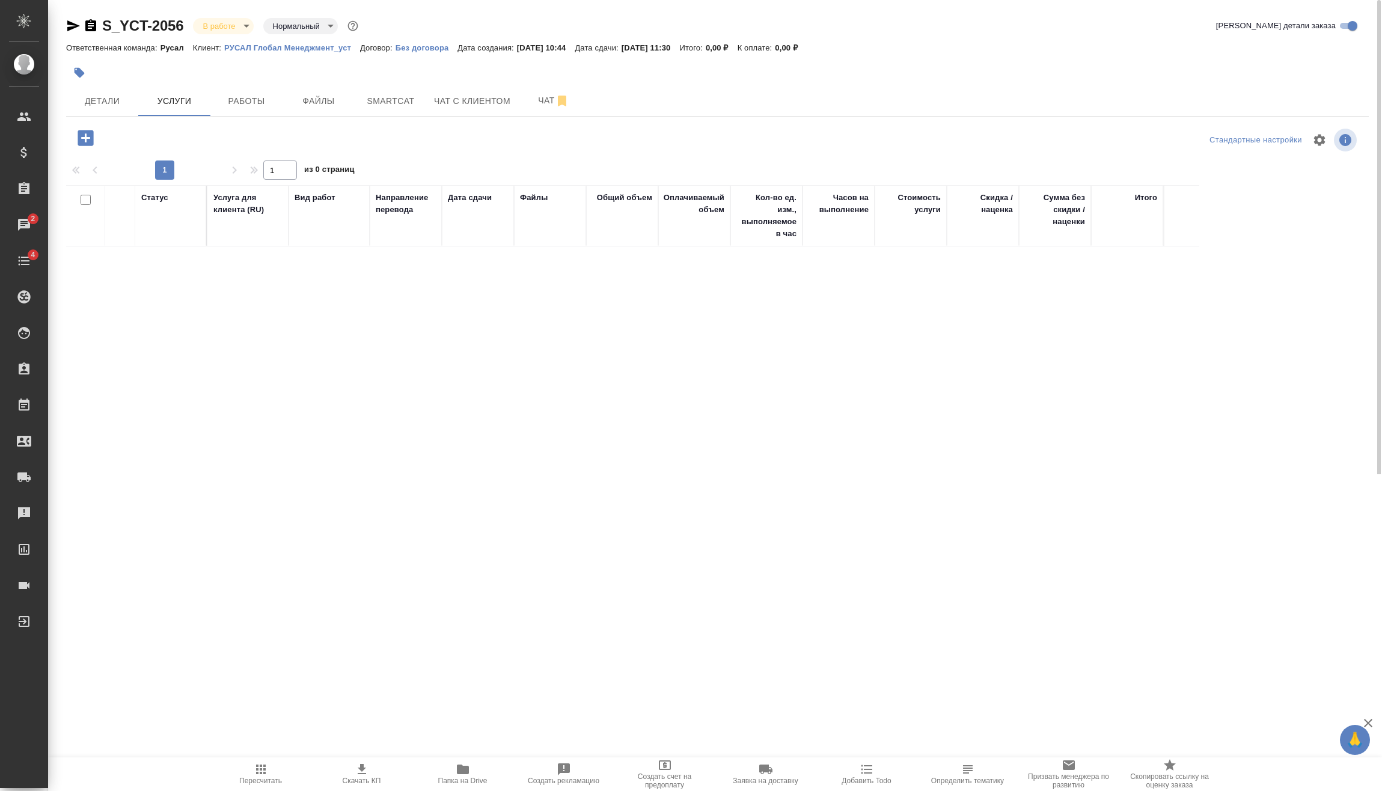
click at [90, 135] on icon "button" at bounding box center [86, 138] width 16 height 16
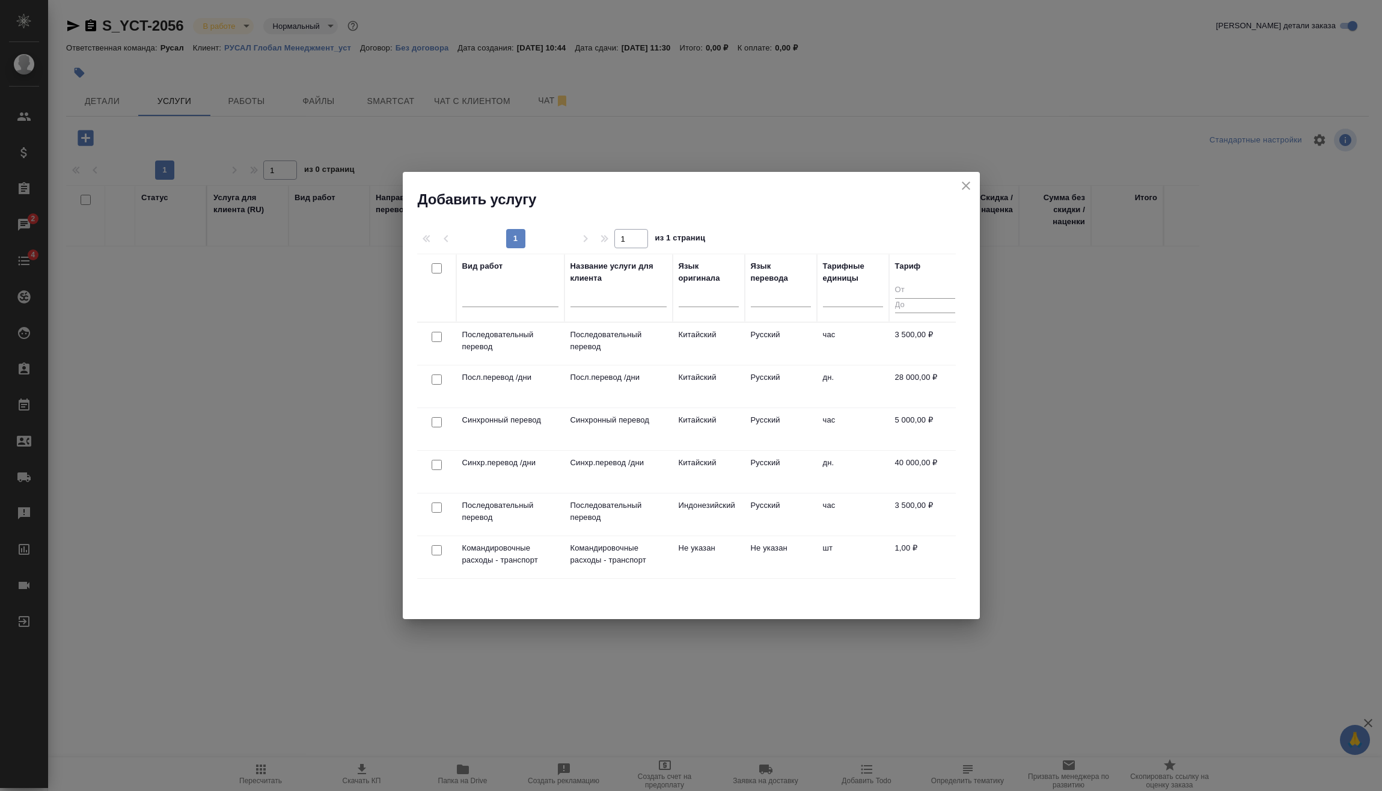
click at [438, 340] on input "checkbox" at bounding box center [437, 337] width 10 height 10
checkbox input "true"
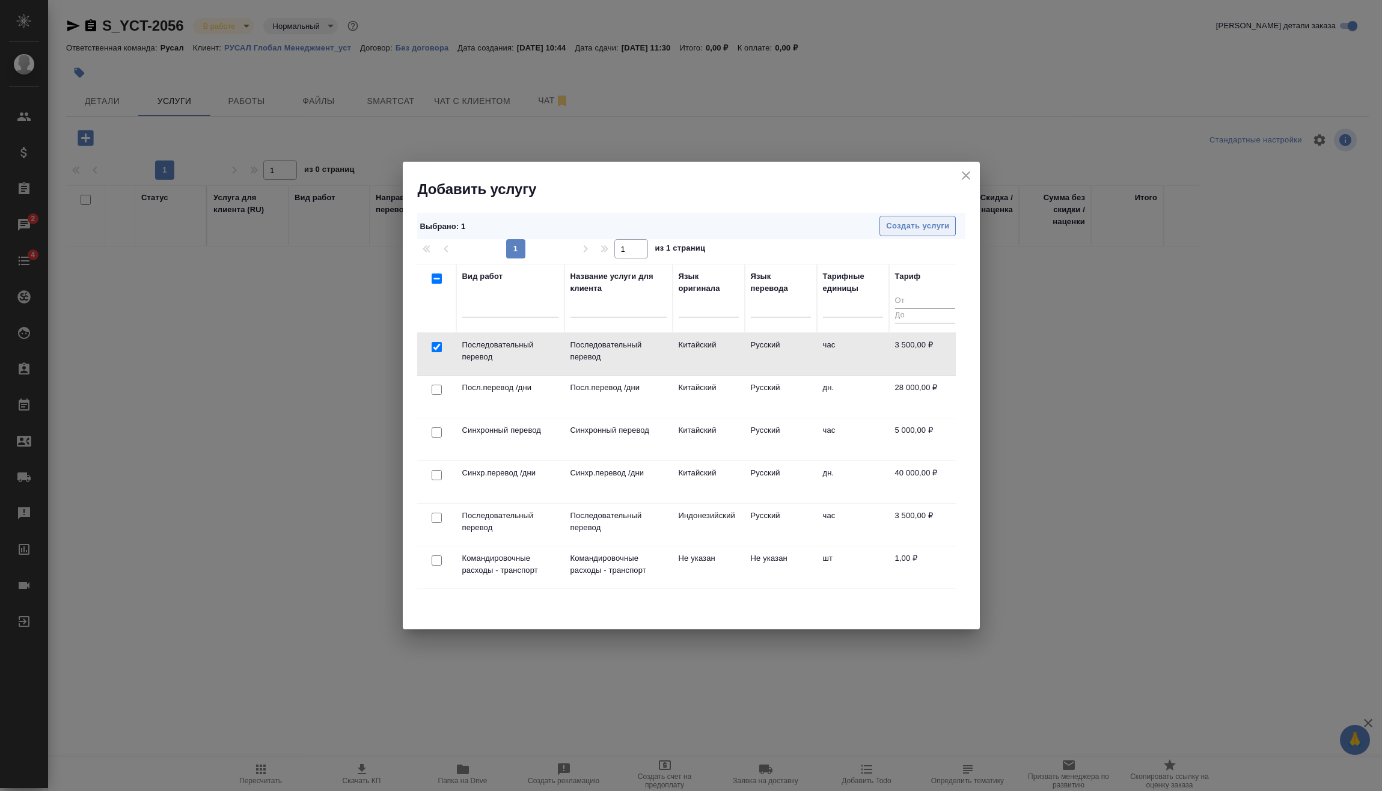
click at [906, 227] on span "Создать услуги" at bounding box center [917, 226] width 63 height 14
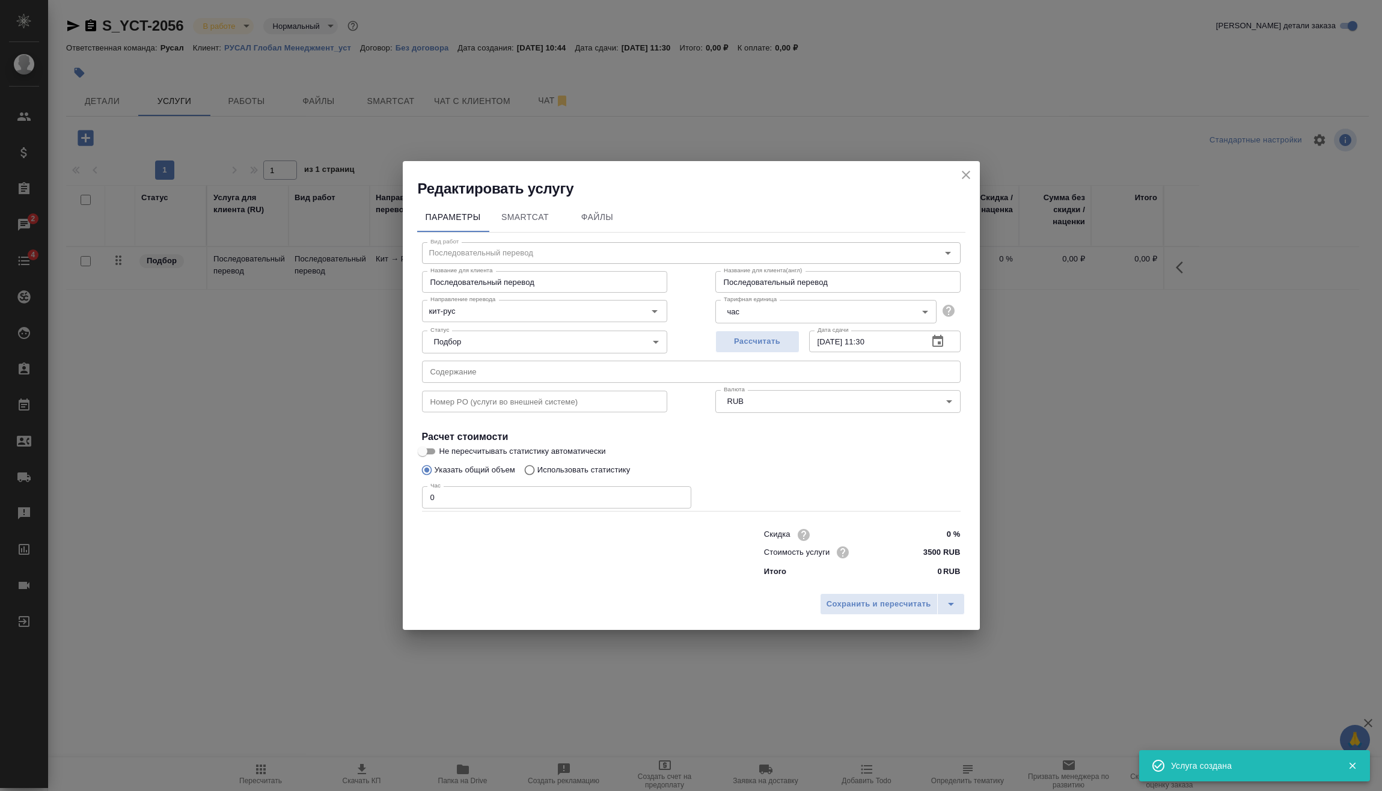
drag, startPoint x: 456, startPoint y: 497, endPoint x: 385, endPoint y: 510, distance: 72.3
click at [393, 509] on div "Редактировать услугу Параметры SmartCat Файлы Вид работ Последовательный перево…" at bounding box center [691, 395] width 1382 height 791
type input "4"
click at [839, 607] on span "Сохранить и пересчитать" at bounding box center [879, 605] width 105 height 14
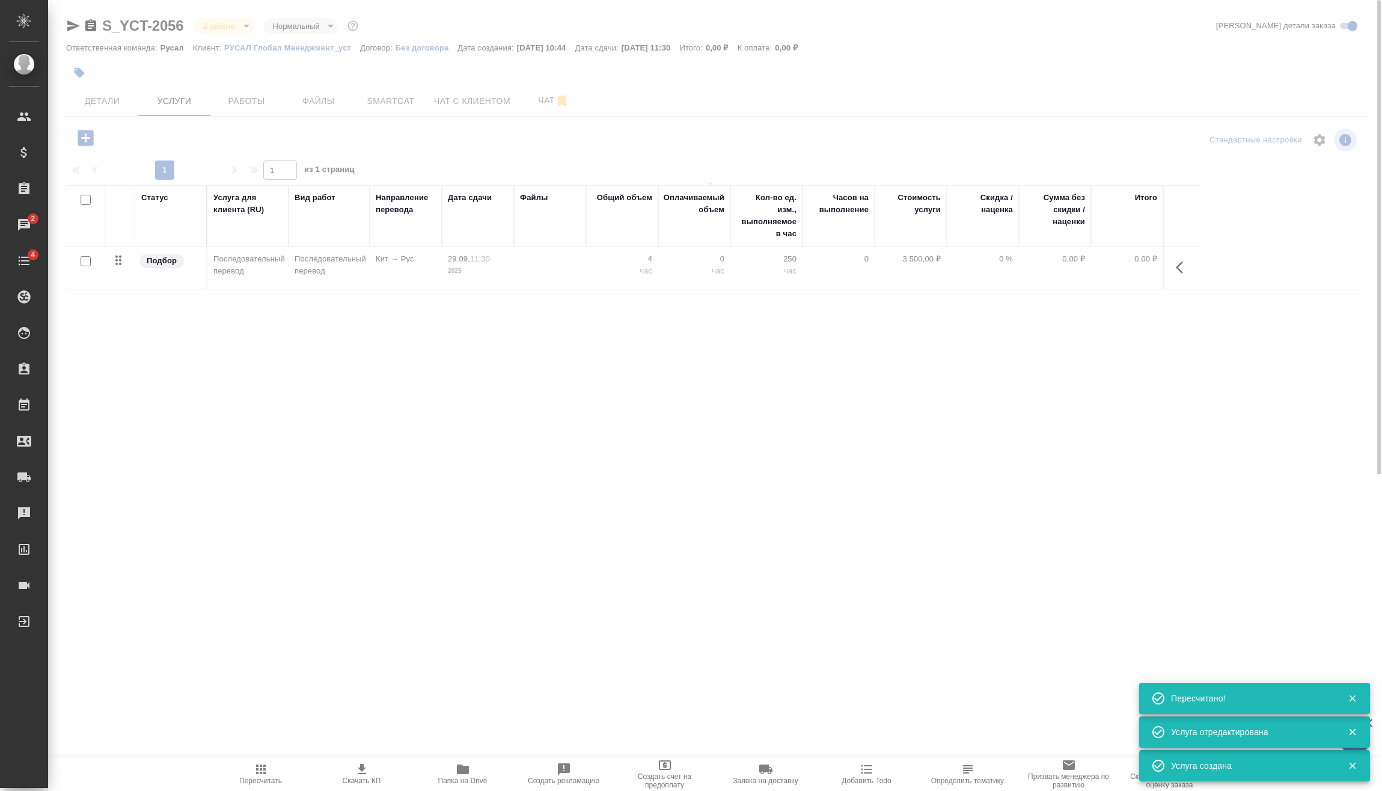
type input "urgent"
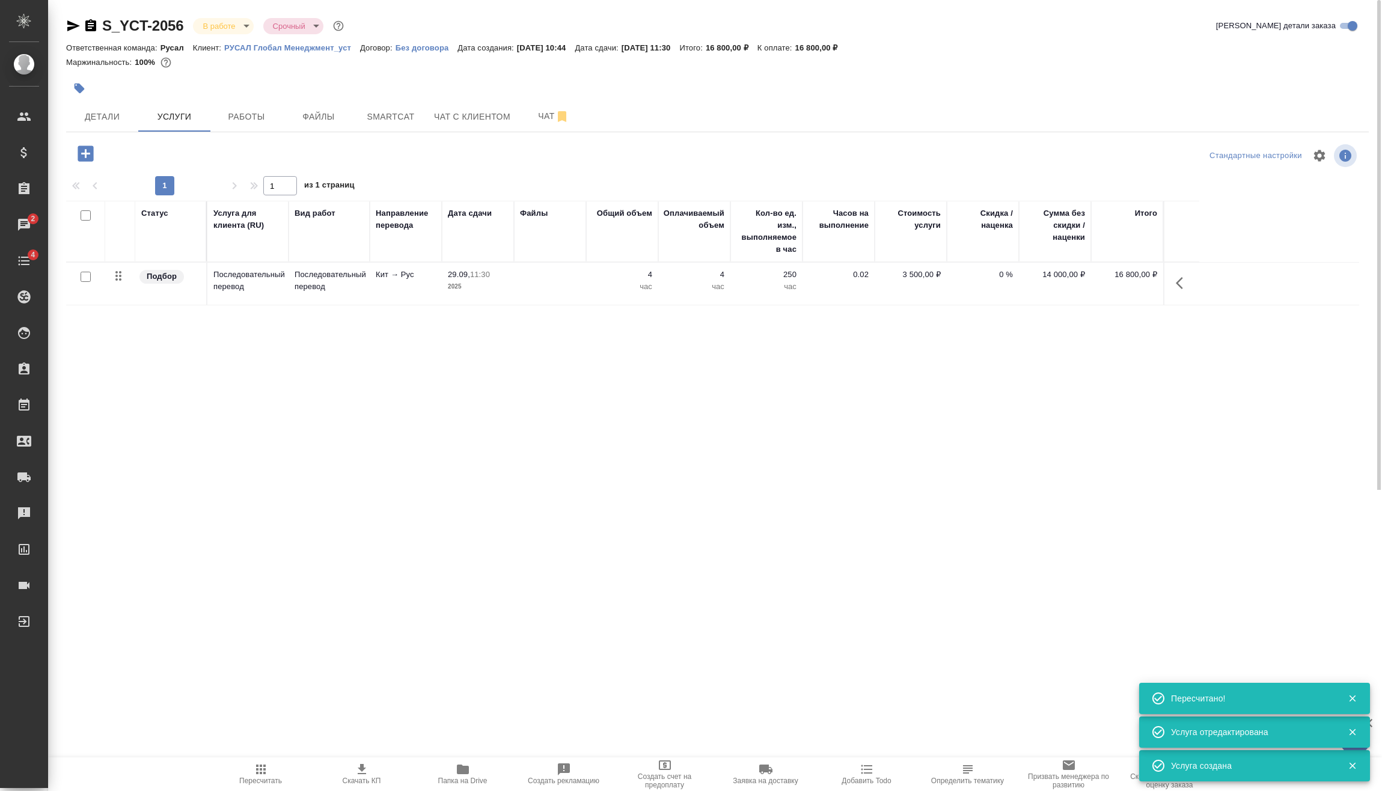
click at [1179, 279] on icon "button" at bounding box center [1183, 283] width 14 height 14
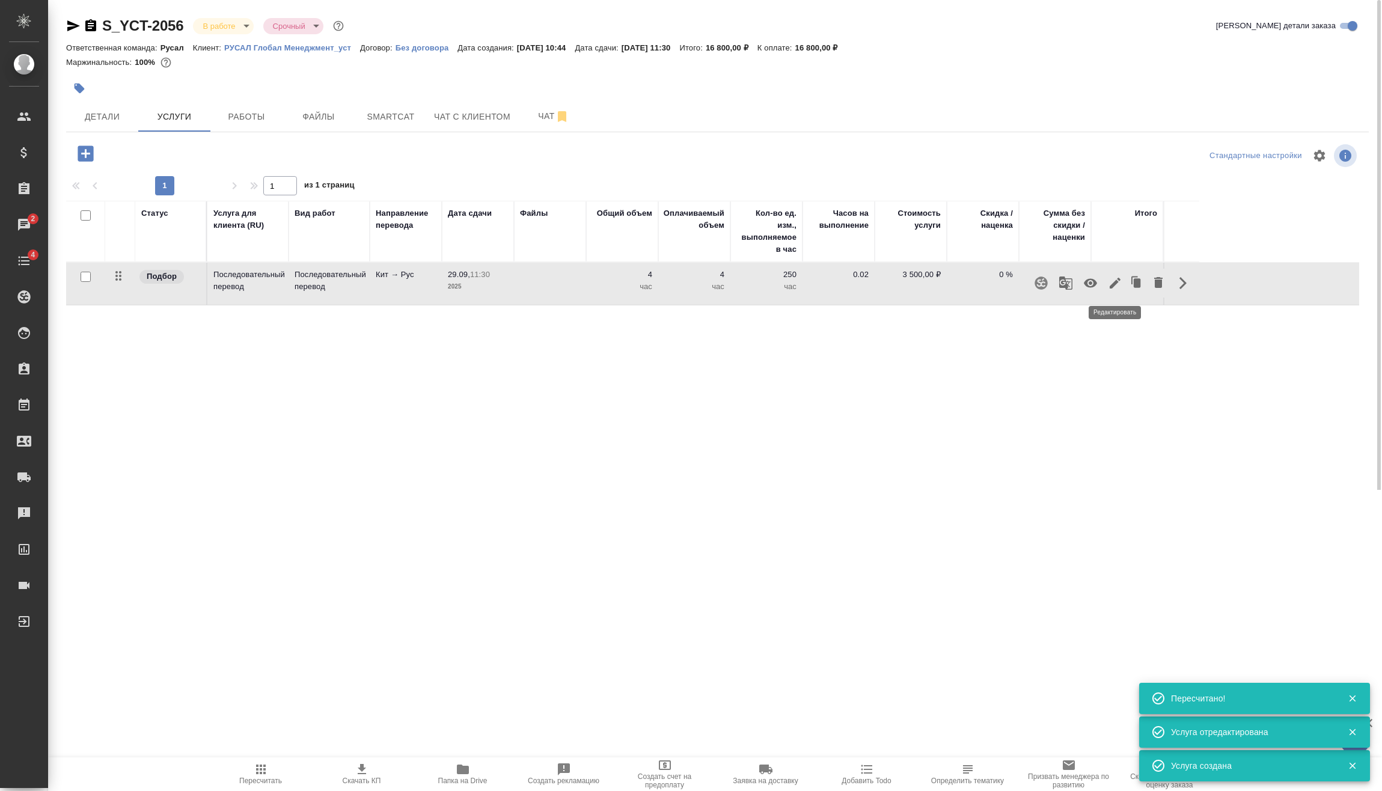
click at [1119, 287] on icon "button" at bounding box center [1115, 283] width 14 height 14
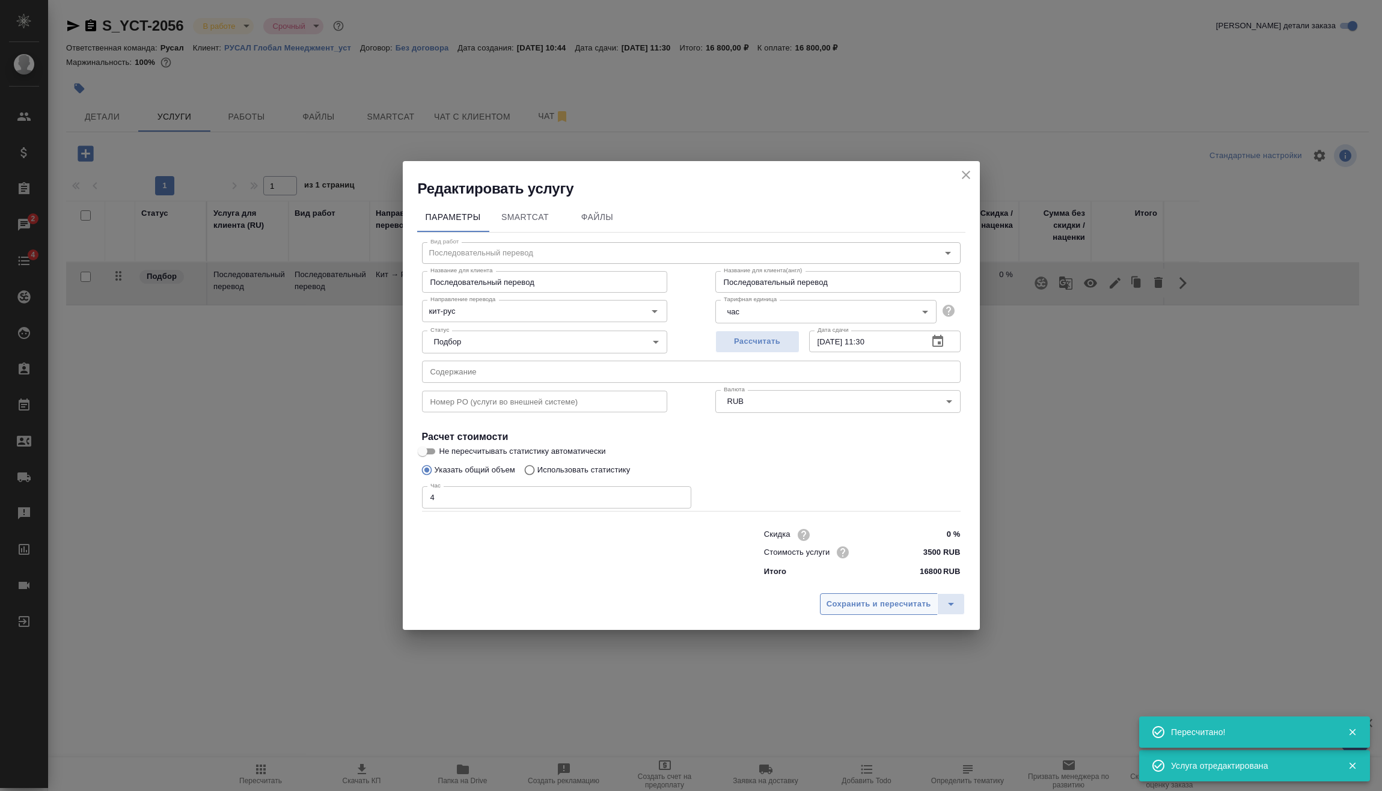
click at [885, 602] on span "Сохранить и пересчитать" at bounding box center [879, 605] width 105 height 14
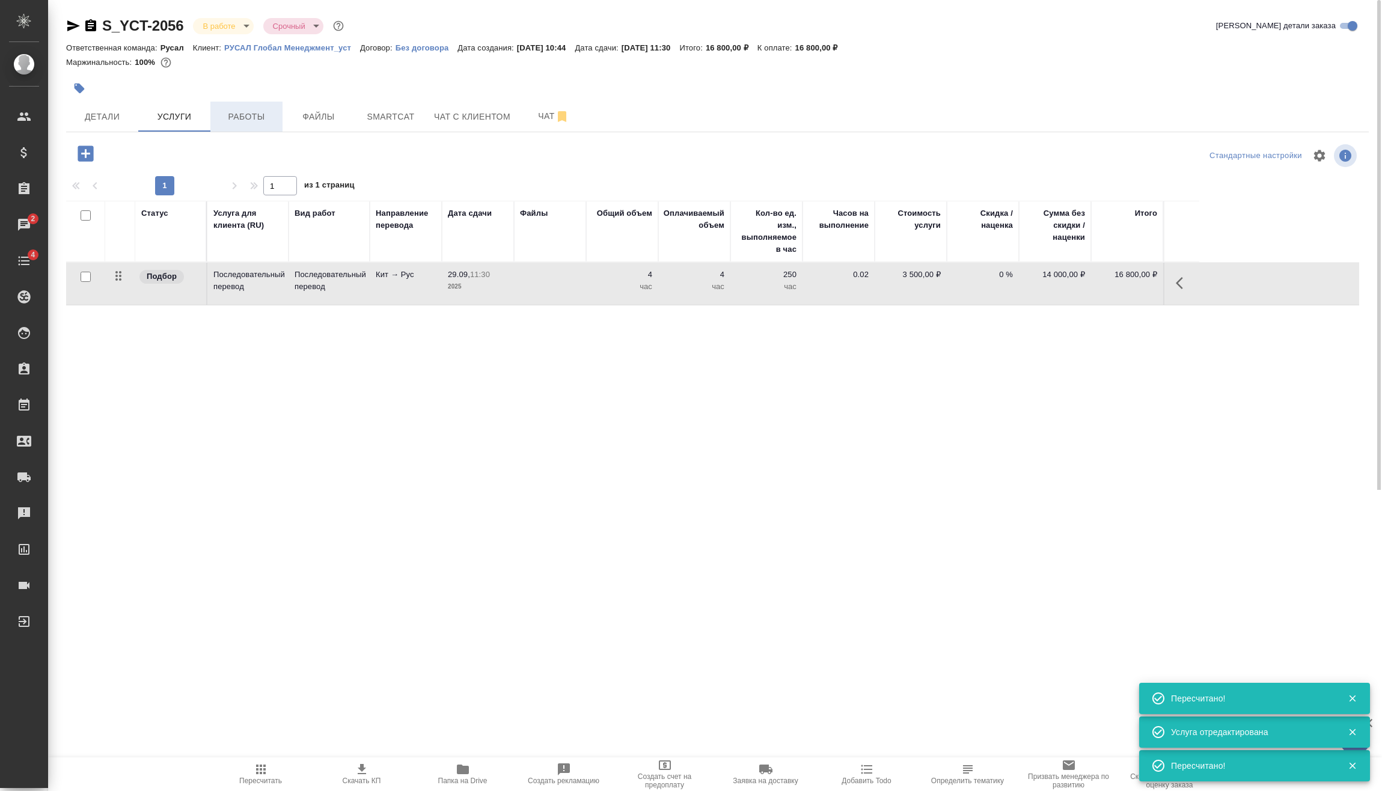
click at [270, 120] on span "Работы" at bounding box center [247, 116] width 58 height 15
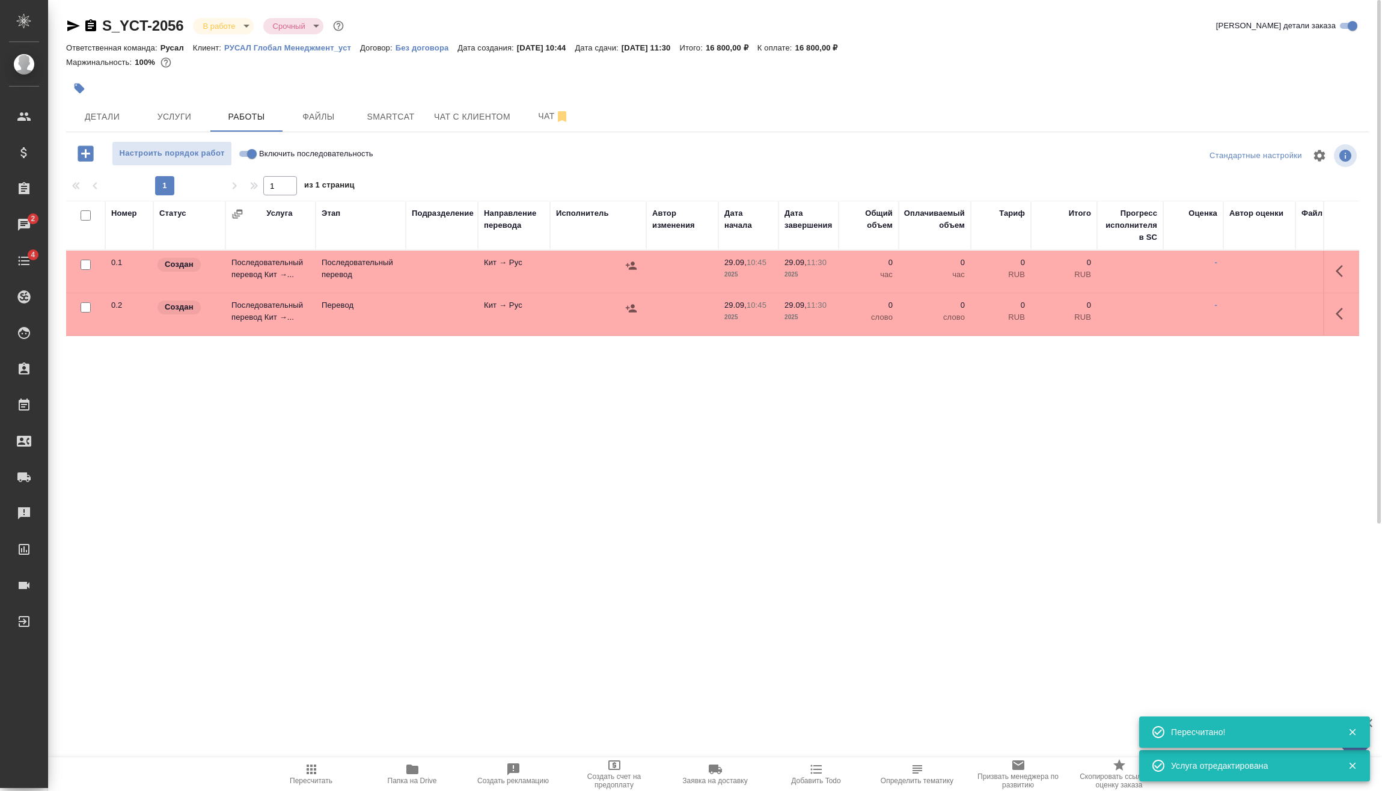
click at [87, 310] on input "checkbox" at bounding box center [86, 307] width 10 height 10
checkbox input "true"
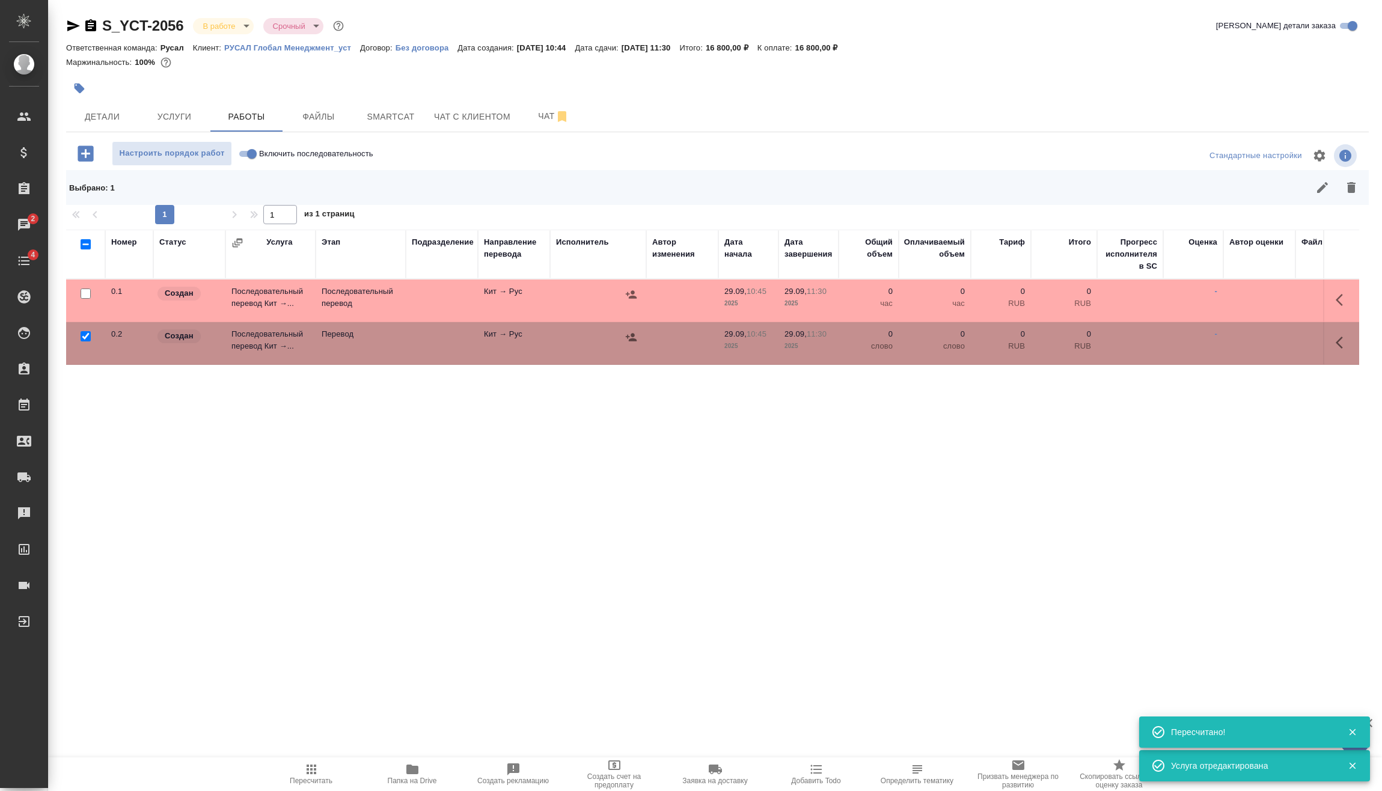
drag, startPoint x: 1356, startPoint y: 188, endPoint x: 1354, endPoint y: 202, distance: 14.6
click at [1356, 187] on icon "button" at bounding box center [1351, 187] width 14 height 14
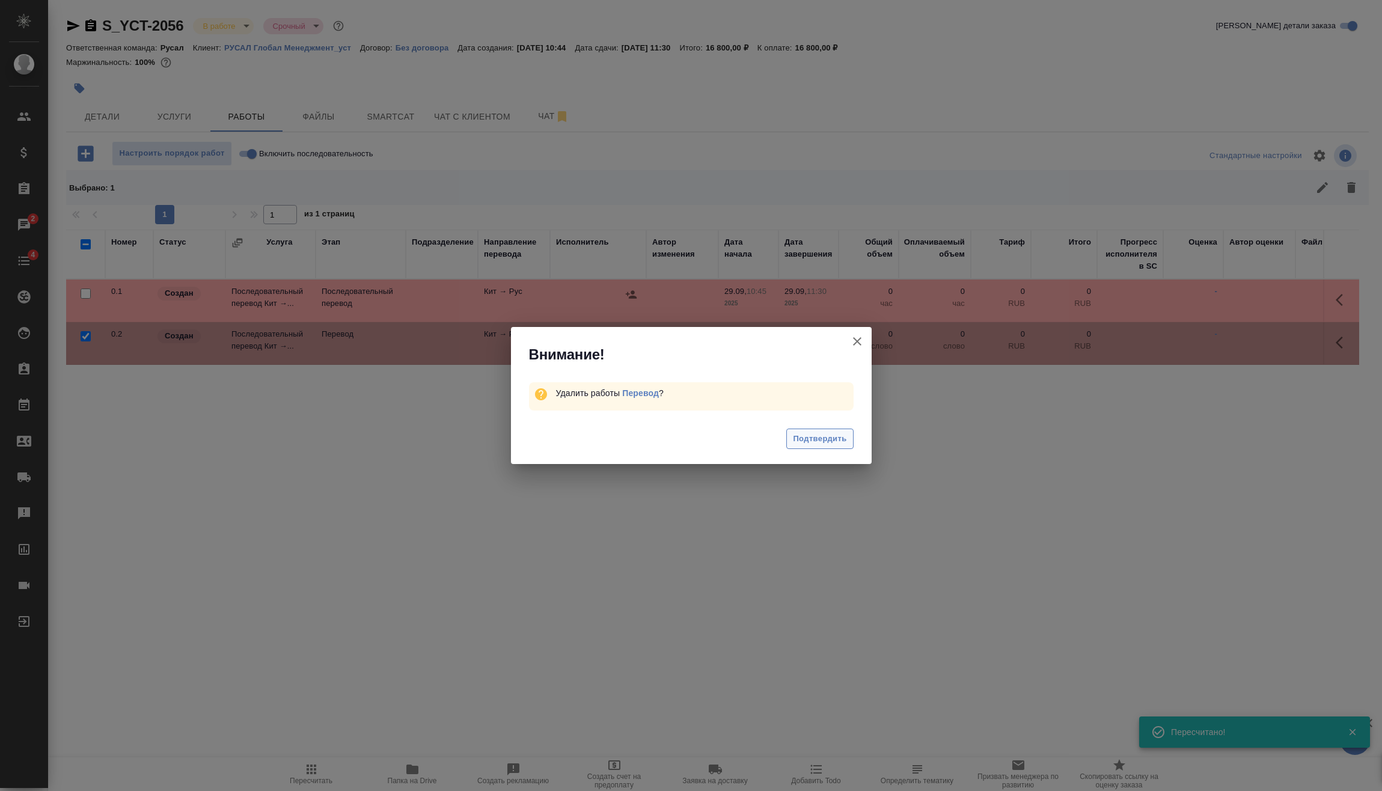
click at [837, 442] on span "Подтвердить" at bounding box center [819, 439] width 53 height 14
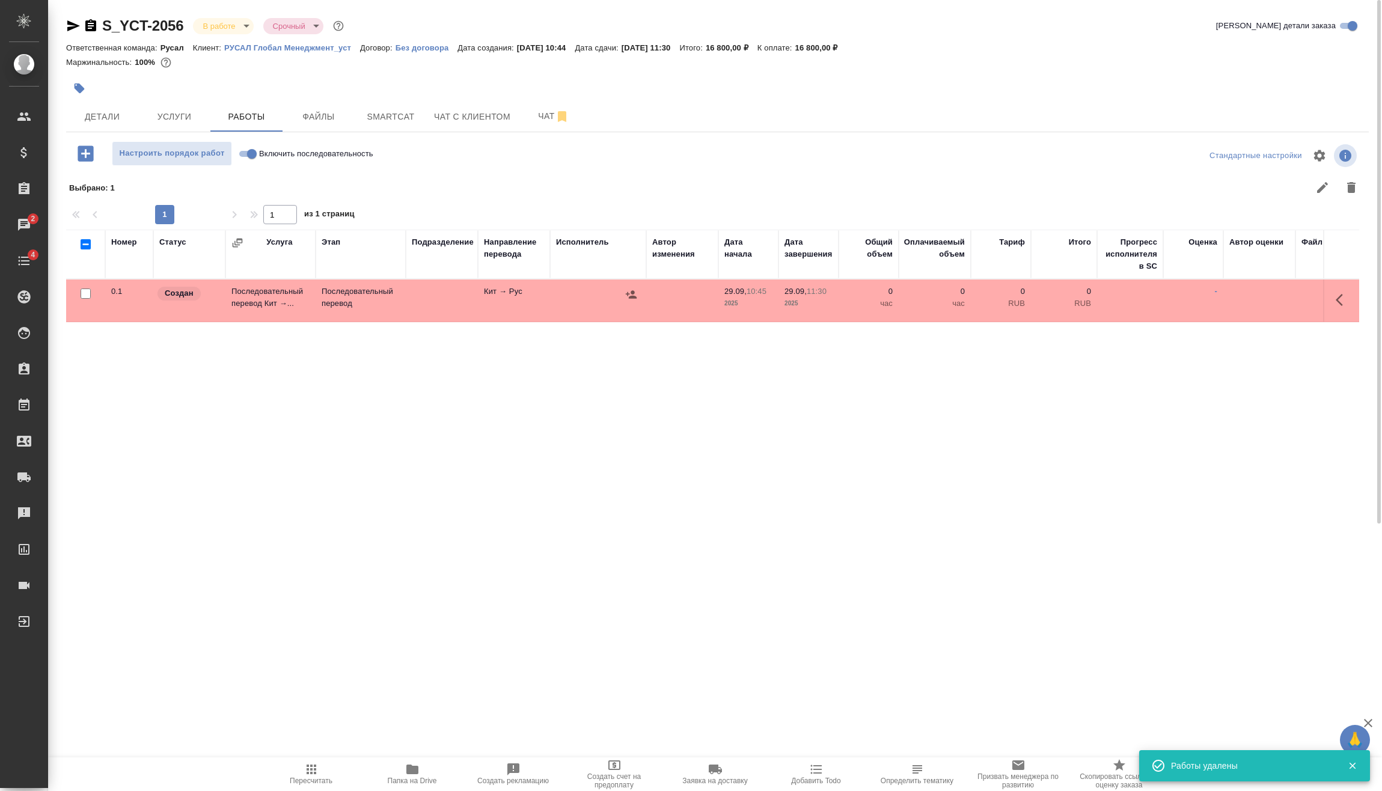
click at [246, 153] on input "Включить последовательность" at bounding box center [251, 154] width 43 height 14
checkbox input "true"
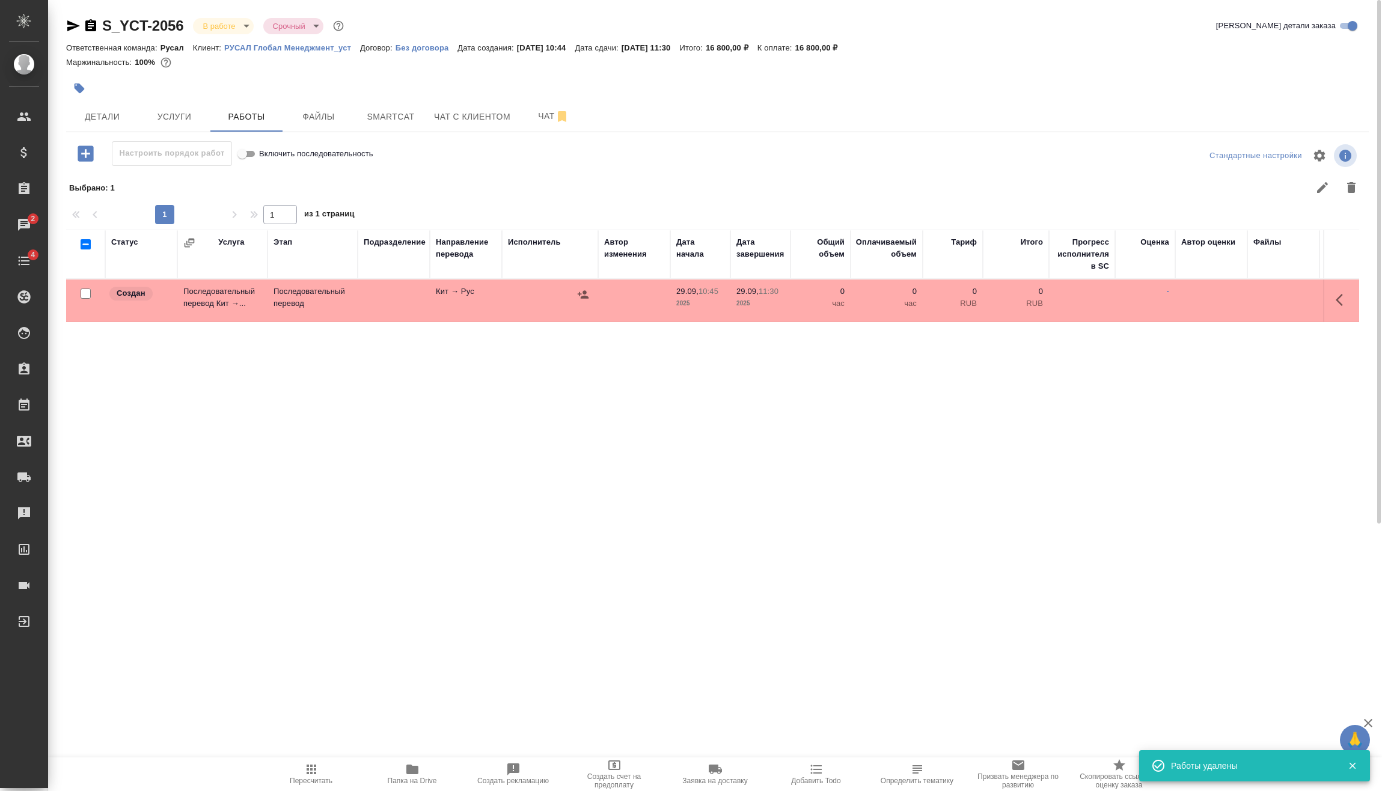
click at [1340, 295] on icon "button" at bounding box center [1343, 300] width 14 height 14
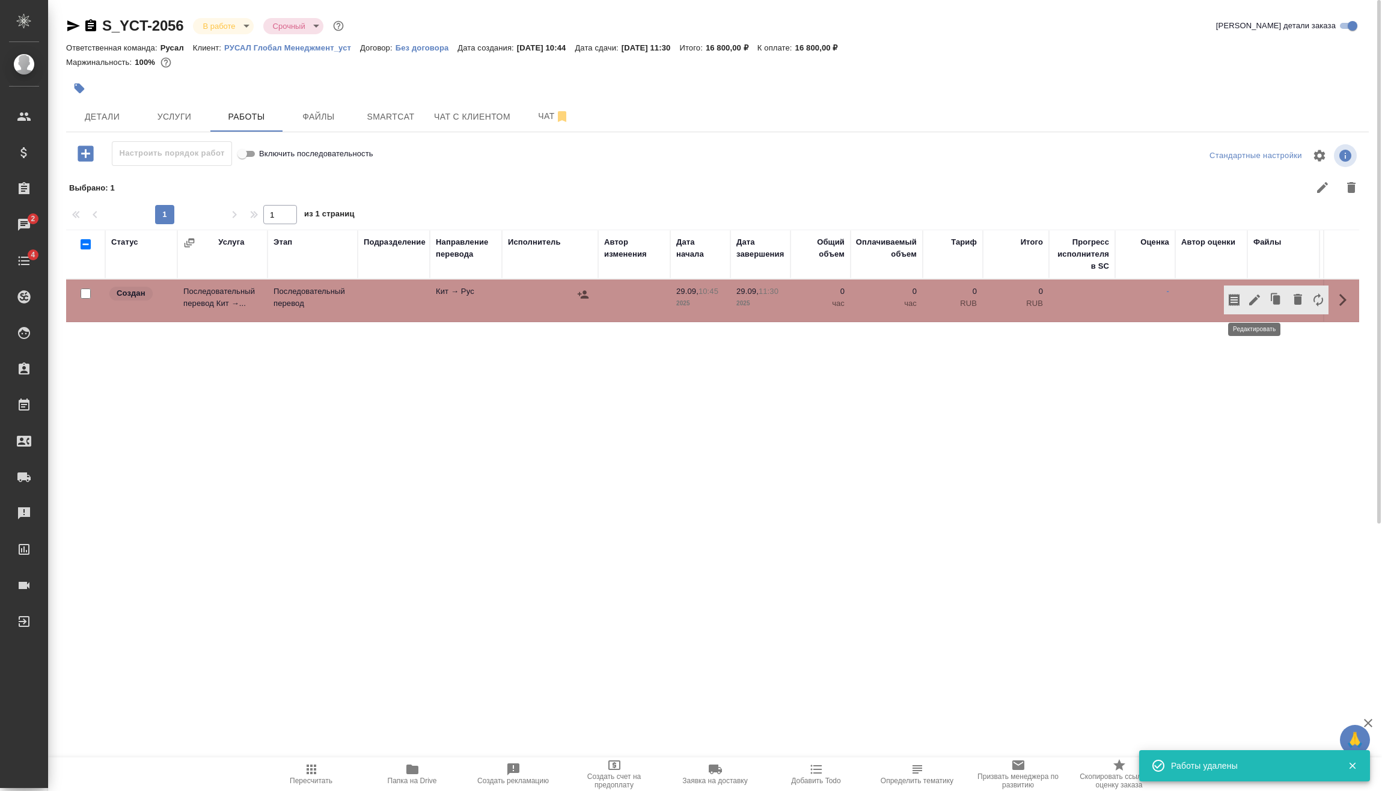
click at [1253, 302] on icon "button" at bounding box center [1254, 300] width 11 height 11
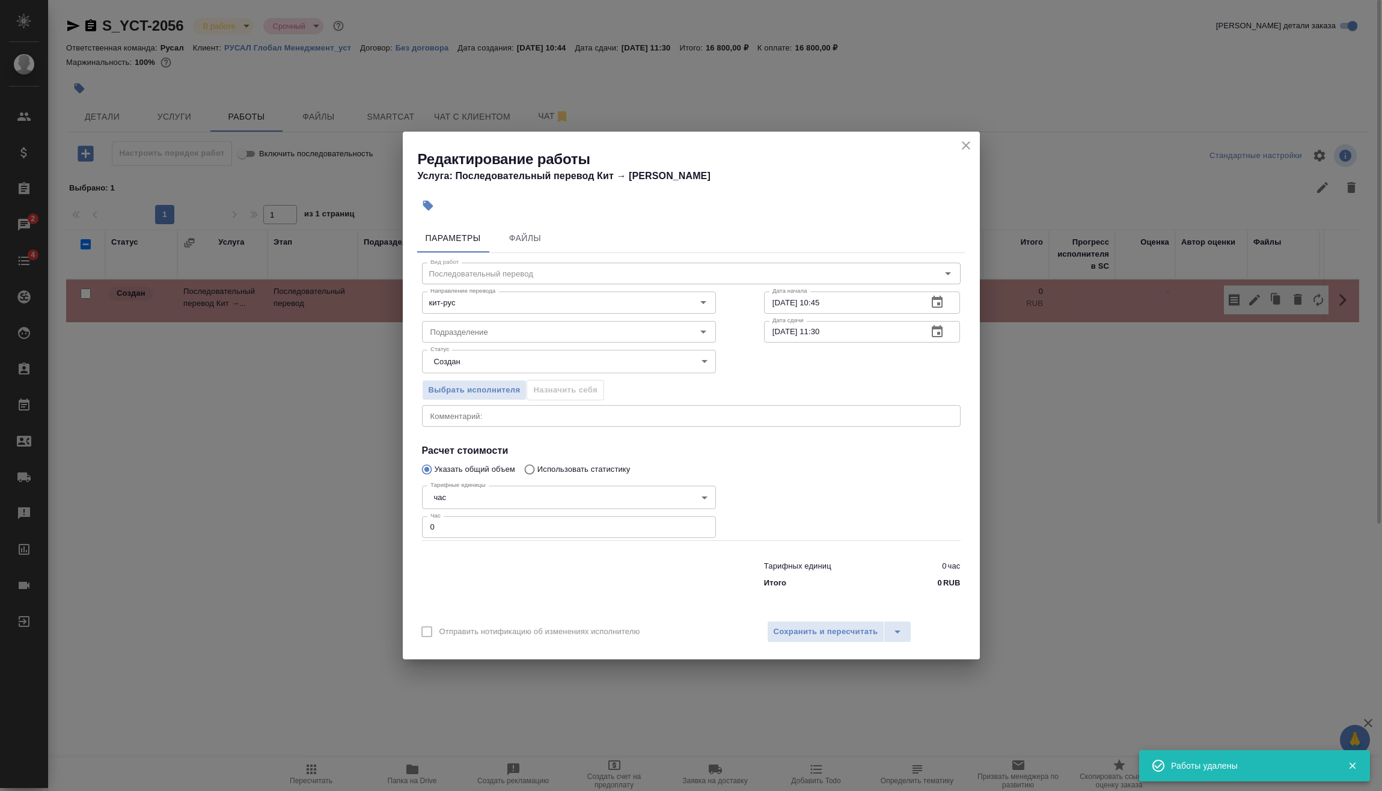
drag, startPoint x: 454, startPoint y: 532, endPoint x: 347, endPoint y: 548, distance: 108.2
click at [408, 535] on div "Параметры Файлы Вид работ Последовательный перевод Вид работ Направление перево…" at bounding box center [691, 416] width 577 height 394
type input "2"
click at [820, 631] on span "Сохранить и пересчитать" at bounding box center [826, 632] width 105 height 14
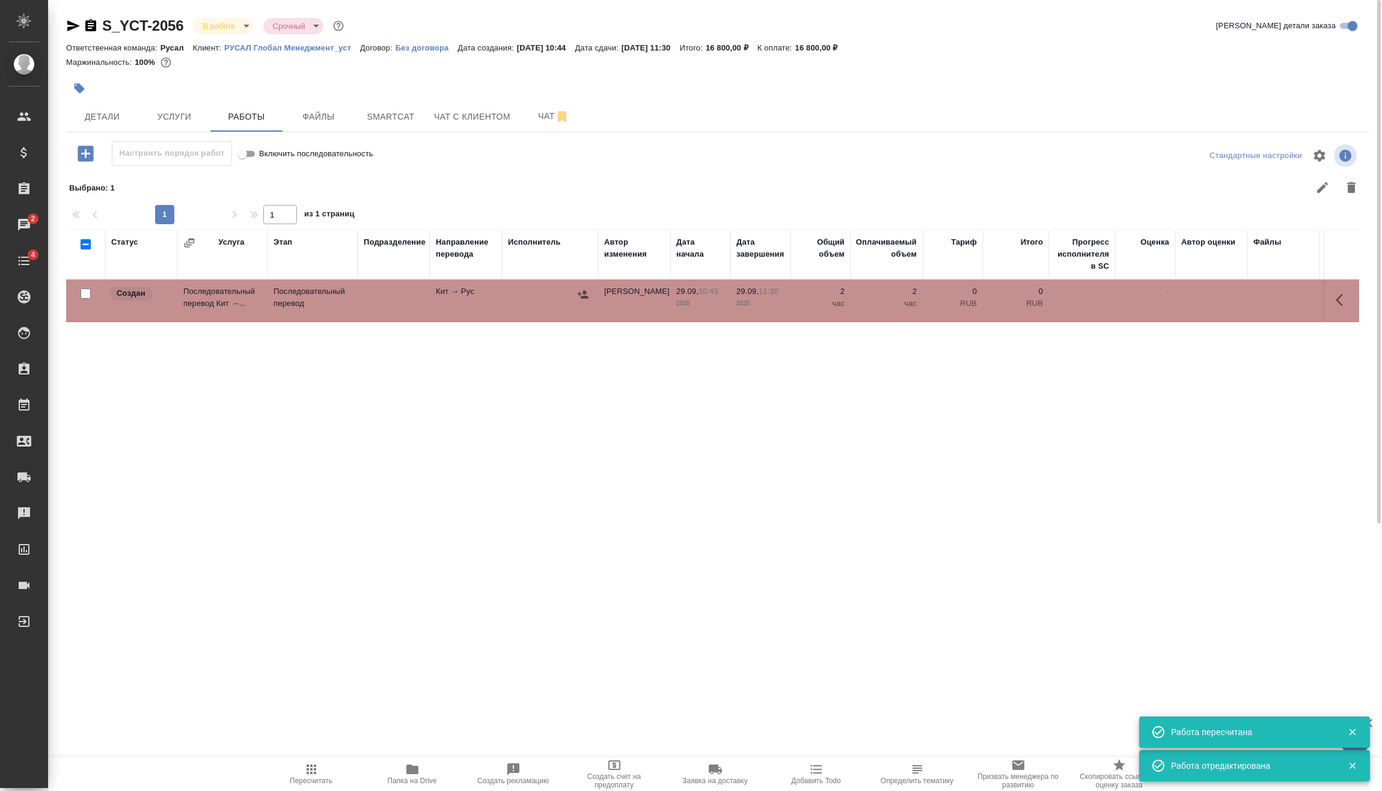
click at [584, 298] on icon "button" at bounding box center [583, 294] width 11 height 8
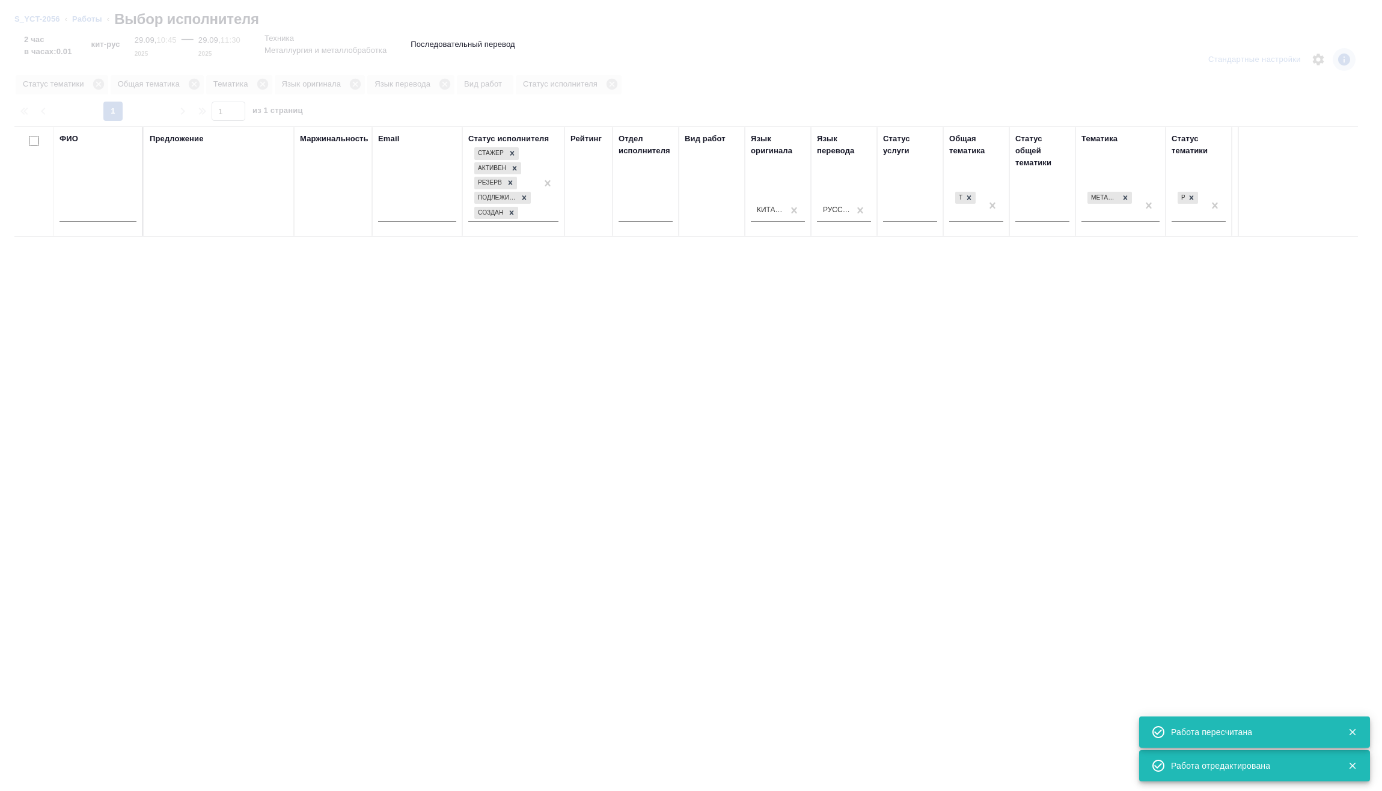
click at [110, 212] on input "text" at bounding box center [98, 214] width 77 height 15
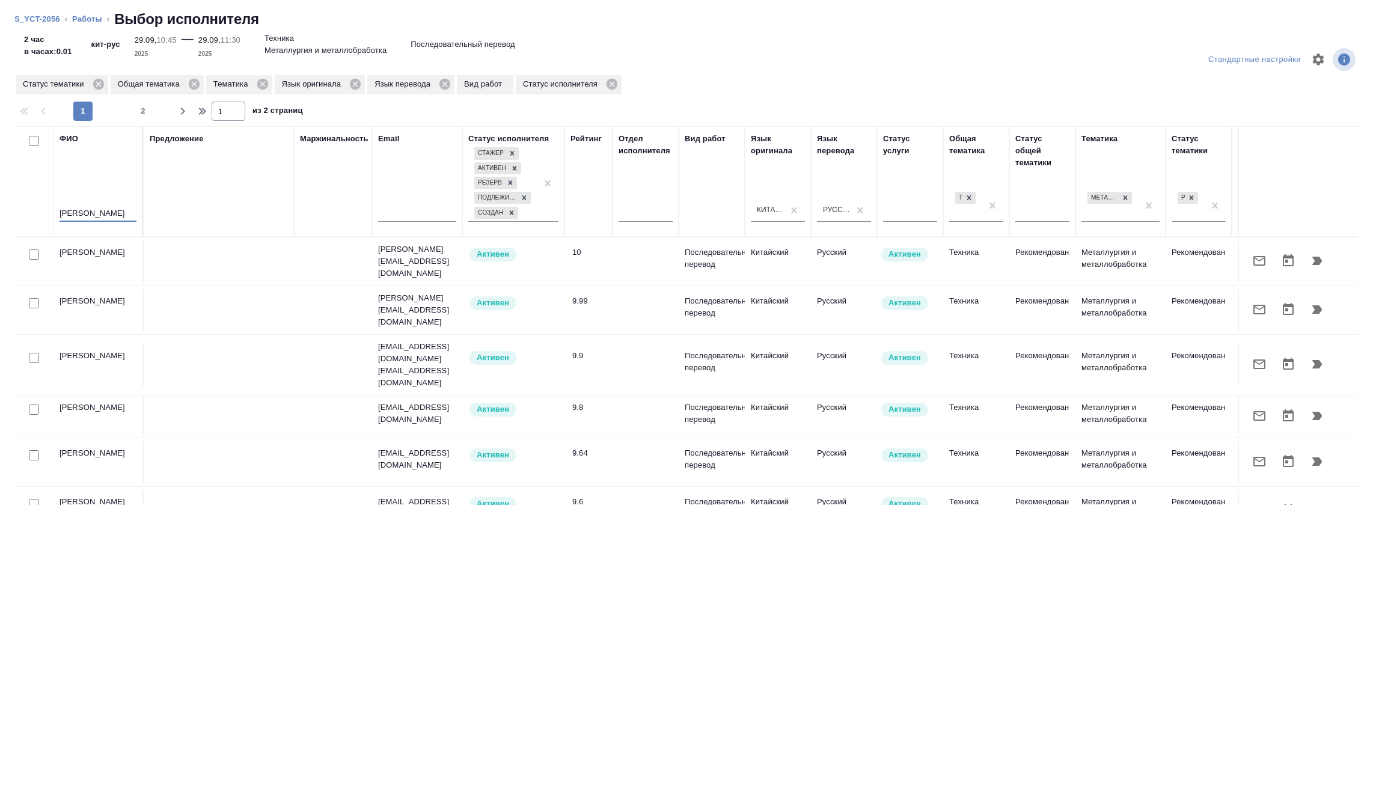
type input "мирошина"
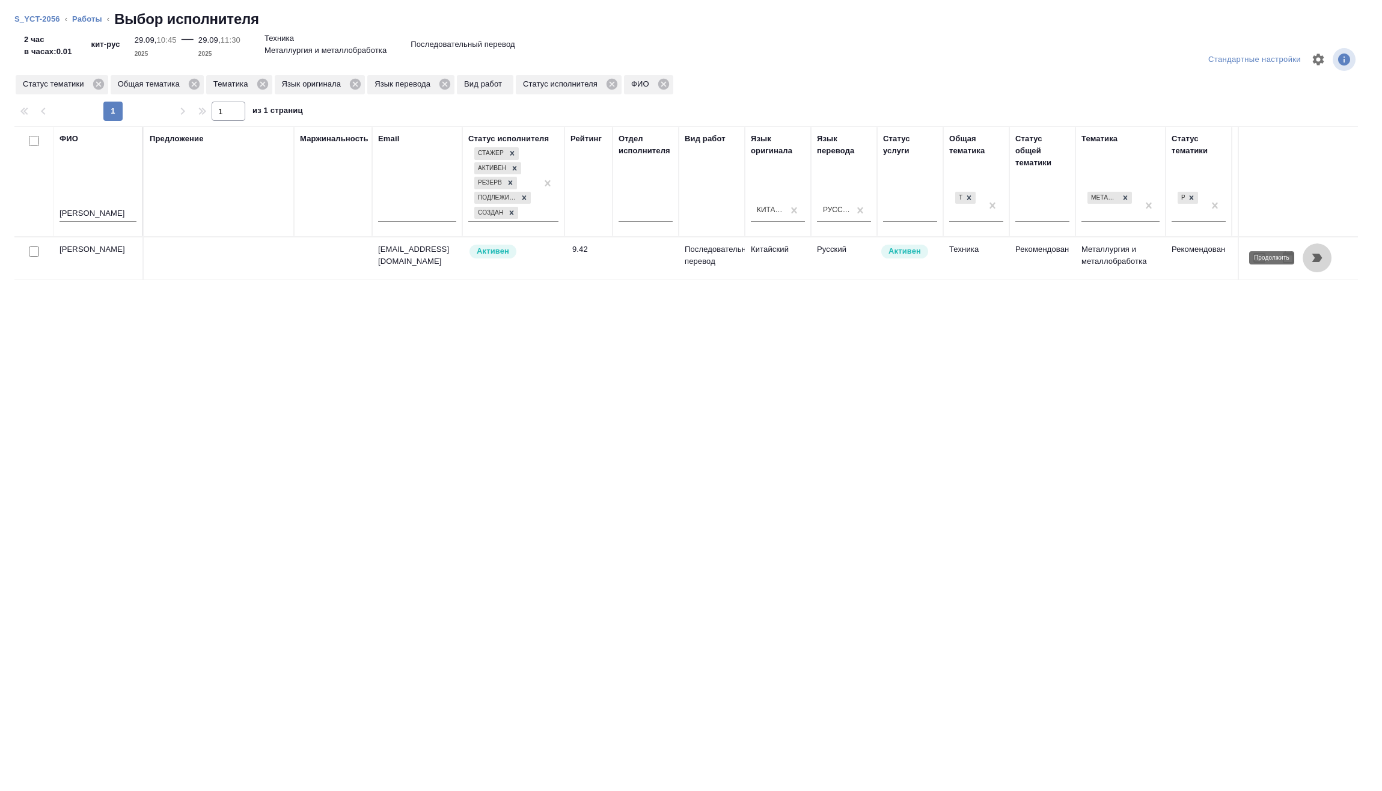
click at [1312, 266] on button "button" at bounding box center [1317, 257] width 29 height 29
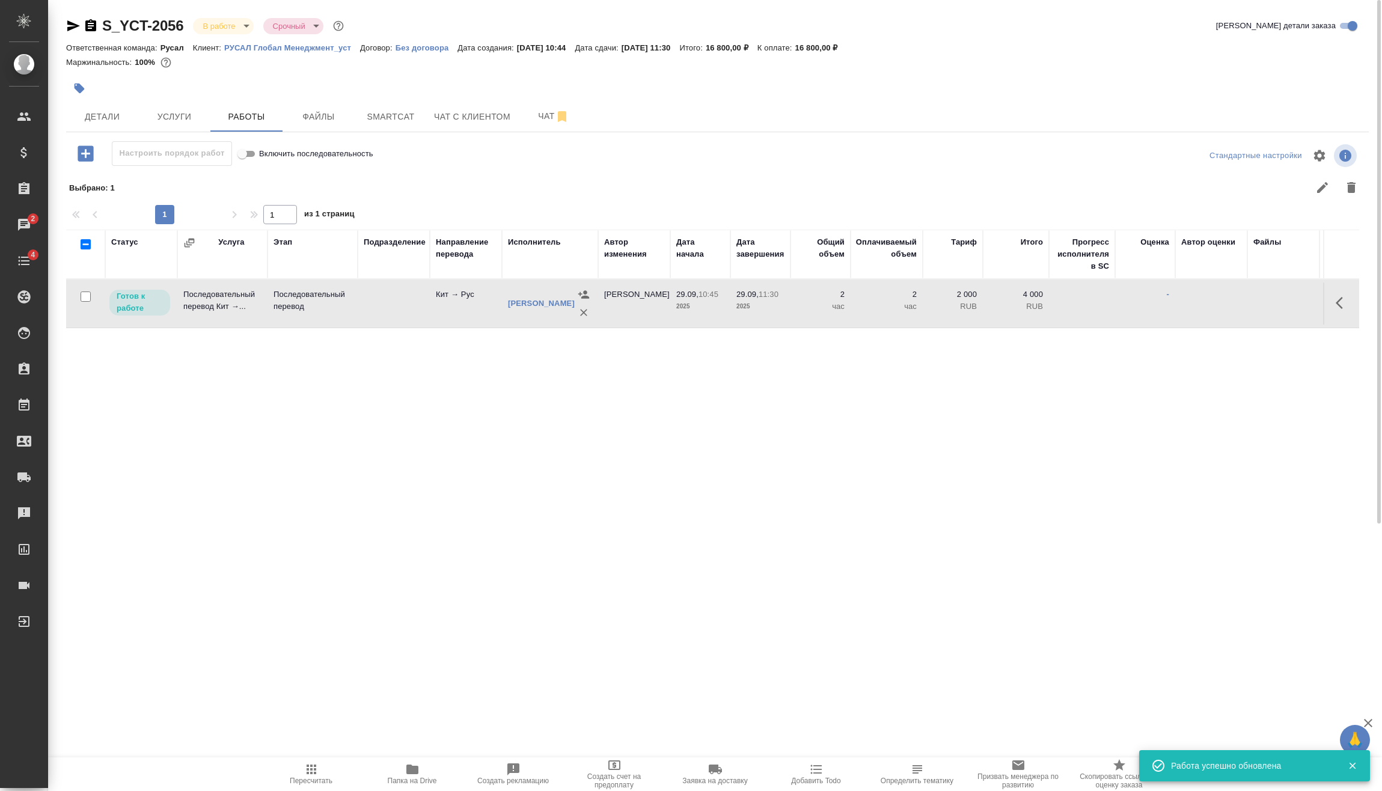
click at [316, 778] on span "Пересчитать" at bounding box center [311, 781] width 43 height 8
click at [240, 24] on body "🙏 .cls-1 fill:#fff; AWATERA Vasilev Evgeniy Клиенты Спецификации Заказы 2 Чаты …" at bounding box center [691, 395] width 1382 height 791
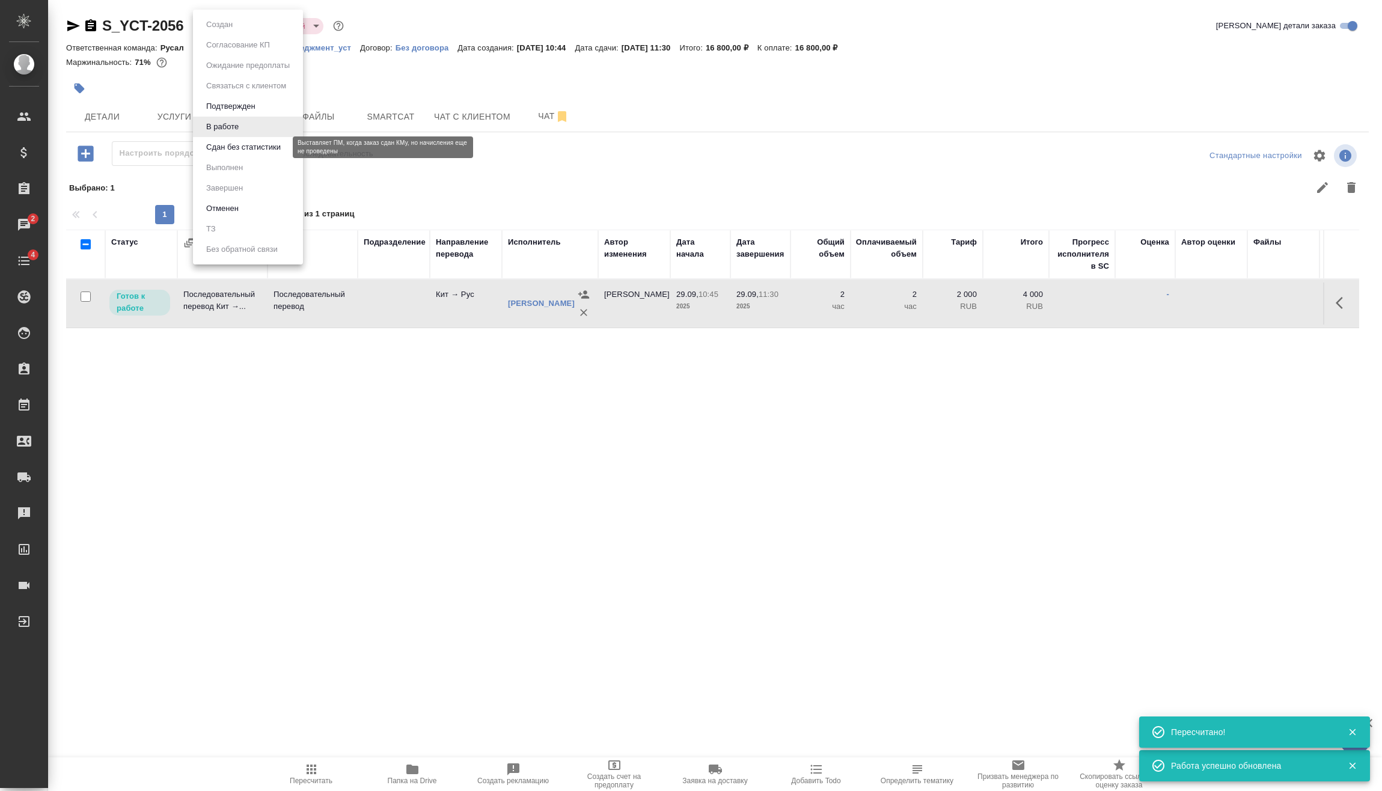
click at [251, 148] on button "Сдан без статистики" at bounding box center [244, 147] width 82 height 13
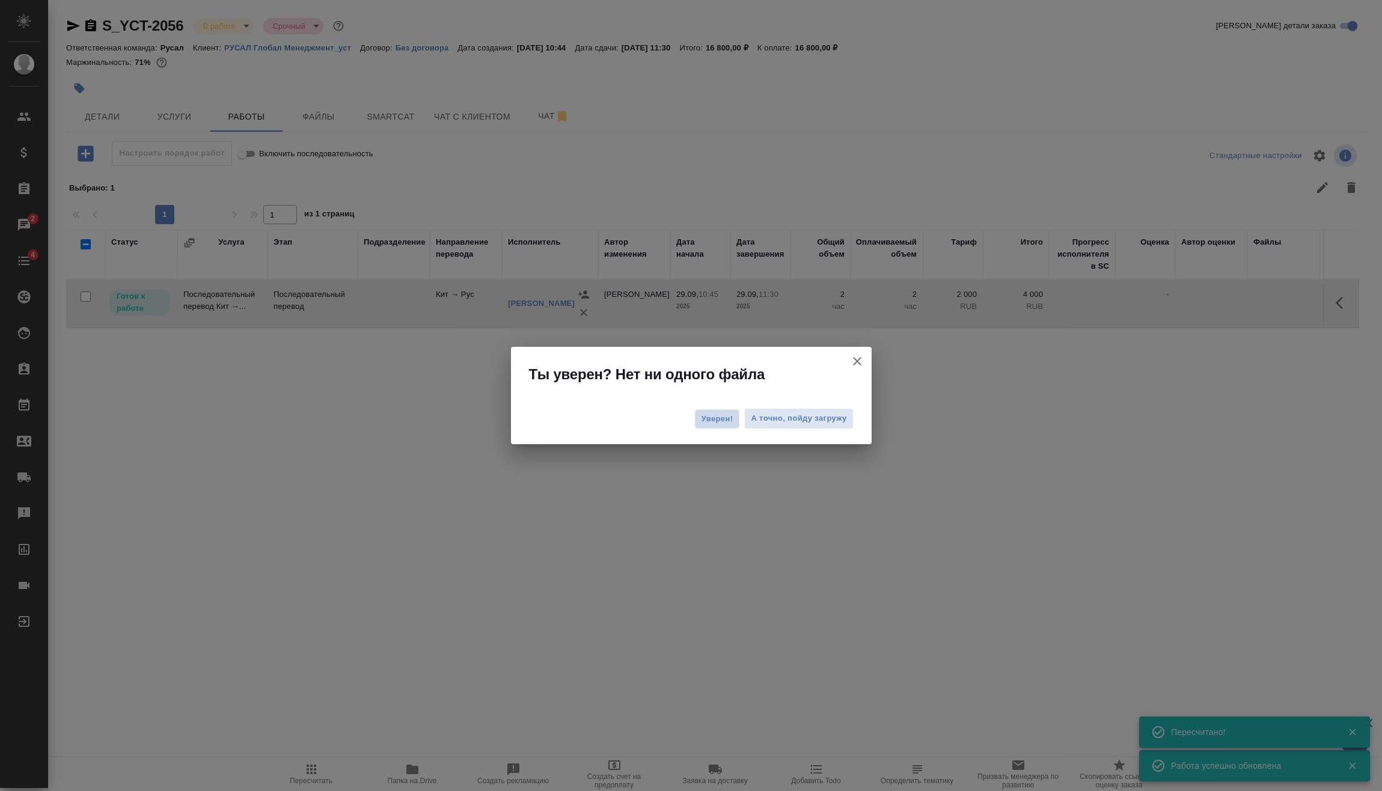
click at [718, 421] on span "Уверен!" at bounding box center [718, 419] width 32 height 12
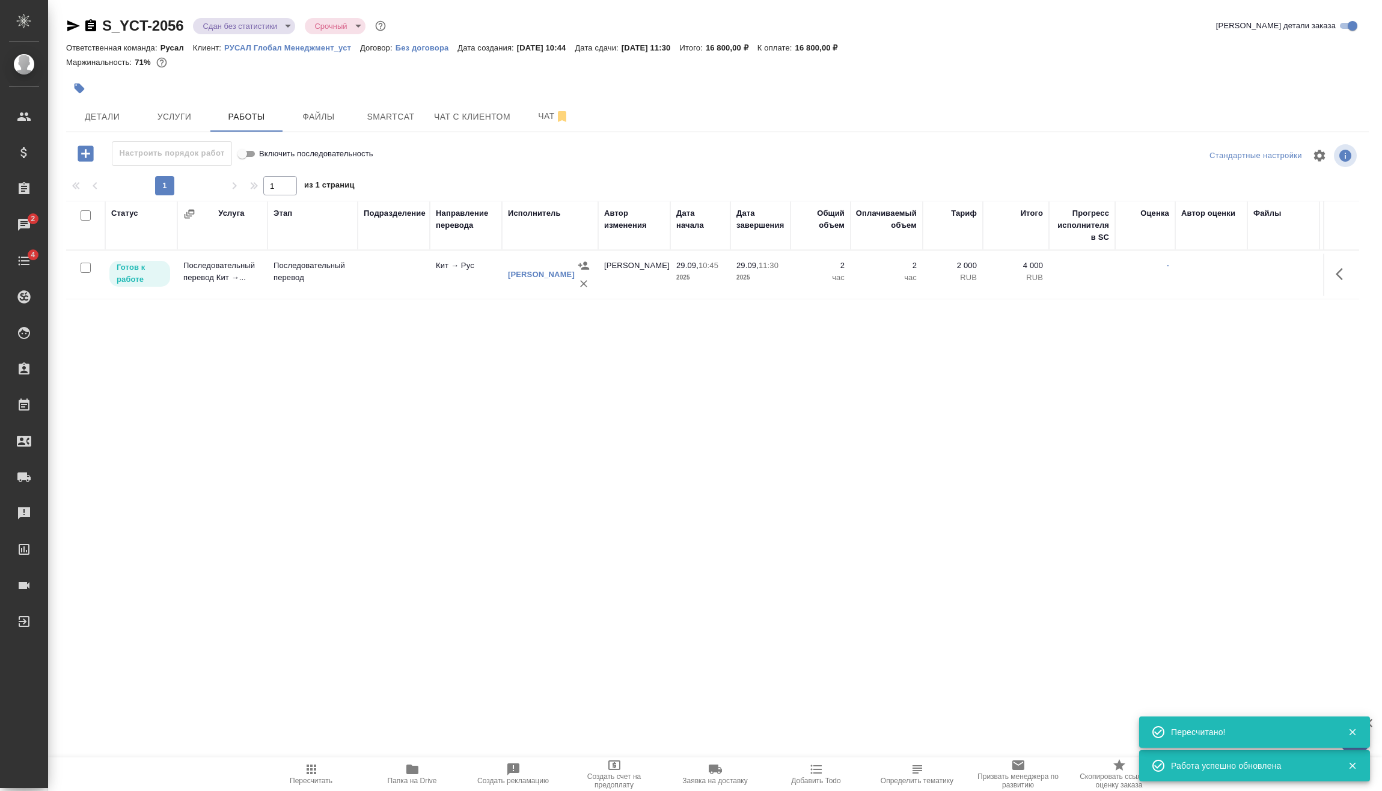
click at [230, 29] on body "🙏 .cls-1 fill:#fff; AWATERA Vasilev Evgeniy Клиенты Спецификации Заказы 2 Чаты …" at bounding box center [691, 395] width 1382 height 791
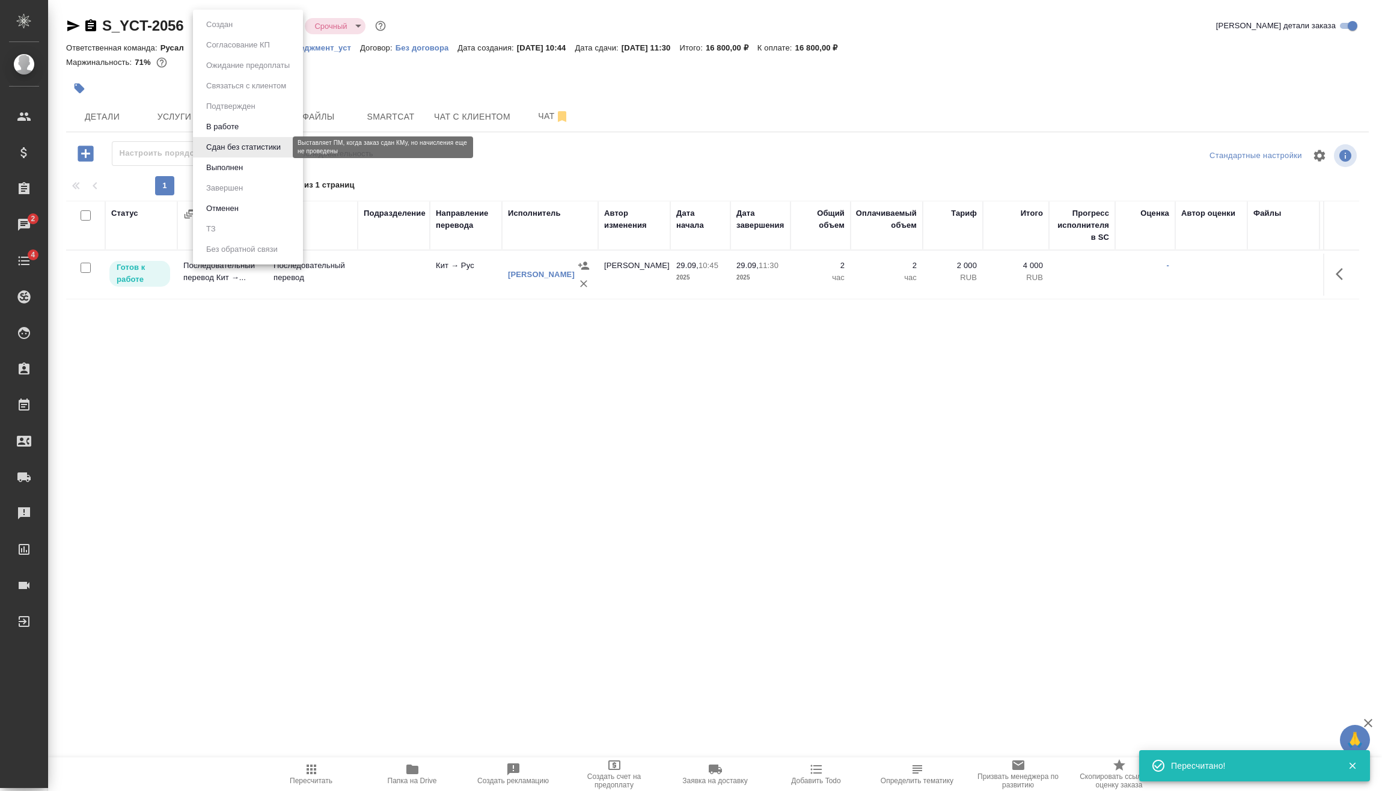
click at [246, 171] on button "Выполнен" at bounding box center [225, 167] width 44 height 13
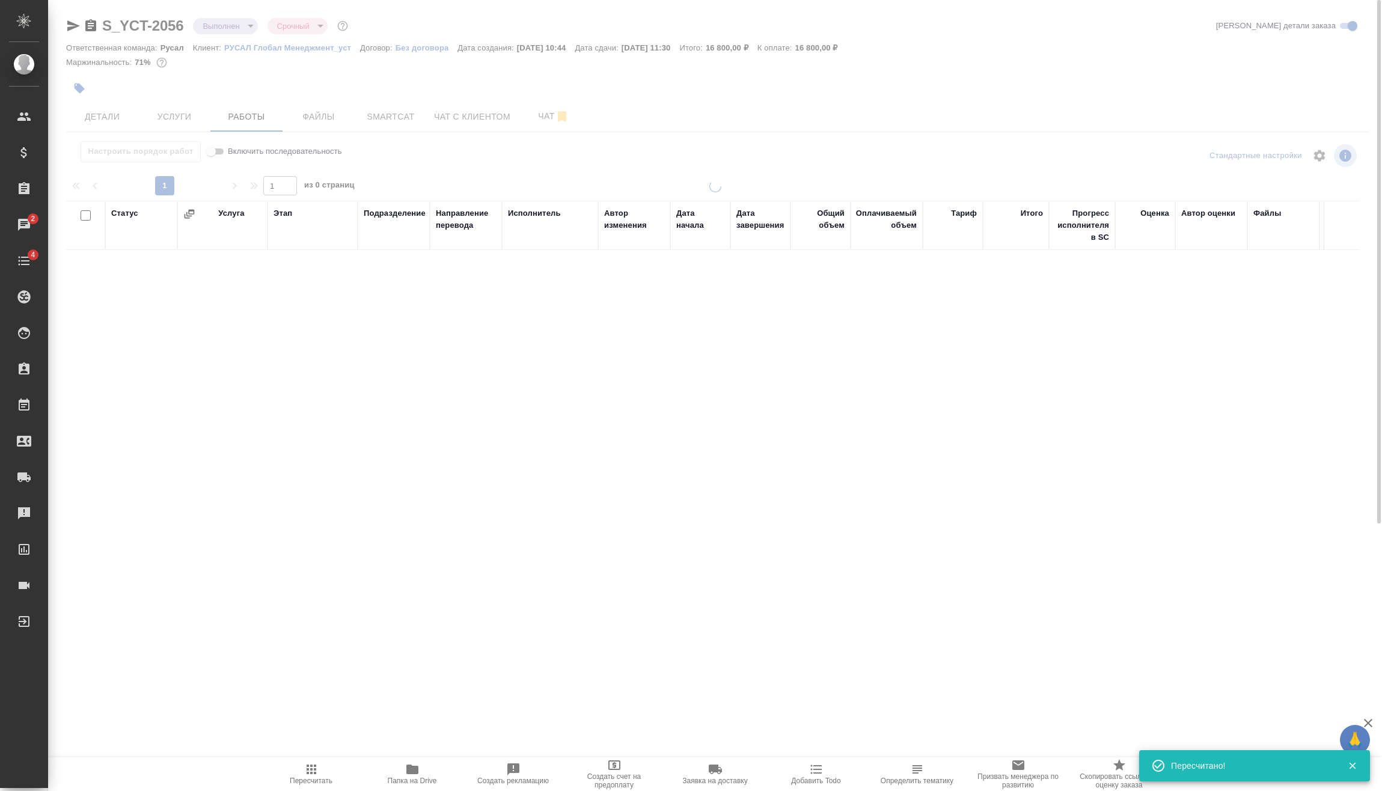
click at [230, 19] on body "🙏 .cls-1 fill:#fff; AWATERA Vasilev Evgeniy Клиенты Спецификации Заказы 2 Чаты …" at bounding box center [691, 395] width 1382 height 791
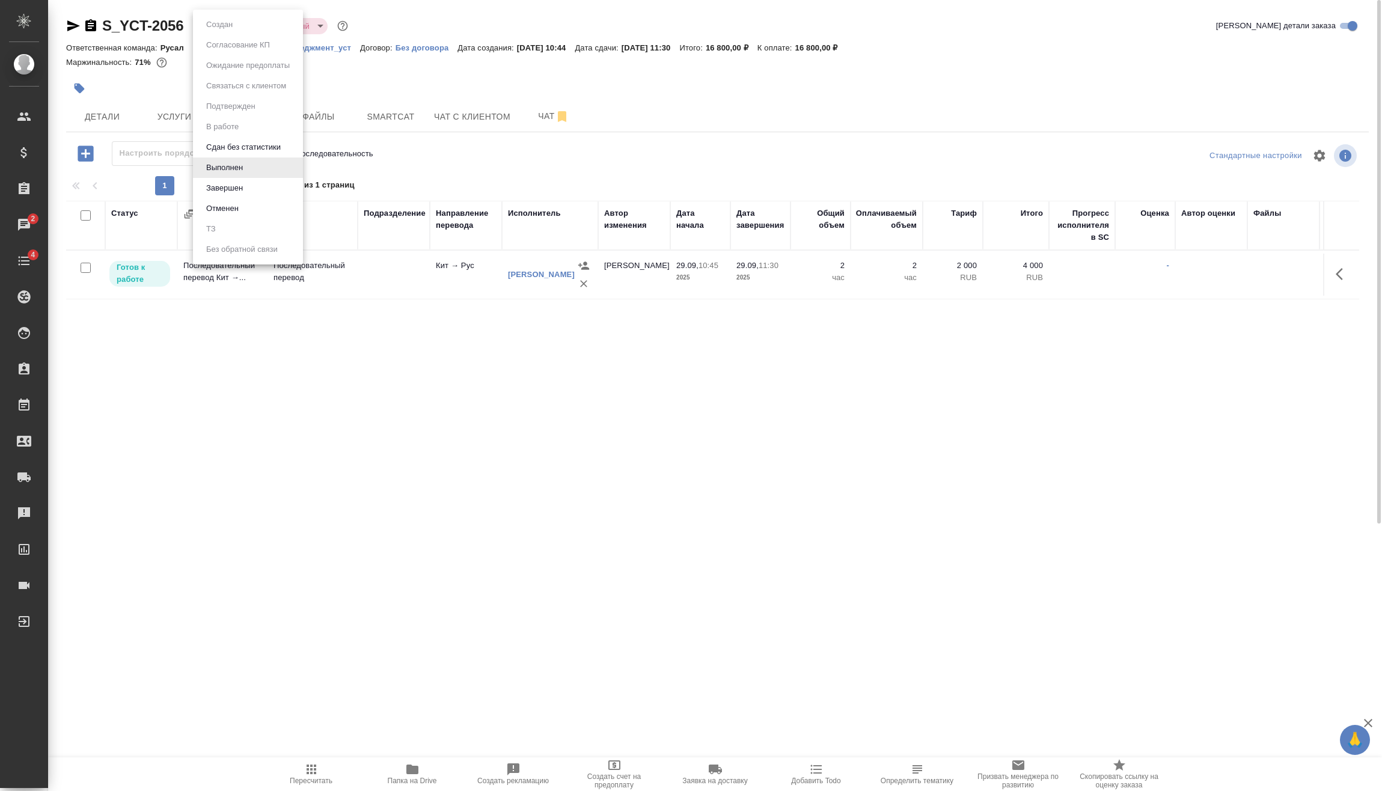
click at [90, 263] on div at bounding box center [691, 395] width 1382 height 791
click at [88, 267] on input "checkbox" at bounding box center [86, 268] width 10 height 10
checkbox input "true"
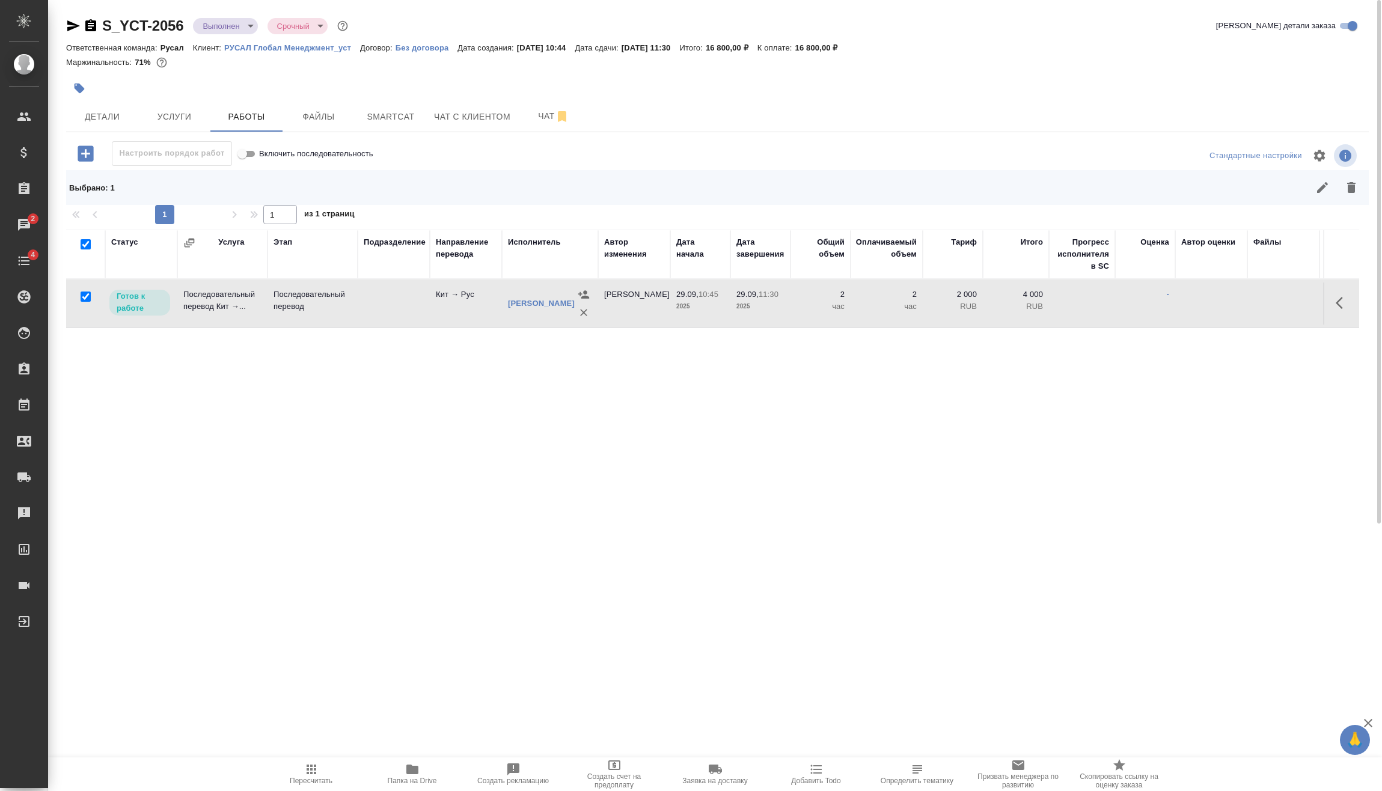
click at [1316, 193] on icon "button" at bounding box center [1322, 187] width 14 height 14
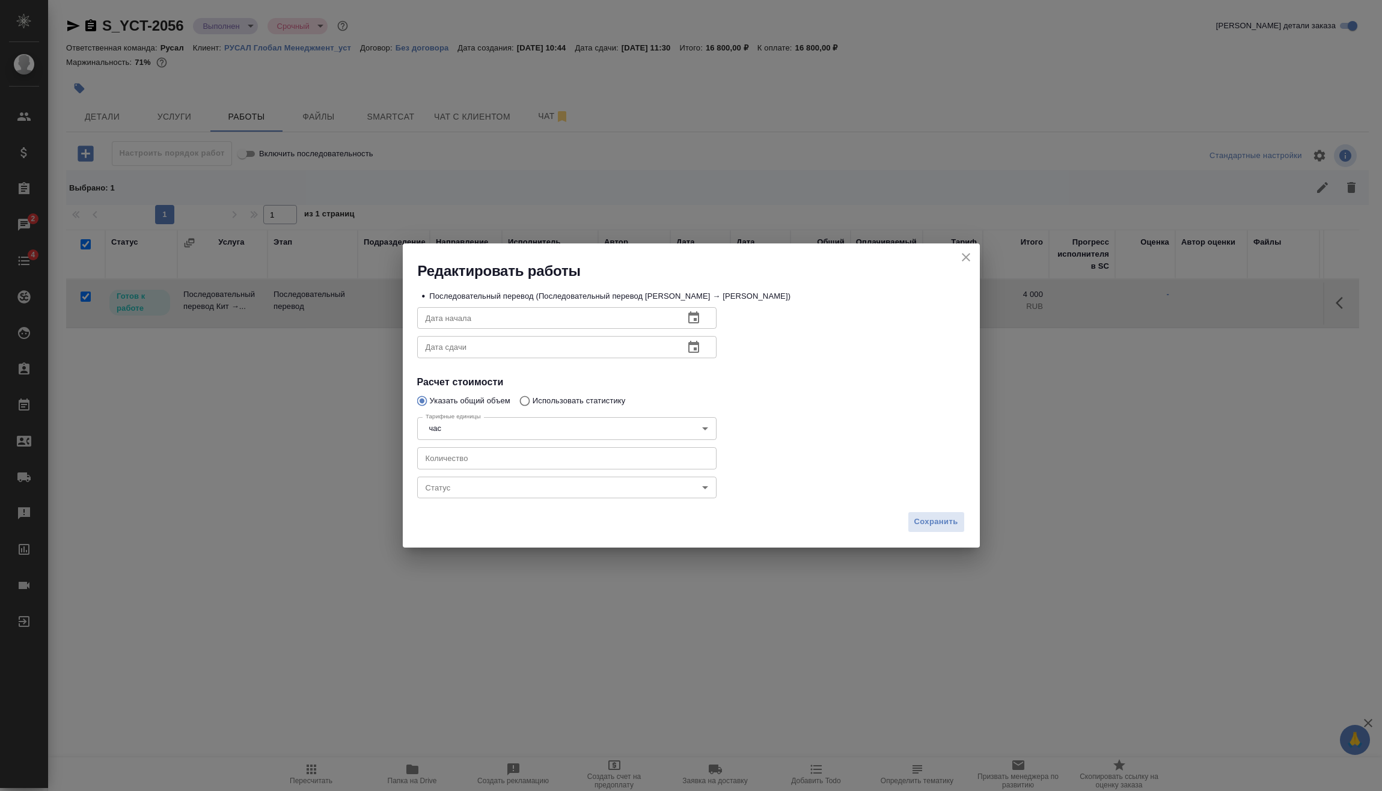
click at [610, 488] on body "🙏 .cls-1 fill:#fff; AWATERA Vasilev Evgeniy Клиенты Спецификации Заказы 2 Чаты …" at bounding box center [691, 395] width 1382 height 791
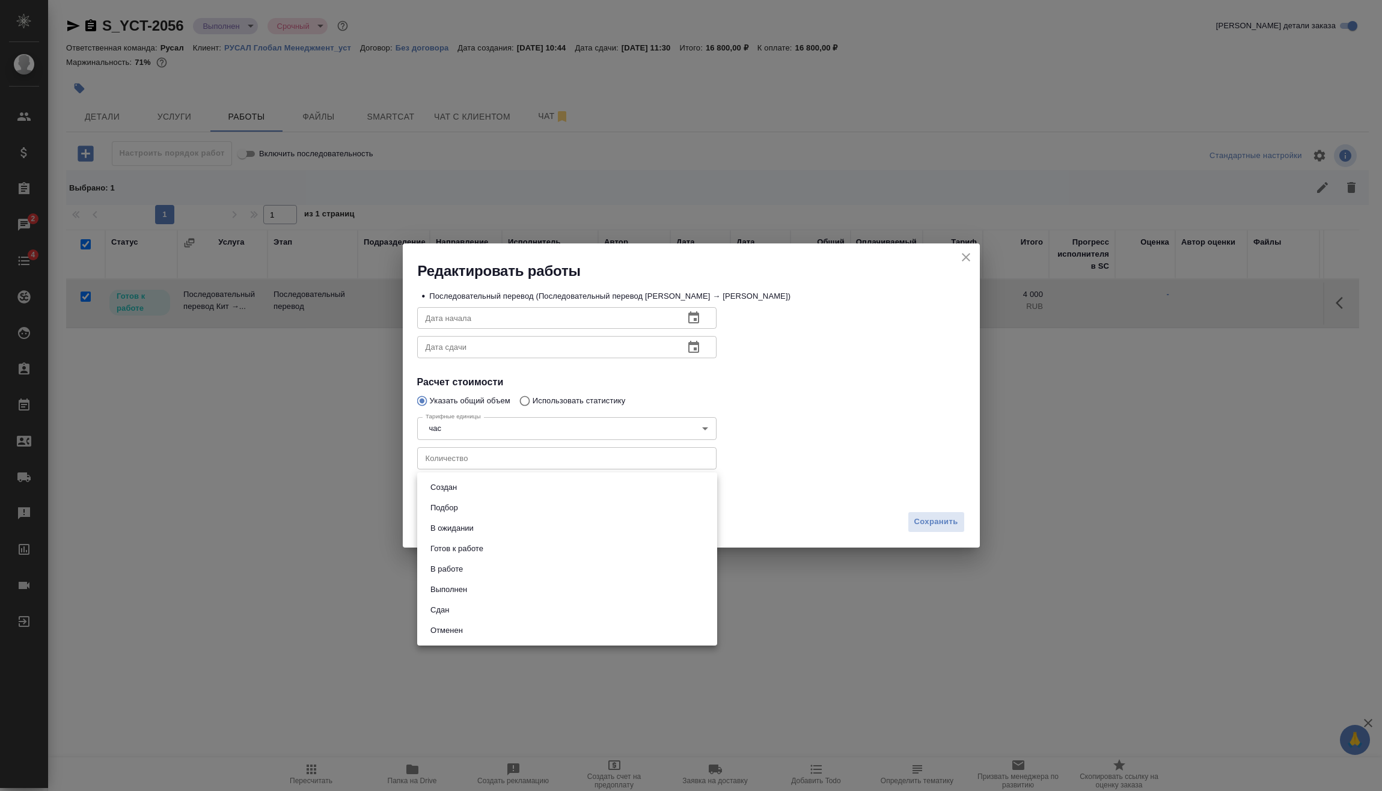
click at [502, 610] on li "Сдан" at bounding box center [567, 610] width 300 height 20
type input "closed"
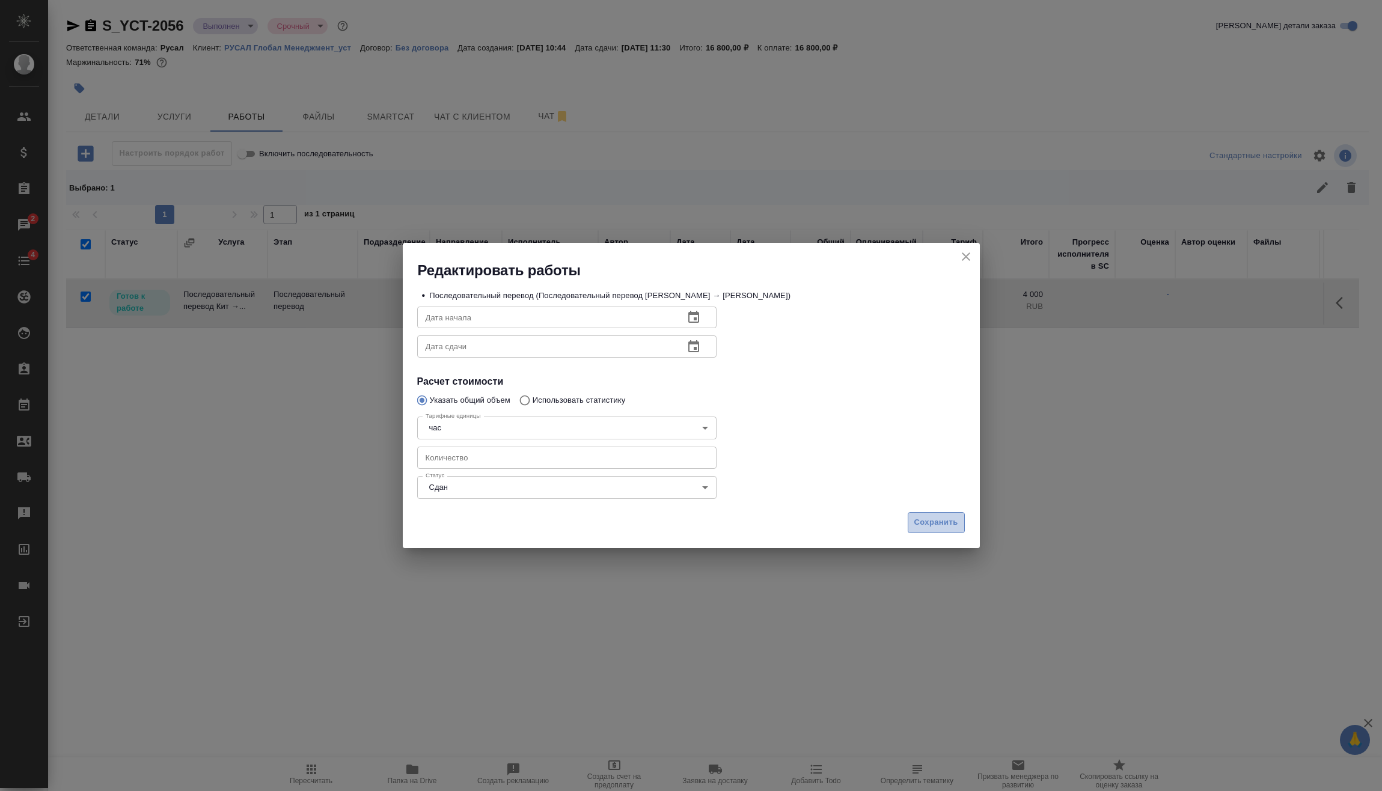
click at [935, 515] on button "Сохранить" at bounding box center [936, 522] width 57 height 21
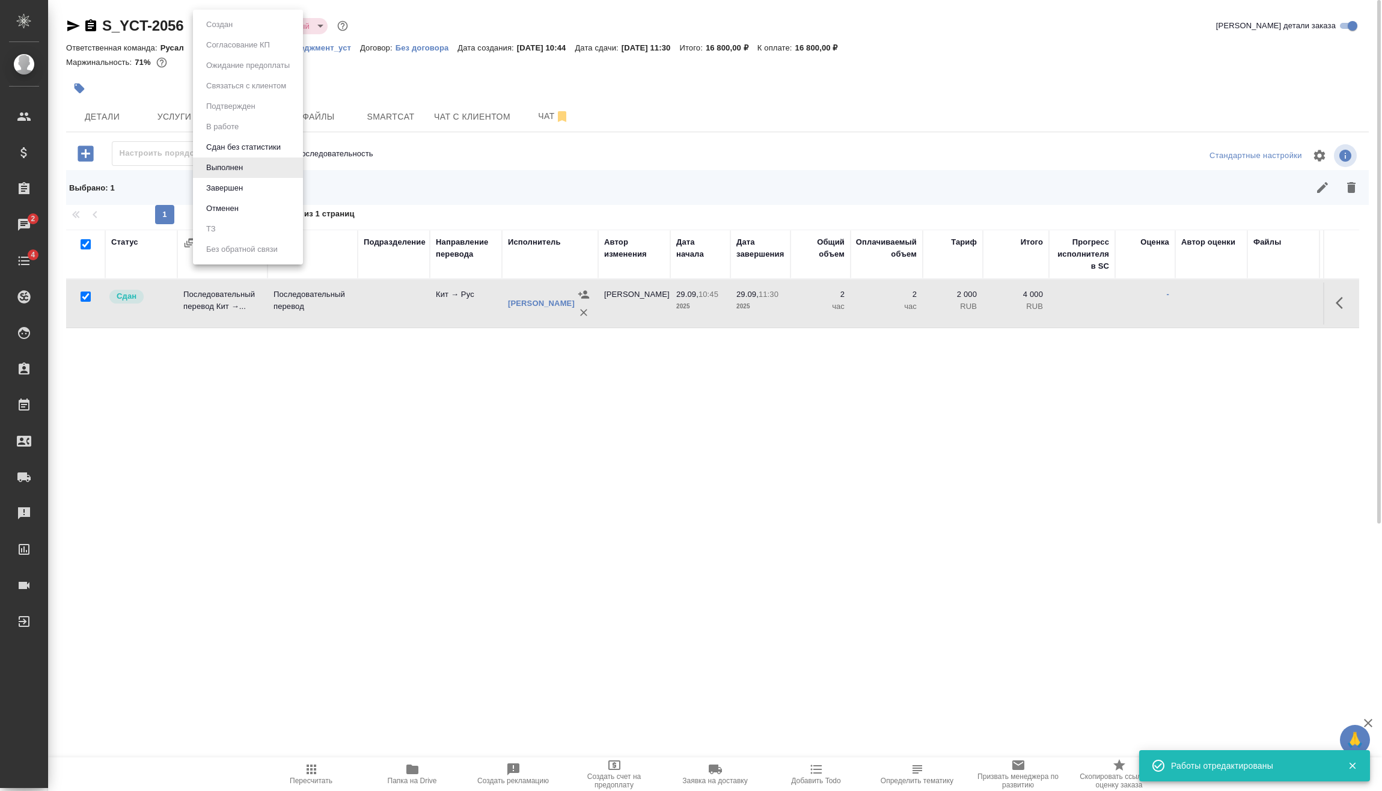
click at [249, 27] on body "🙏 .cls-1 fill:#fff; AWATERA Vasilev Evgeniy Клиенты Спецификации Заказы 2 Чаты …" at bounding box center [691, 395] width 1382 height 791
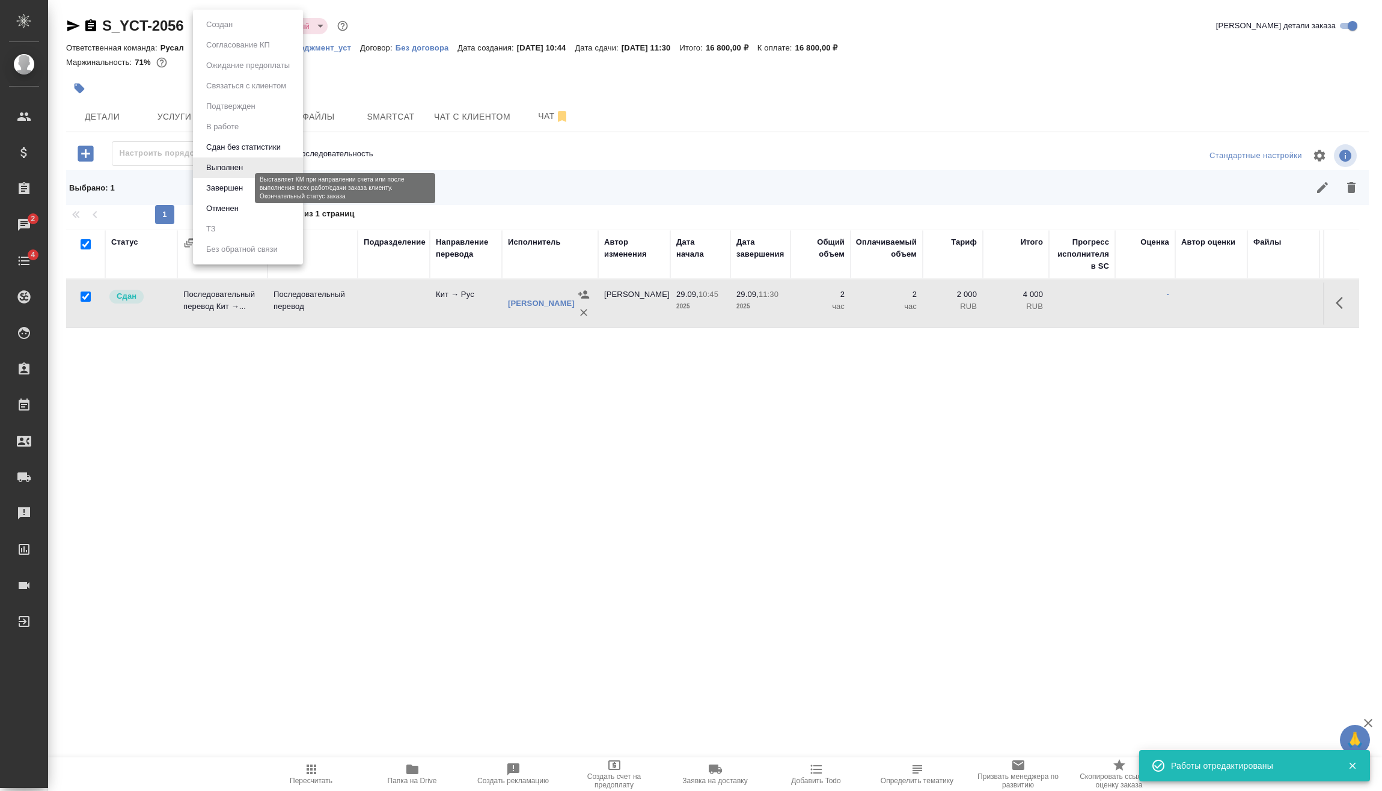
click at [241, 186] on button "Завершен" at bounding box center [225, 188] width 44 height 13
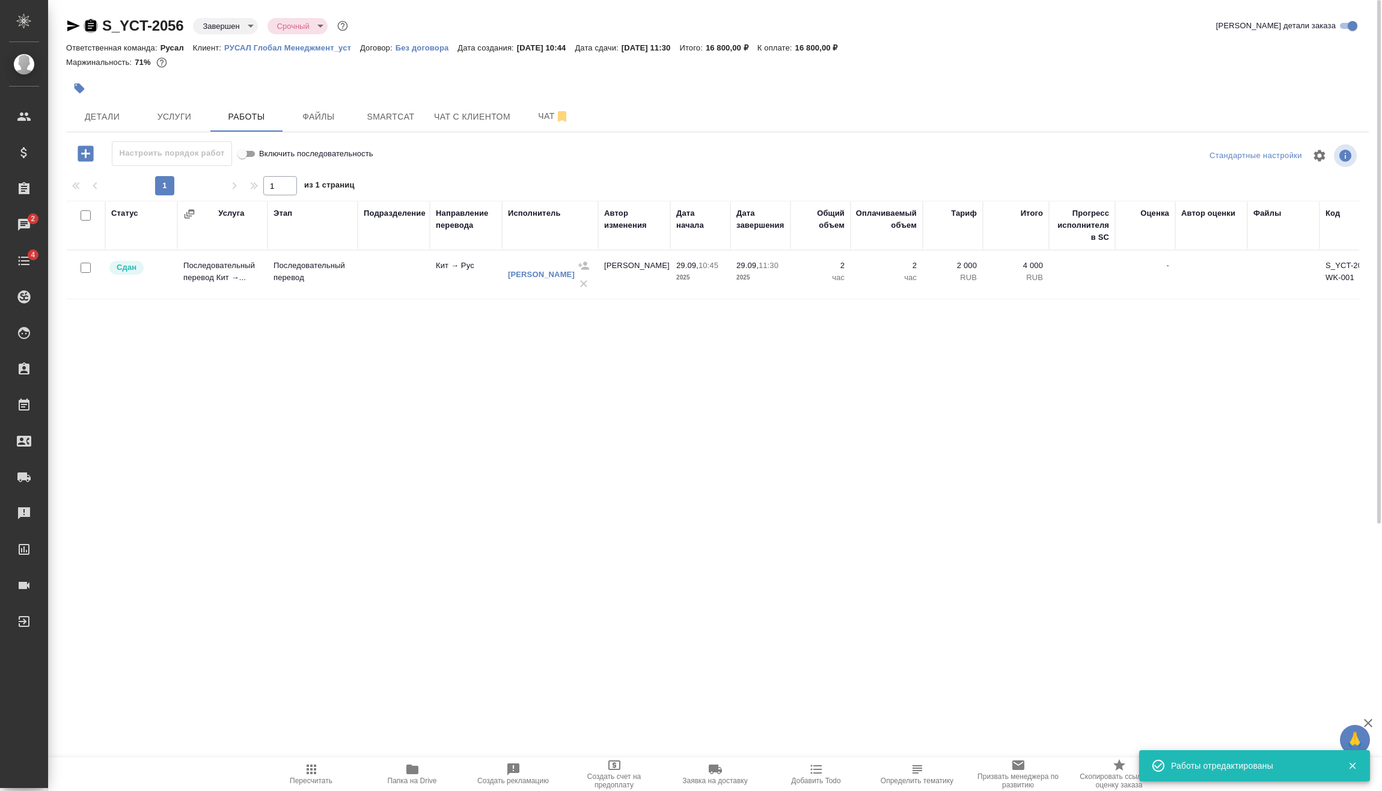
click at [96, 23] on icon "button" at bounding box center [90, 25] width 11 height 12
